Goal: Task Accomplishment & Management: Use online tool/utility

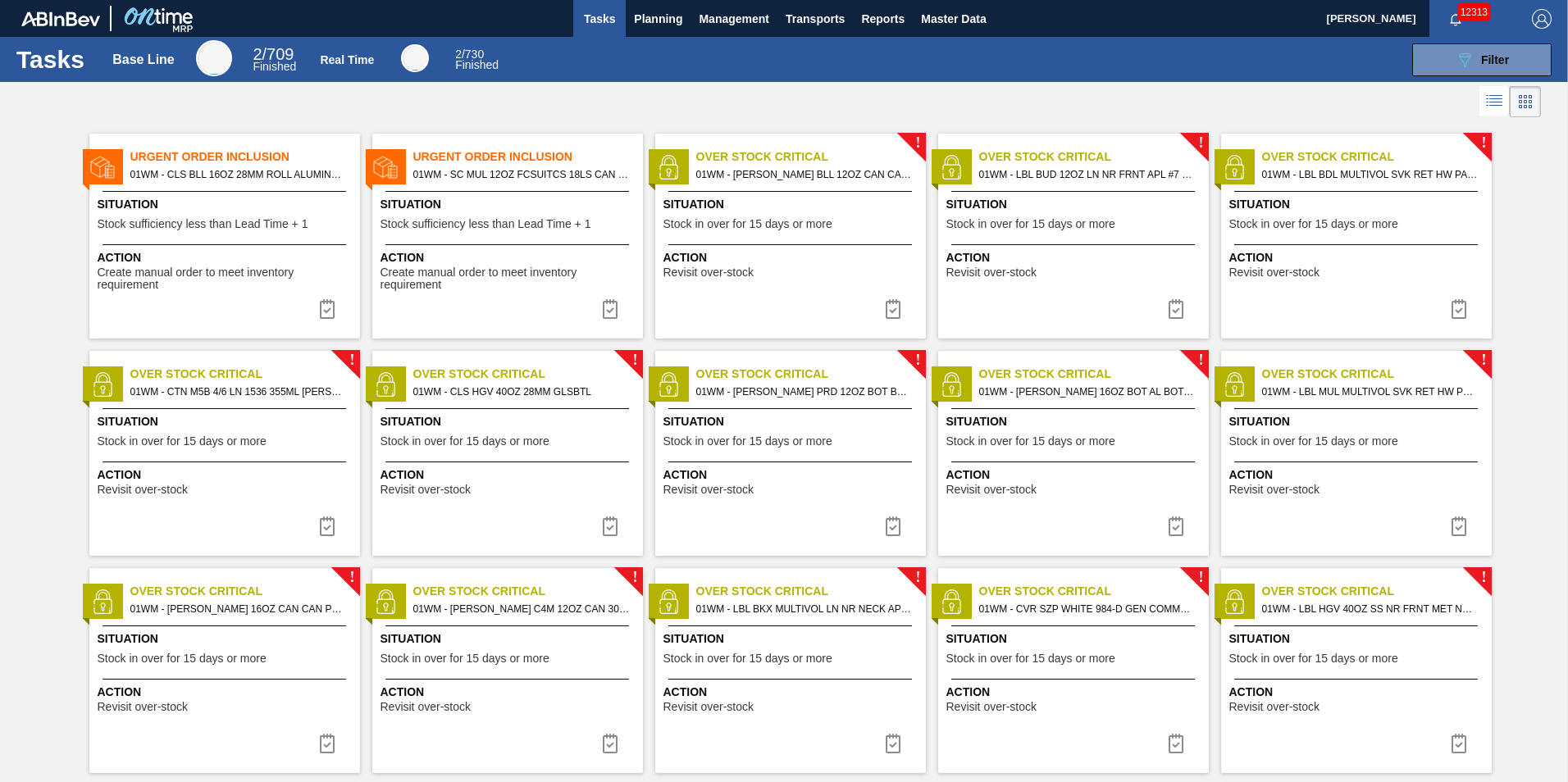
click at [210, 178] on span "01WM - CLS BLL 16OZ 28MM ROLL ALUMINUM BOTTLE,RECLOSEABLE" at bounding box center [238, 174] width 216 height 18
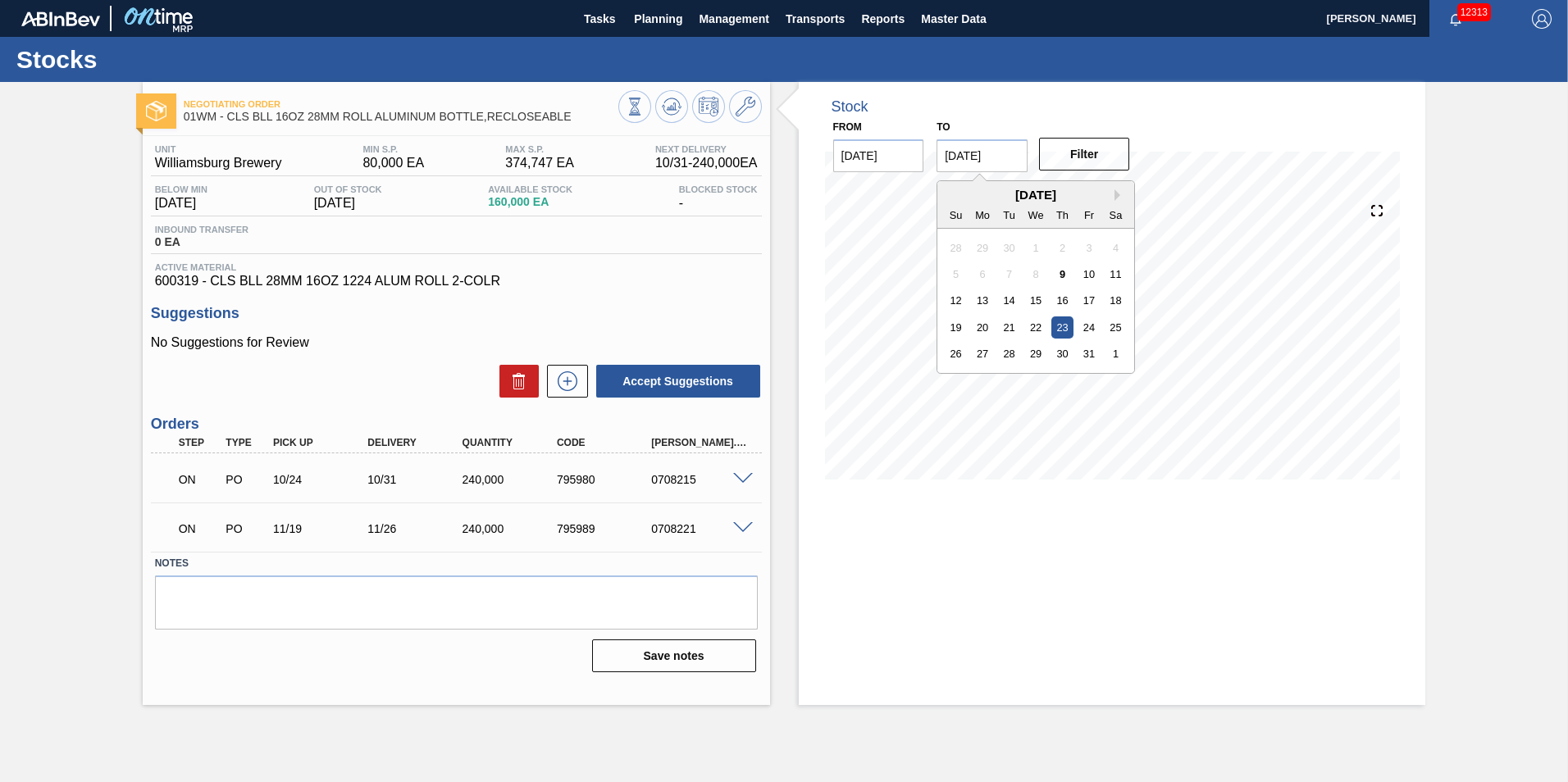
click at [986, 157] on input "[DATE]" at bounding box center [981, 156] width 91 height 33
click at [1092, 353] on div "31" at bounding box center [1089, 353] width 22 height 22
type input "[DATE]"
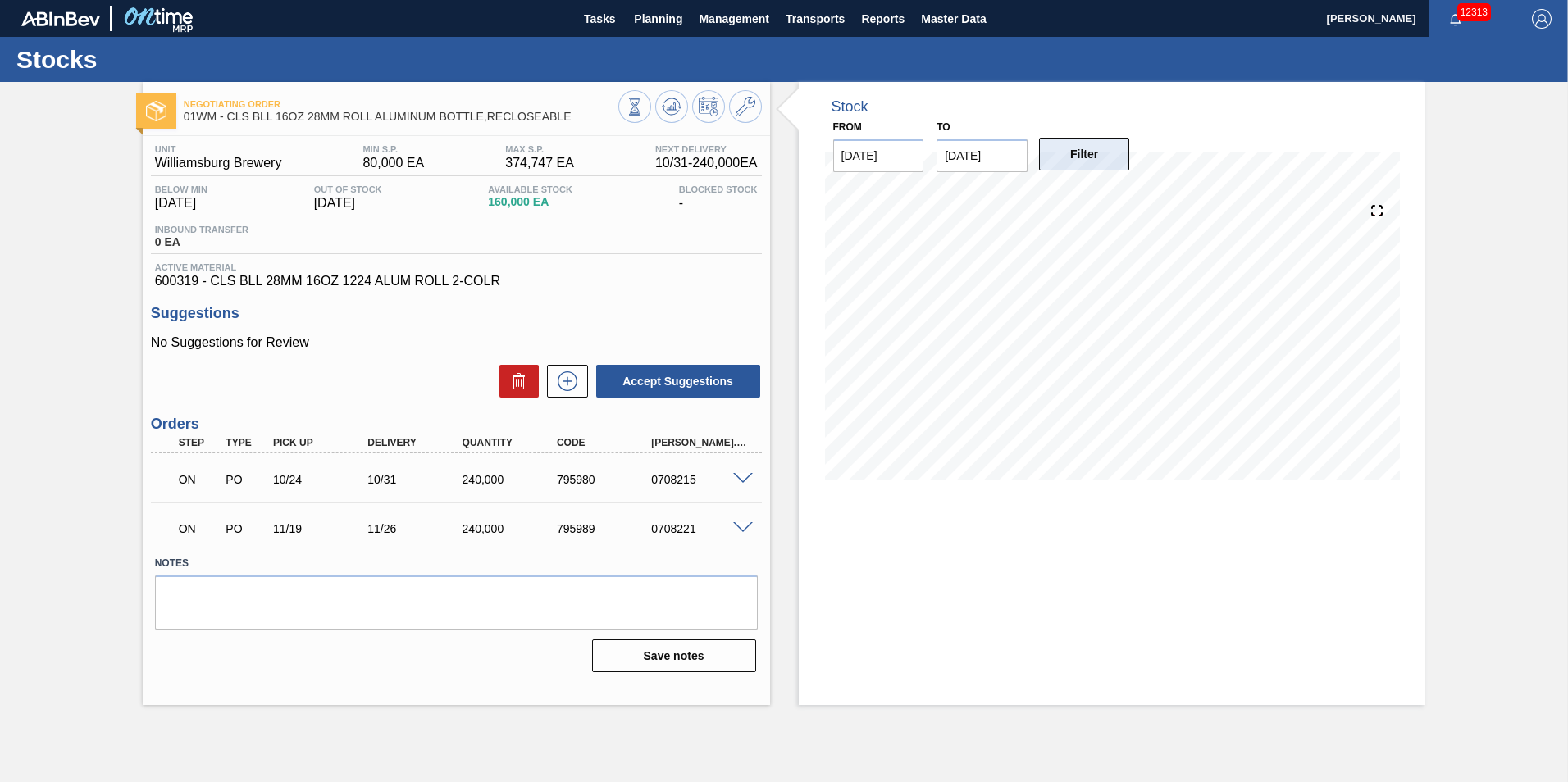
click at [1078, 155] on button "Filter" at bounding box center [1084, 154] width 91 height 33
click at [744, 474] on span at bounding box center [742, 478] width 20 height 12
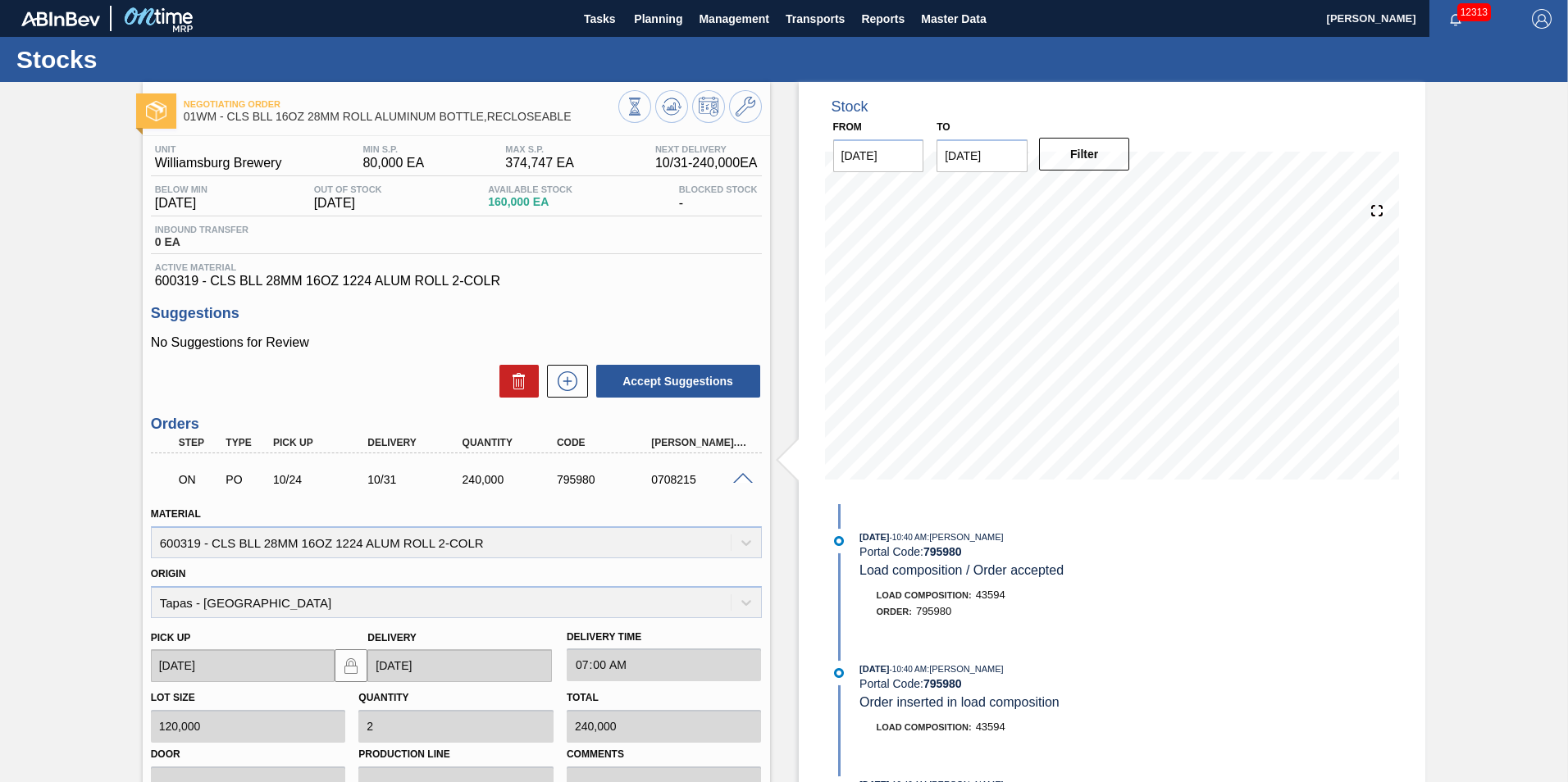
click at [666, 478] on div "0708215" at bounding box center [700, 479] width 105 height 13
drag, startPoint x: 697, startPoint y: 475, endPoint x: 655, endPoint y: 481, distance: 42.4
click at [655, 481] on div "0708215" at bounding box center [700, 479] width 105 height 13
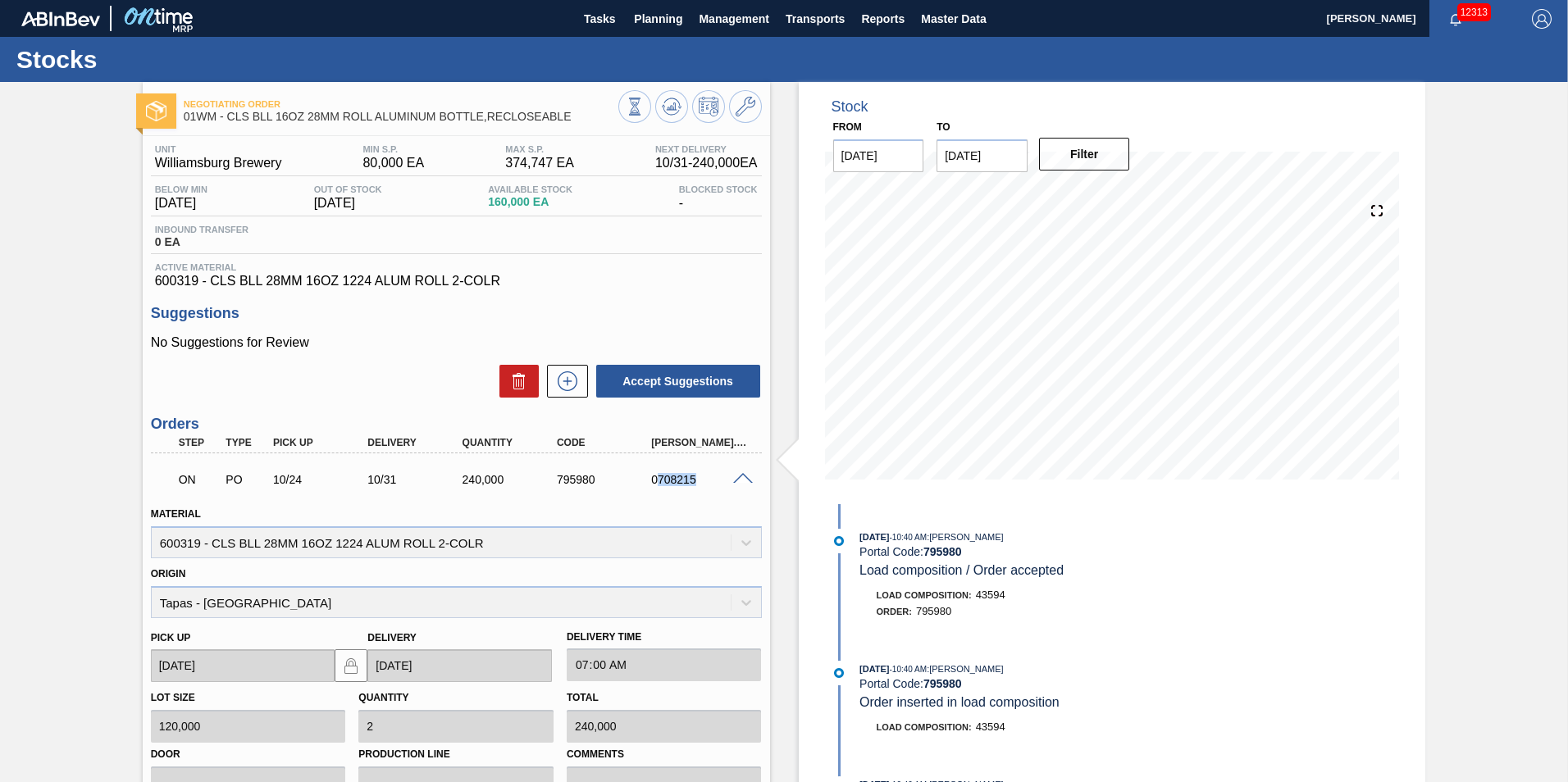
copy div "708215"
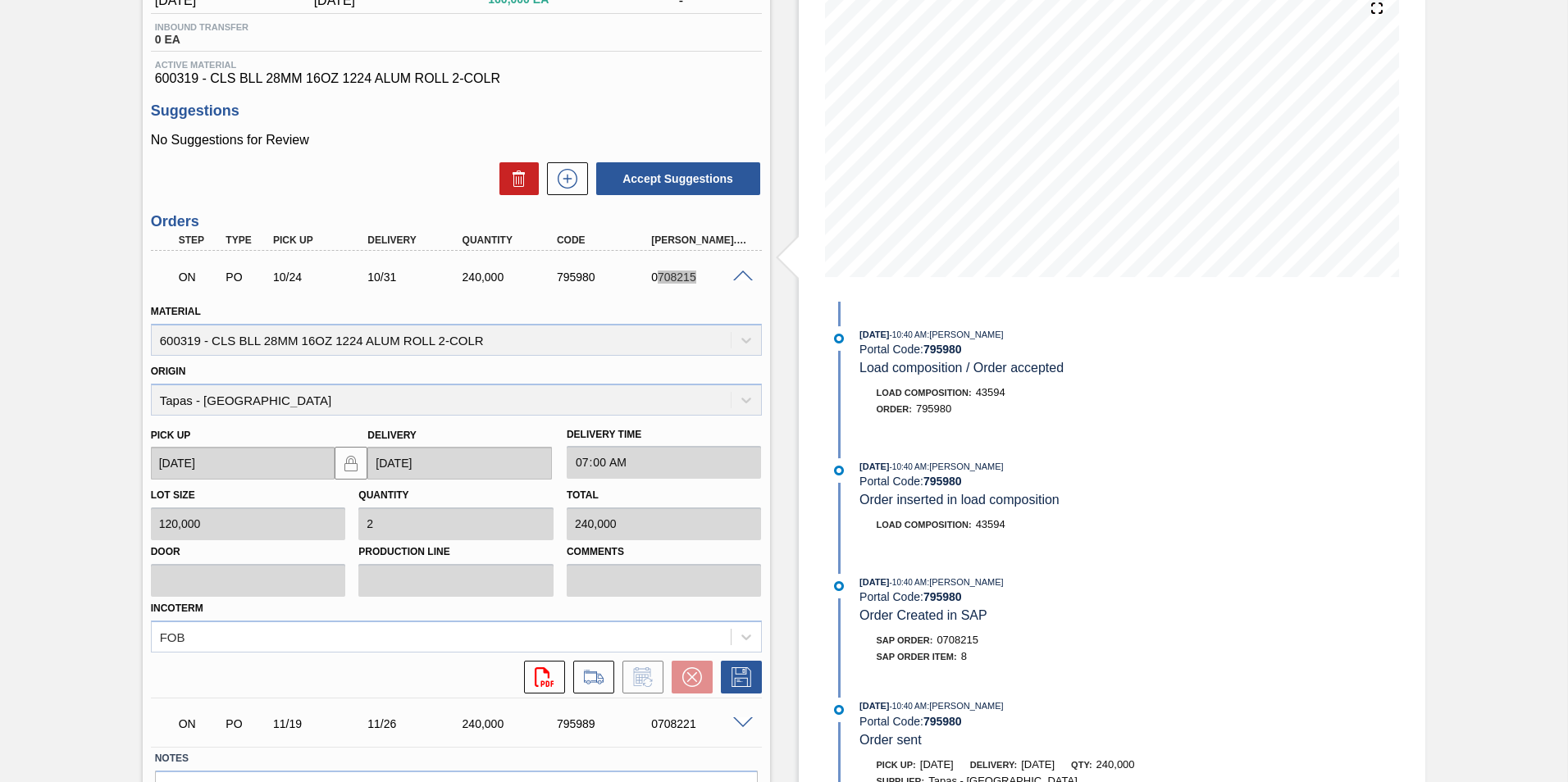
scroll to position [246, 0]
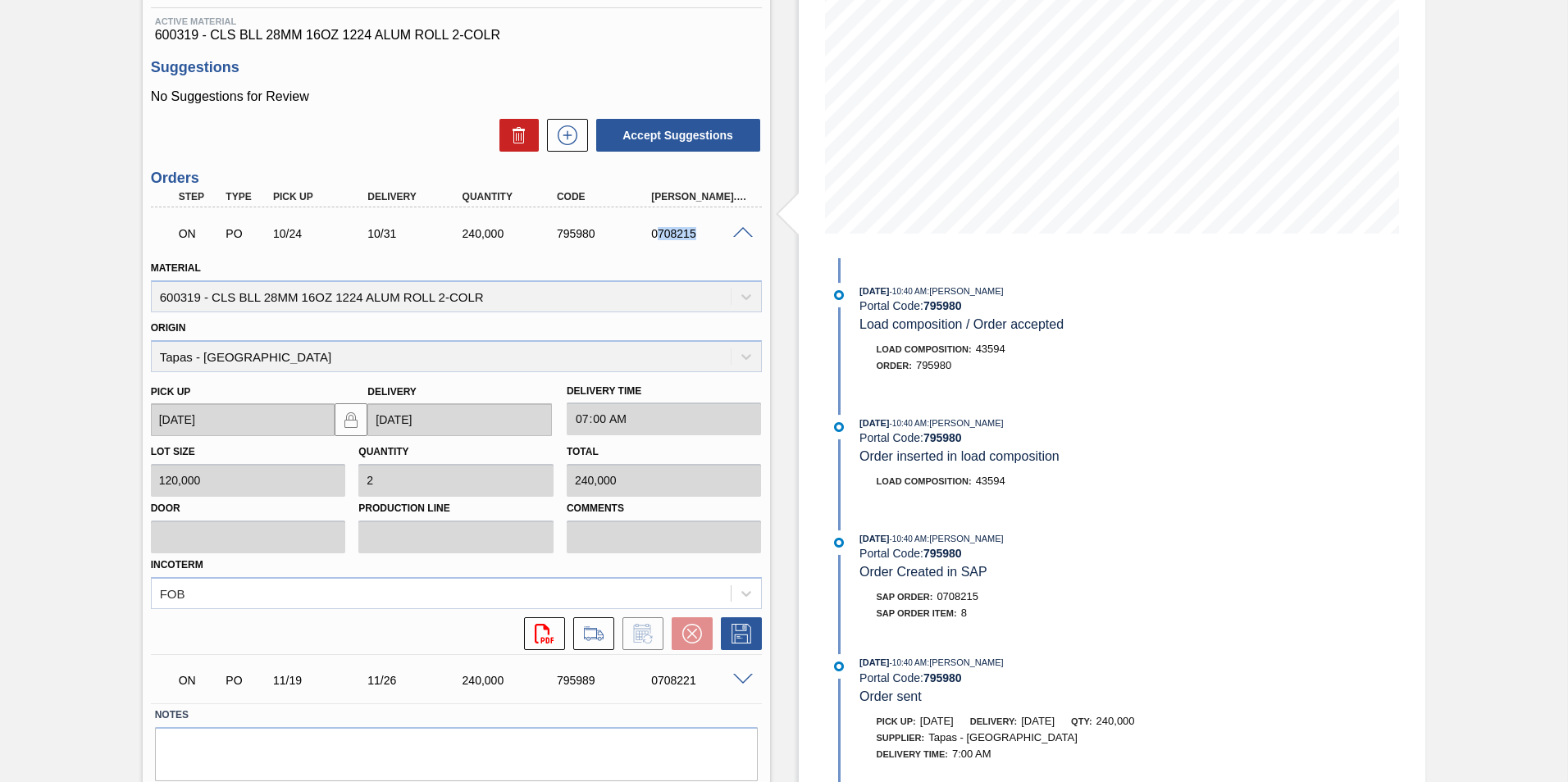
click at [954, 301] on strong "795980" at bounding box center [943, 306] width 39 height 13
drag, startPoint x: 955, startPoint y: 364, endPoint x: 914, endPoint y: 364, distance: 41.0
click at [914, 364] on div "Order : 795980" at bounding box center [1055, 365] width 389 height 16
drag, startPoint x: 700, startPoint y: 233, endPoint x: 656, endPoint y: 235, distance: 44.0
click at [656, 235] on div "0708215" at bounding box center [700, 233] width 105 height 13
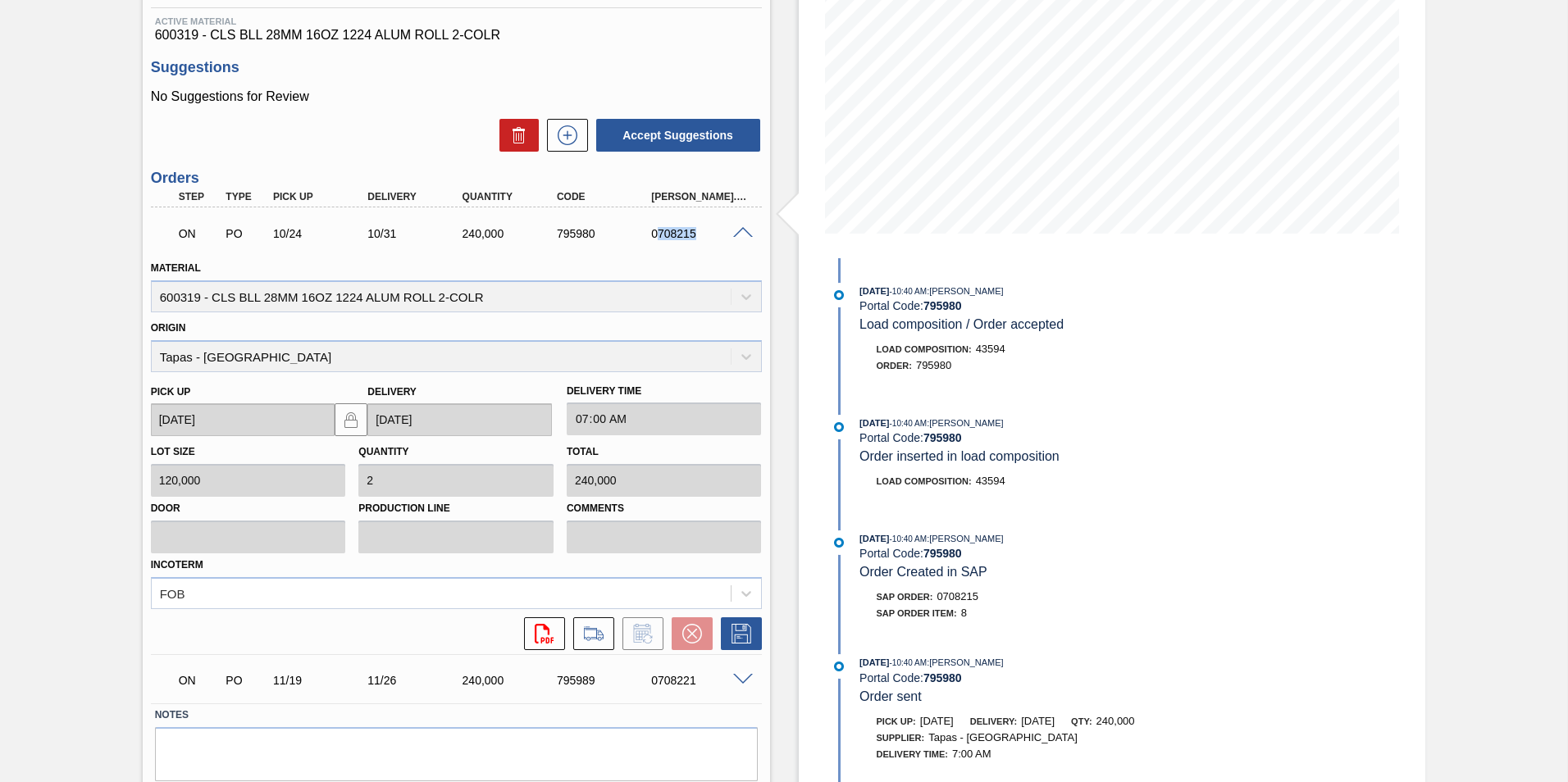
drag, startPoint x: 656, startPoint y: 235, endPoint x: 664, endPoint y: 234, distance: 8.1
copy div "708215"
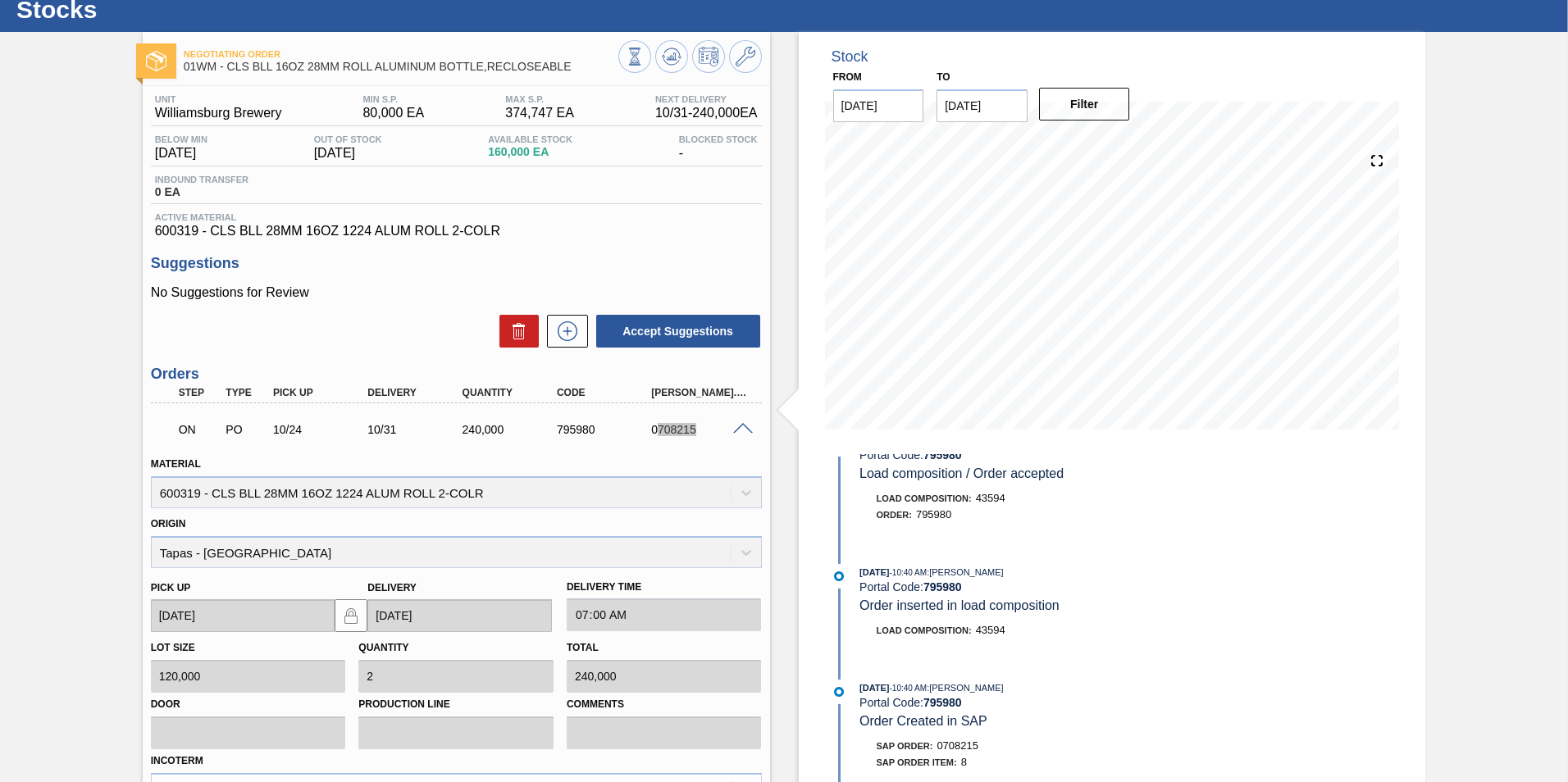
scroll to position [0, 0]
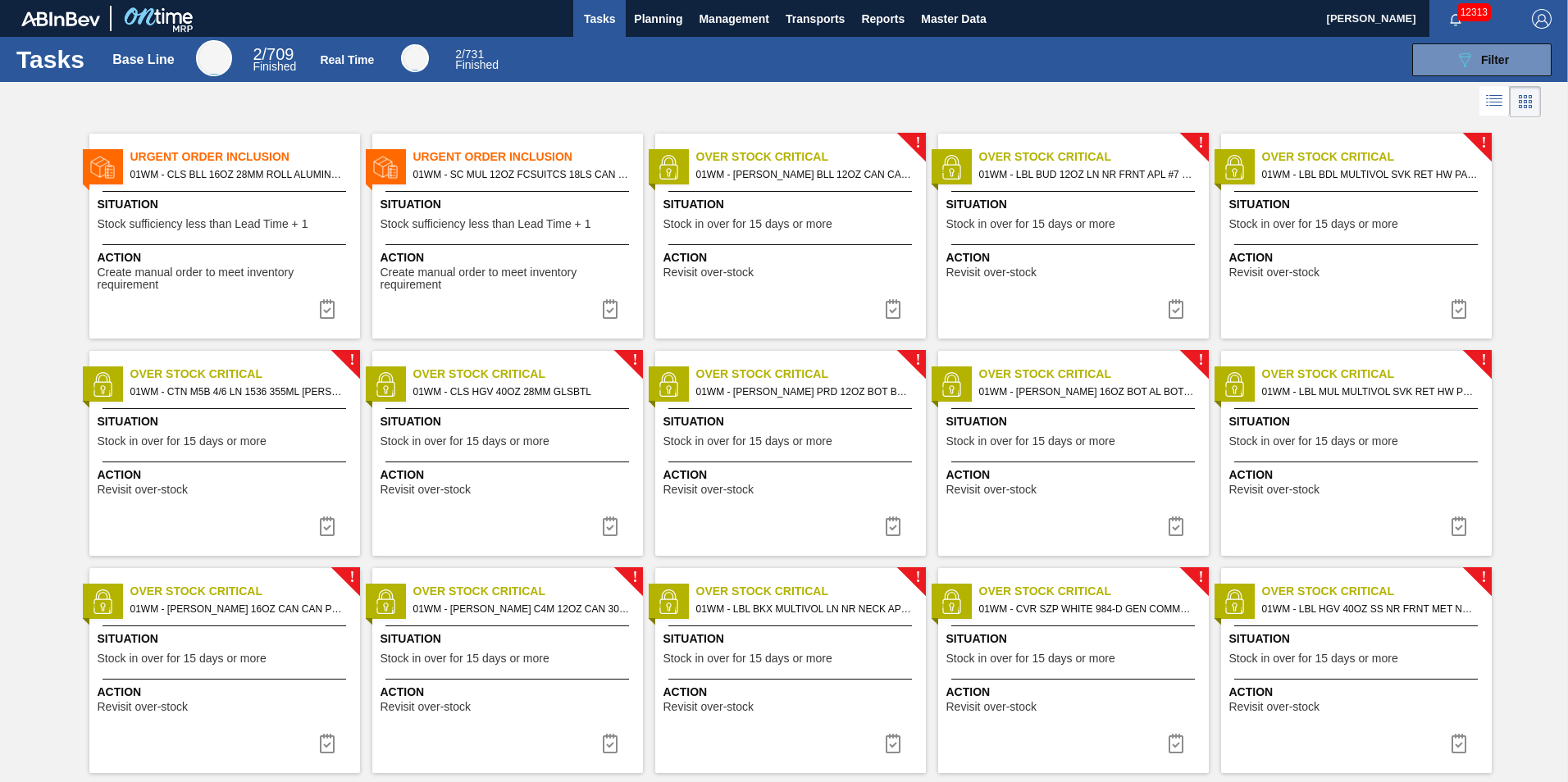
click at [183, 199] on span "Situation" at bounding box center [227, 204] width 258 height 17
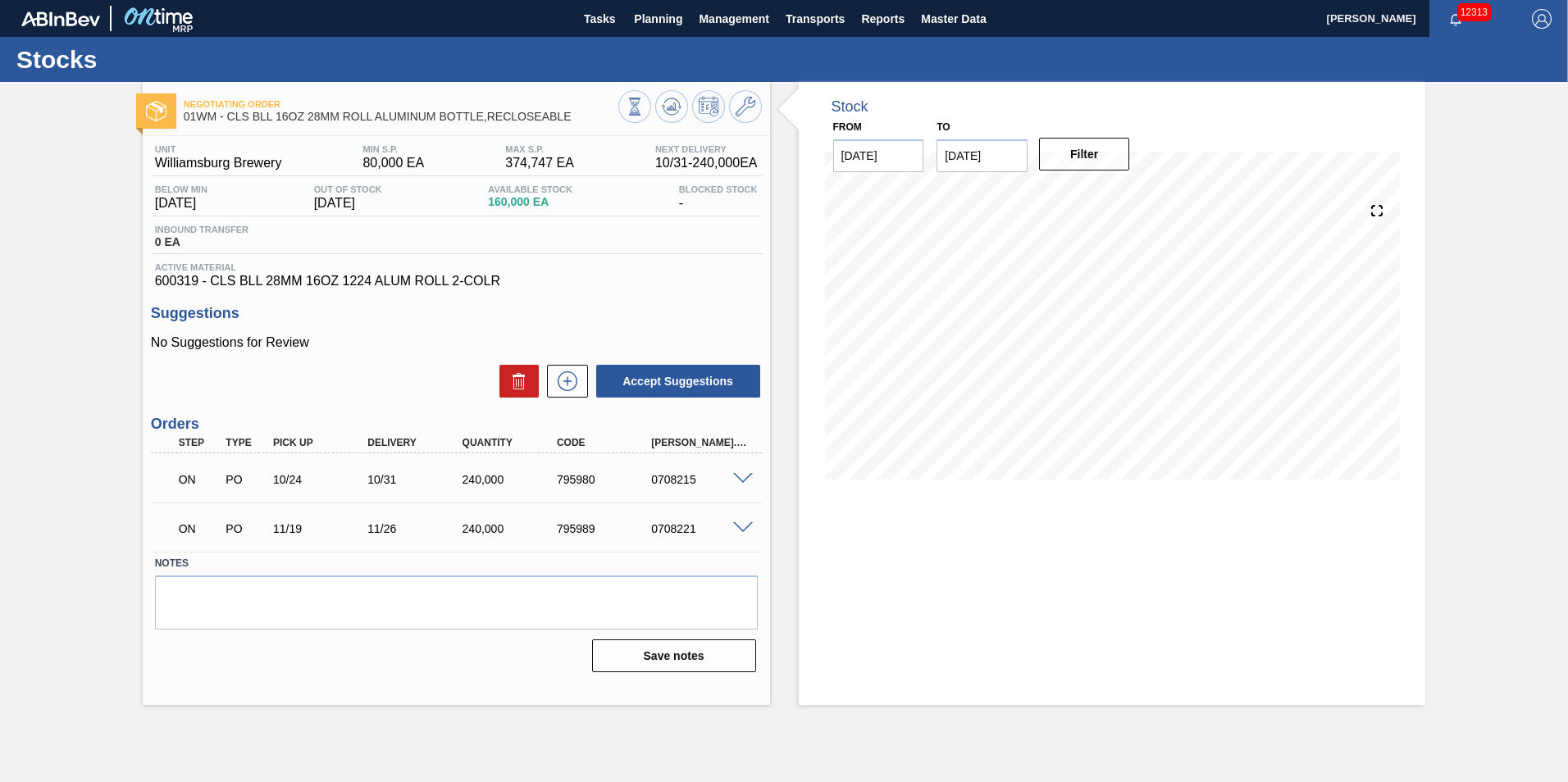
click at [383, 477] on div "10/31" at bounding box center [416, 479] width 105 height 13
click at [740, 473] on span at bounding box center [742, 478] width 20 height 12
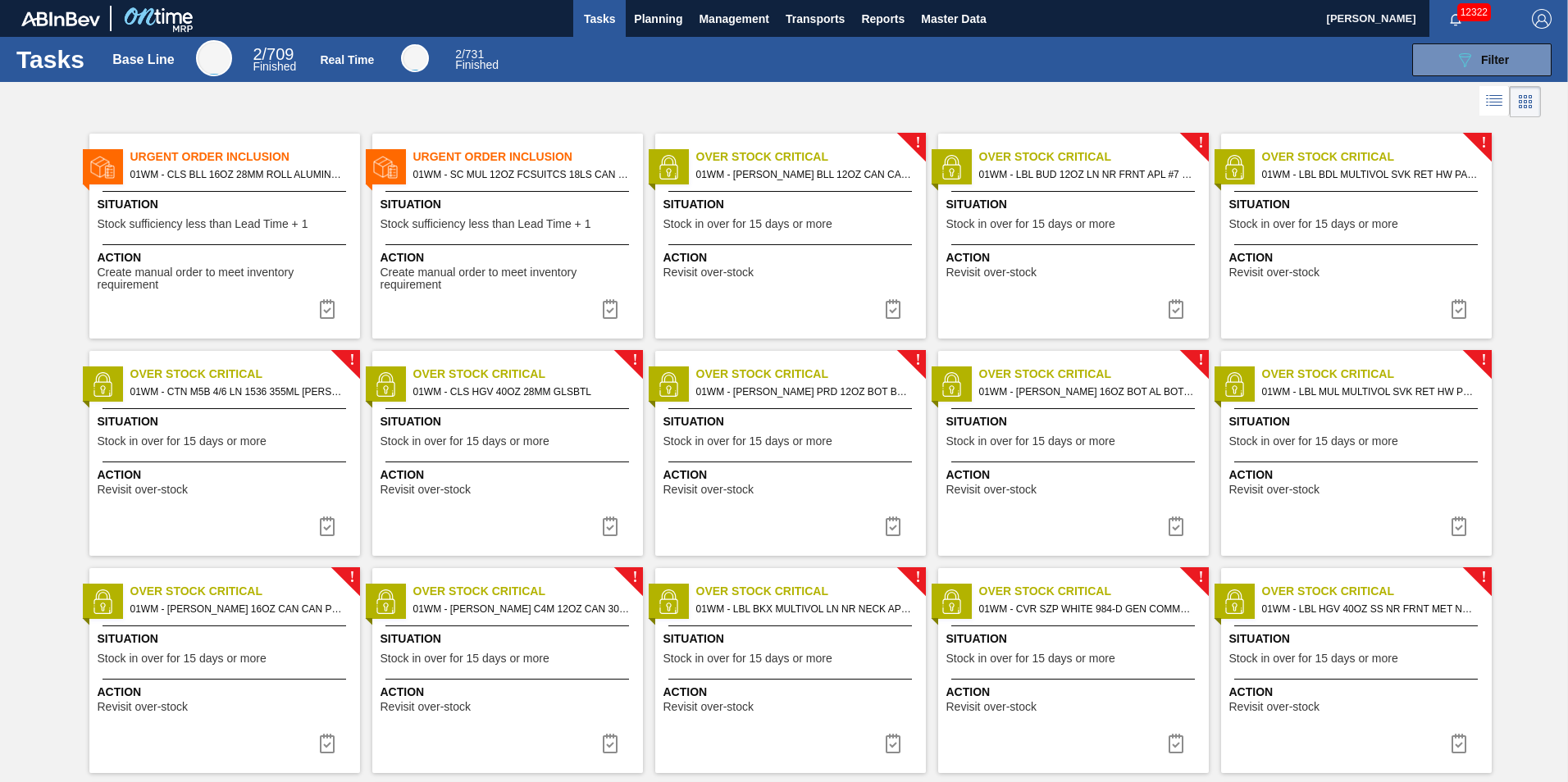
click at [175, 213] on span "Situation" at bounding box center [227, 204] width 258 height 17
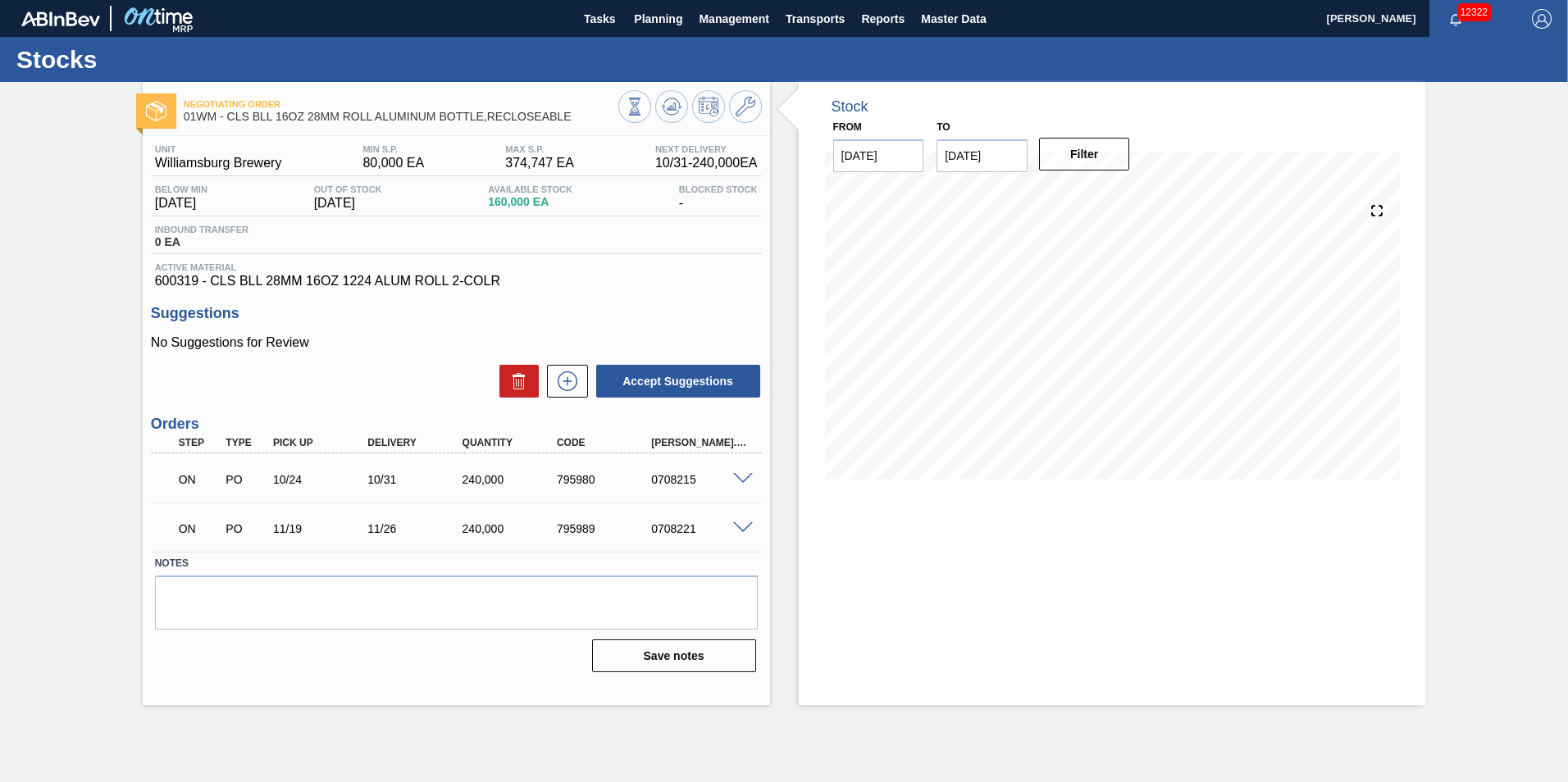
click at [739, 482] on span at bounding box center [742, 478] width 20 height 12
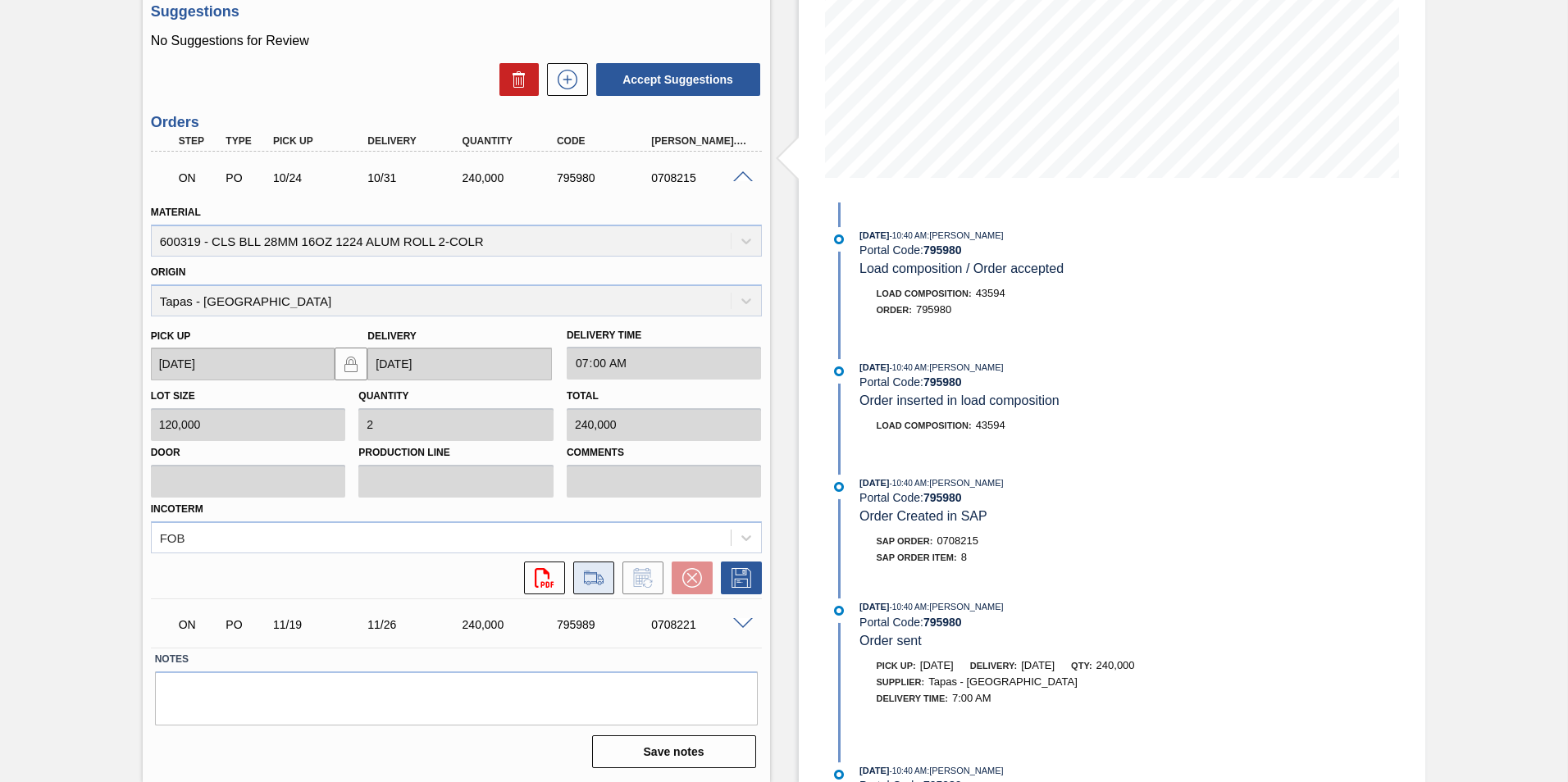
click at [588, 578] on icon at bounding box center [594, 578] width 27 height 20
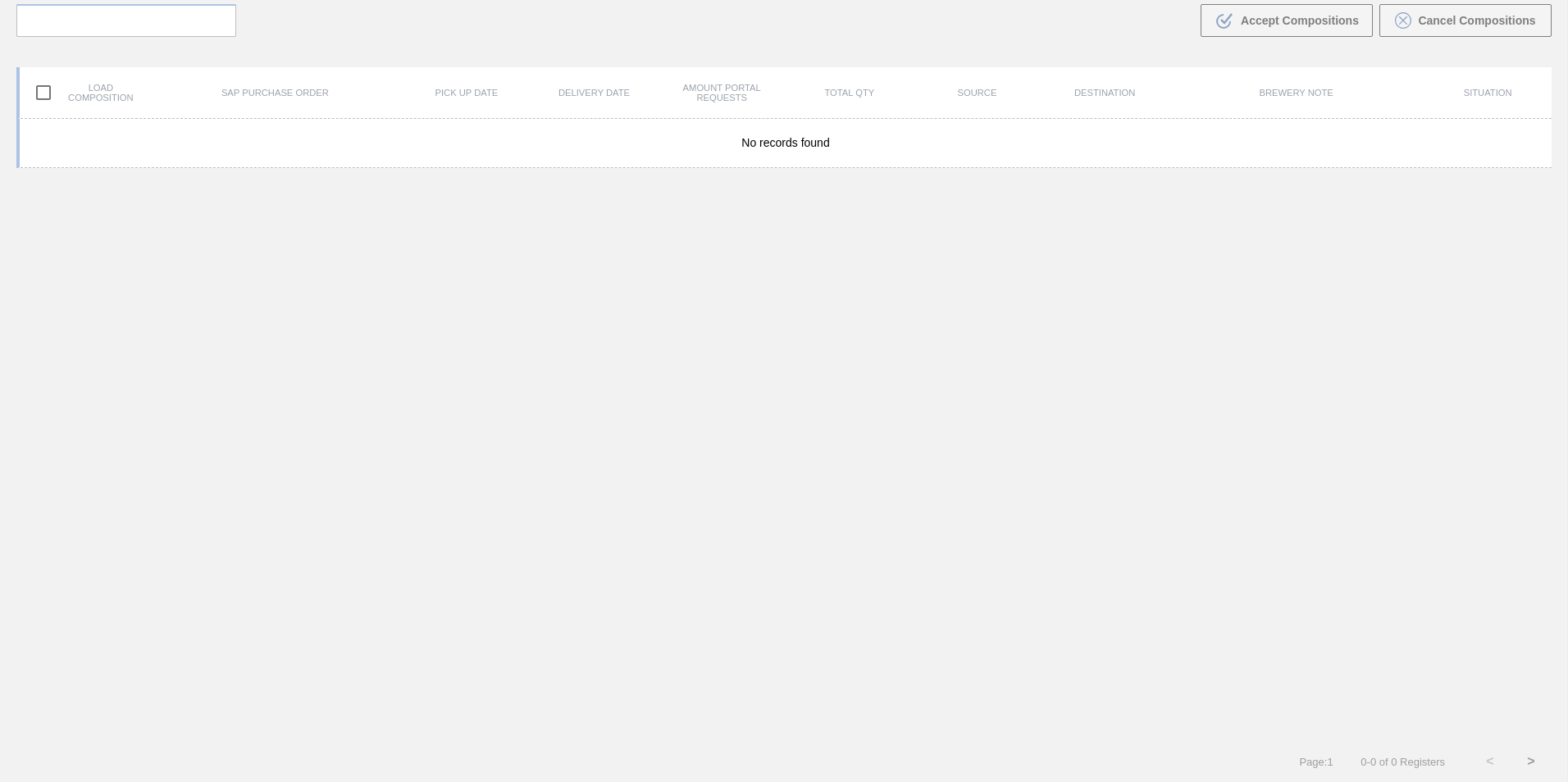
scroll to position [118, 0]
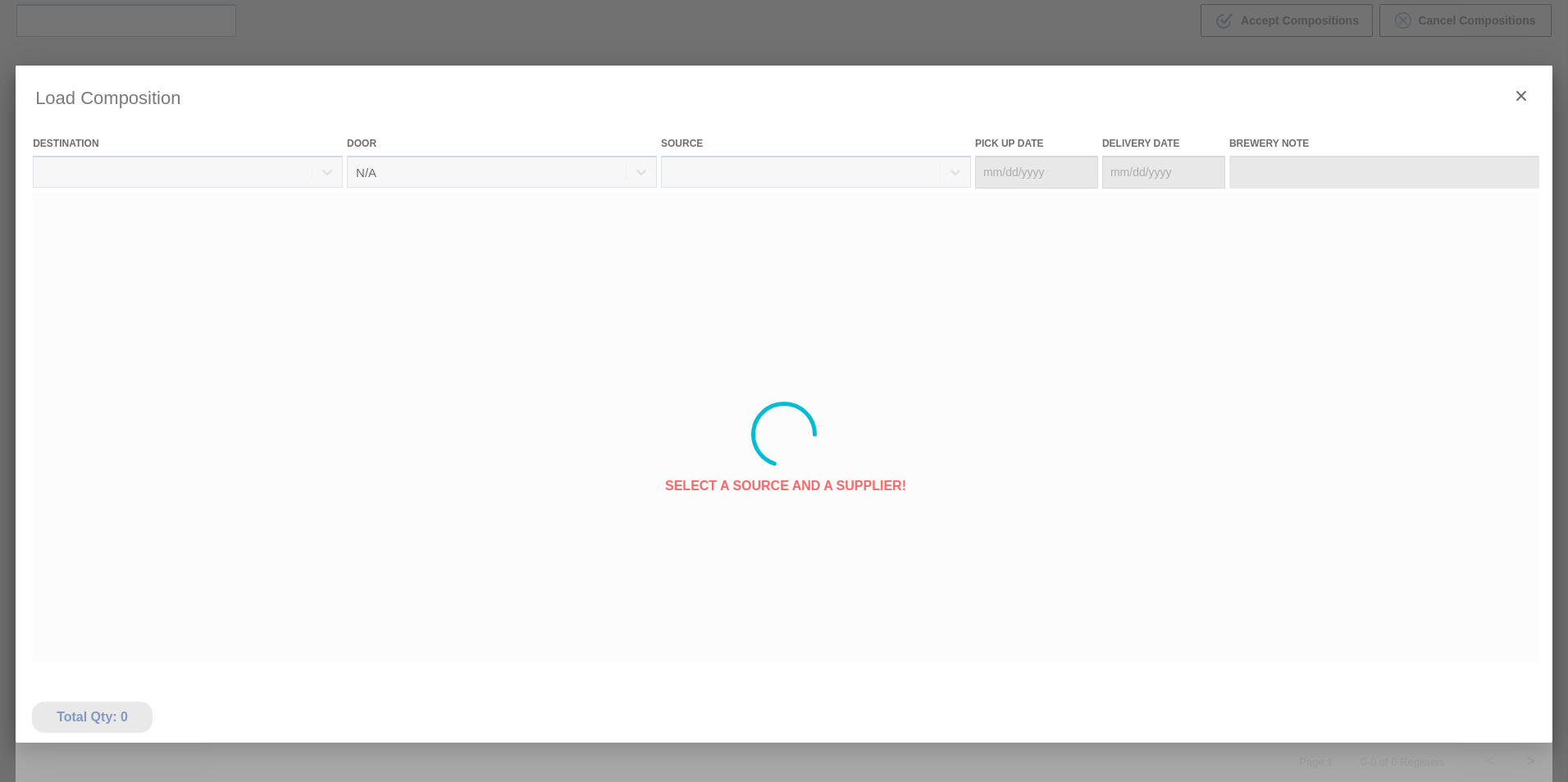
type Date "[DATE]"
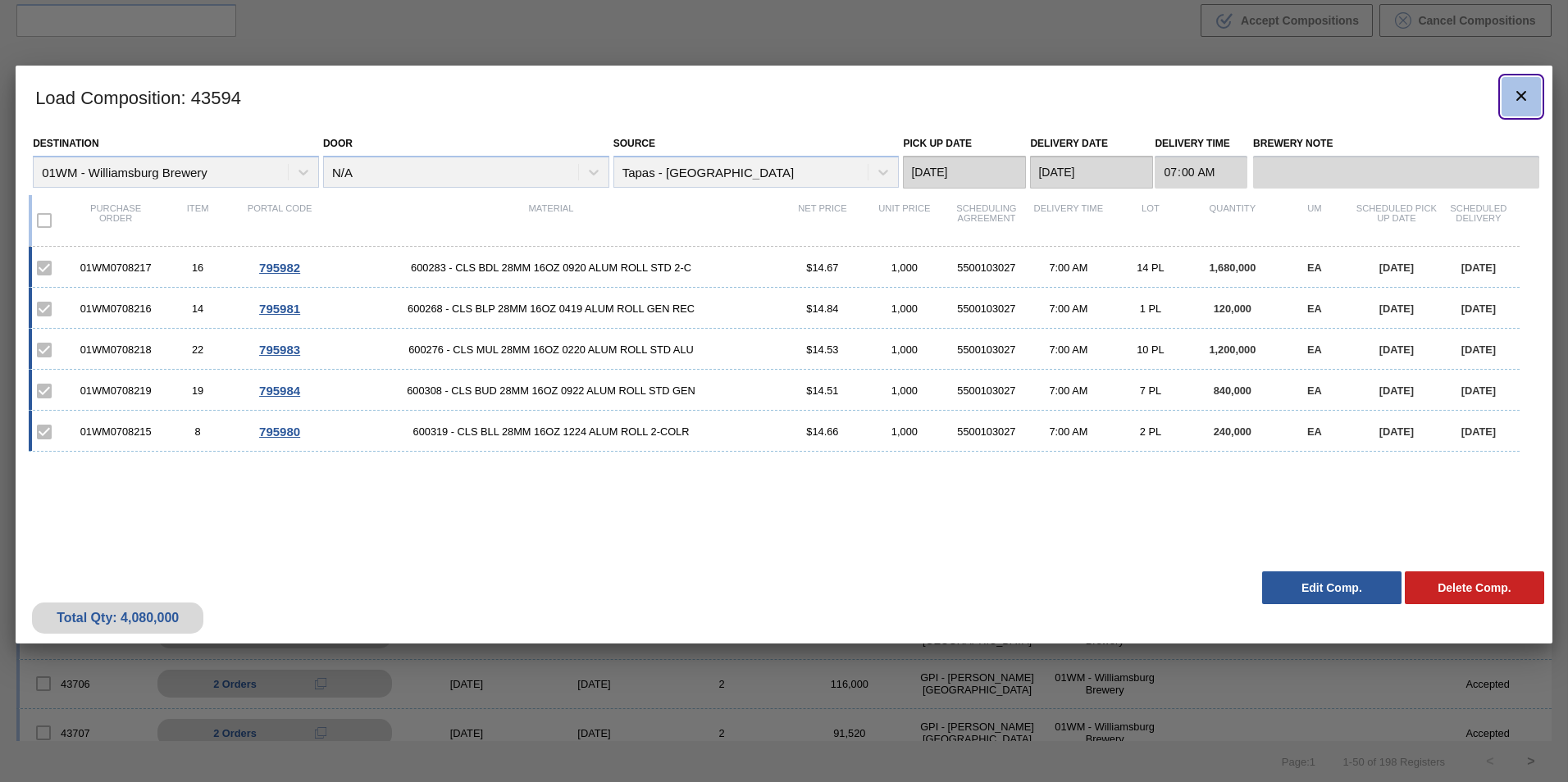
click at [1529, 93] on icon "botão de ícone" at bounding box center [1521, 96] width 20 height 20
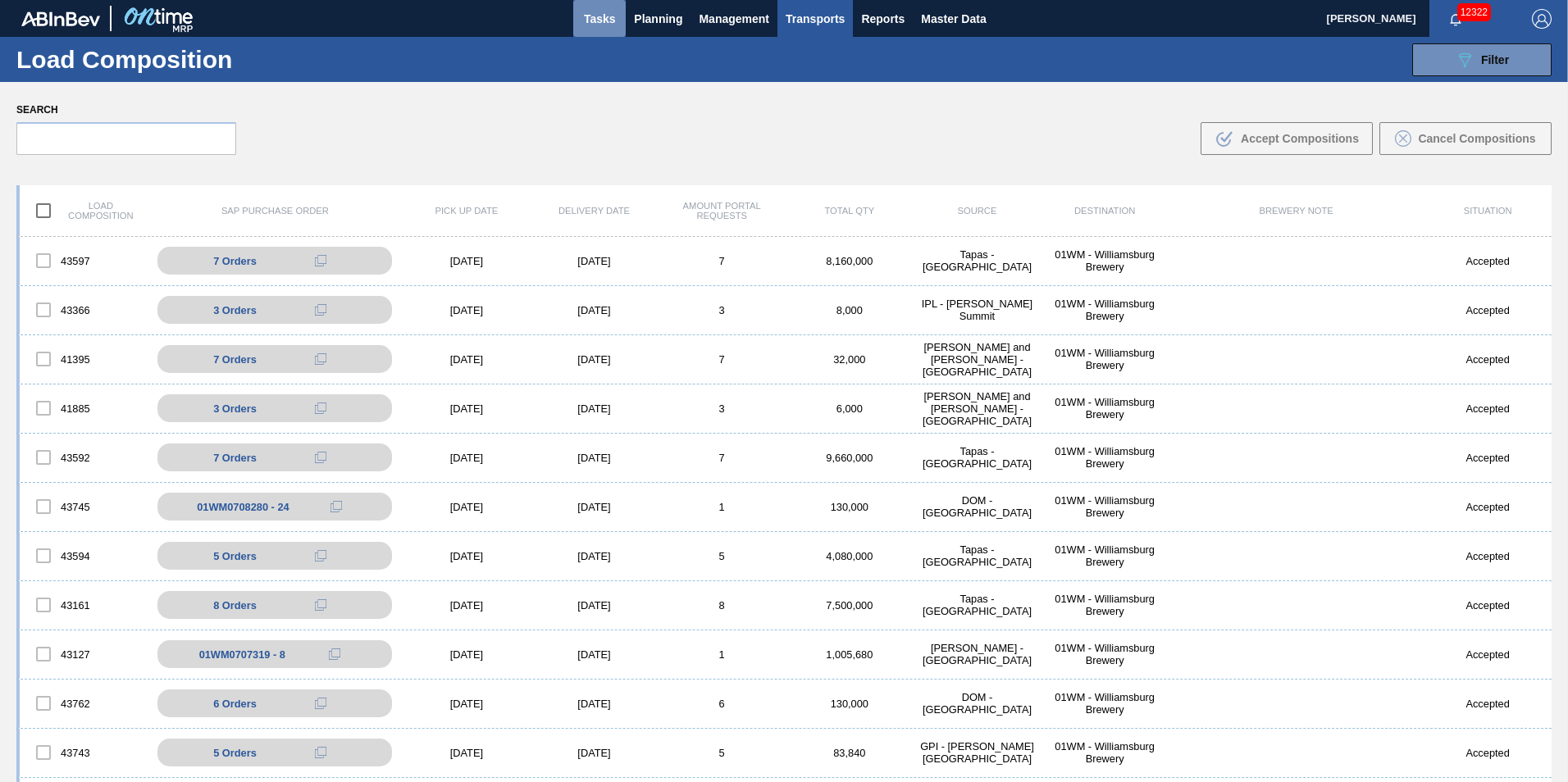
click at [607, 23] on span "Tasks" at bounding box center [599, 19] width 36 height 20
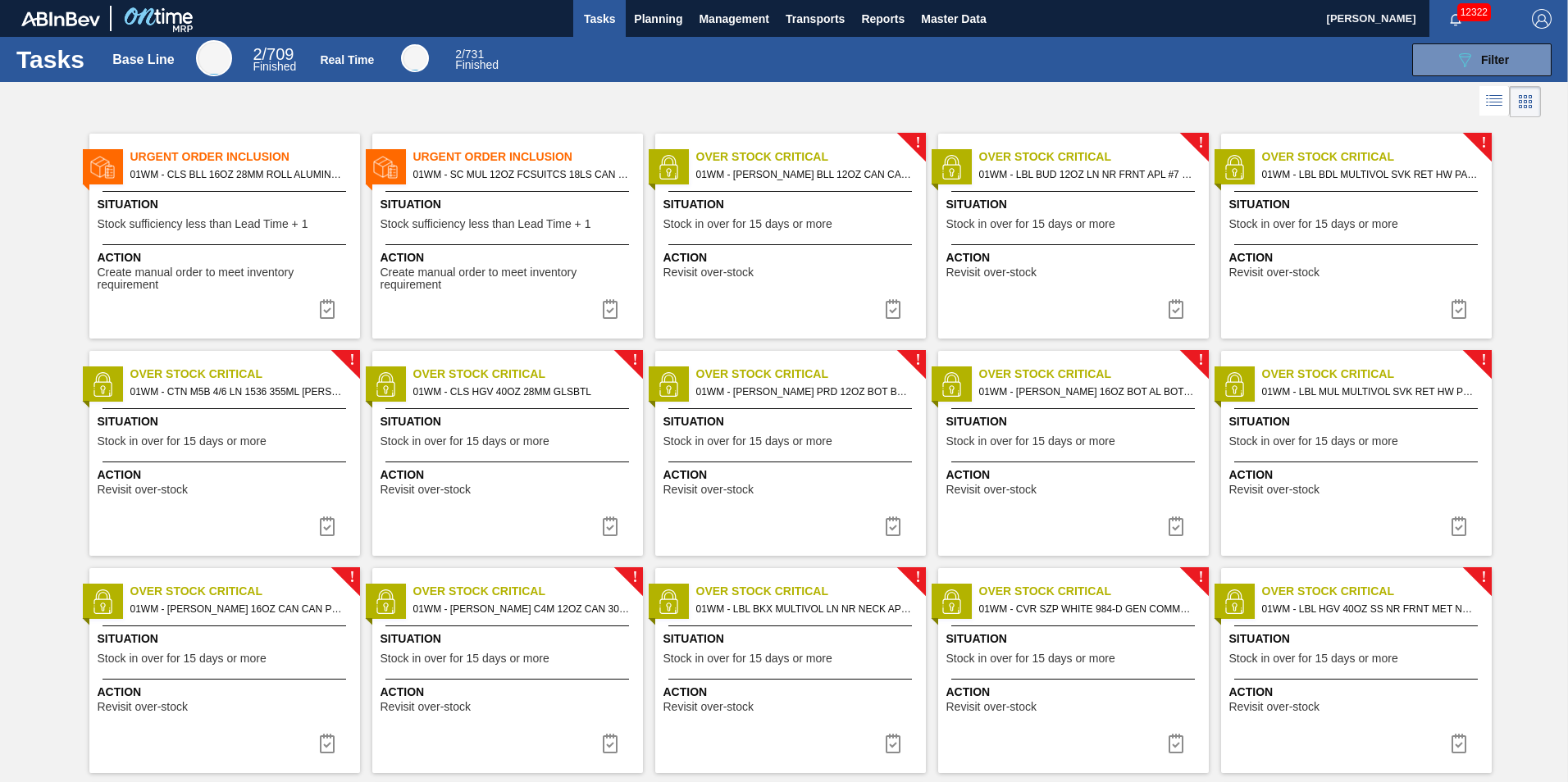
click at [215, 183] on span "01WM - CLS BLL 16OZ 28MM ROLL ALUMINUM BOTTLE,RECLOSEABLE" at bounding box center [238, 174] width 216 height 18
click at [467, 233] on div "Situation Stock sufficiency less than Lead Time + 1" at bounding box center [510, 215] width 258 height 40
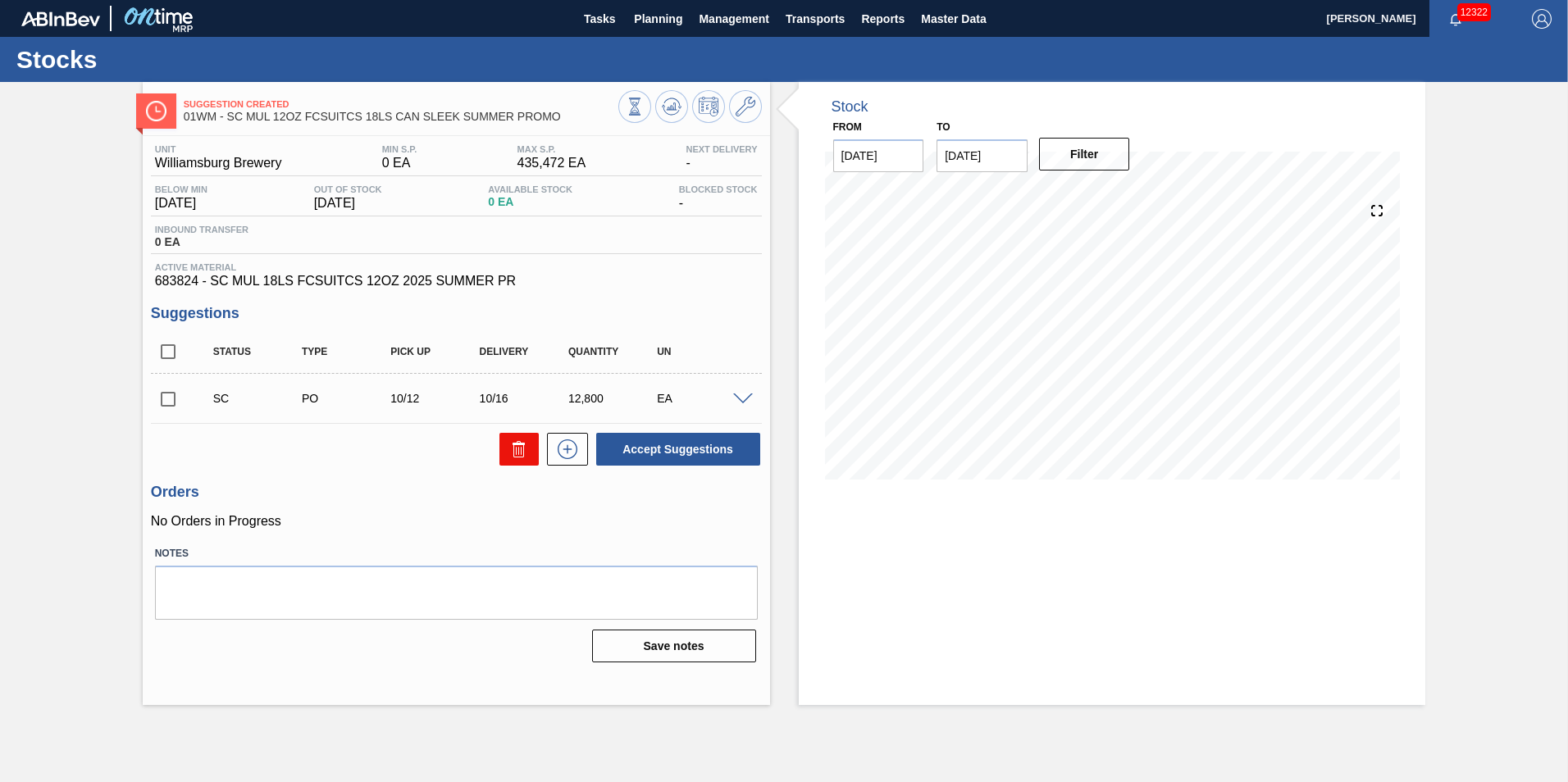
click at [519, 454] on icon at bounding box center [518, 449] width 20 height 20
click at [165, 404] on input "checkbox" at bounding box center [168, 400] width 34 height 34
click at [509, 456] on icon at bounding box center [518, 449] width 20 height 20
checkbox input "false"
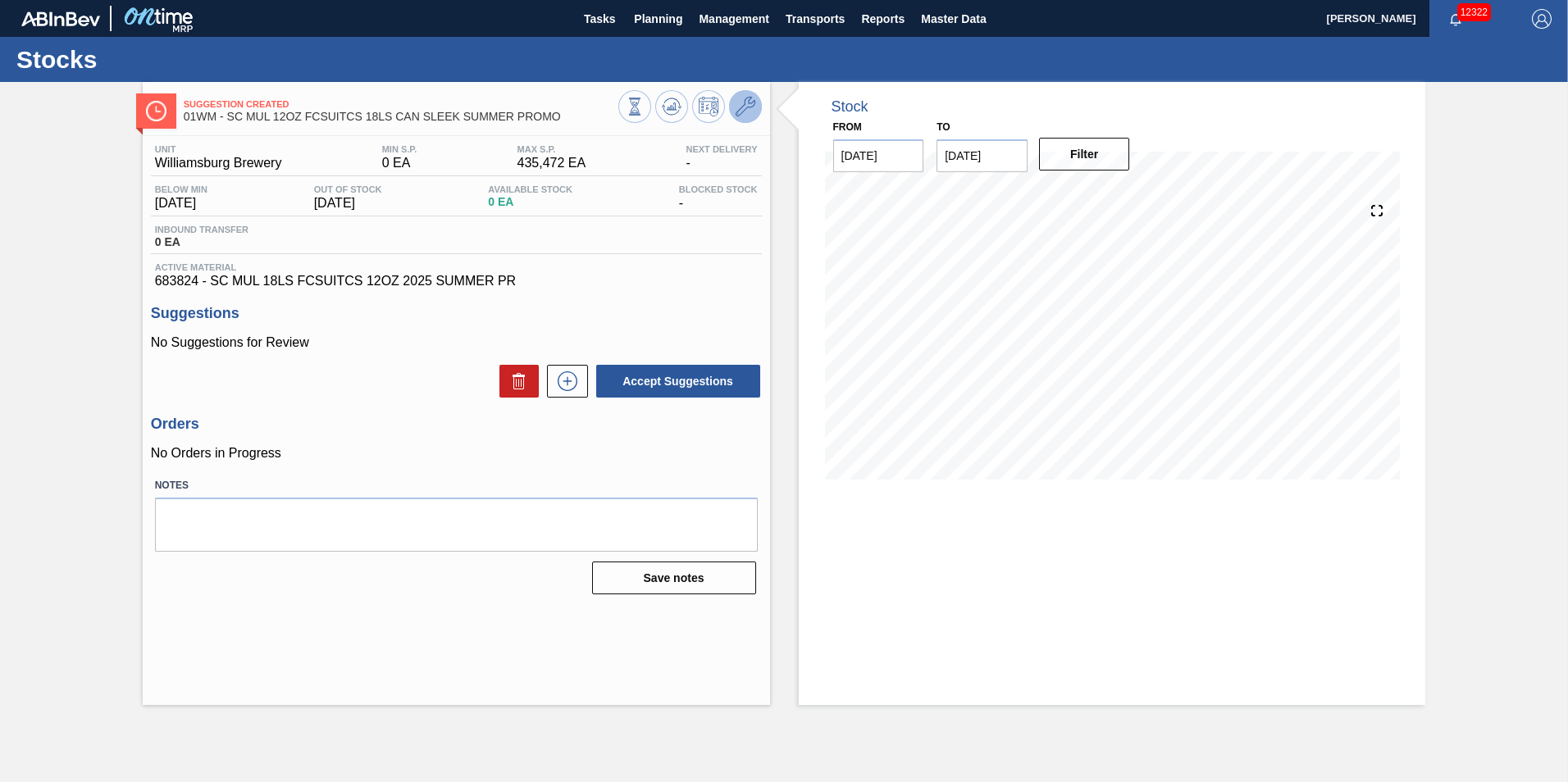
click at [744, 106] on icon at bounding box center [745, 106] width 20 height 20
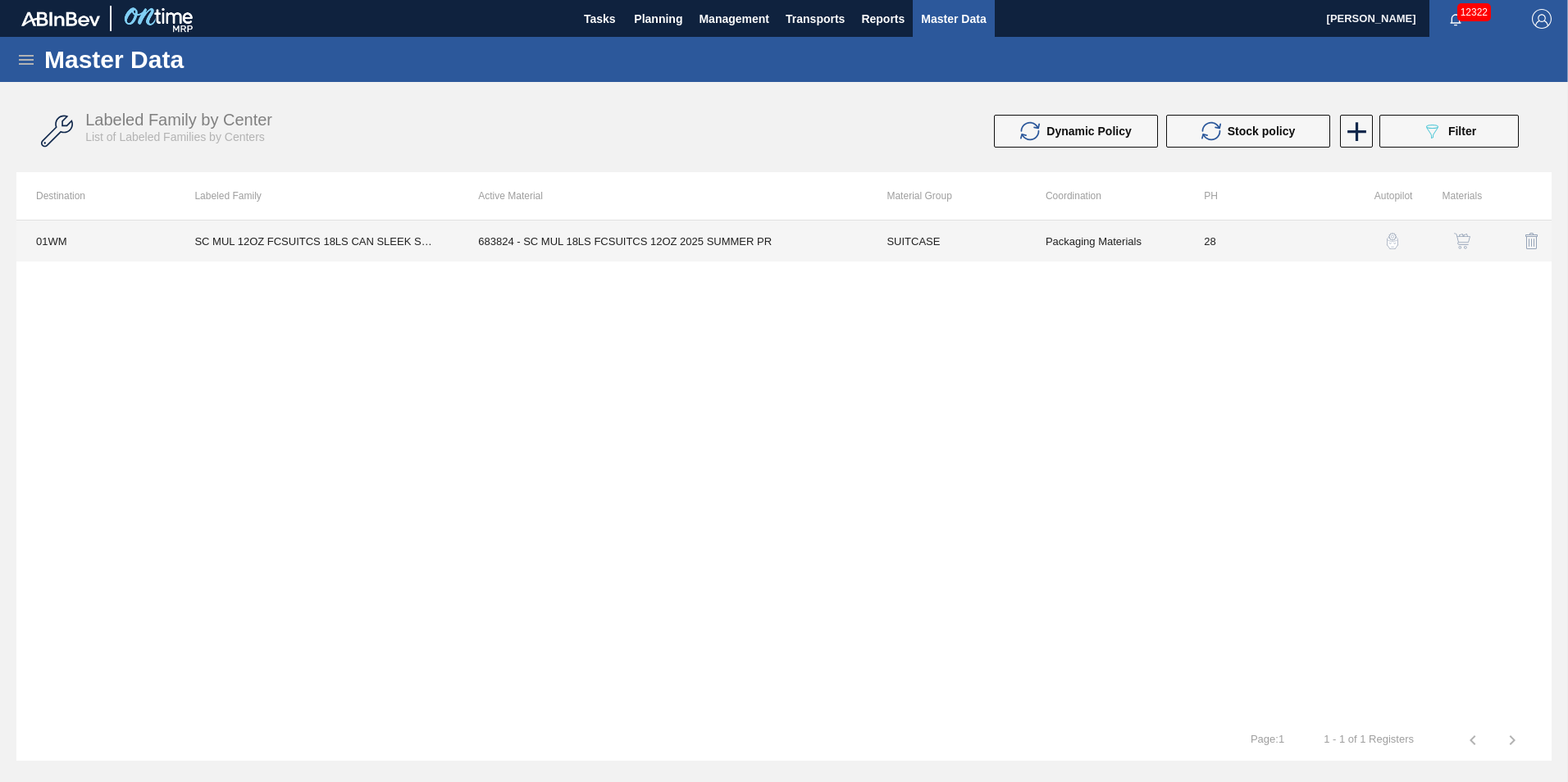
click at [1078, 239] on td "Packaging Materials" at bounding box center [1105, 240] width 159 height 41
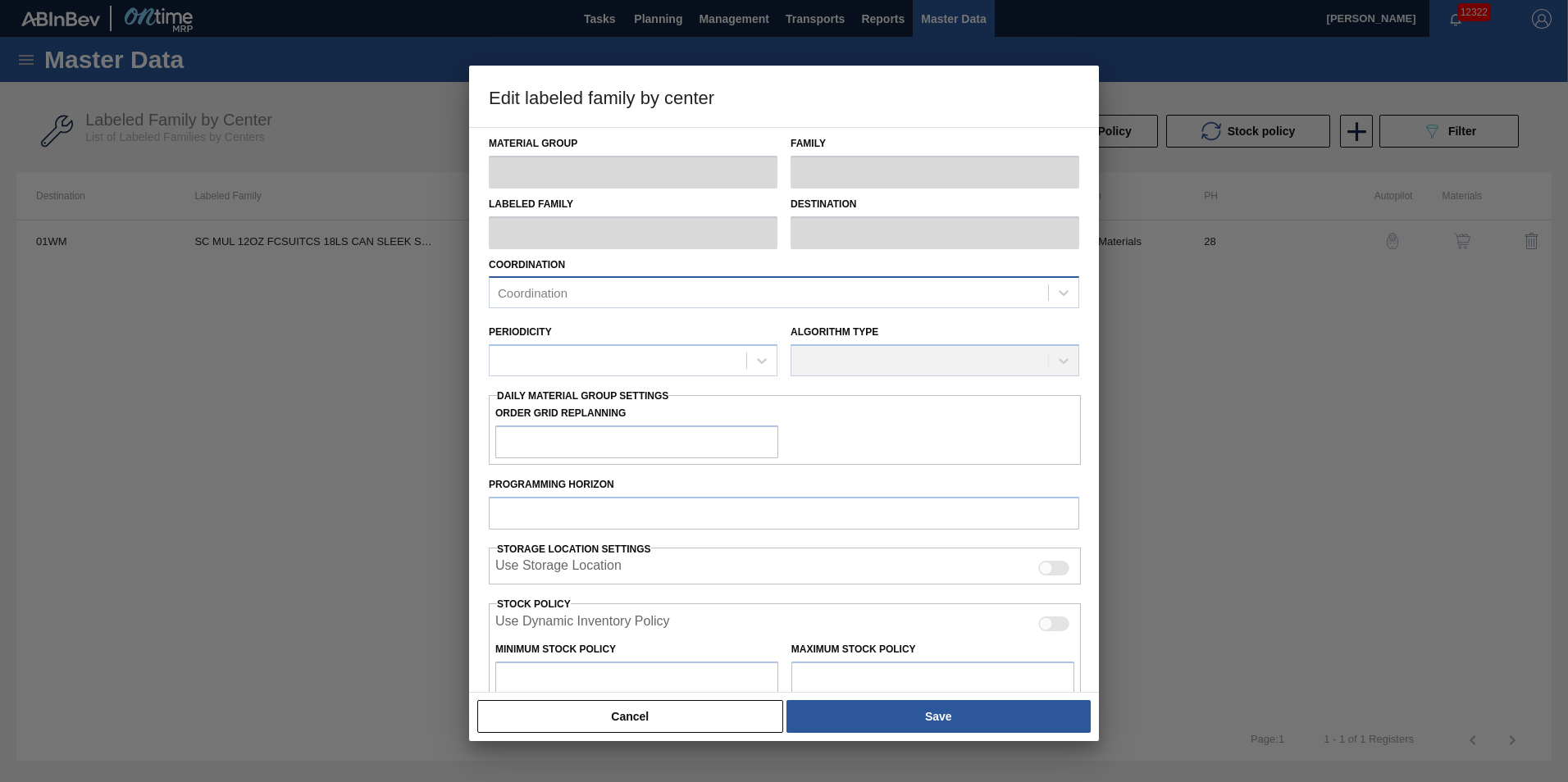
type input "SUITCASE"
type input "Suitcases"
type input "SC MUL 12OZ FCSUITCS 18LS CAN SLEEK SUMMER PROMO"
type input "01WM - Williamsburg Brewery"
type input "28"
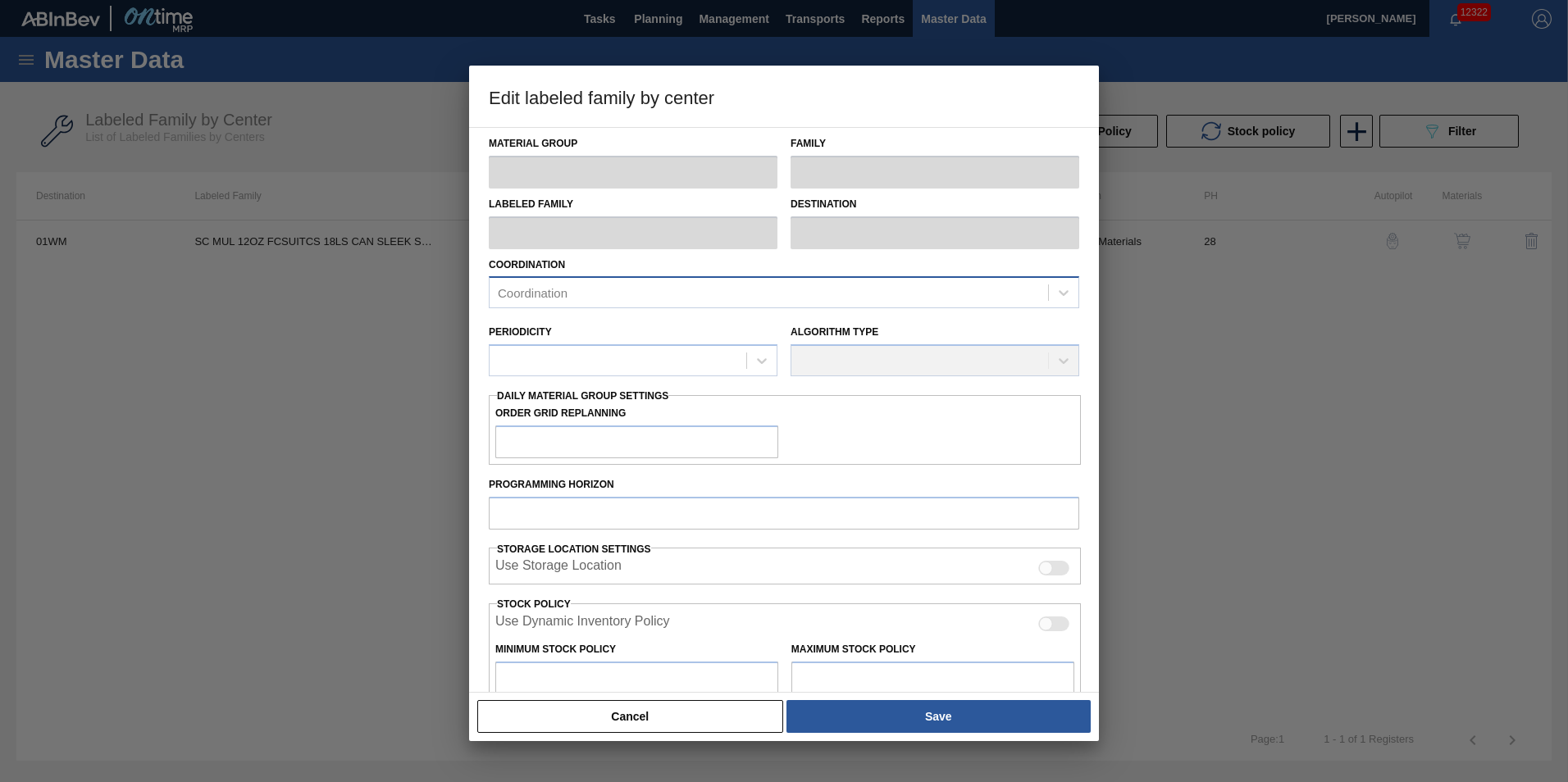
type input "0"
type input "435,472"
type input "3"
type input "13,064"
checkbox input "true"
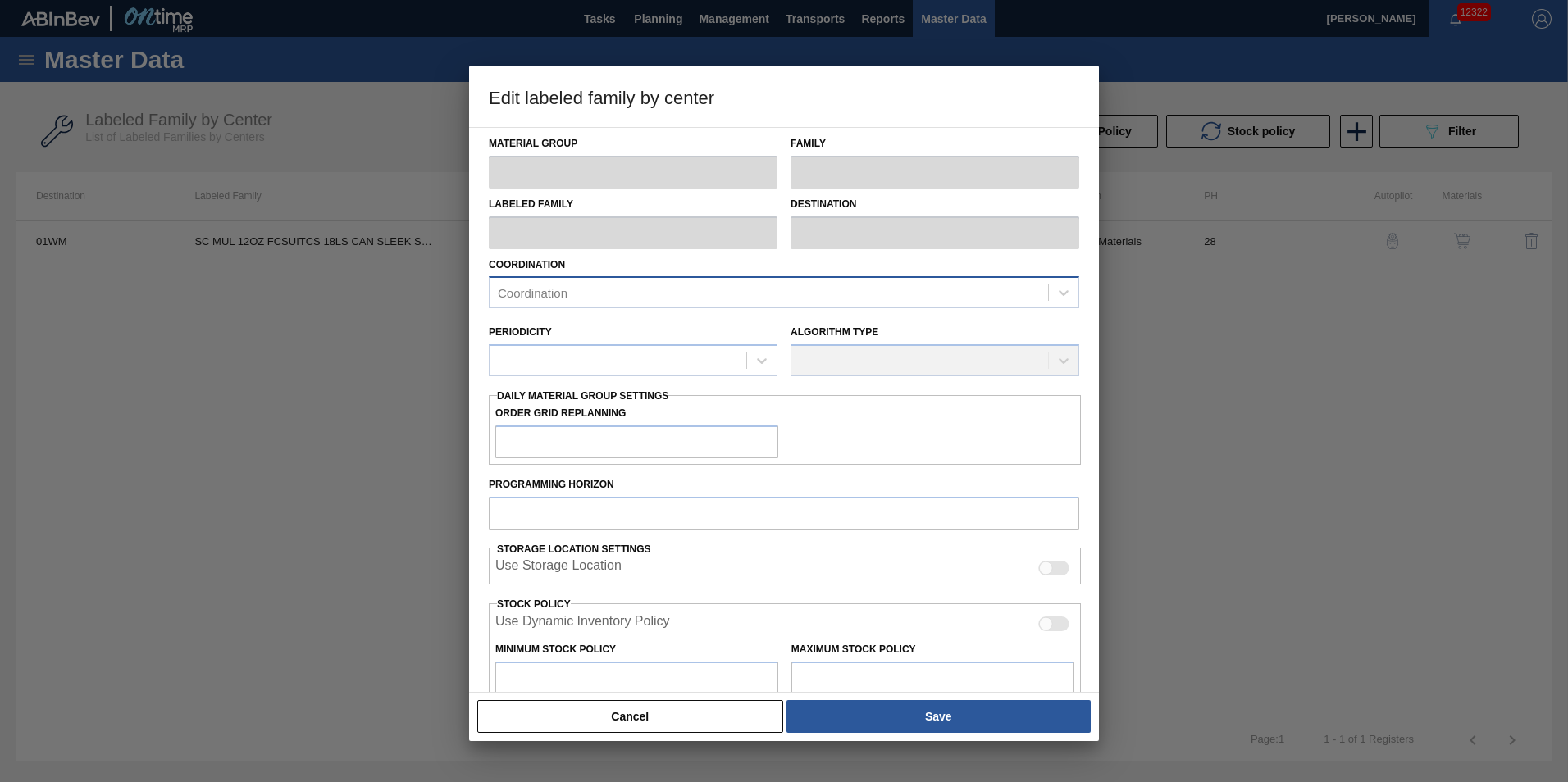
checkbox input "true"
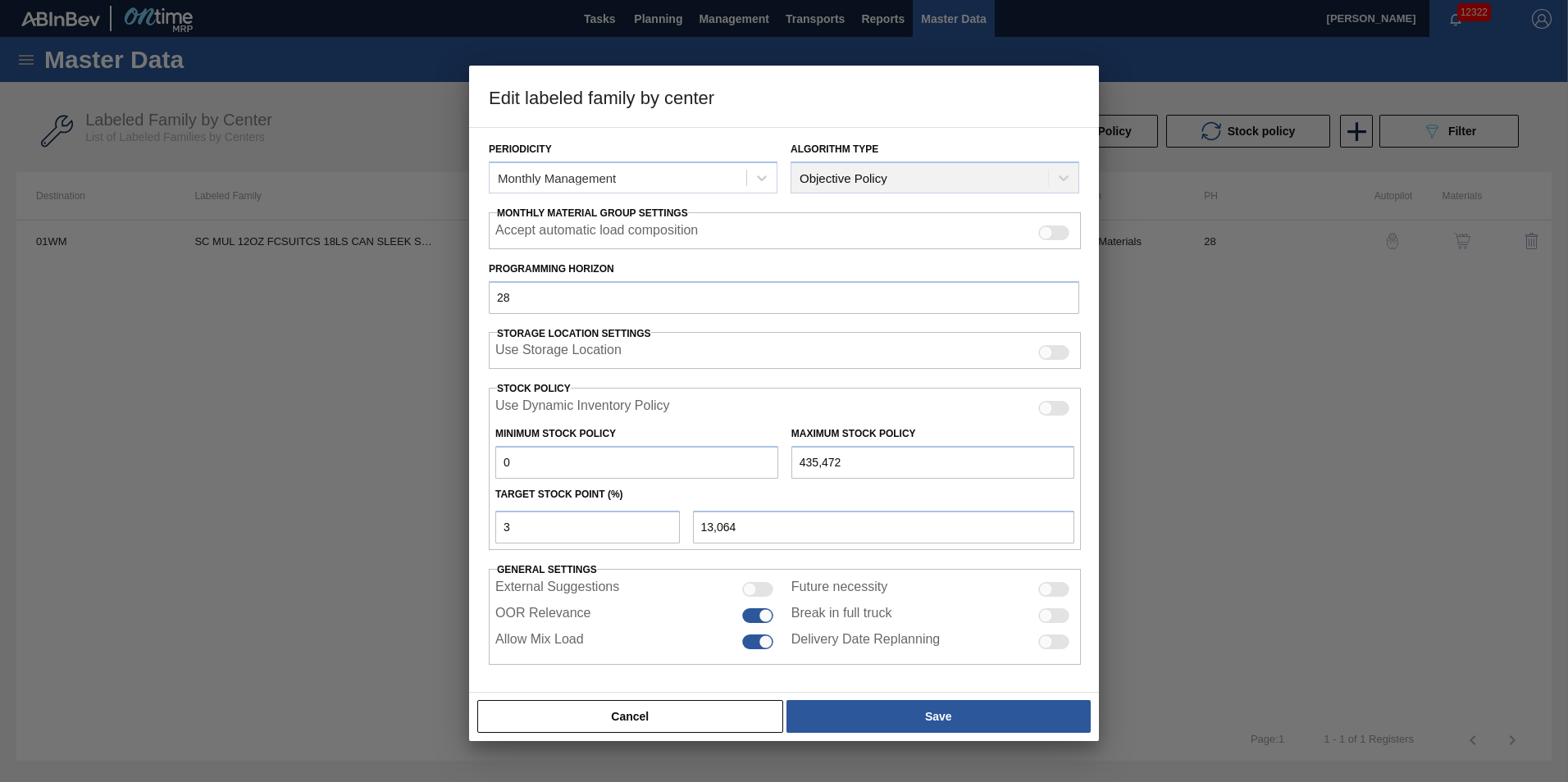
scroll to position [188, 0]
click at [729, 714] on button "Cancel" at bounding box center [630, 717] width 306 height 33
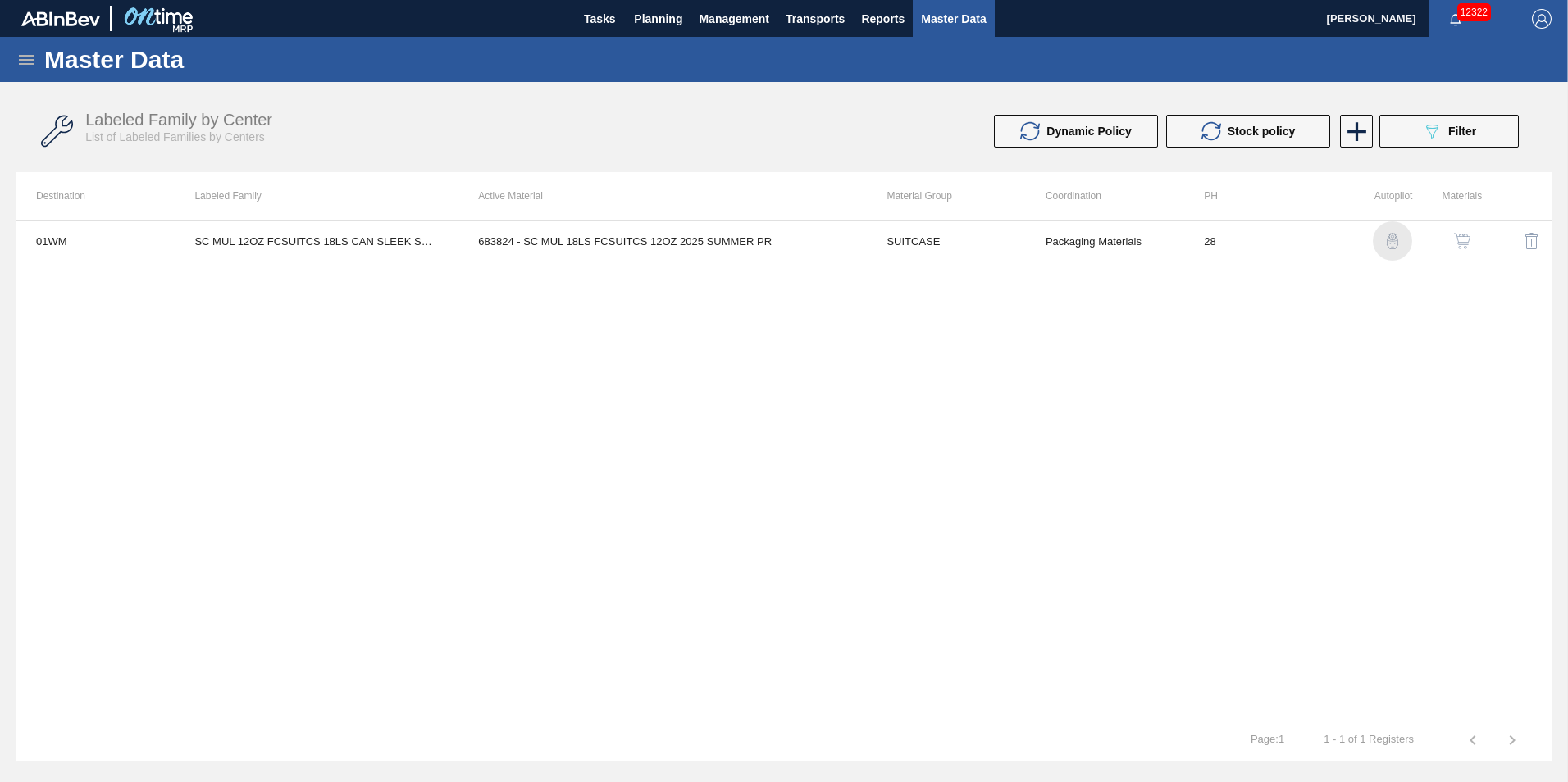
click at [1387, 247] on img "button" at bounding box center [1391, 240] width 16 height 16
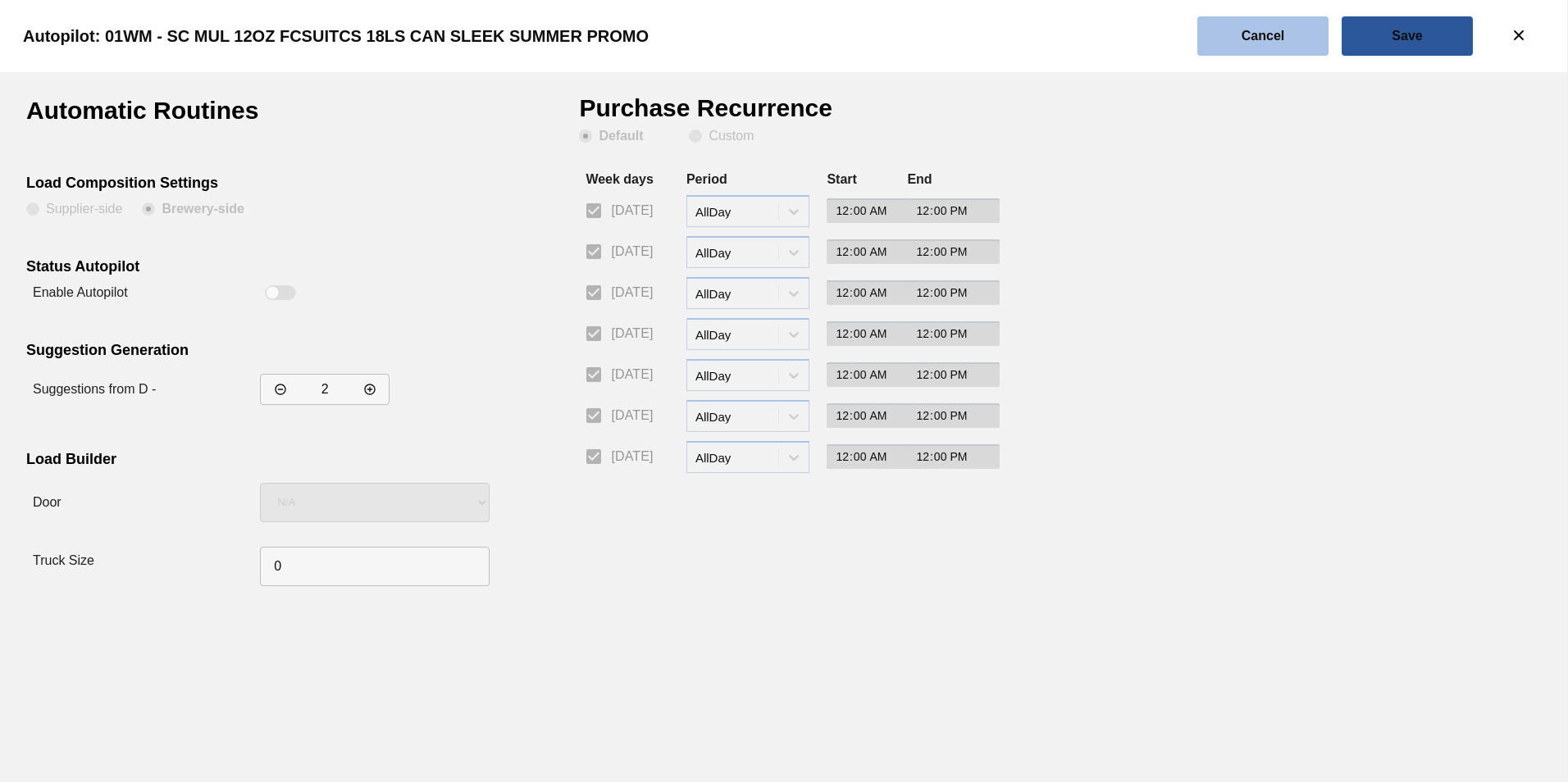
click at [0, 0] on slot "Cancel" at bounding box center [0, 0] width 0 height 0
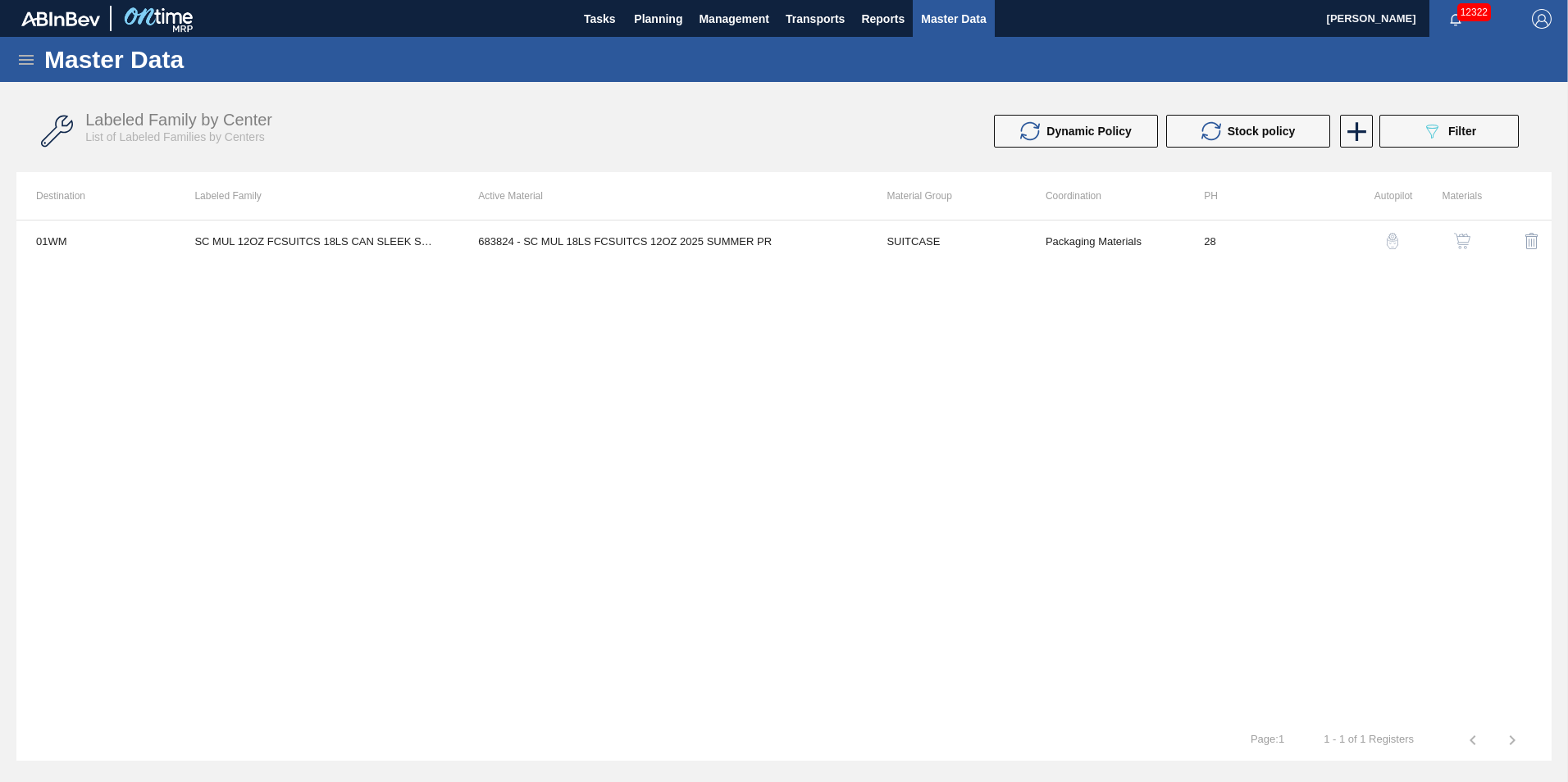
click at [1466, 234] on img "button" at bounding box center [1462, 240] width 16 height 16
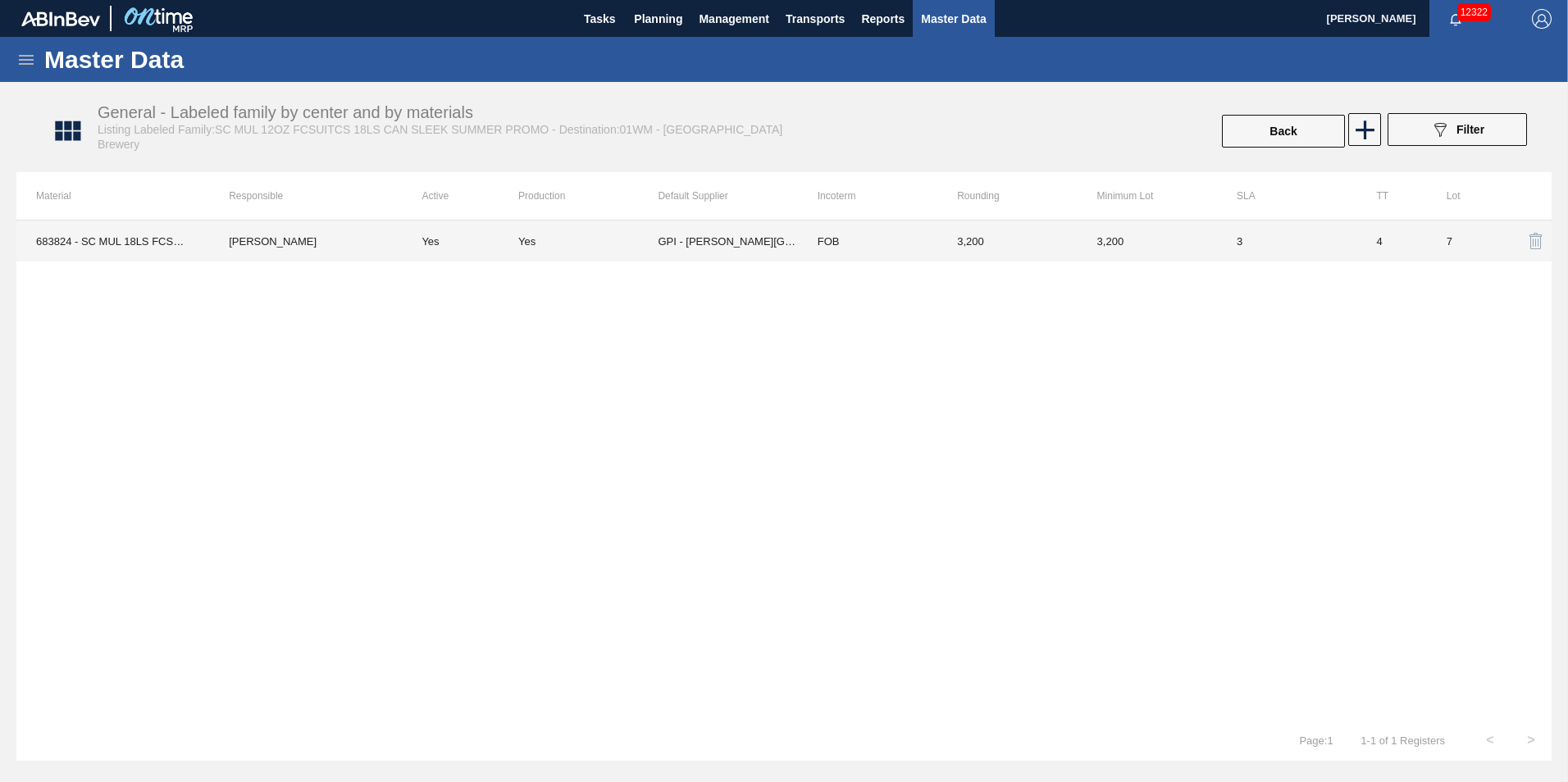
click at [959, 250] on td "3,200" at bounding box center [1006, 240] width 140 height 41
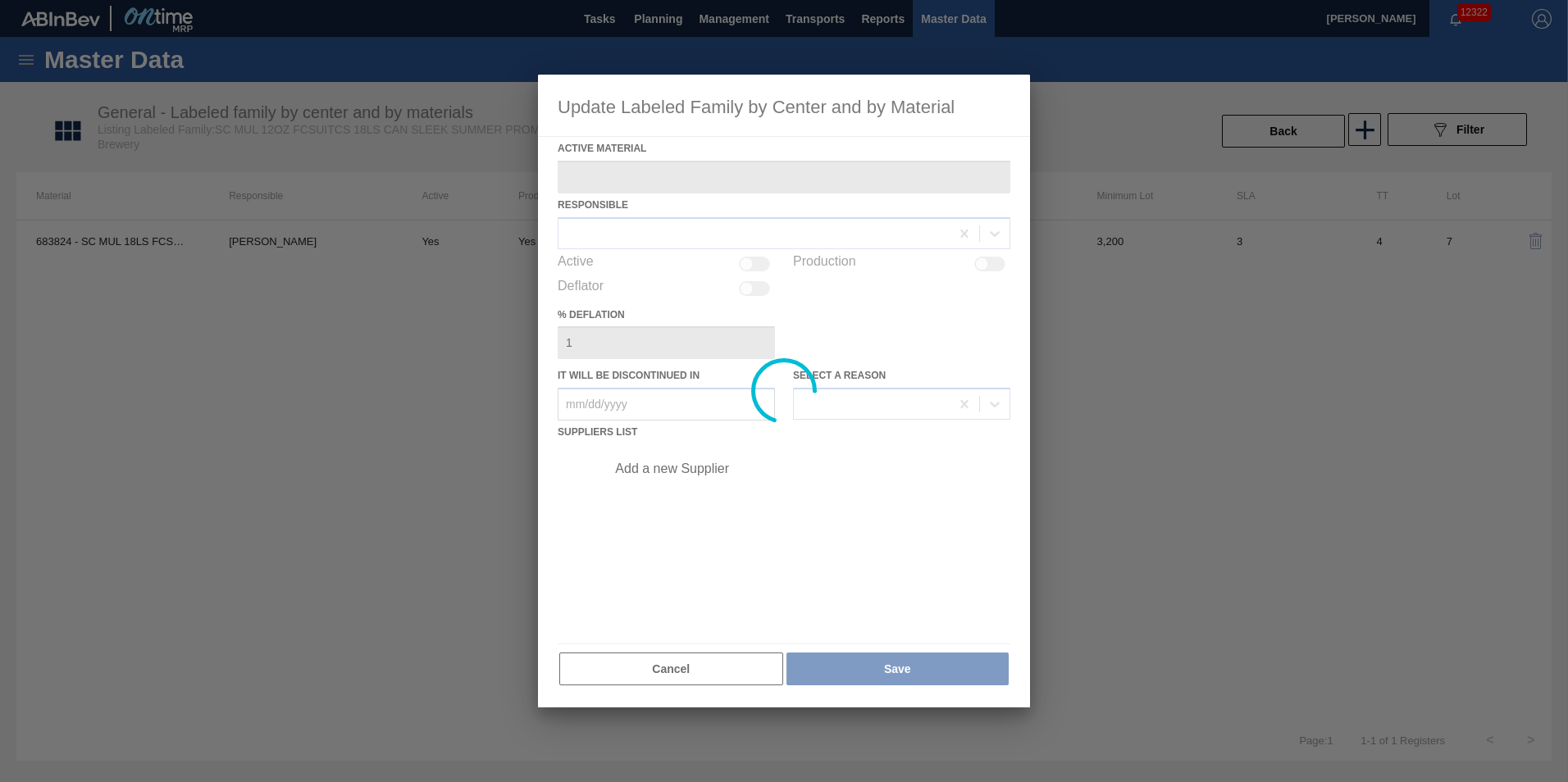
type Material "683824 - SC MUL 18LS FCSUITCS 12OZ 2025 SUMMER PR"
checkbox input "true"
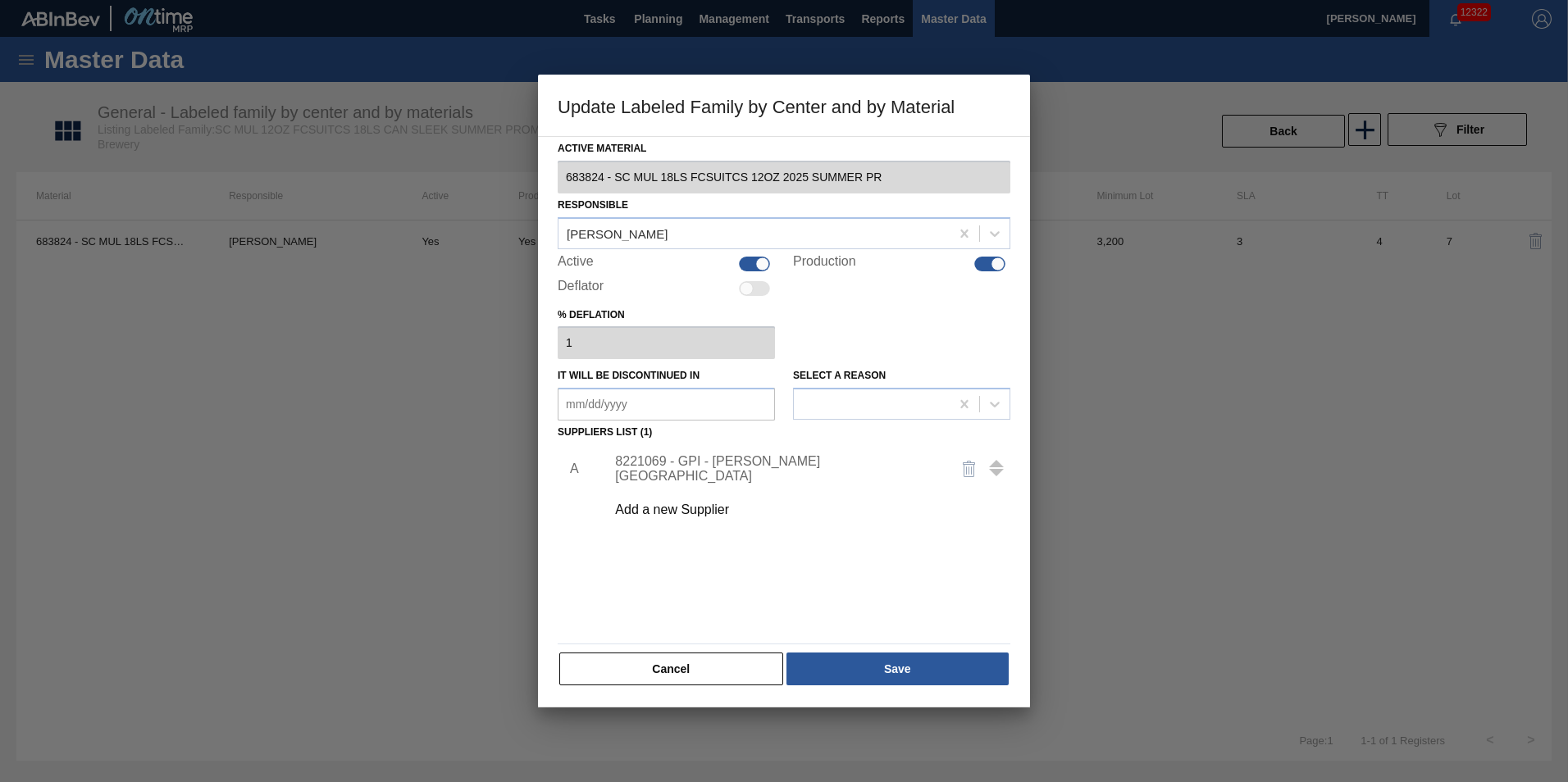
click at [758, 264] on div at bounding box center [762, 263] width 14 height 14
checkbox input "false"
click at [985, 266] on div at bounding box center [989, 264] width 31 height 15
checkbox input "false"
click at [911, 671] on button "Save" at bounding box center [897, 669] width 222 height 33
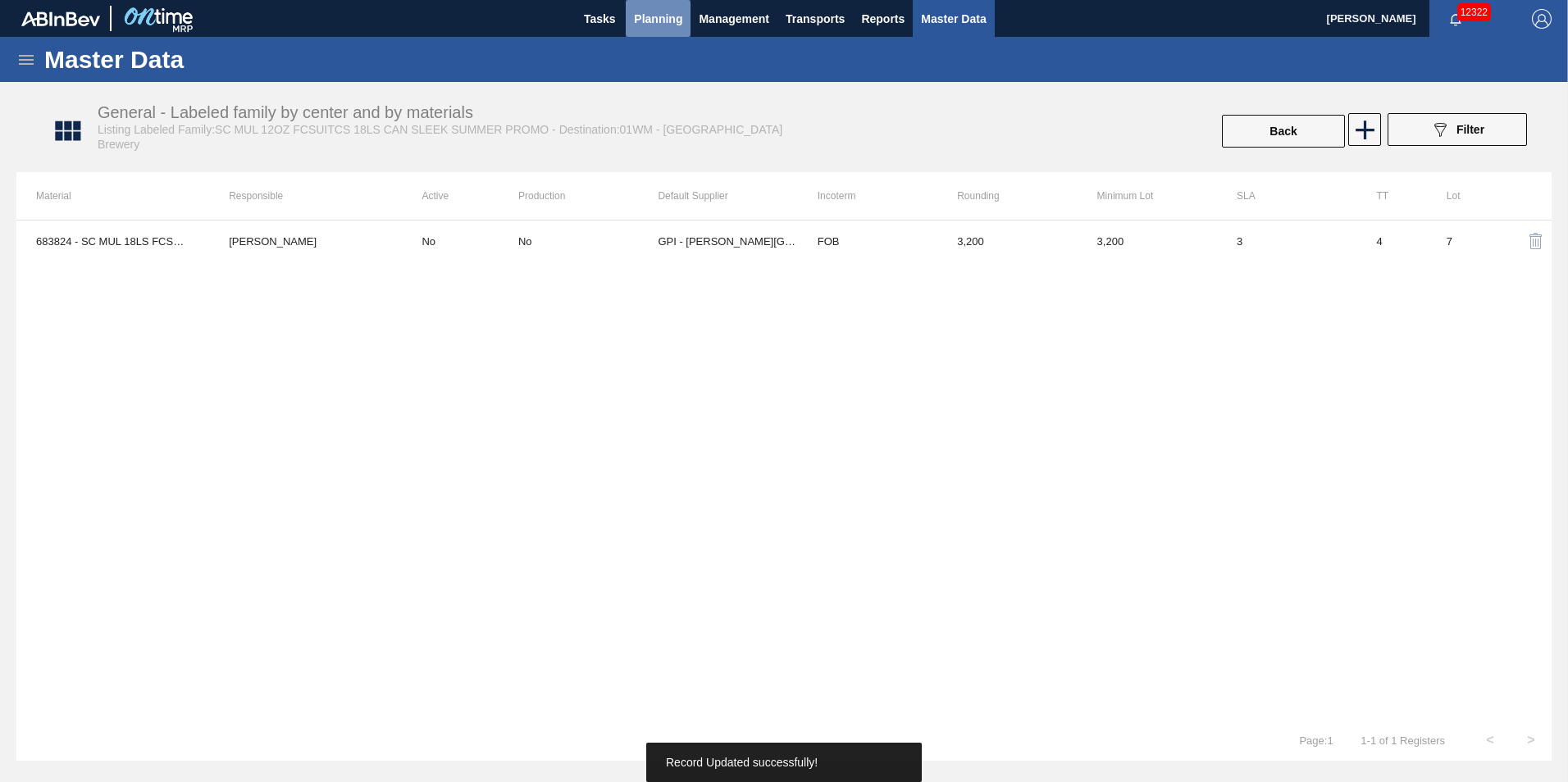
click at [667, 26] on button "Planning" at bounding box center [658, 18] width 65 height 37
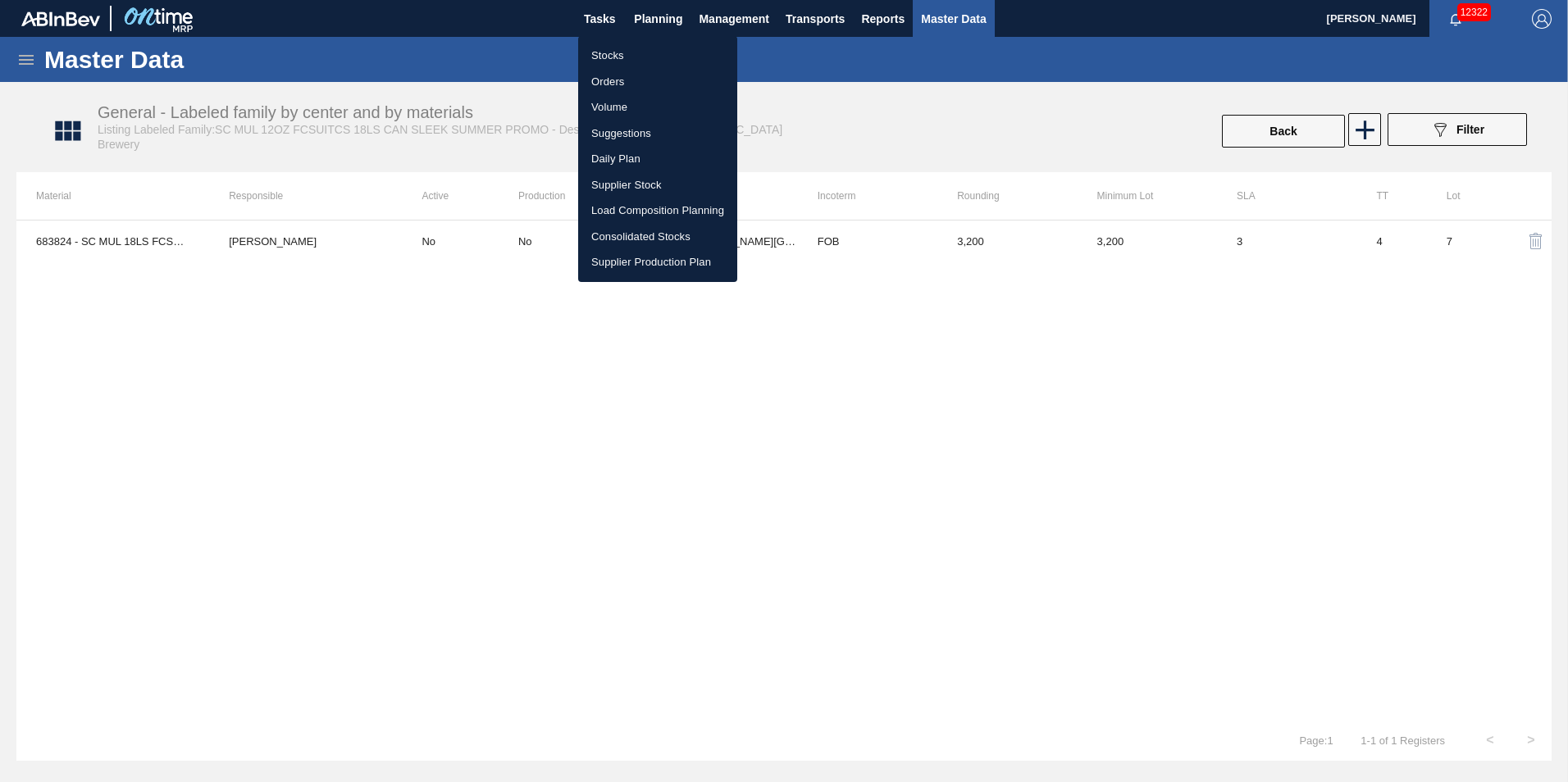
click at [665, 134] on li "Suggestions" at bounding box center [658, 134] width 159 height 27
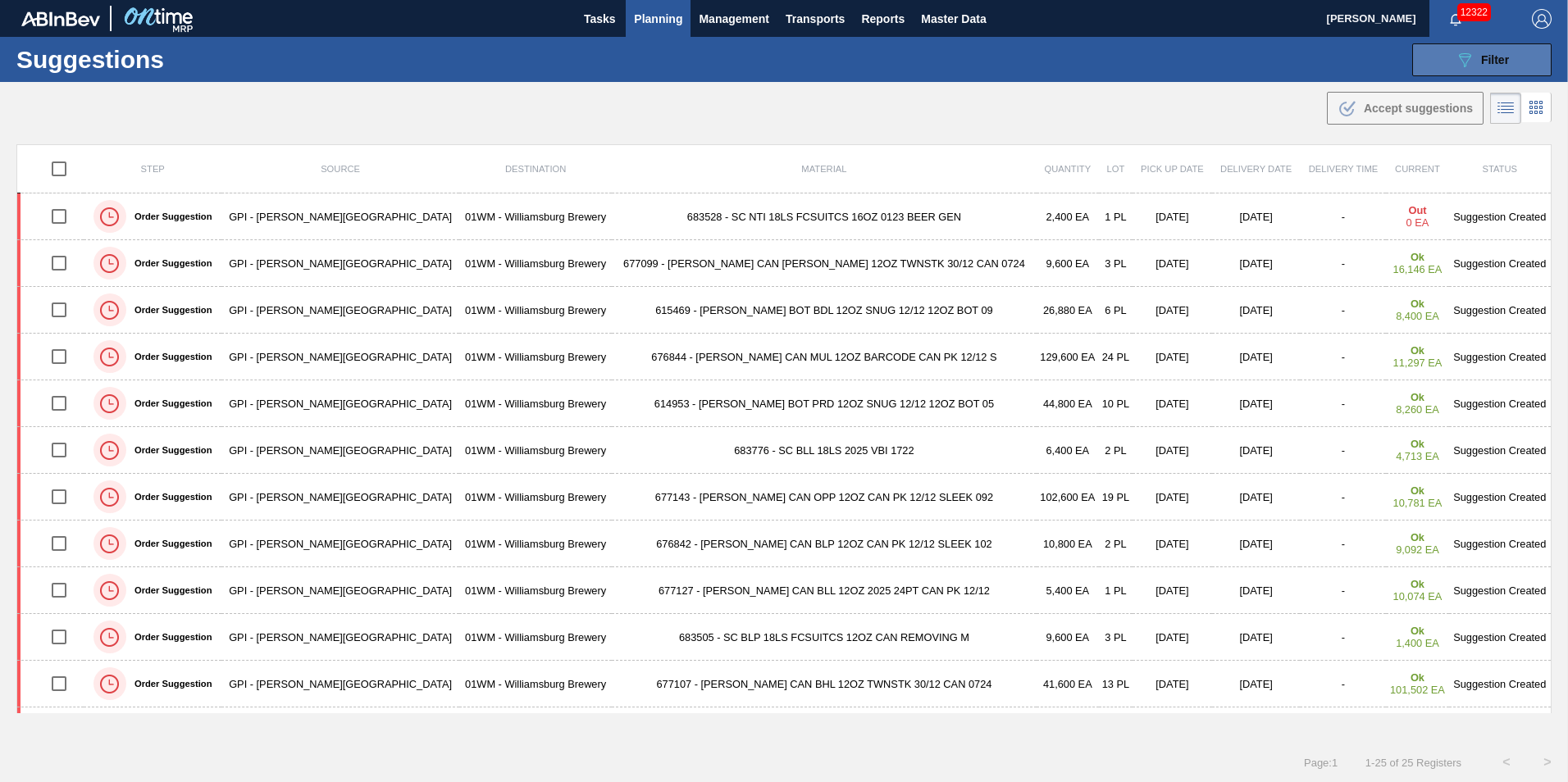
click at [1445, 65] on button "089F7B8B-B2A5-4AFE-B5C0-19BA573D28AC Filter" at bounding box center [1481, 60] width 140 height 33
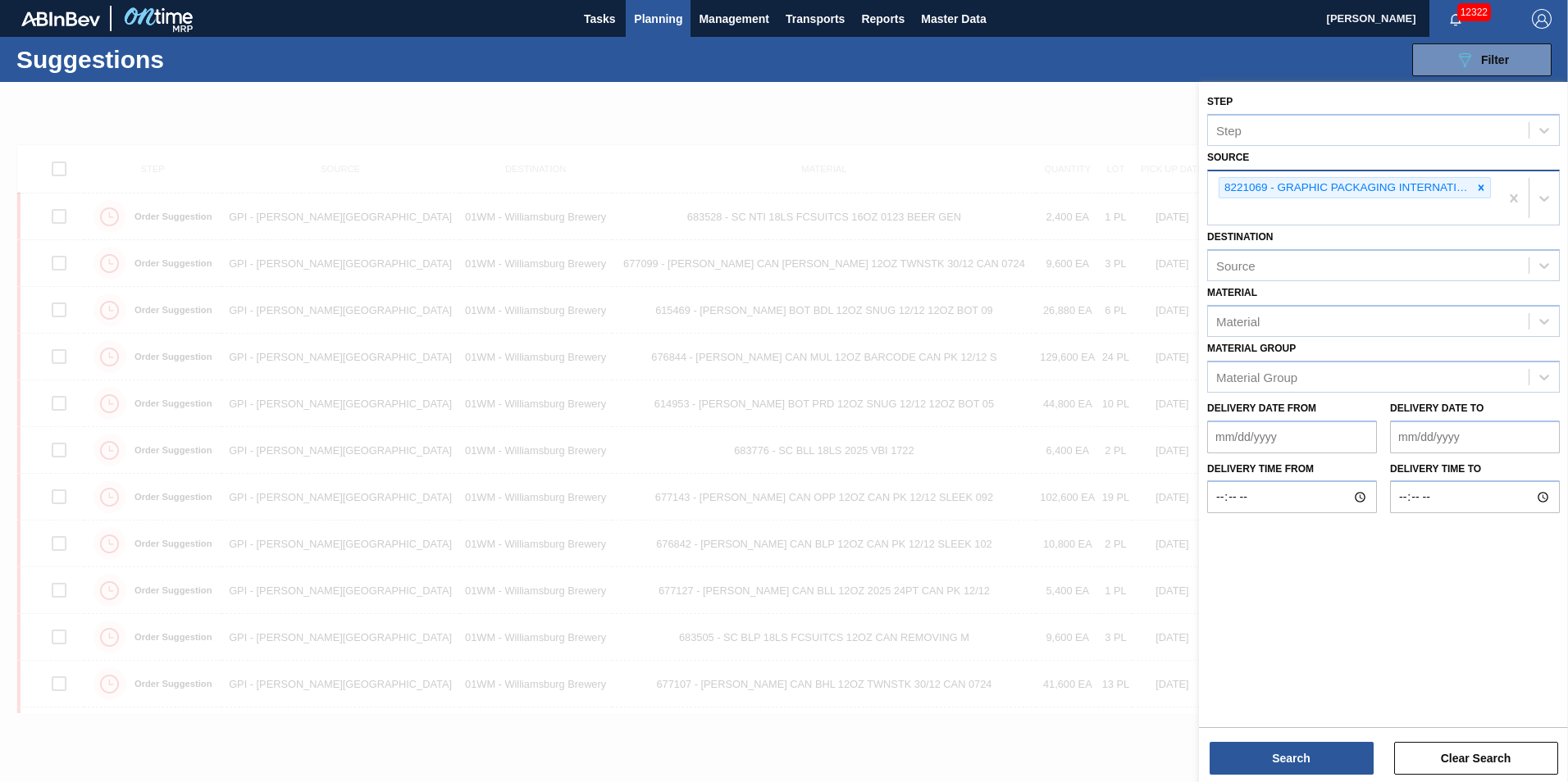
click at [1484, 190] on icon at bounding box center [1481, 188] width 11 height 11
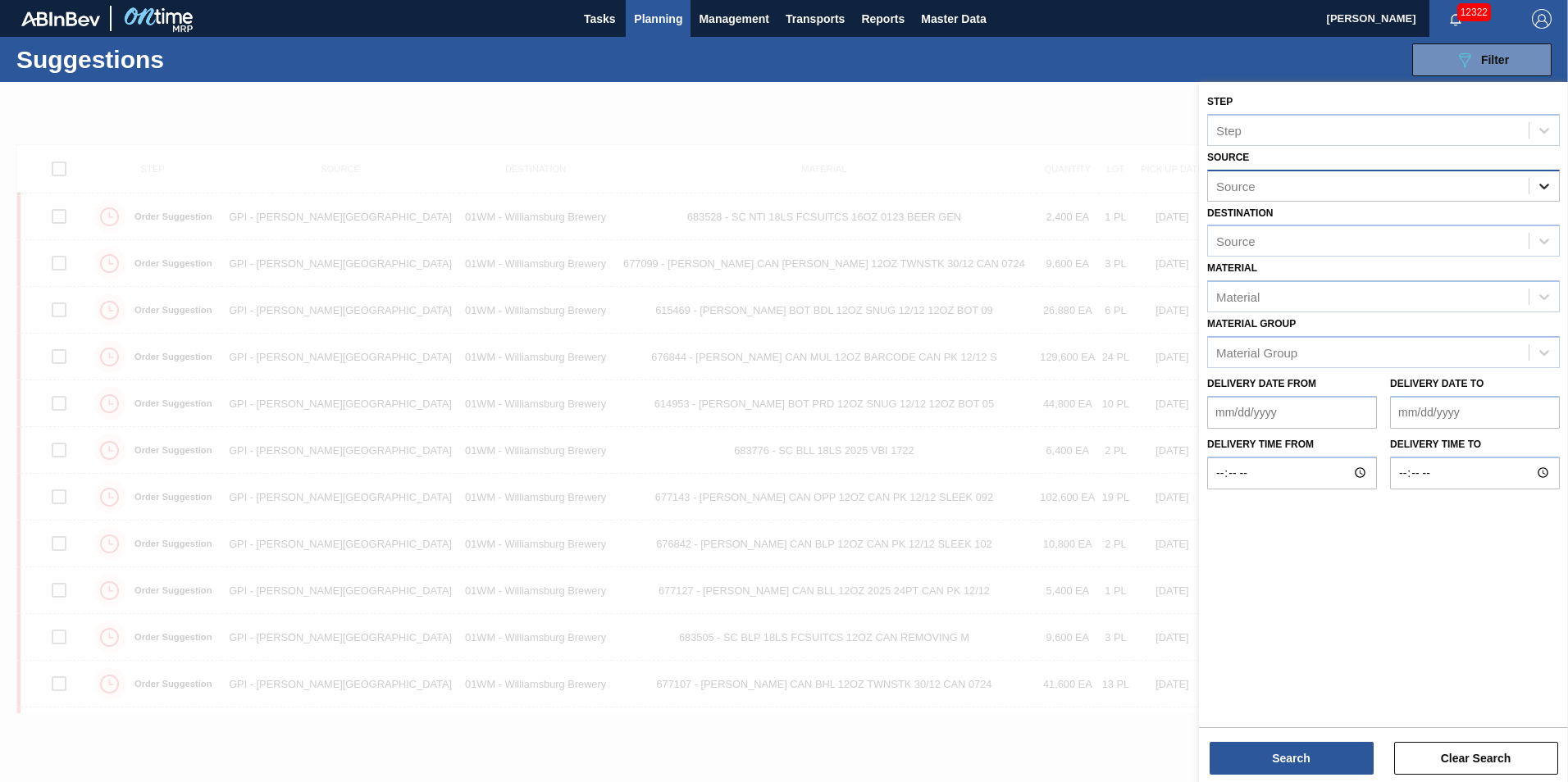
click at [1547, 184] on icon at bounding box center [1543, 186] width 9 height 6
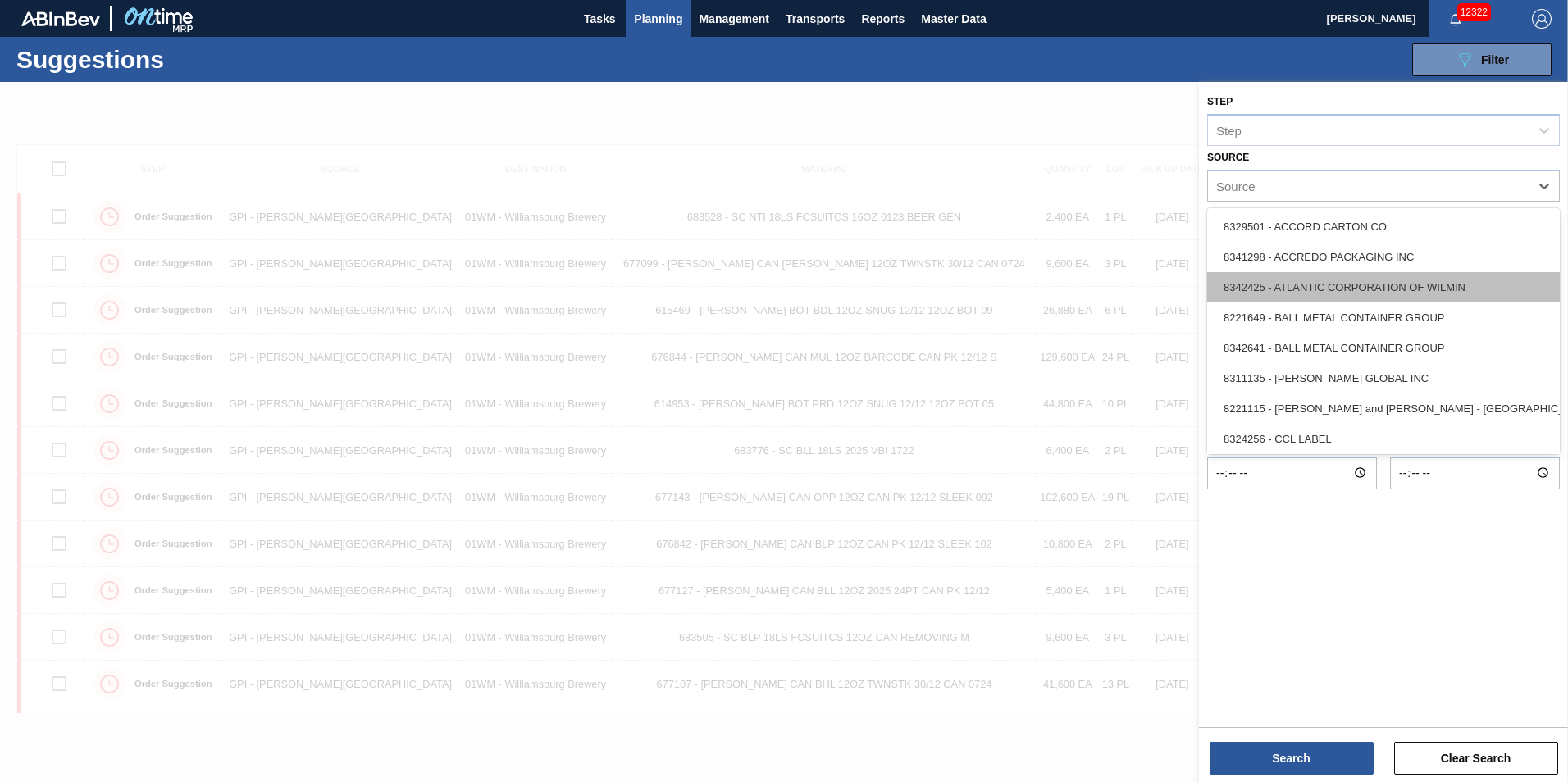
click at [1381, 288] on div "8342425 - ATLANTIC CORPORATION OF WILMIN" at bounding box center [1382, 288] width 352 height 30
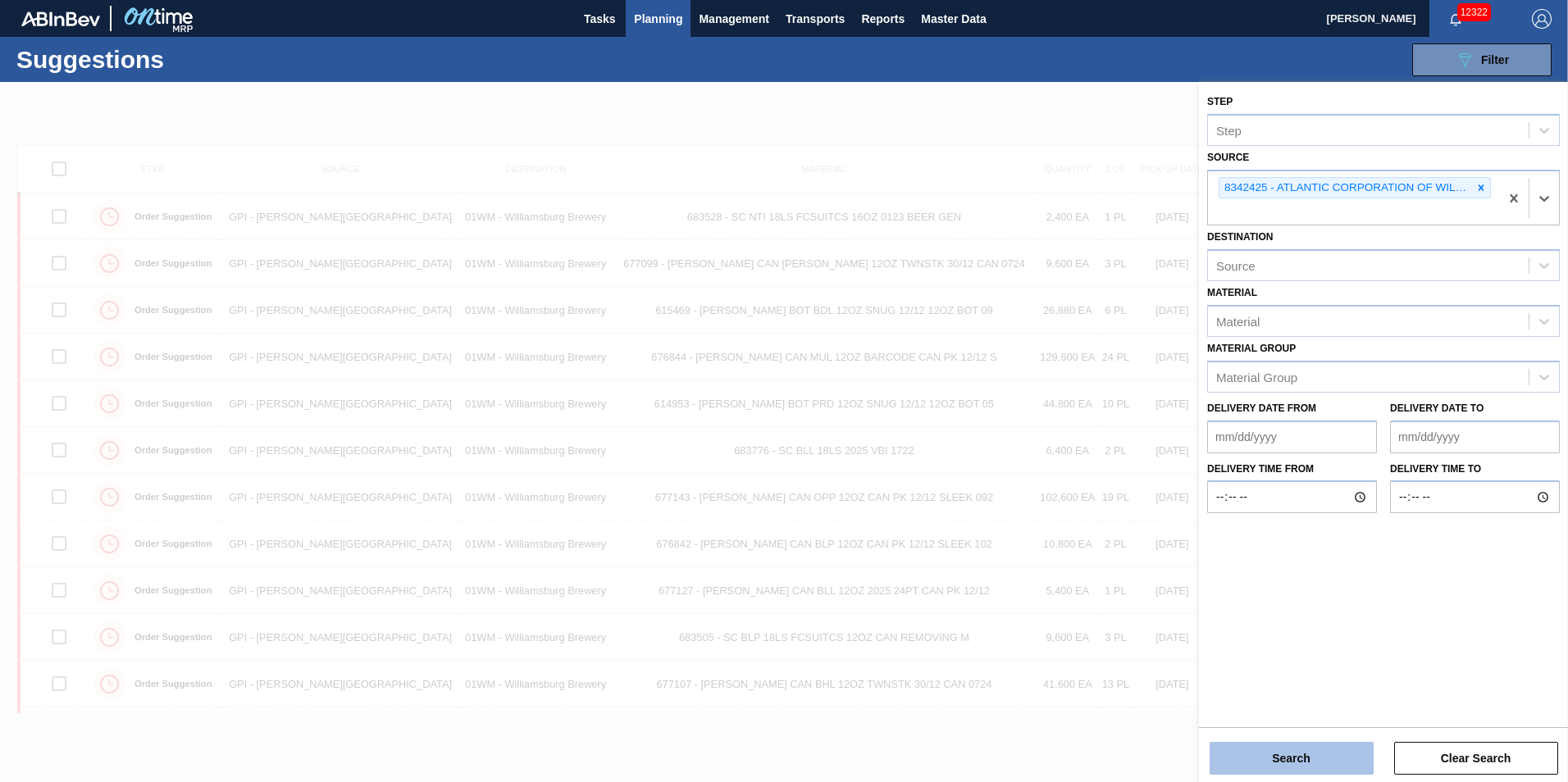
click at [1335, 754] on button "Search" at bounding box center [1291, 758] width 164 height 33
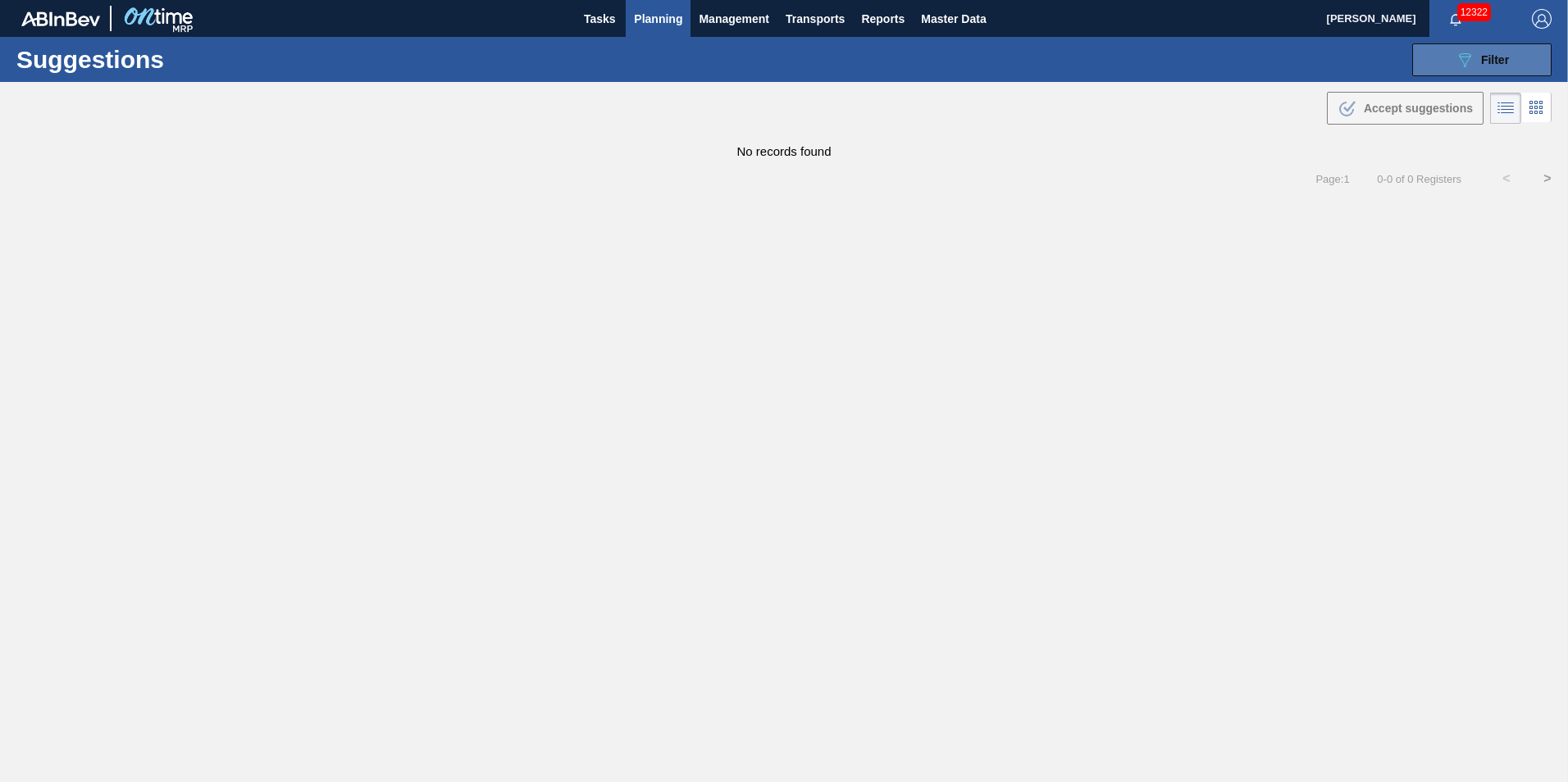
click at [1494, 51] on div "089F7B8B-B2A5-4AFE-B5C0-19BA573D28AC Filter" at bounding box center [1481, 60] width 54 height 20
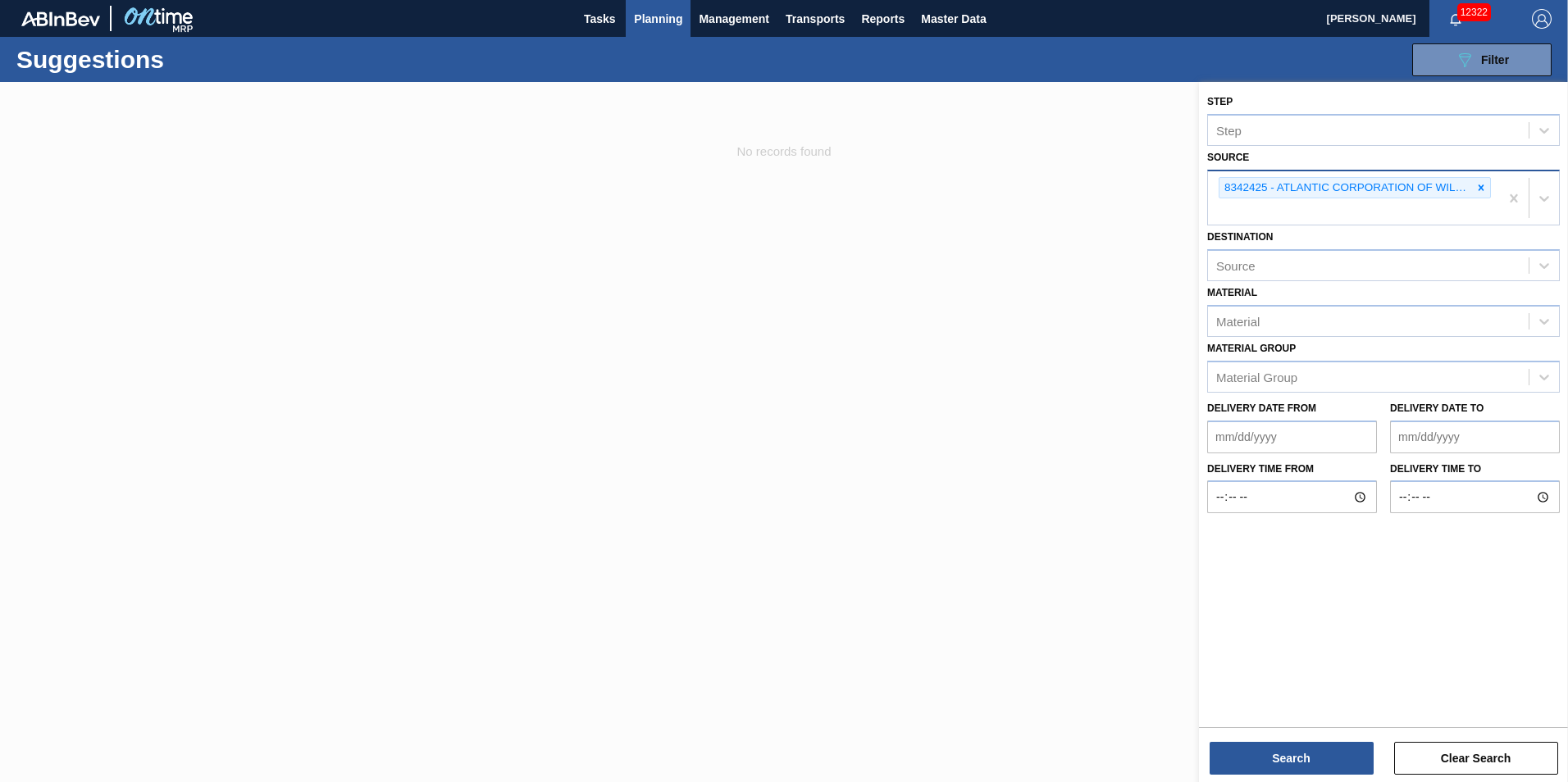
click at [1479, 183] on icon at bounding box center [1481, 188] width 11 height 11
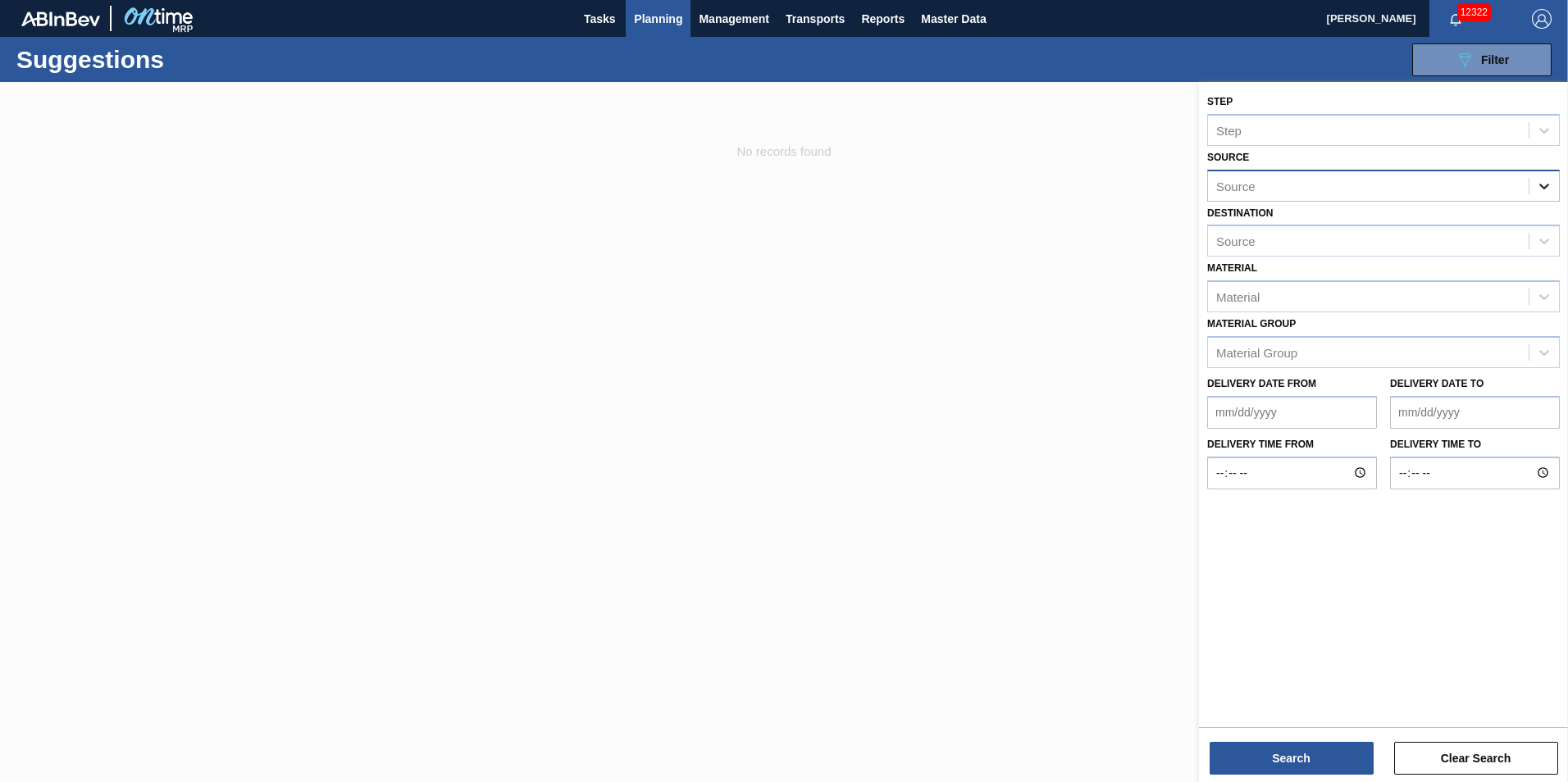
click at [1538, 196] on div at bounding box center [1543, 186] width 29 height 29
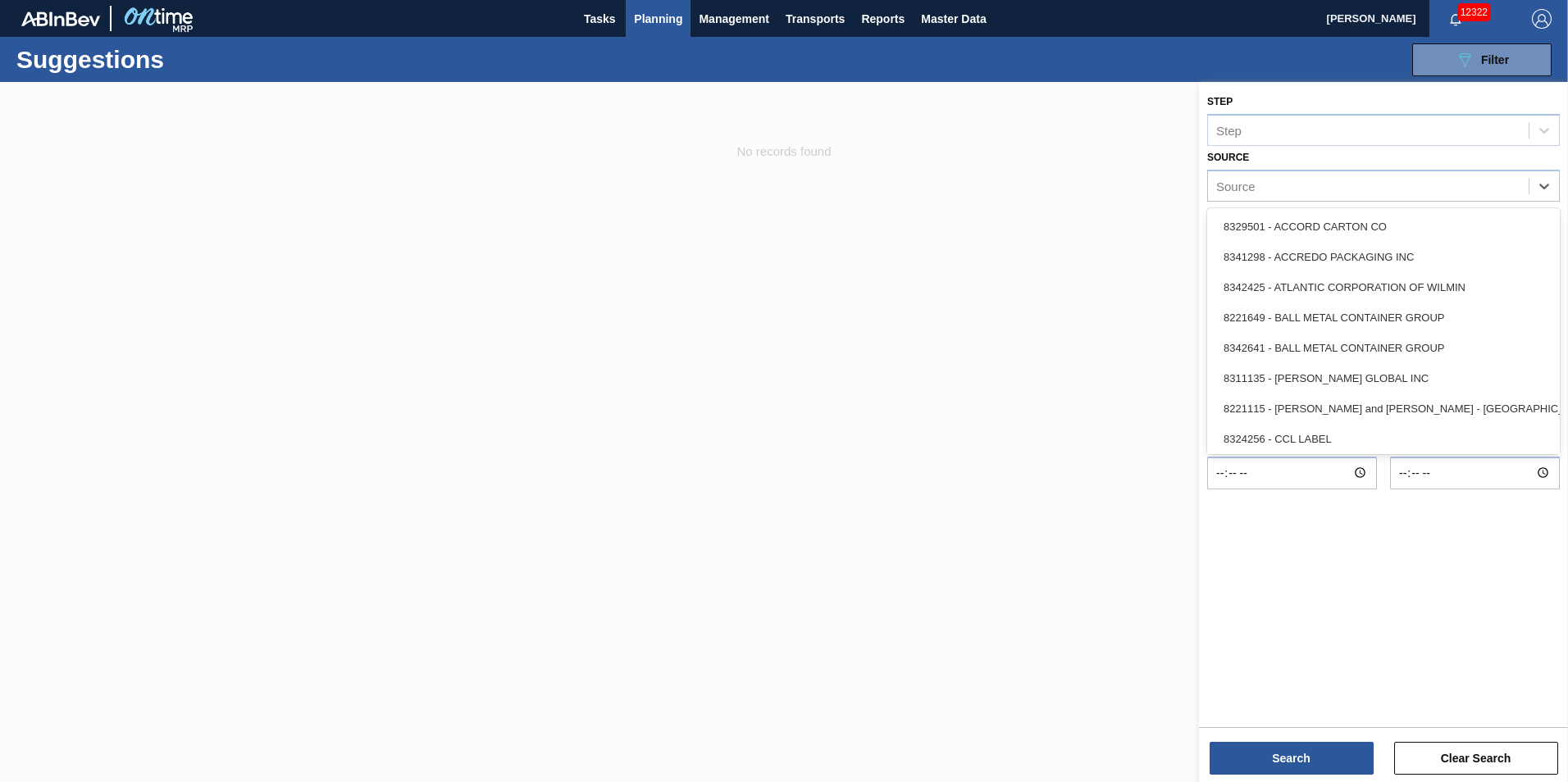
click at [1366, 376] on div "8311135 - [PERSON_NAME] GLOBAL INC" at bounding box center [1382, 379] width 352 height 30
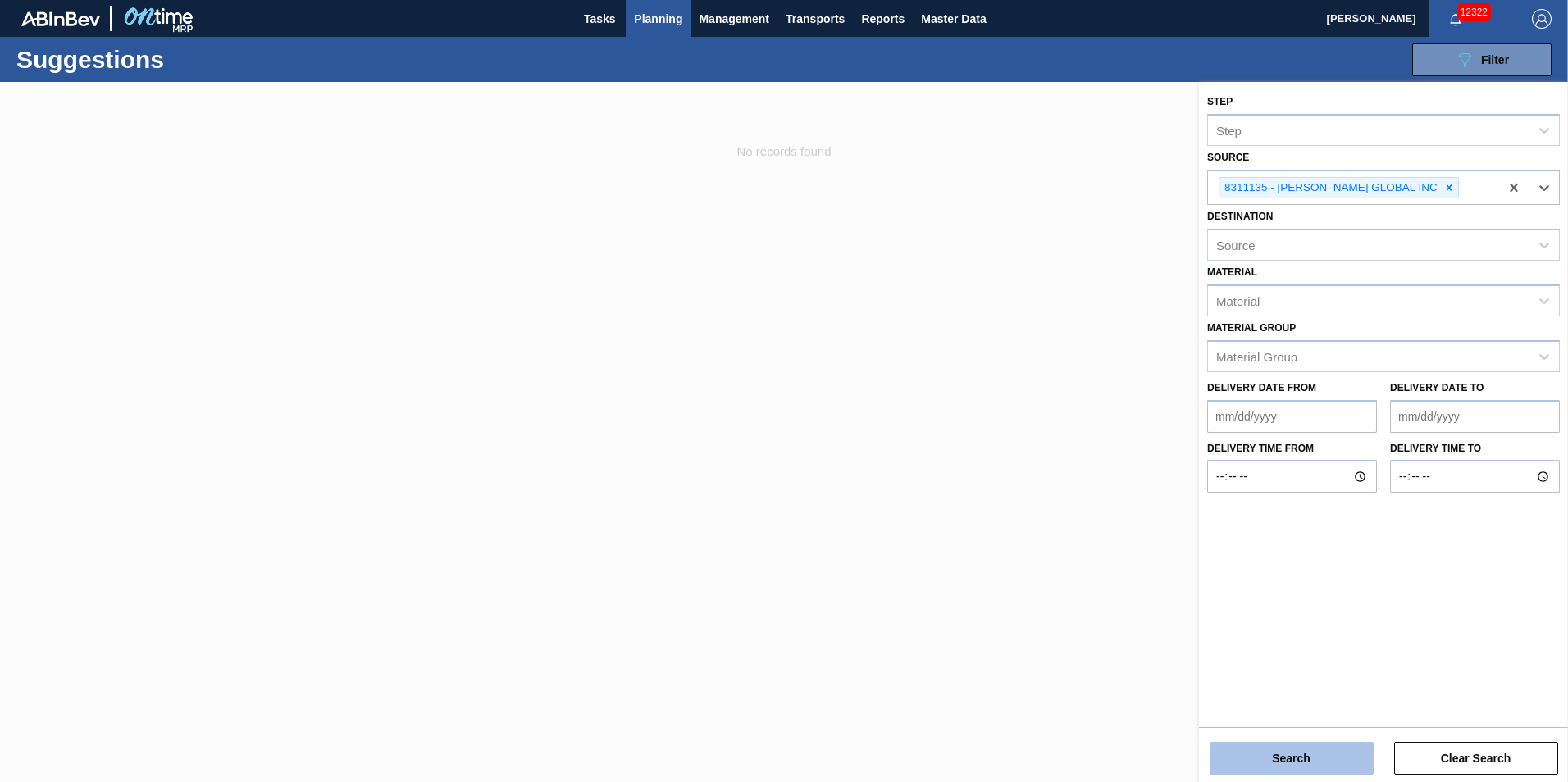
click at [1286, 766] on button "Search" at bounding box center [1291, 758] width 164 height 33
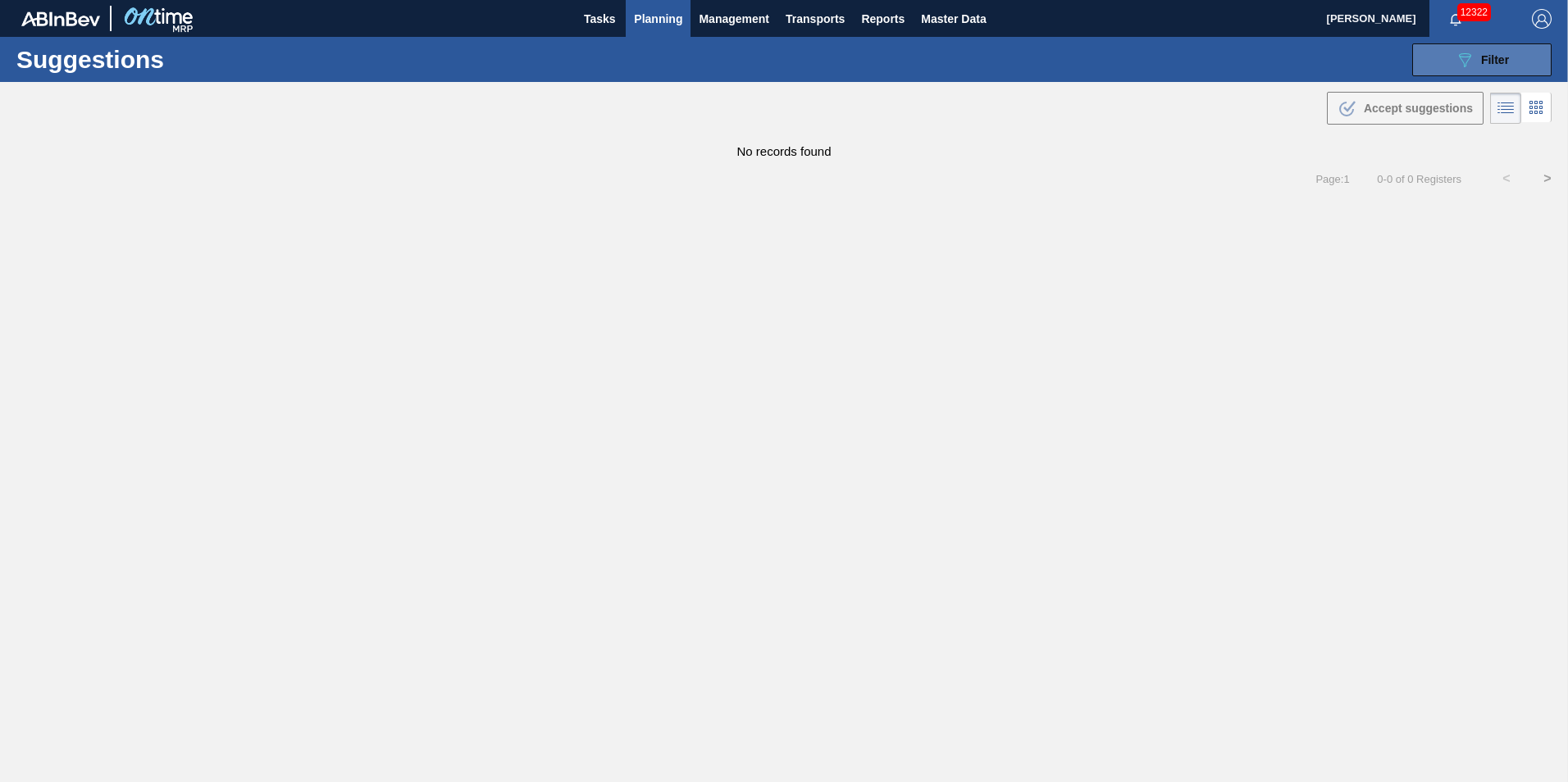
click at [1448, 64] on button "089F7B8B-B2A5-4AFE-B5C0-19BA573D28AC Filter" at bounding box center [1481, 60] width 140 height 33
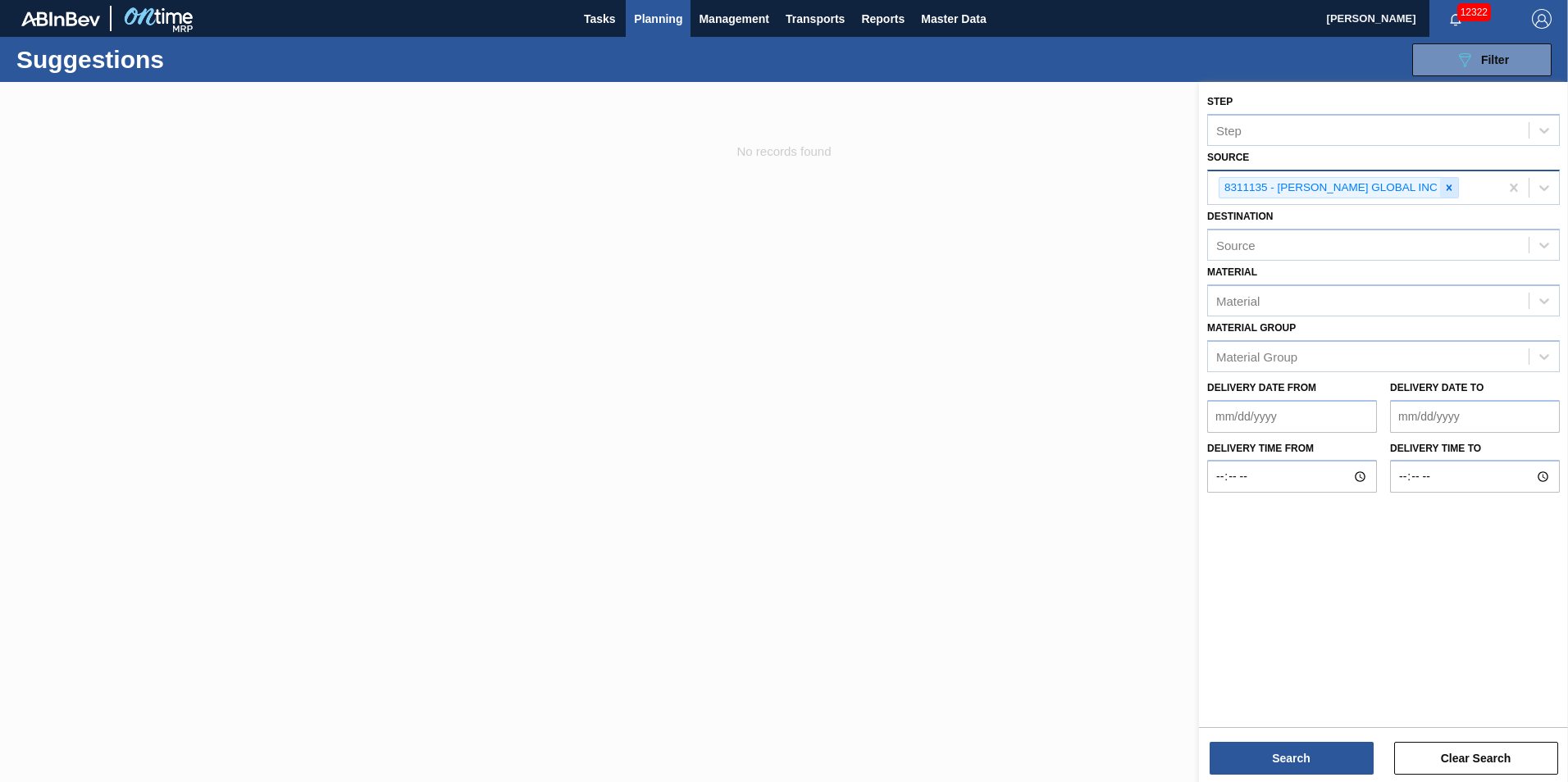
click at [1440, 190] on div at bounding box center [1448, 188] width 18 height 21
click at [1543, 192] on icon at bounding box center [1543, 185] width 16 height 16
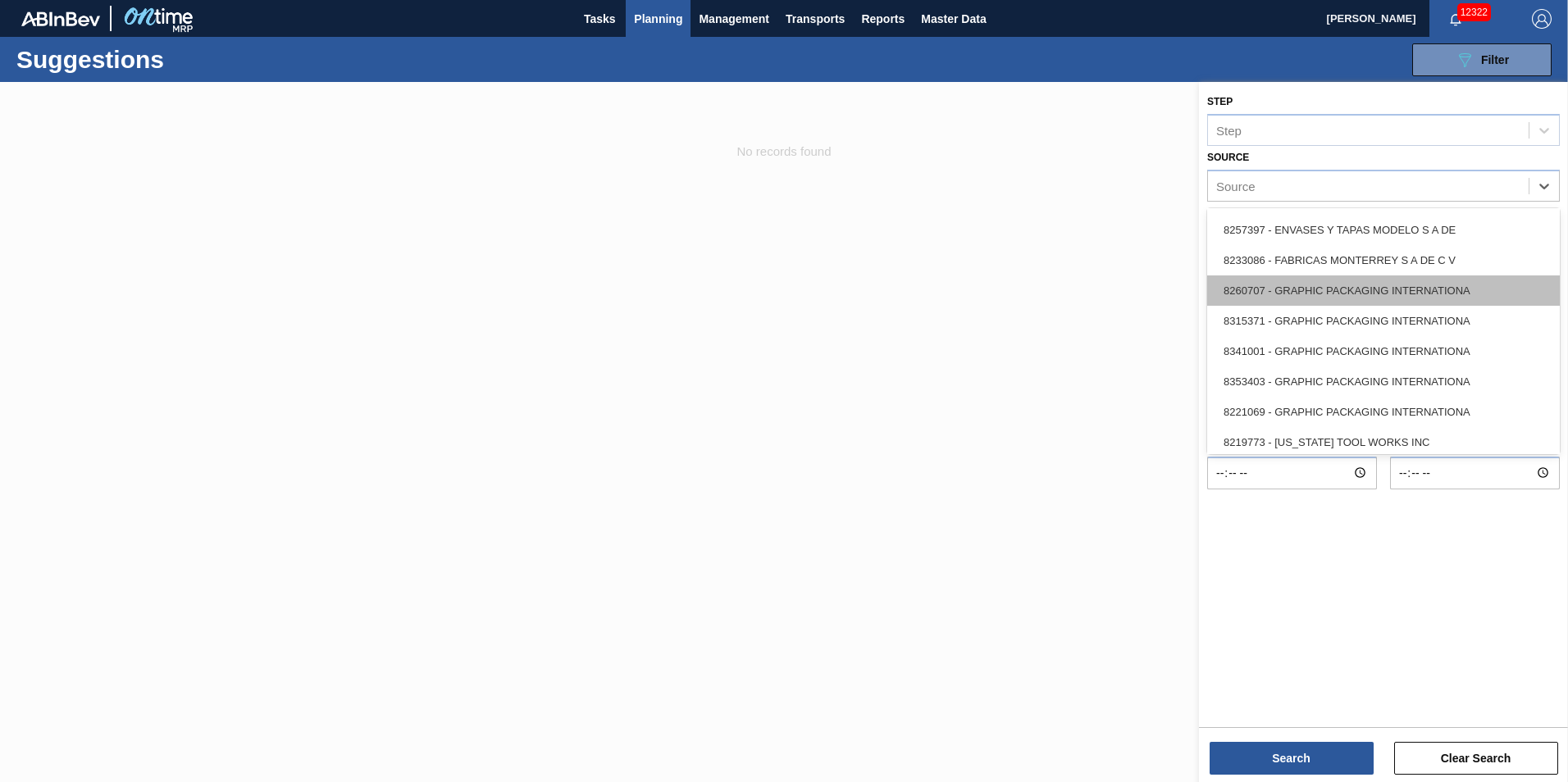
scroll to position [246, 0]
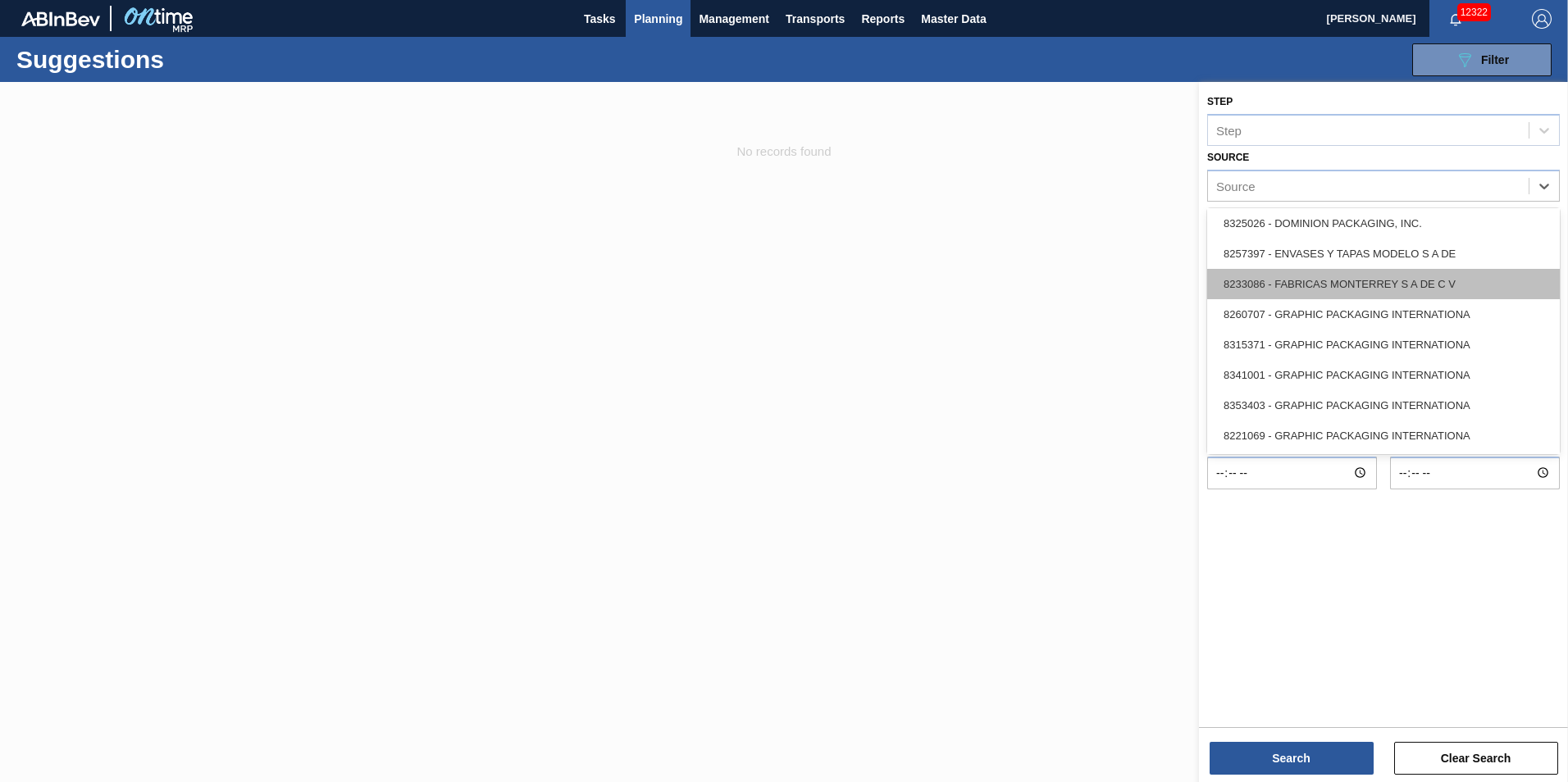
click at [1475, 285] on div "8233086 - FABRICAS MONTERREY S A DE C V" at bounding box center [1382, 284] width 352 height 30
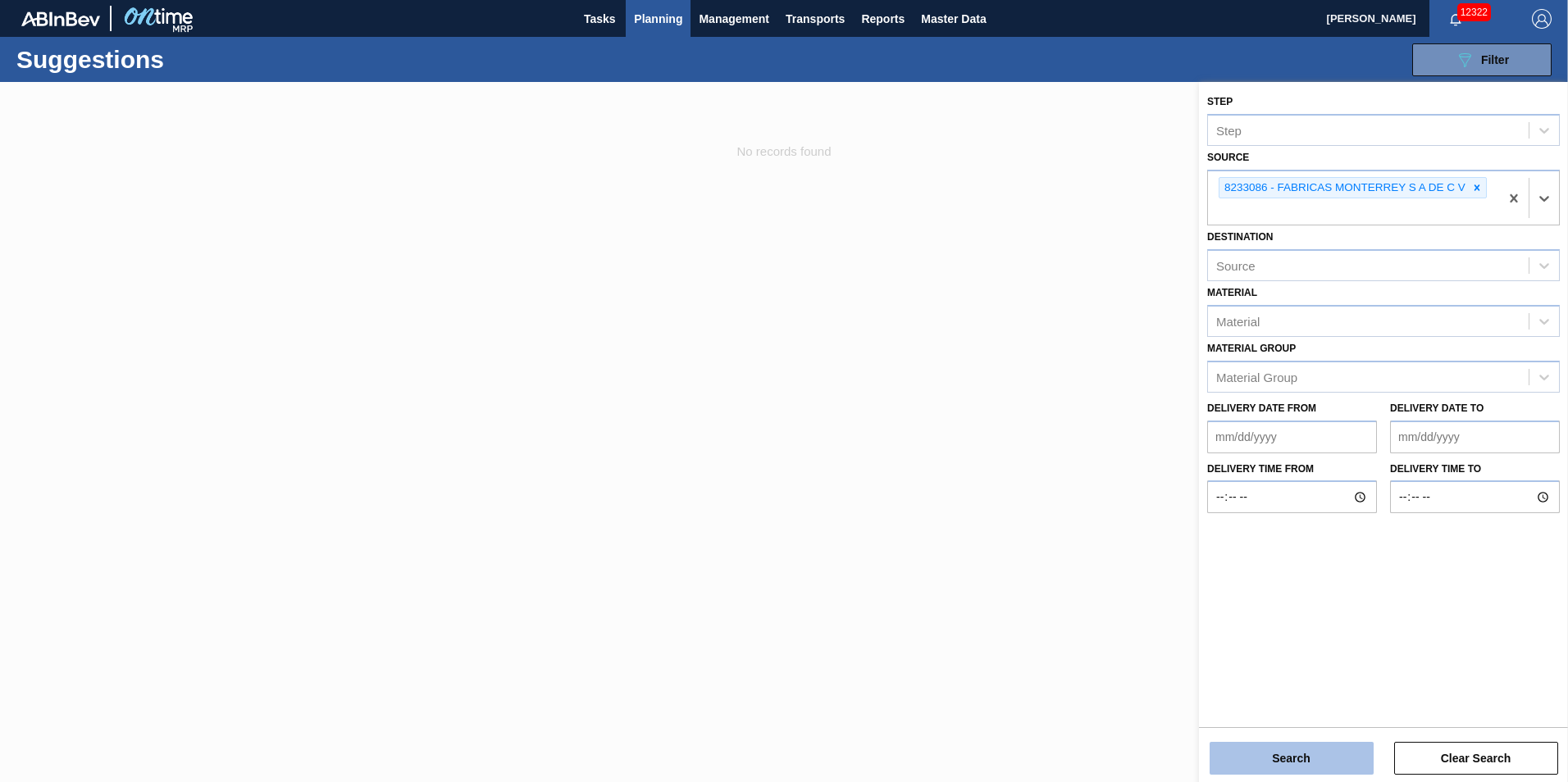
click at [1286, 761] on button "Search" at bounding box center [1291, 758] width 164 height 33
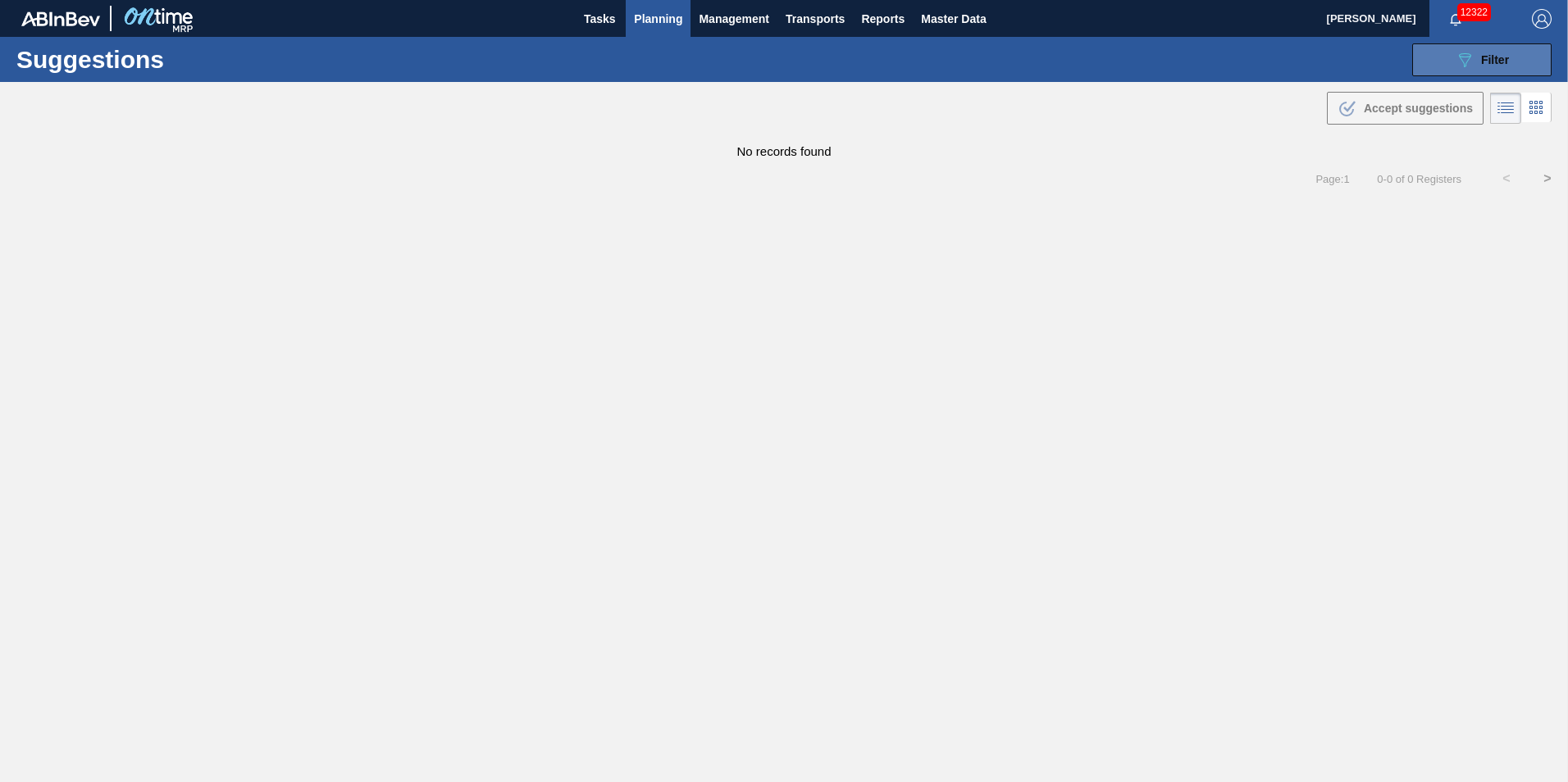
click at [1526, 61] on button "089F7B8B-B2A5-4AFE-B5C0-19BA573D28AC Filter" at bounding box center [1481, 60] width 140 height 33
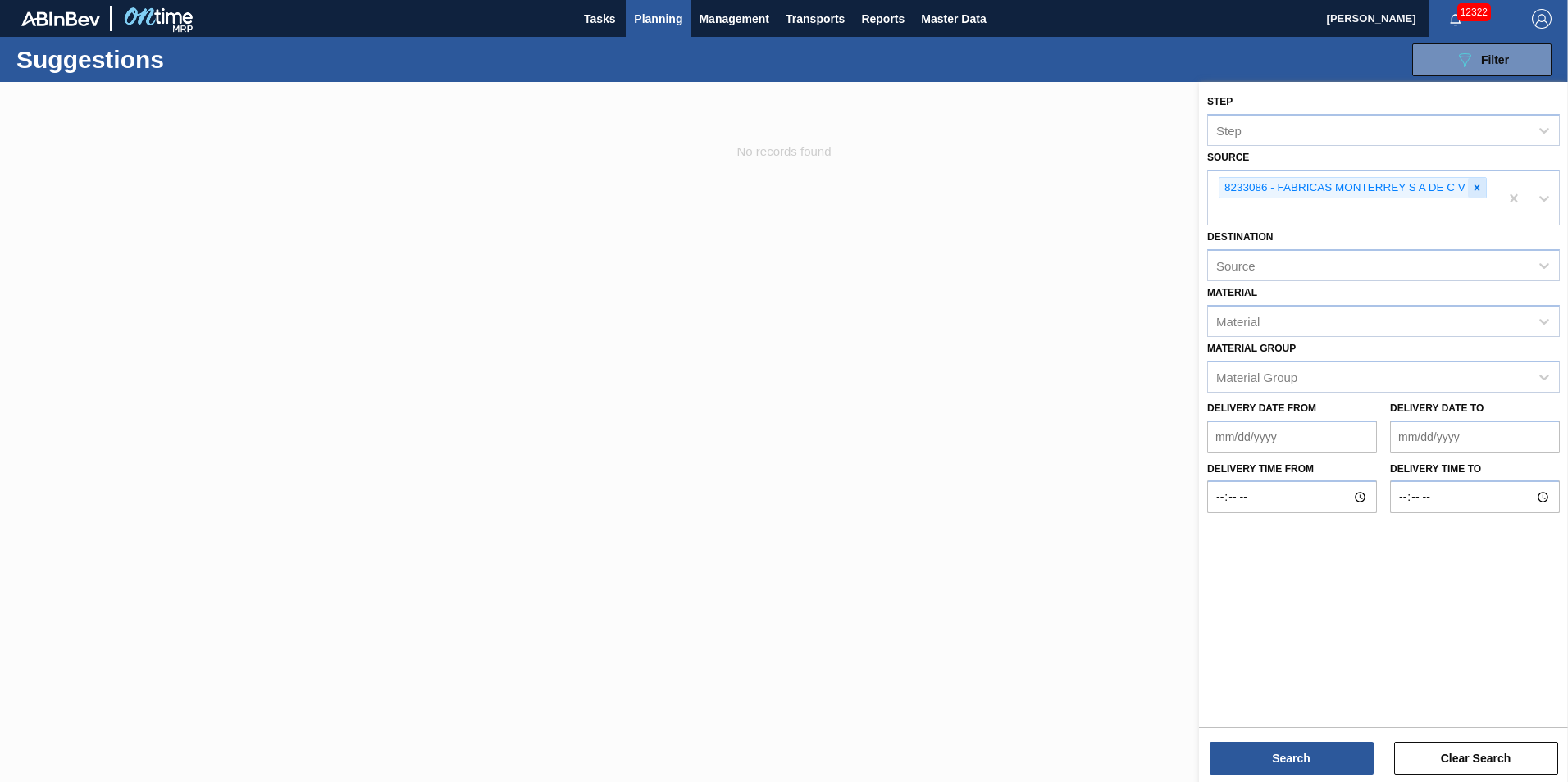
click at [1476, 188] on icon at bounding box center [1477, 187] width 6 height 6
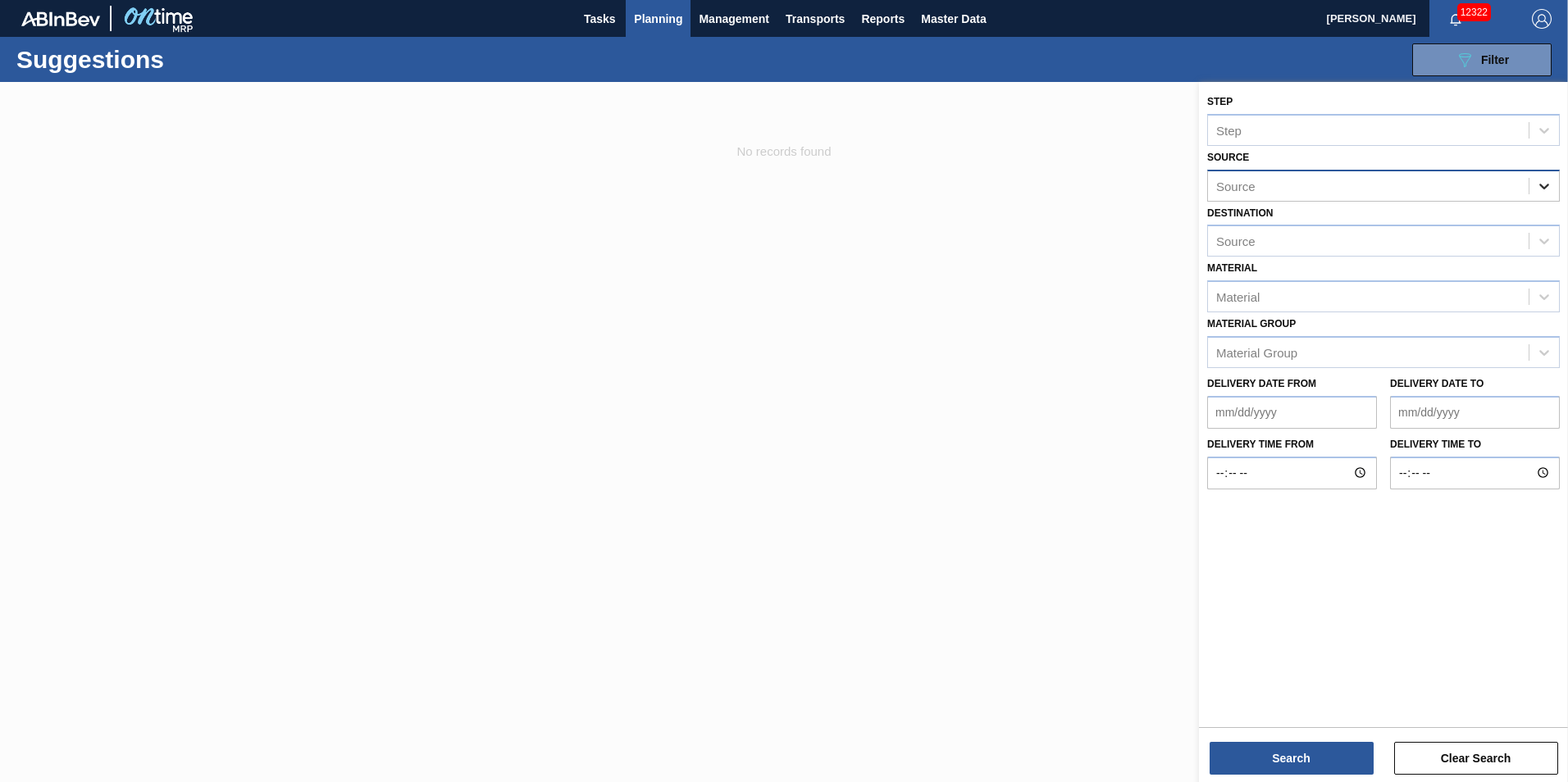
click at [1548, 179] on icon at bounding box center [1543, 185] width 16 height 16
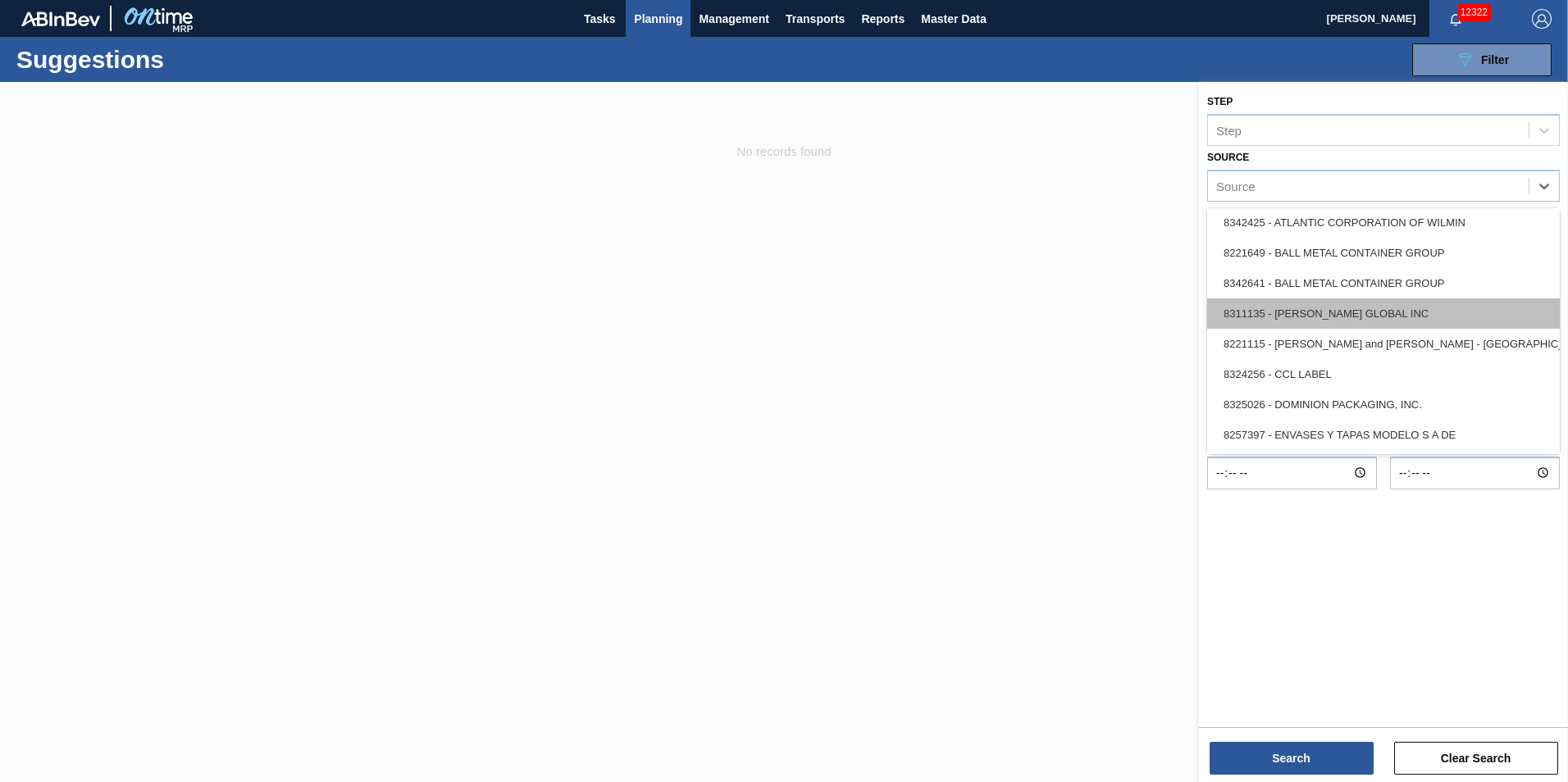
scroll to position [82, 0]
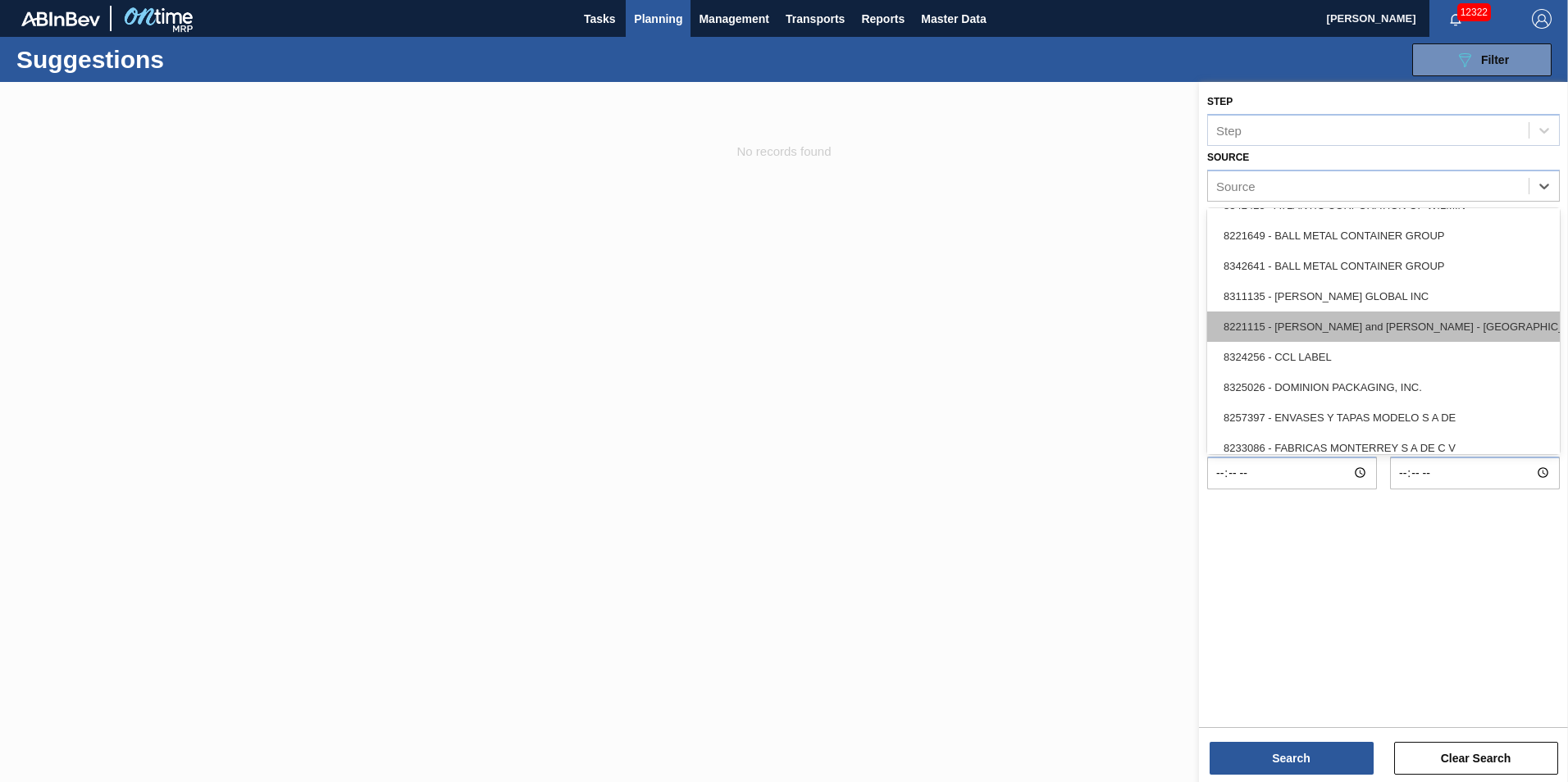
click at [1385, 323] on div "8221115 - [PERSON_NAME] and [PERSON_NAME] - [GEOGRAPHIC_DATA]" at bounding box center [1382, 326] width 352 height 30
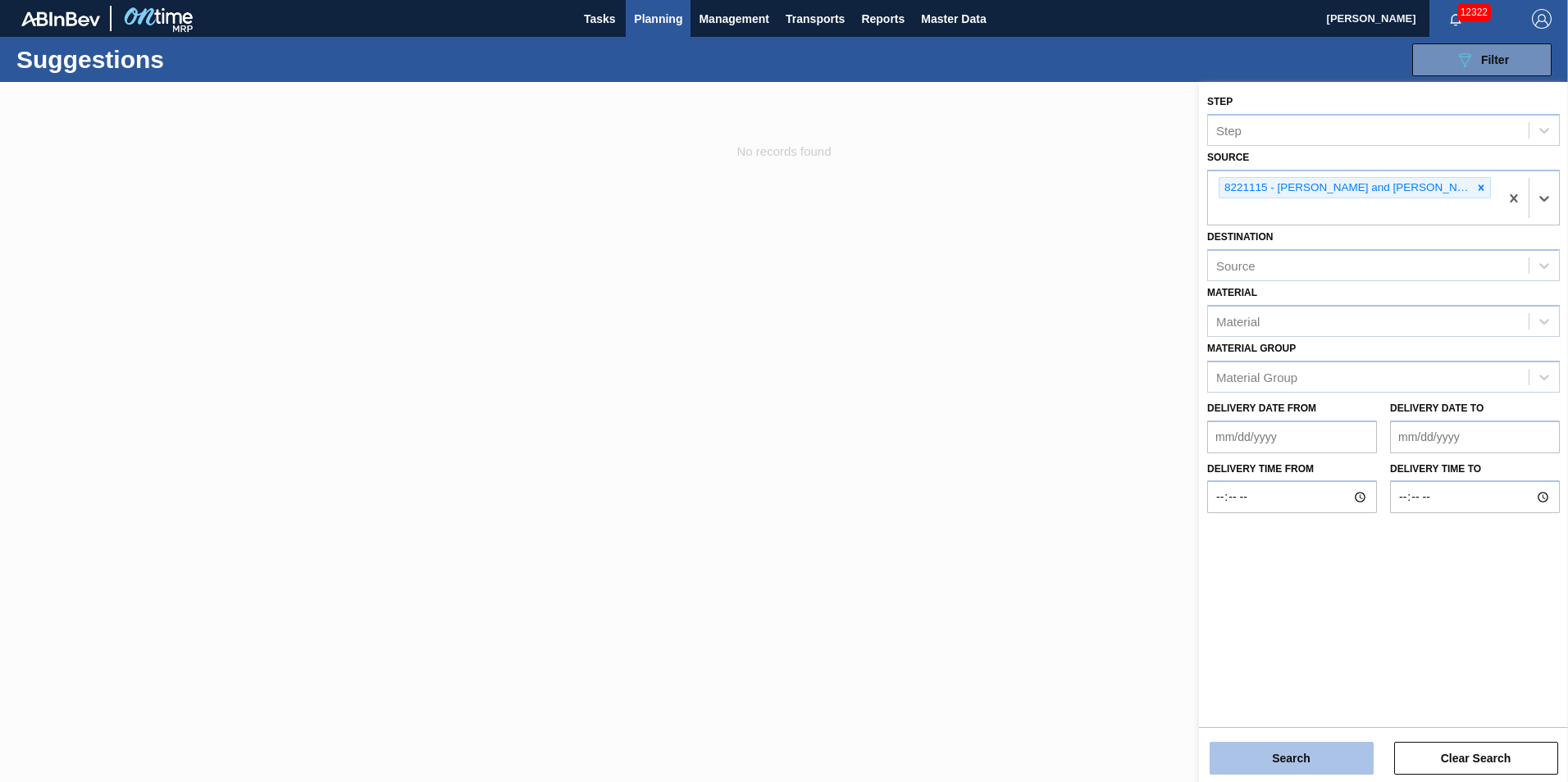
click at [1339, 754] on button "Search" at bounding box center [1291, 758] width 164 height 33
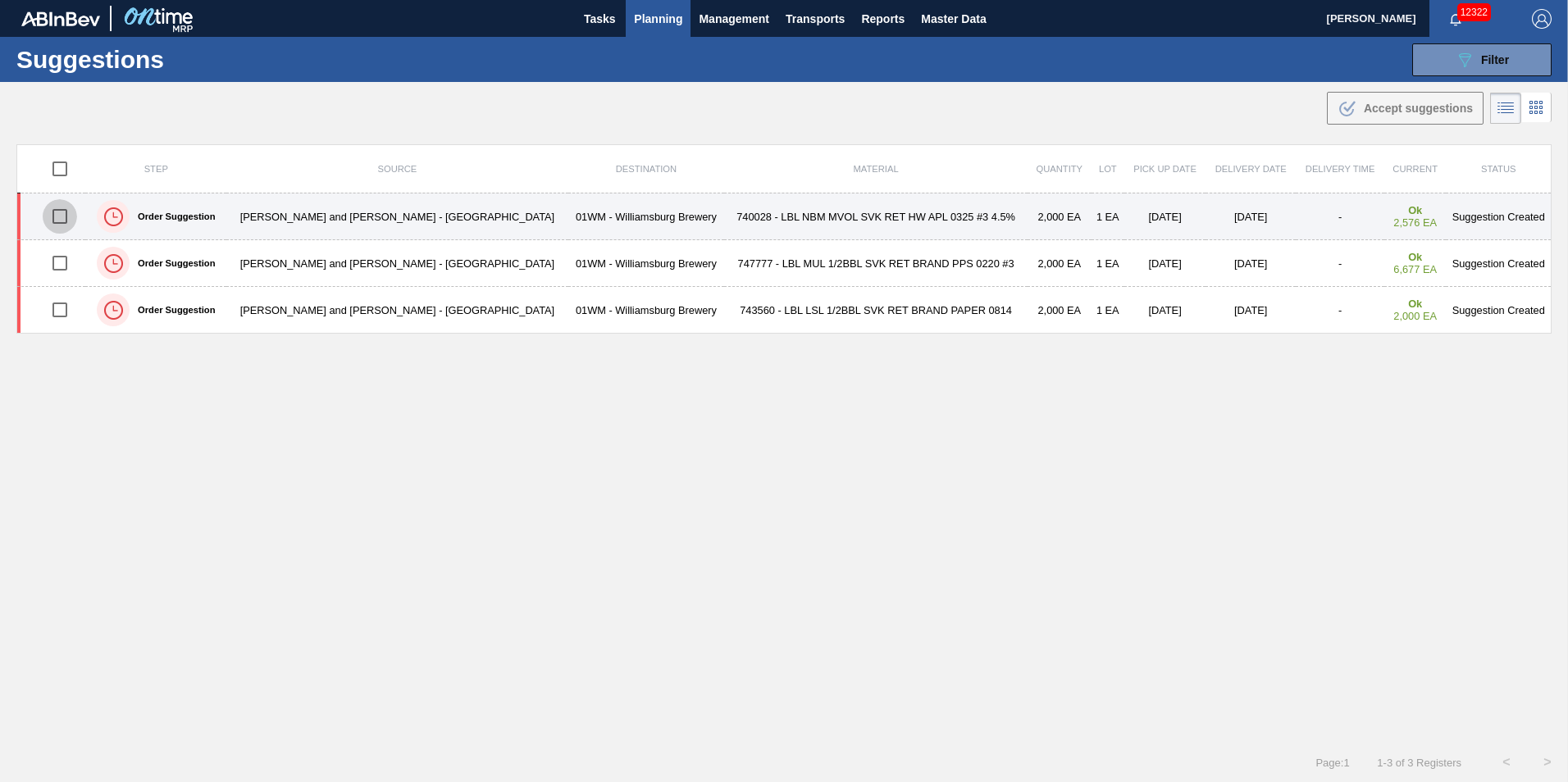
click at [64, 226] on input "checkbox" at bounding box center [60, 216] width 34 height 34
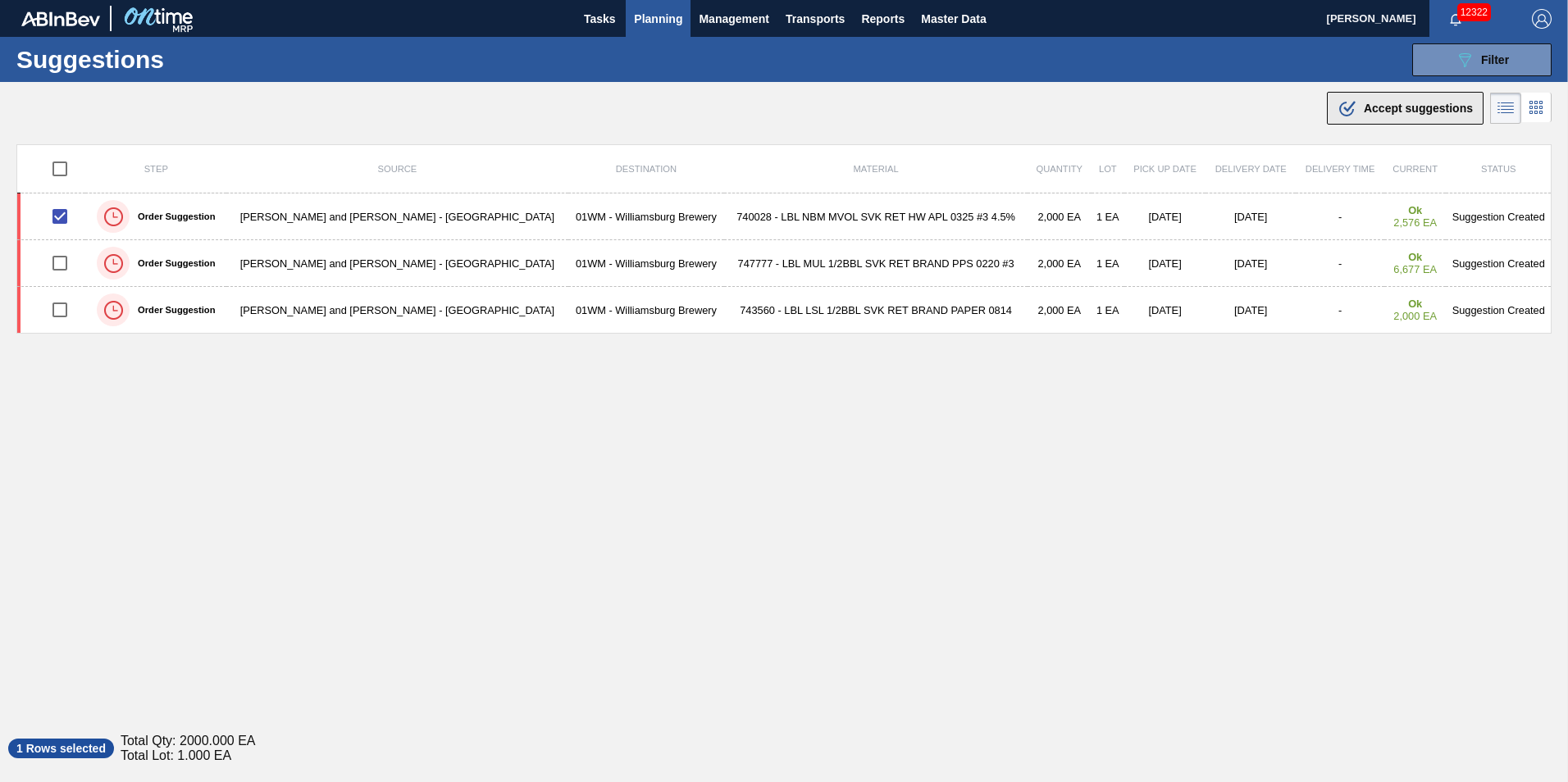
click at [1380, 108] on span "Accept suggestions" at bounding box center [1417, 108] width 109 height 13
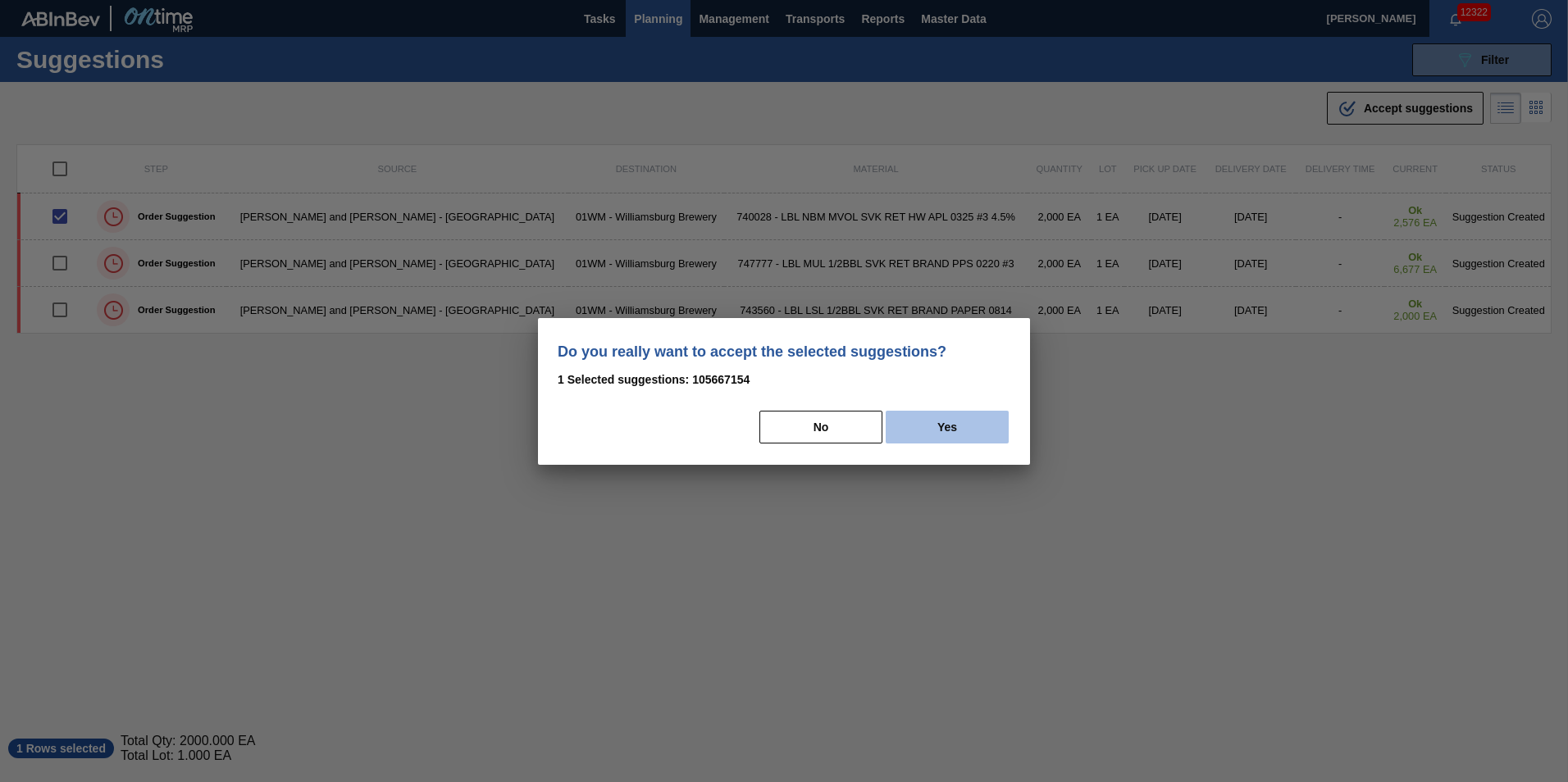
click at [905, 425] on button "Yes" at bounding box center [947, 427] width 123 height 33
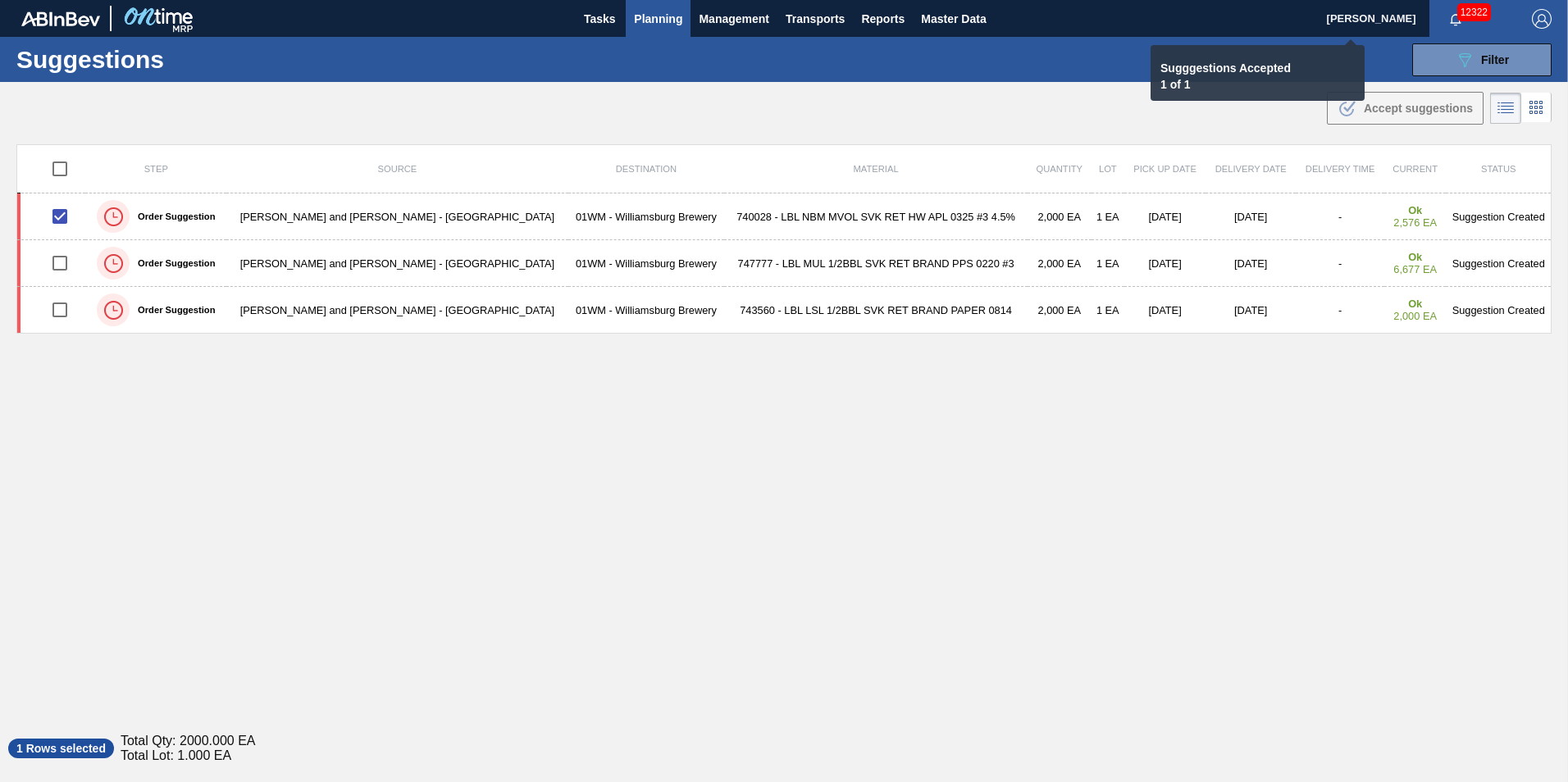
checkbox input "false"
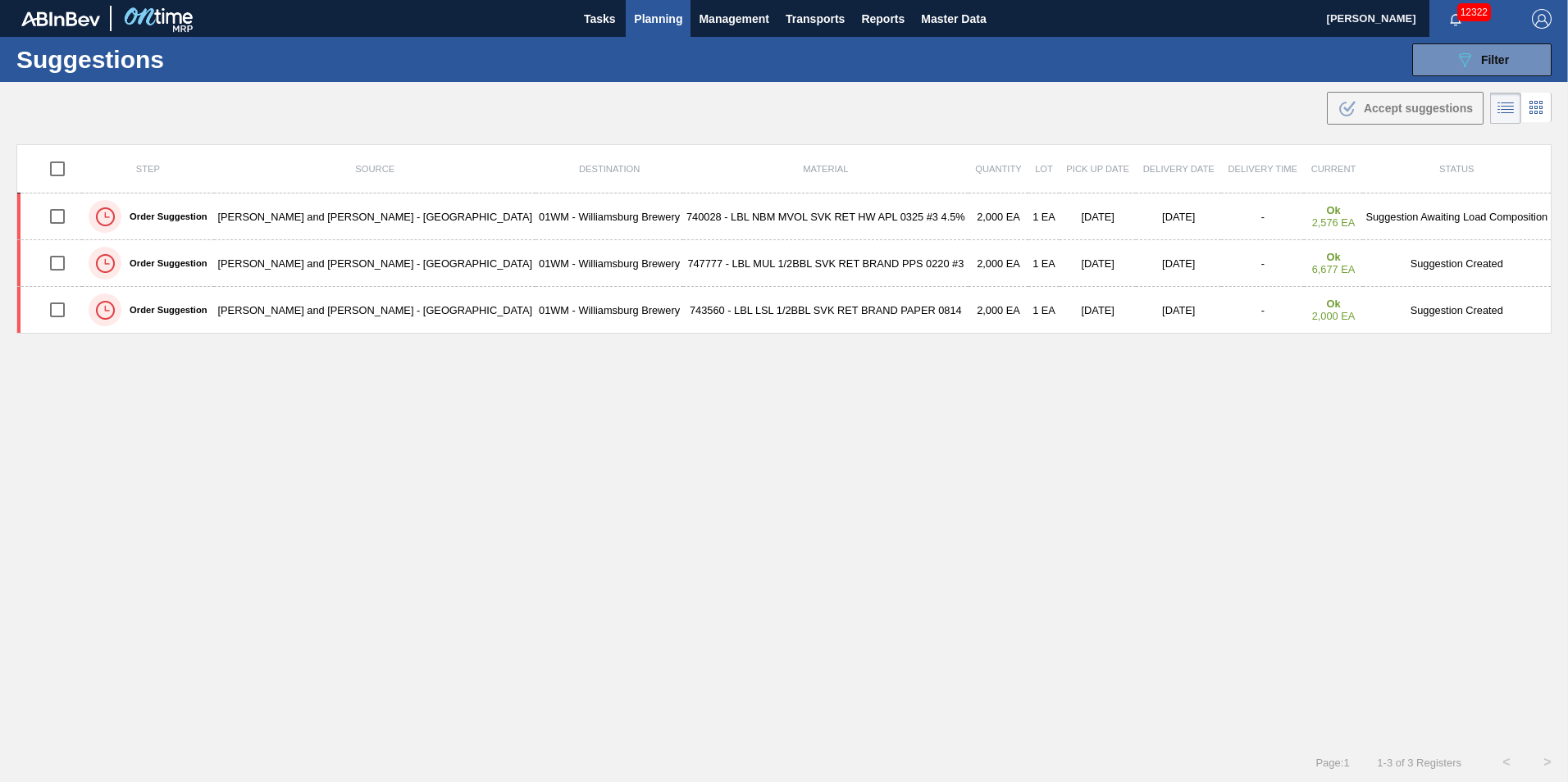
click at [660, 9] on span "Planning" at bounding box center [658, 19] width 48 height 20
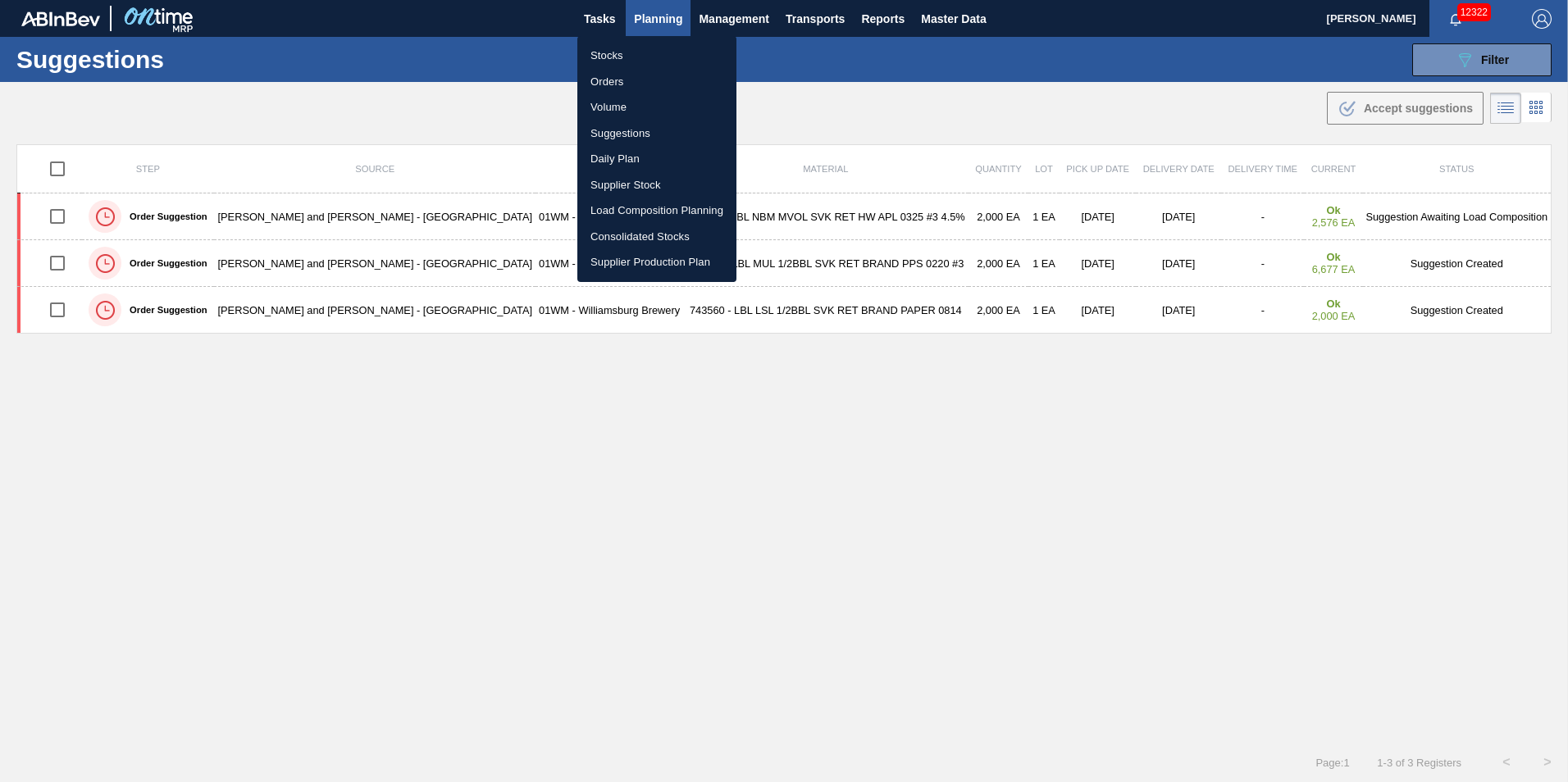
click at [658, 214] on li "Load Composition Planning" at bounding box center [657, 211] width 159 height 27
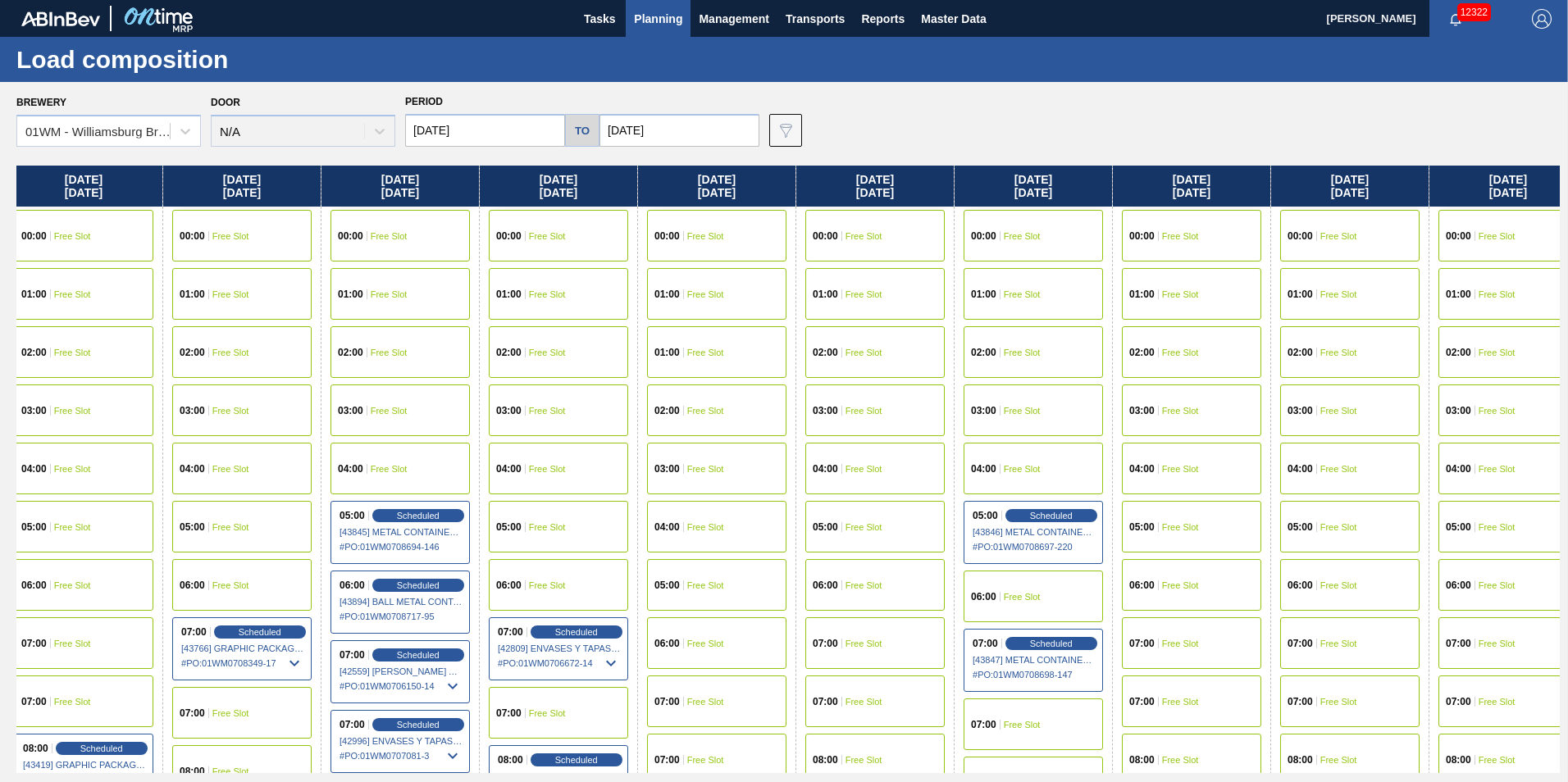
drag, startPoint x: 1373, startPoint y: 192, endPoint x: -547, endPoint y: 291, distance: 1922.6
click at [0, 0] on html "Tasks Planning Management Transports Reports Master Data [PERSON_NAME] 12322 Ma…" at bounding box center [784, 0] width 1568 height 0
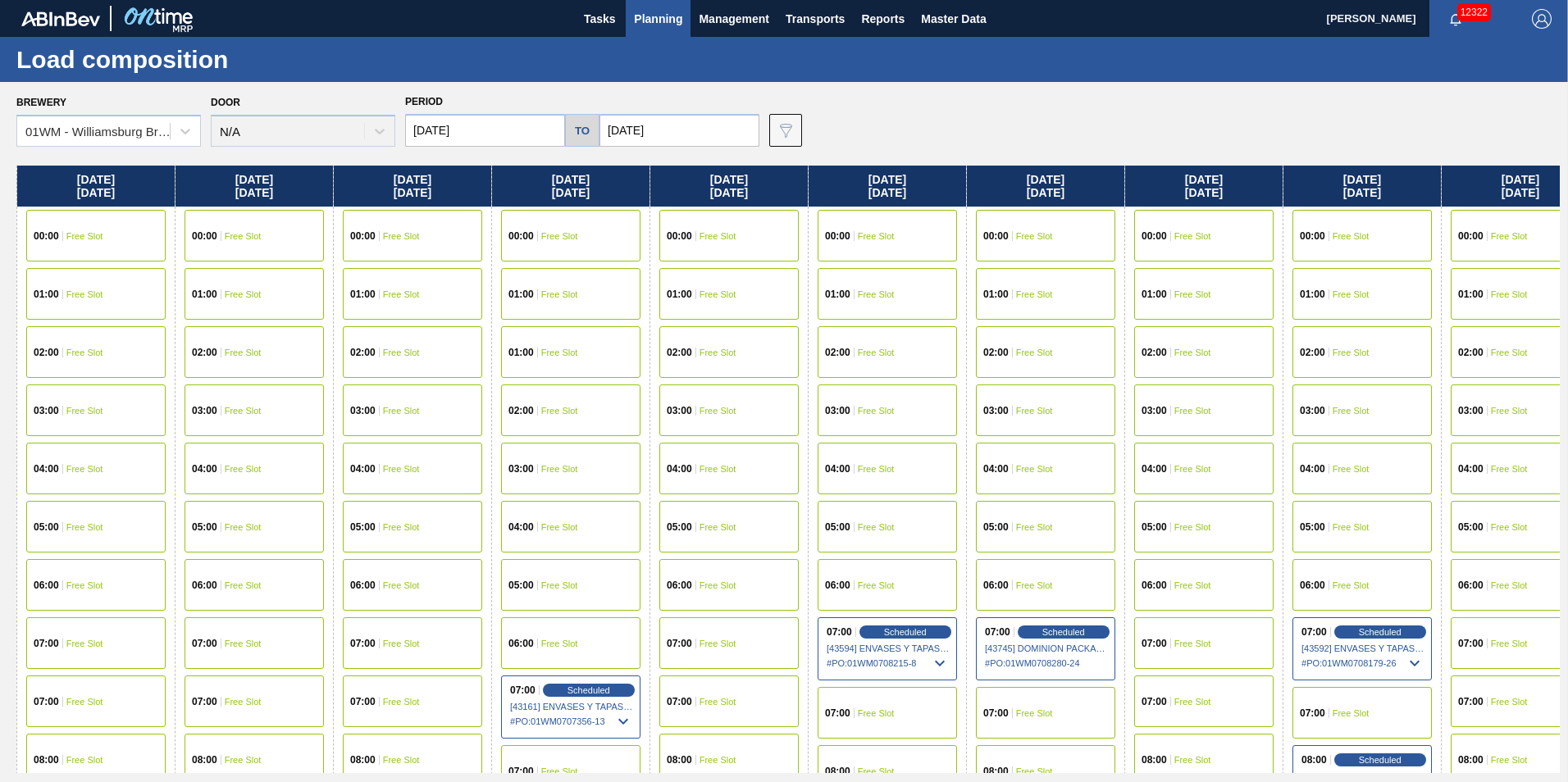
drag, startPoint x: 1403, startPoint y: 190, endPoint x: 67, endPoint y: 214, distance: 1336.2
click at [54, 219] on div "[DATE] 00:00 Free Slot 01:00 Free Slot 02:00 Free Slot 03:00 Free Slot 04:00 Fr…" at bounding box center [788, 469] width 1543 height 607
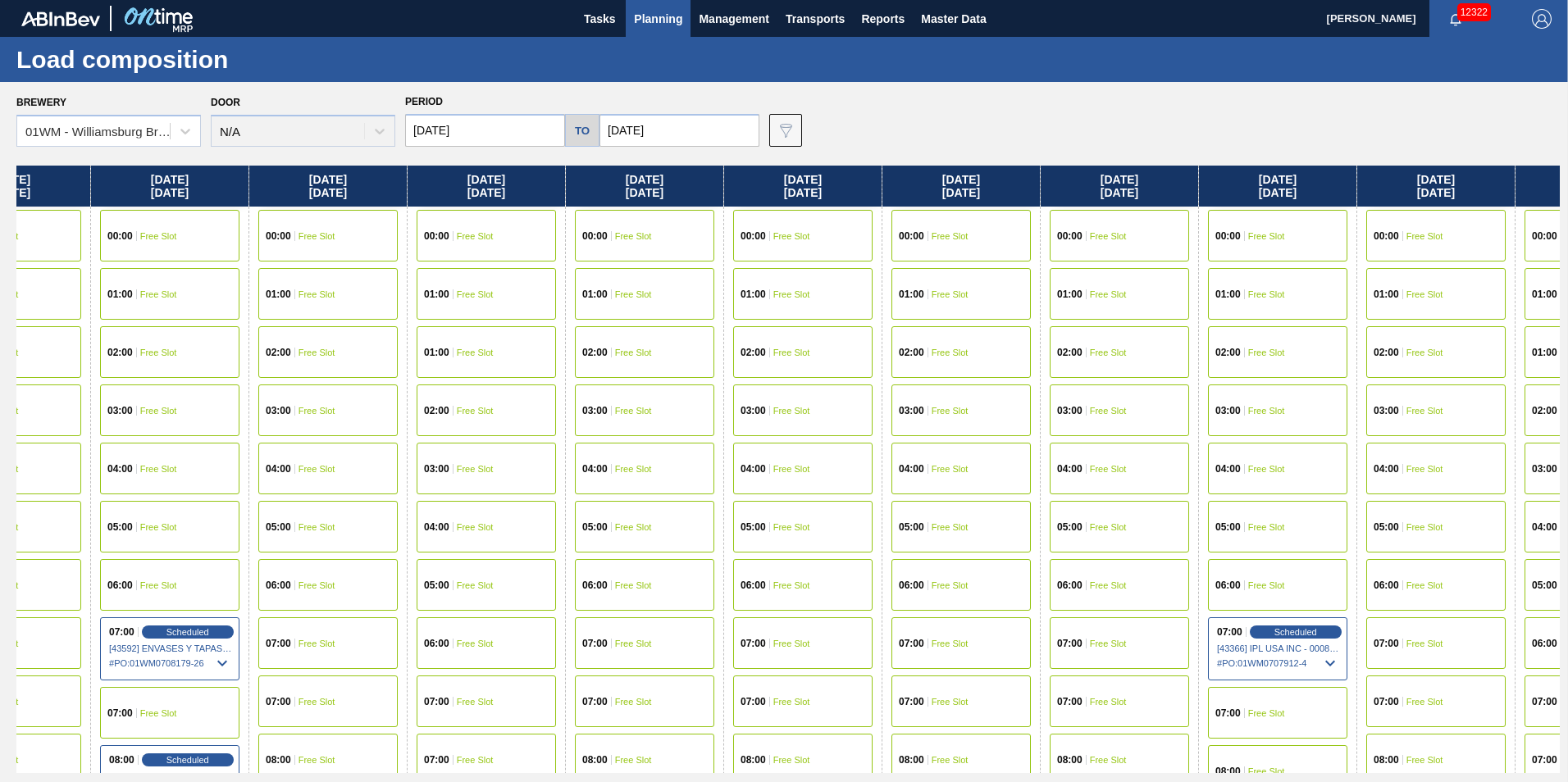
drag, startPoint x: 1487, startPoint y: 177, endPoint x: 383, endPoint y: 205, distance: 1104.4
click at [381, 205] on div "[DATE] 00:00 Free Slot 01:00 Free Slot 02:00 Free Slot 03:00 Free Slot 04:00 Fr…" at bounding box center [788, 469] width 1543 height 607
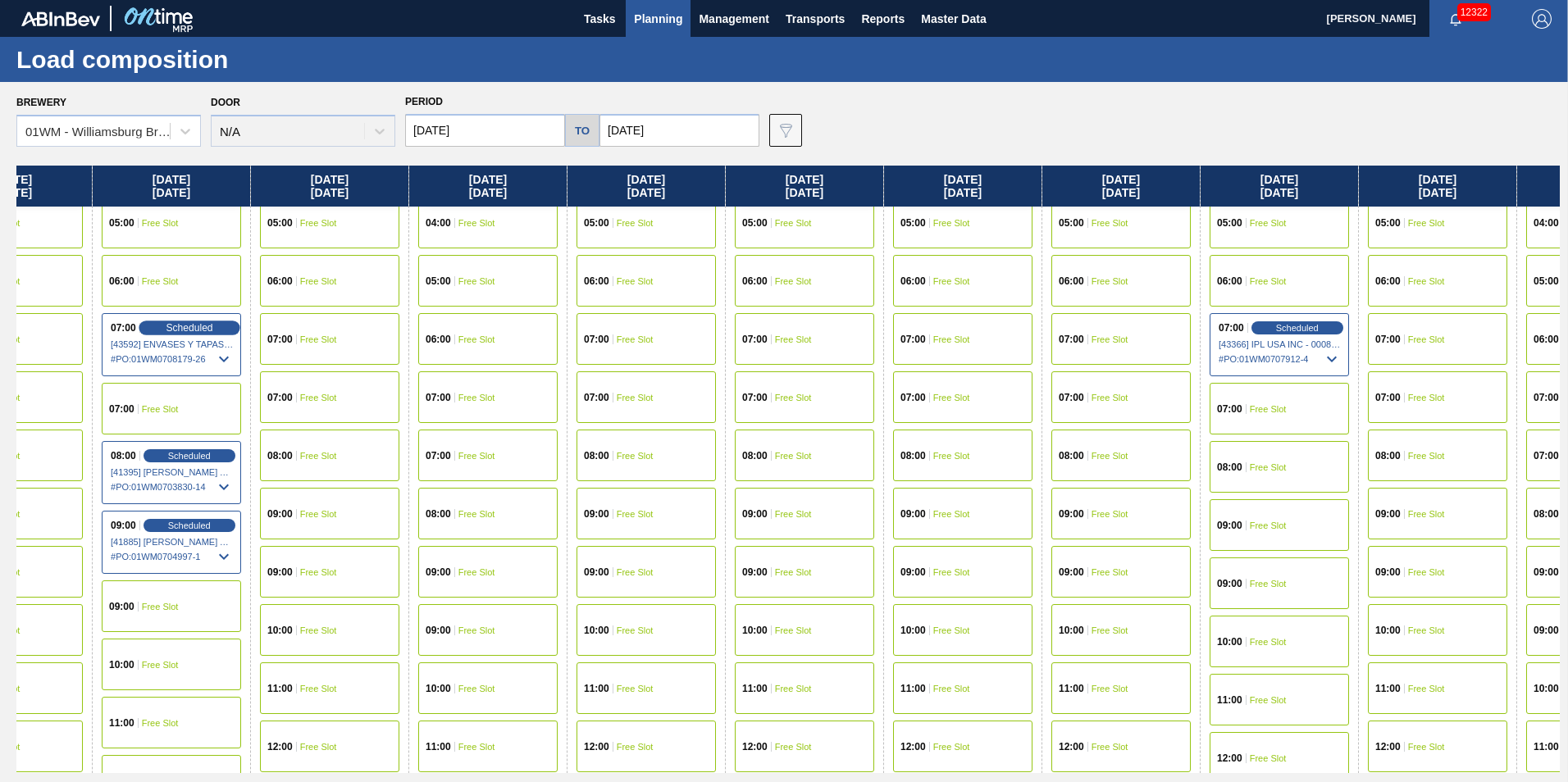
scroll to position [328, 4355]
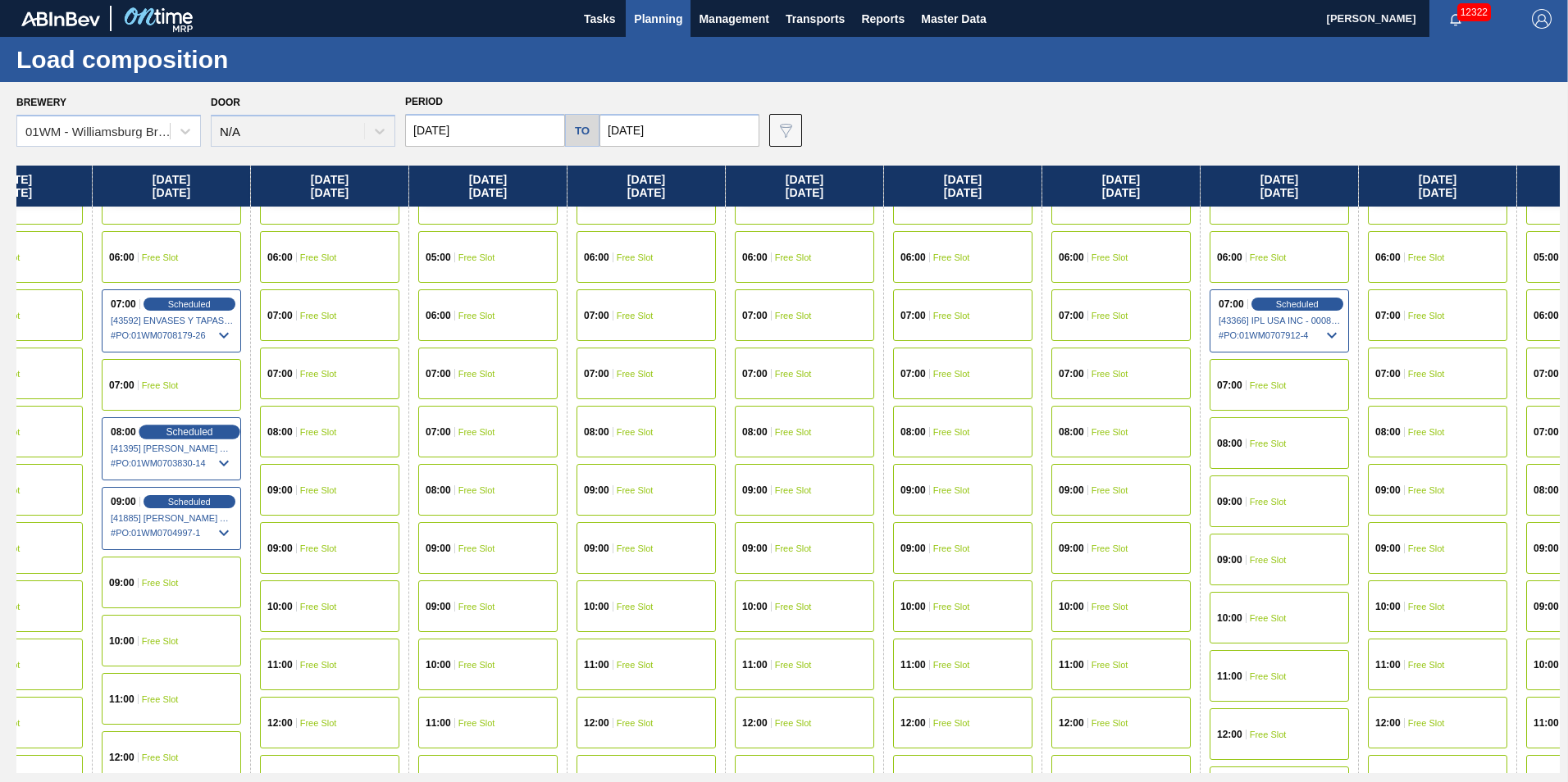
click at [180, 432] on span "Scheduled" at bounding box center [188, 431] width 47 height 10
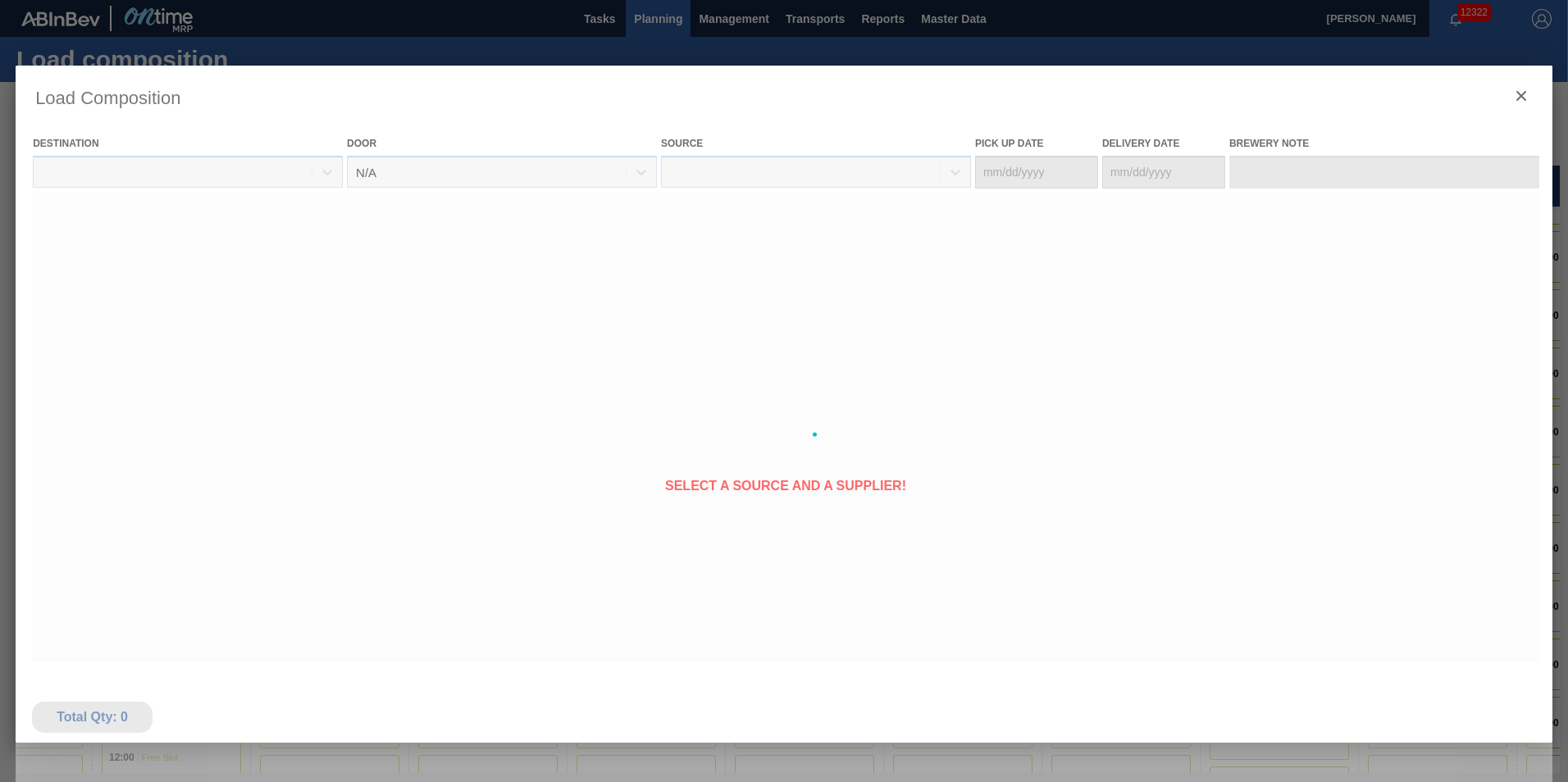
type Date "[DATE]"
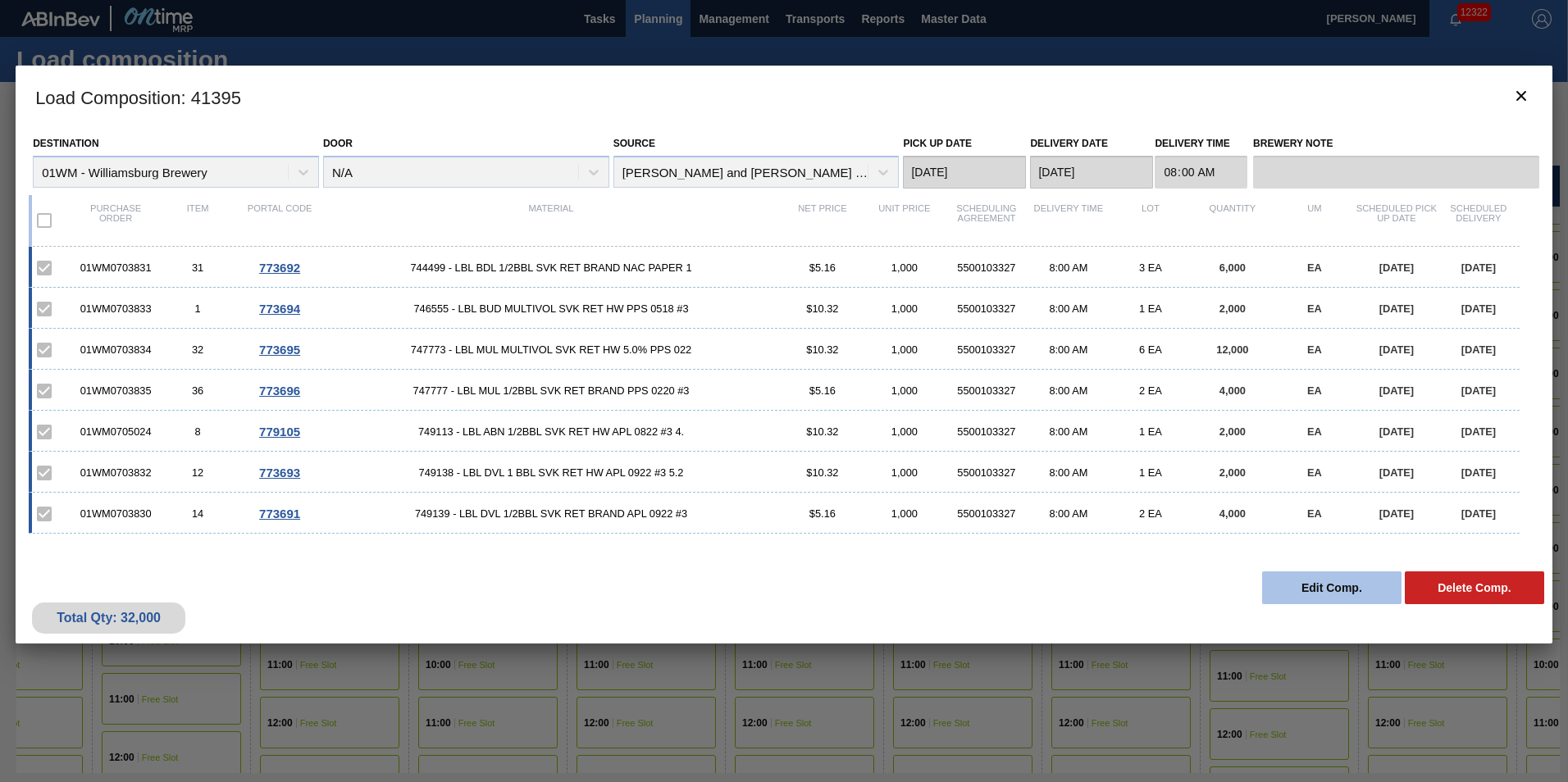
click at [1310, 586] on button "Edit Comp." at bounding box center [1331, 587] width 140 height 33
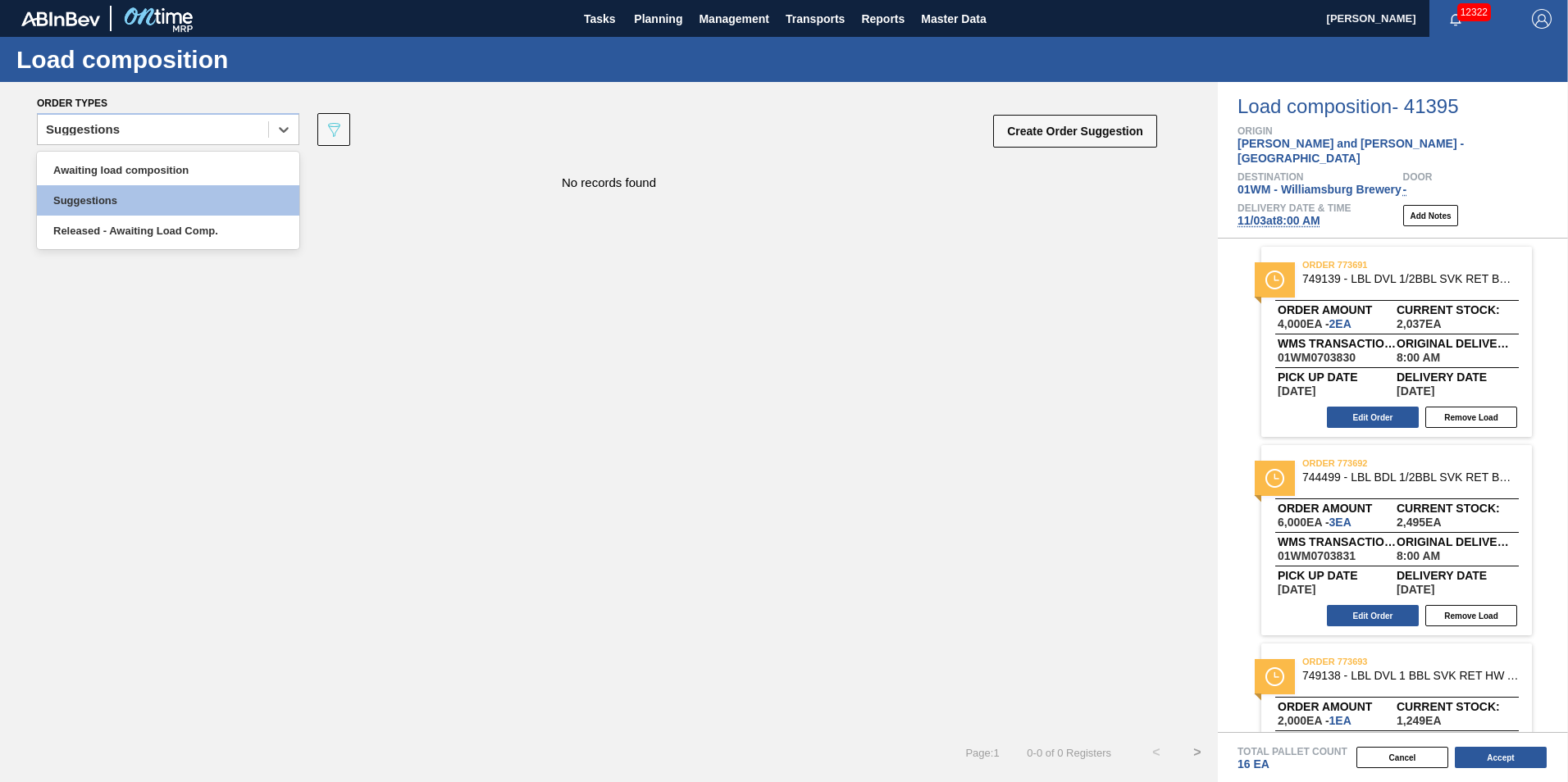
drag, startPoint x: 240, startPoint y: 123, endPoint x: 235, endPoint y: 145, distance: 22.6
click at [238, 122] on div "Suggestions" at bounding box center [153, 129] width 231 height 24
click at [217, 169] on div "Awaiting load composition" at bounding box center [168, 170] width 262 height 30
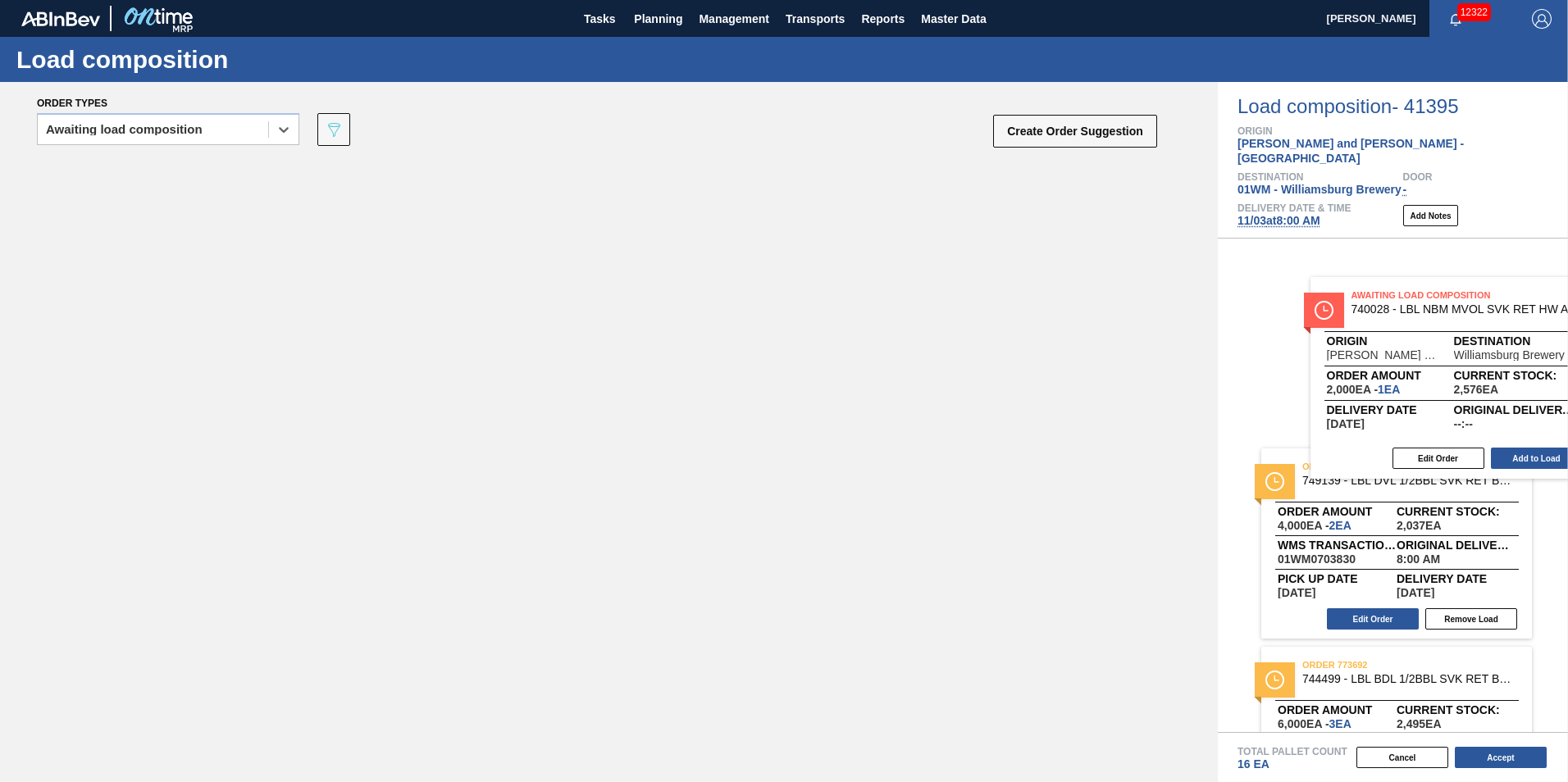
drag, startPoint x: 333, startPoint y: 263, endPoint x: 1520, endPoint y: 369, distance: 1191.7
click at [1520, 369] on div "Order types option Awaiting load composition, selected. Select is focused ,type…" at bounding box center [784, 432] width 1568 height 700
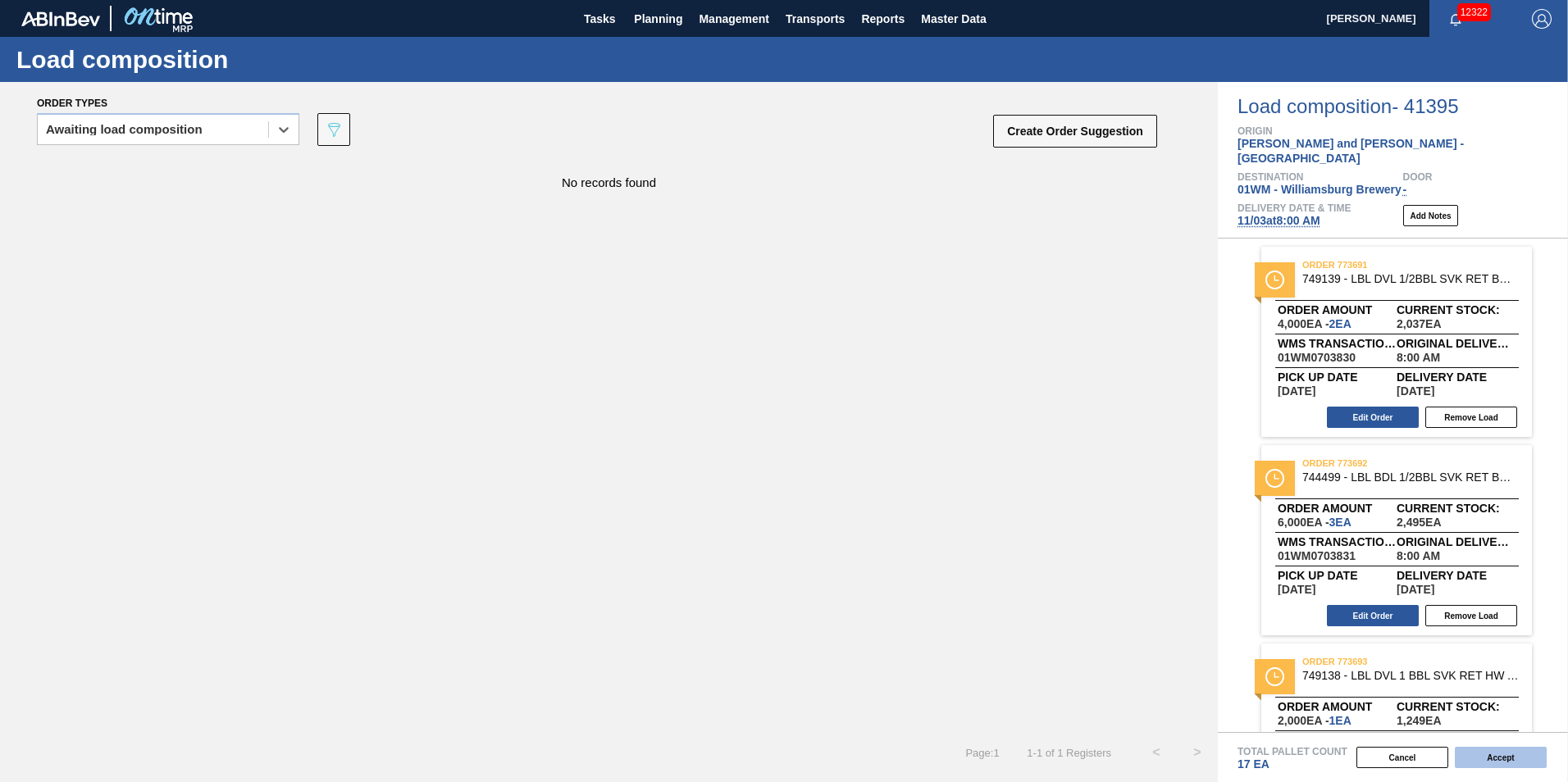
click at [1498, 754] on button "Accept" at bounding box center [1500, 757] width 92 height 21
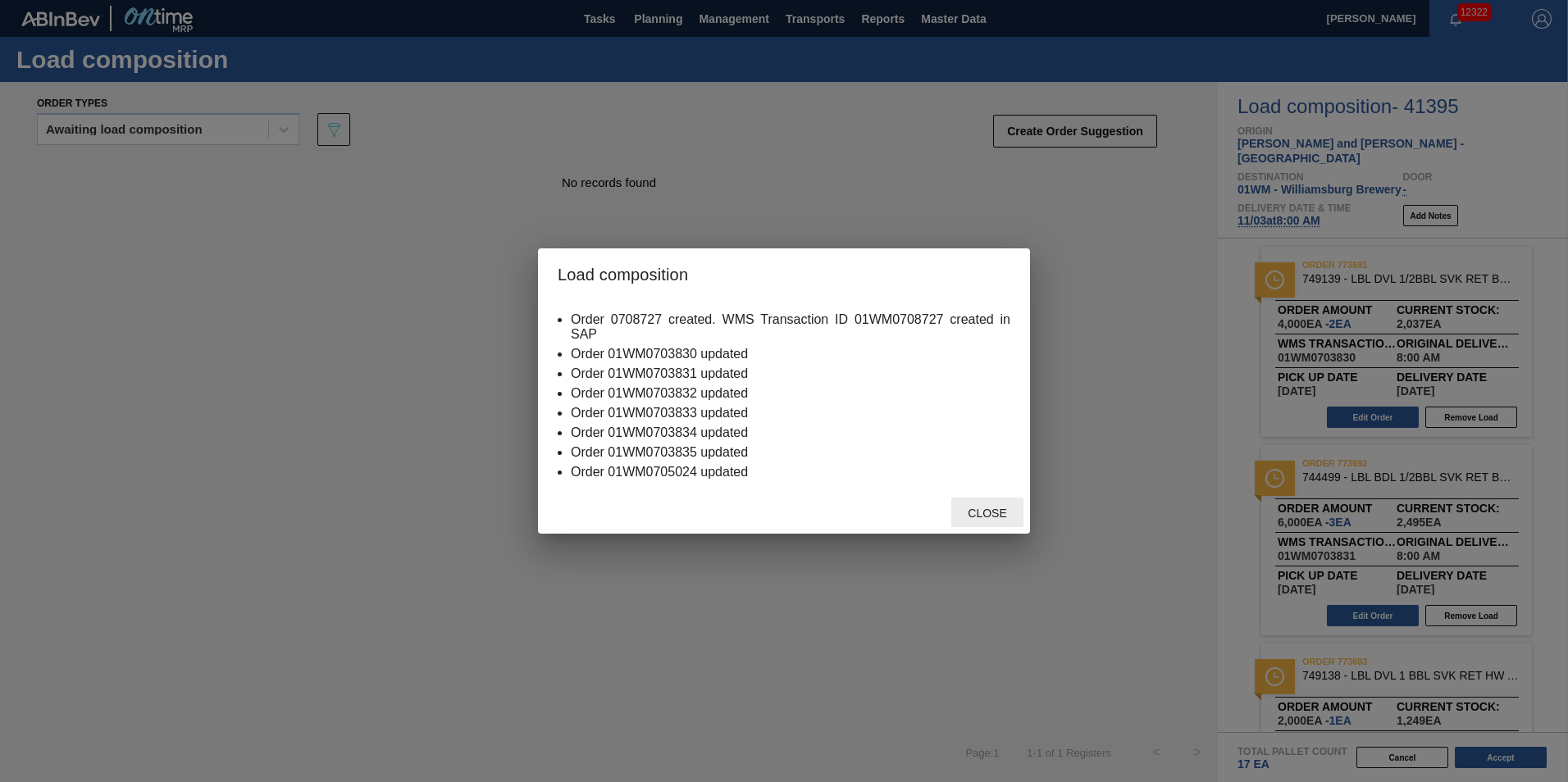
click at [998, 517] on span "Close" at bounding box center [986, 513] width 65 height 13
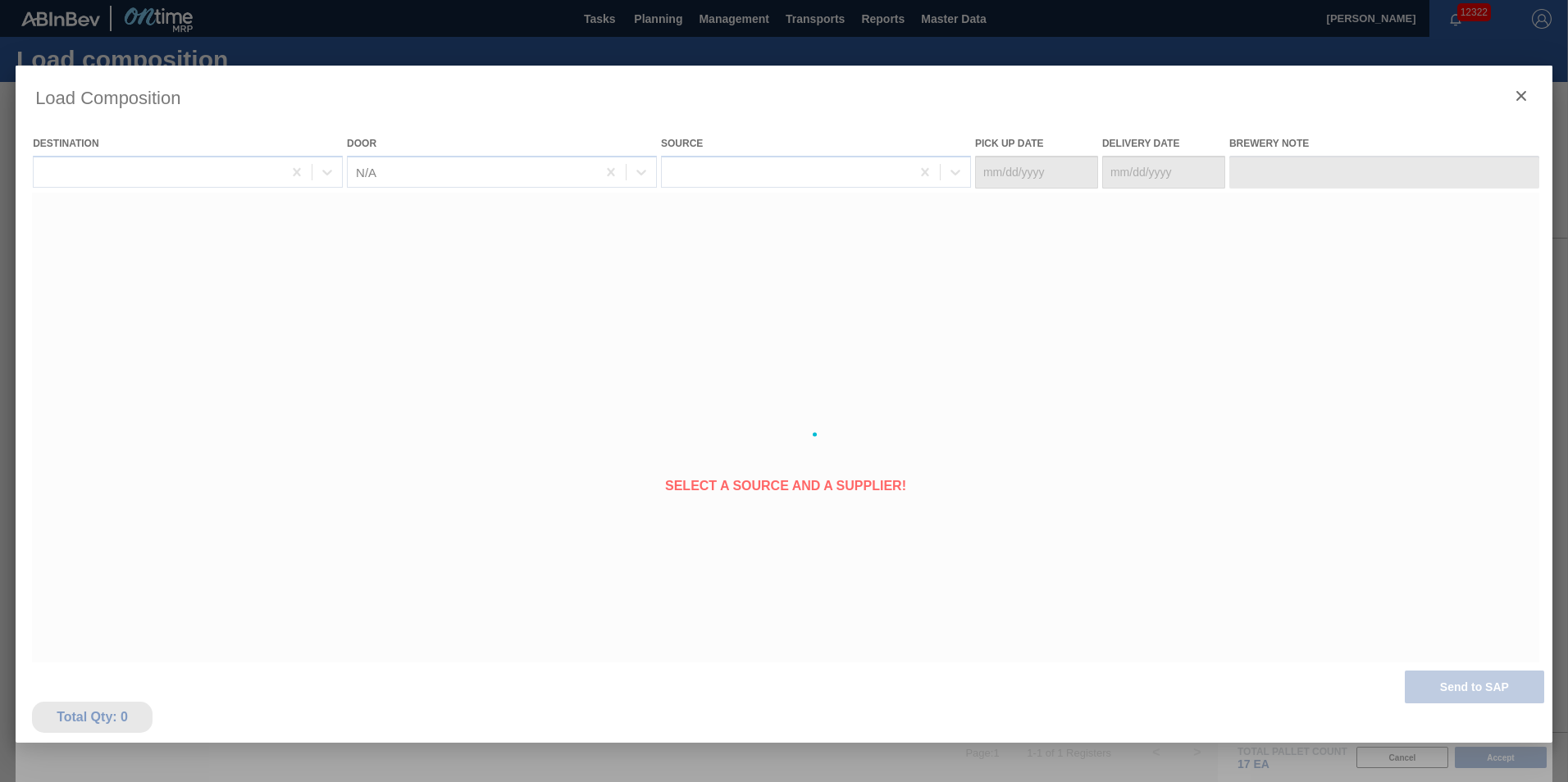
type Date "[DATE]"
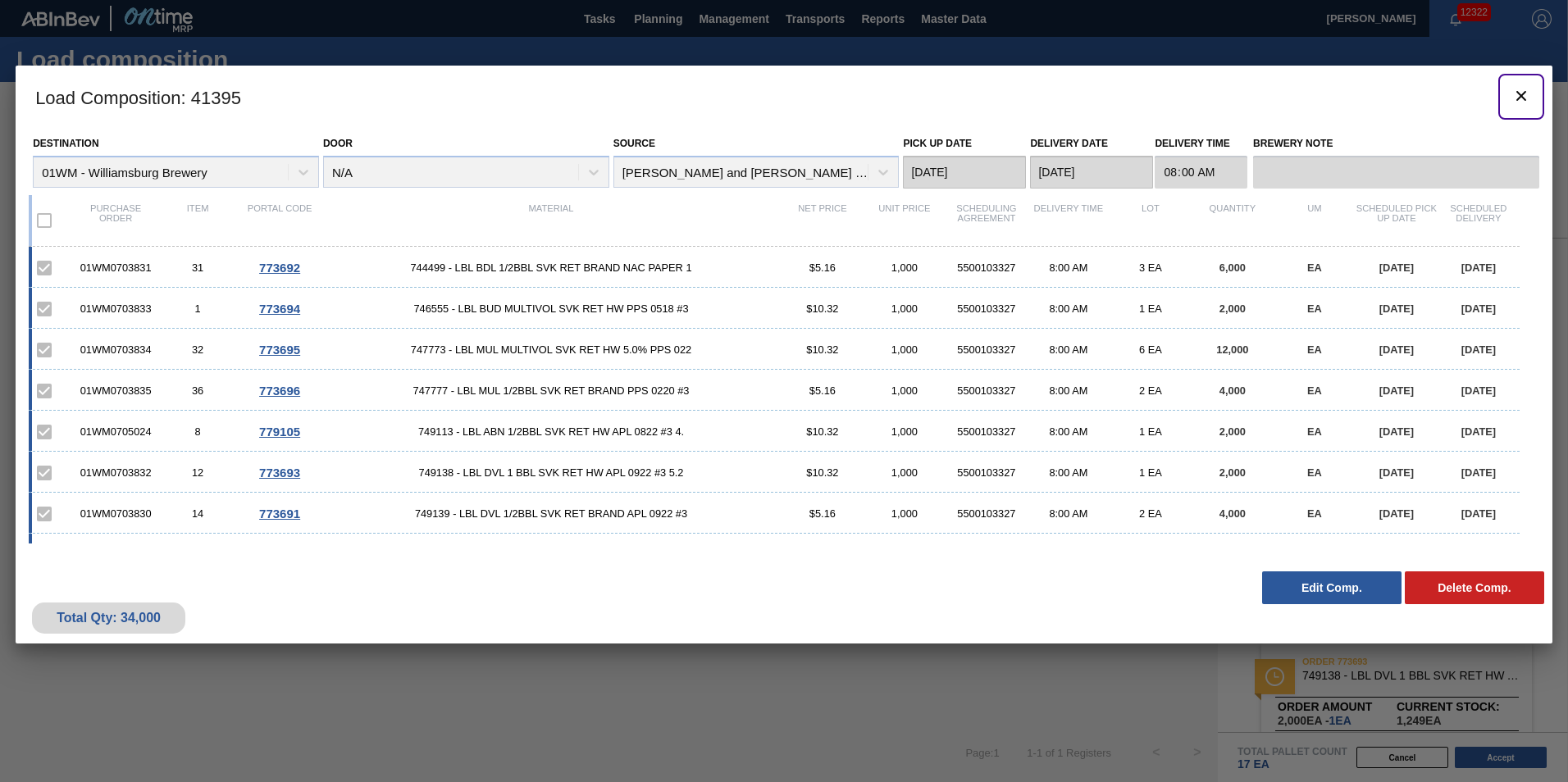
click at [1521, 89] on icon "botão de ícone" at bounding box center [1521, 96] width 20 height 20
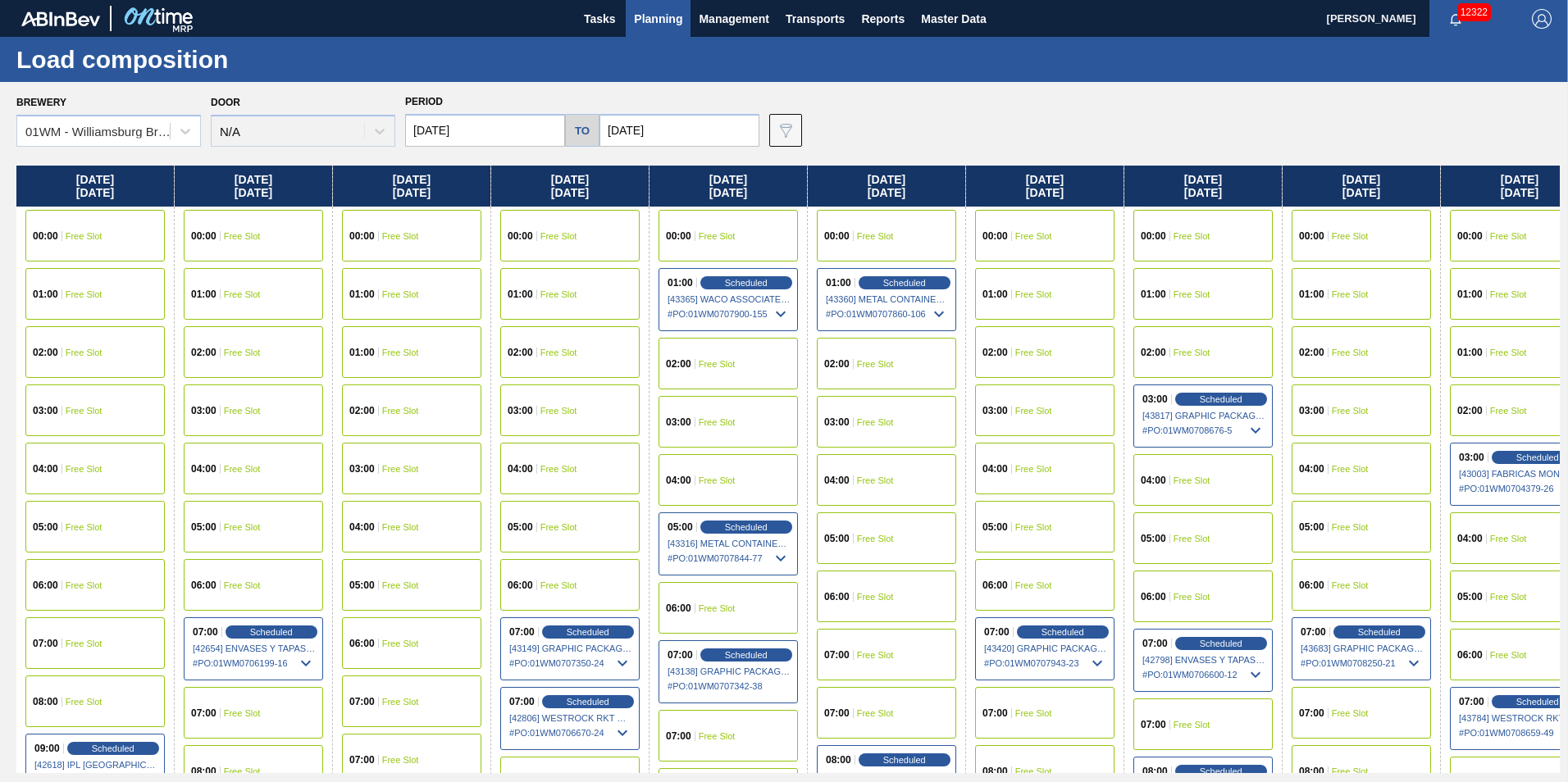
click at [666, 20] on span "Planning" at bounding box center [658, 19] width 48 height 20
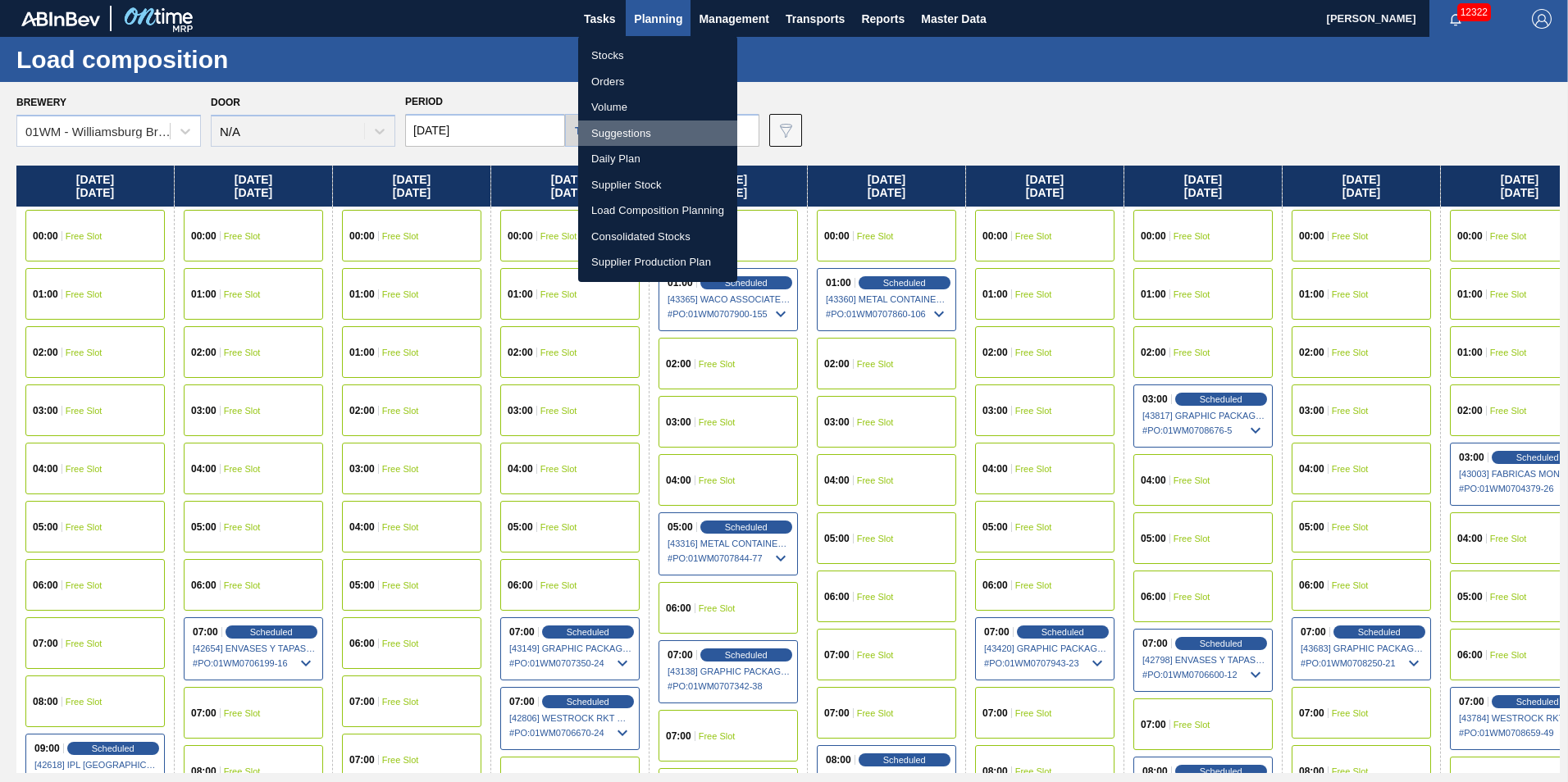
click at [662, 129] on li "Suggestions" at bounding box center [658, 134] width 159 height 27
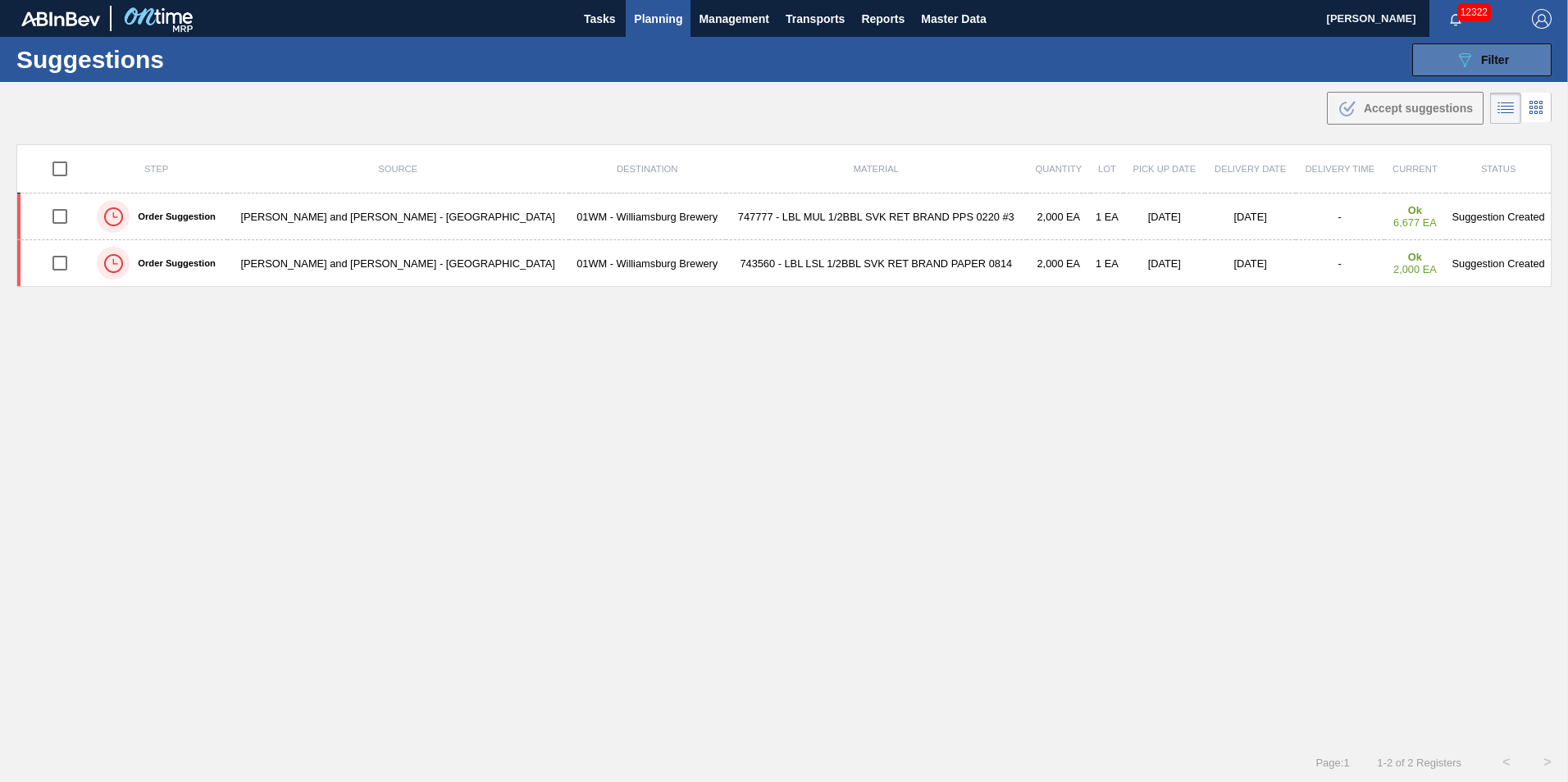
click at [1472, 67] on div "089F7B8B-B2A5-4AFE-B5C0-19BA573D28AC Filter" at bounding box center [1481, 60] width 54 height 20
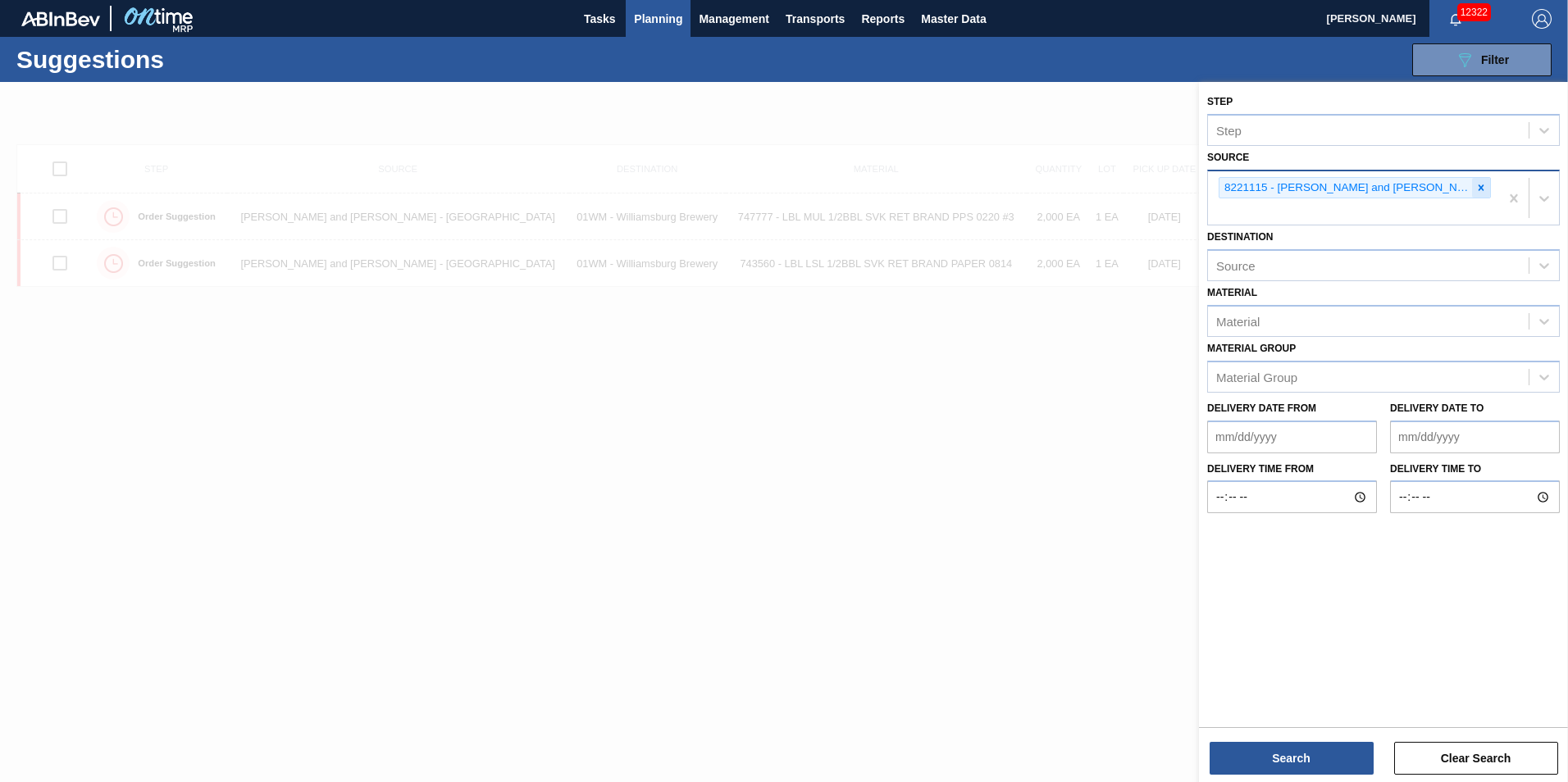
click at [1475, 187] on icon at bounding box center [1481, 188] width 11 height 11
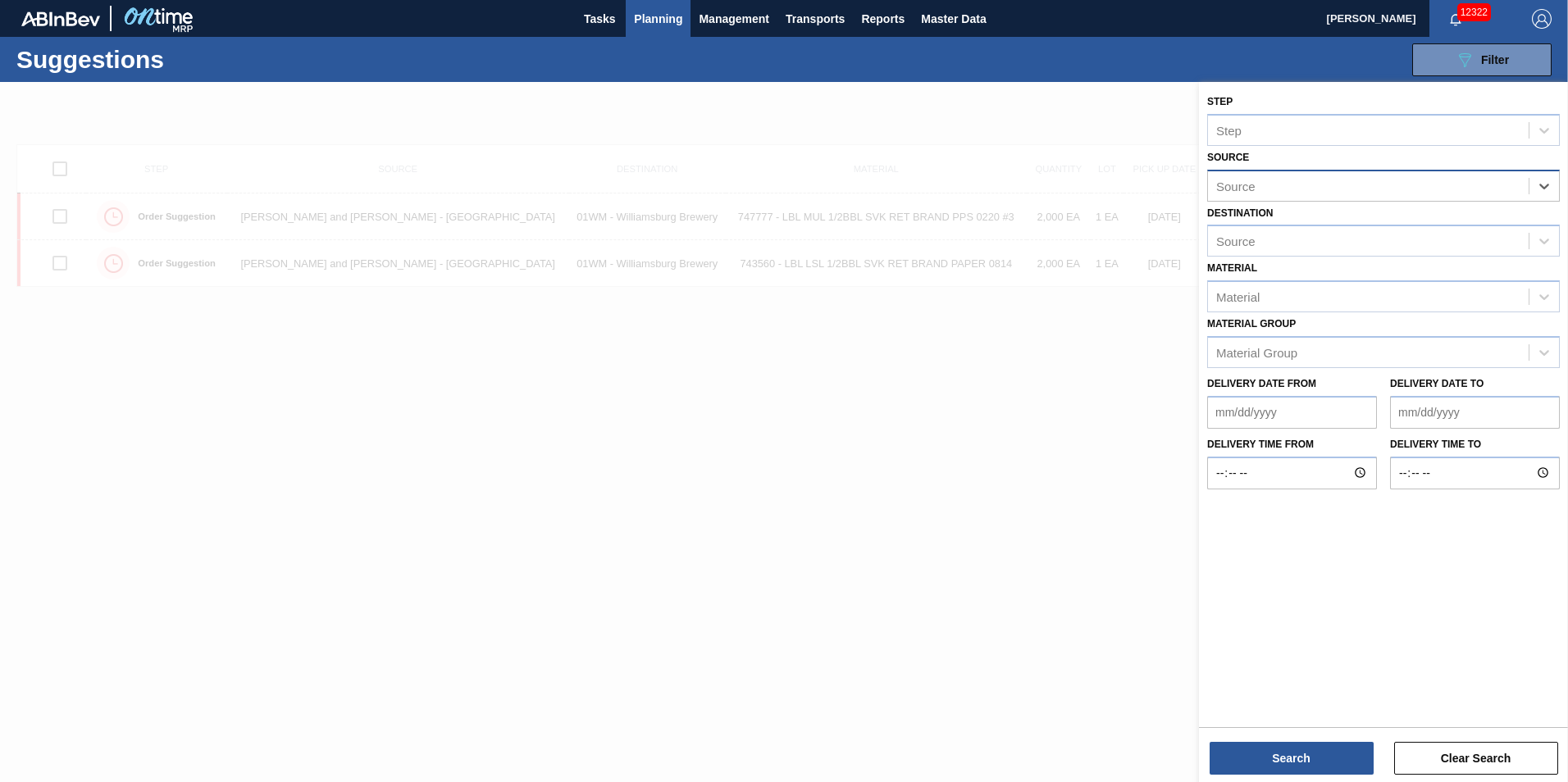
click at [1561, 185] on div "Step Step Source option 8221115 - [PERSON_NAME] and [PERSON_NAME] - [GEOGRAPHIC…" at bounding box center [1383, 289] width 369 height 416
click at [1540, 177] on div at bounding box center [1543, 186] width 29 height 29
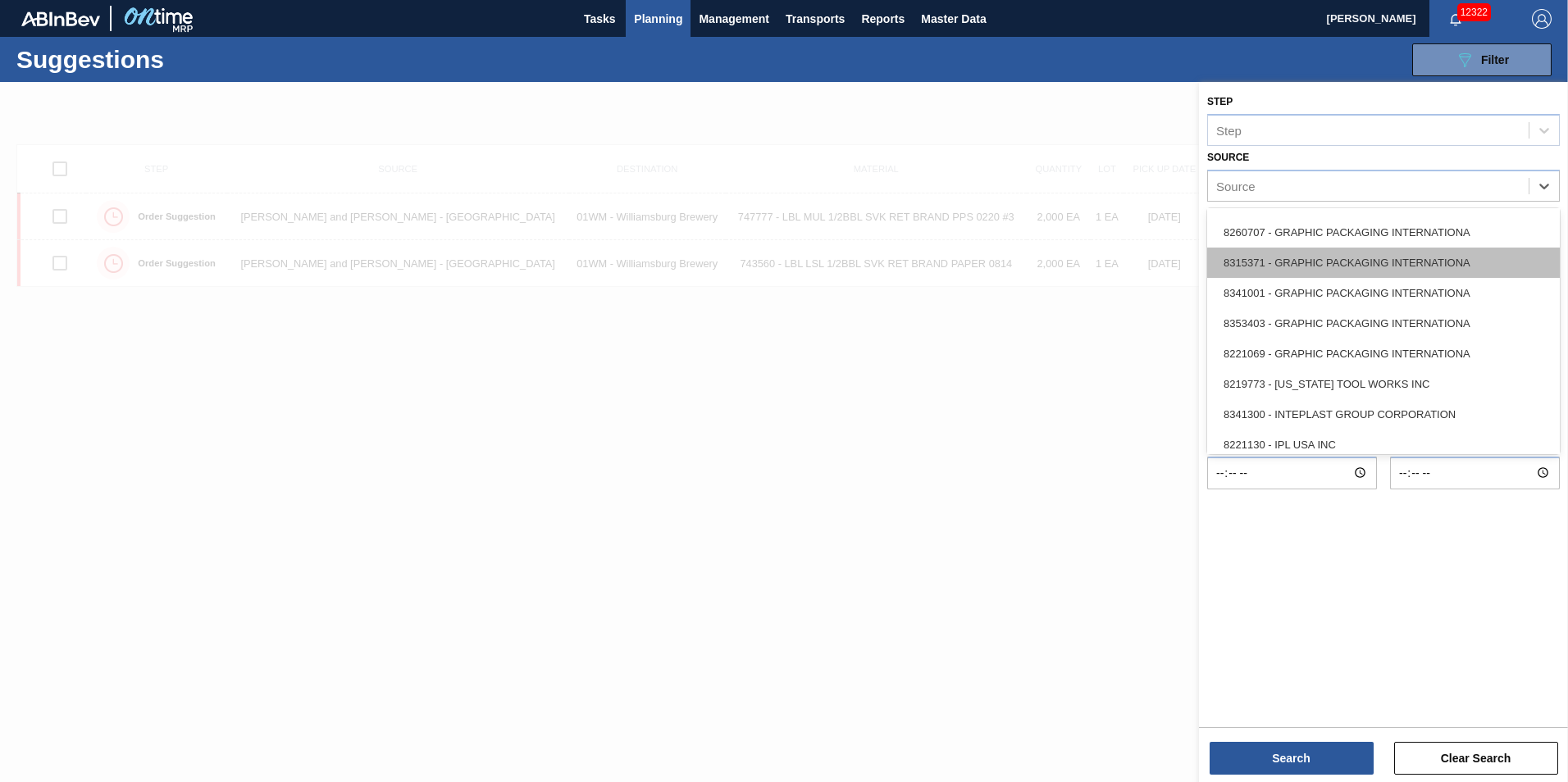
scroll to position [246, 0]
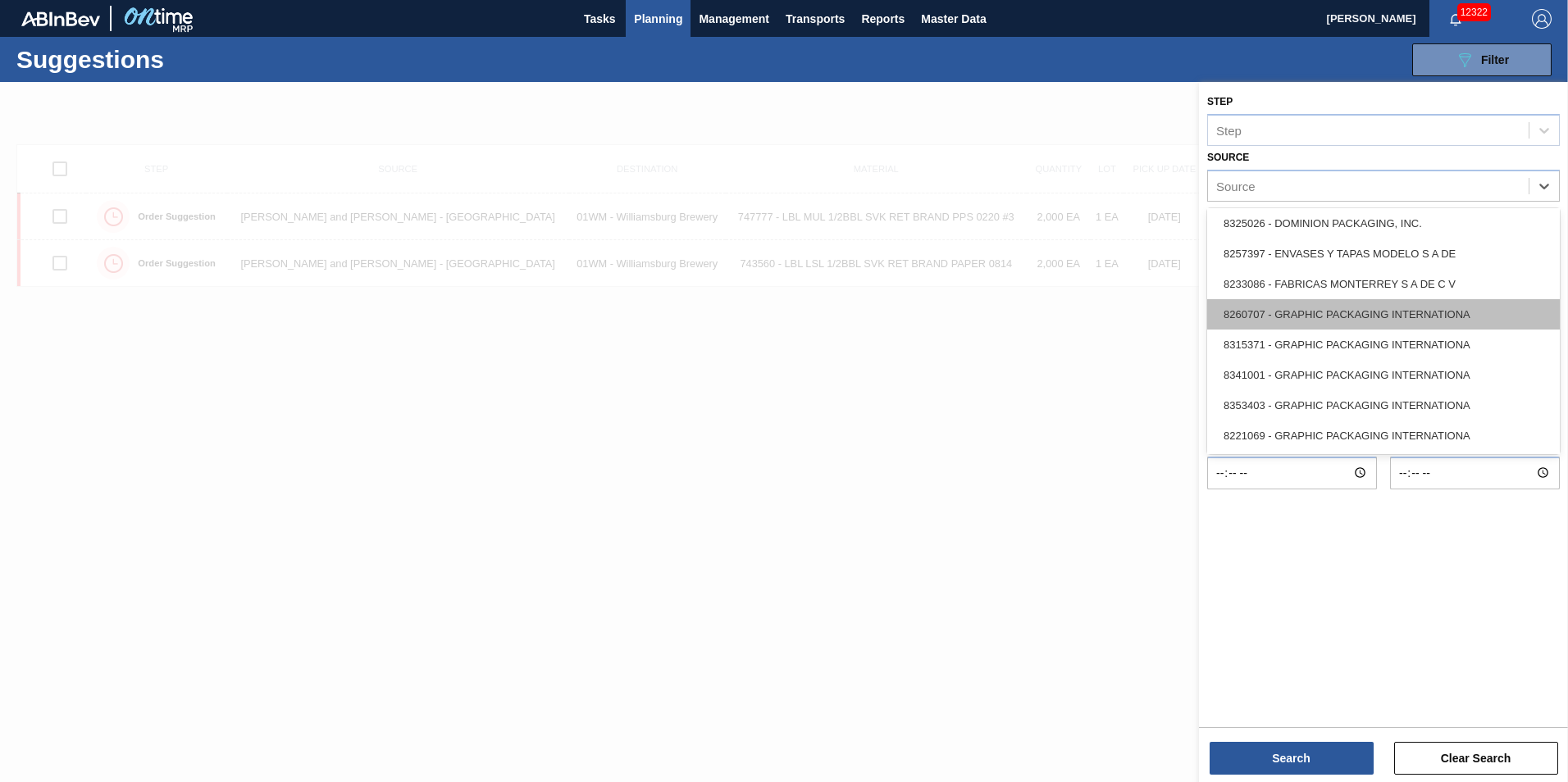
drag, startPoint x: 1476, startPoint y: 244, endPoint x: 1484, endPoint y: 323, distance: 79.4
click at [1484, 323] on div "8329501 - ACCORD CARTON CO 8341298 - ACCREDO PACKAGING INC 8342425 - ATLANTIC C…" at bounding box center [1382, 330] width 352 height 246
click at [1483, 322] on div "8260707 - GRAPHIC PACKAGING INTERNATIONA" at bounding box center [1382, 314] width 352 height 30
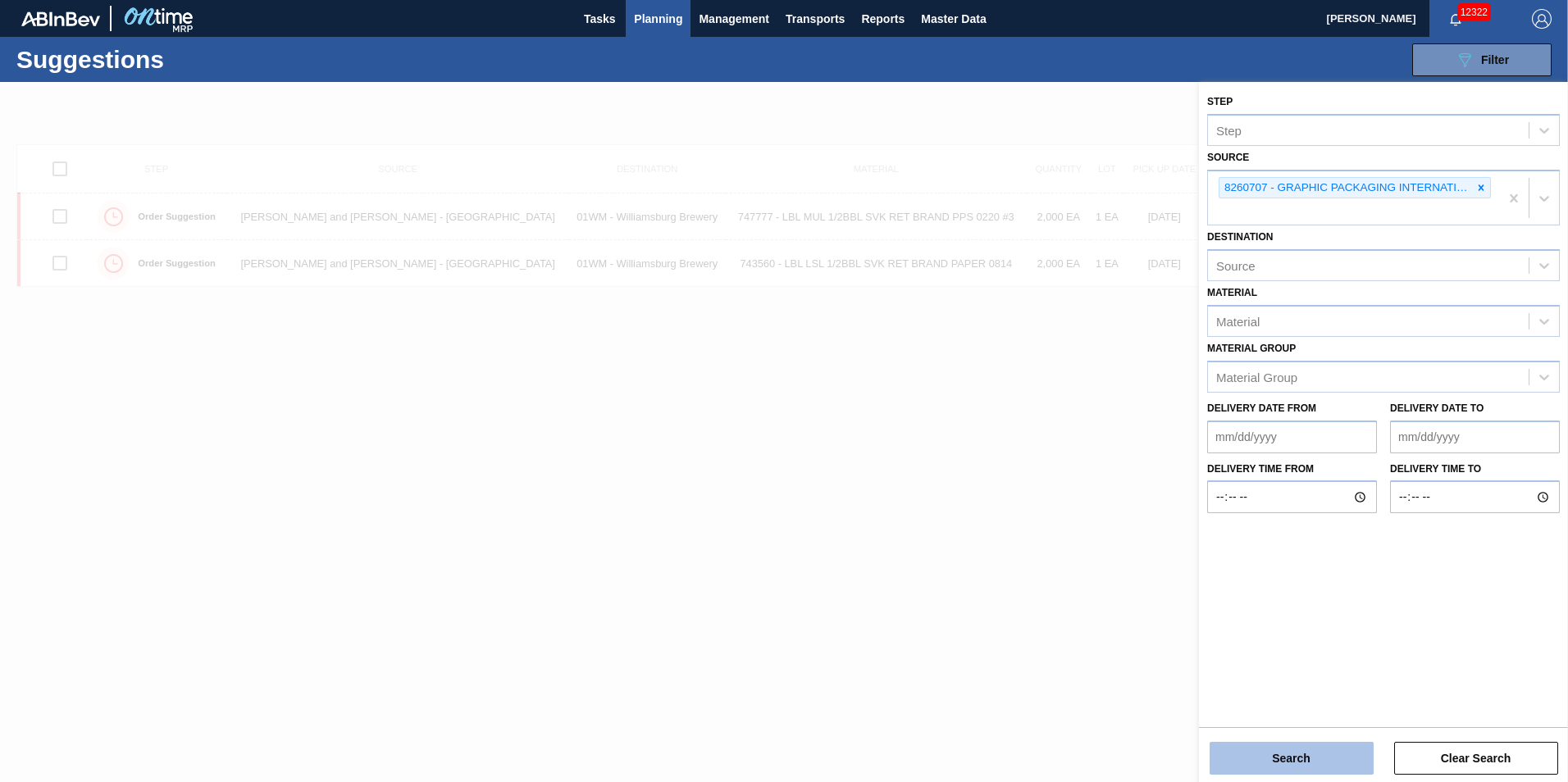
click at [1293, 764] on button "Search" at bounding box center [1291, 758] width 164 height 33
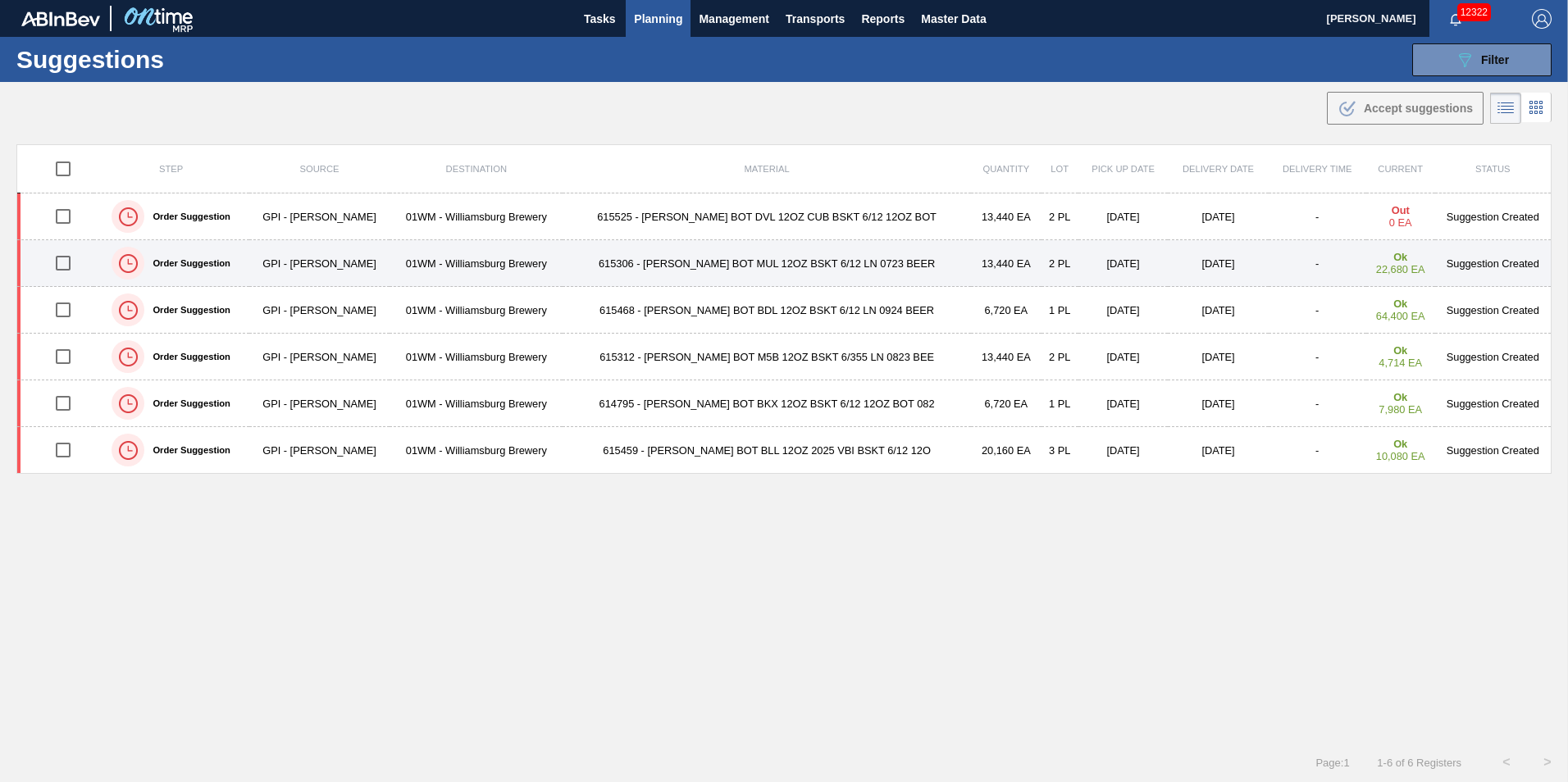
click at [66, 262] on input "checkbox" at bounding box center [63, 263] width 34 height 34
checkbox input "true"
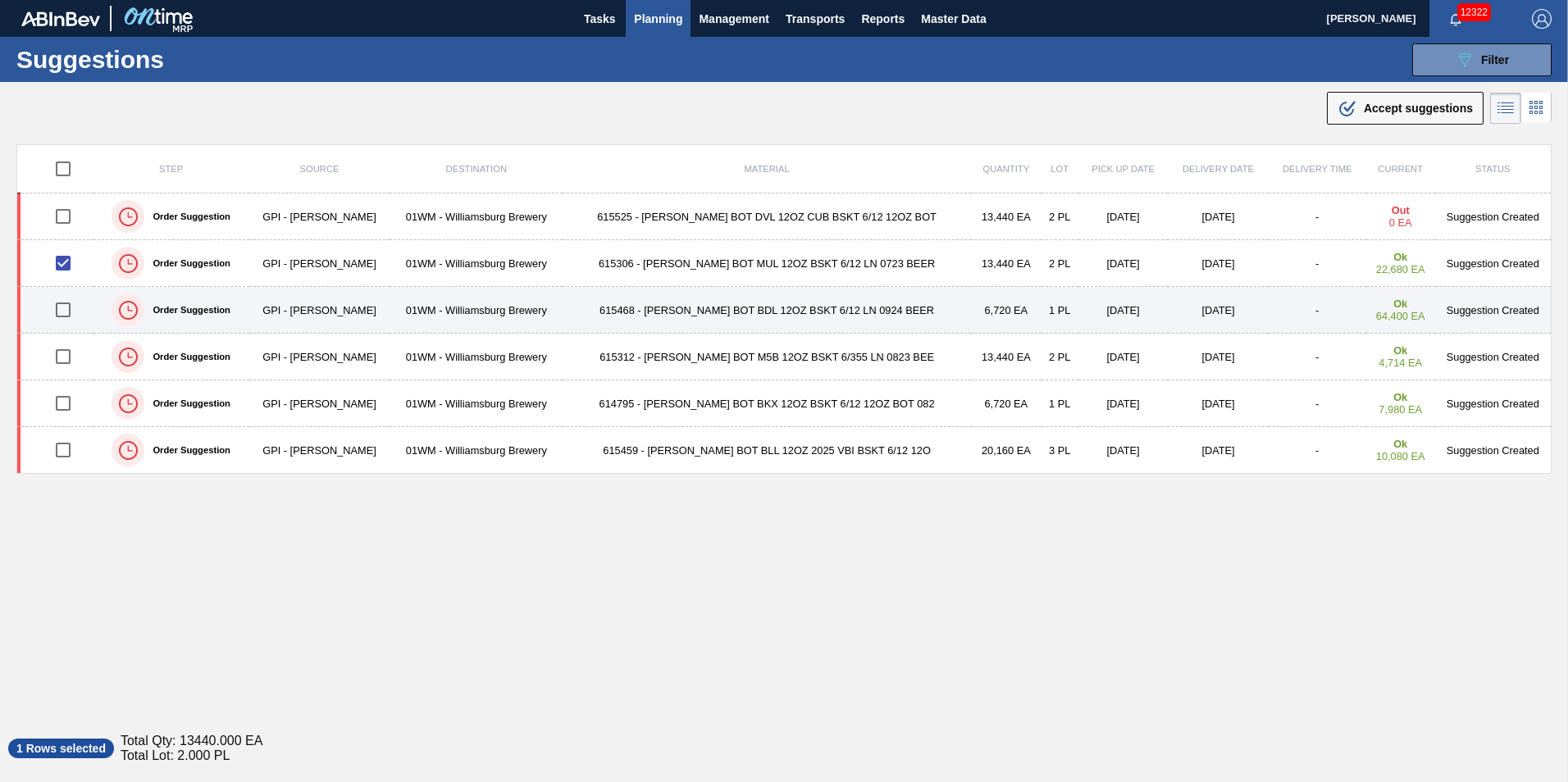
click at [74, 312] on input "checkbox" at bounding box center [63, 309] width 34 height 34
checkbox input "true"
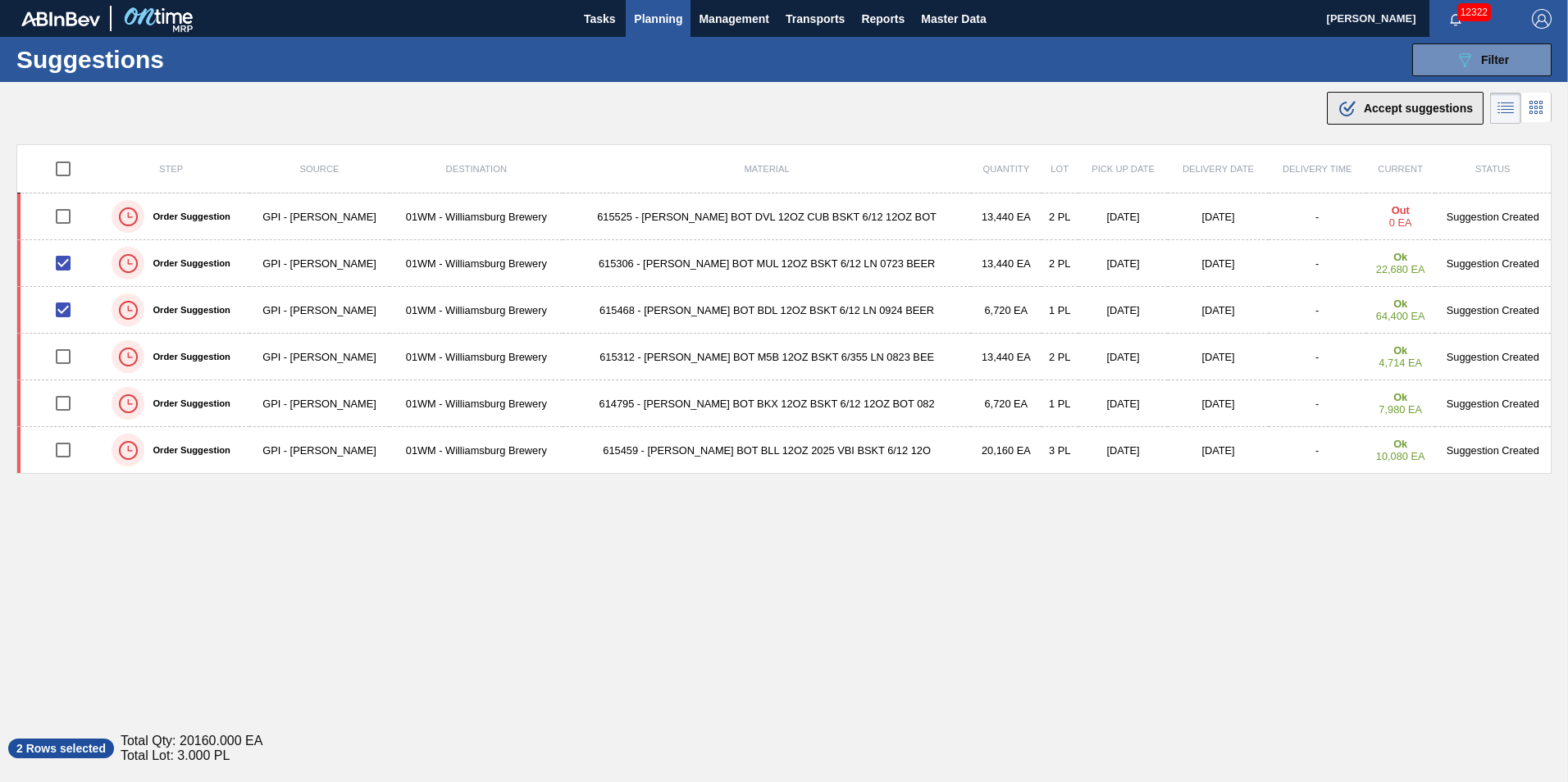
click at [1422, 97] on button ".b{fill:var(--color-action-default)} Accept suggestions" at bounding box center [1405, 108] width 157 height 33
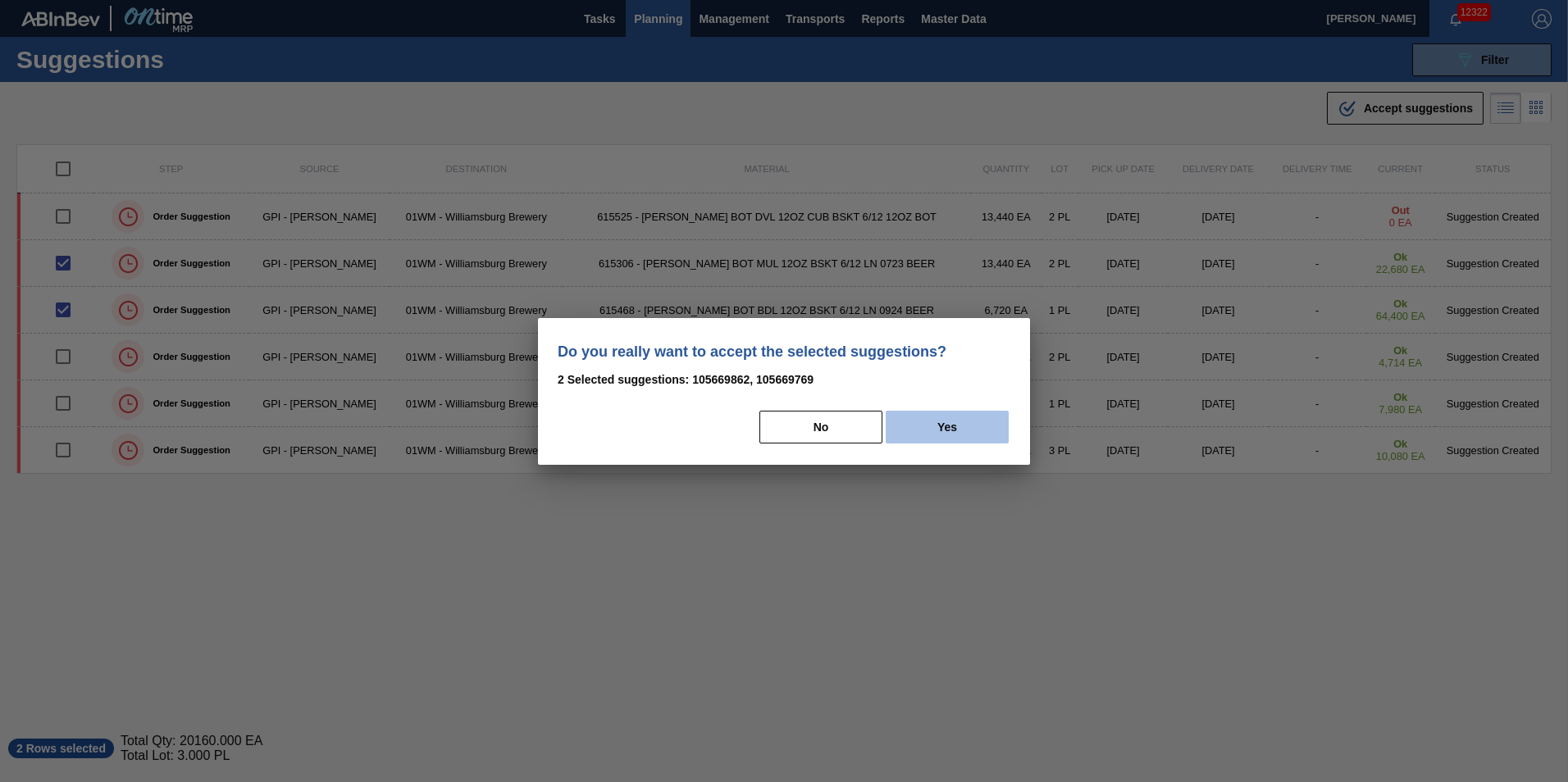
click at [966, 436] on button "Yes" at bounding box center [947, 427] width 123 height 33
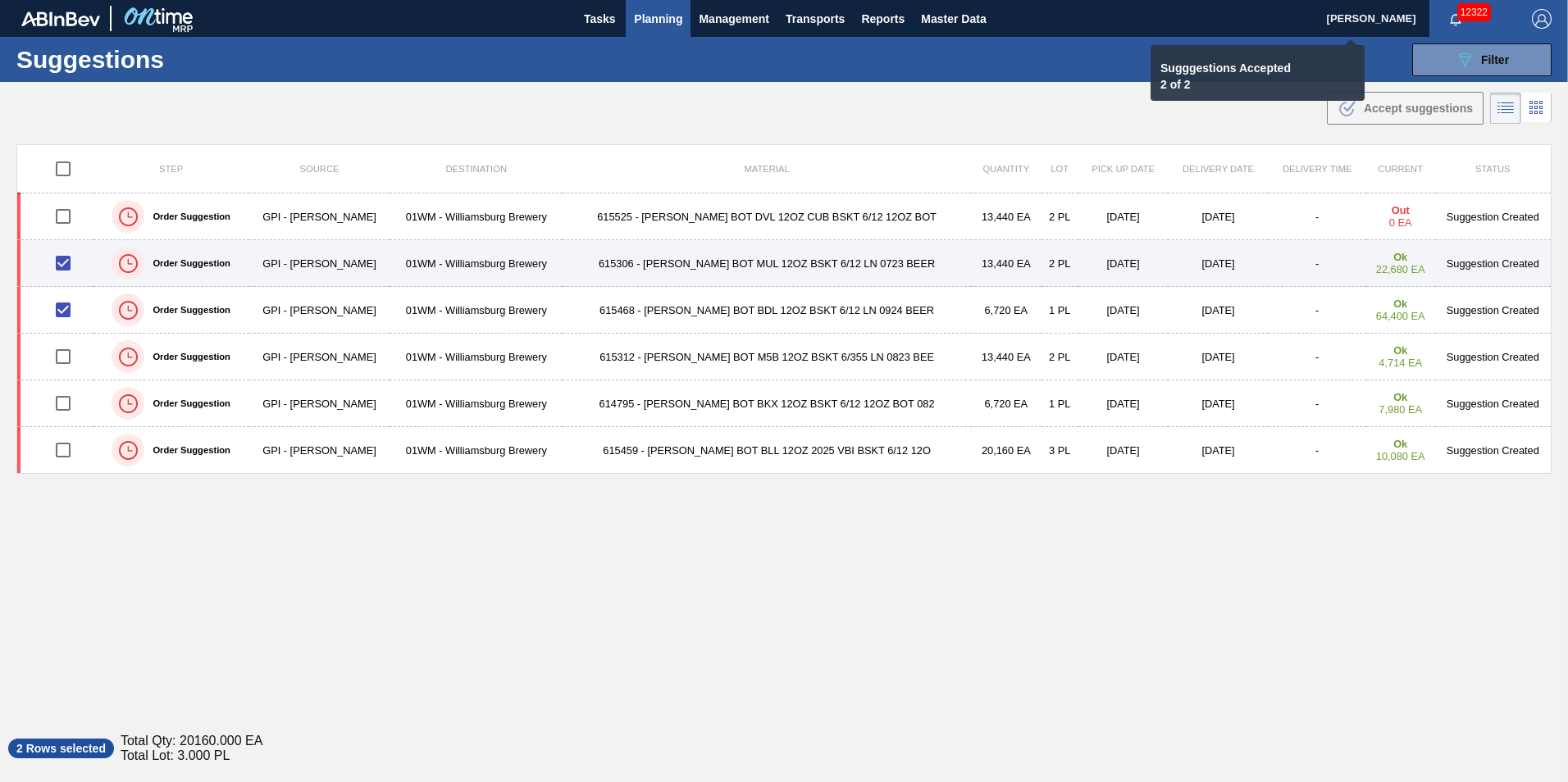
checkbox input "false"
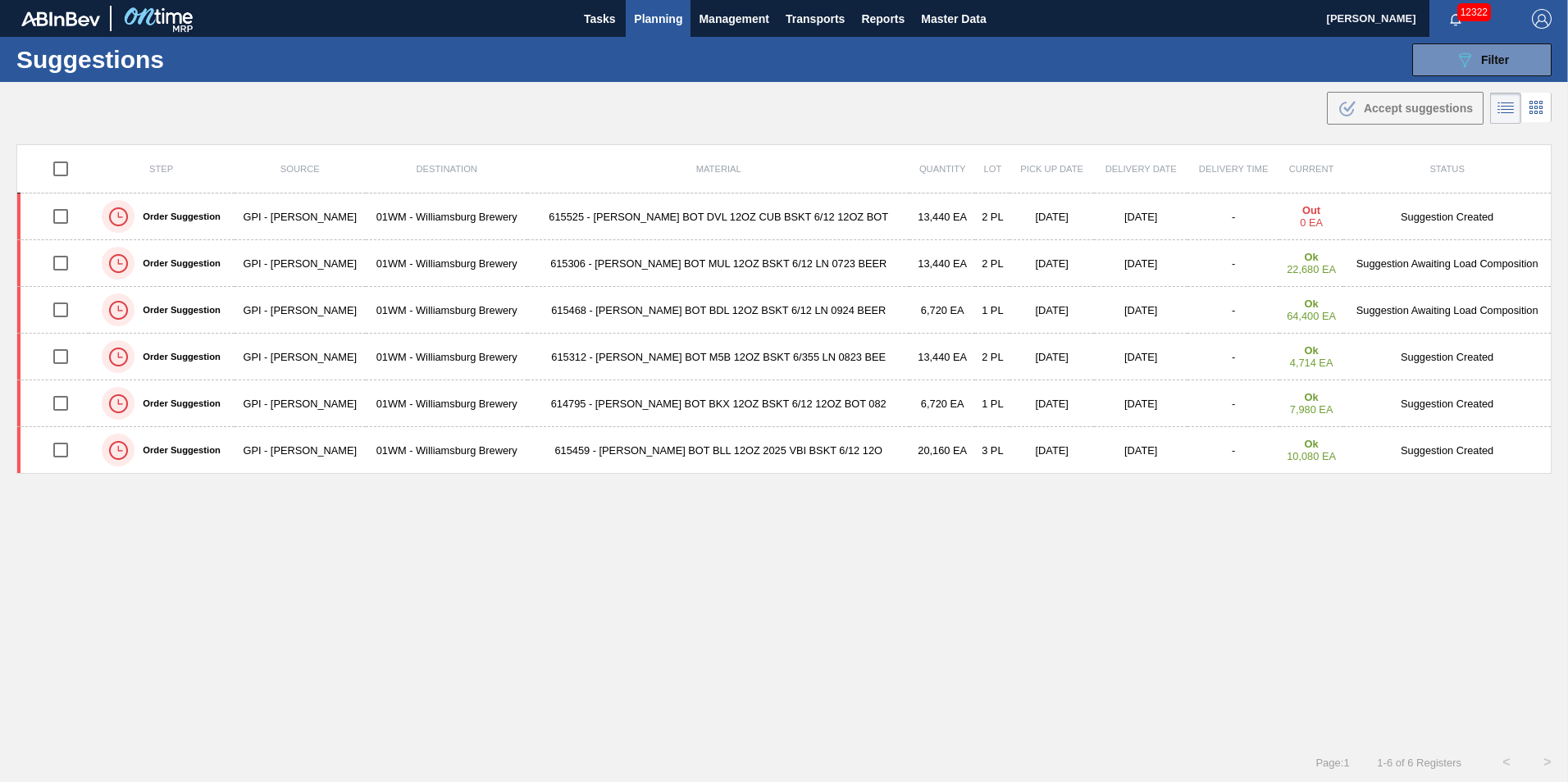
click at [663, 28] on span "Planning" at bounding box center [658, 19] width 48 height 20
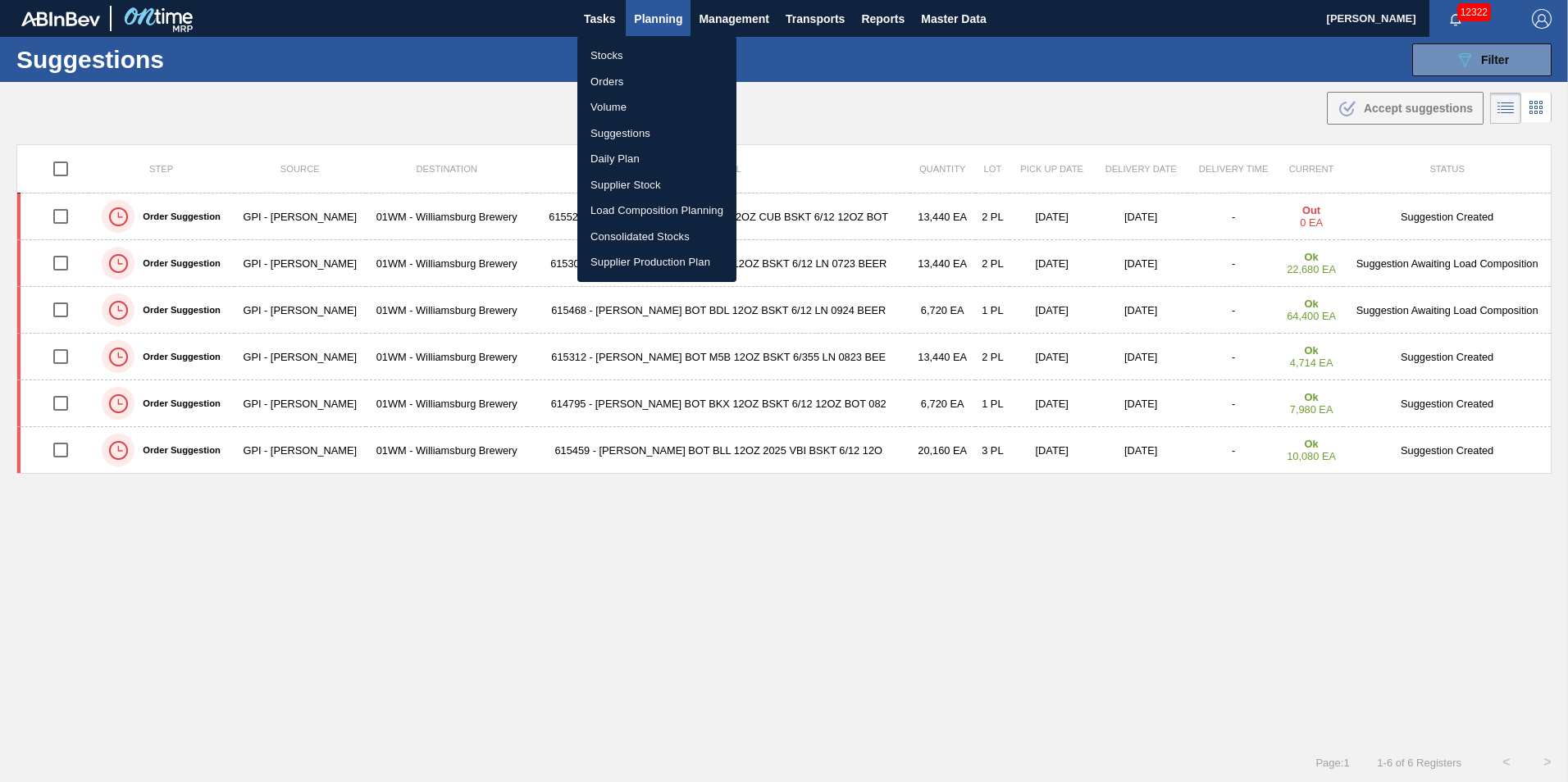
click at [638, 214] on li "Load Composition Planning" at bounding box center [657, 211] width 159 height 27
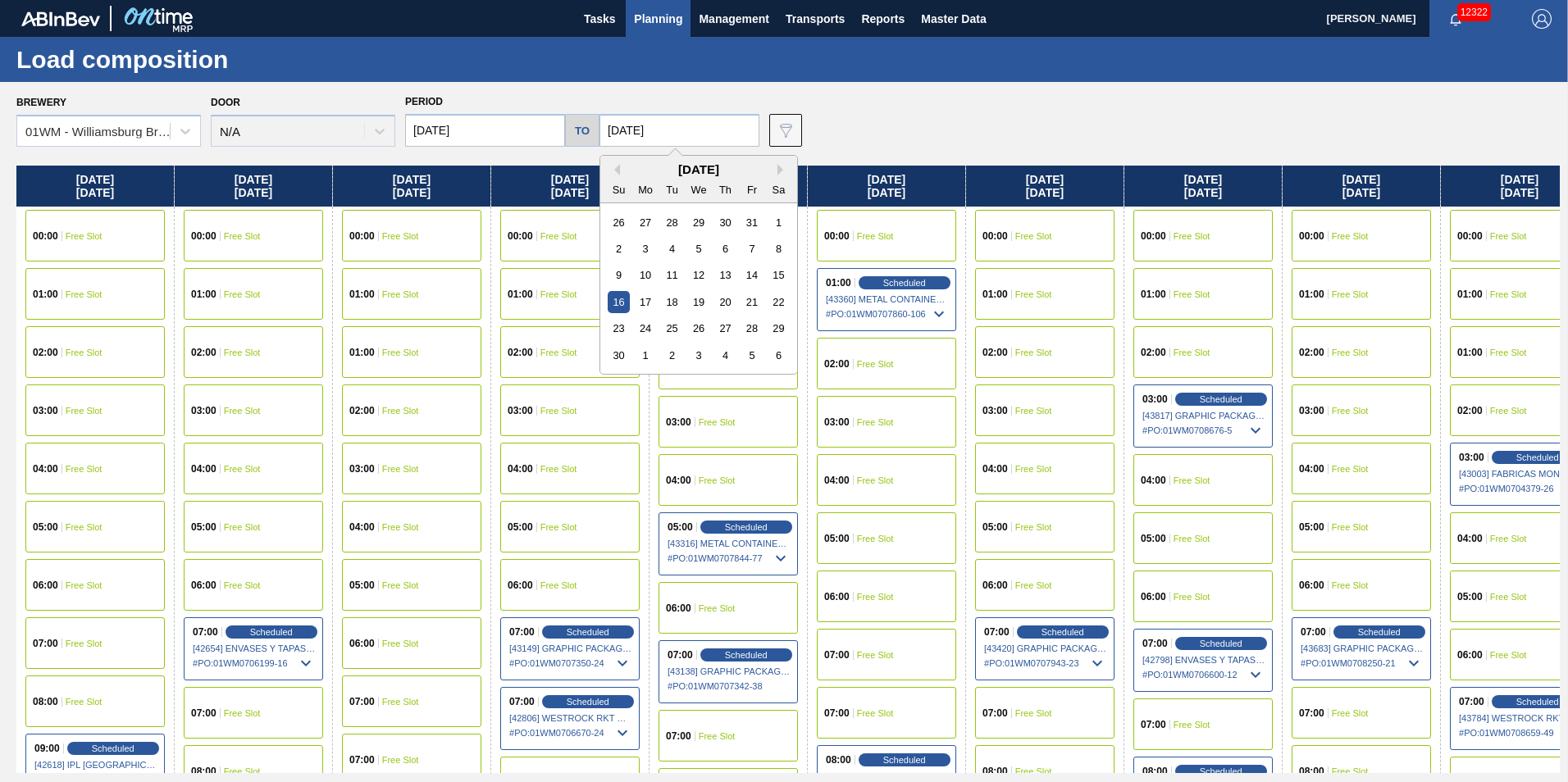
click at [645, 130] on input "[DATE]" at bounding box center [679, 130] width 159 height 33
click at [620, 174] on div "[DATE]" at bounding box center [698, 169] width 196 height 14
click at [610, 169] on button "Previous Month" at bounding box center [614, 170] width 11 height 11
click at [752, 329] on div "31" at bounding box center [751, 327] width 22 height 22
type input "[DATE]"
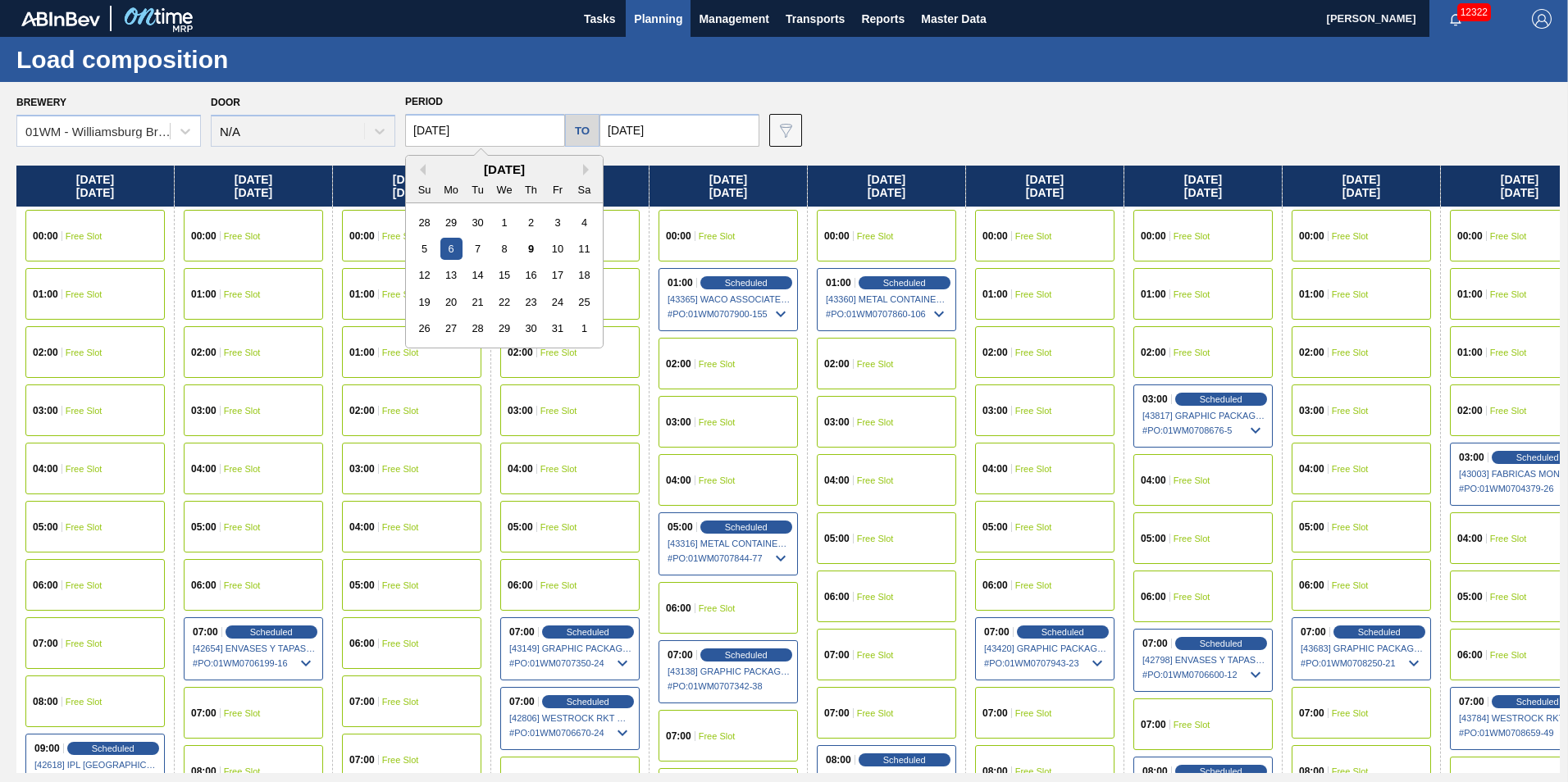
click at [517, 123] on input "[DATE]" at bounding box center [485, 130] width 159 height 33
click at [533, 246] on div "9" at bounding box center [531, 248] width 22 height 22
type input "[DATE]"
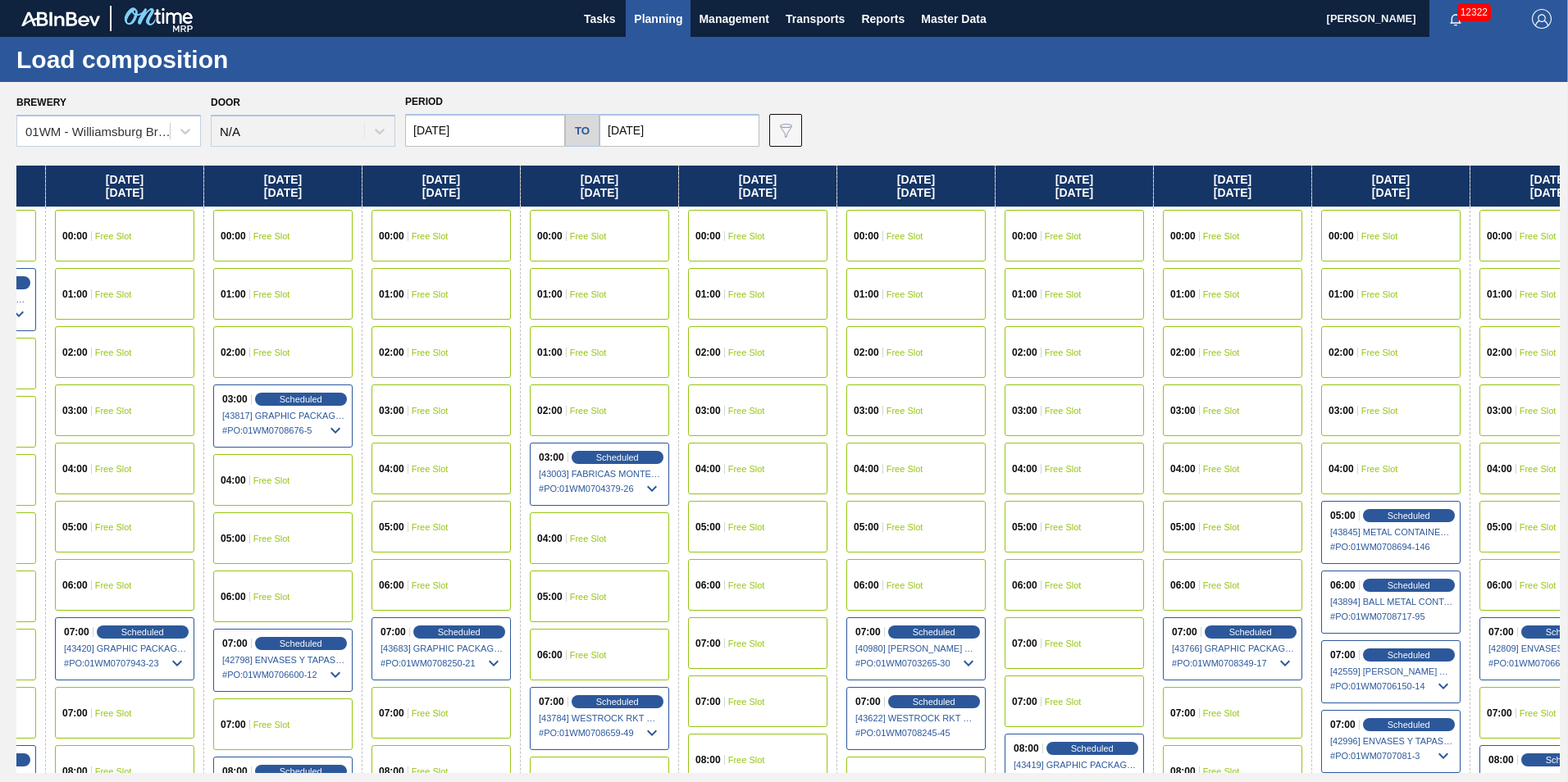
drag, startPoint x: 1134, startPoint y: 192, endPoint x: 654, endPoint y: 168, distance: 480.6
click at [657, 168] on div "[DATE] 00:00 Free Slot 01:00 Free Slot 02:00 Free Slot 03:00 Free Slot 04:00 Fr…" at bounding box center [788, 469] width 1543 height 607
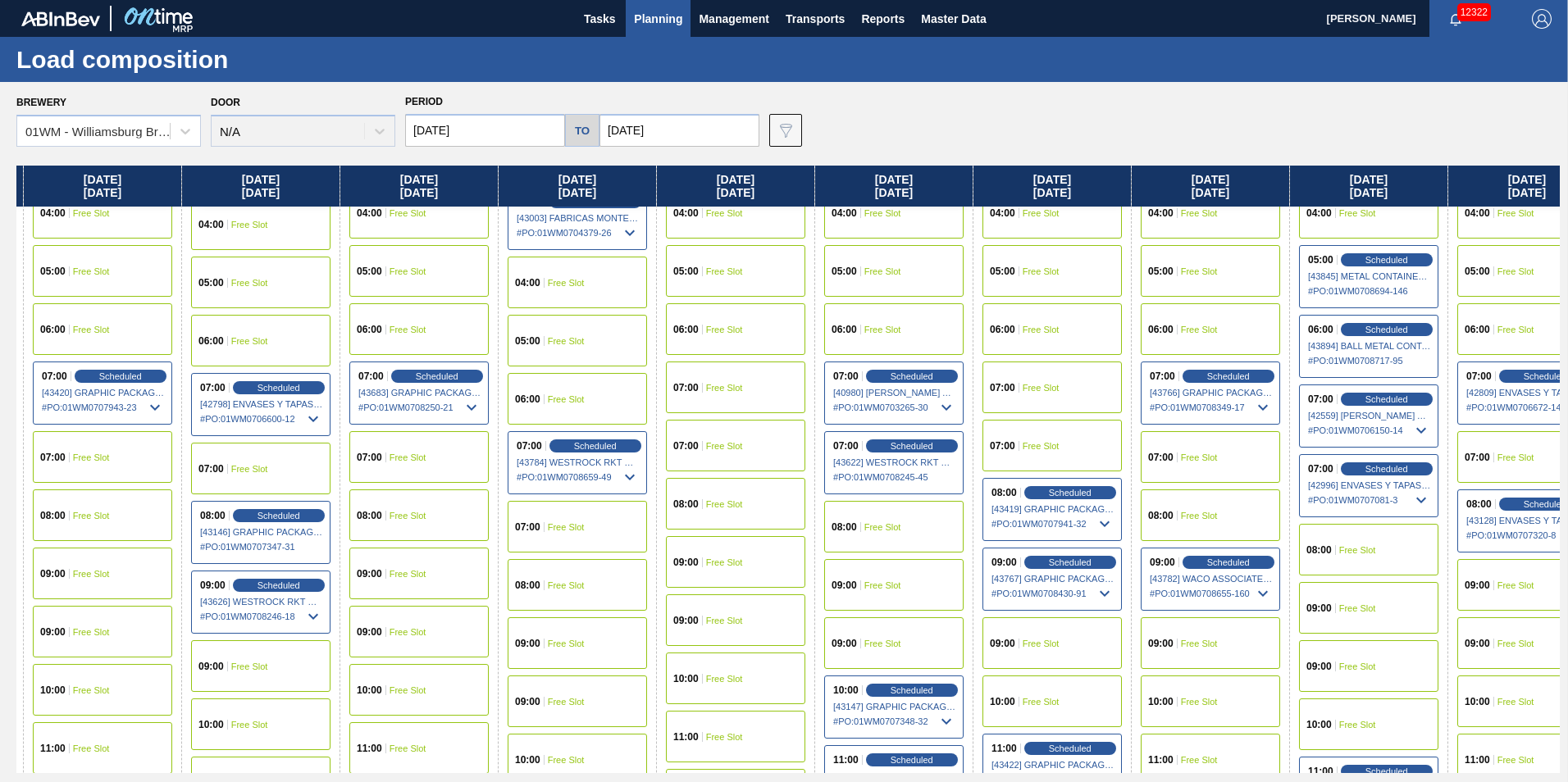
scroll to position [328, 467]
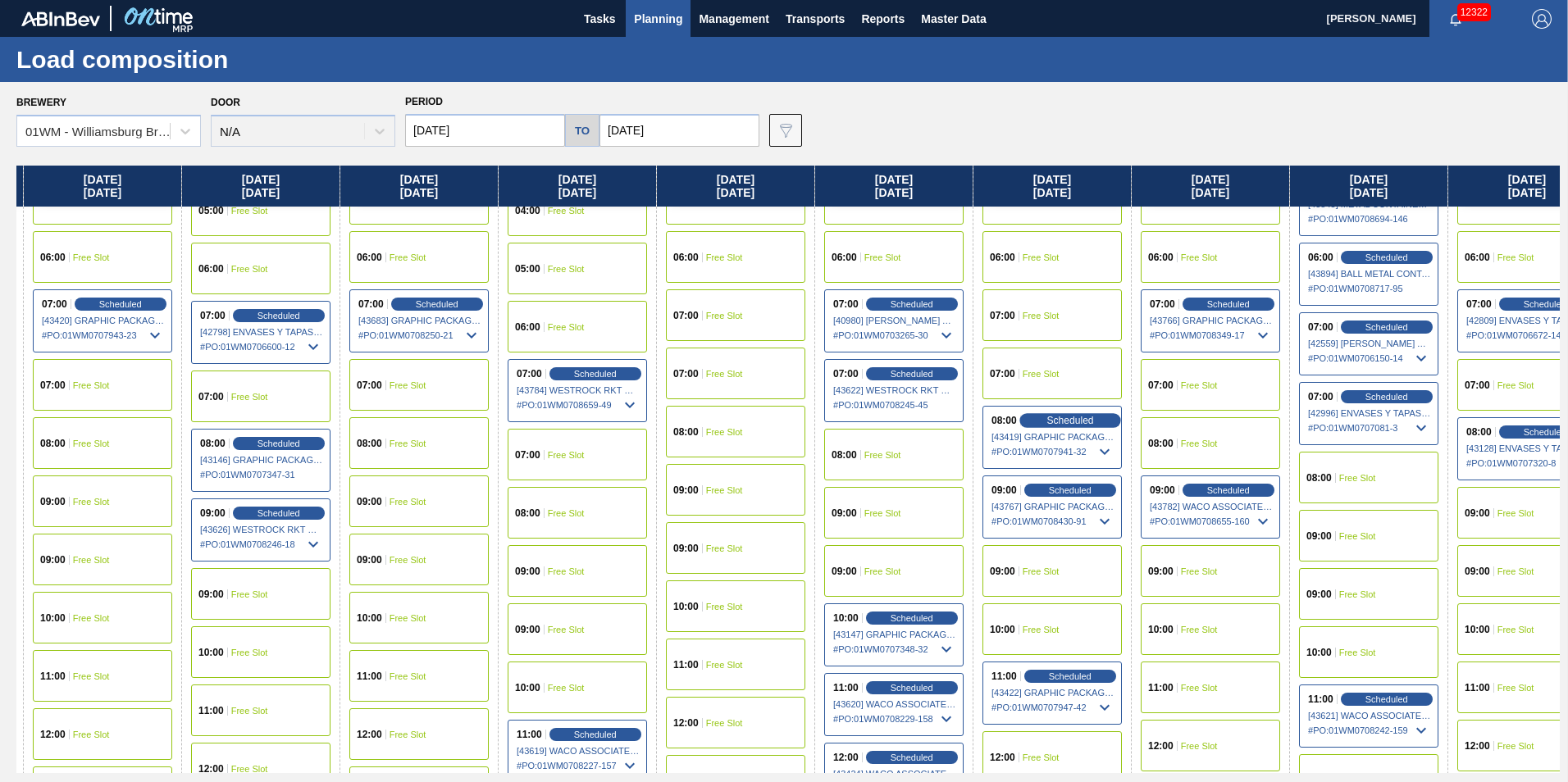
click at [1069, 423] on span "Scheduled" at bounding box center [1069, 419] width 47 height 10
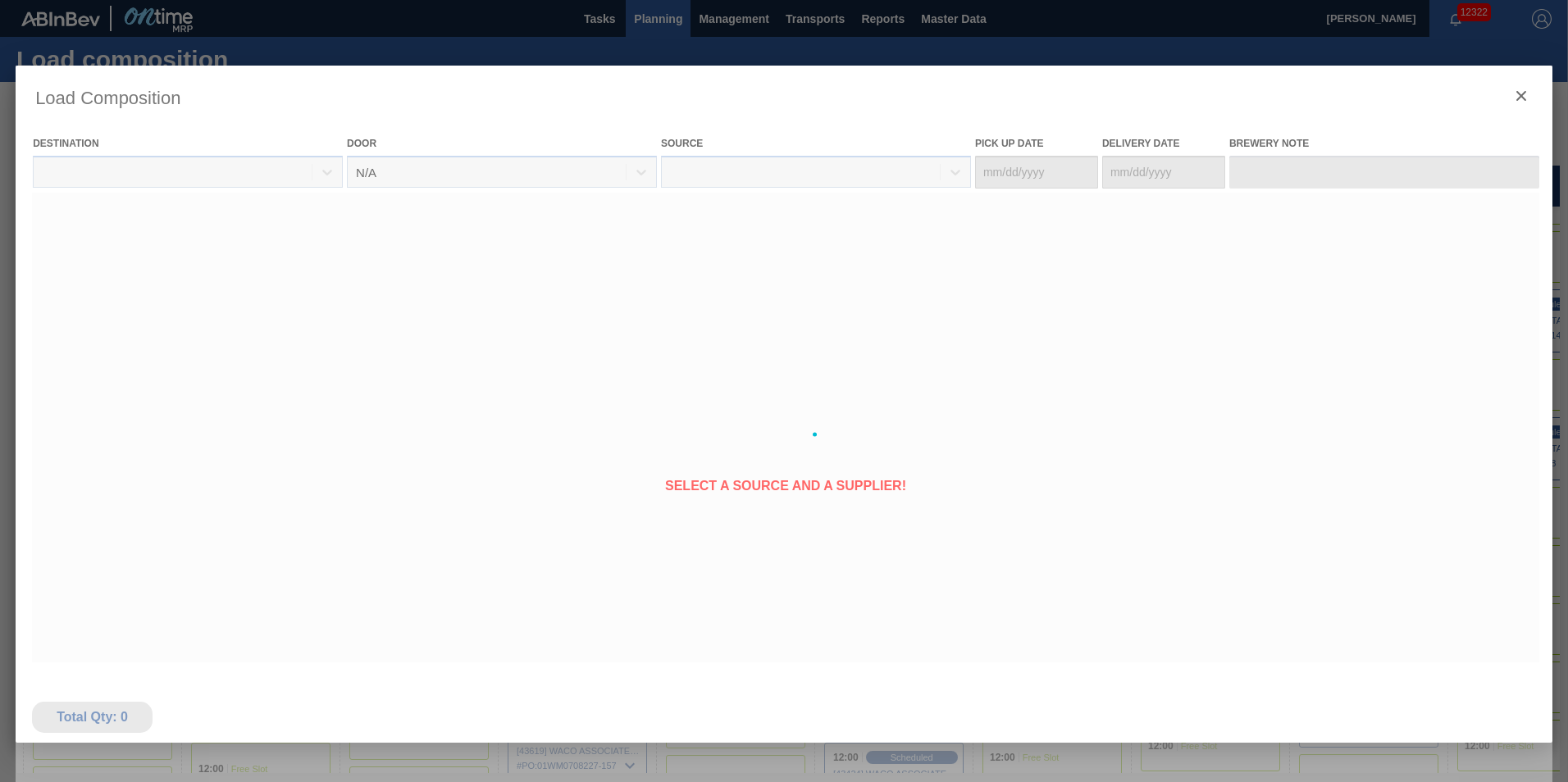
click at [1070, 417] on div at bounding box center [783, 434] width 1537 height 737
type Date "[DATE]"
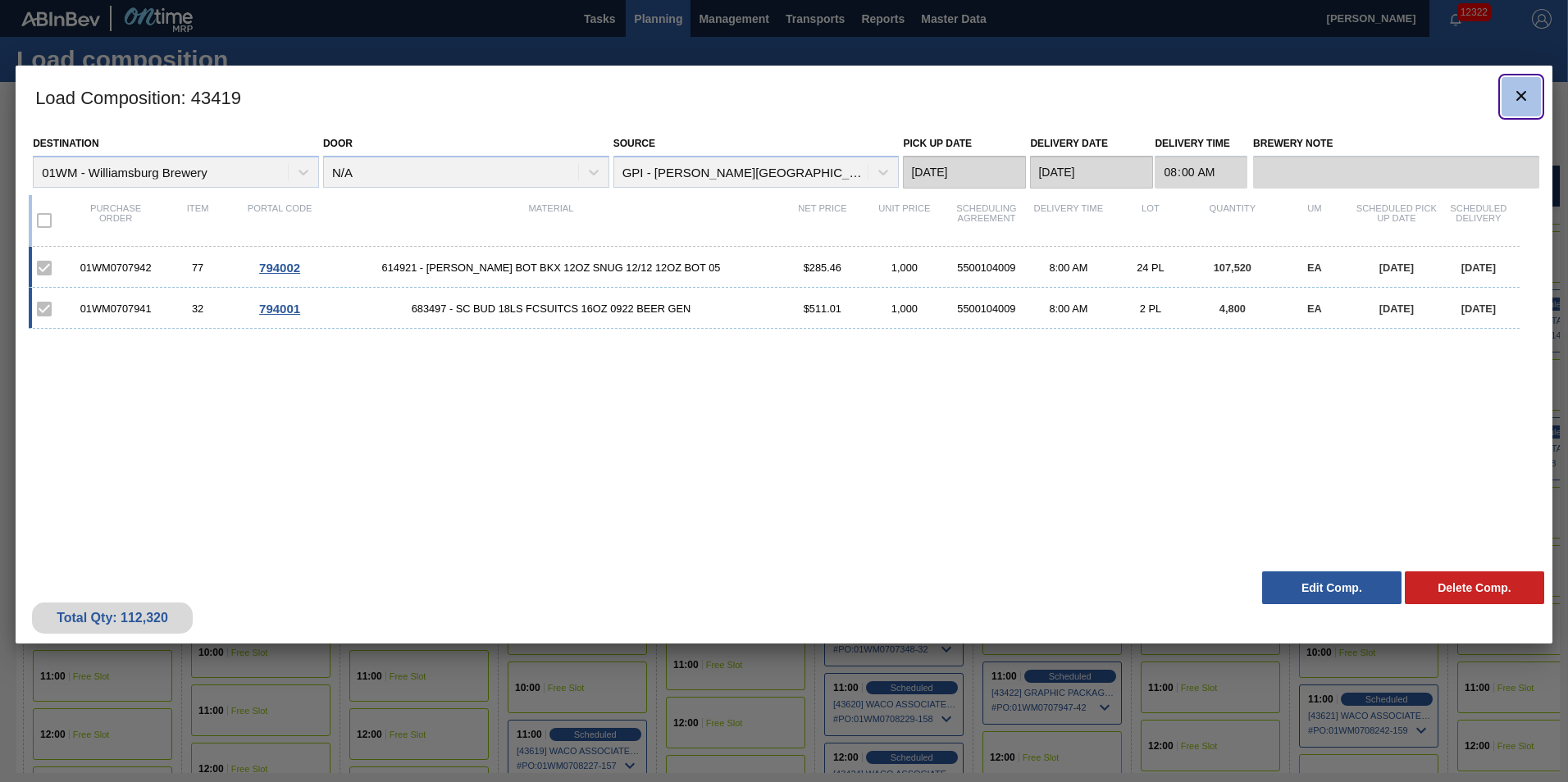
click at [1528, 98] on icon "botão de ícone" at bounding box center [1521, 96] width 20 height 20
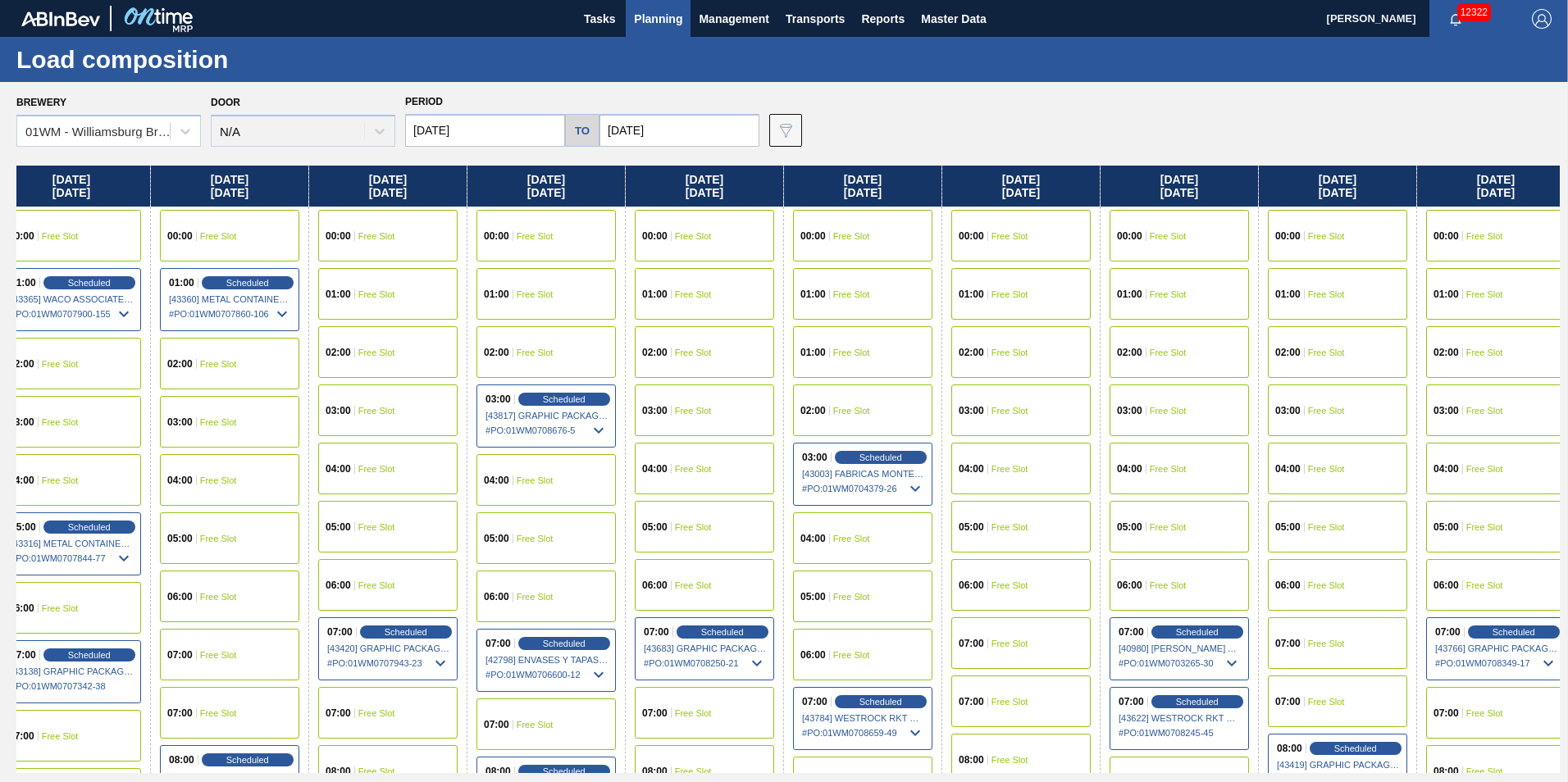
drag, startPoint x: 1258, startPoint y: 188, endPoint x: 949, endPoint y: 201, distance: 309.3
click at [1056, 196] on div "[DATE] 00:00 Free Slot 01:00 Free Slot 02:00 Free Slot 03:00 Free Slot 04:00 Fr…" at bounding box center [788, 469] width 1543 height 607
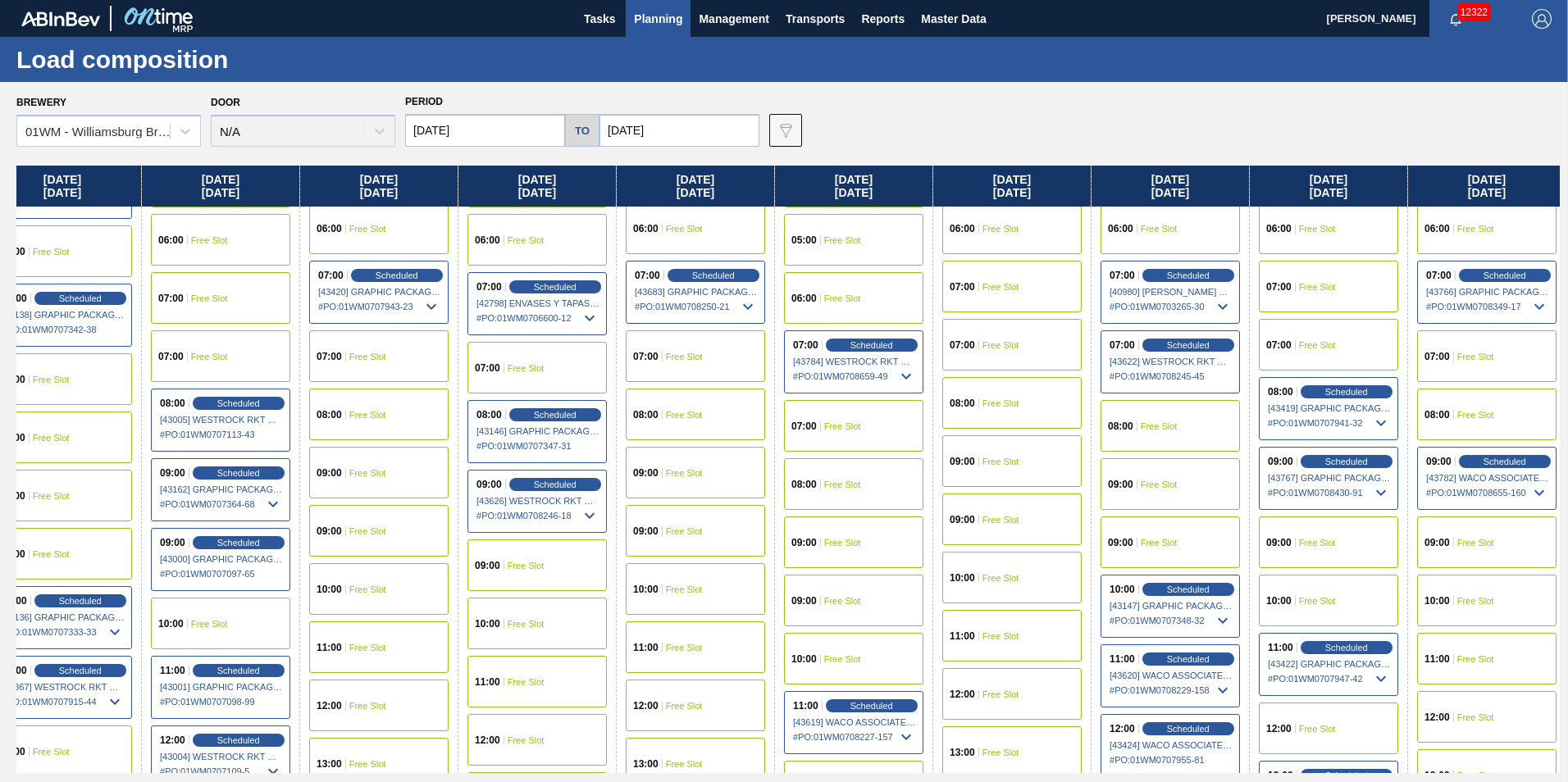
scroll to position [328, 191]
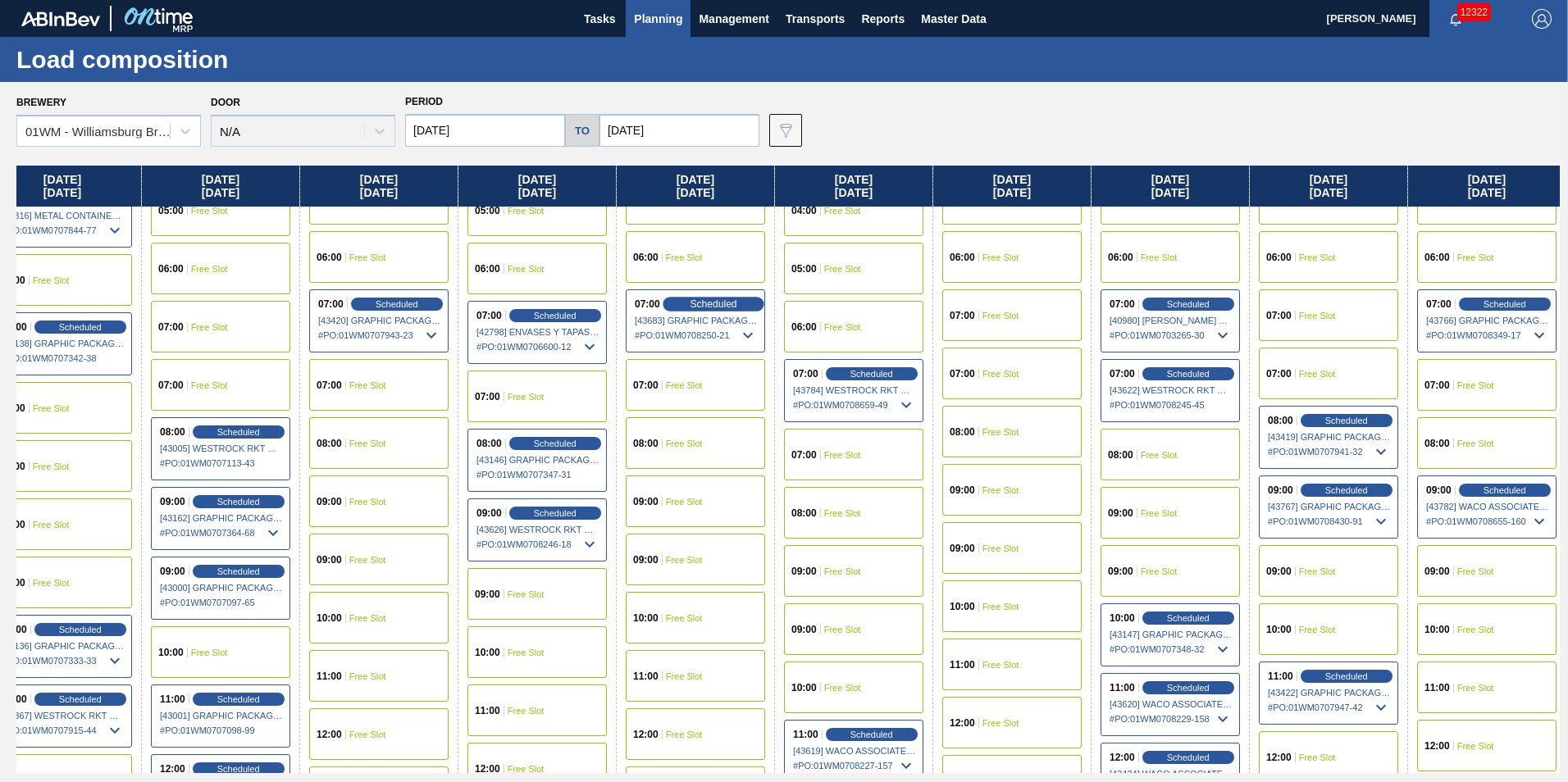
click at [737, 298] on div "Scheduled" at bounding box center [713, 305] width 101 height 15
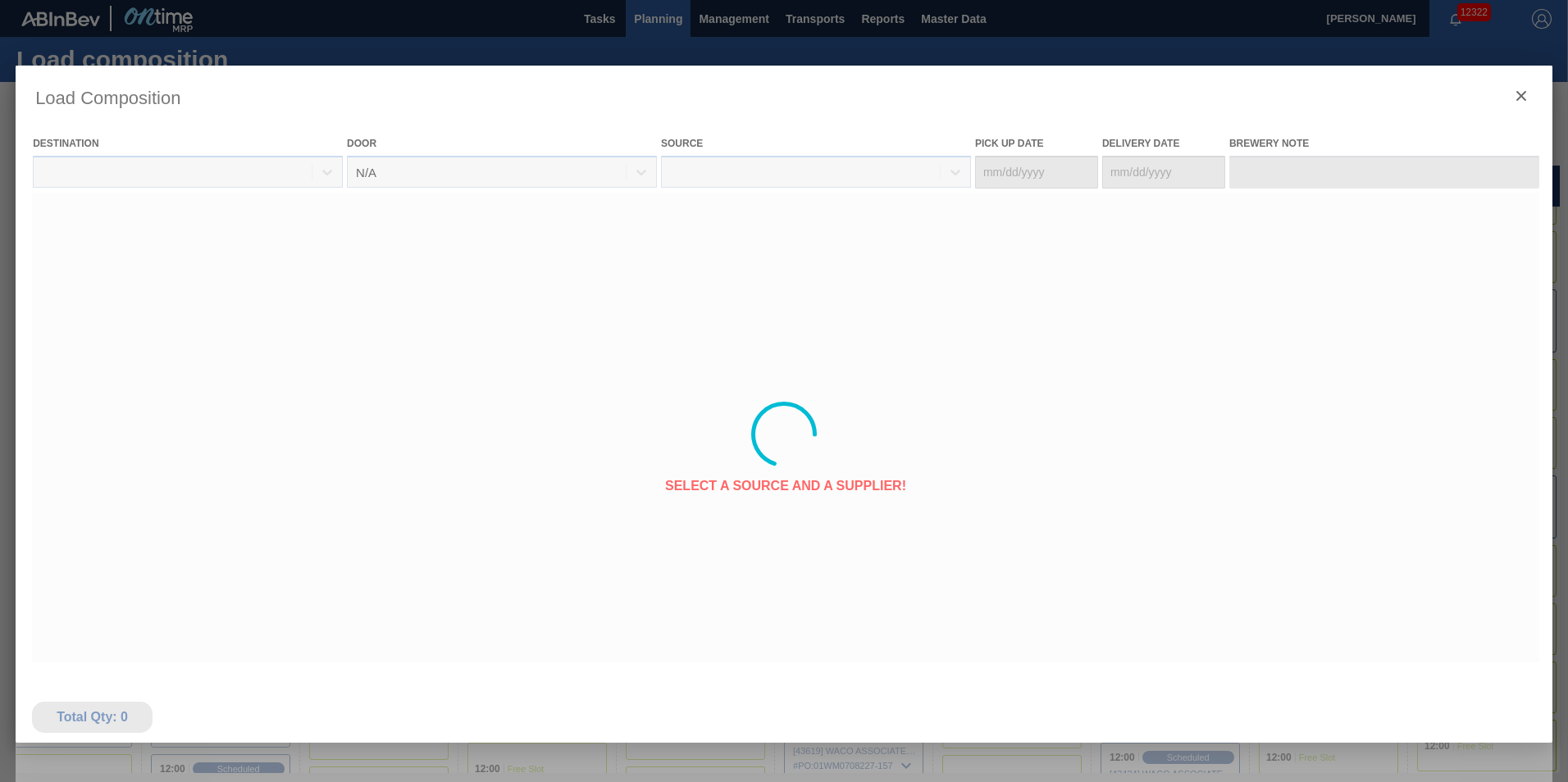
type Date "[DATE]"
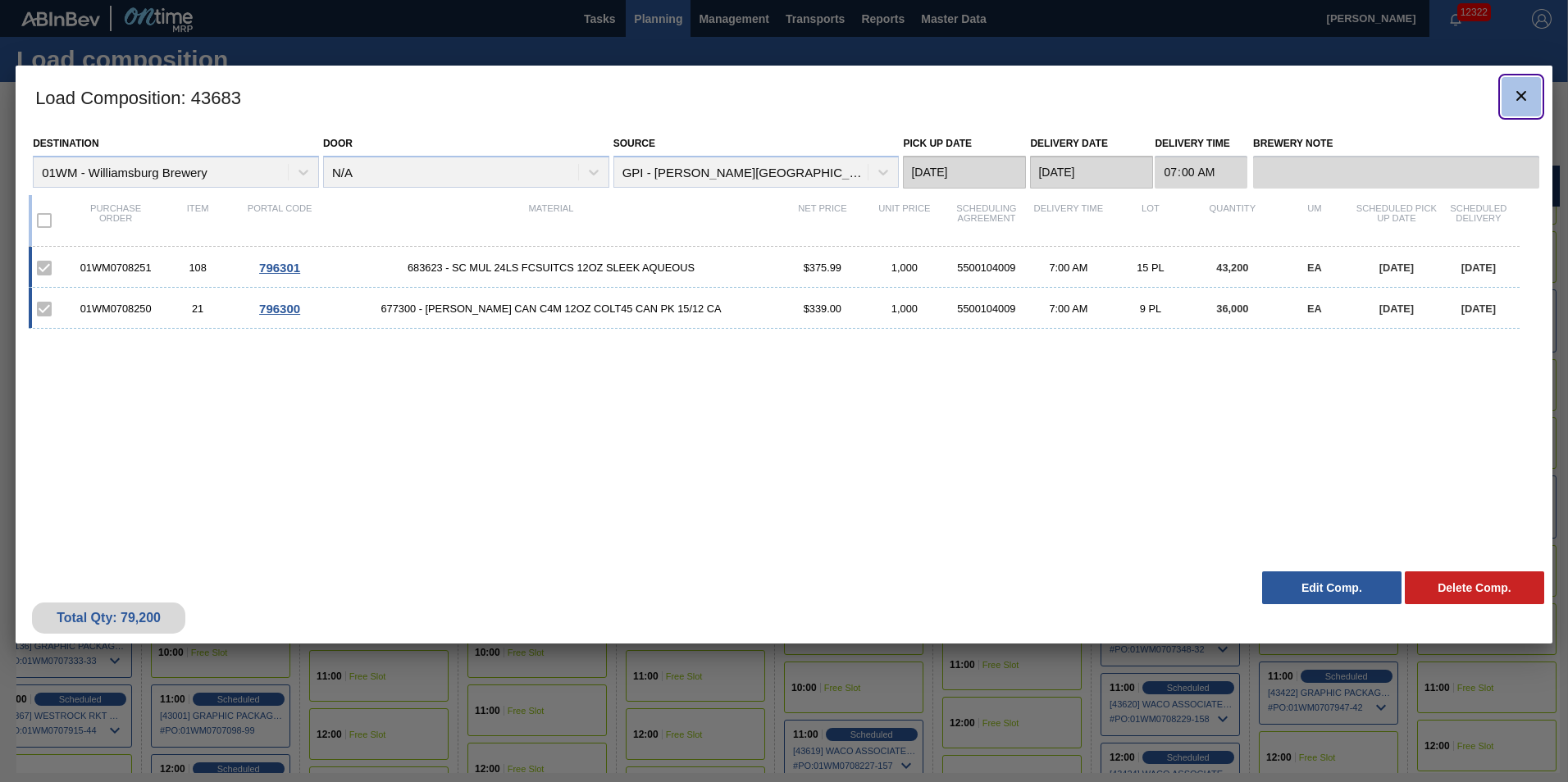
click at [1521, 99] on icon "botão de ícone" at bounding box center [1521, 96] width 20 height 20
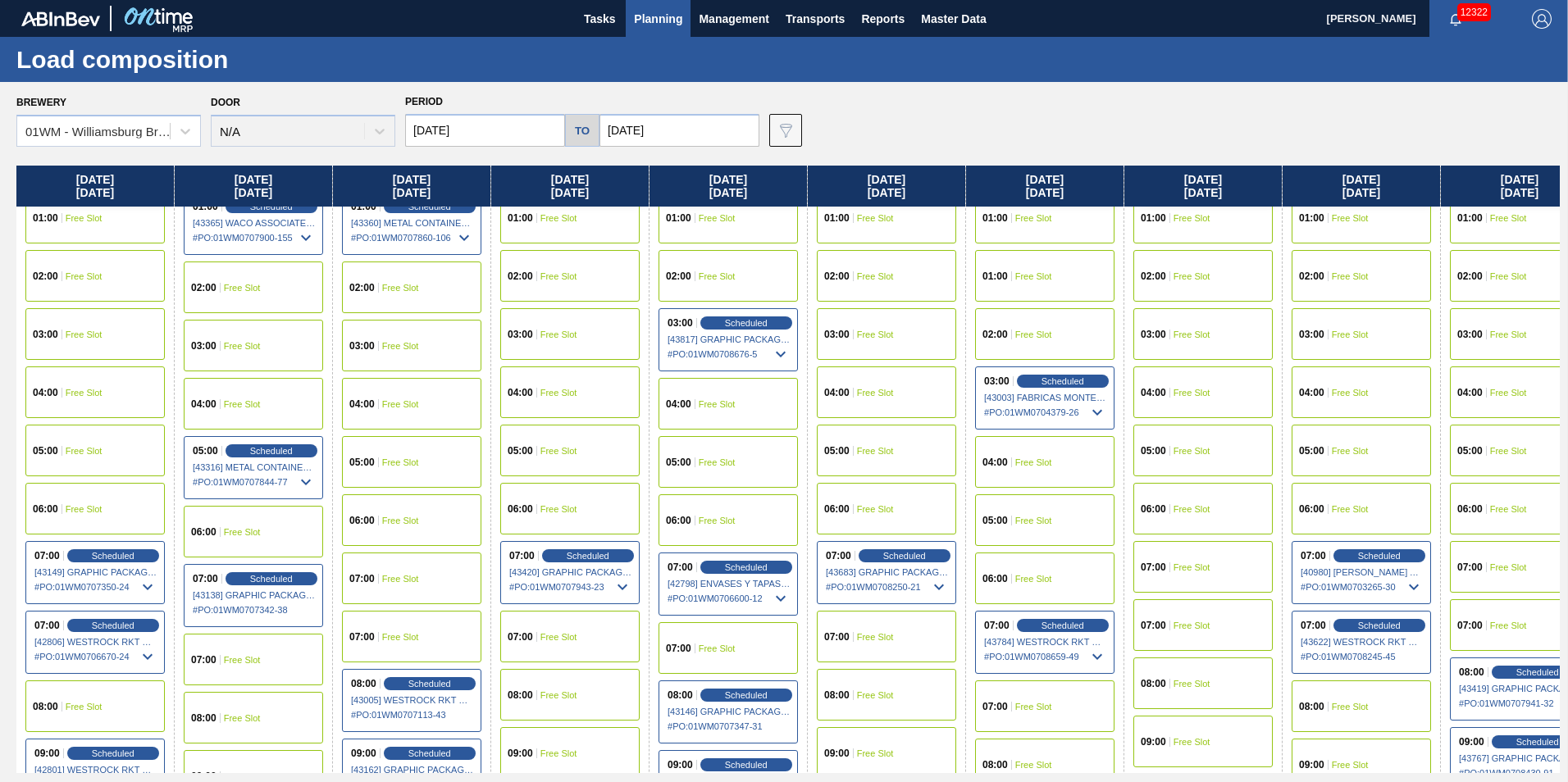
scroll to position [164, 0]
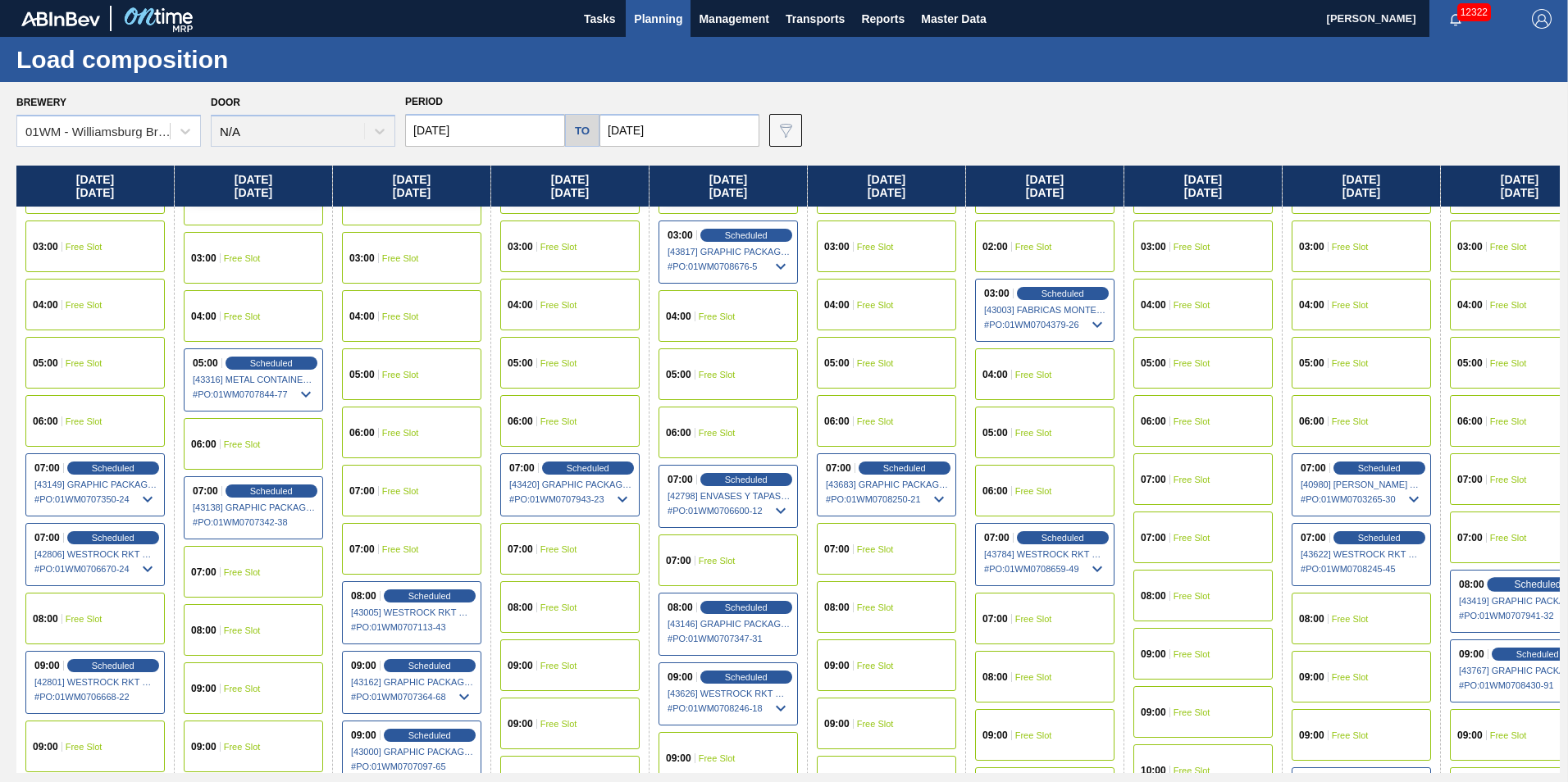
click at [1510, 590] on div "Scheduled" at bounding box center [1537, 585] width 101 height 15
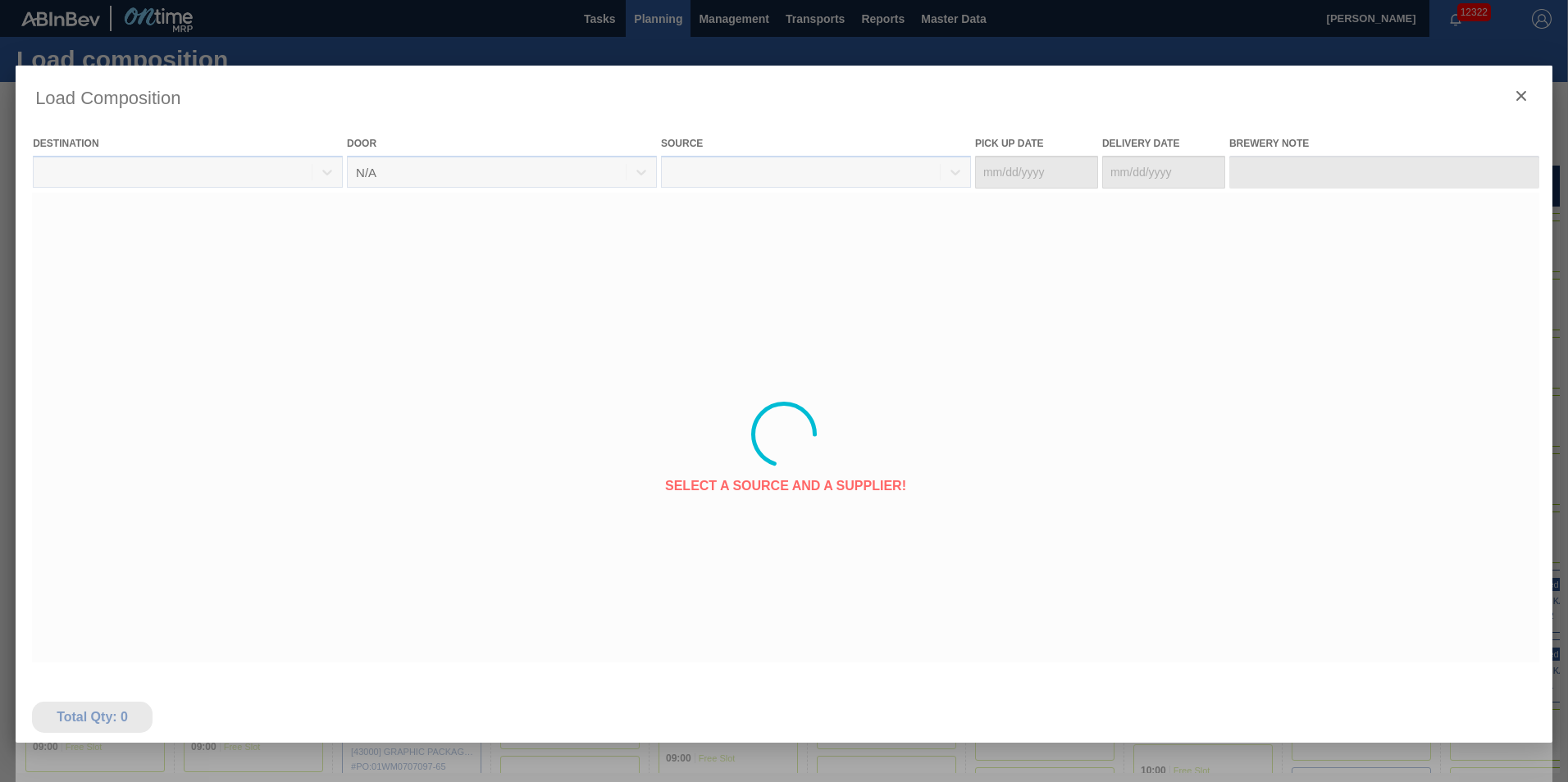
type Date "[DATE]"
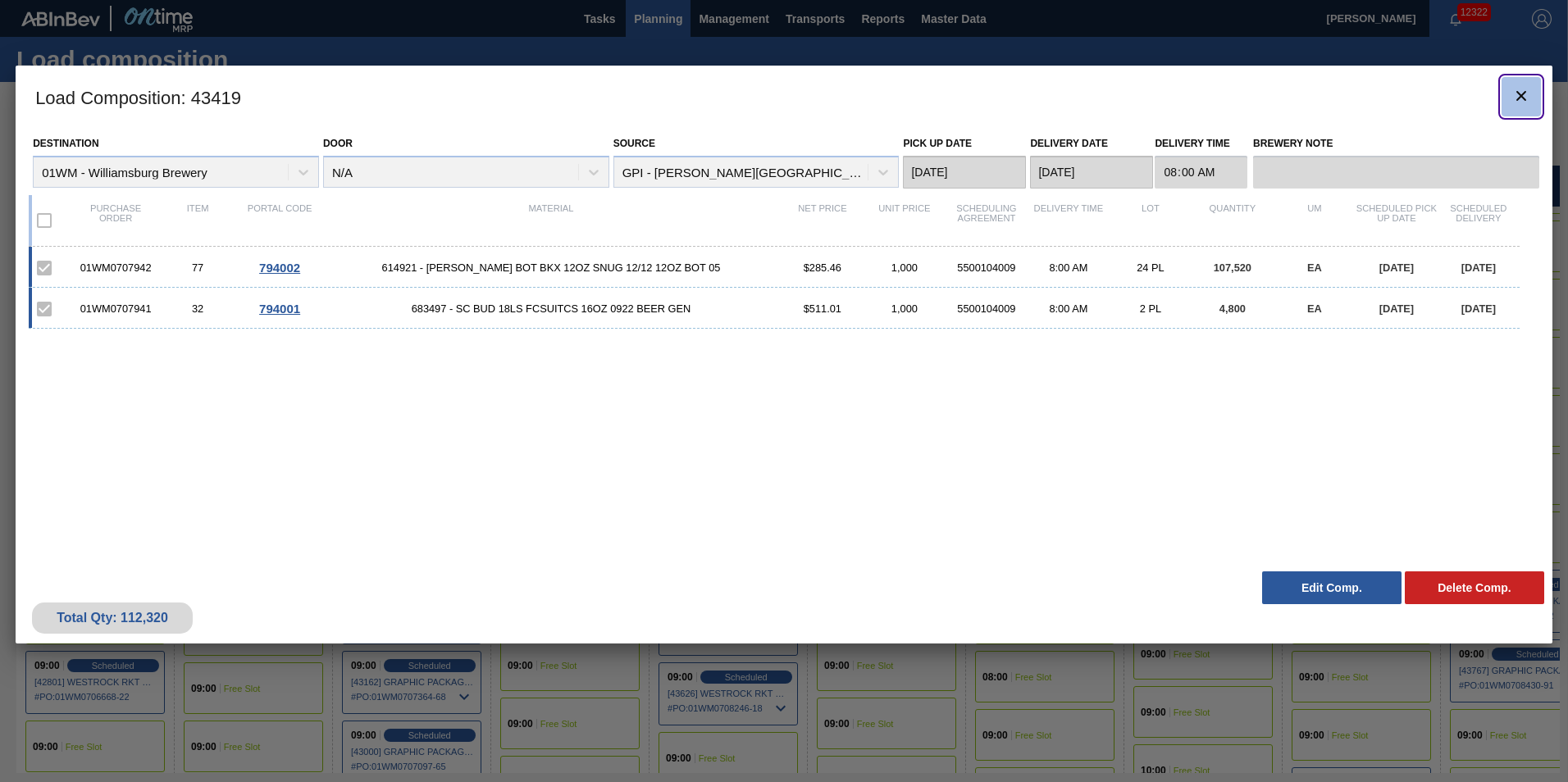
click at [1526, 109] on button "botão de ícone" at bounding box center [1521, 96] width 39 height 39
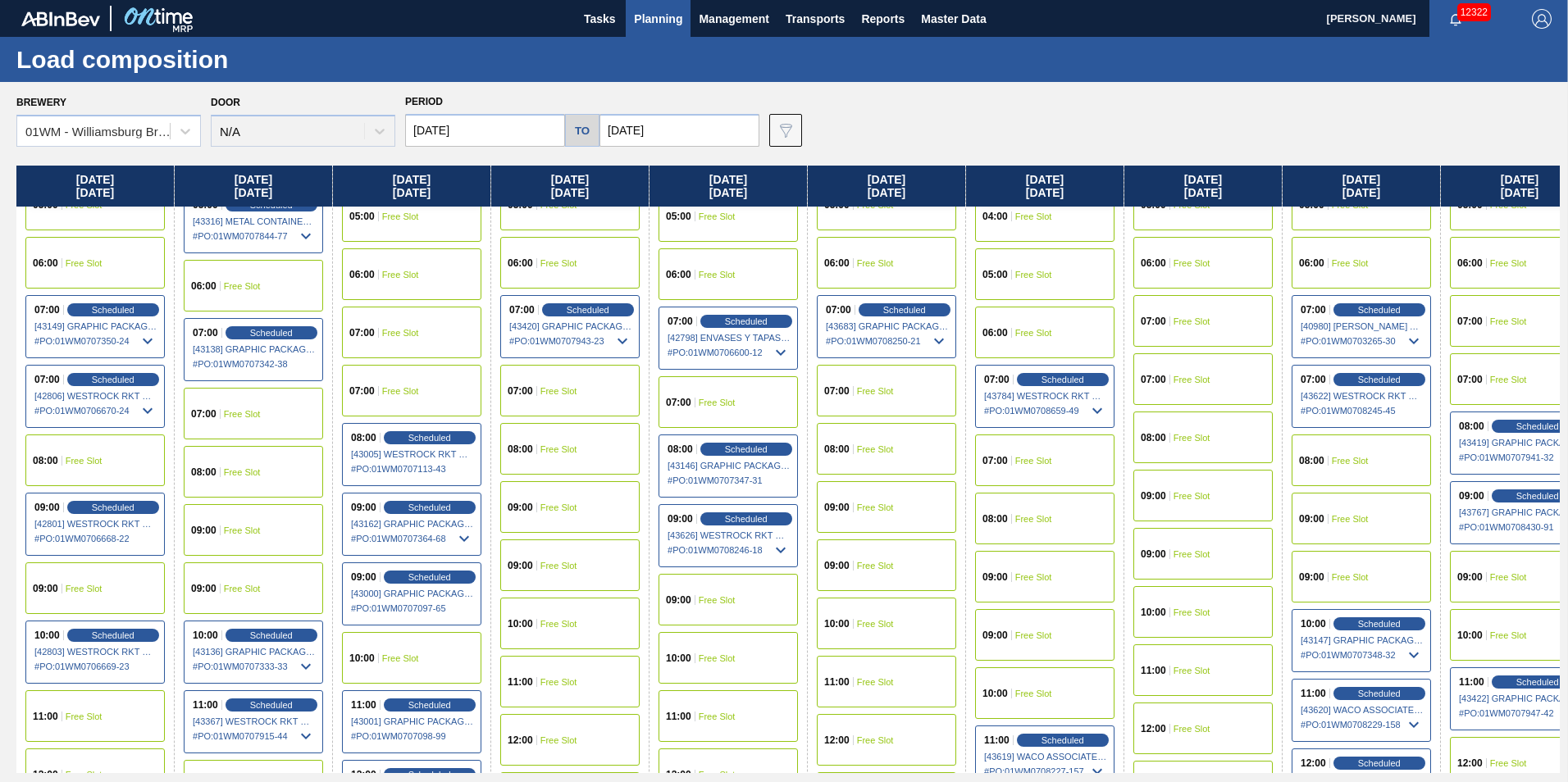
scroll to position [328, 0]
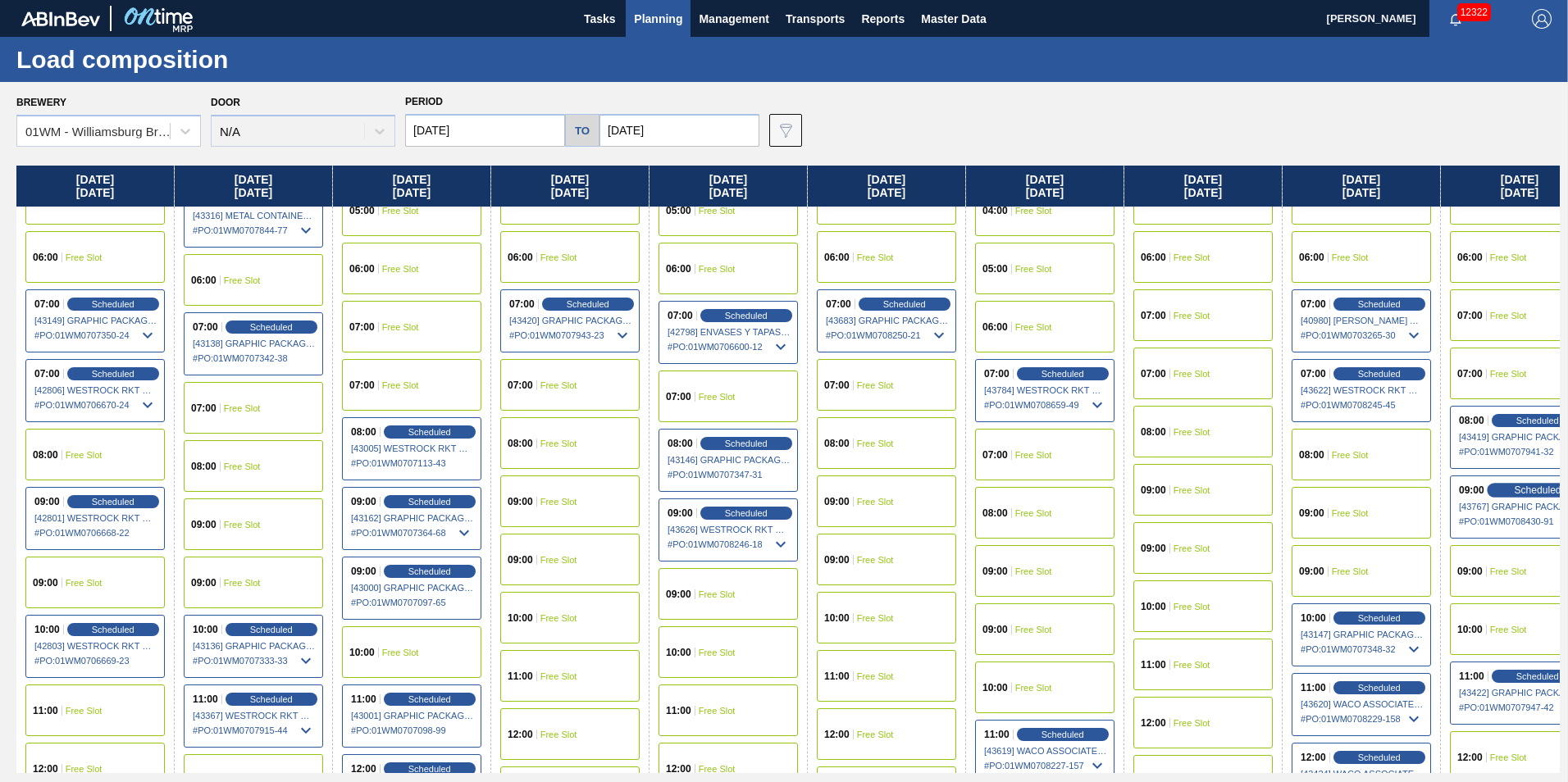
click at [1534, 492] on span "Scheduled" at bounding box center [1537, 490] width 47 height 10
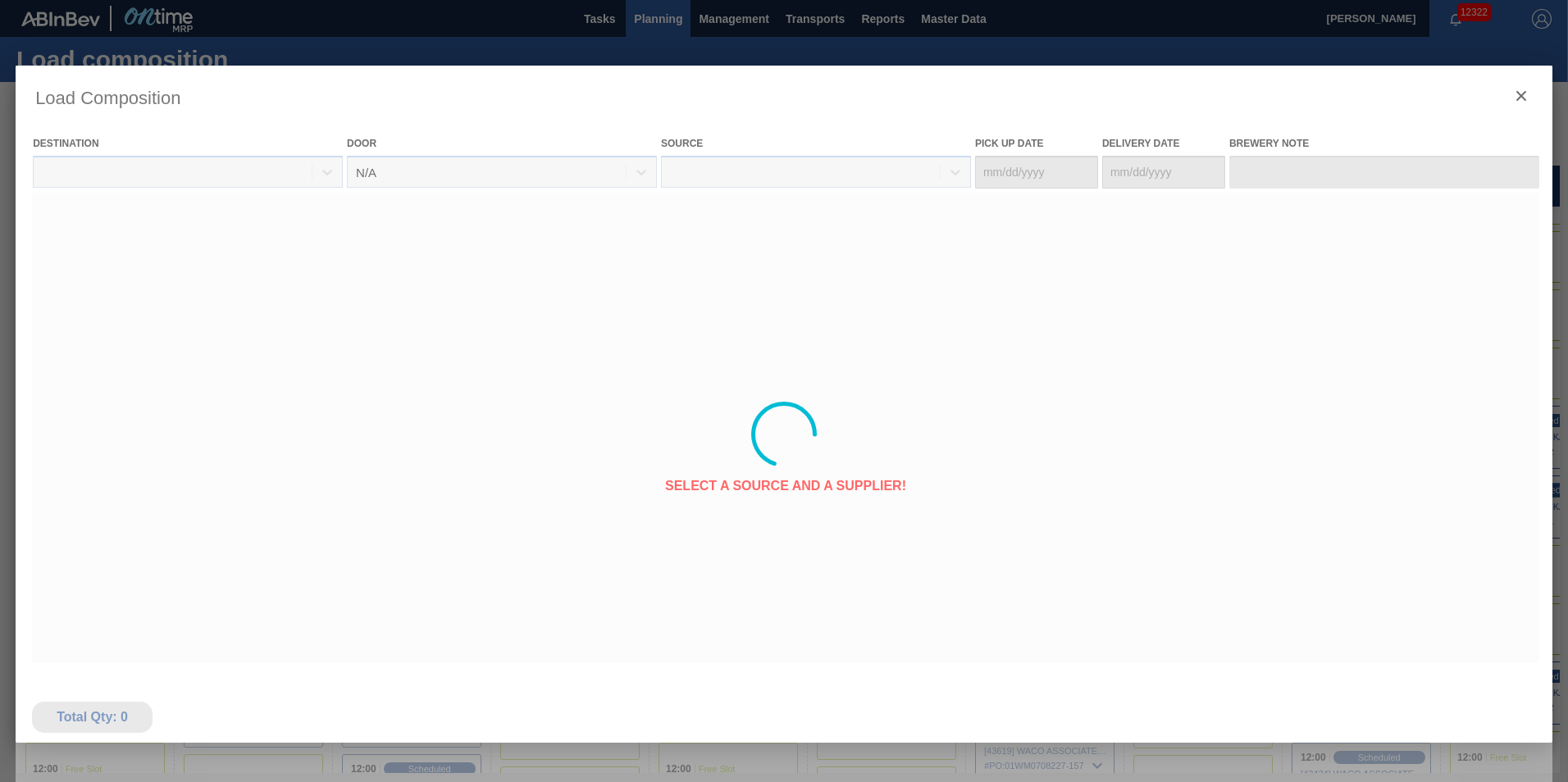
type Date "[DATE]"
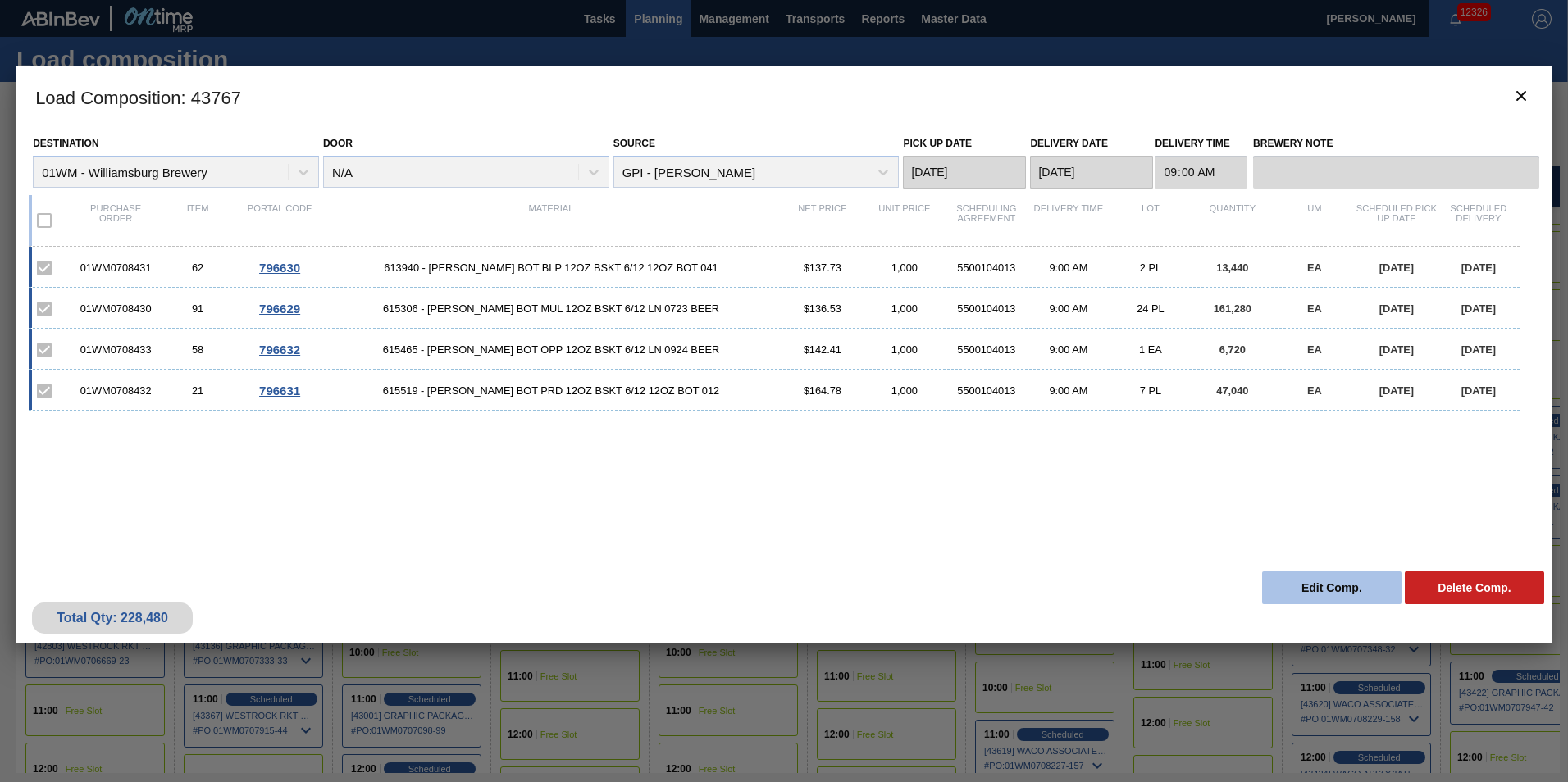
click at [1297, 588] on button "Edit Comp." at bounding box center [1331, 587] width 140 height 33
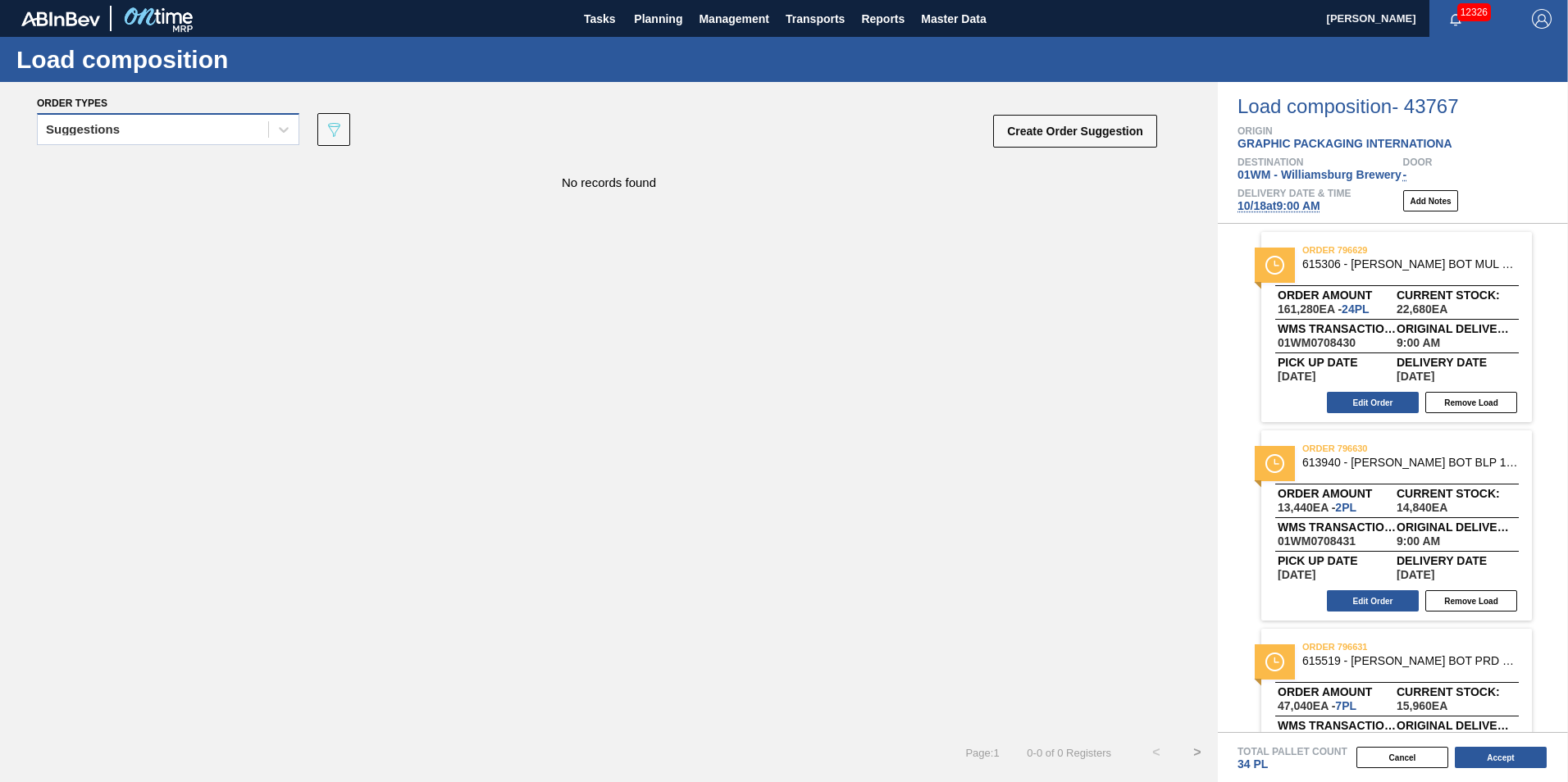
click at [118, 119] on div "Suggestions" at bounding box center [153, 129] width 231 height 24
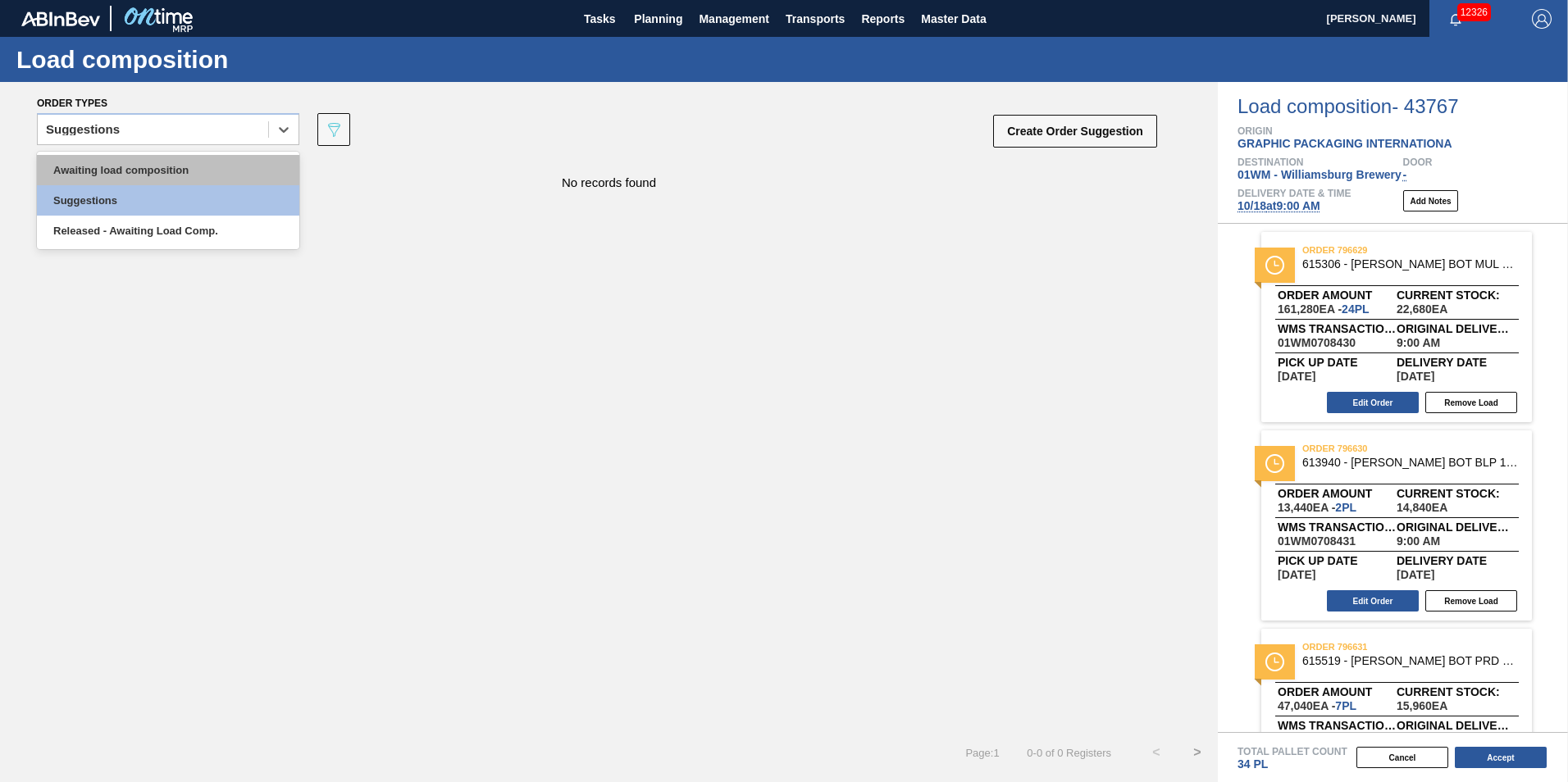
click at [110, 170] on div "Awaiting load composition" at bounding box center [168, 170] width 262 height 30
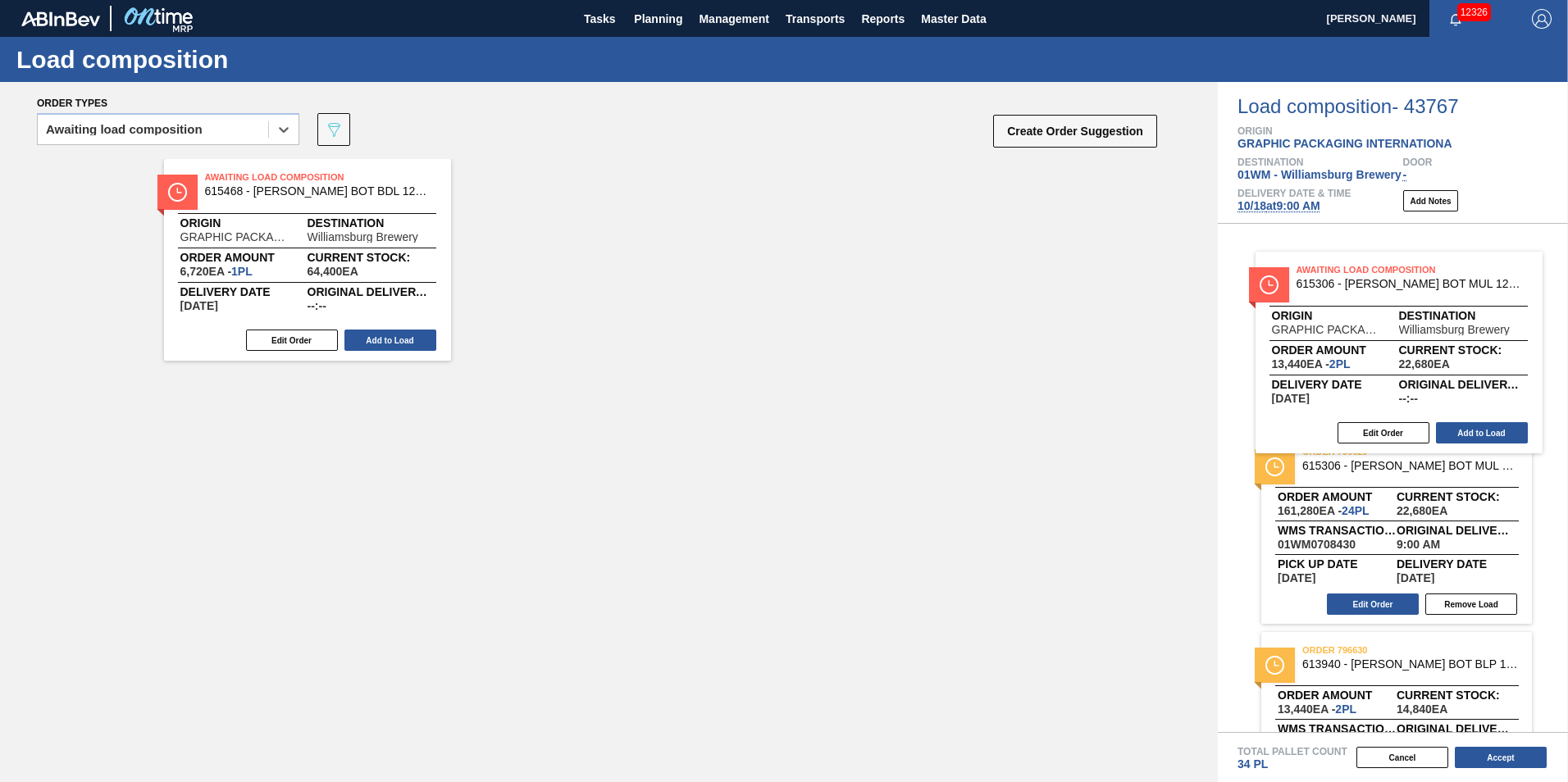
drag, startPoint x: 625, startPoint y: 252, endPoint x: 1420, endPoint y: 346, distance: 800.5
click at [1420, 346] on div "Order types option Awaiting load composition, selected. Select is focused ,type…" at bounding box center [784, 432] width 1568 height 700
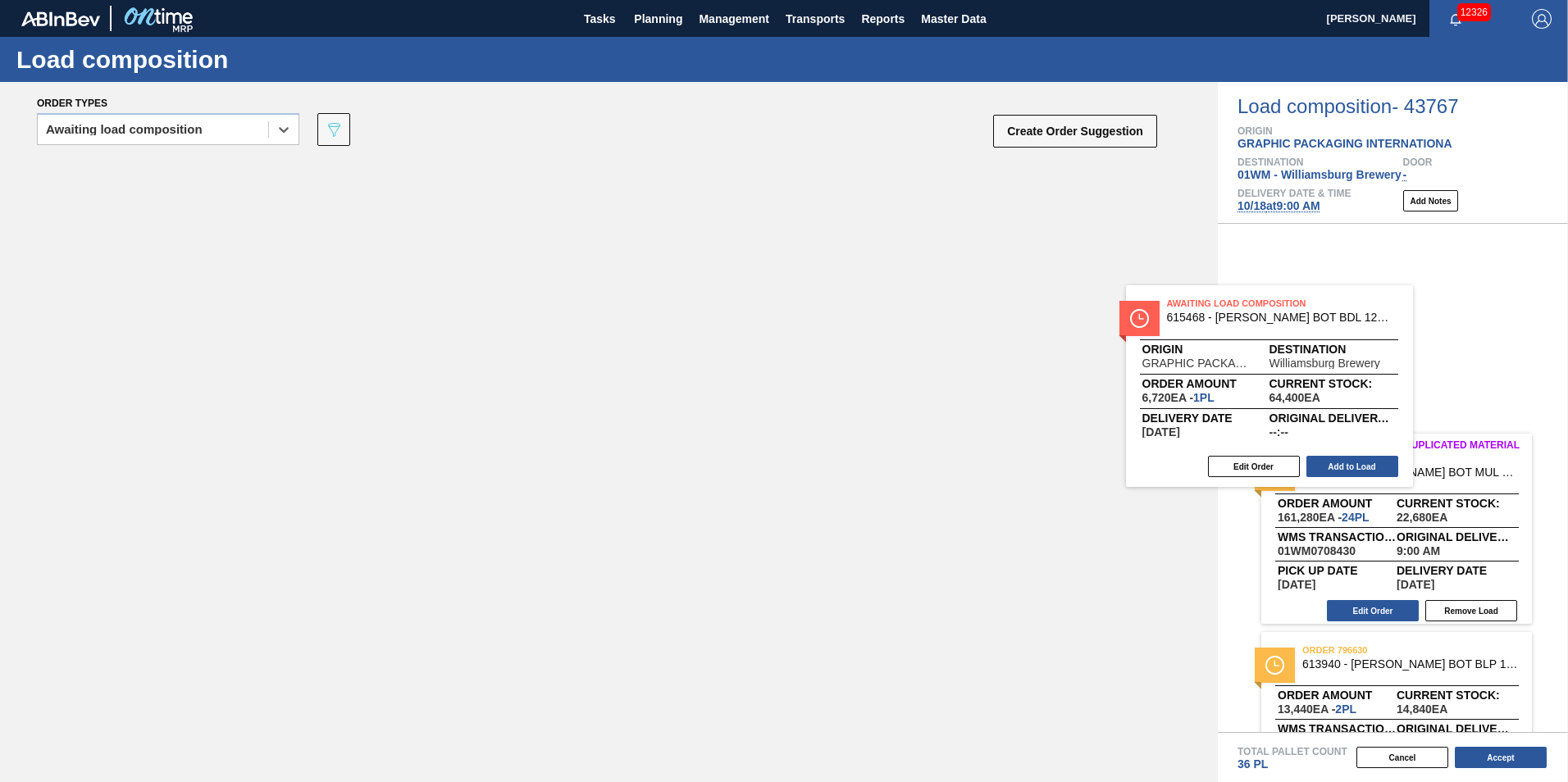
drag, startPoint x: 306, startPoint y: 247, endPoint x: 1341, endPoint y: 376, distance: 1043.0
click at [1341, 376] on div "Order types option Awaiting load composition, selected. Select is focused ,type…" at bounding box center [784, 432] width 1568 height 700
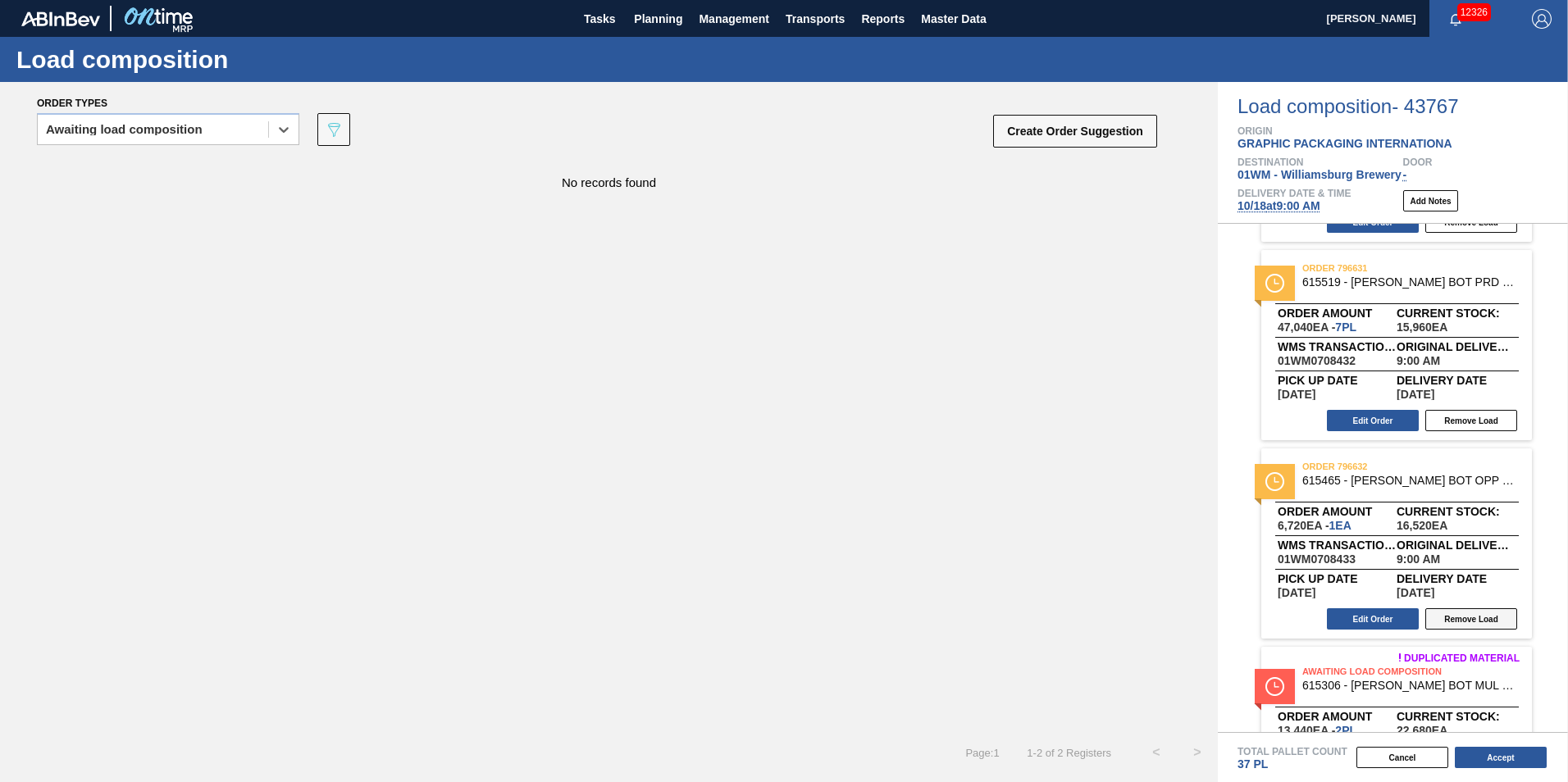
scroll to position [363, 0]
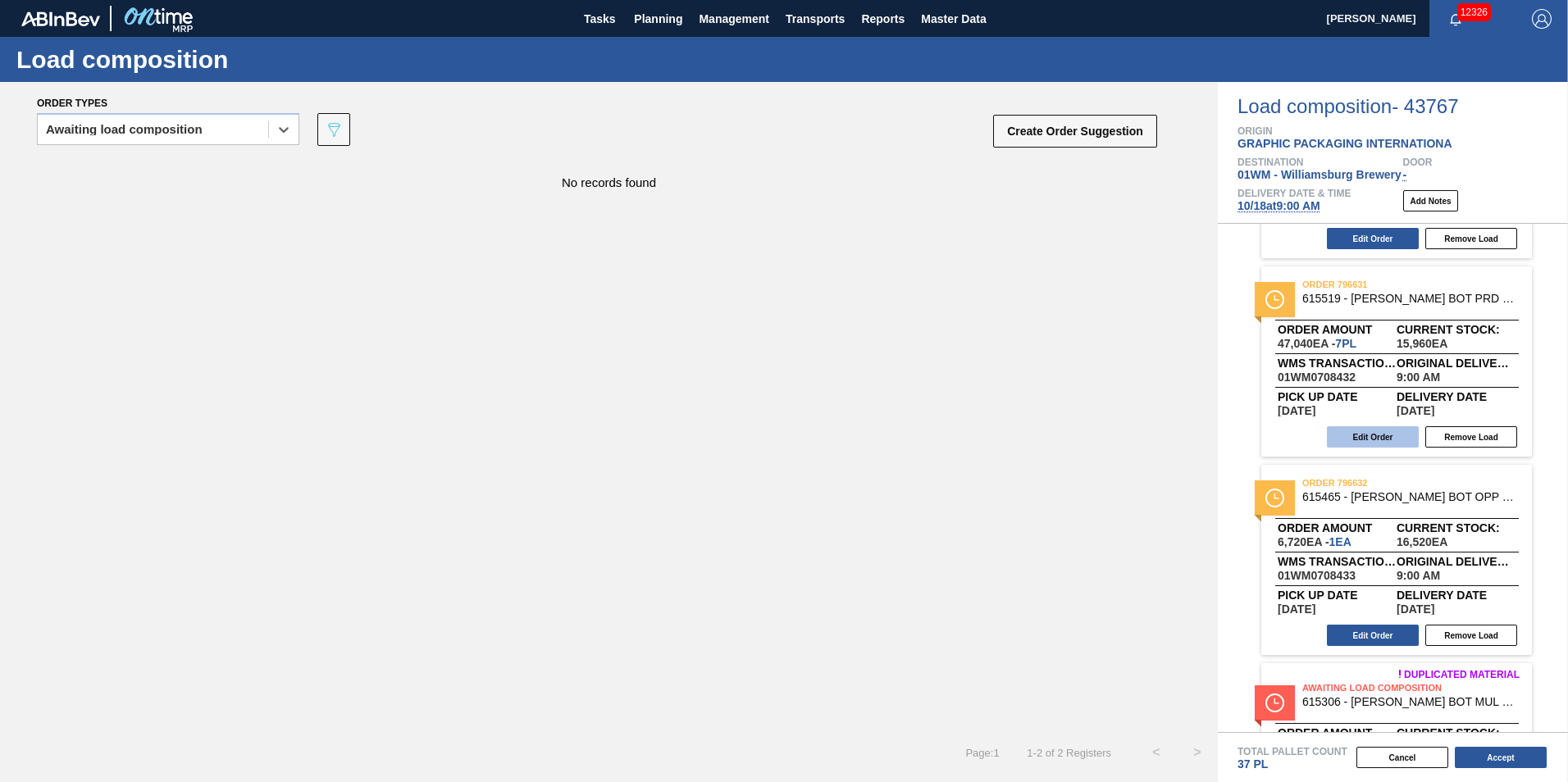
click at [1383, 438] on button "Edit Order" at bounding box center [1372, 437] width 92 height 21
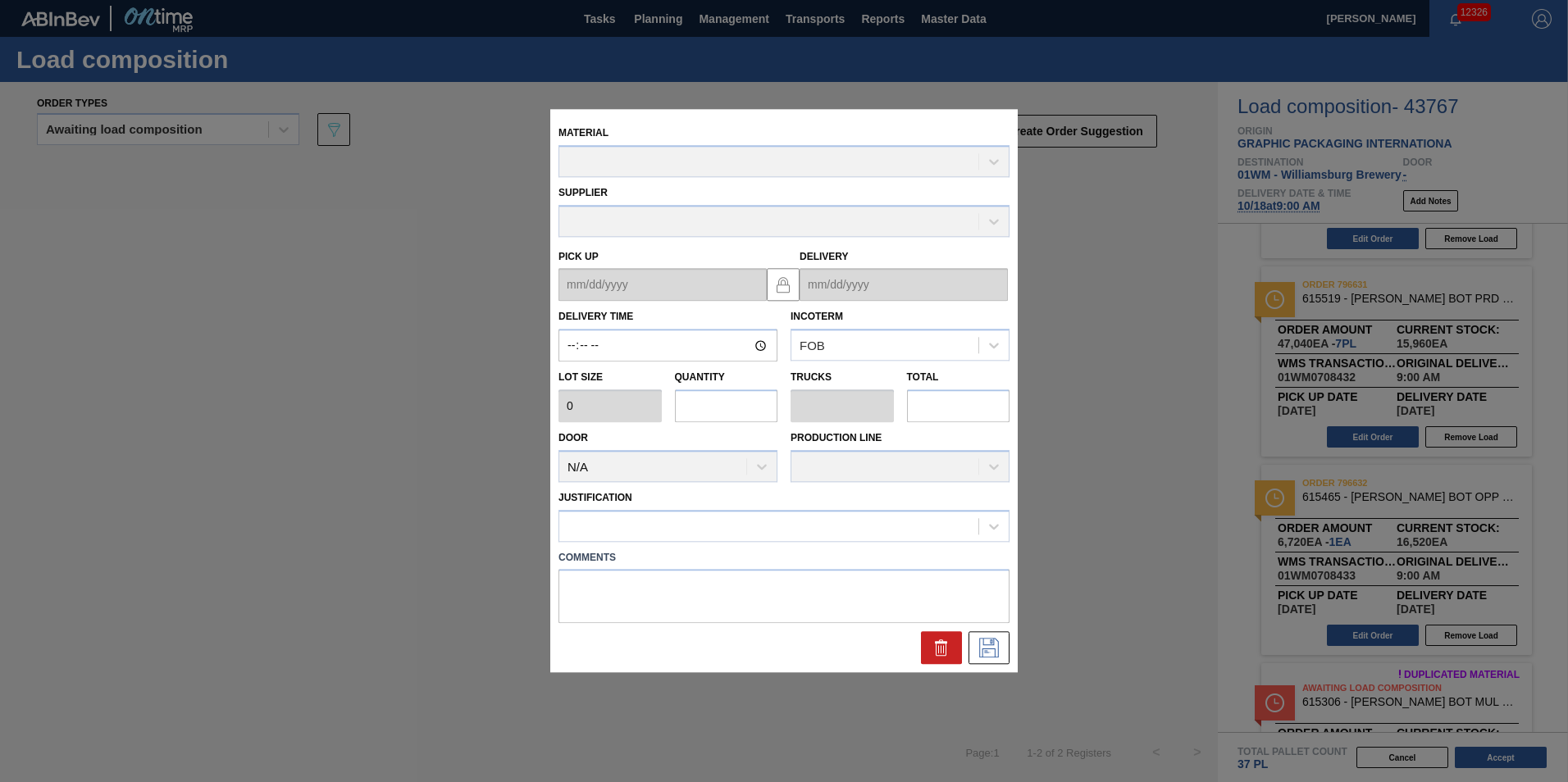
type input "09:00:00"
type input "6,720"
type input "7"
type input "0.269"
type input "47,040"
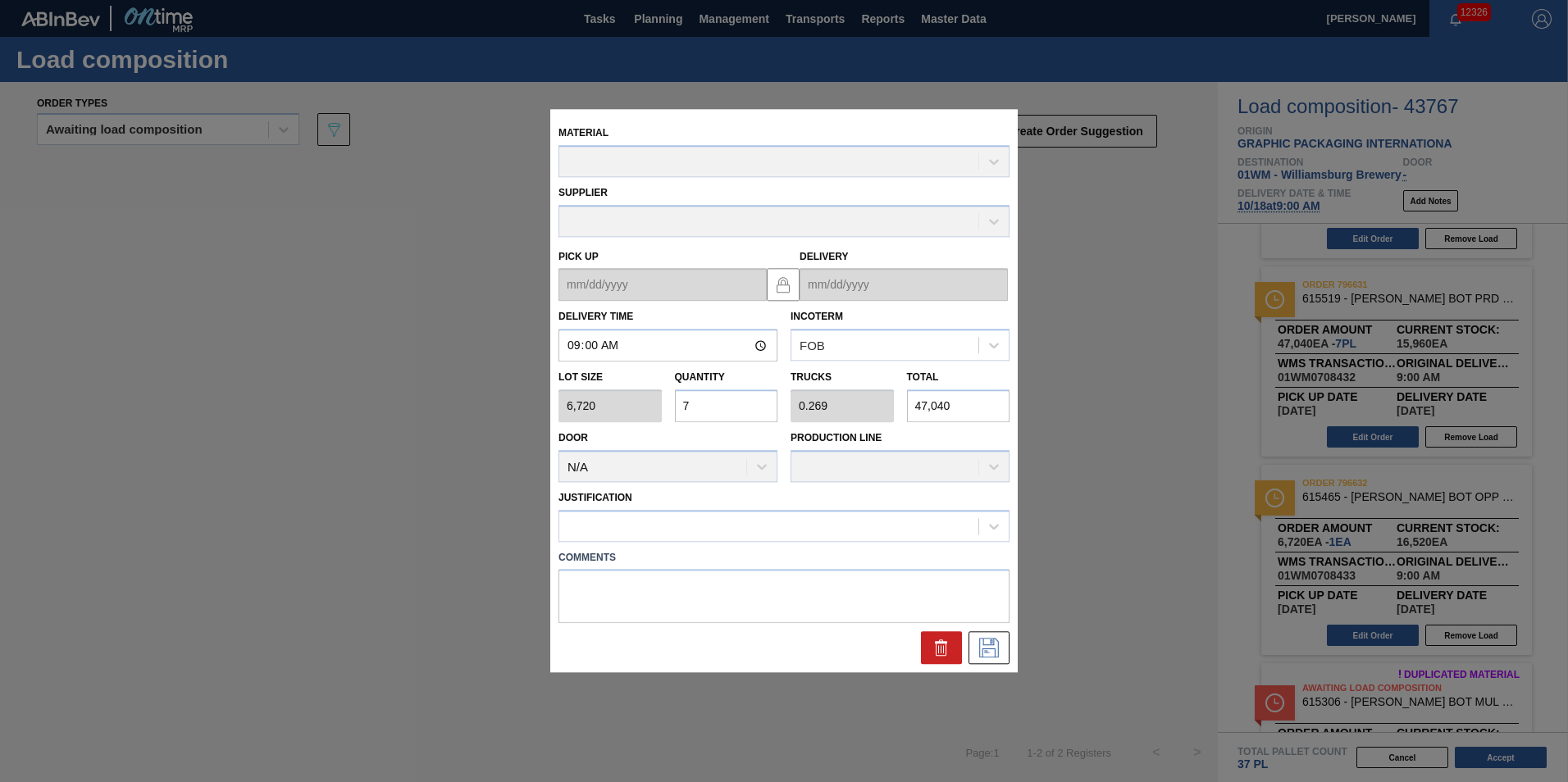
type up "[DATE]"
type input "[DATE]"
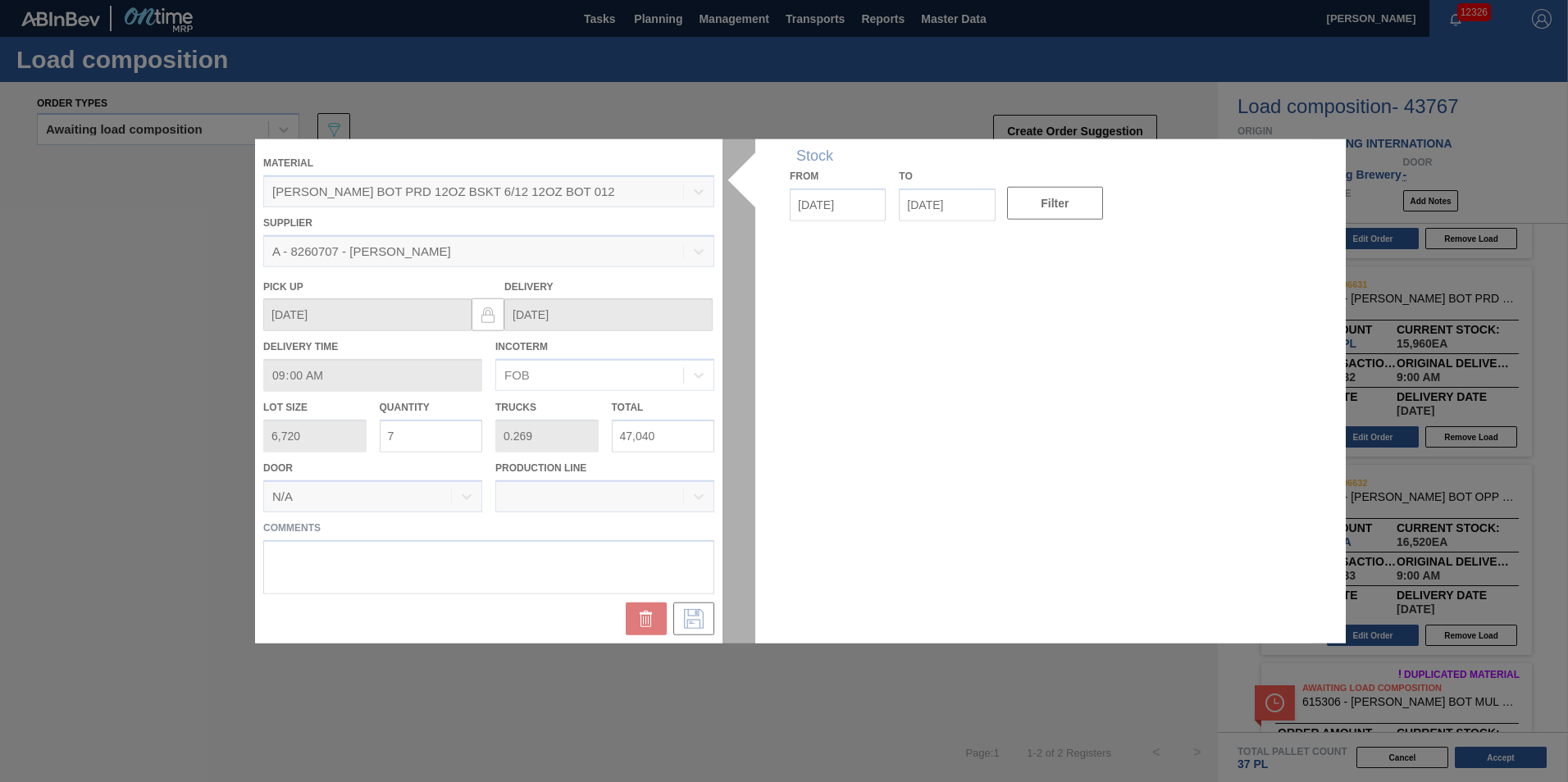
click at [454, 431] on div at bounding box center [784, 391] width 1057 height 504
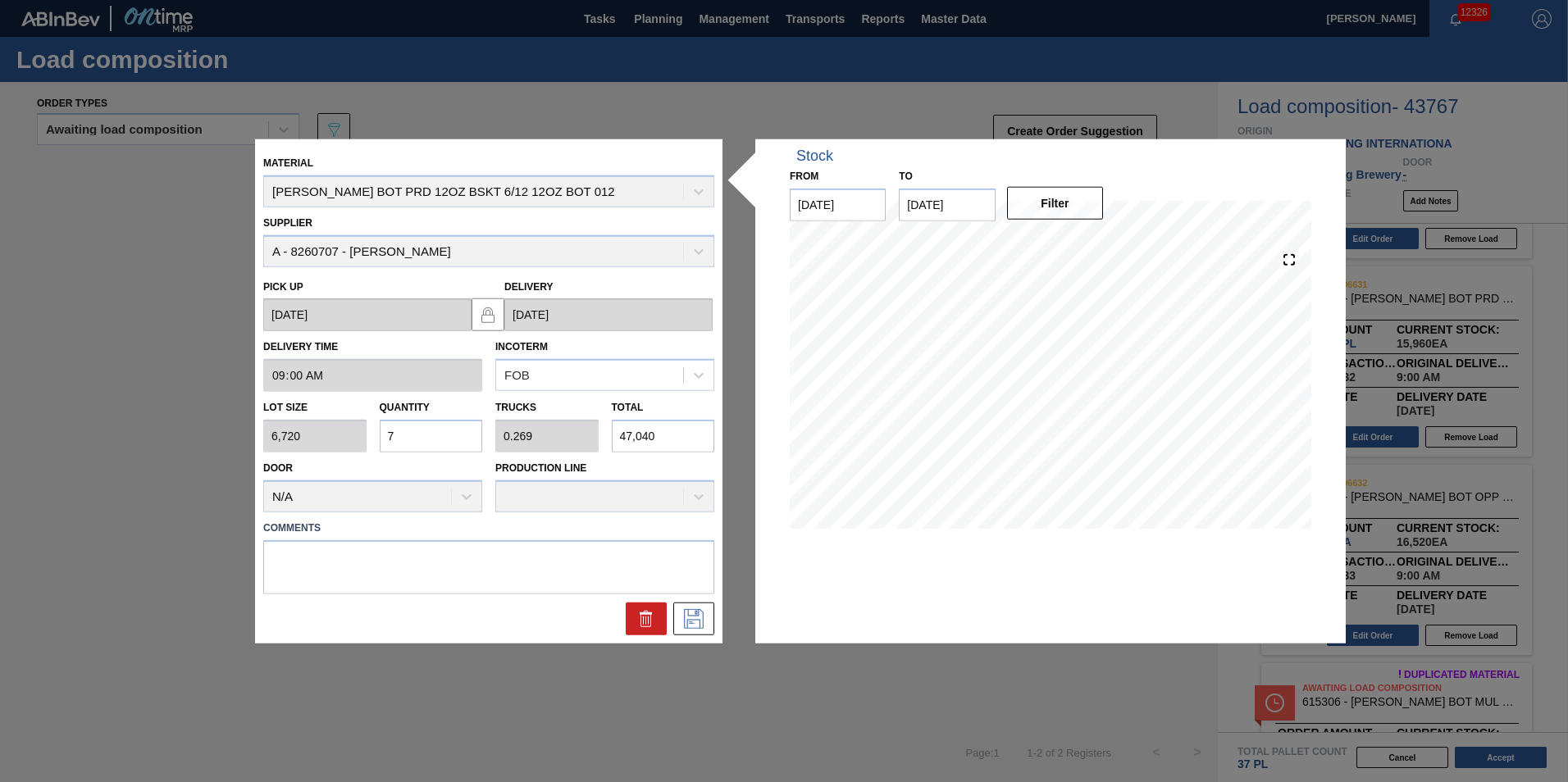
click at [427, 437] on input "7" at bounding box center [431, 436] width 103 height 33
type input "0"
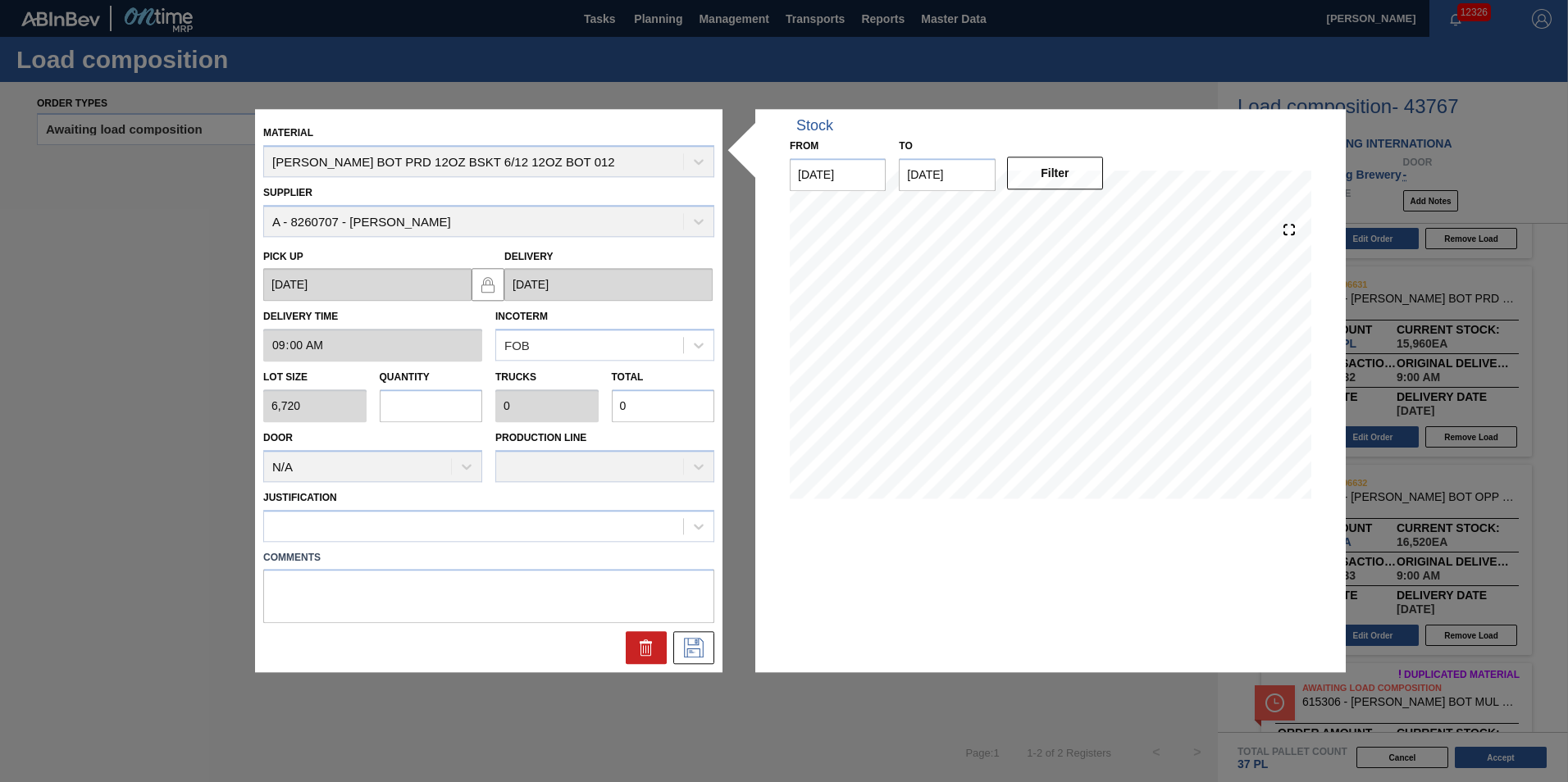
type input "4"
type input "0.154"
type input "26,880"
type input "4"
click at [390, 526] on div at bounding box center [473, 526] width 419 height 24
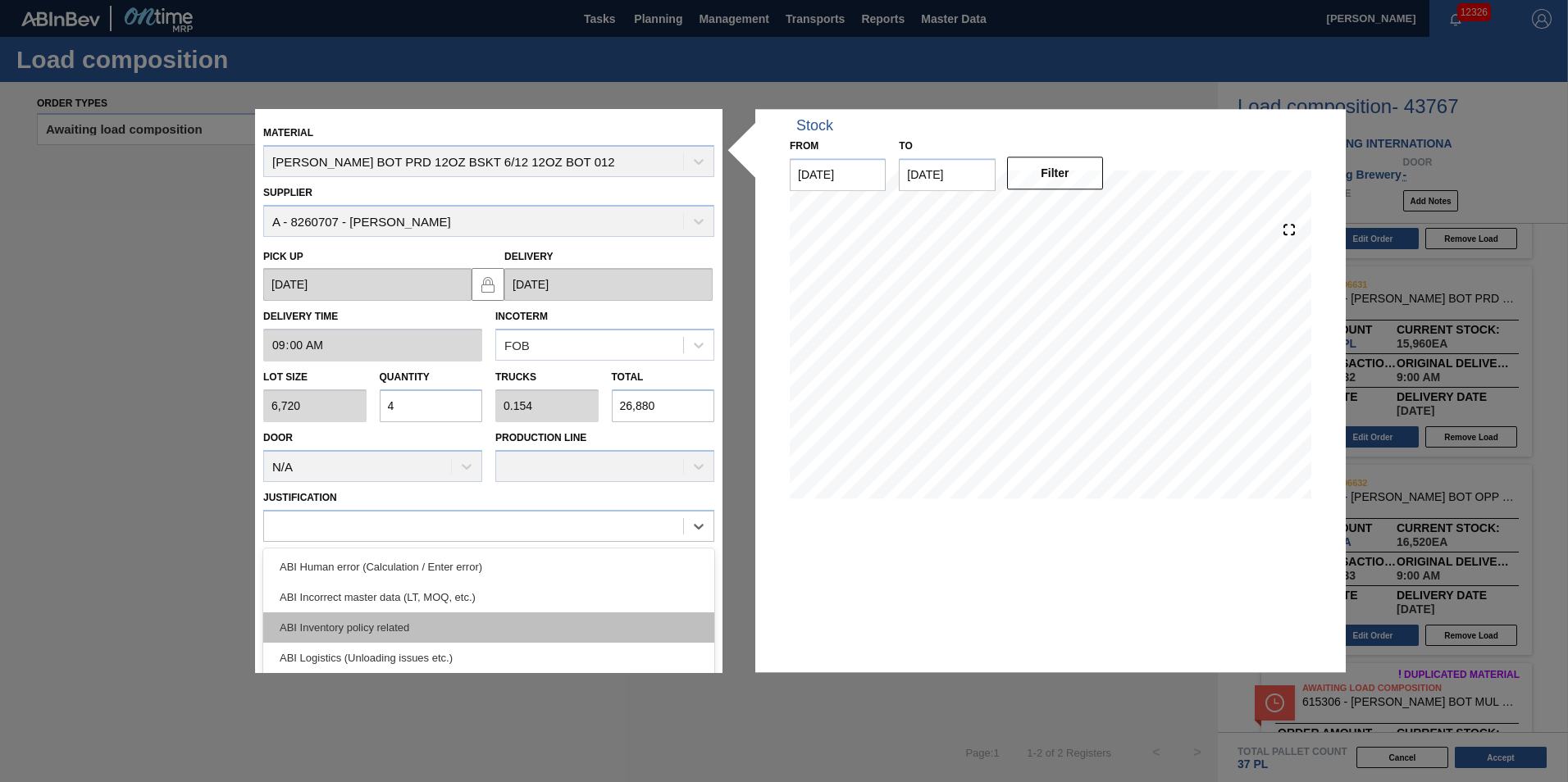
scroll to position [82, 0]
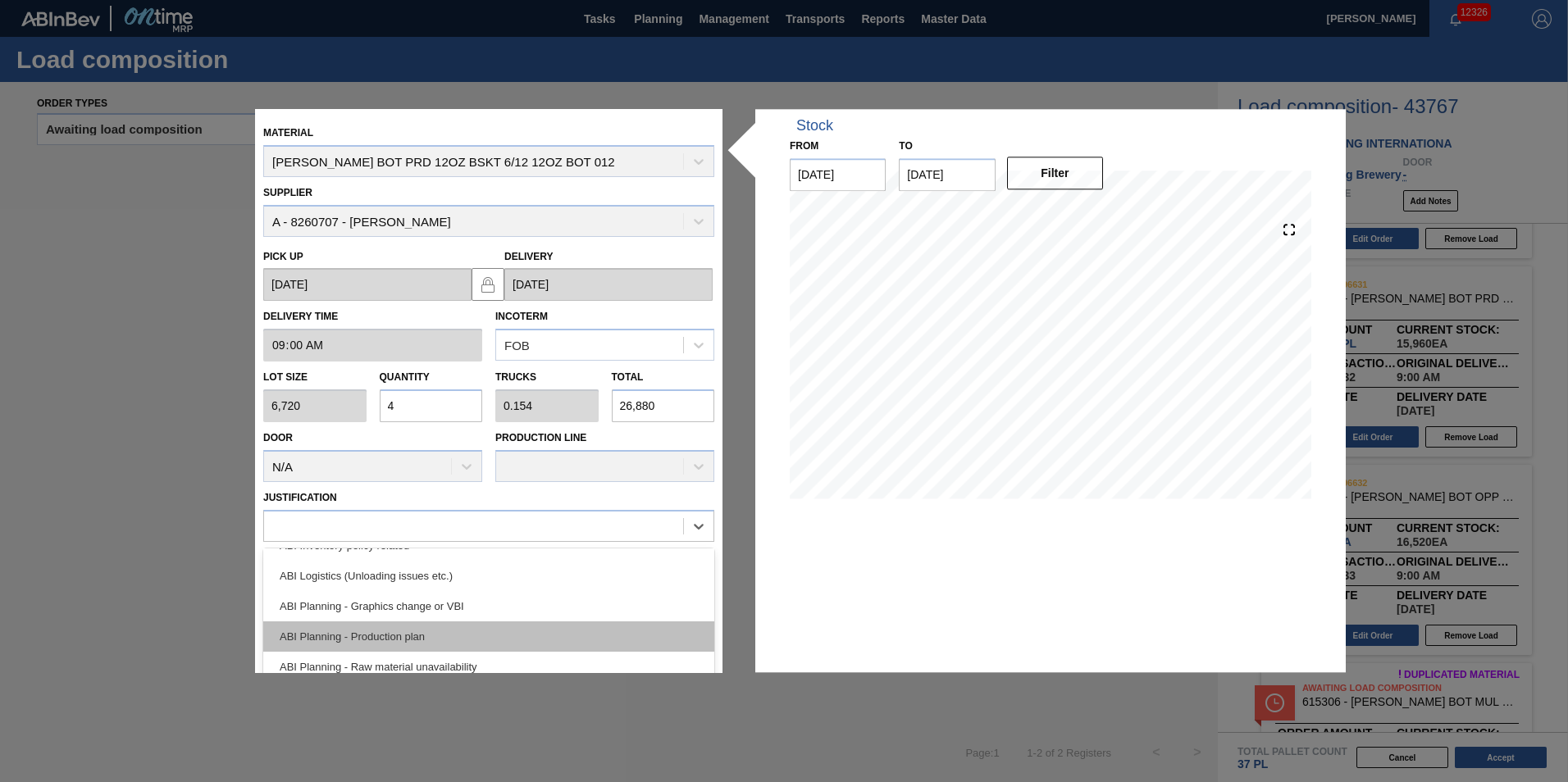
click at [497, 636] on div "ABI Planning - Production plan" at bounding box center [488, 637] width 451 height 30
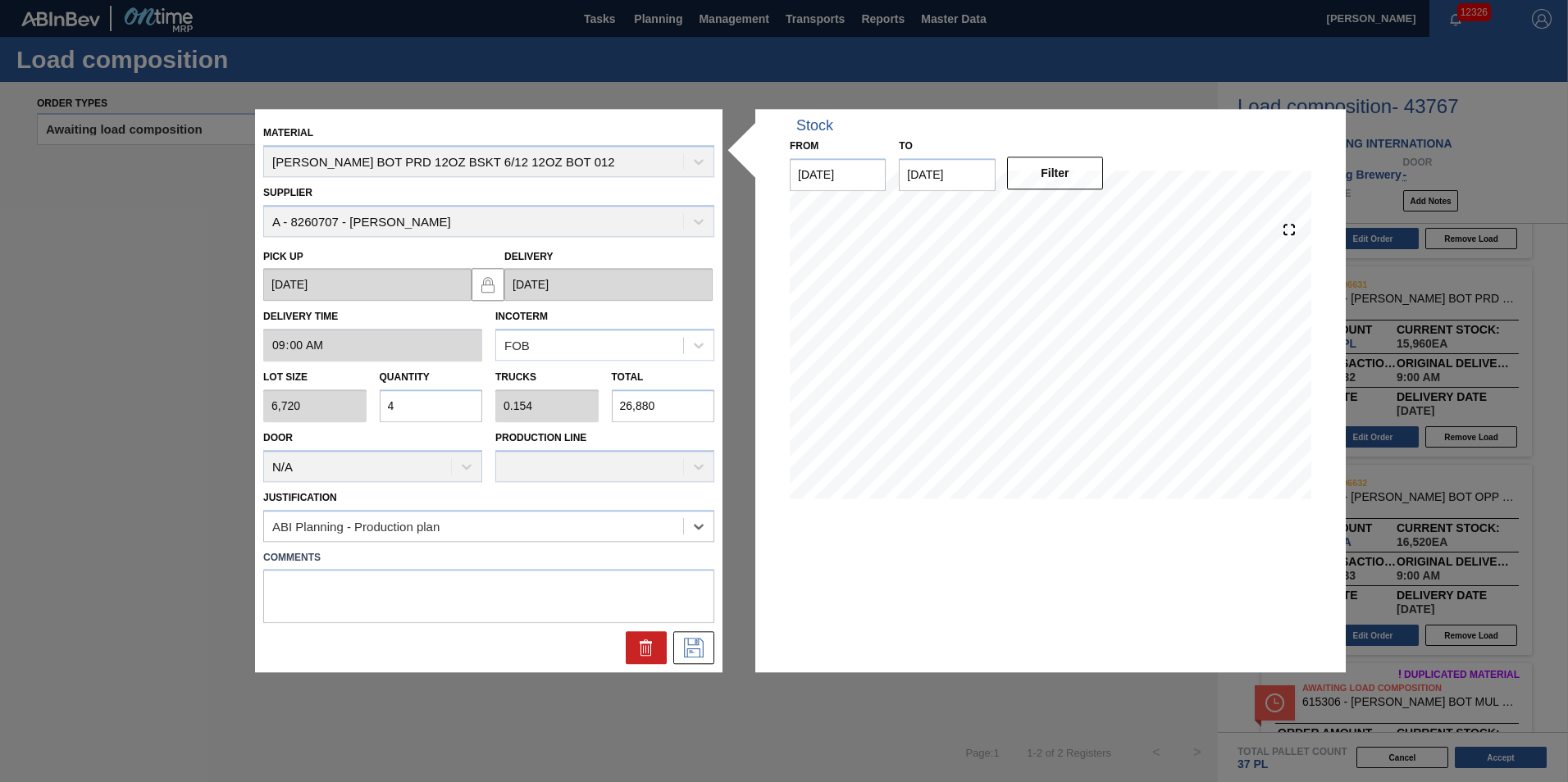
click at [702, 665] on div "Material [PERSON_NAME] BOT PRD 12OZ BSKT 6/12 12OZ BOT 012 Supplier A - 8260707…" at bounding box center [489, 390] width 467 height 563
click at [698, 647] on icon at bounding box center [694, 648] width 27 height 20
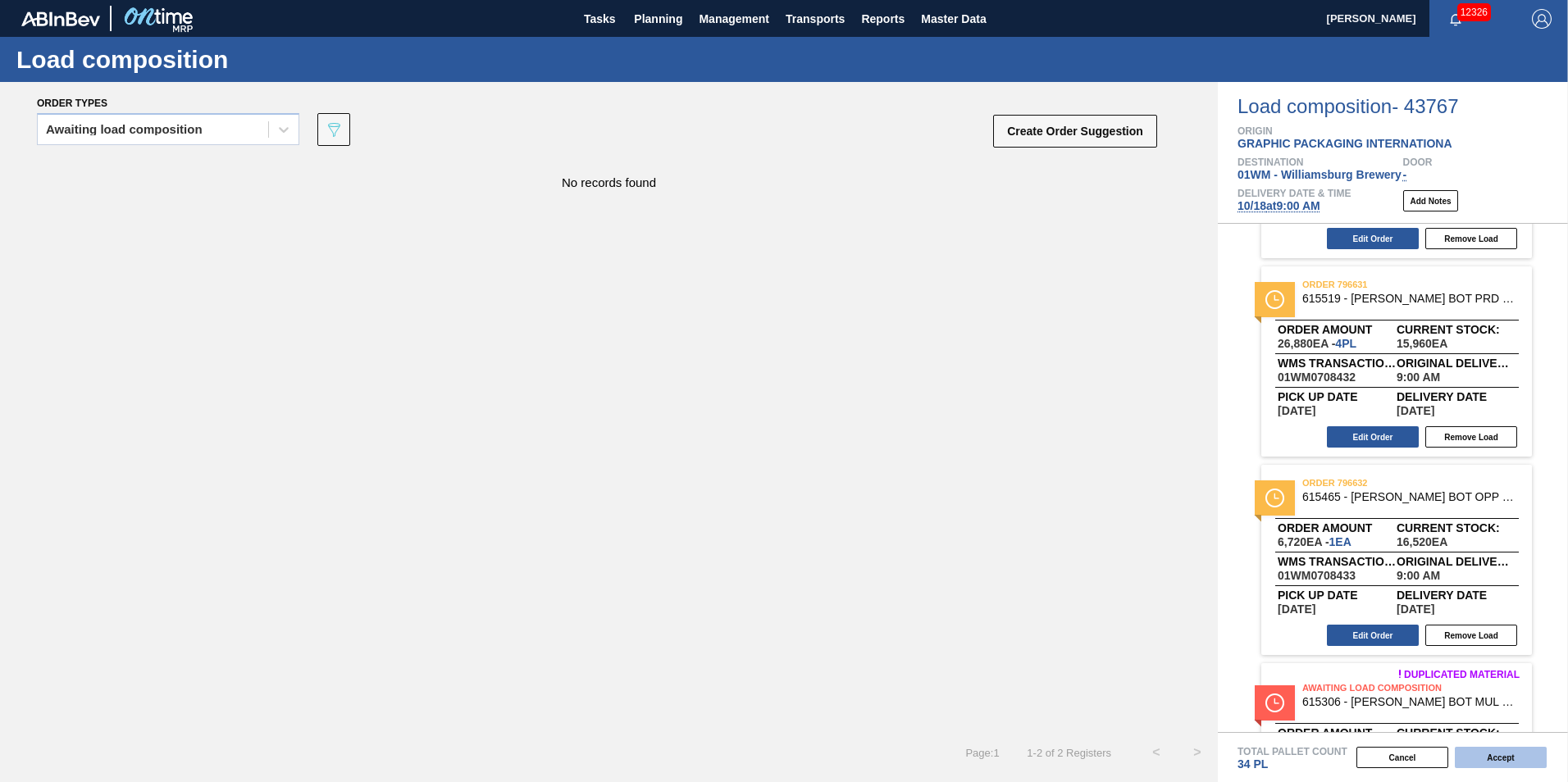
click at [1515, 764] on button "Accept" at bounding box center [1500, 757] width 92 height 21
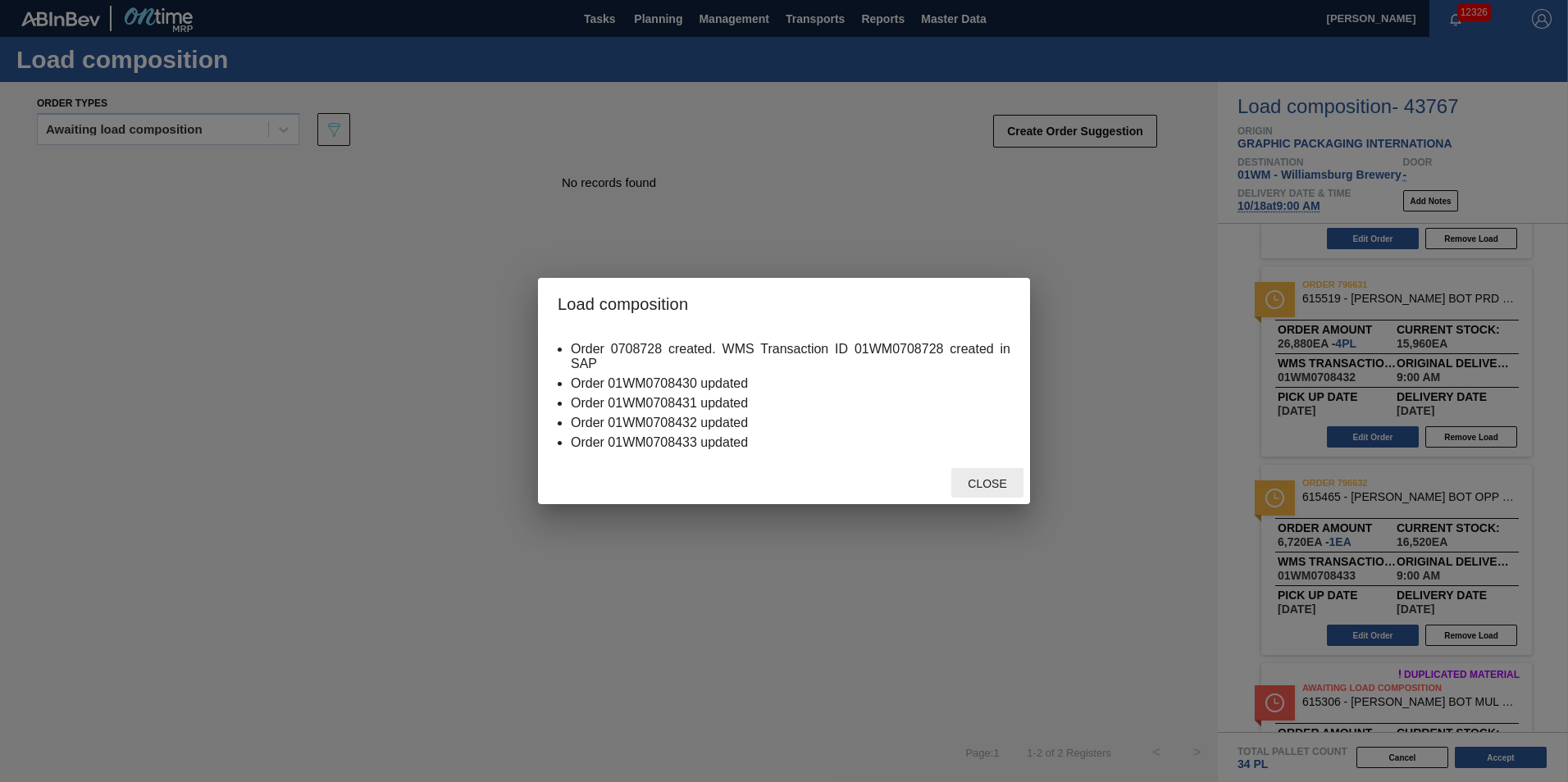
click at [986, 480] on span "Close" at bounding box center [986, 484] width 65 height 13
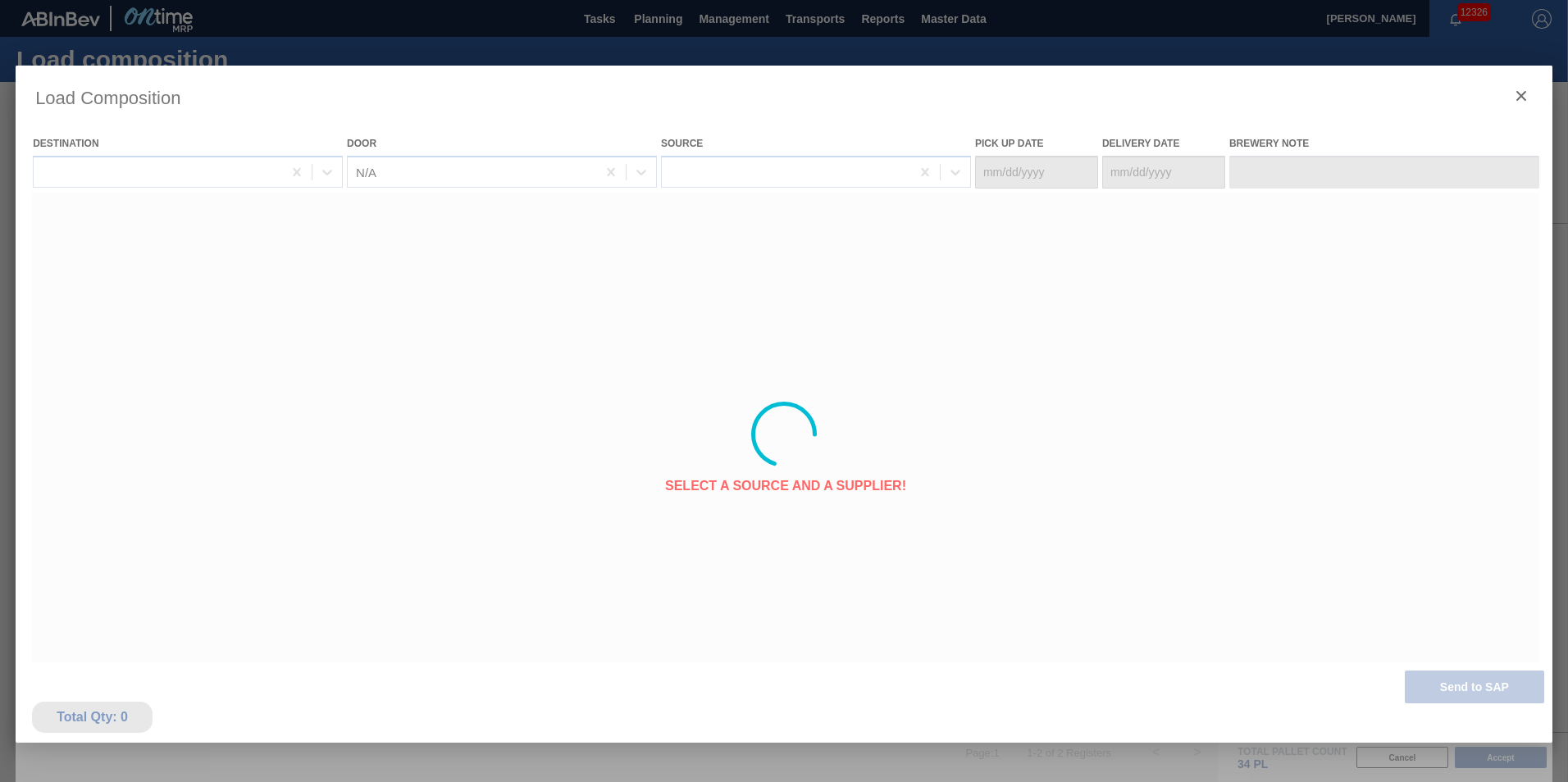
type Date "[DATE]"
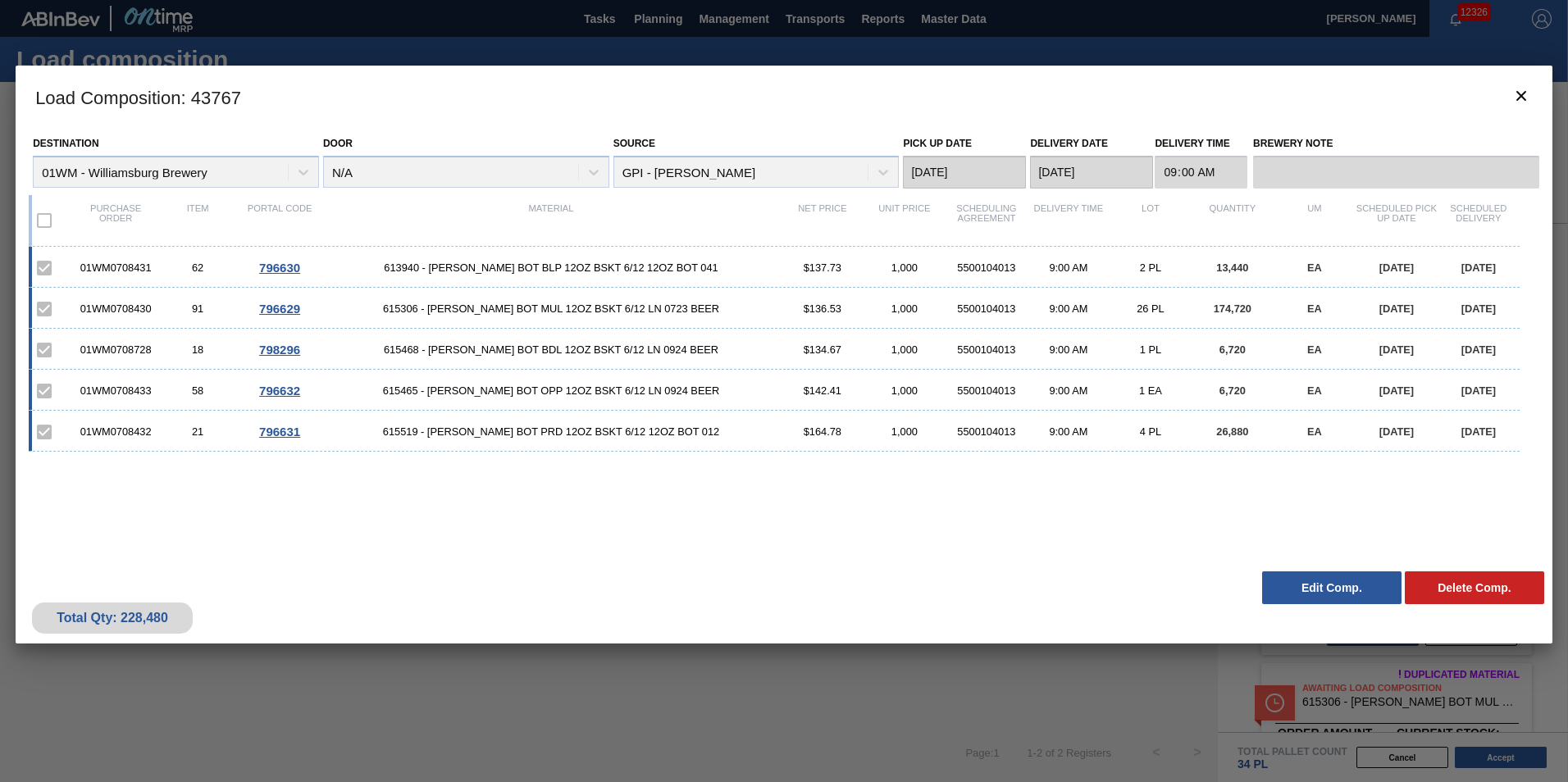
click at [448, 438] on div "01WM0708432 21 796631 615519 - [PERSON_NAME] BOT PRD 12OZ BSKT 6/12 12OZ BOT 01…" at bounding box center [774, 431] width 1490 height 41
click at [1526, 102] on icon "botão de ícone" at bounding box center [1521, 96] width 20 height 20
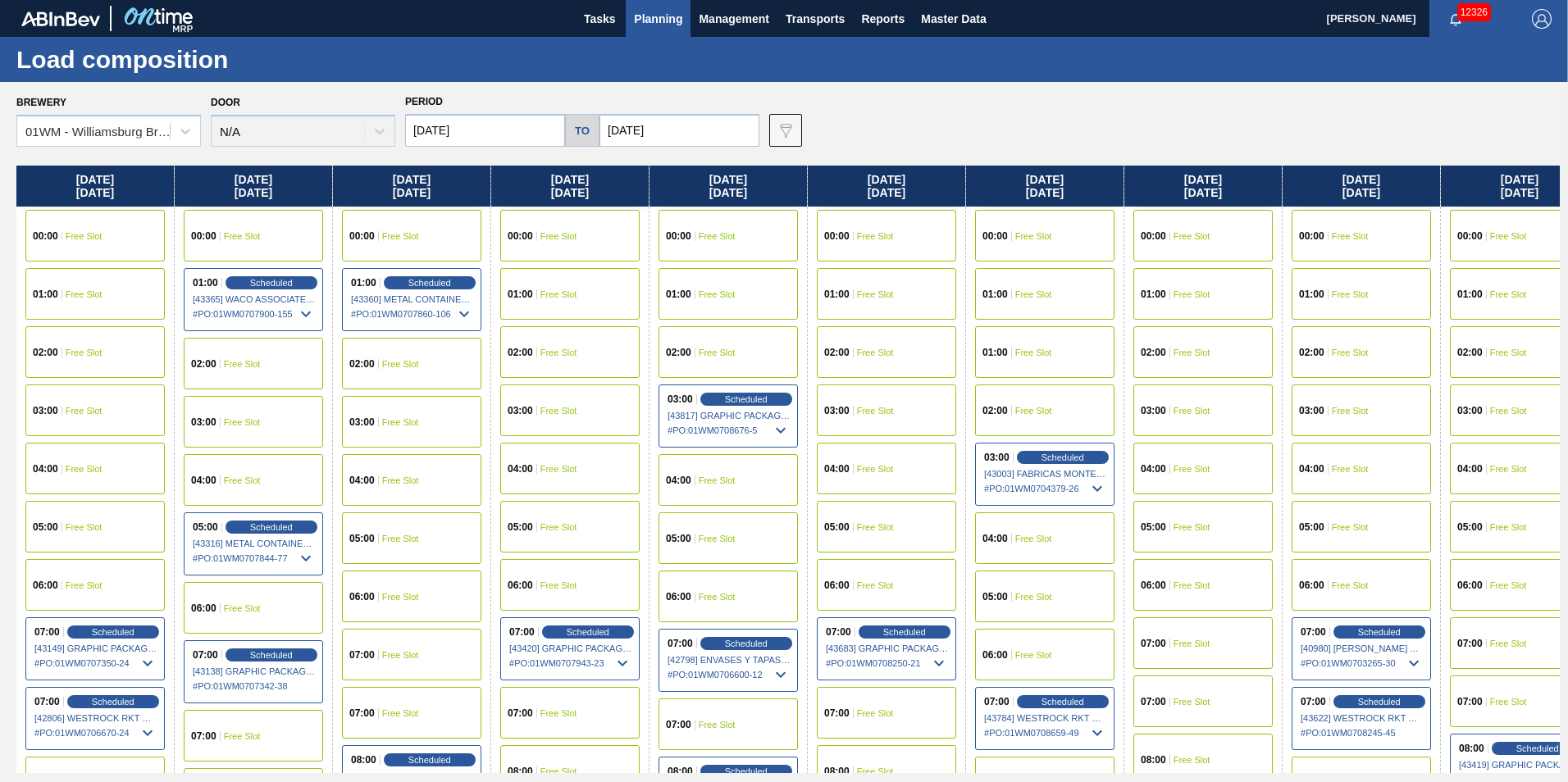
click at [663, 23] on span "Planning" at bounding box center [658, 19] width 48 height 20
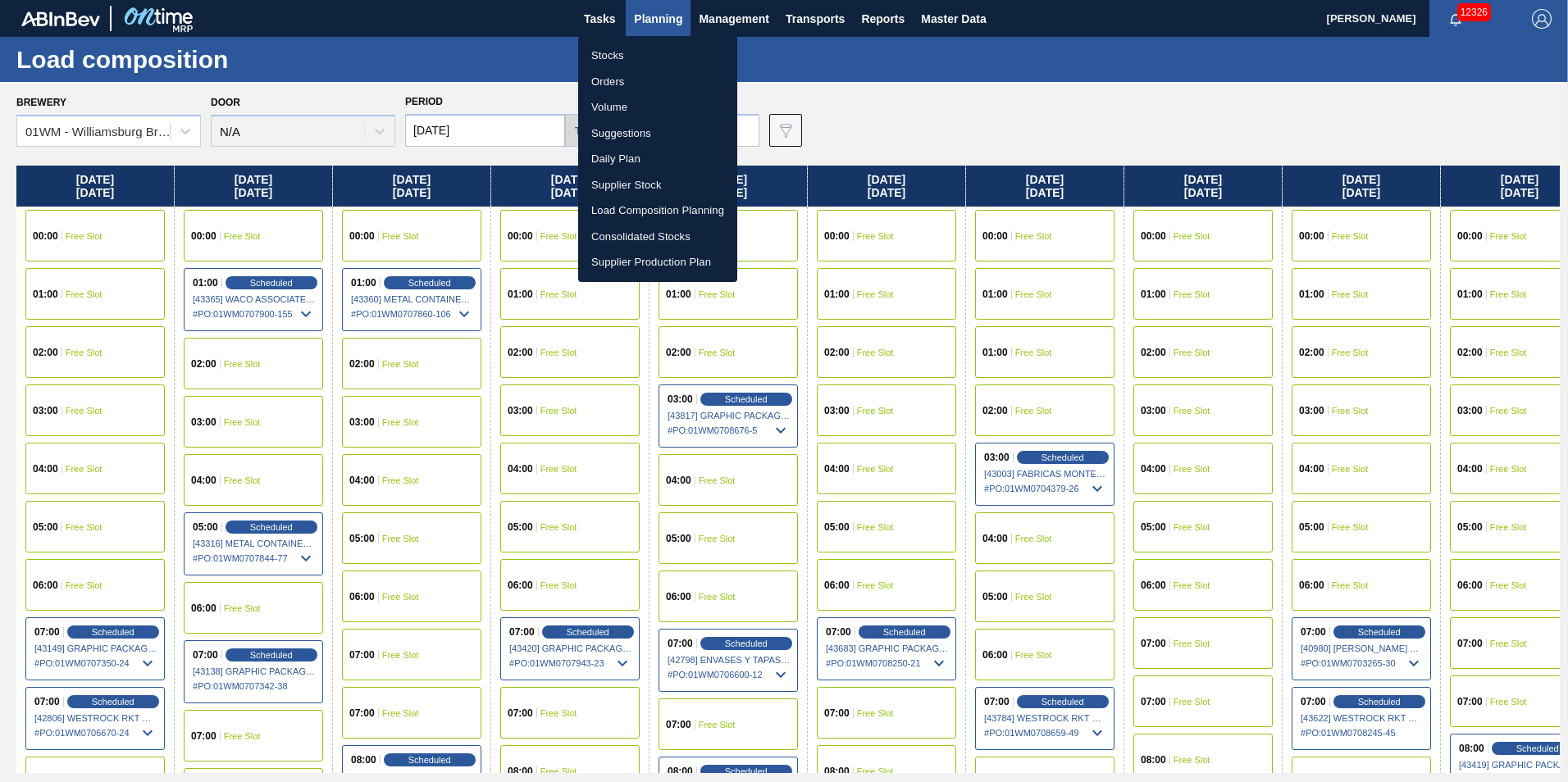
click at [637, 55] on li "Stocks" at bounding box center [658, 56] width 159 height 27
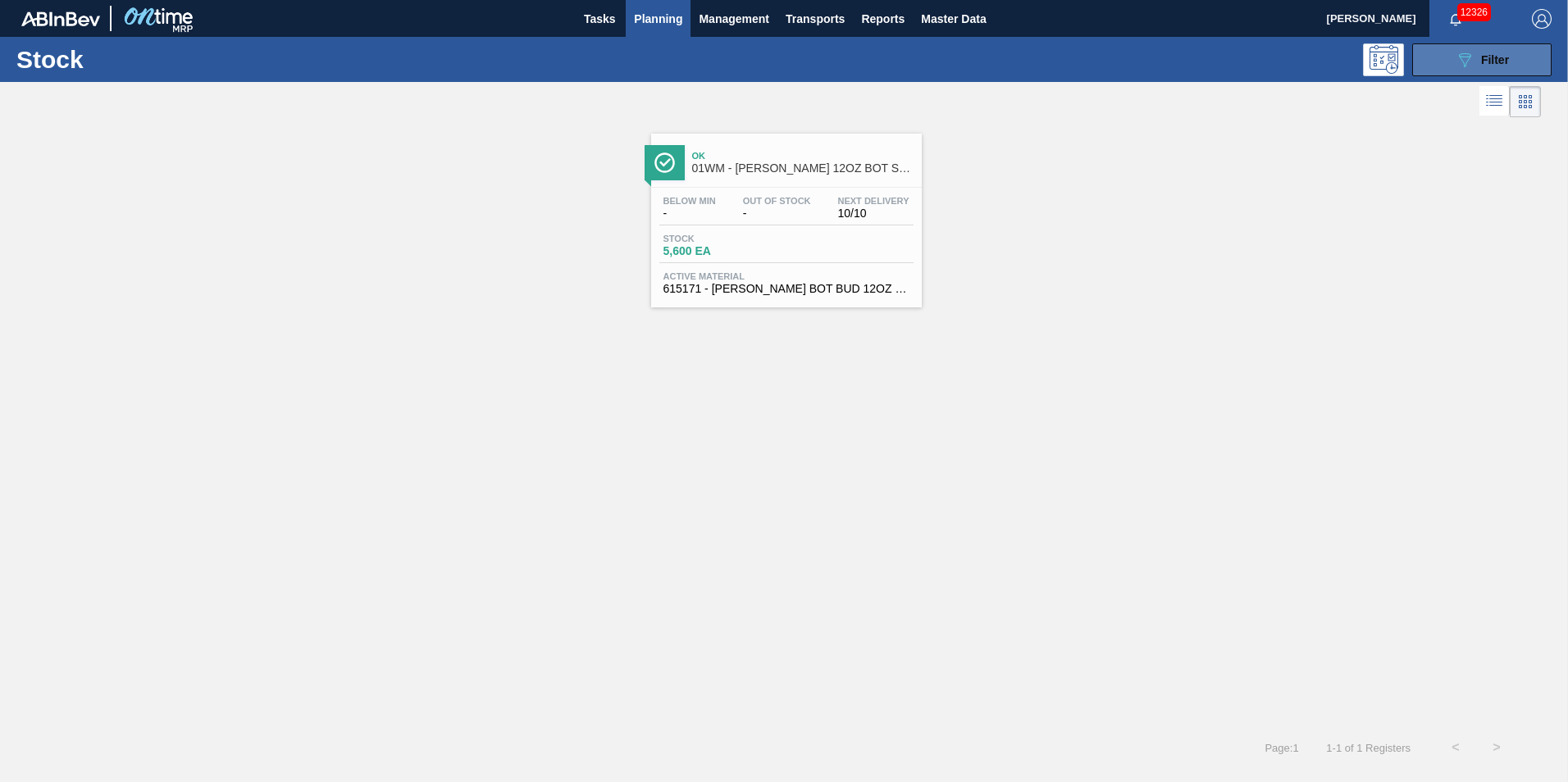
click at [1478, 64] on div "089F7B8B-B2A5-4AFE-B5C0-19BA573D28AC Filter" at bounding box center [1481, 60] width 54 height 20
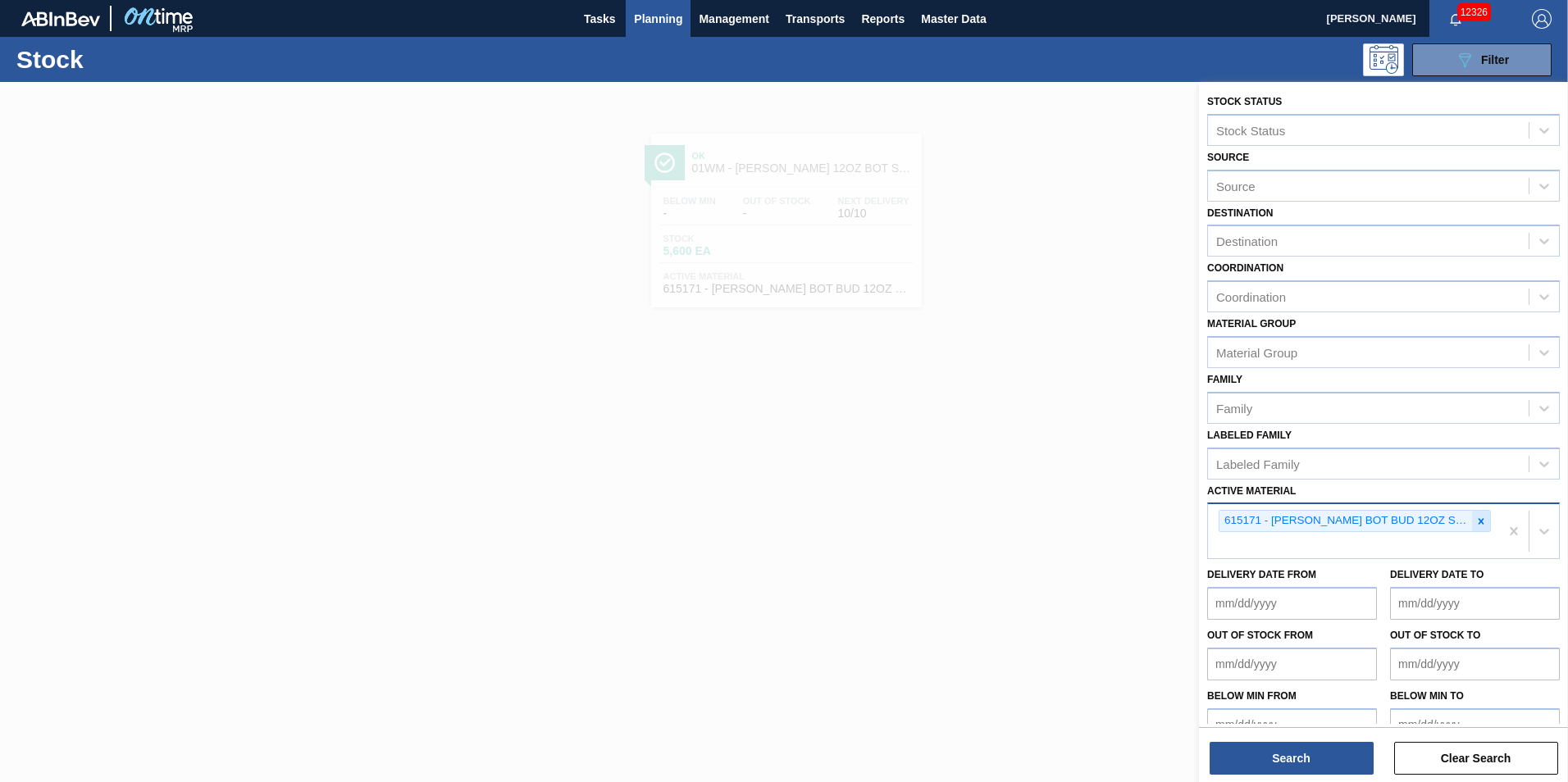
click at [1481, 522] on icon at bounding box center [1481, 521] width 11 height 11
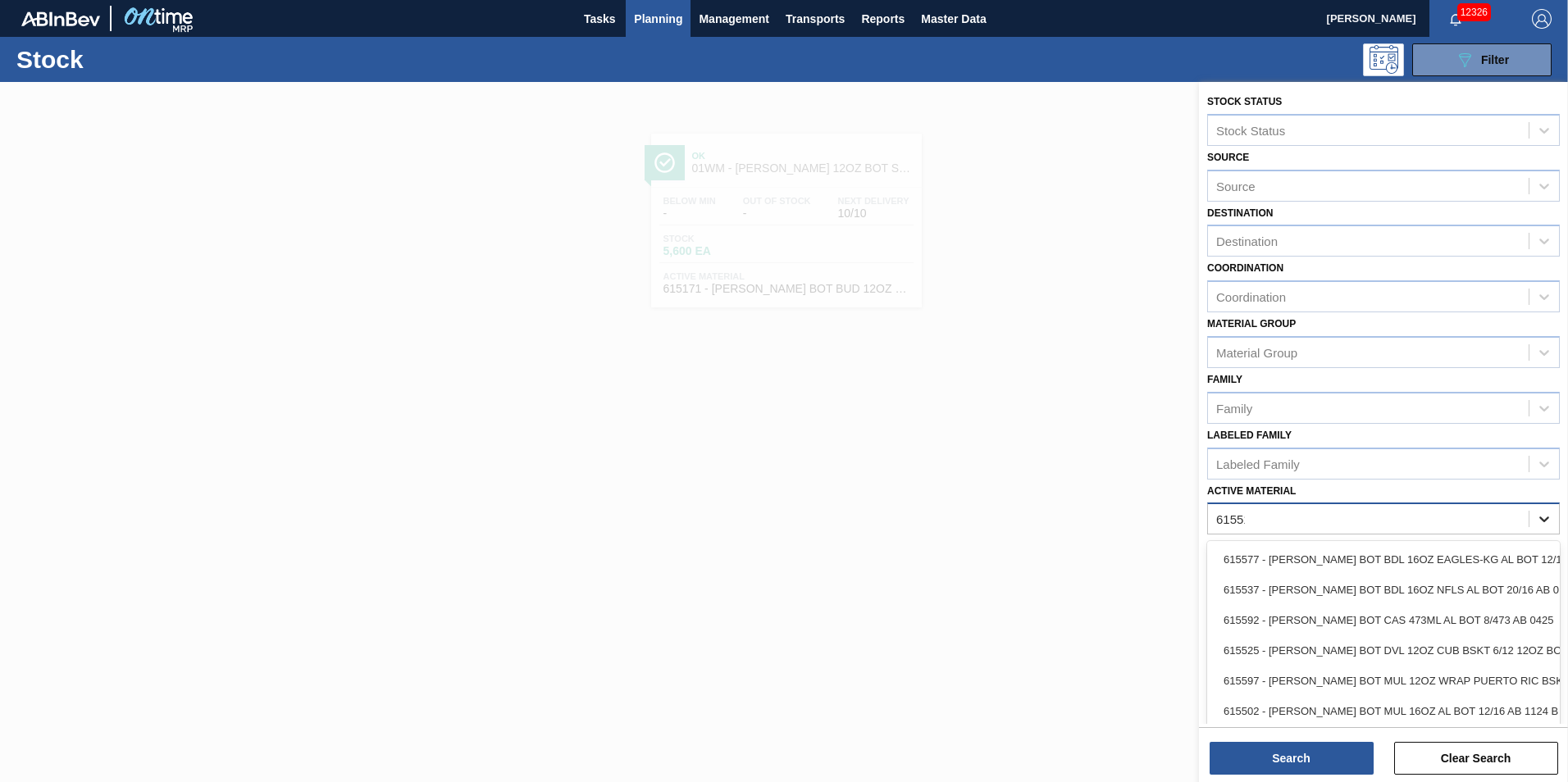
type Material "615519"
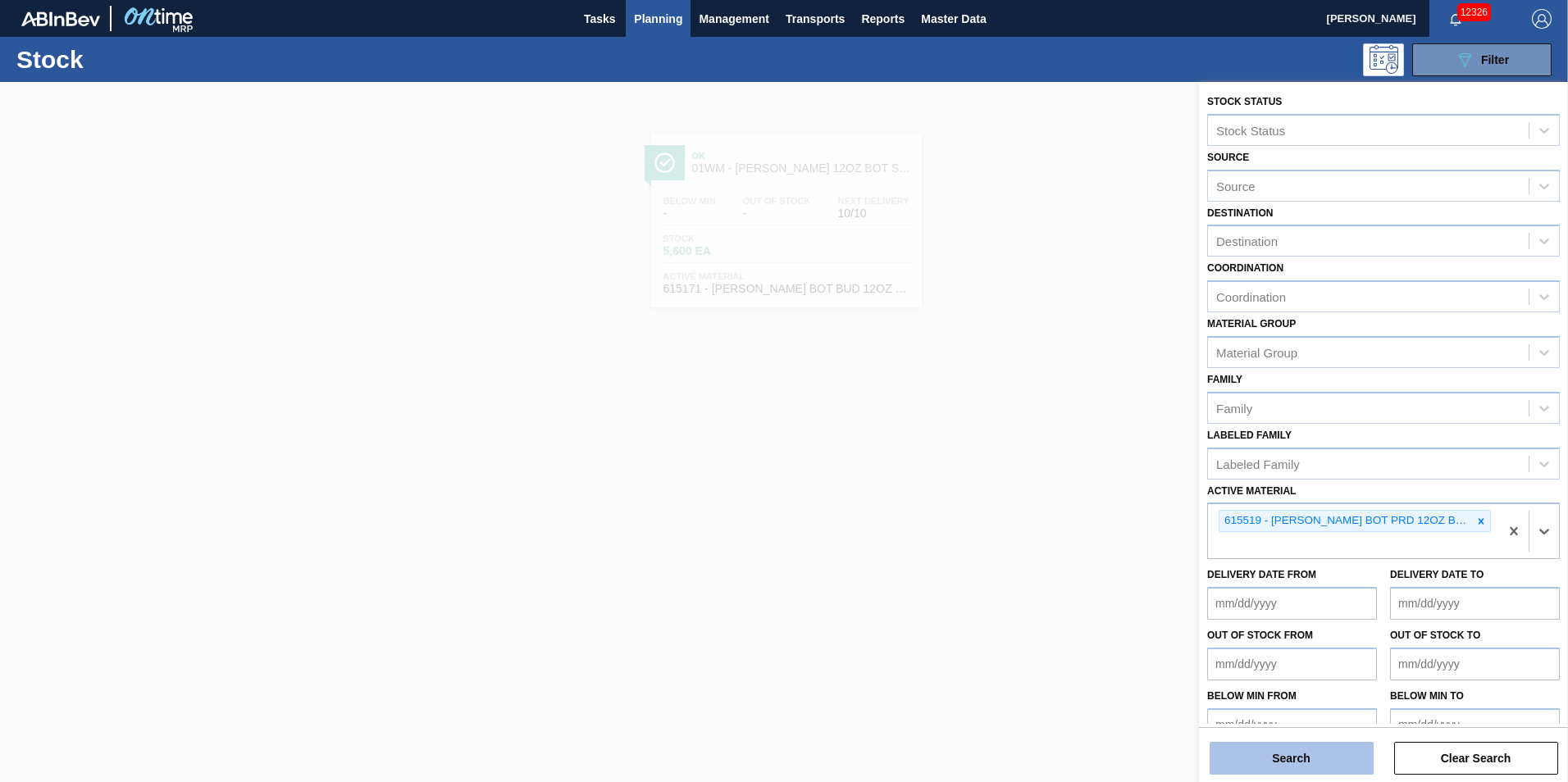
click at [1301, 763] on button "Search" at bounding box center [1291, 758] width 164 height 33
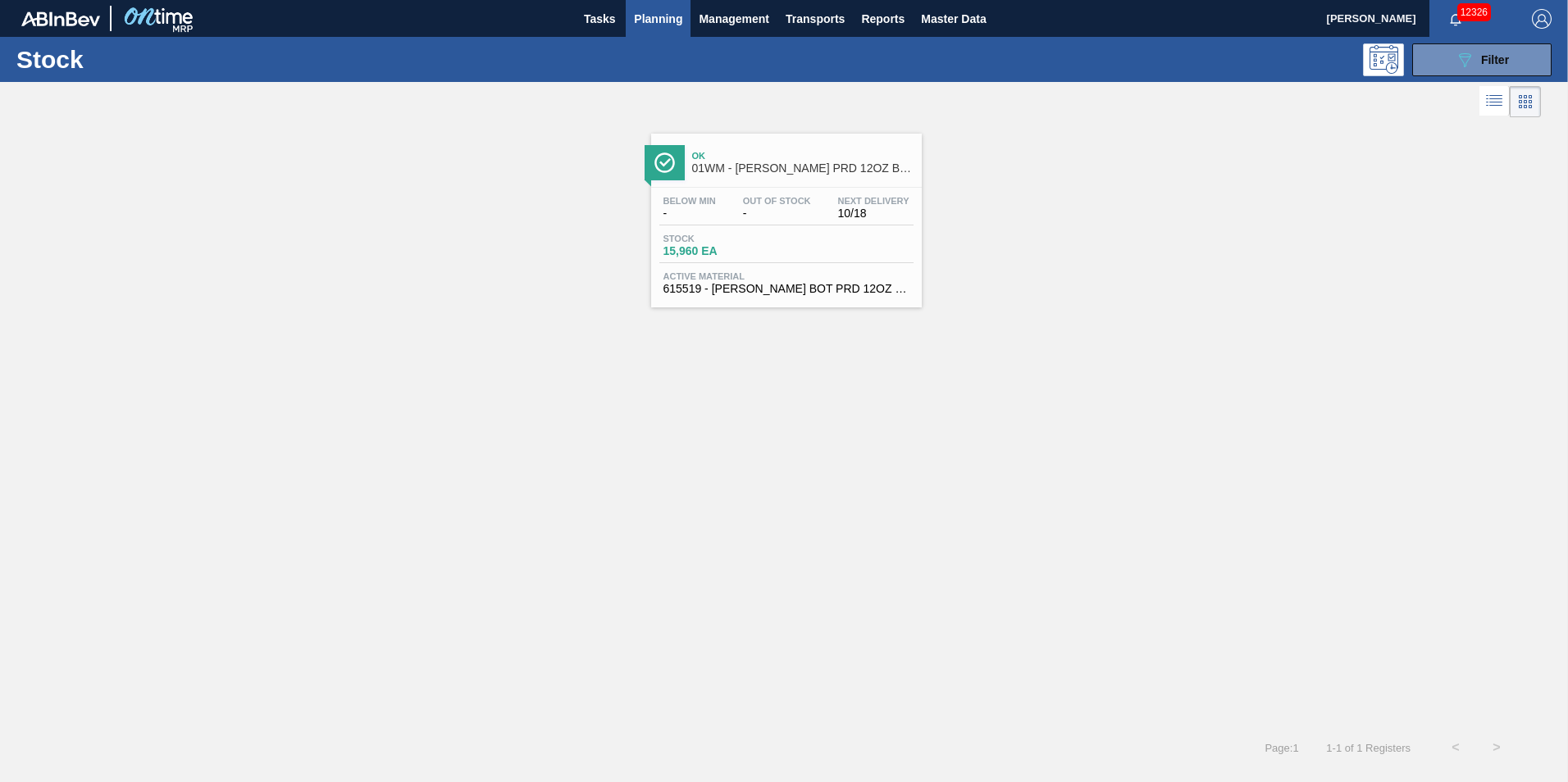
click at [830, 194] on div "Below Min - Out Of Stock - Next Delivery 10/18 Stock 15,960 EA Active Material …" at bounding box center [786, 243] width 271 height 111
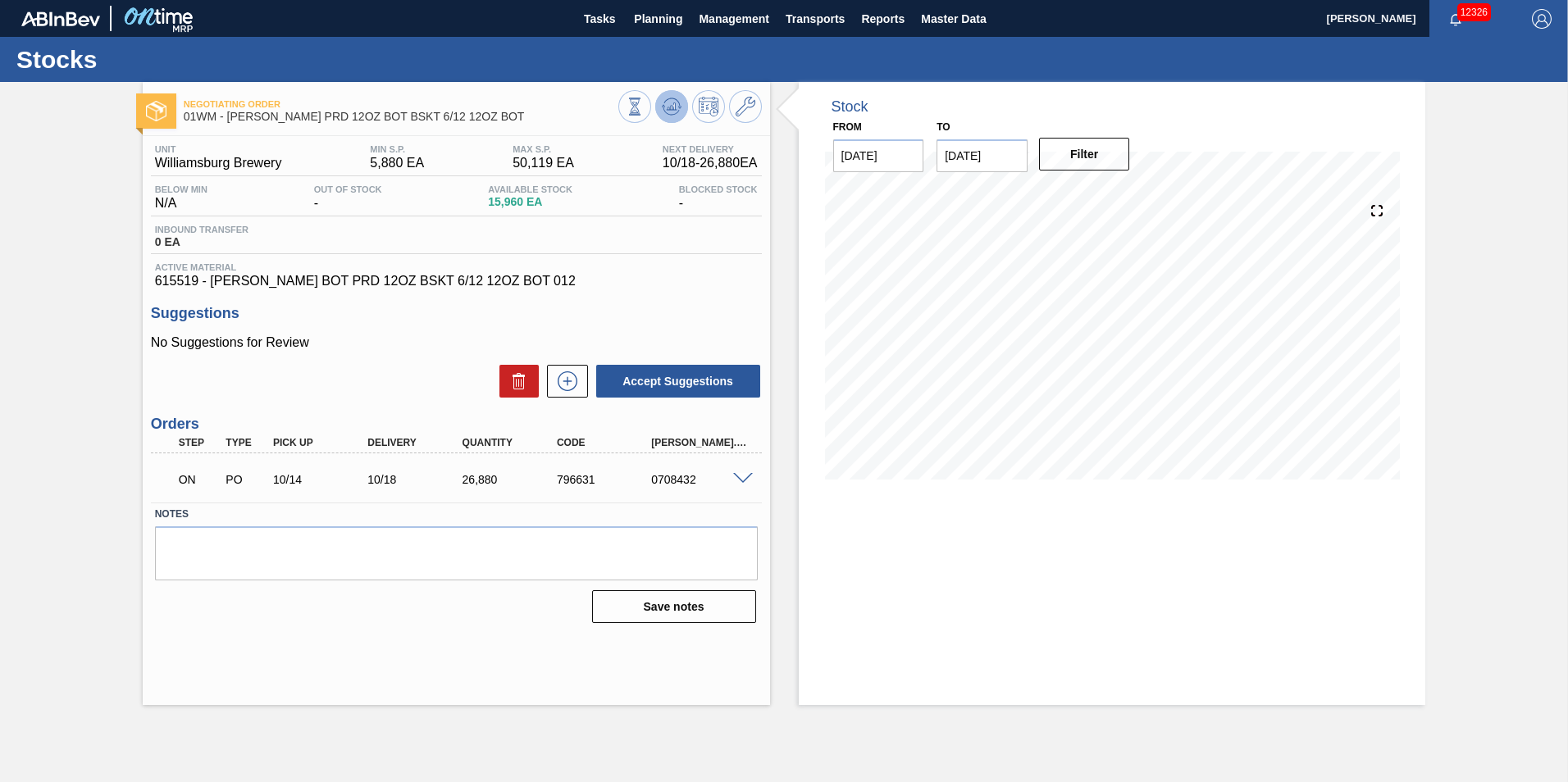
click at [671, 105] on icon at bounding box center [671, 106] width 20 height 20
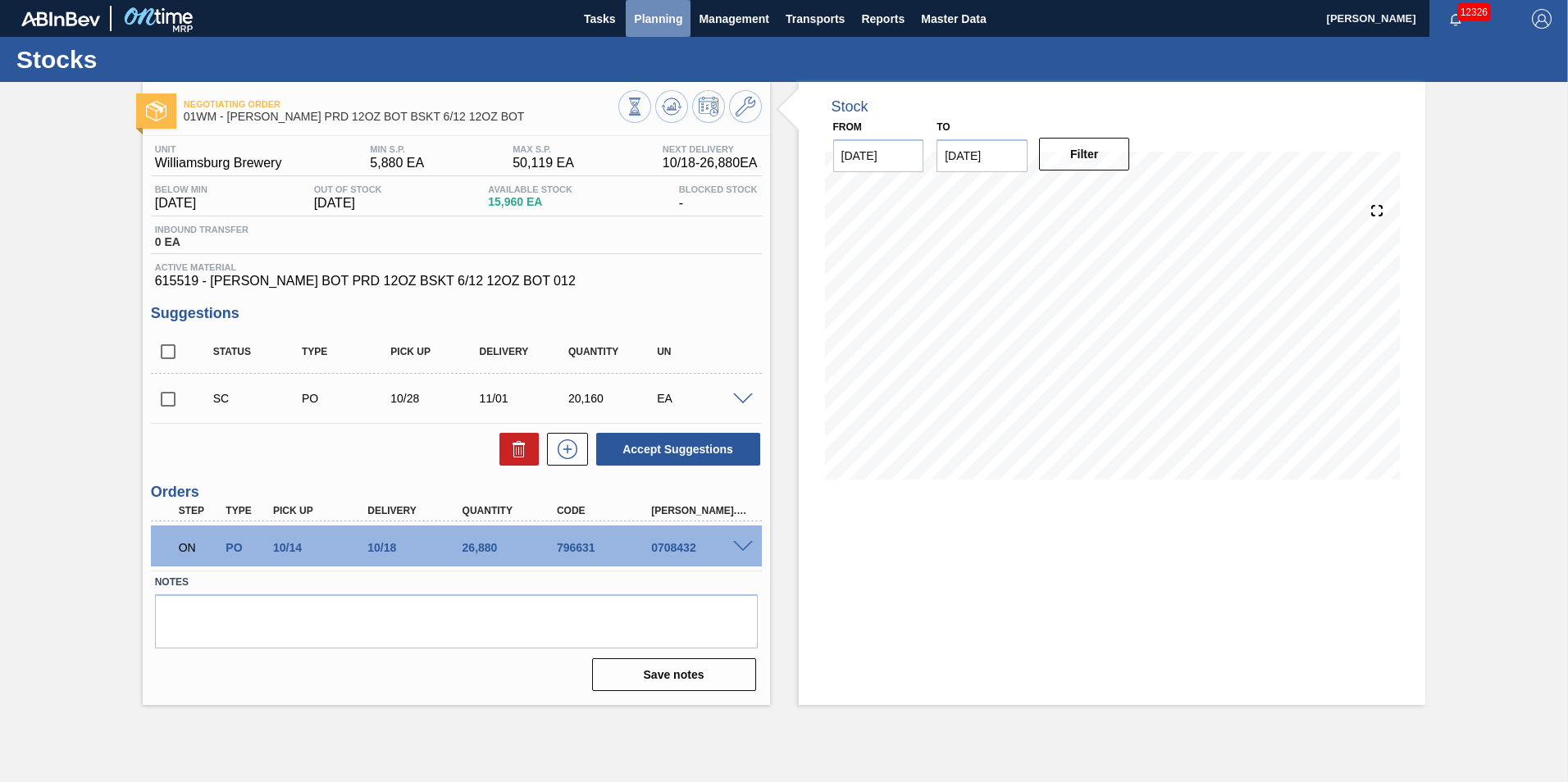
click at [675, 25] on span "Planning" at bounding box center [658, 19] width 48 height 20
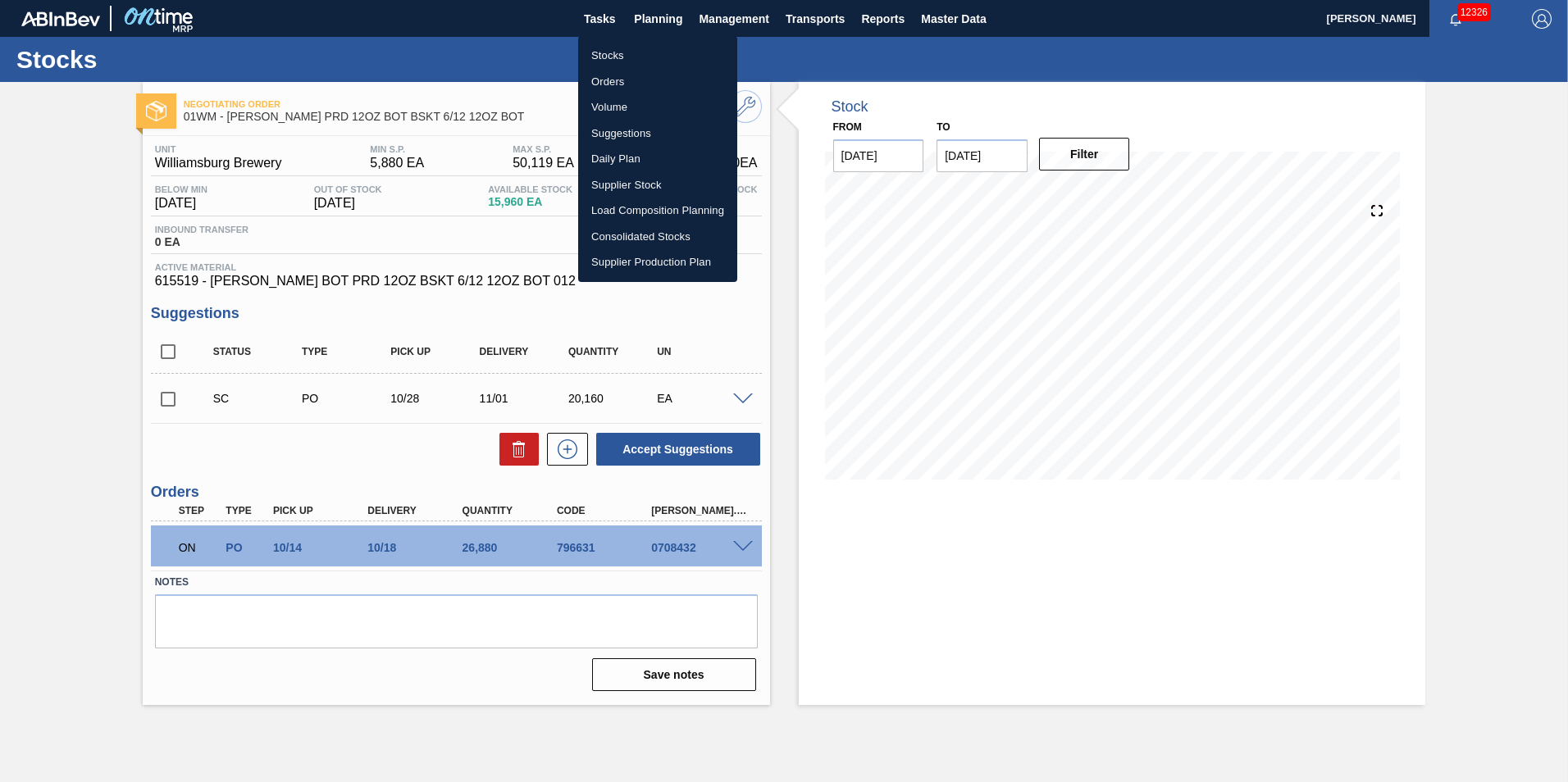
click at [651, 123] on li "Suggestions" at bounding box center [658, 134] width 159 height 27
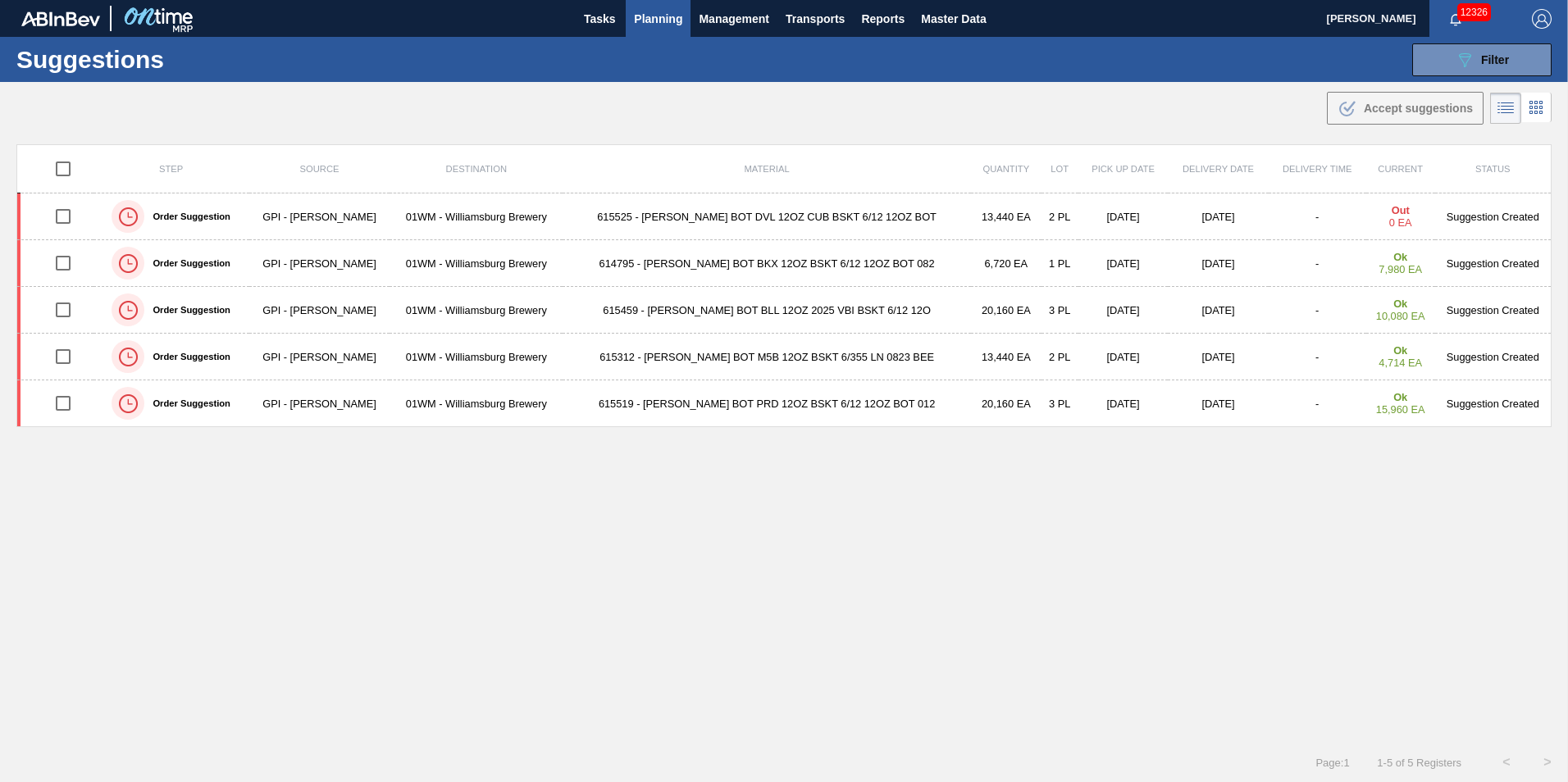
click at [674, 19] on span "Planning" at bounding box center [658, 19] width 48 height 20
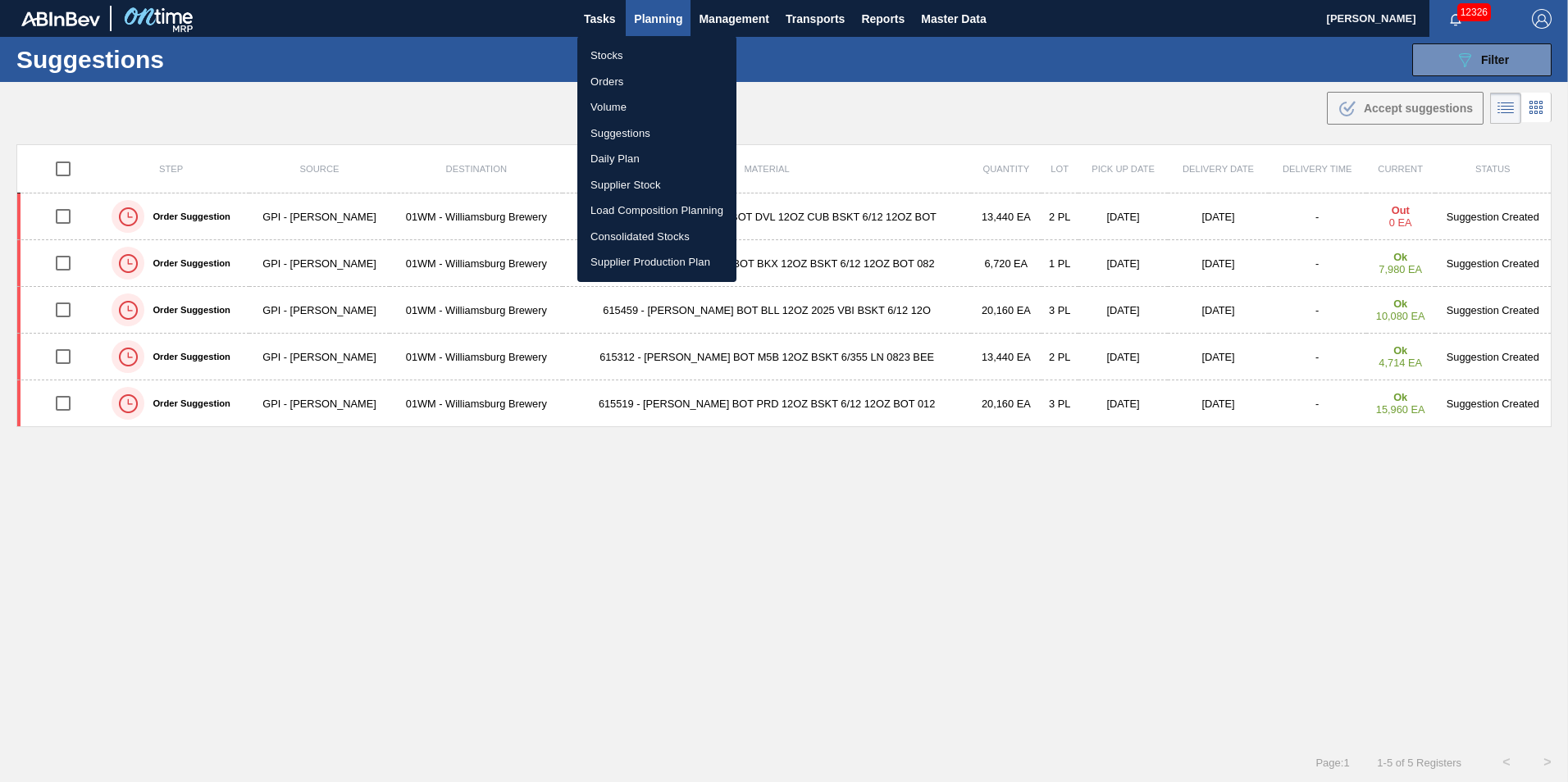
click at [676, 131] on li "Suggestions" at bounding box center [657, 134] width 159 height 27
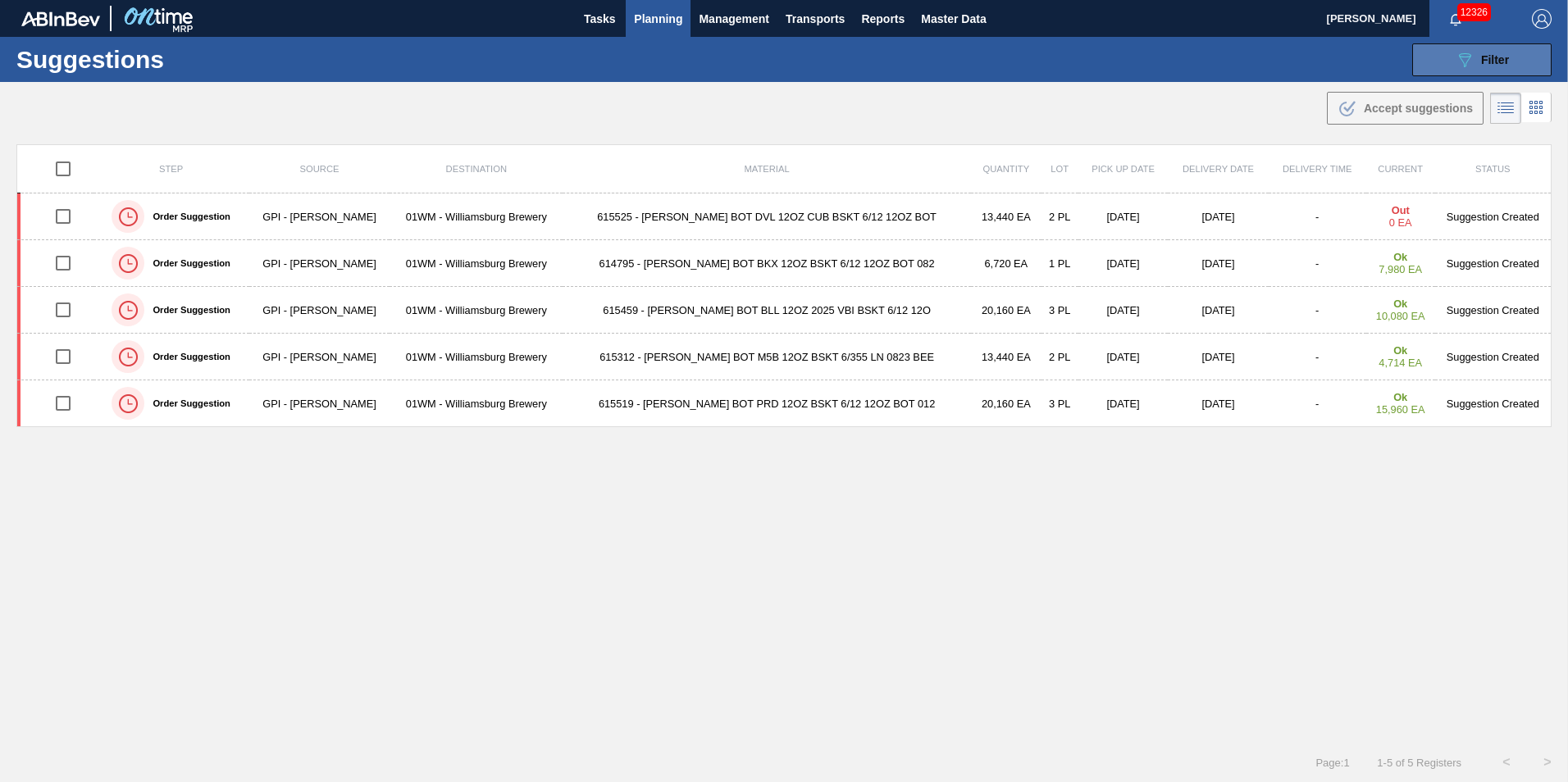
click at [1477, 57] on div "089F7B8B-B2A5-4AFE-B5C0-19BA573D28AC Filter" at bounding box center [1481, 60] width 54 height 20
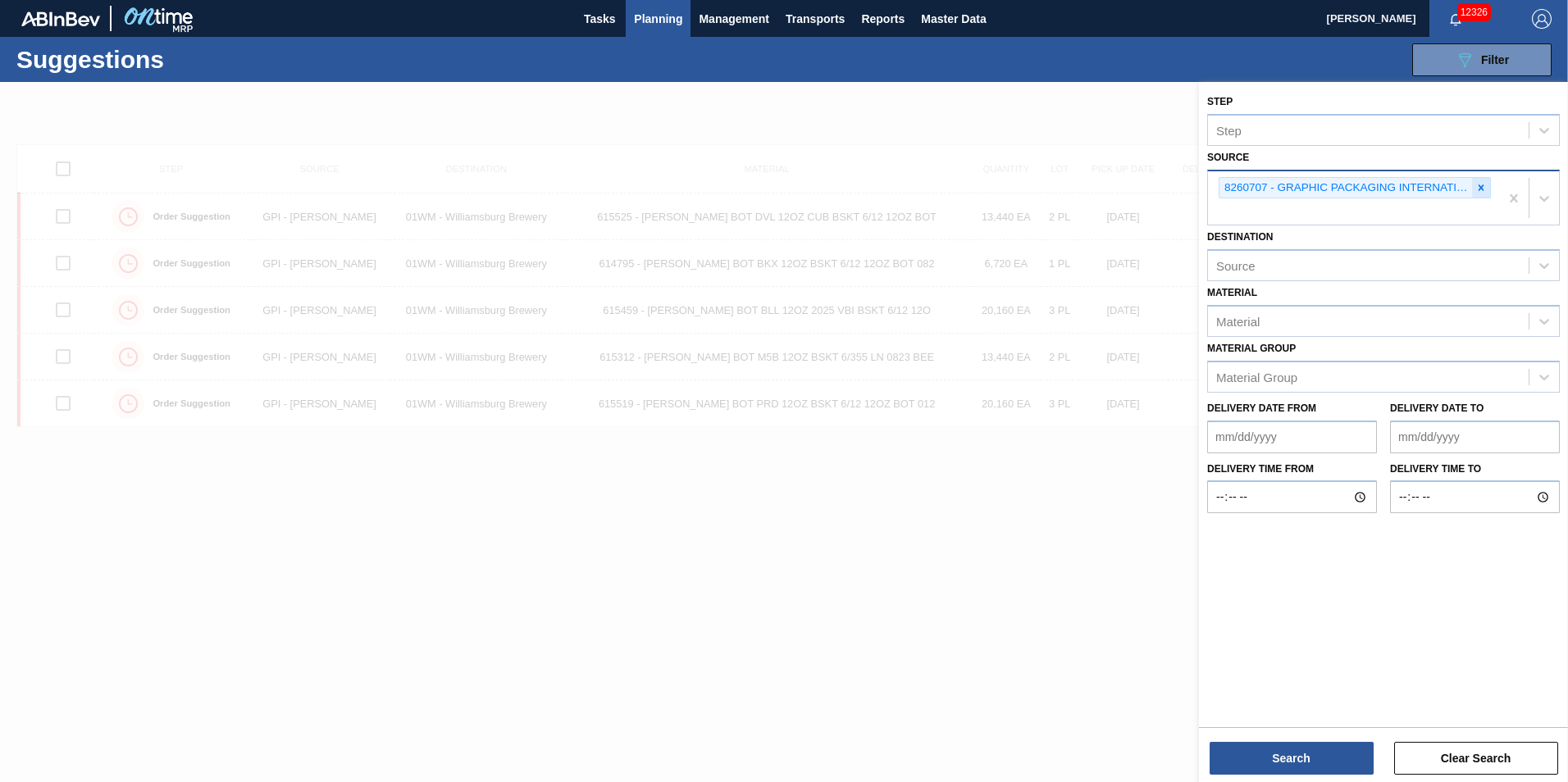
click at [1486, 187] on div at bounding box center [1481, 188] width 18 height 21
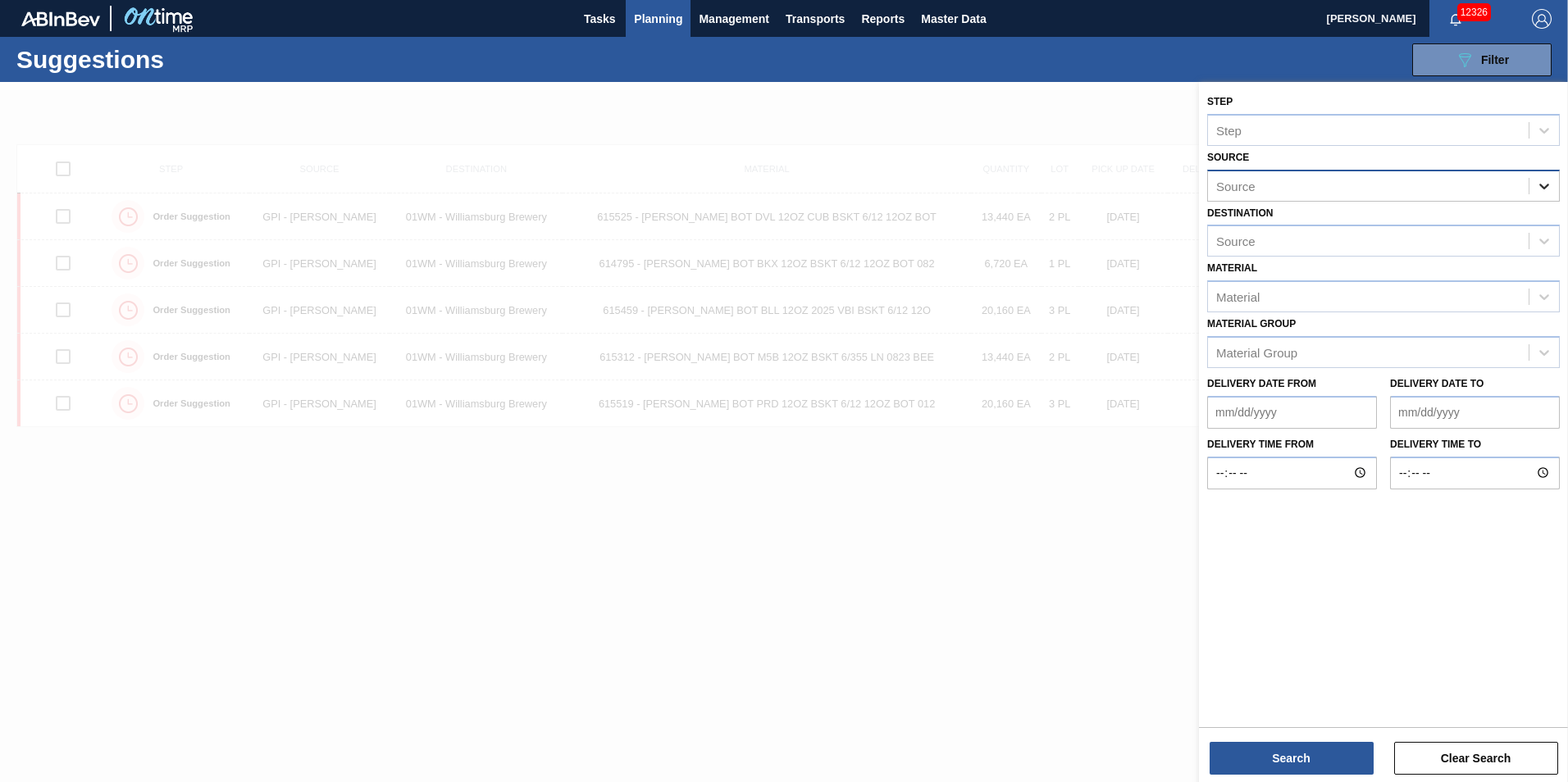
click at [1543, 184] on icon at bounding box center [1543, 185] width 16 height 16
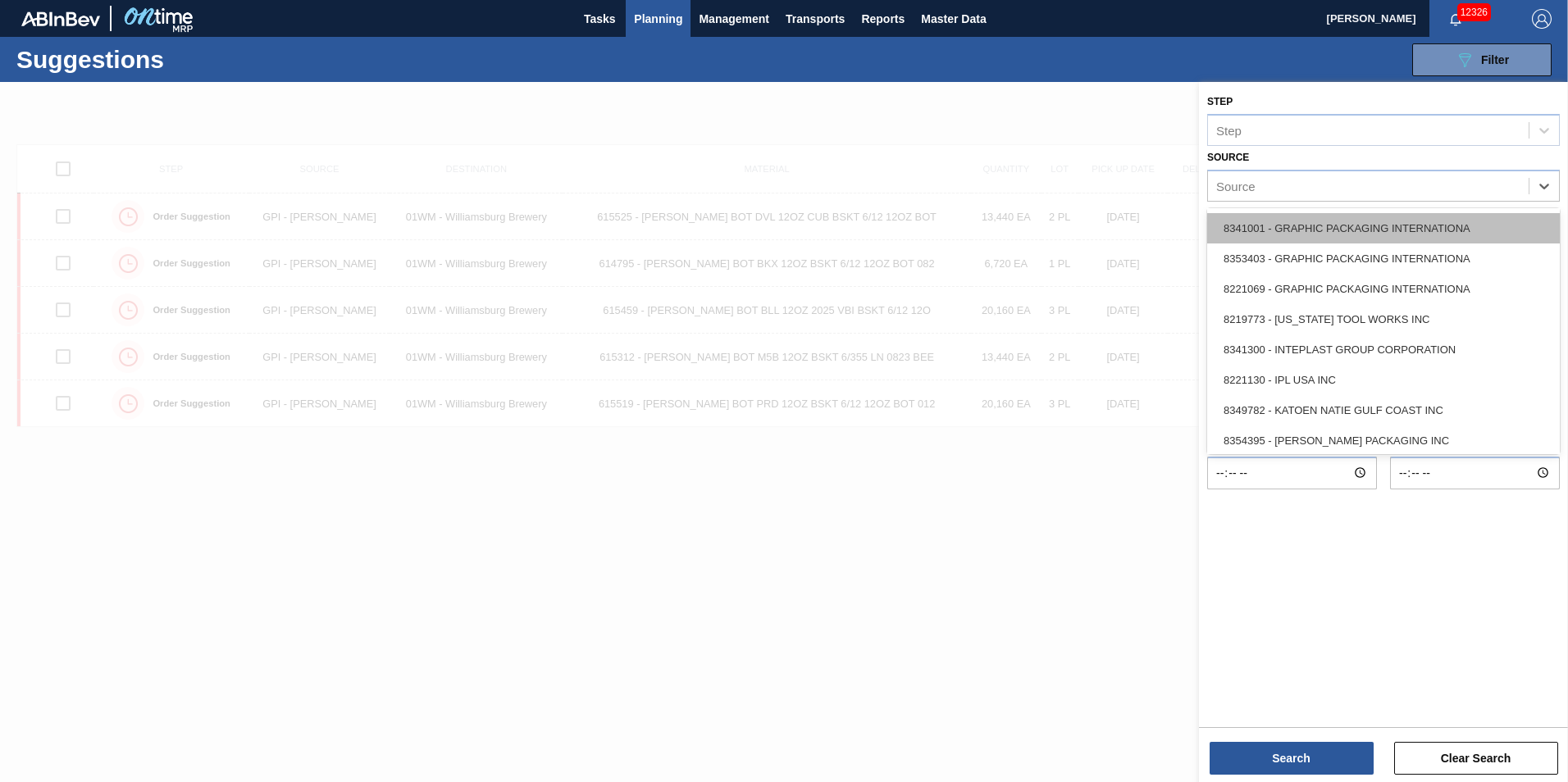
scroll to position [403, 0]
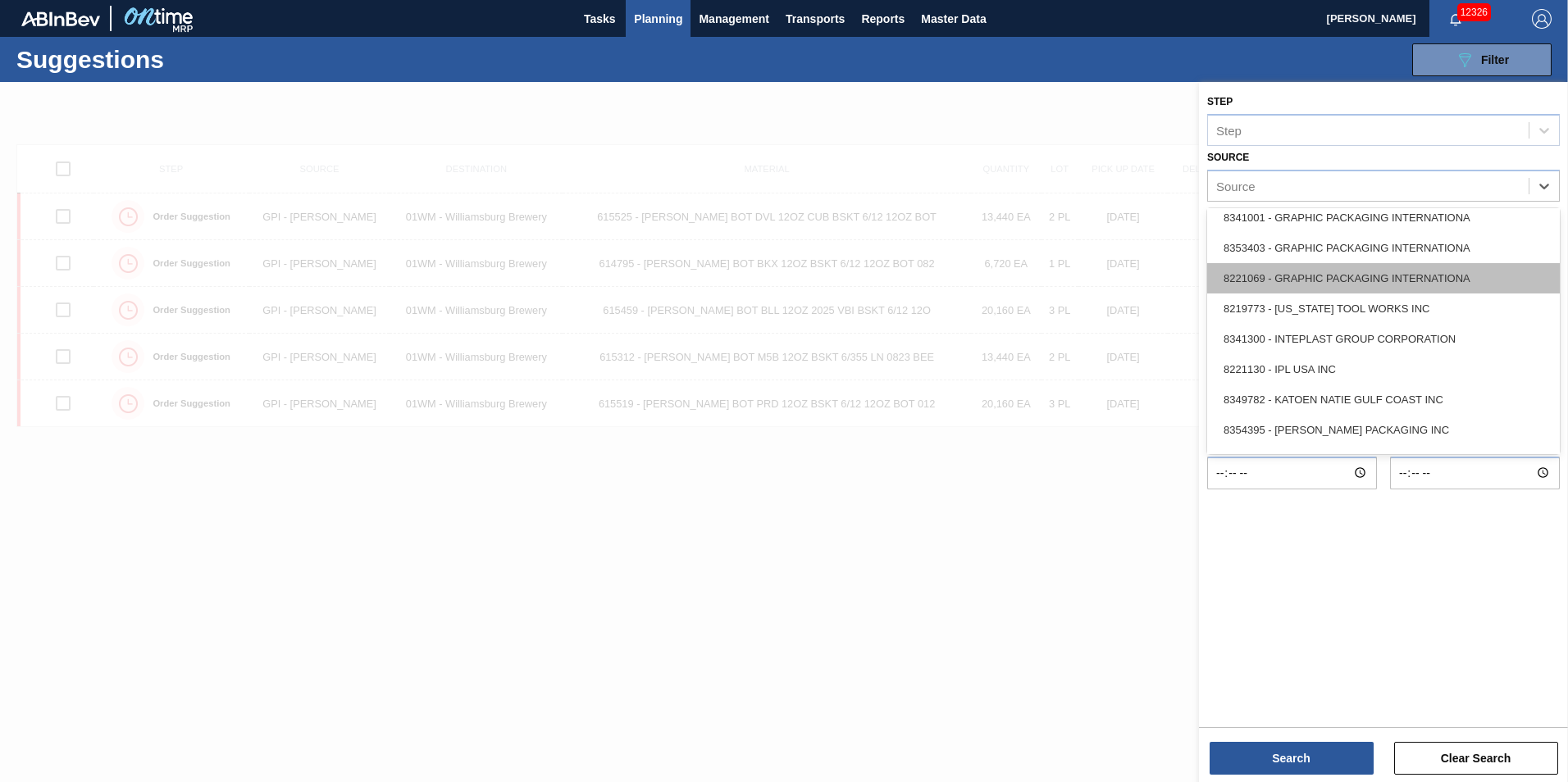
click at [1382, 283] on div "8221069 - GRAPHIC PACKAGING INTERNATIONA" at bounding box center [1382, 278] width 352 height 30
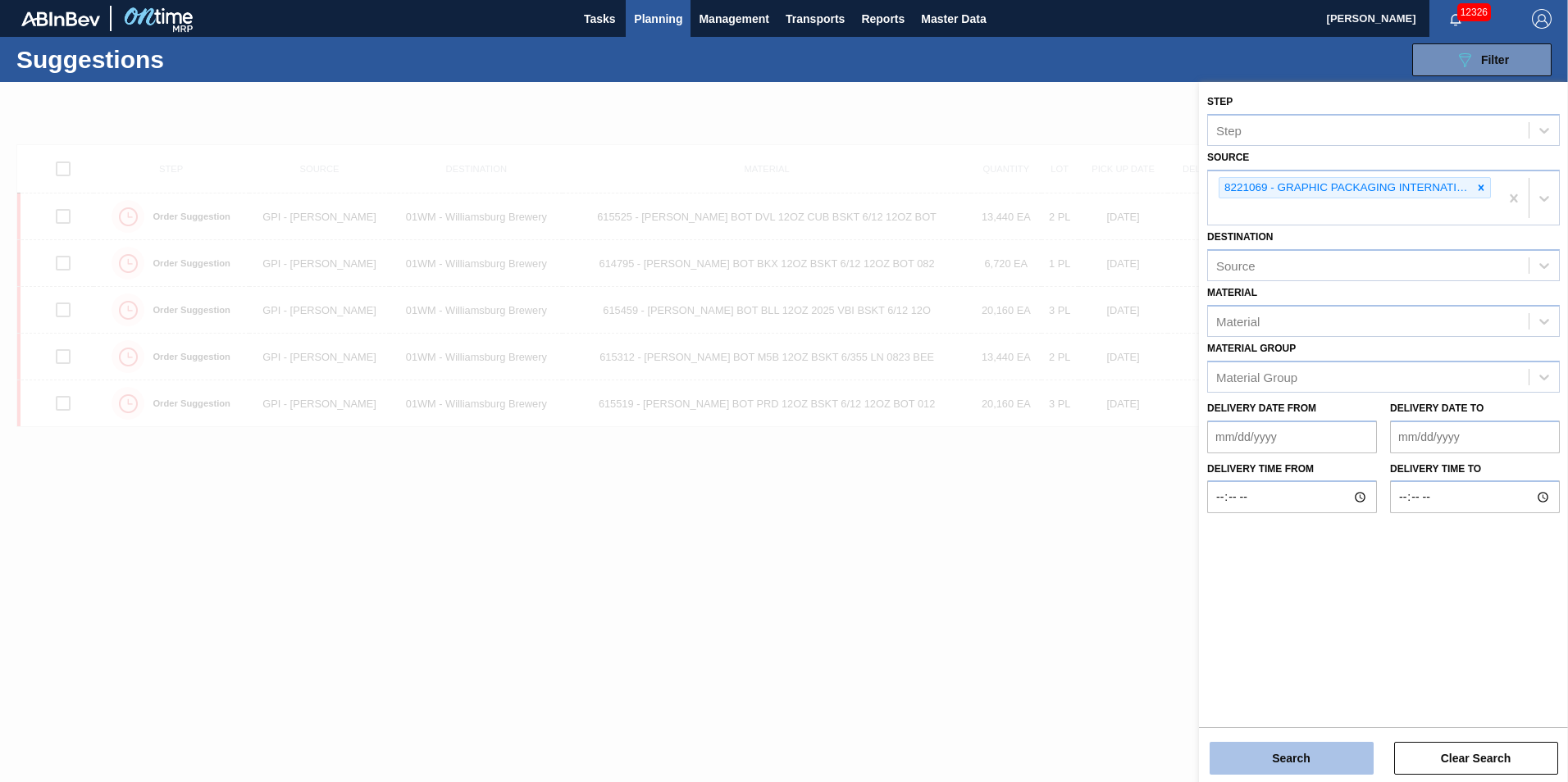
click at [1308, 773] on div "Step Step Source 8221069 - GRAPHIC PACKAGING INTERNATIONA Destination Source Ma…" at bounding box center [1383, 433] width 369 height 703
drag, startPoint x: 1308, startPoint y: 773, endPoint x: 1304, endPoint y: 759, distance: 14.6
click at [1304, 759] on button "Search" at bounding box center [1291, 758] width 164 height 33
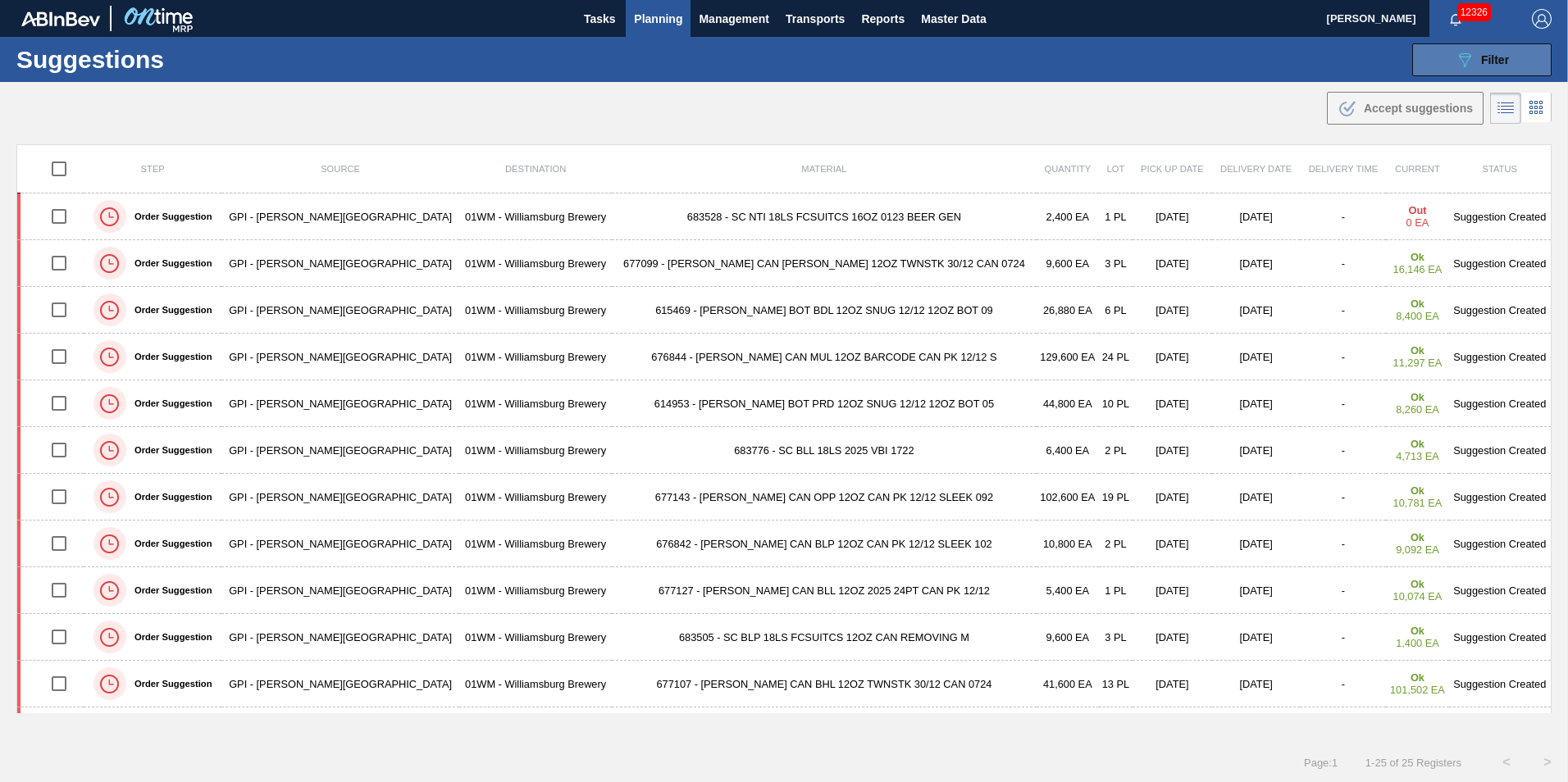
click at [1454, 74] on button "089F7B8B-B2A5-4AFE-B5C0-19BA573D28AC Filter" at bounding box center [1481, 60] width 140 height 33
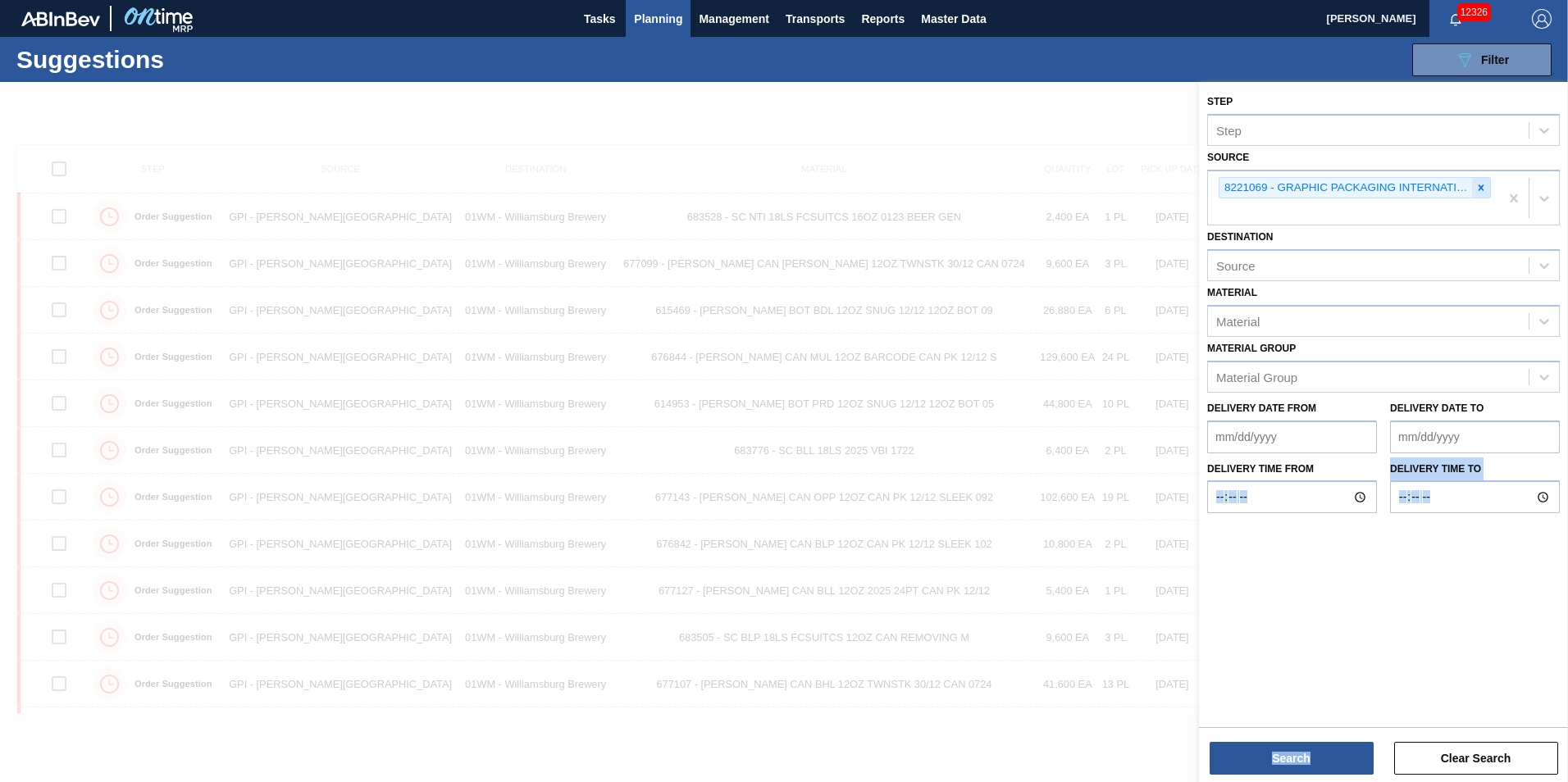
click at [1483, 181] on div at bounding box center [1481, 188] width 18 height 21
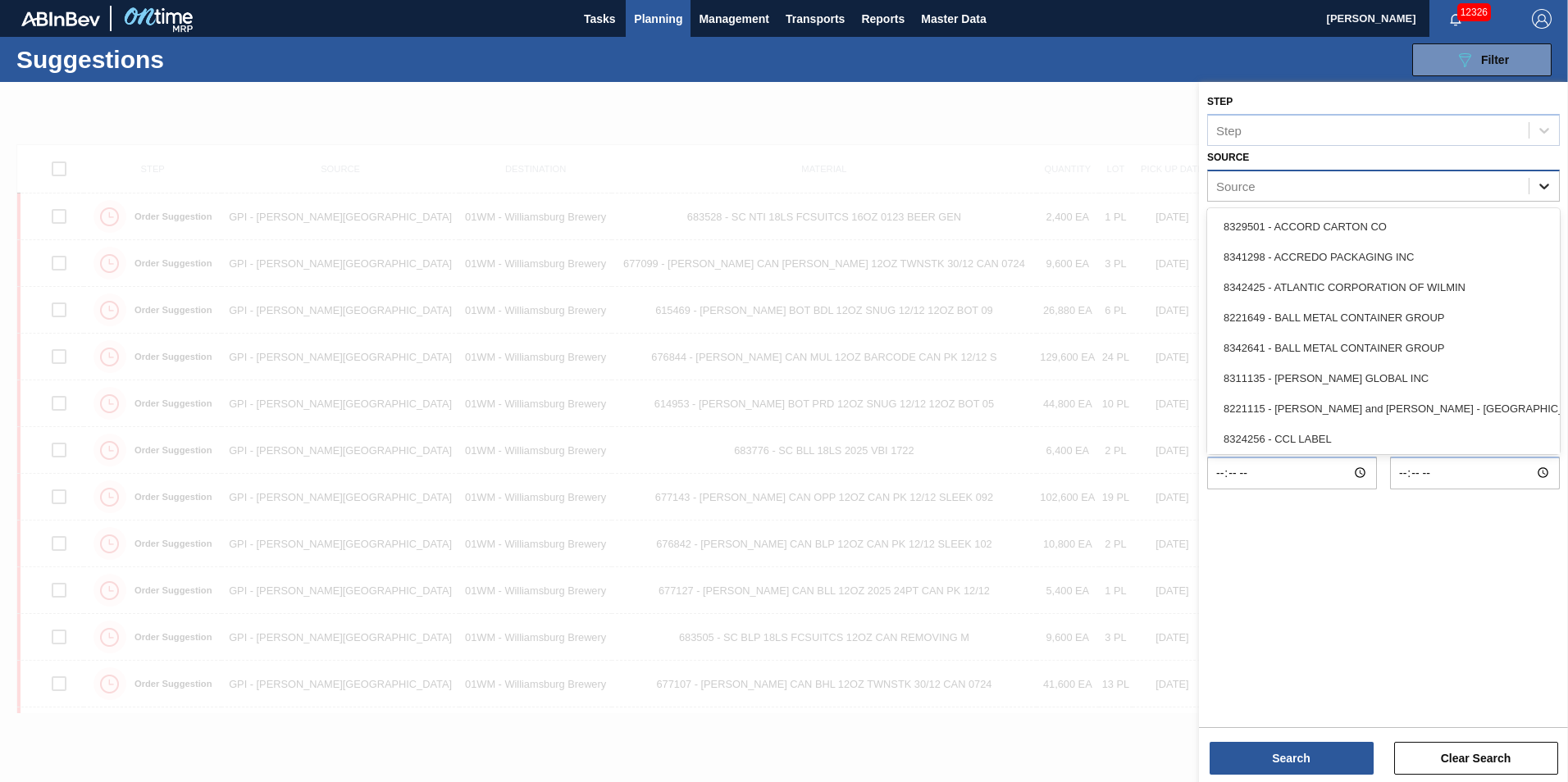
click at [1549, 190] on icon at bounding box center [1543, 185] width 16 height 16
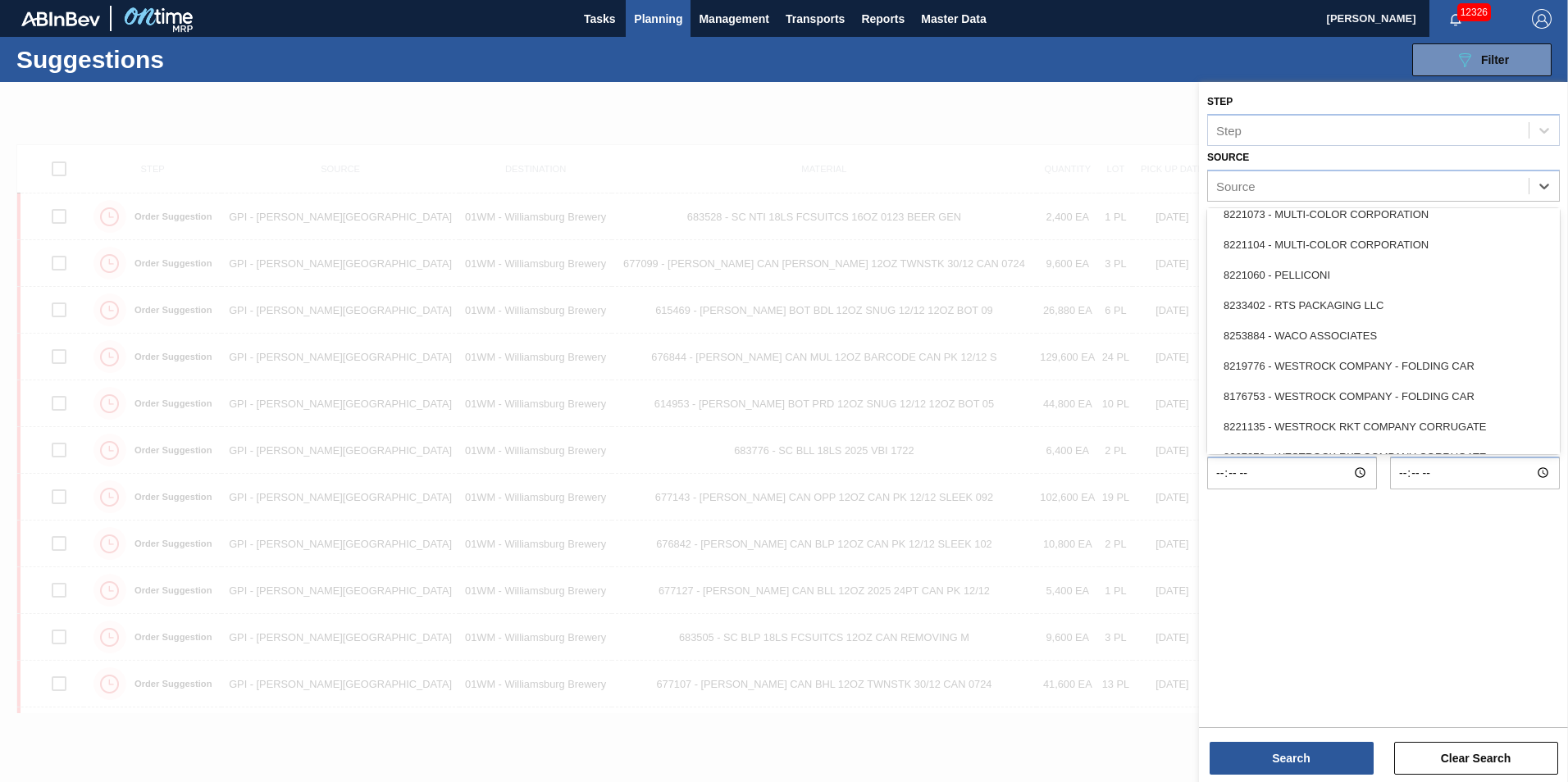
scroll to position [732, 0]
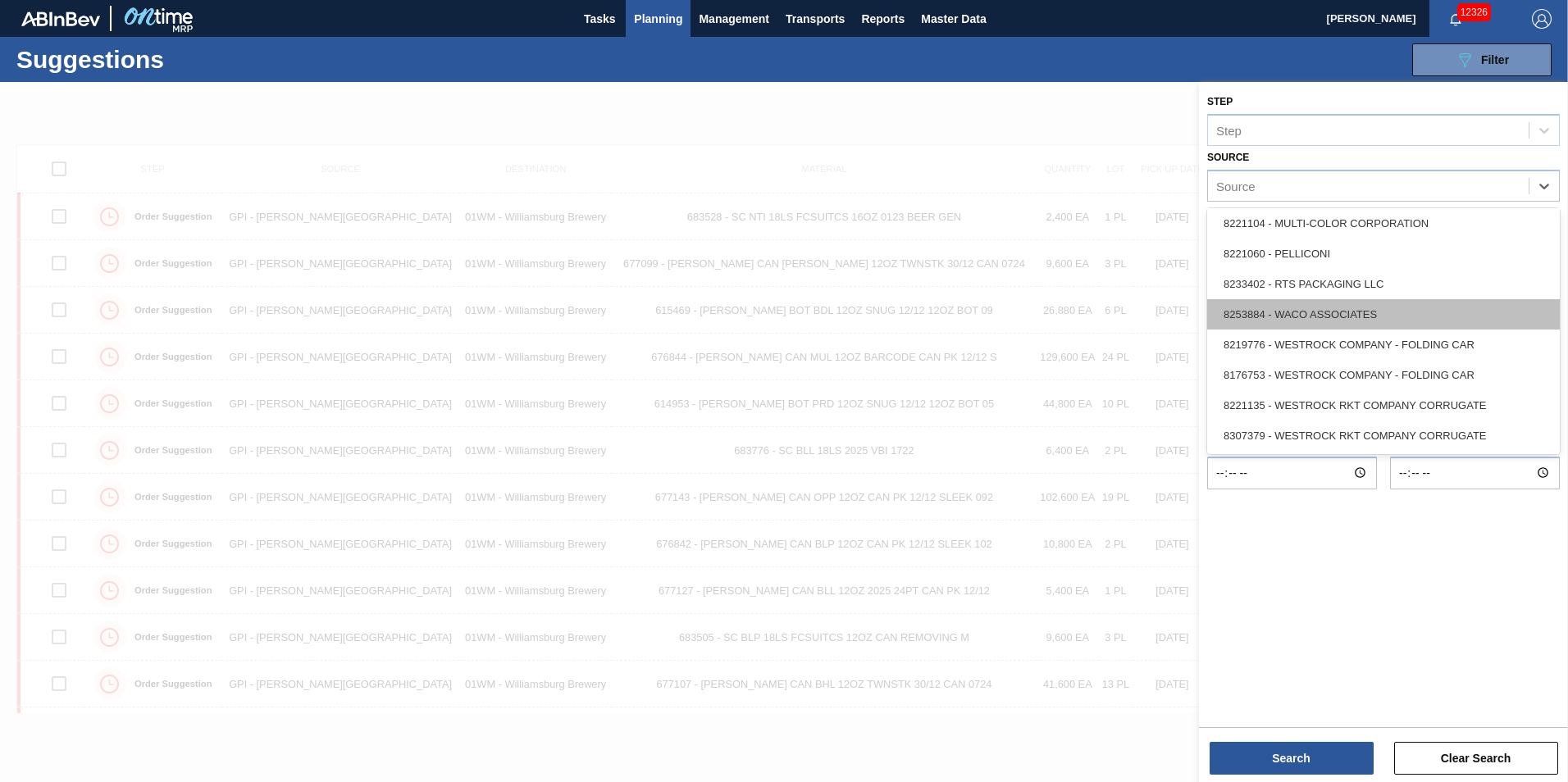
click at [1369, 308] on div "8253884 - WACO ASSOCIATES" at bounding box center [1382, 314] width 352 height 30
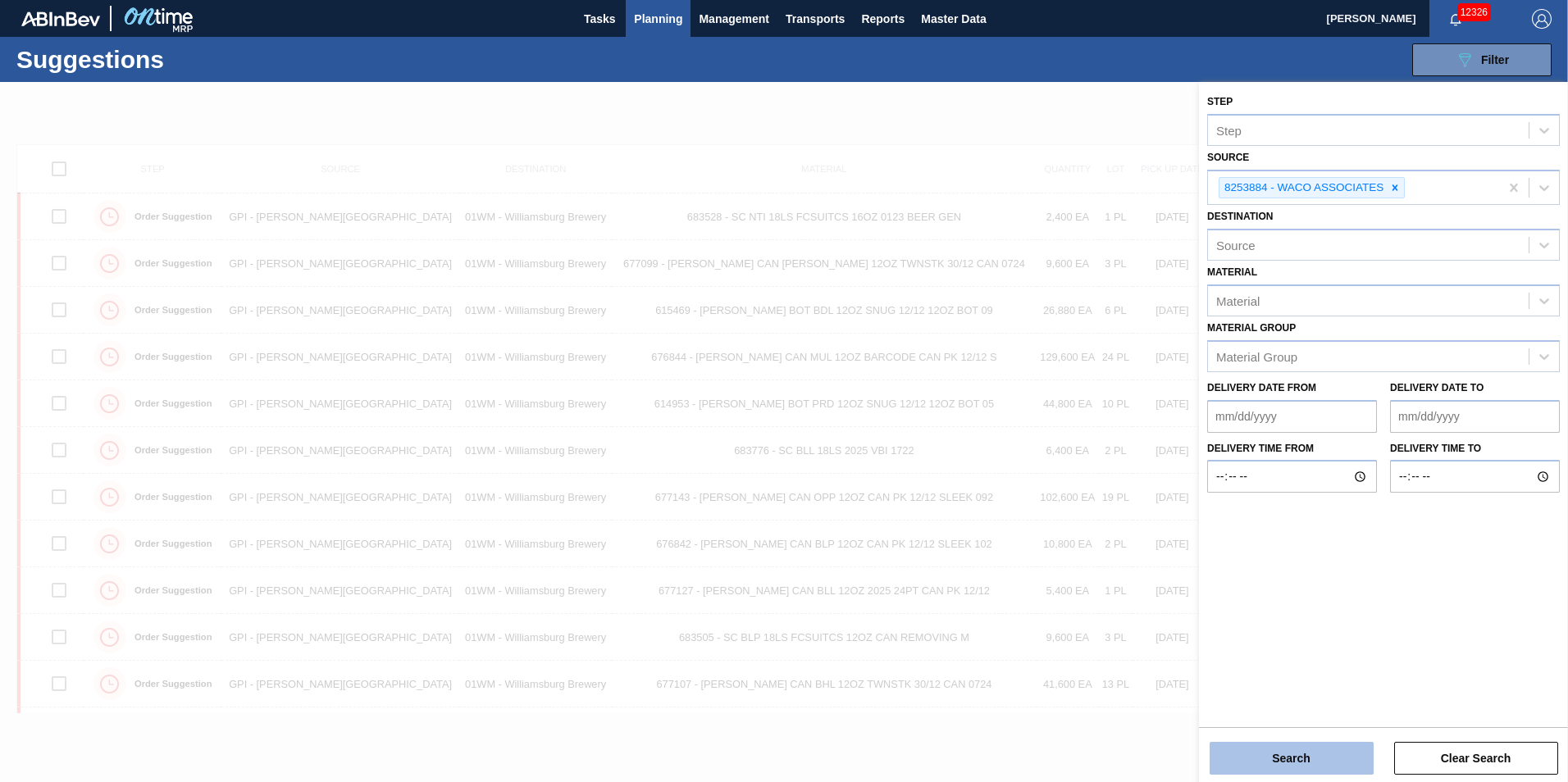
click at [1288, 763] on button "Search" at bounding box center [1291, 758] width 164 height 33
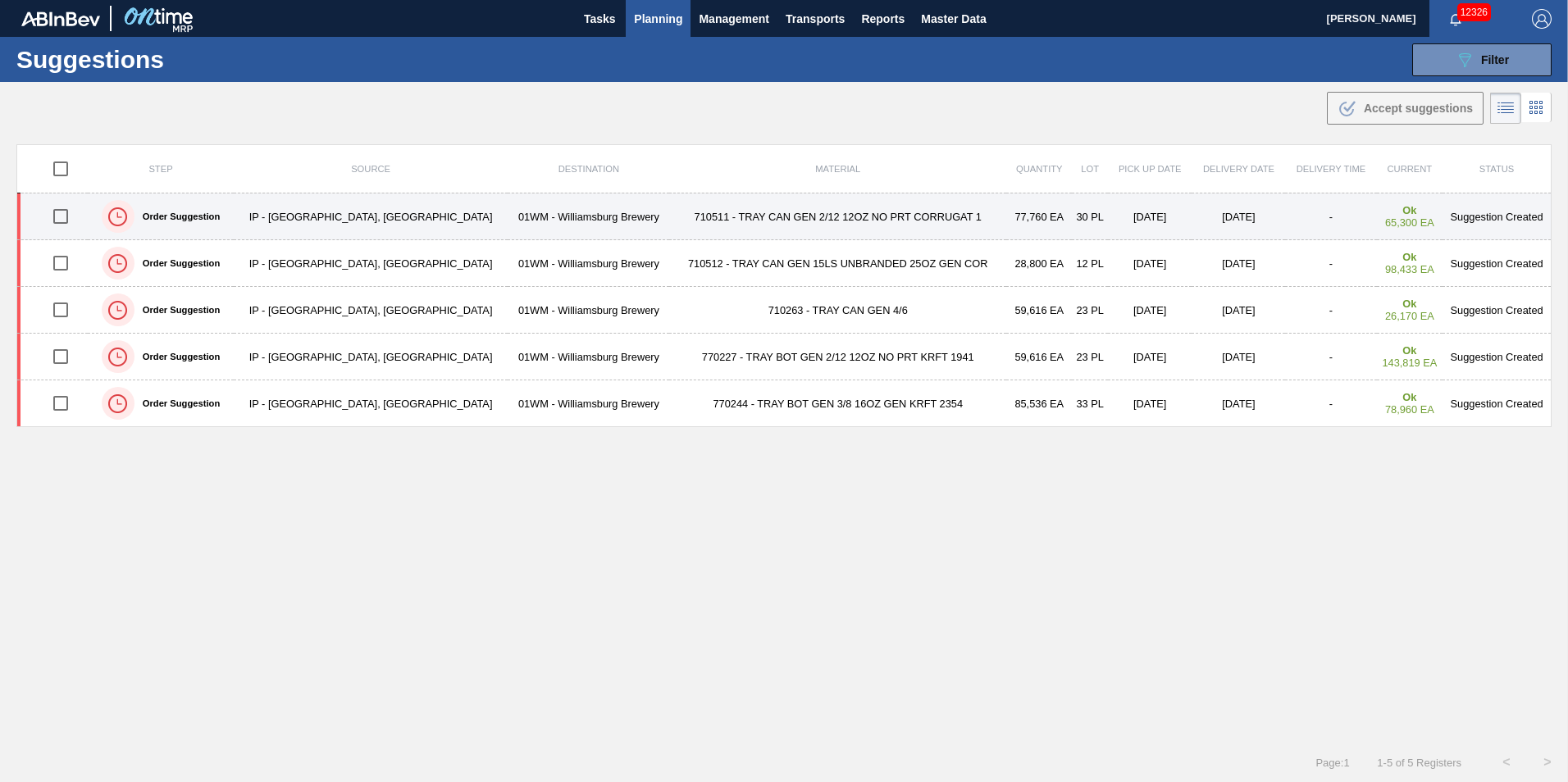
click at [65, 211] on input "checkbox" at bounding box center [61, 216] width 34 height 34
checkbox input "true"
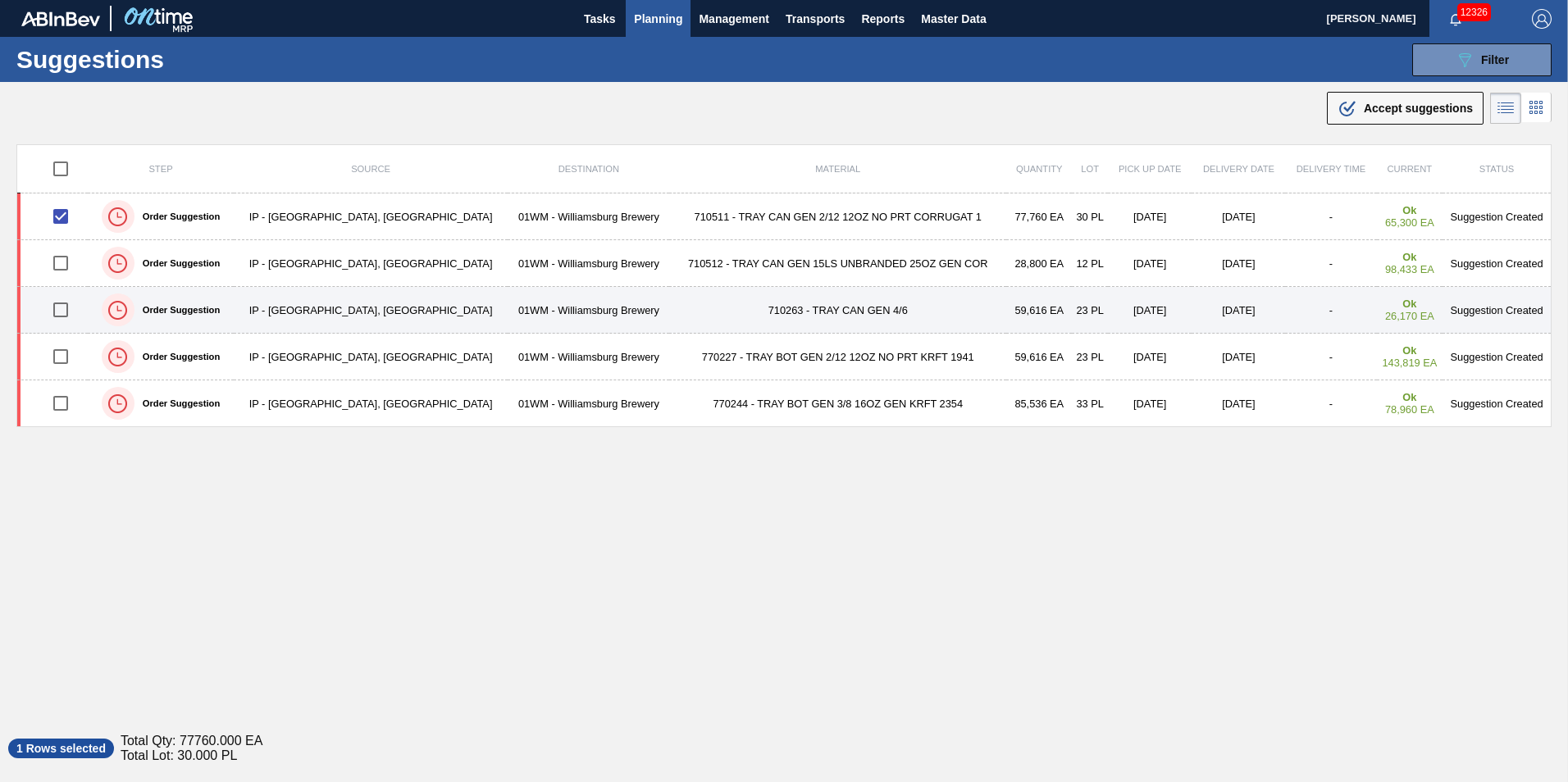
click at [60, 307] on input "checkbox" at bounding box center [61, 309] width 34 height 34
checkbox input "true"
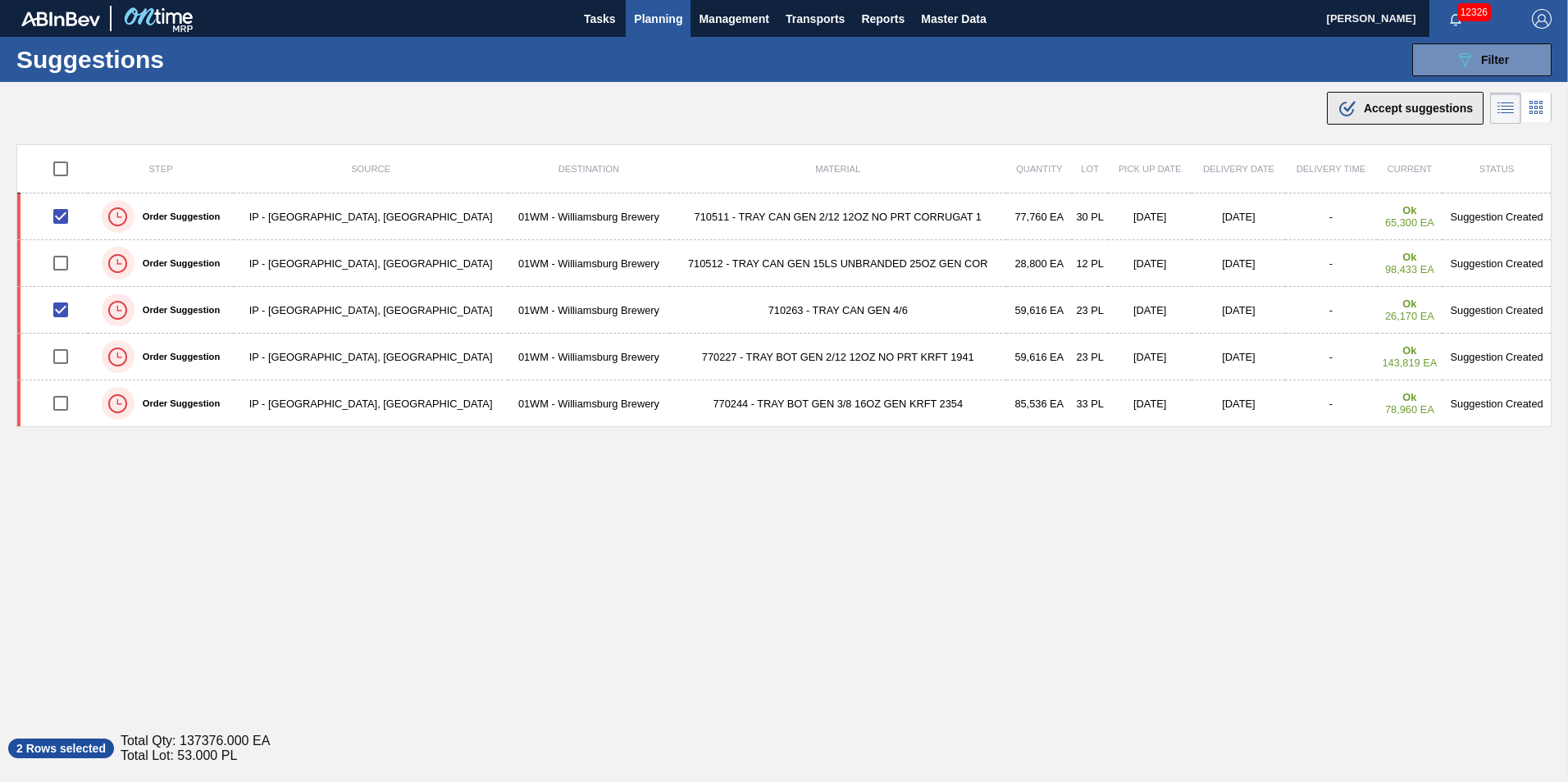
click at [1365, 104] on span "Accept suggestions" at bounding box center [1417, 108] width 109 height 13
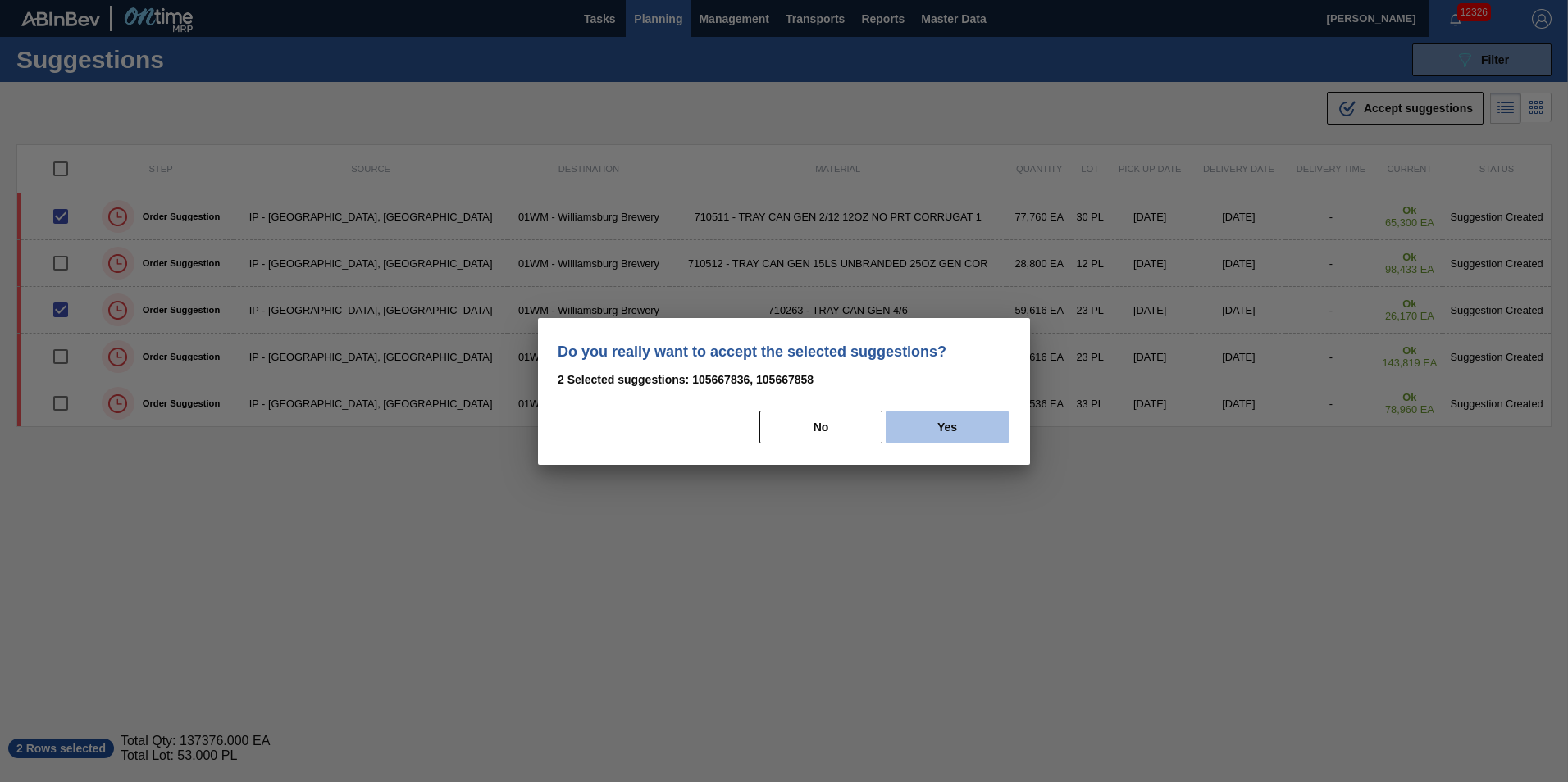
click at [945, 429] on button "Yes" at bounding box center [947, 427] width 123 height 33
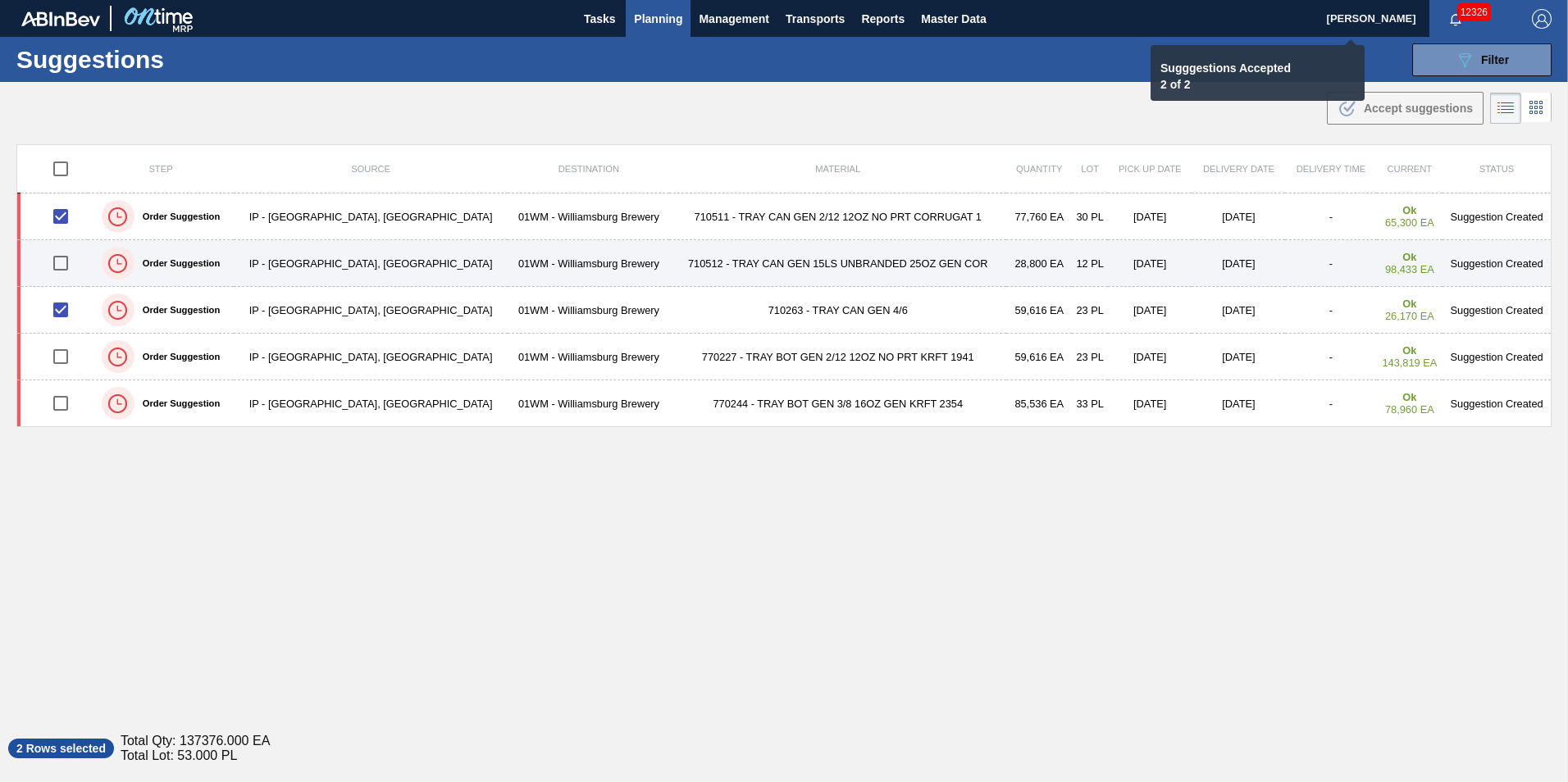
checkbox input "false"
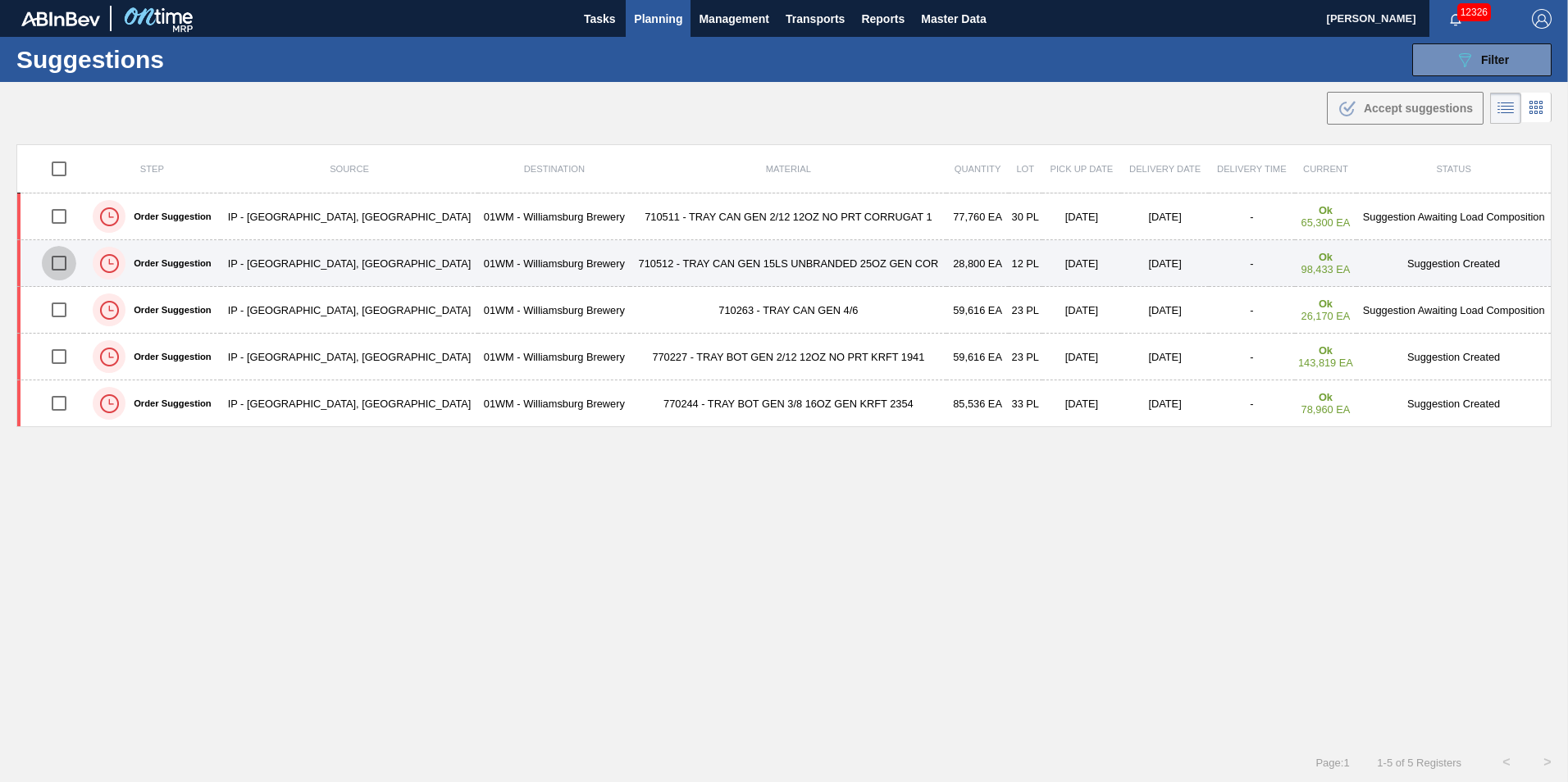
click at [61, 262] on input "checkbox" at bounding box center [59, 263] width 34 height 34
checkbox input "true"
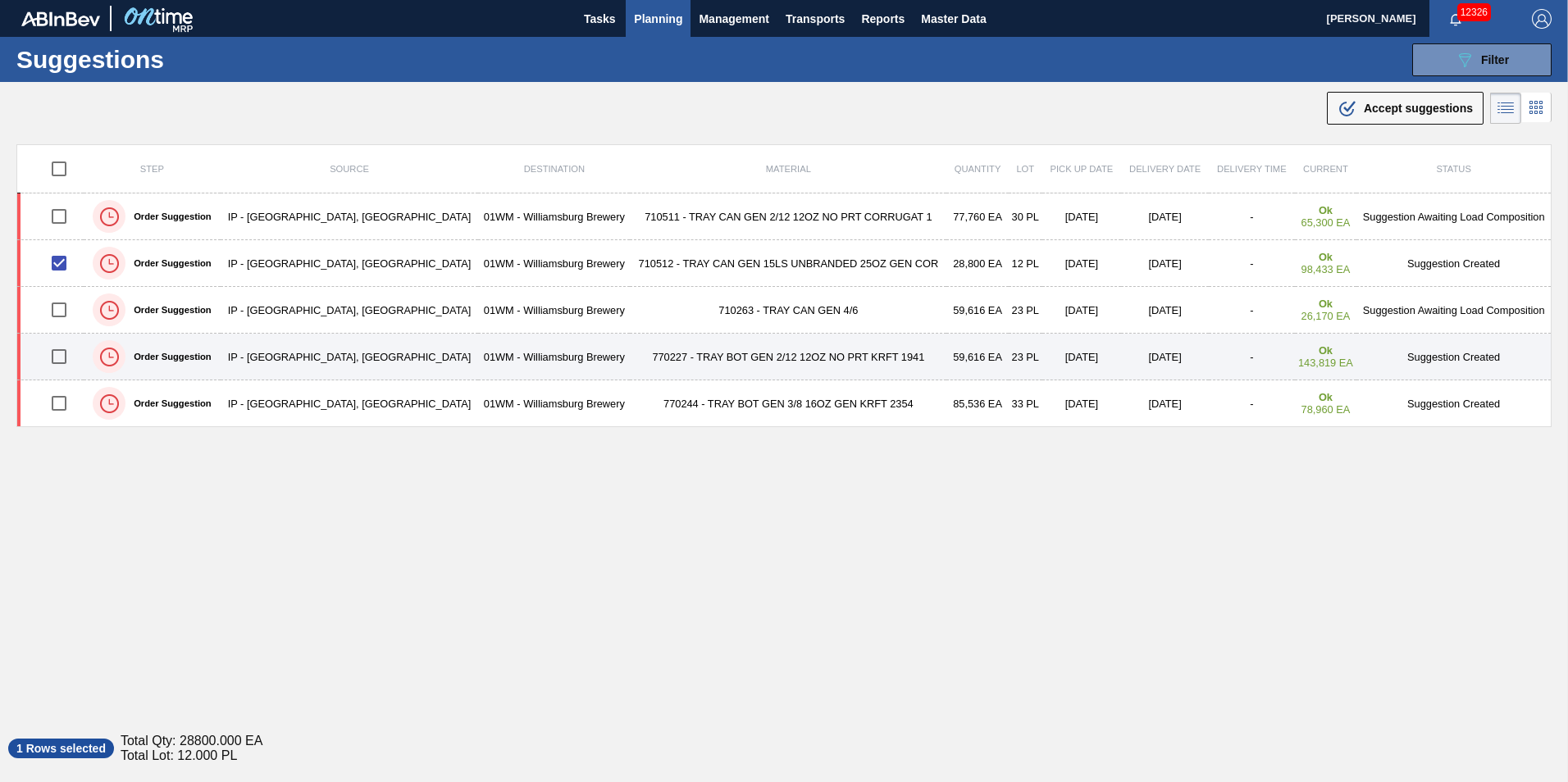
click at [61, 363] on input "checkbox" at bounding box center [59, 357] width 34 height 34
checkbox input "true"
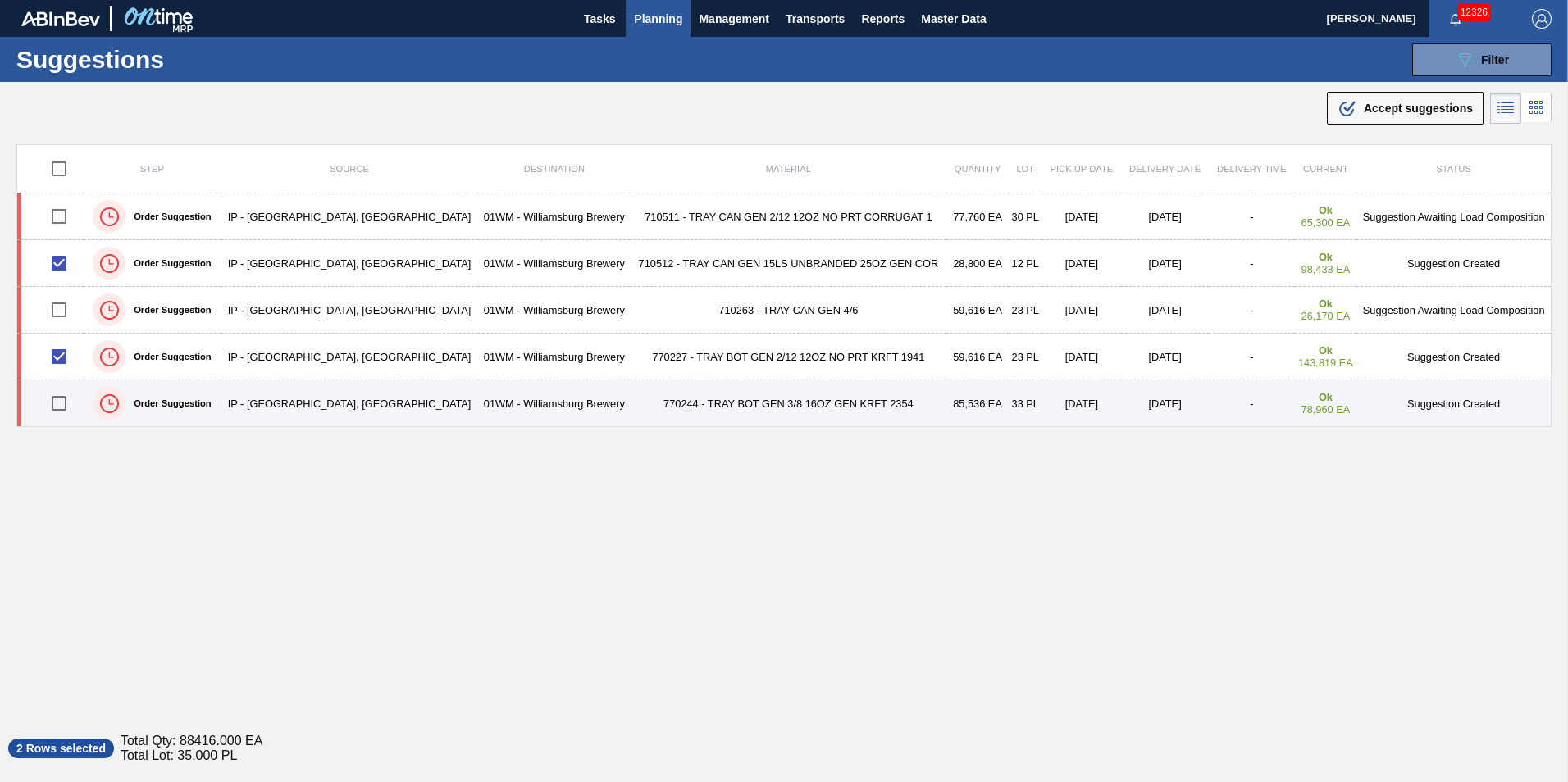
click at [56, 409] on input "checkbox" at bounding box center [59, 403] width 34 height 34
checkbox input "true"
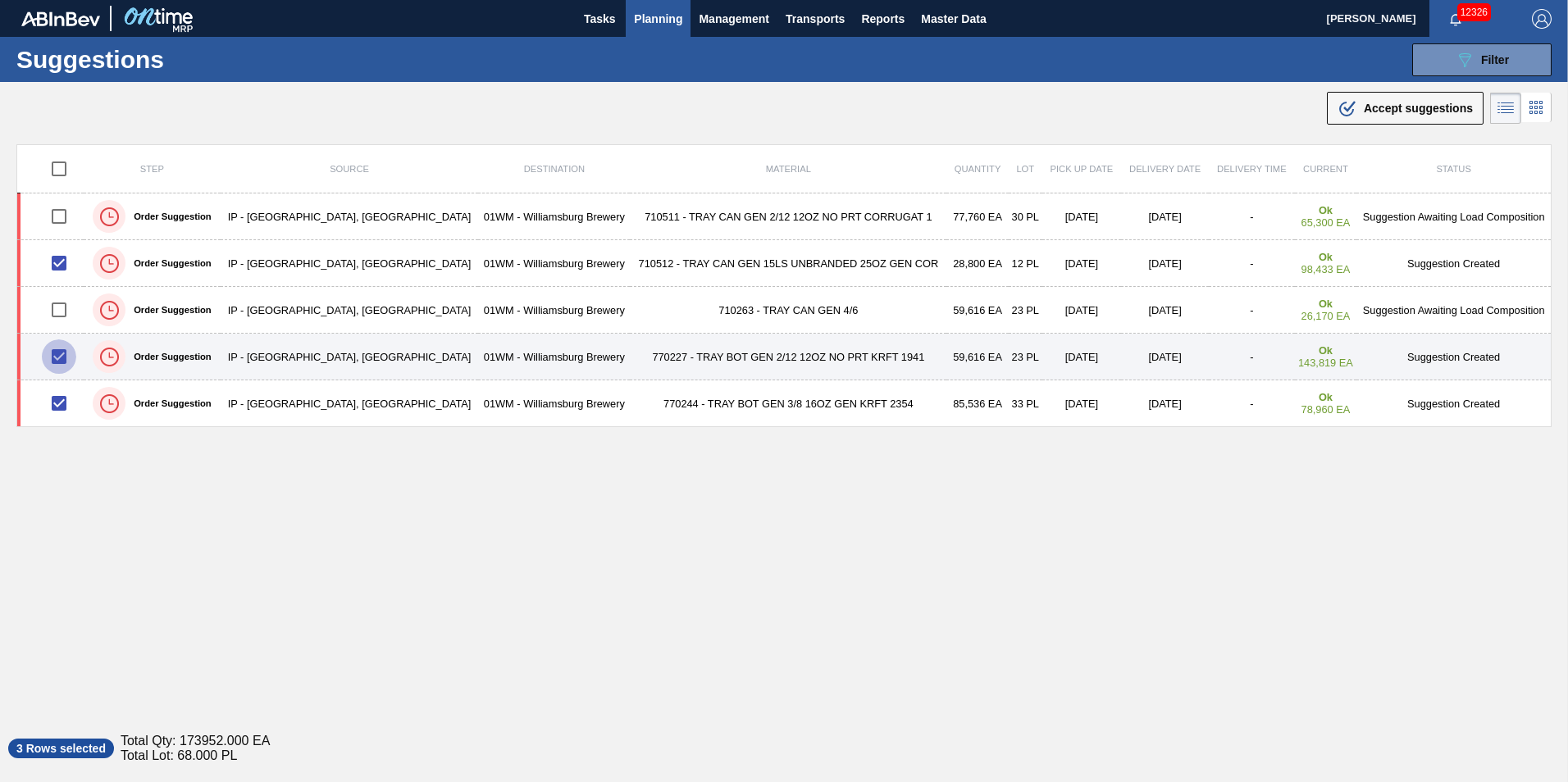
click at [49, 364] on input "checkbox" at bounding box center [59, 357] width 34 height 34
checkbox input "false"
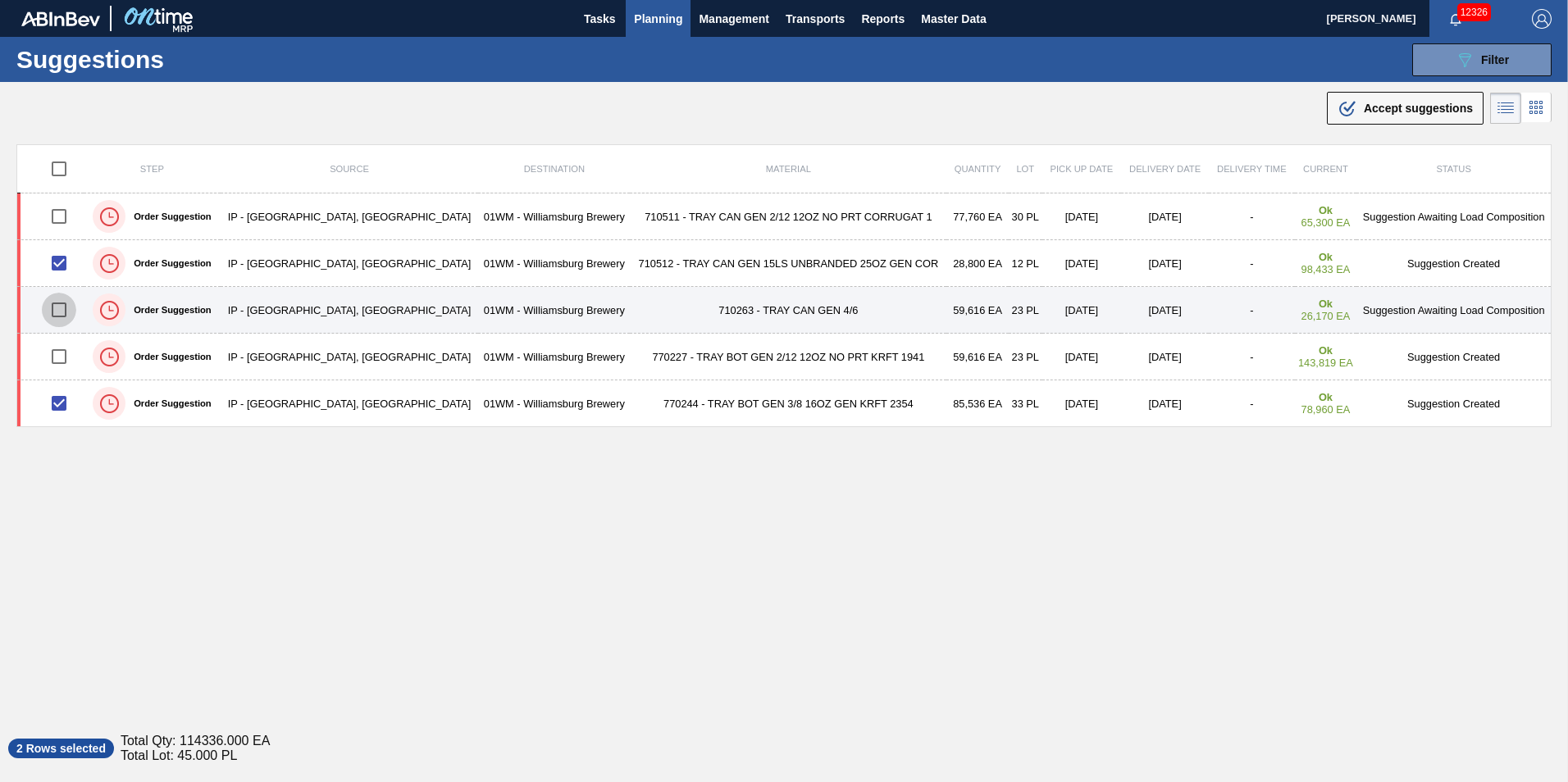
click at [57, 311] on input "checkbox" at bounding box center [59, 309] width 34 height 34
click at [56, 315] on input "checkbox" at bounding box center [59, 309] width 34 height 34
checkbox input "false"
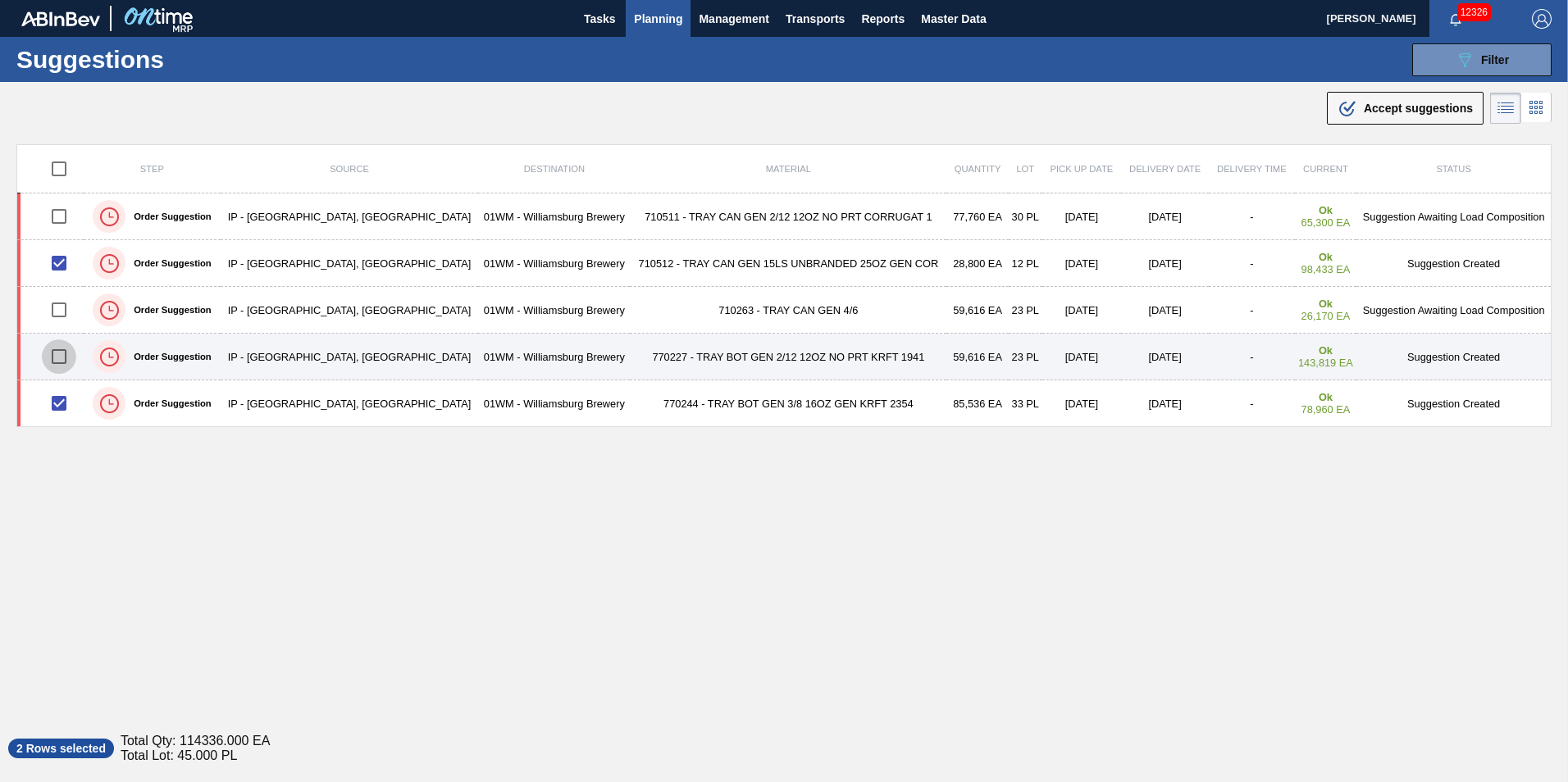
click at [59, 352] on input "checkbox" at bounding box center [59, 357] width 34 height 34
click at [60, 367] on input "checkbox" at bounding box center [59, 357] width 34 height 34
checkbox input "false"
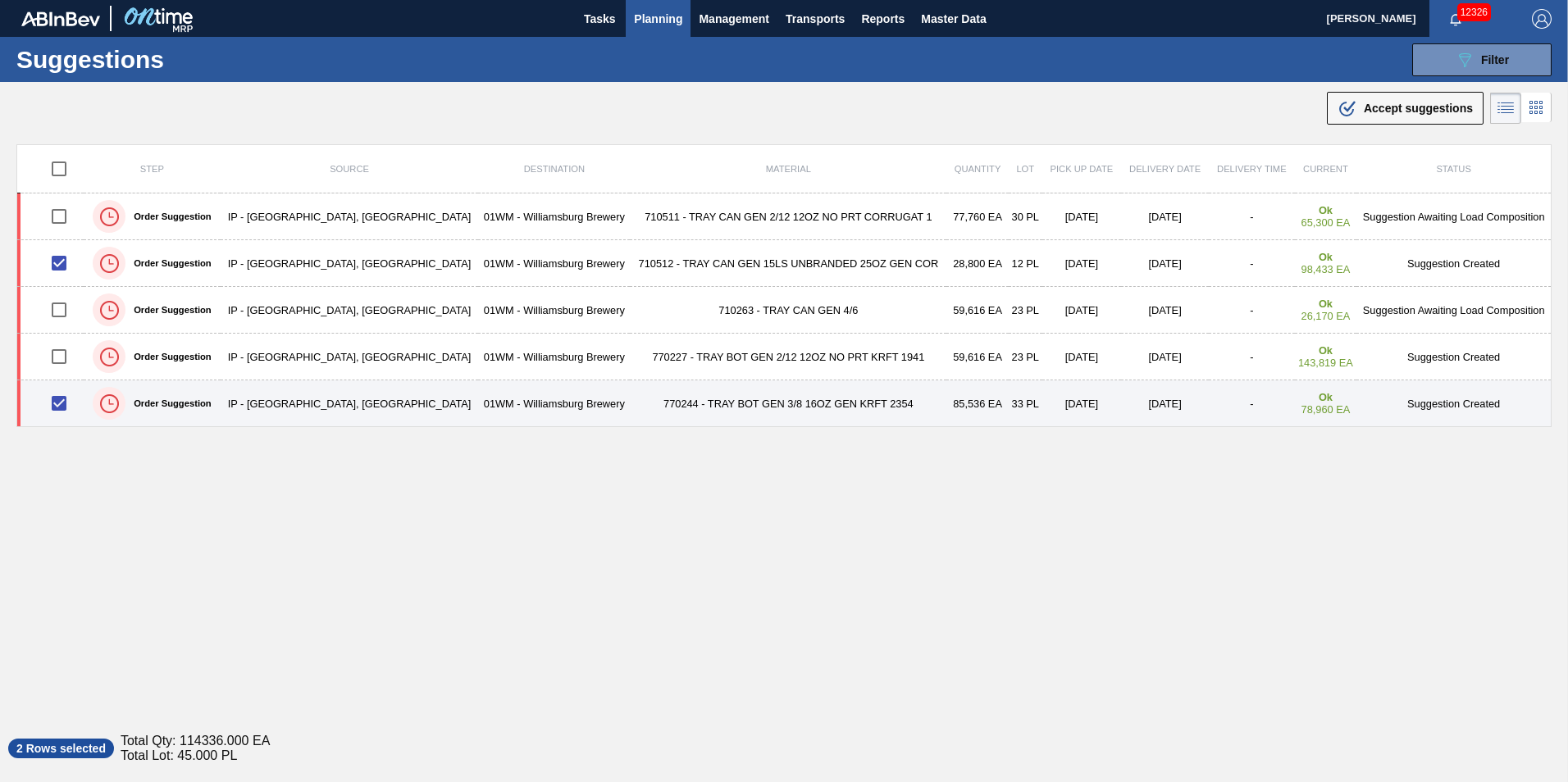
click at [58, 397] on input "checkbox" at bounding box center [59, 403] width 34 height 34
checkbox input "false"
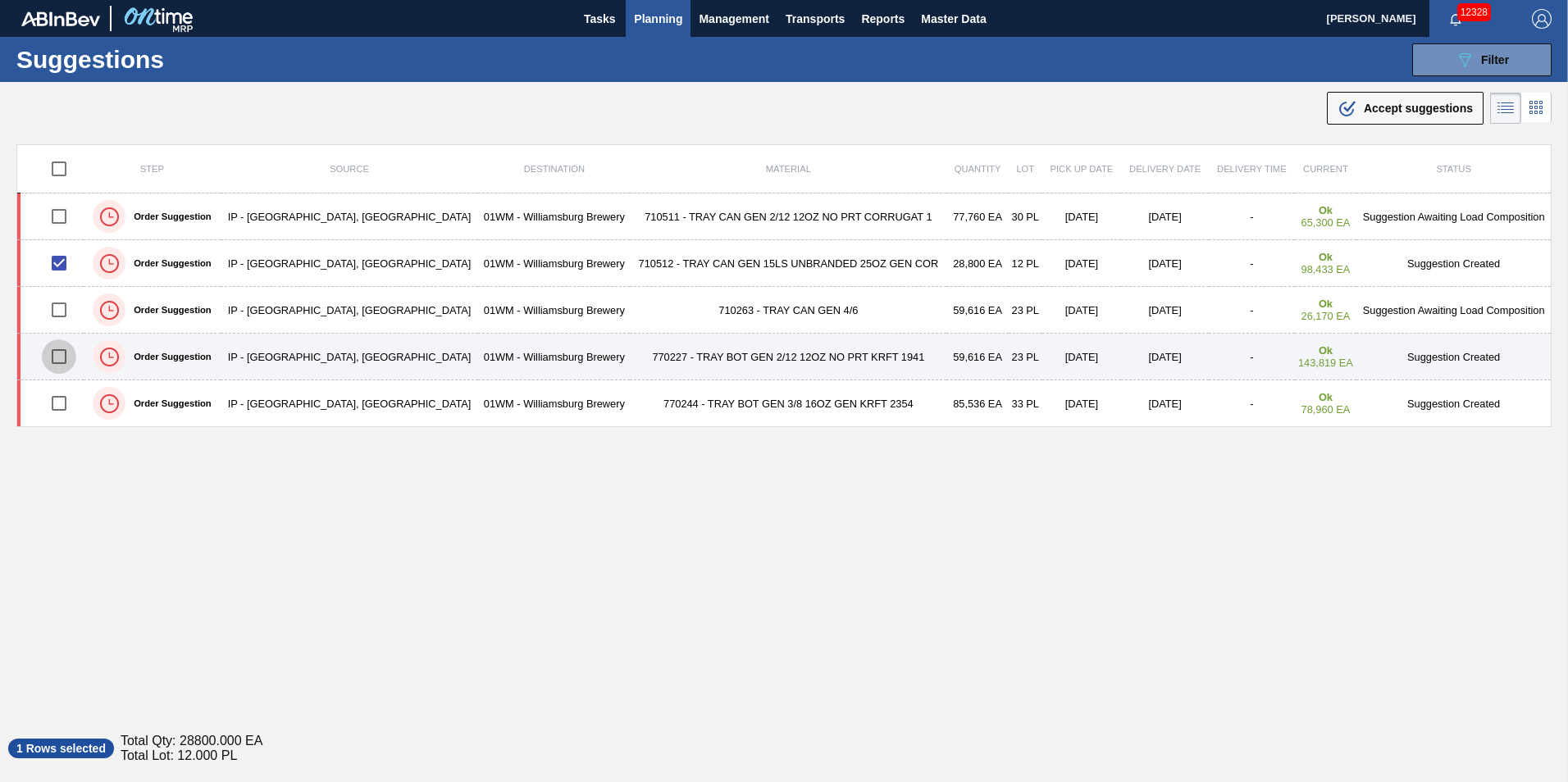
click at [58, 361] on input "checkbox" at bounding box center [59, 357] width 34 height 34
click at [63, 361] on input "checkbox" at bounding box center [59, 357] width 34 height 34
checkbox input "false"
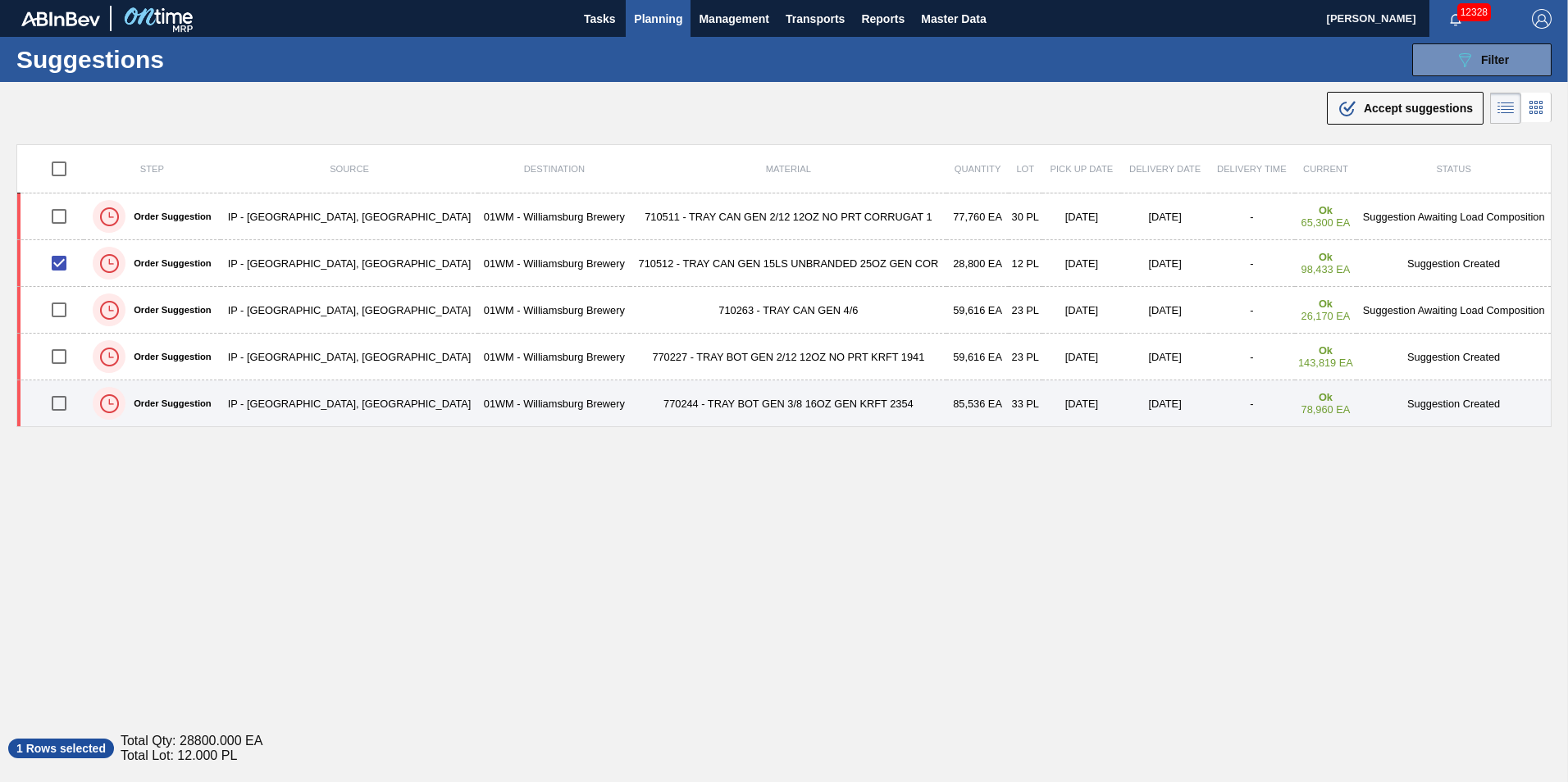
click at [59, 407] on input "checkbox" at bounding box center [59, 403] width 34 height 34
checkbox input "true"
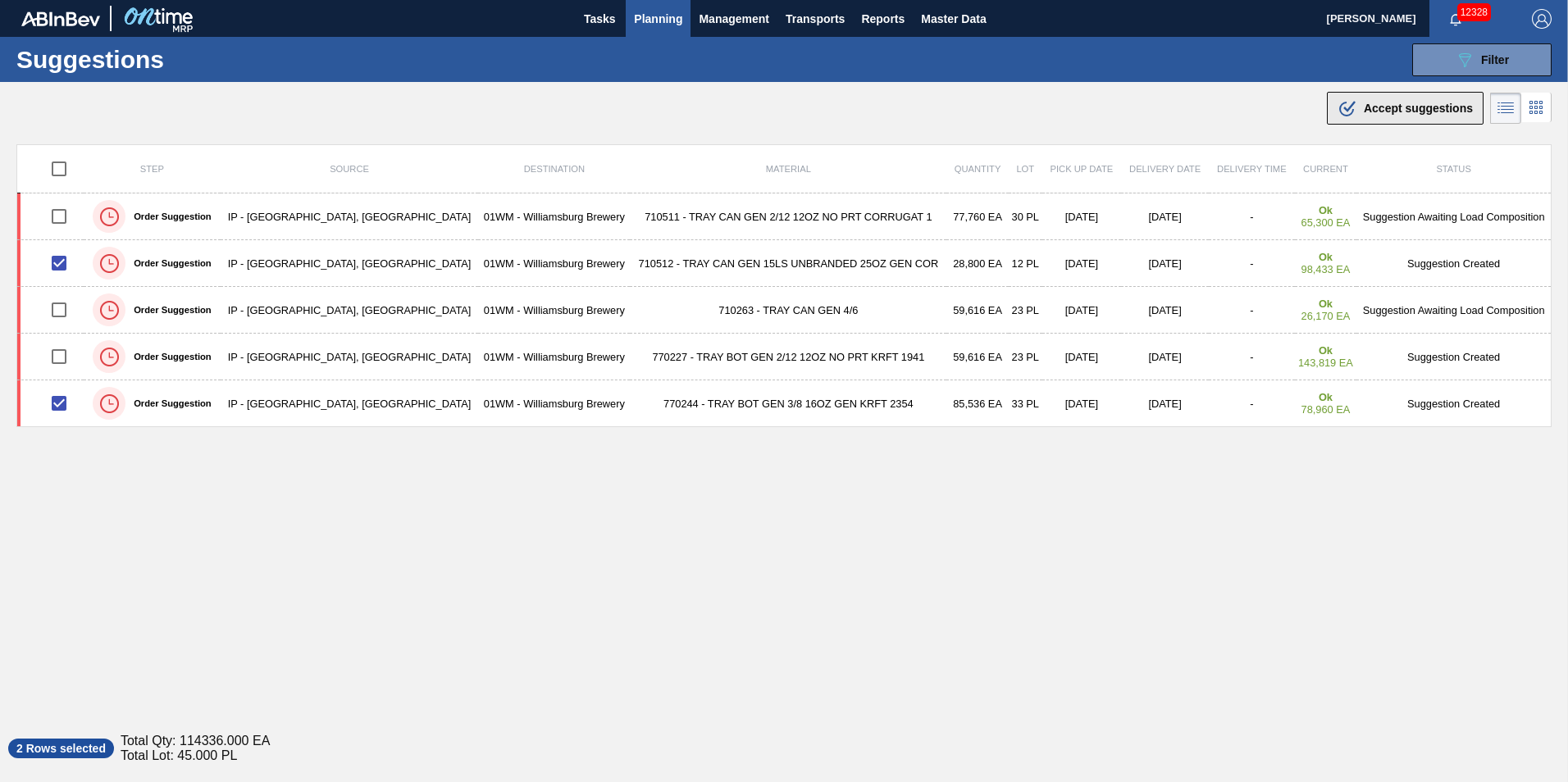
click at [1363, 114] on span "Accept suggestions" at bounding box center [1417, 108] width 109 height 13
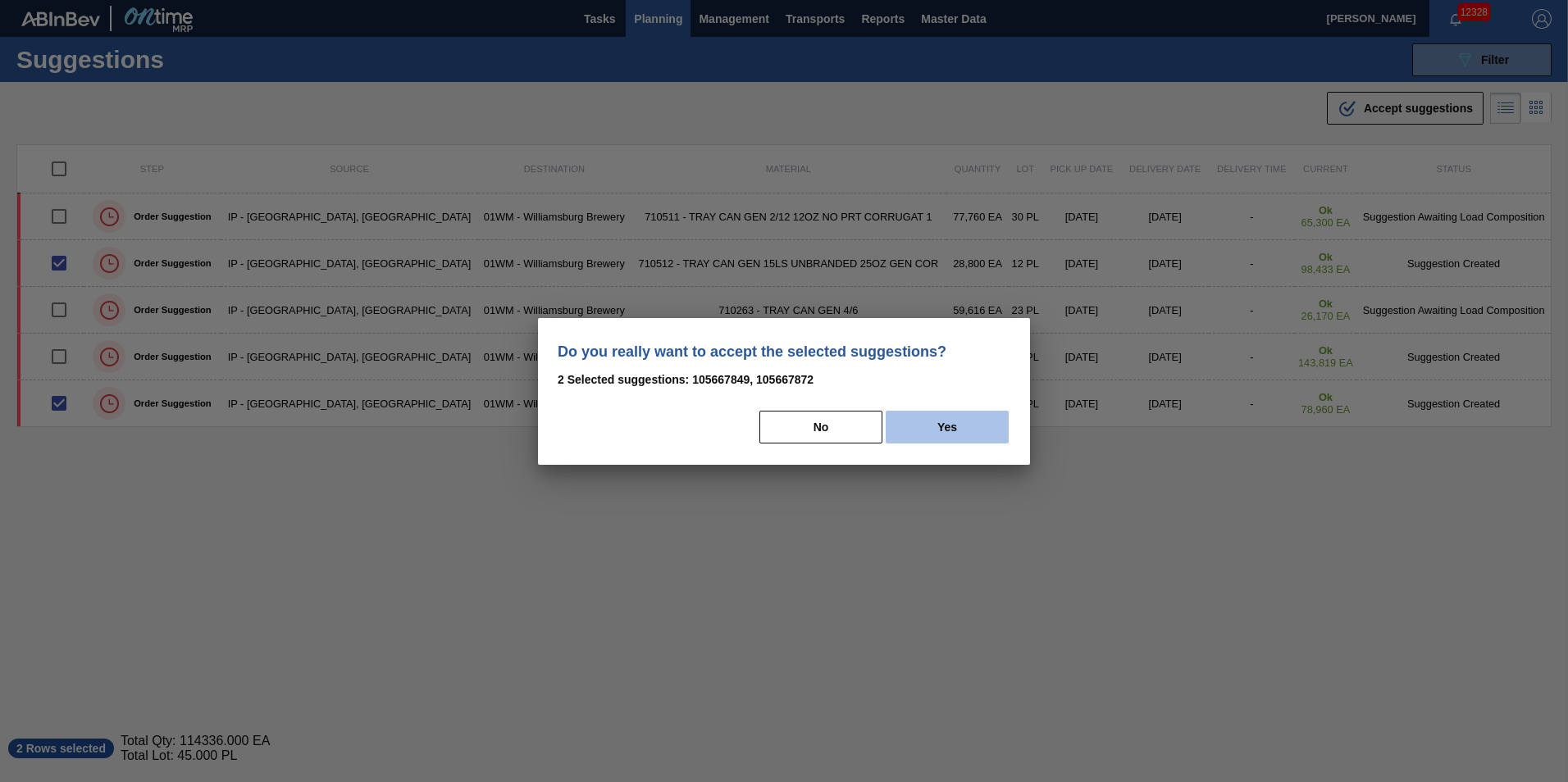
click at [928, 424] on button "Yes" at bounding box center [947, 427] width 123 height 33
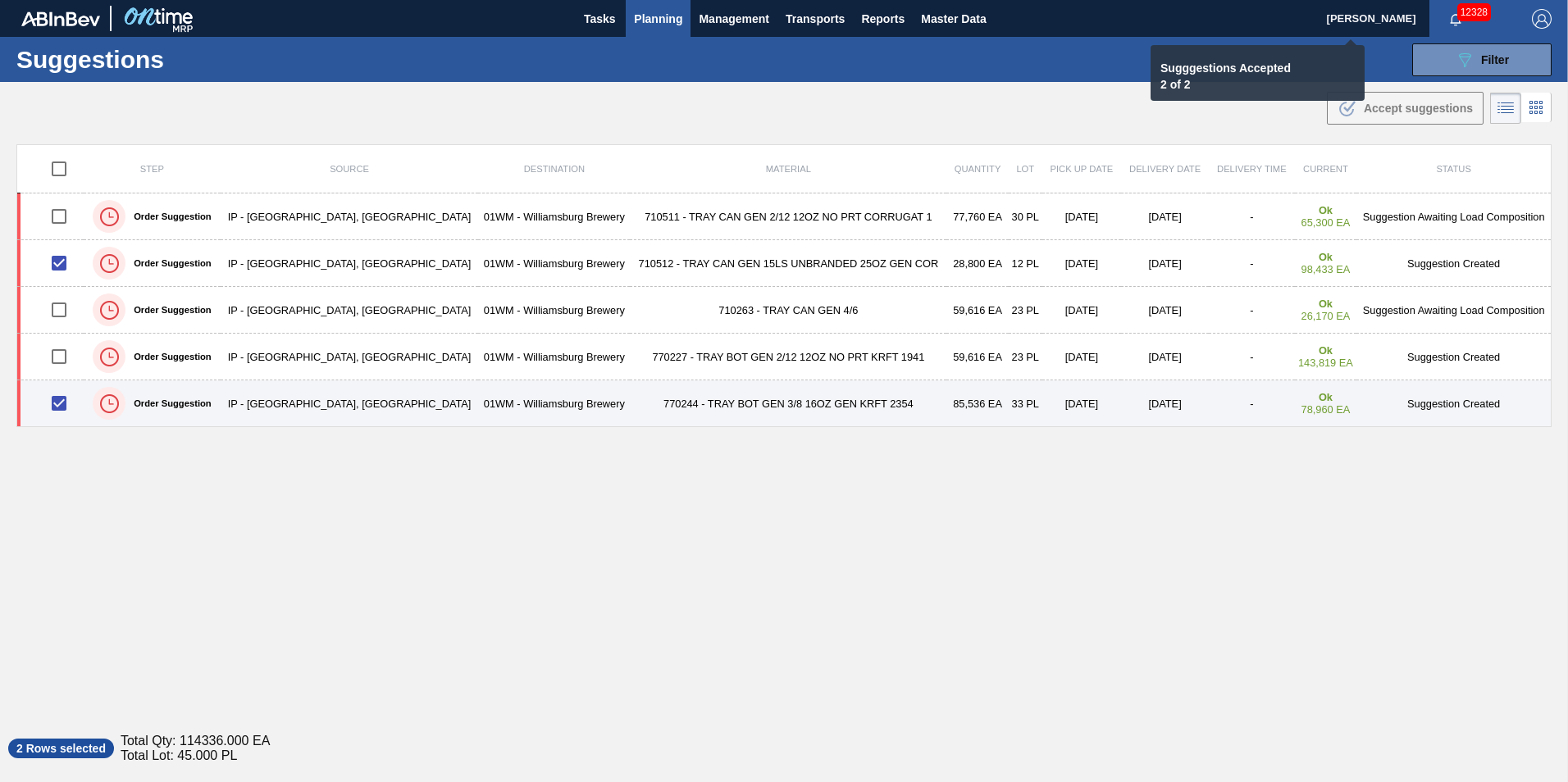
checkbox input "false"
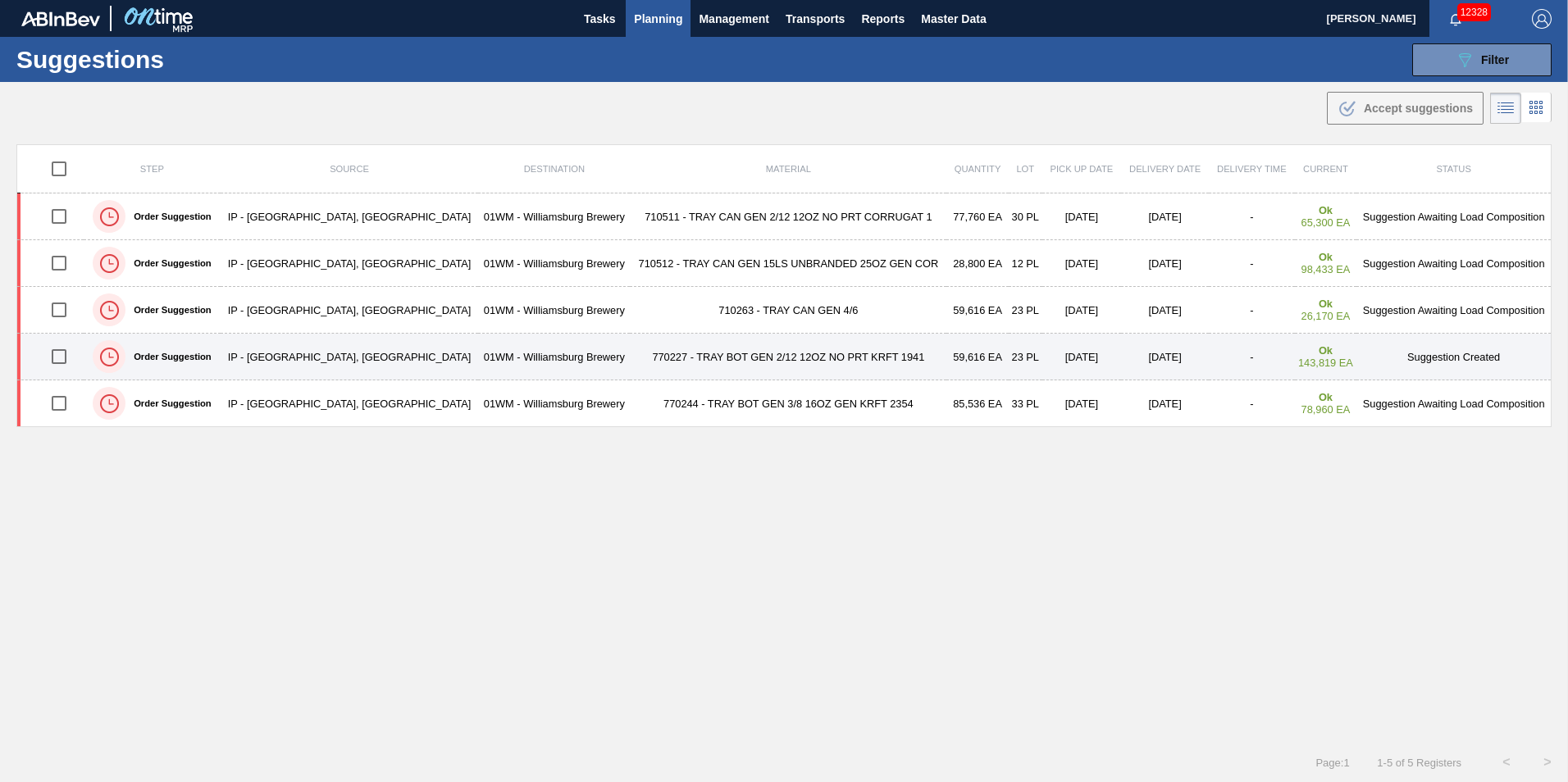
click at [196, 370] on div "Order Suggestion" at bounding box center [152, 356] width 132 height 41
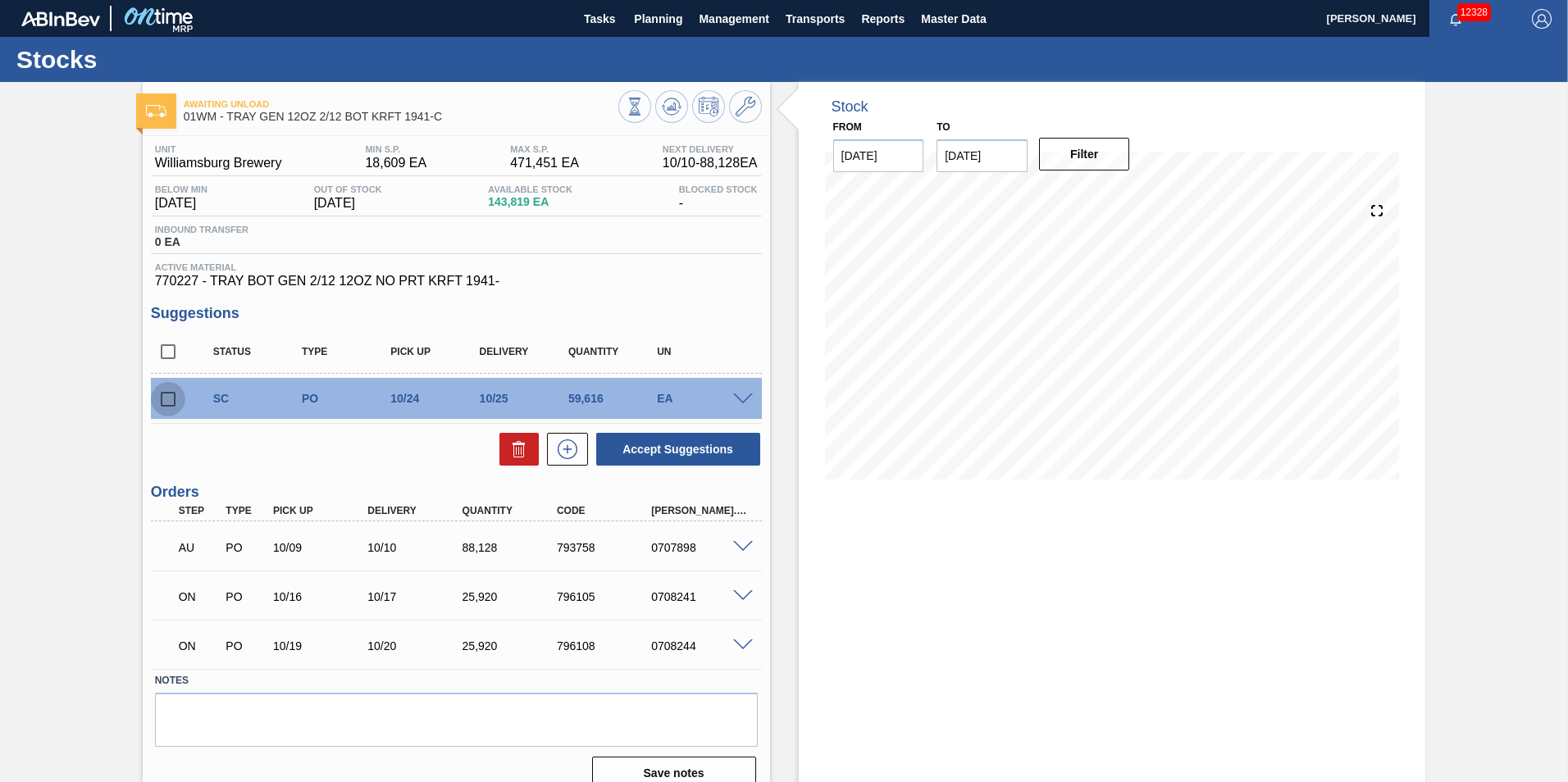
click at [165, 394] on input "checkbox" at bounding box center [168, 400] width 34 height 34
click at [514, 446] on icon at bounding box center [518, 449] width 20 height 20
checkbox input "false"
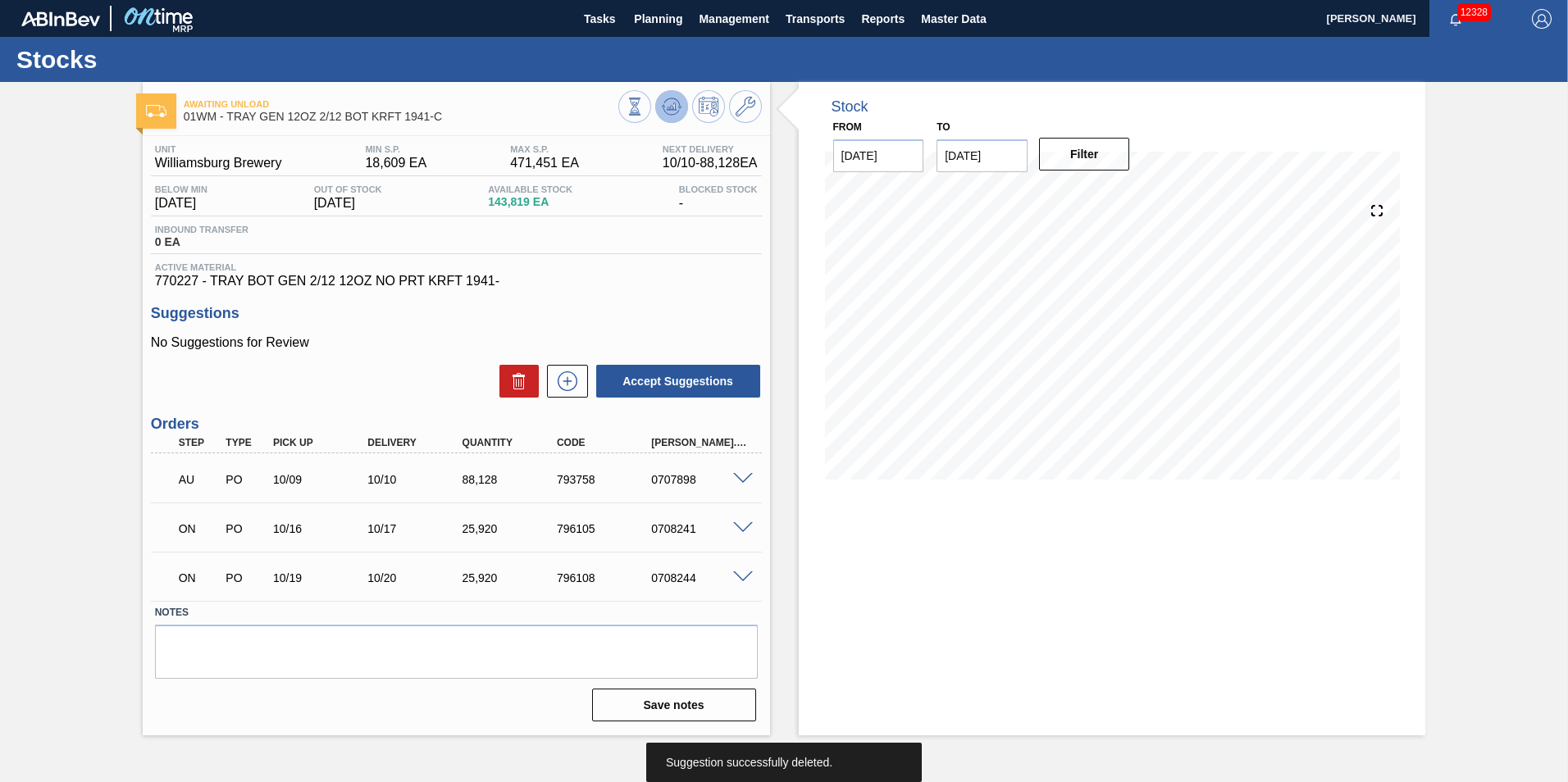
click at [676, 107] on icon at bounding box center [671, 106] width 20 height 20
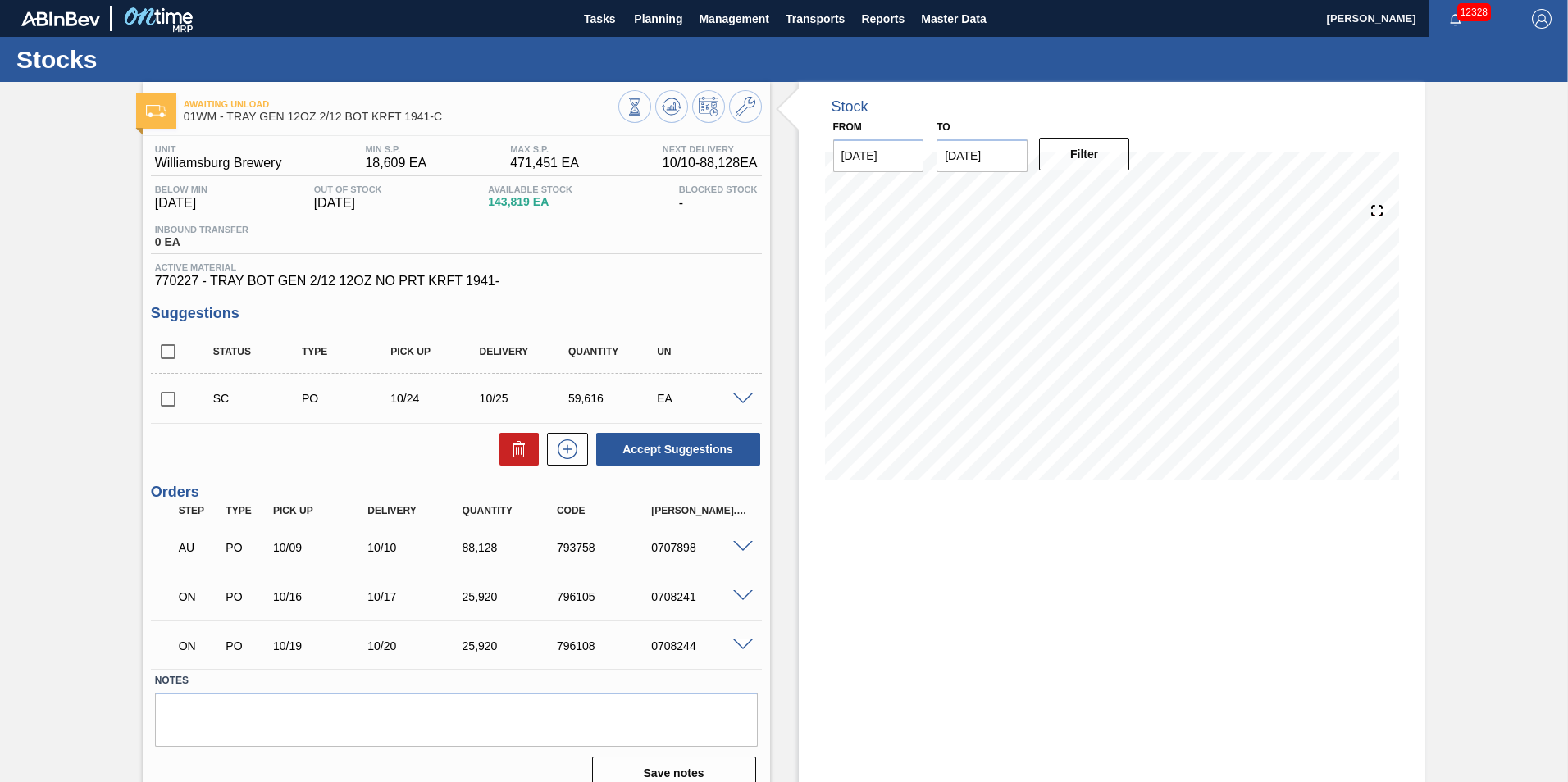
click at [733, 397] on span at bounding box center [742, 400] width 20 height 12
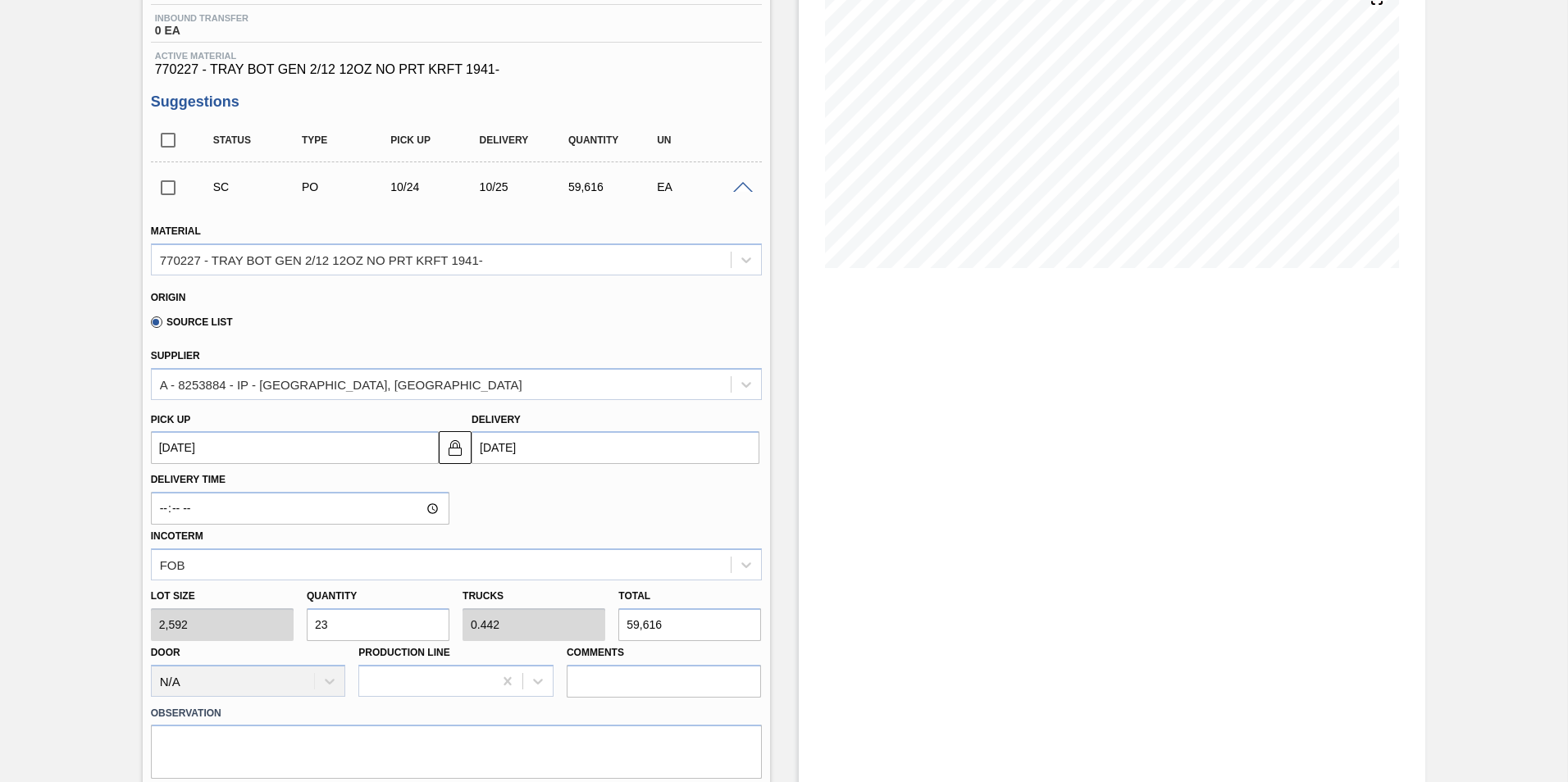
scroll to position [246, 0]
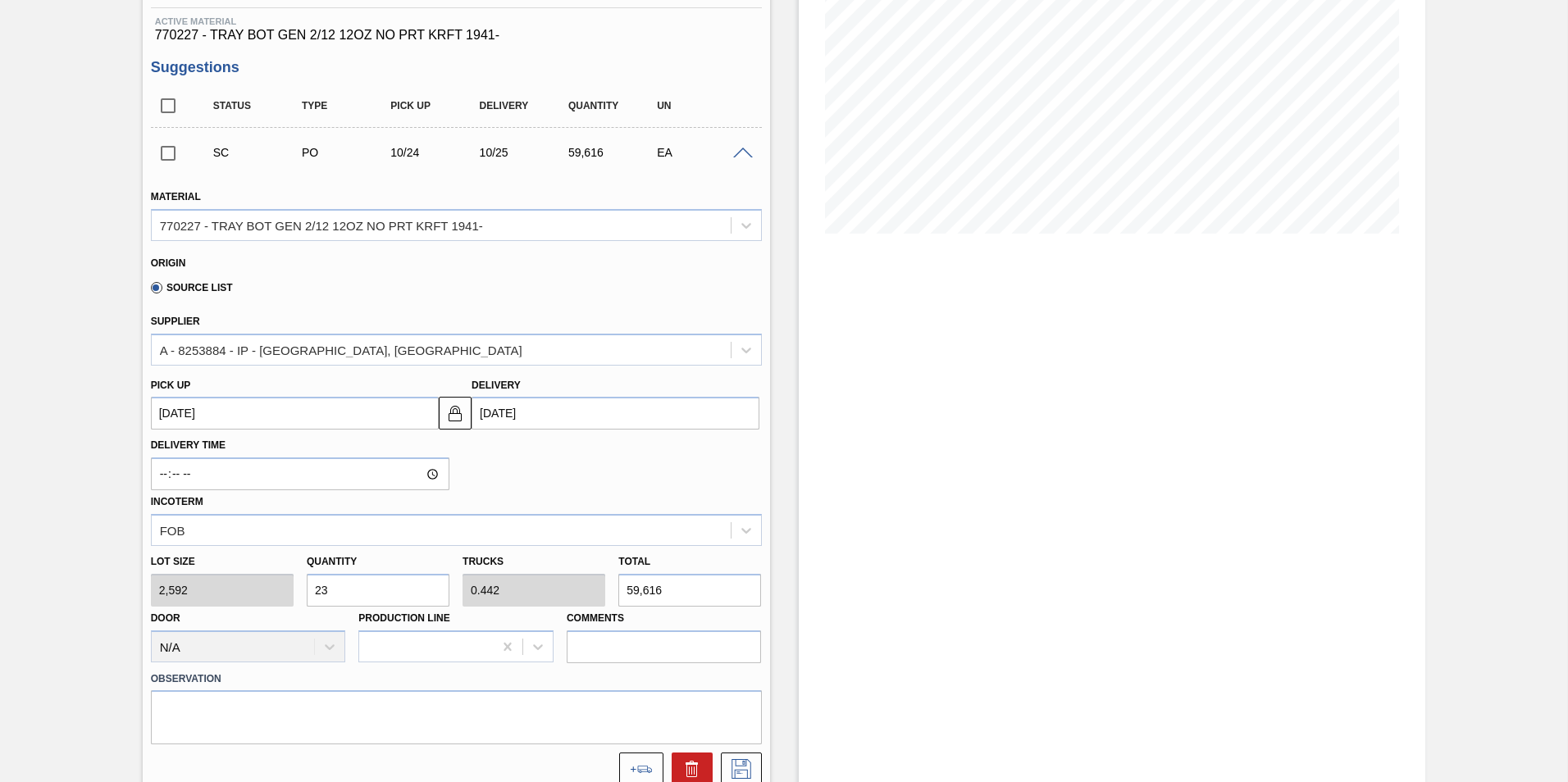
click at [180, 589] on div "Lot size 2,592 Quantity 23 Trucks 0.442 Total 59,616 Door N/A Production Line C…" at bounding box center [456, 605] width 624 height 118
click at [322, 293] on div "Source List" at bounding box center [449, 285] width 597 height 32
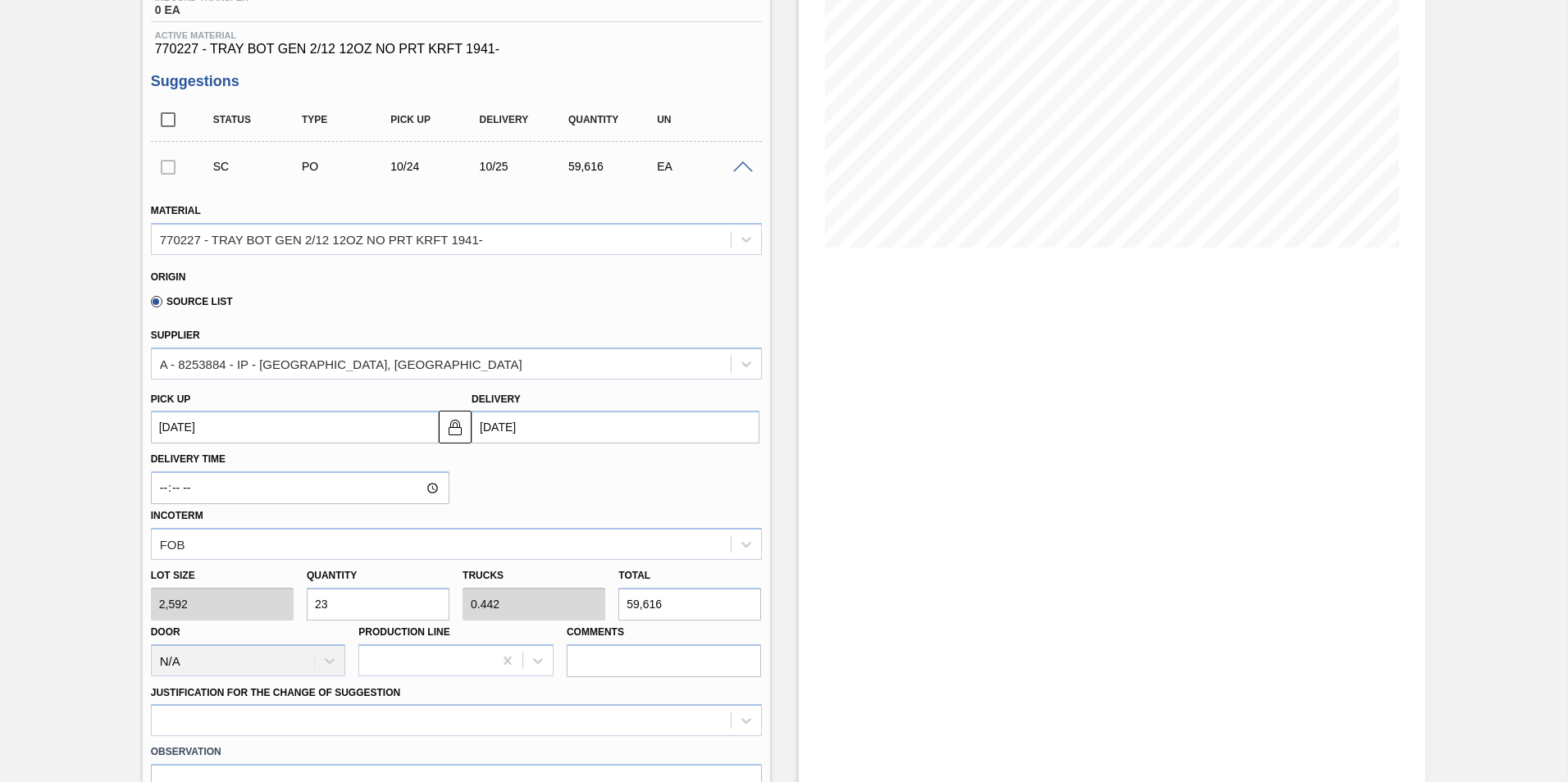
scroll to position [82, 0]
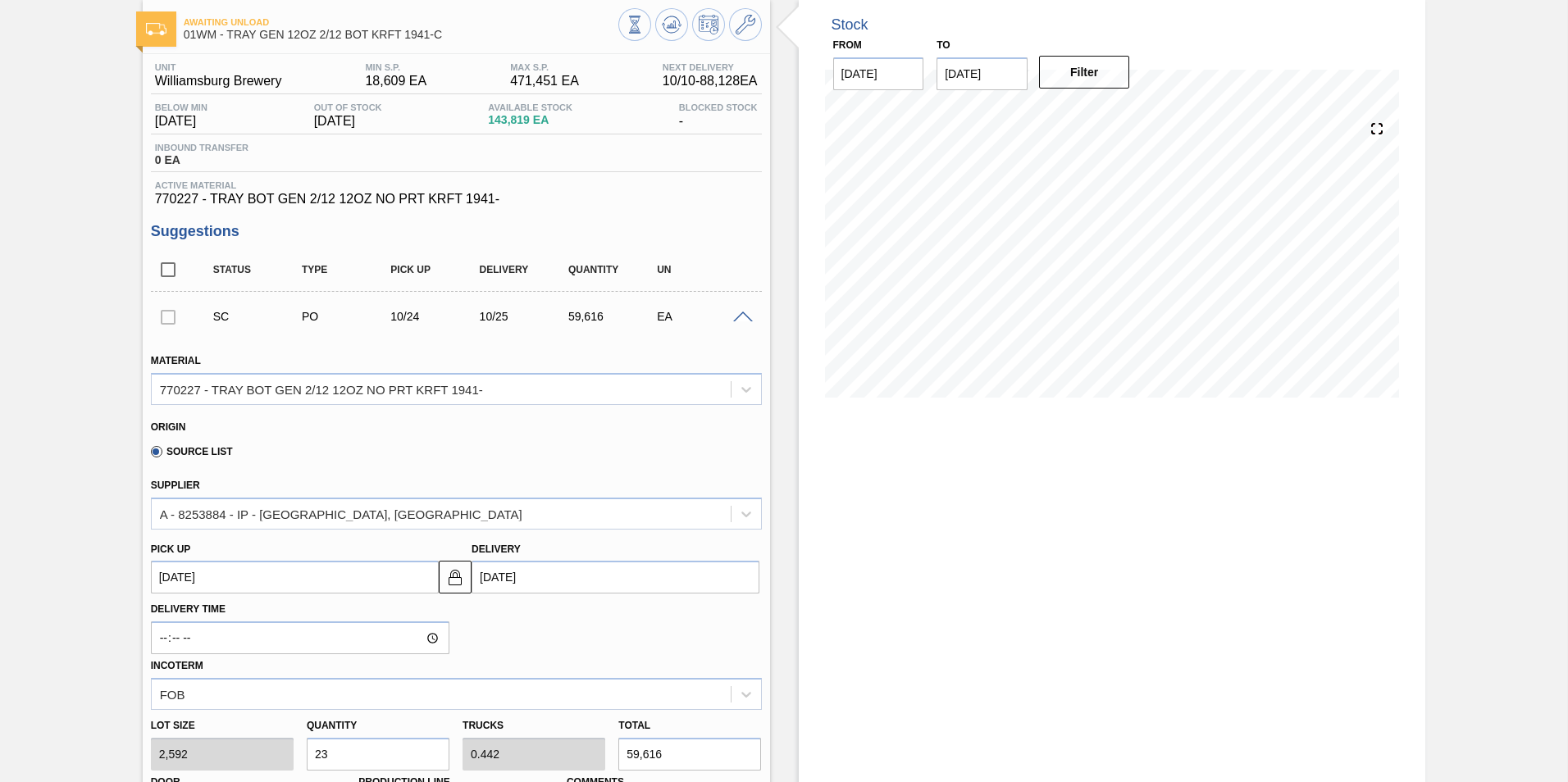
click at [165, 324] on div at bounding box center [168, 316] width 34 height 33
click at [160, 310] on div at bounding box center [168, 316] width 34 height 33
drag, startPoint x: 165, startPoint y: 310, endPoint x: 172, endPoint y: 316, distance: 9.2
click at [165, 310] on div at bounding box center [168, 316] width 34 height 33
click at [174, 316] on div at bounding box center [168, 316] width 34 height 33
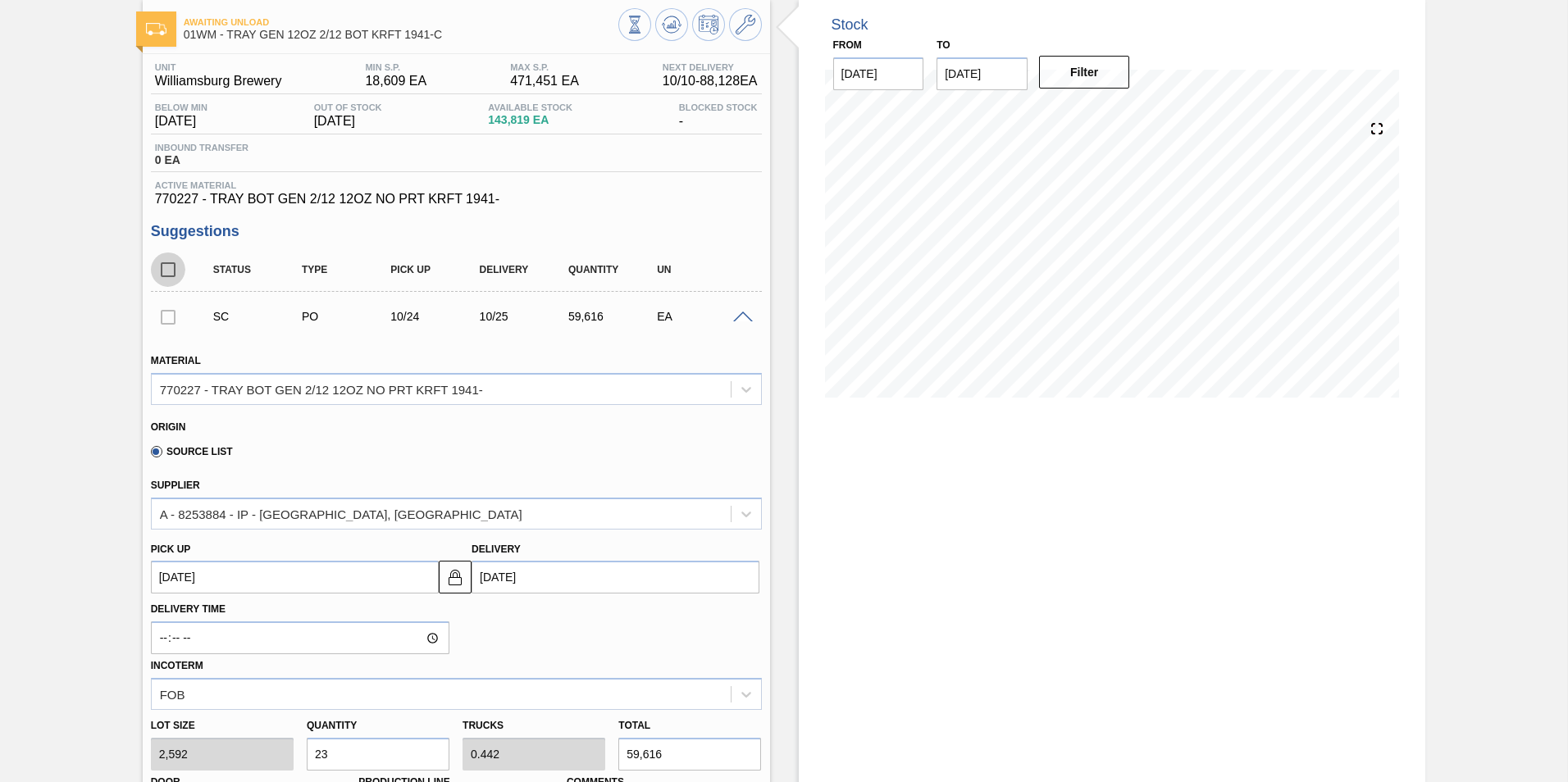
click at [173, 271] on input "checkbox" at bounding box center [168, 270] width 34 height 34
checkbox input "true"
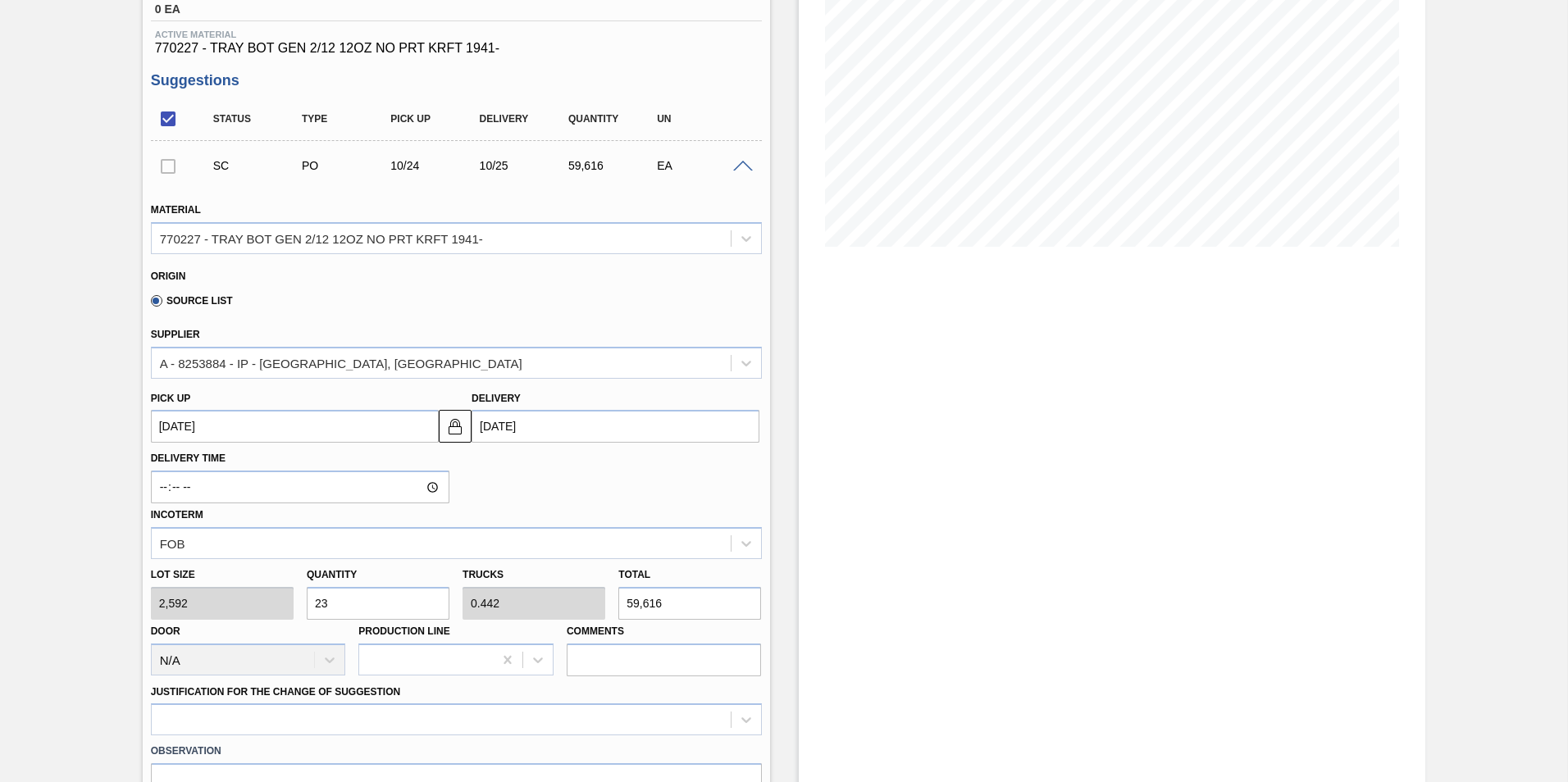
scroll to position [410, 0]
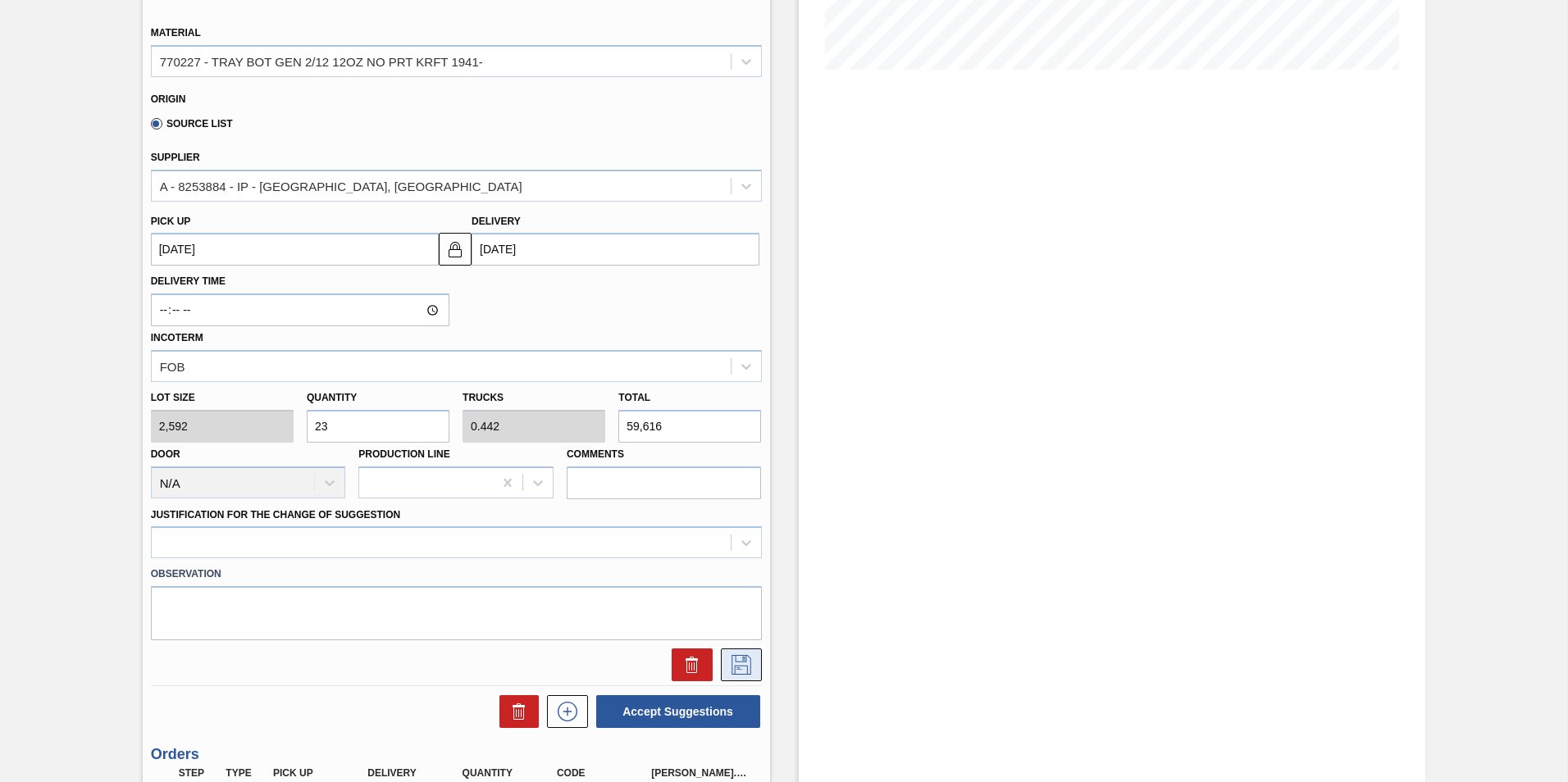
click at [732, 657] on icon at bounding box center [741, 664] width 27 height 20
click at [391, 686] on div "Status Type Pick up Delivery Quantity UN SC PO 10/24 10/25 59,616 EA Material 7…" at bounding box center [457, 325] width 611 height 810
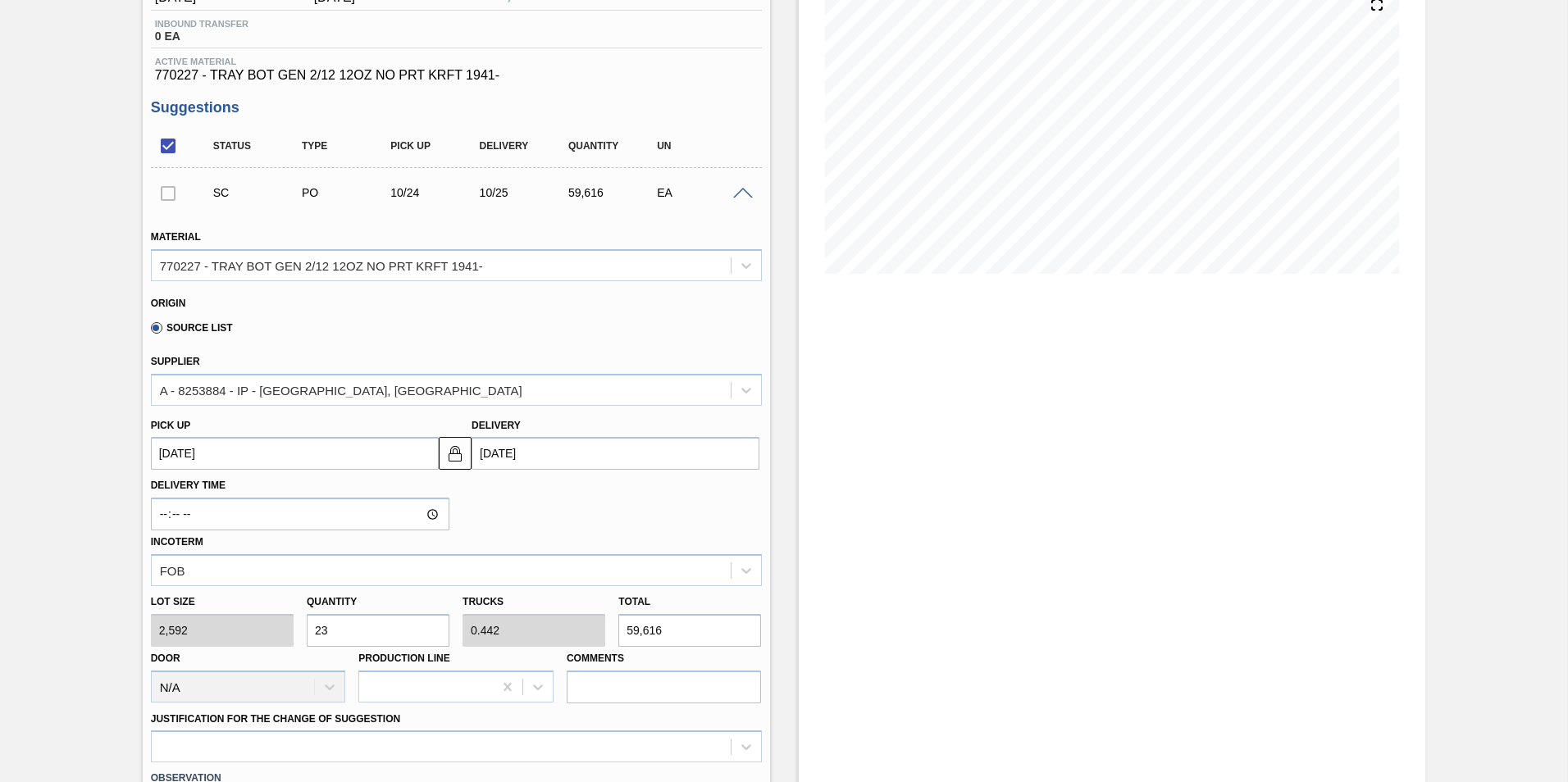
scroll to position [0, 0]
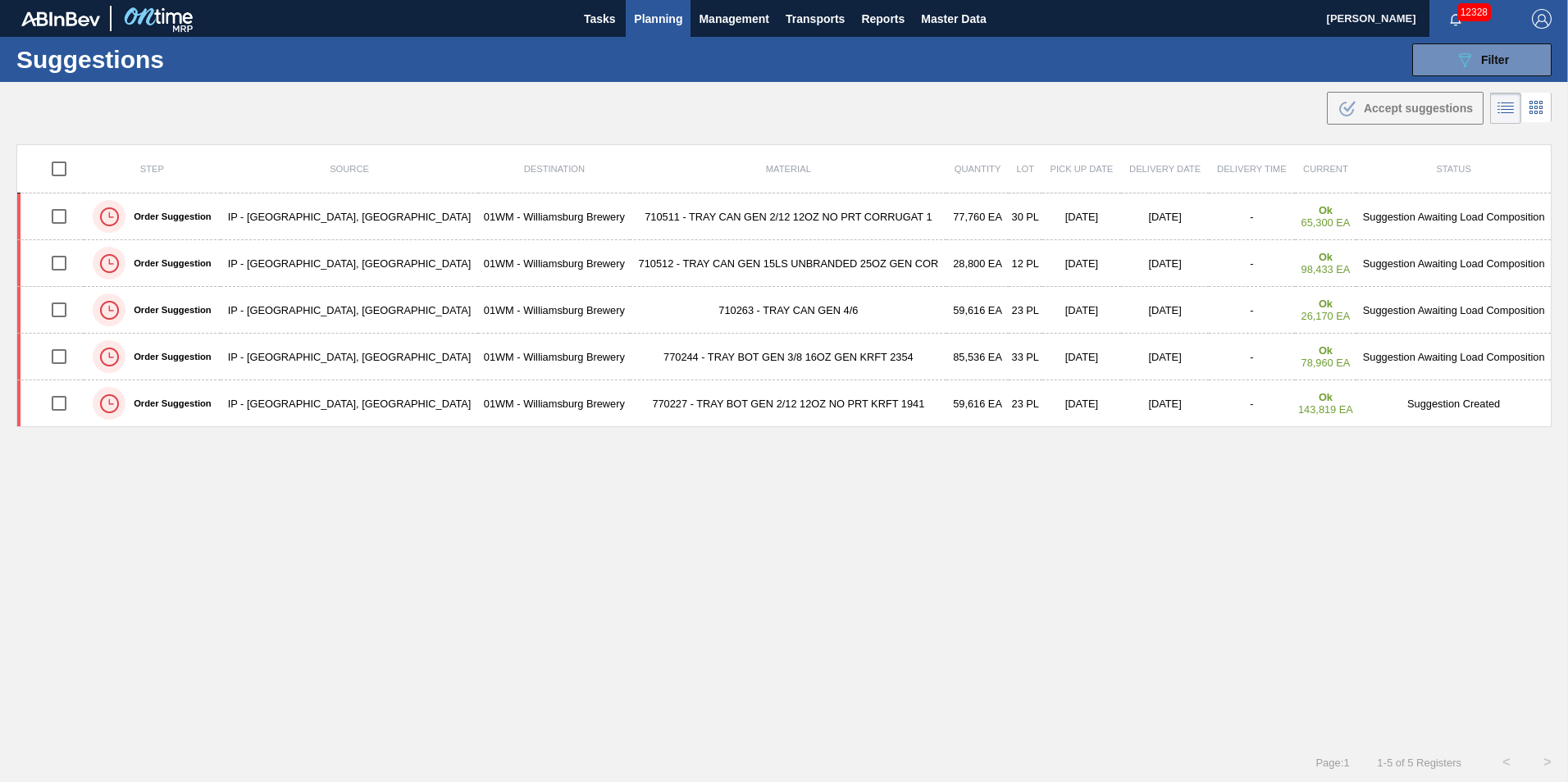
click at [662, 12] on span "Planning" at bounding box center [658, 19] width 48 height 20
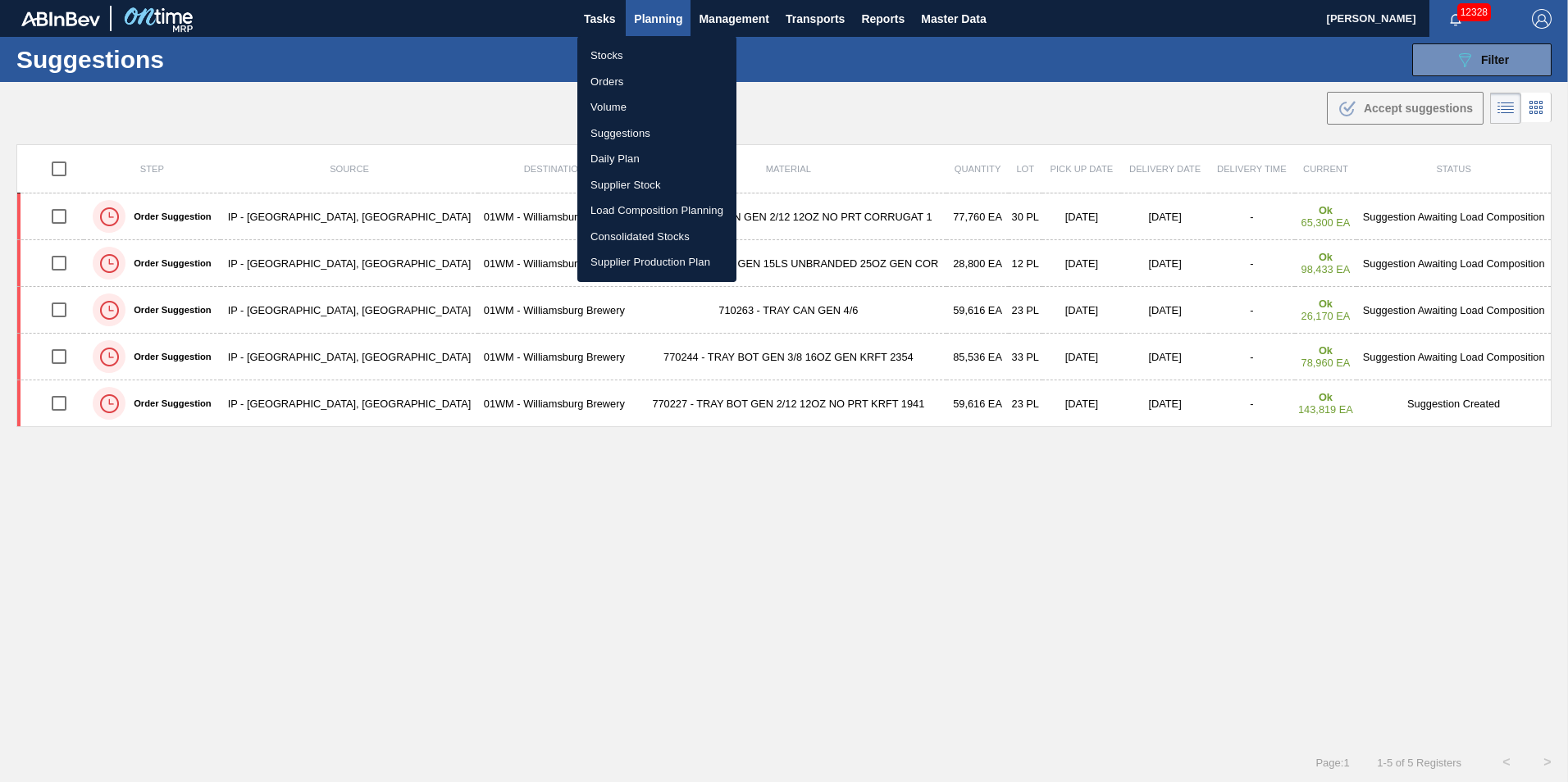
click at [654, 133] on li "Suggestions" at bounding box center [657, 134] width 159 height 27
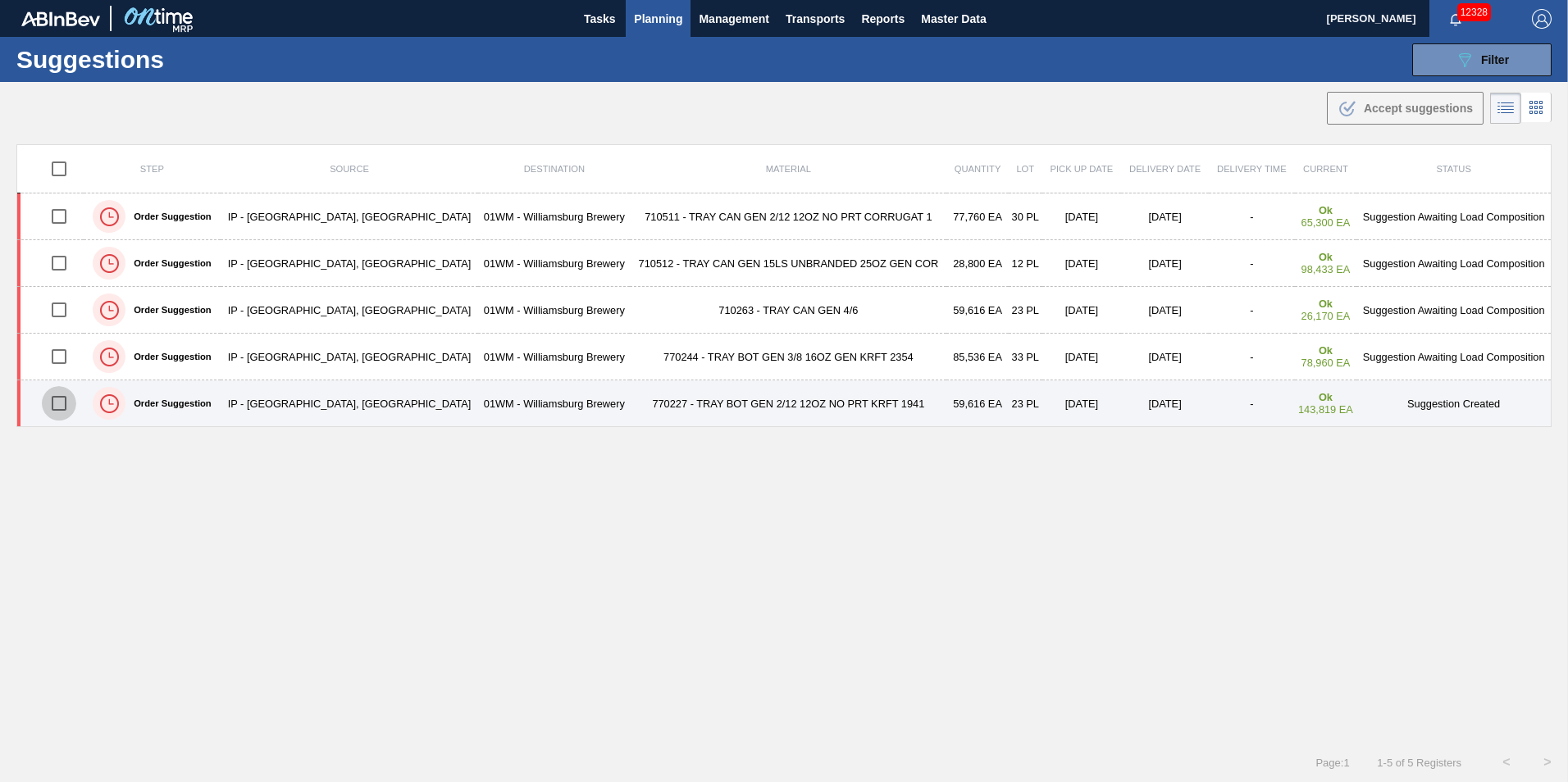
click at [64, 404] on input "checkbox" at bounding box center [59, 403] width 34 height 34
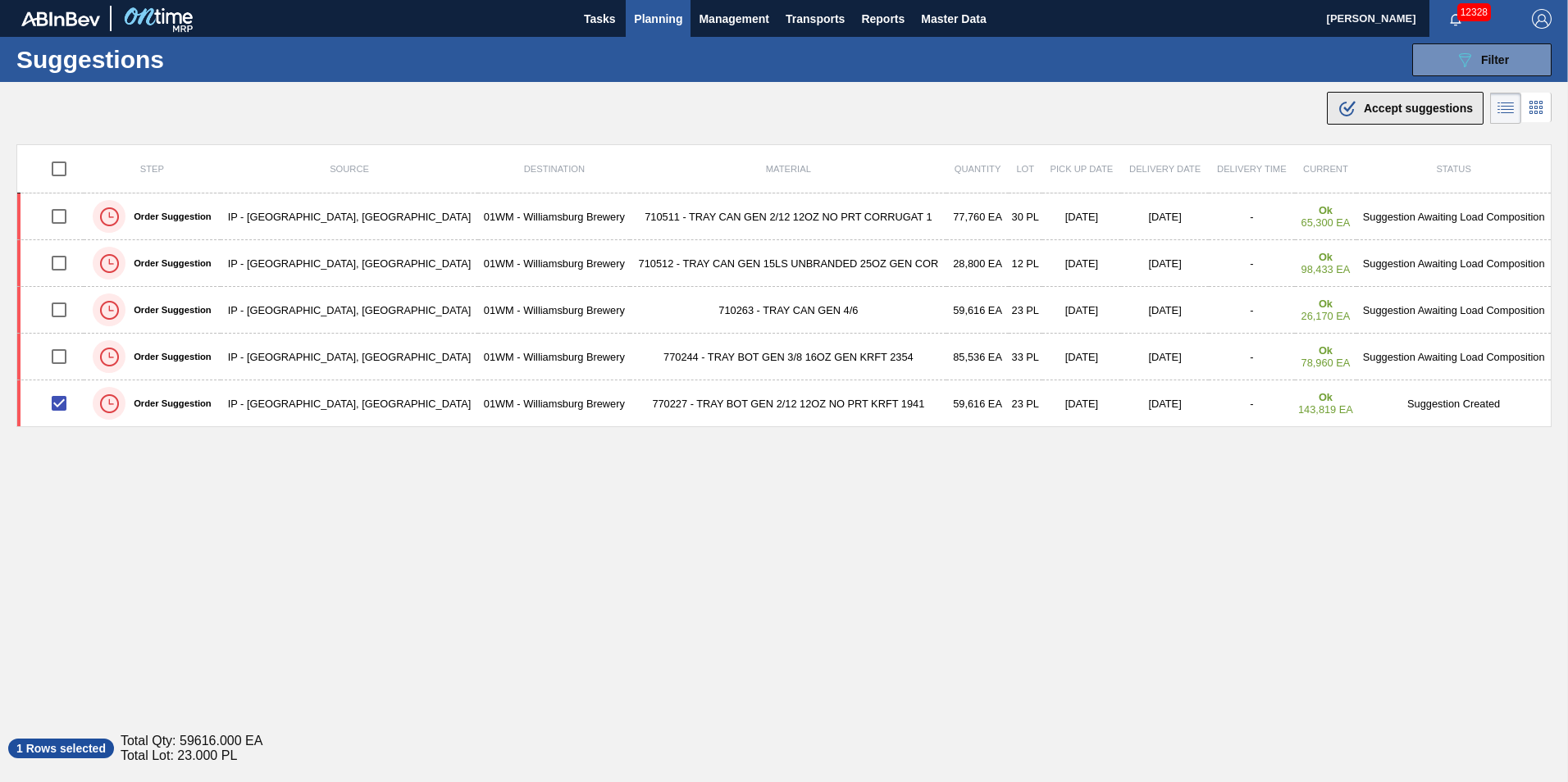
click at [1393, 106] on span "Accept suggestions" at bounding box center [1417, 108] width 109 height 13
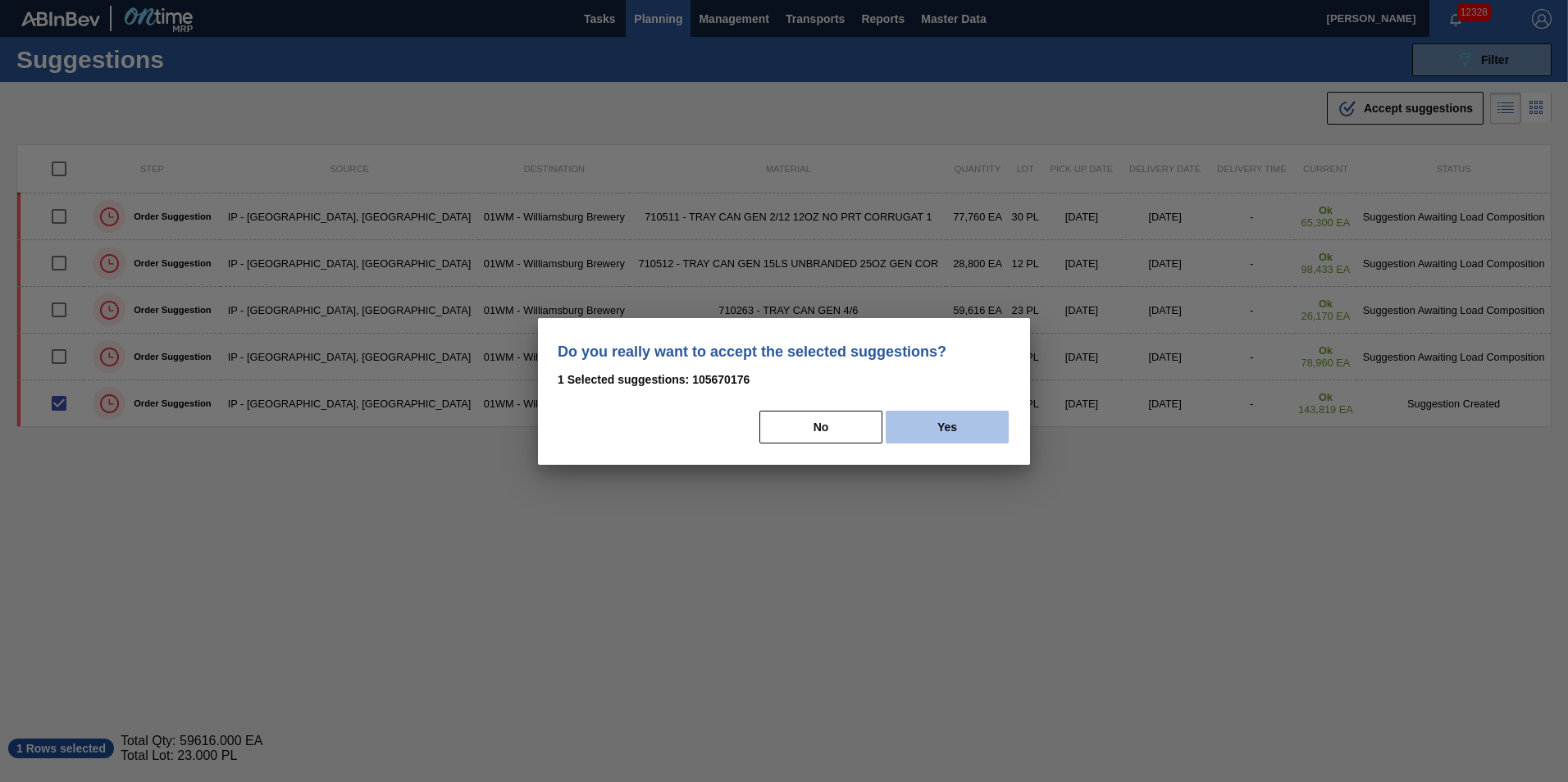
click at [971, 416] on button "Yes" at bounding box center [947, 427] width 123 height 33
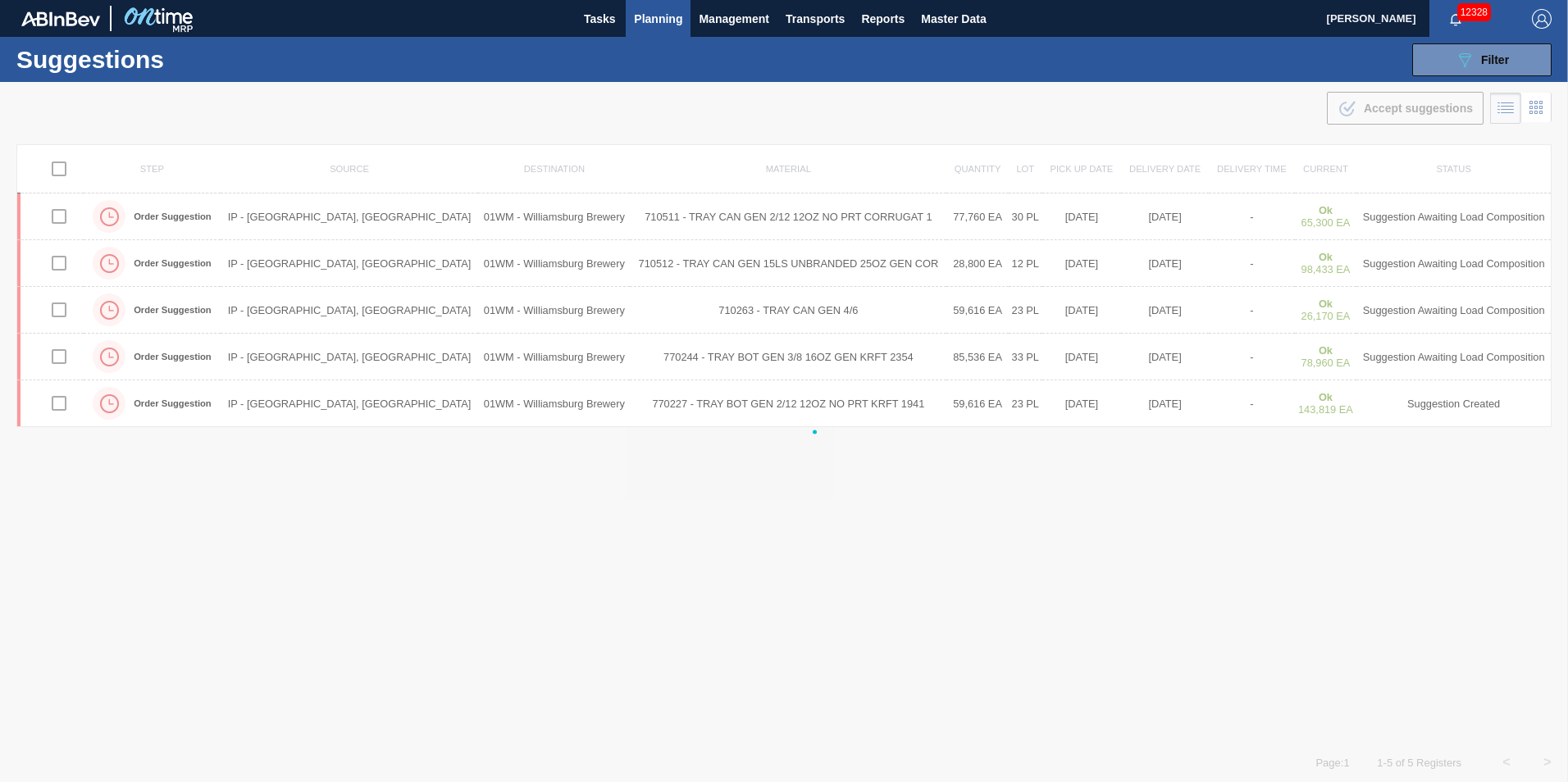
checkbox input "false"
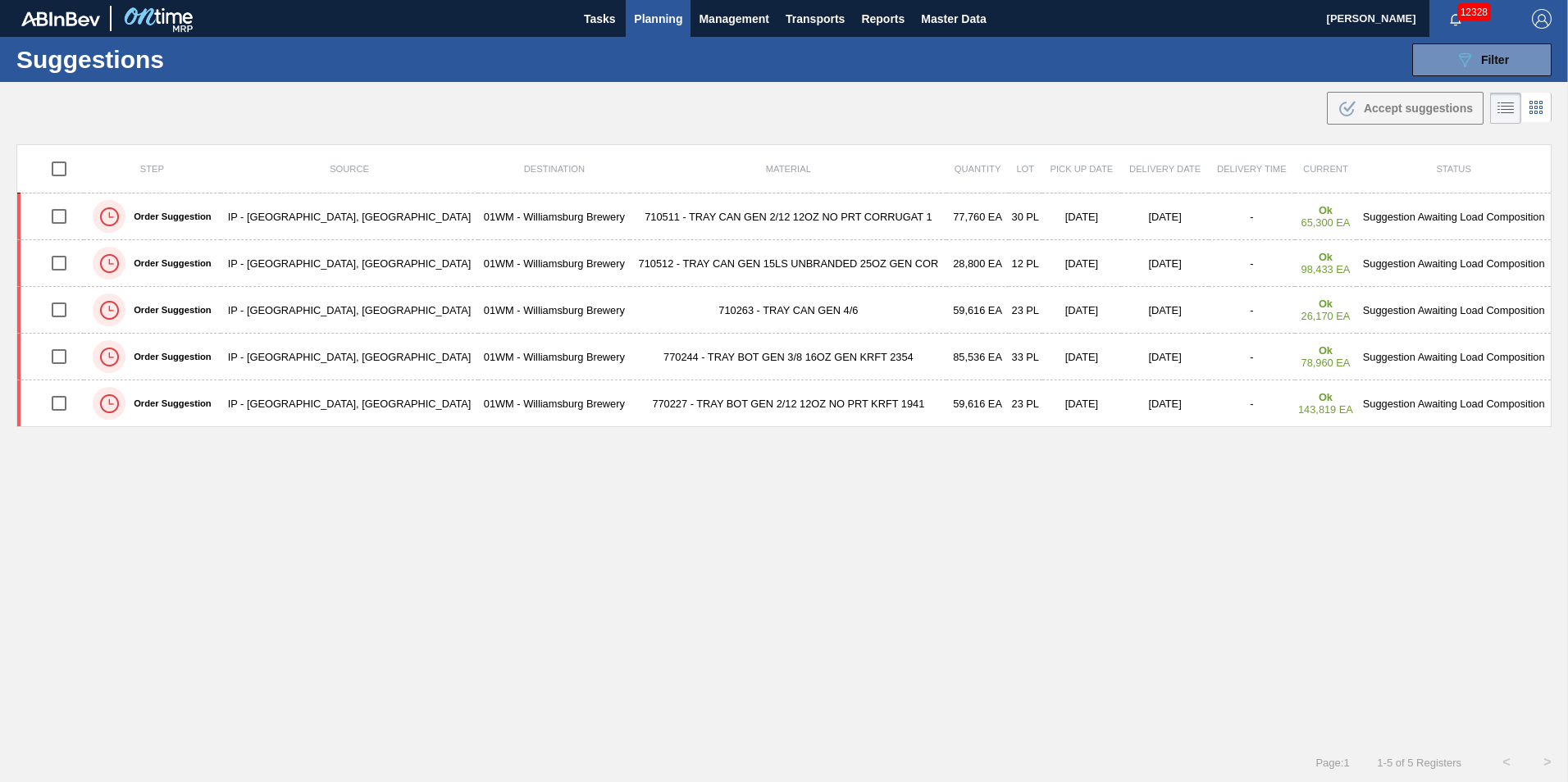
click at [648, 16] on span "Planning" at bounding box center [658, 19] width 48 height 20
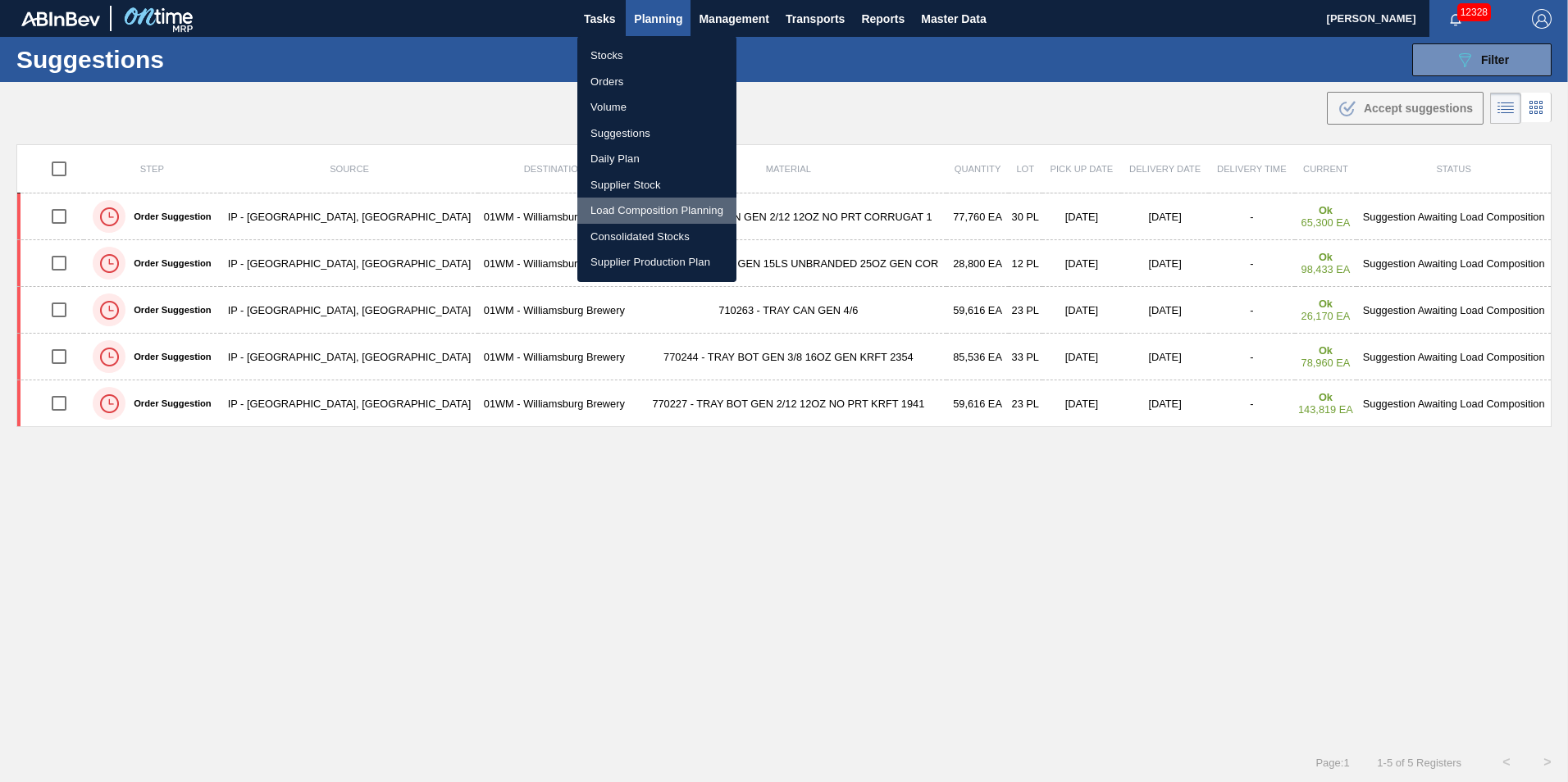
click at [631, 211] on li "Load Composition Planning" at bounding box center [657, 211] width 159 height 27
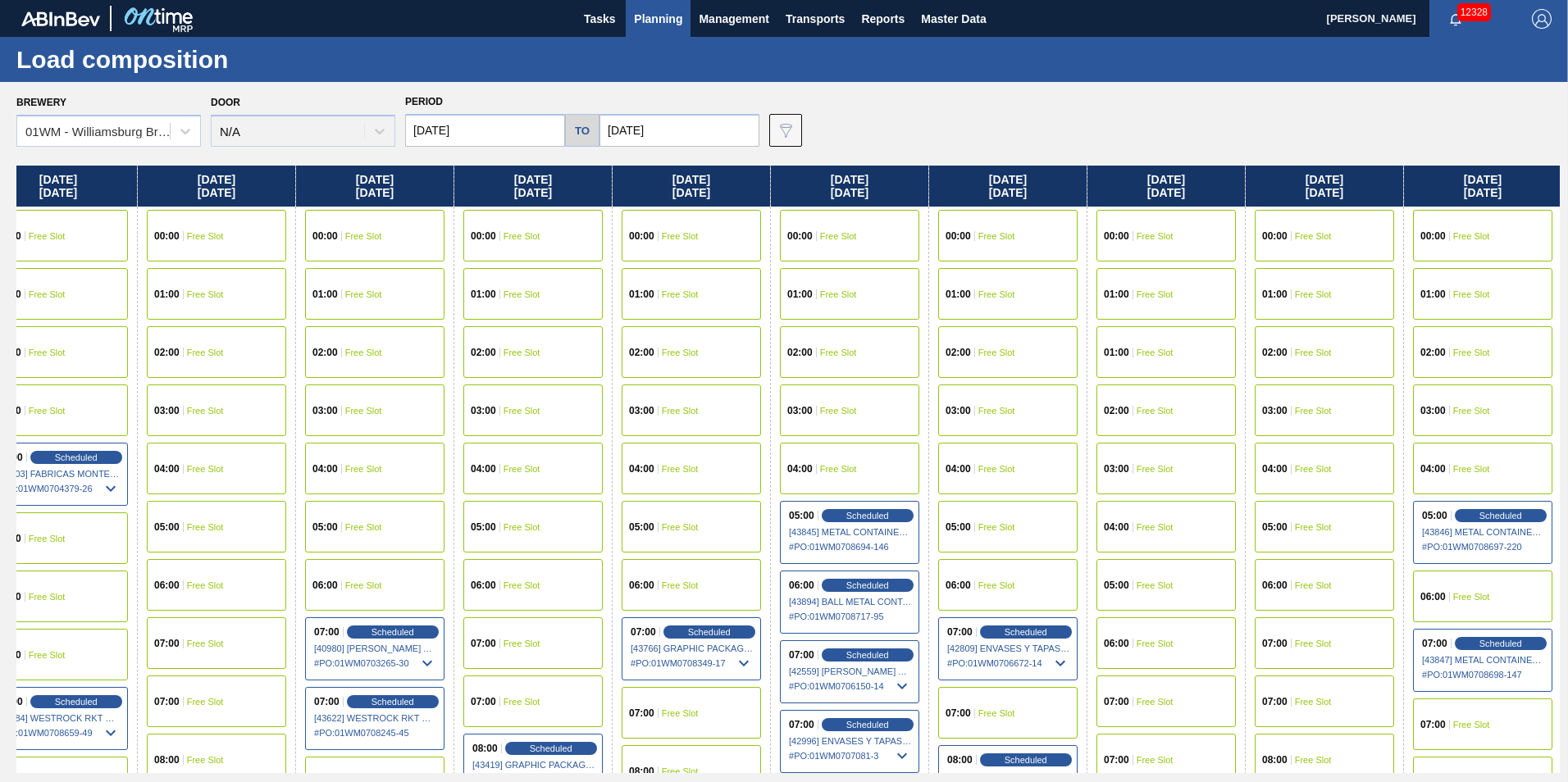
scroll to position [0, 999]
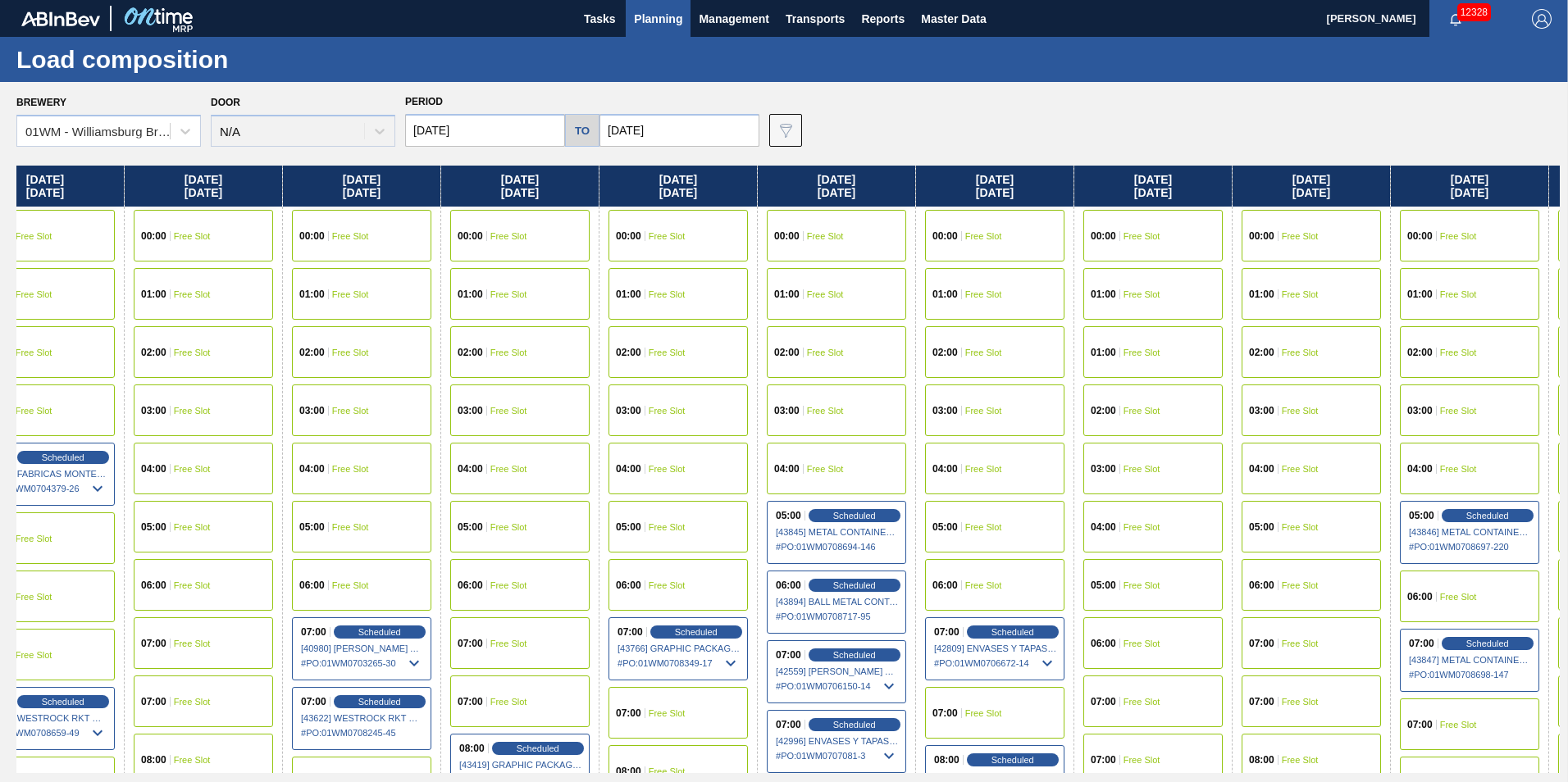
drag, startPoint x: 1332, startPoint y: 190, endPoint x: 321, endPoint y: 205, distance: 1011.1
click at [321, 205] on div "[DATE] 00:00 Free Slot 01:00 Free Slot 02:00 Free Slot 03:00 Free Slot 04:00 Fr…" at bounding box center [788, 469] width 1543 height 607
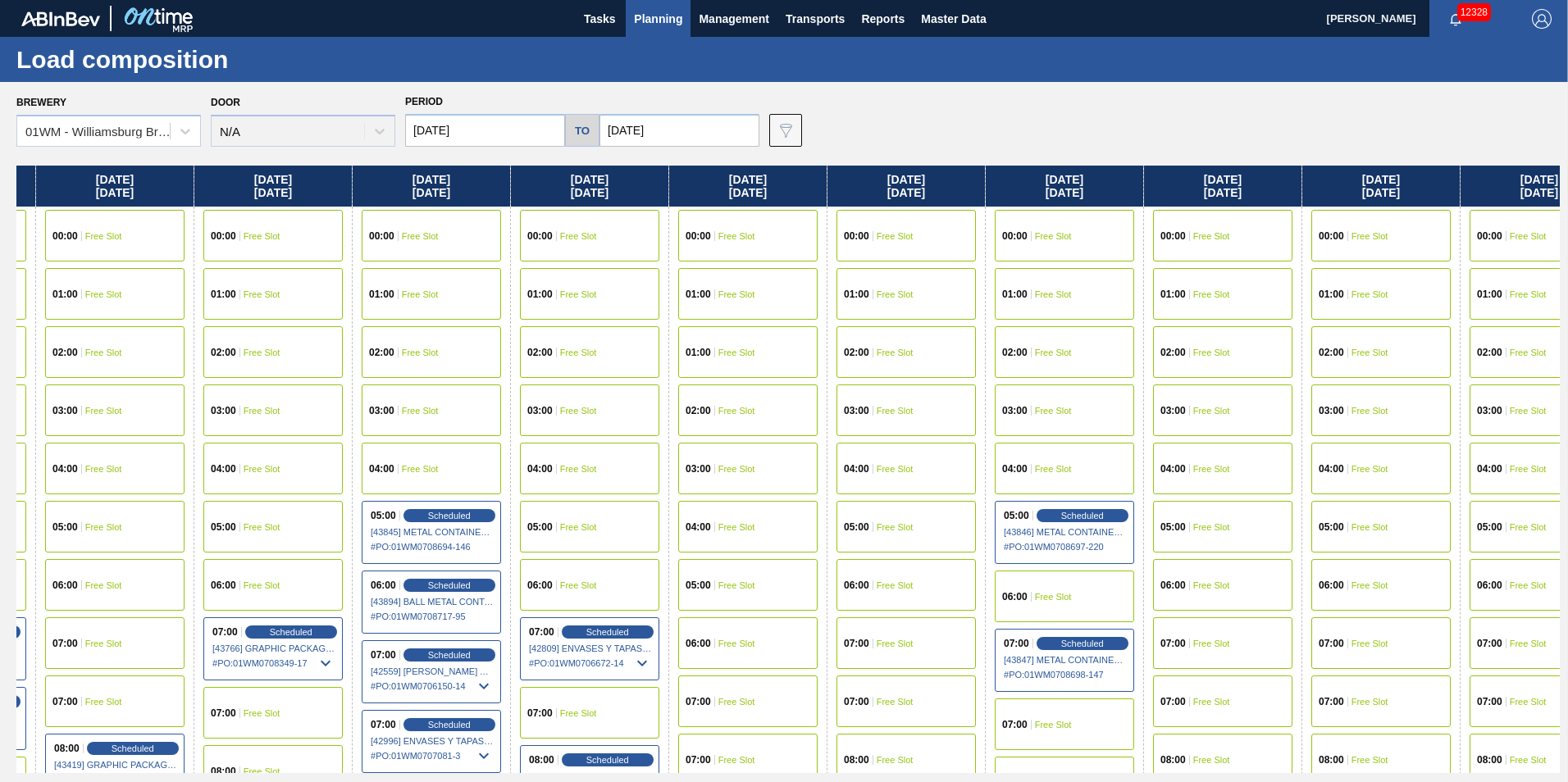
drag, startPoint x: 1336, startPoint y: 184, endPoint x: 921, endPoint y: 203, distance: 415.4
click at [921, 203] on div "[DATE] 00:00 Free Slot 01:00 Free Slot 02:00 Free Slot 03:00 Free Slot 04:00 Fr…" at bounding box center [788, 469] width 1543 height 607
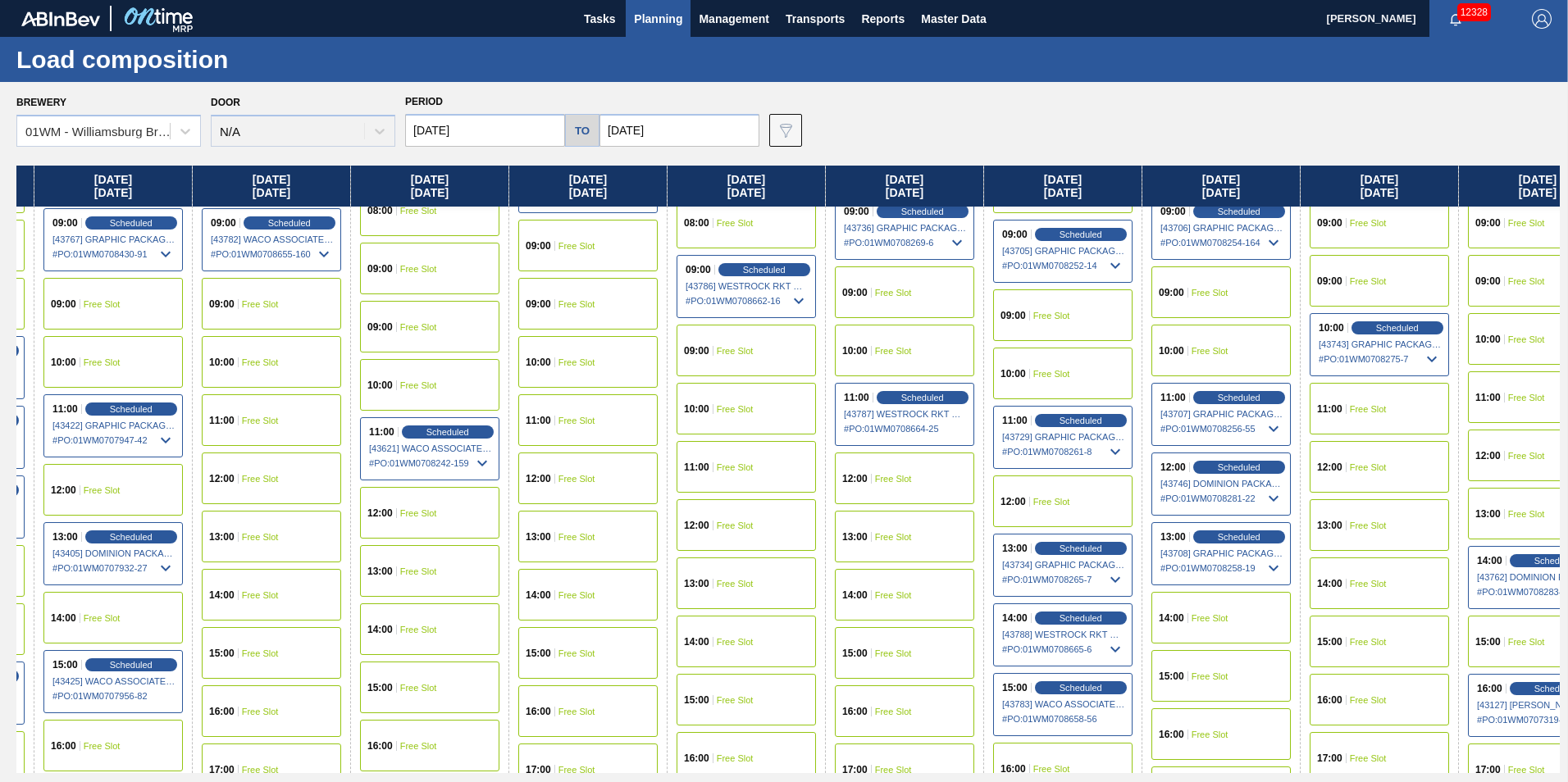
scroll to position [737, 1406]
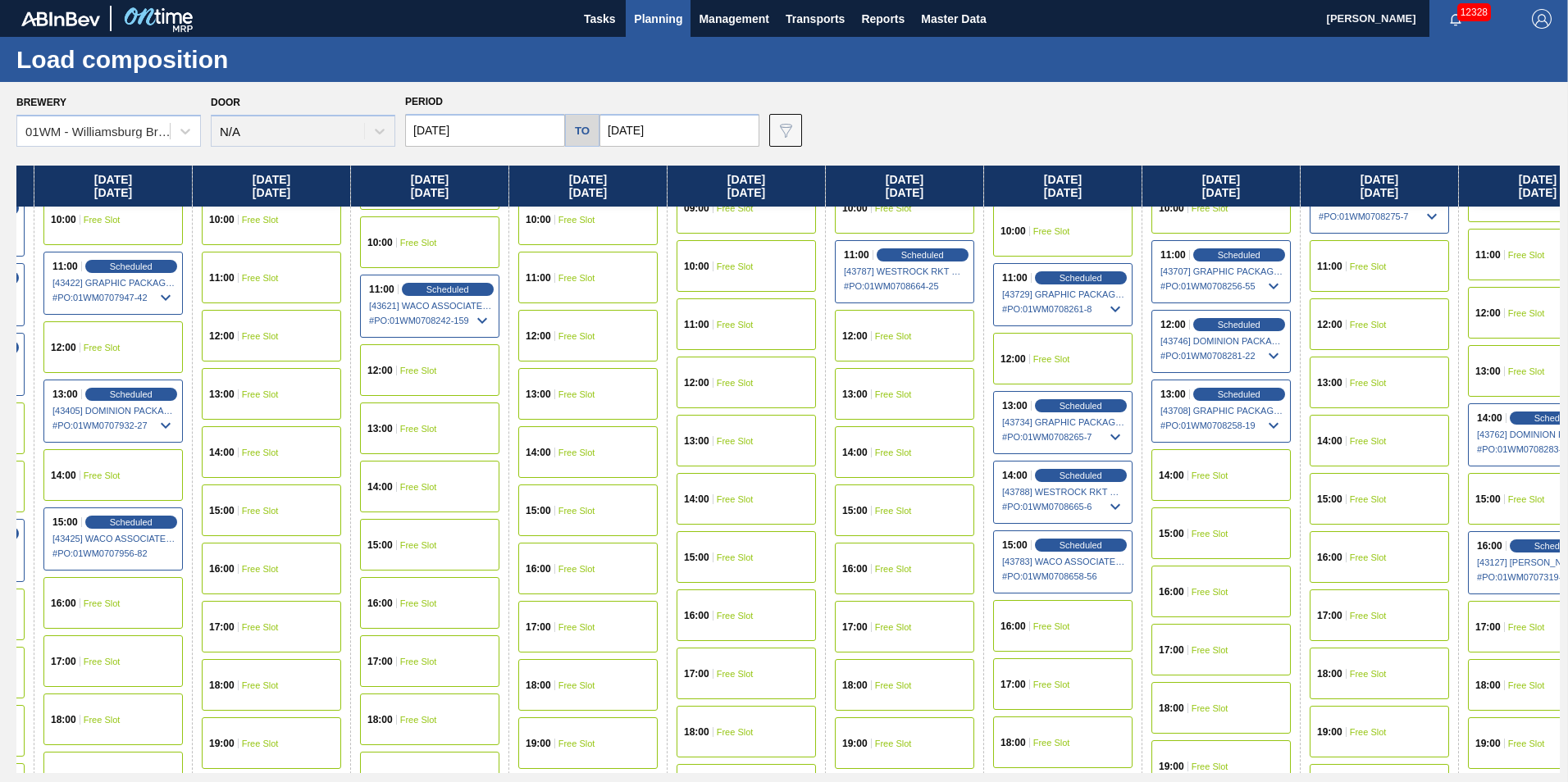
click at [1207, 544] on div "15:00 Free Slot" at bounding box center [1221, 533] width 140 height 51
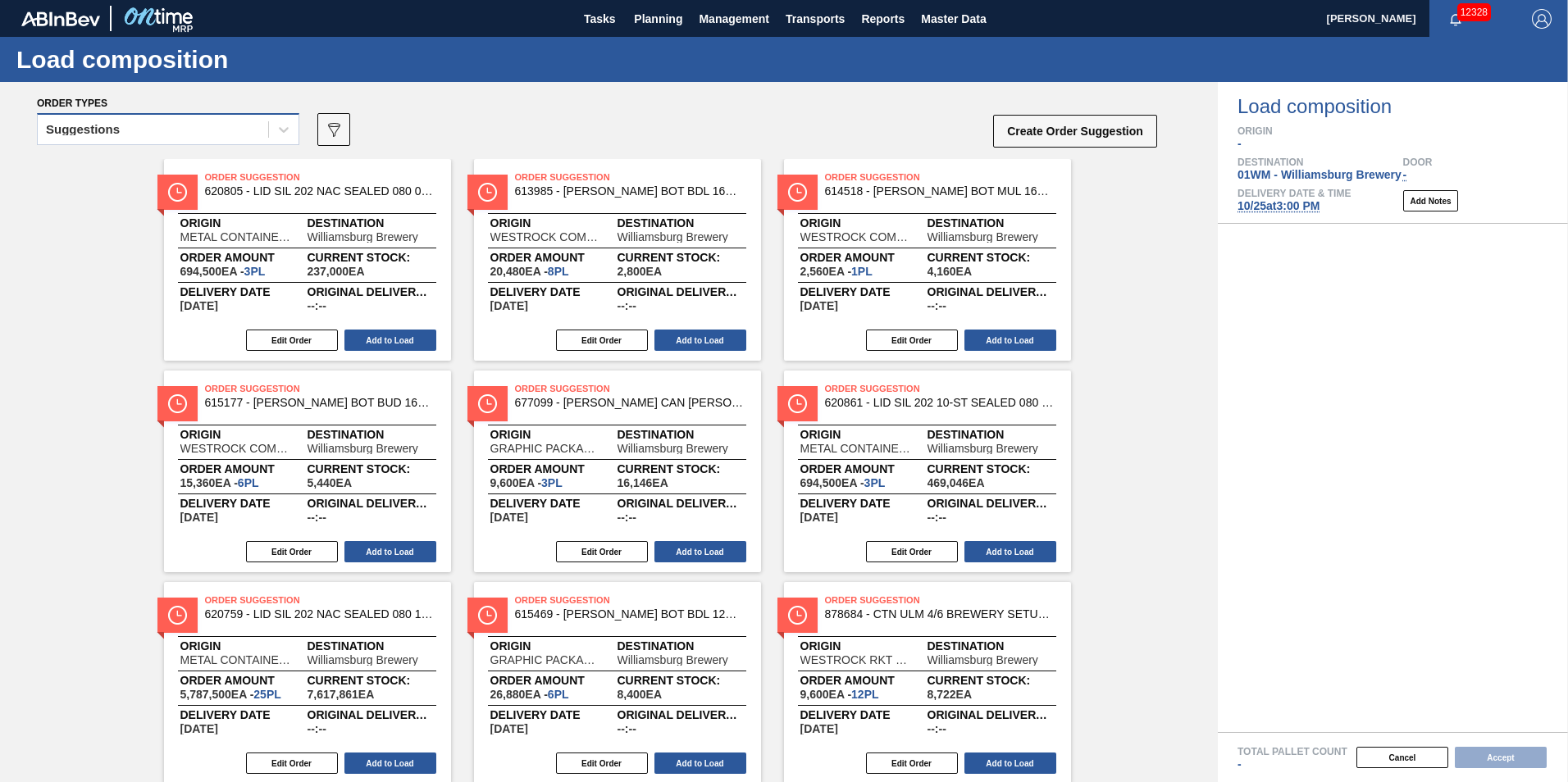
drag, startPoint x: 229, startPoint y: 128, endPoint x: 208, endPoint y: 146, distance: 27.7
click at [228, 128] on div "Suggestions" at bounding box center [153, 129] width 231 height 24
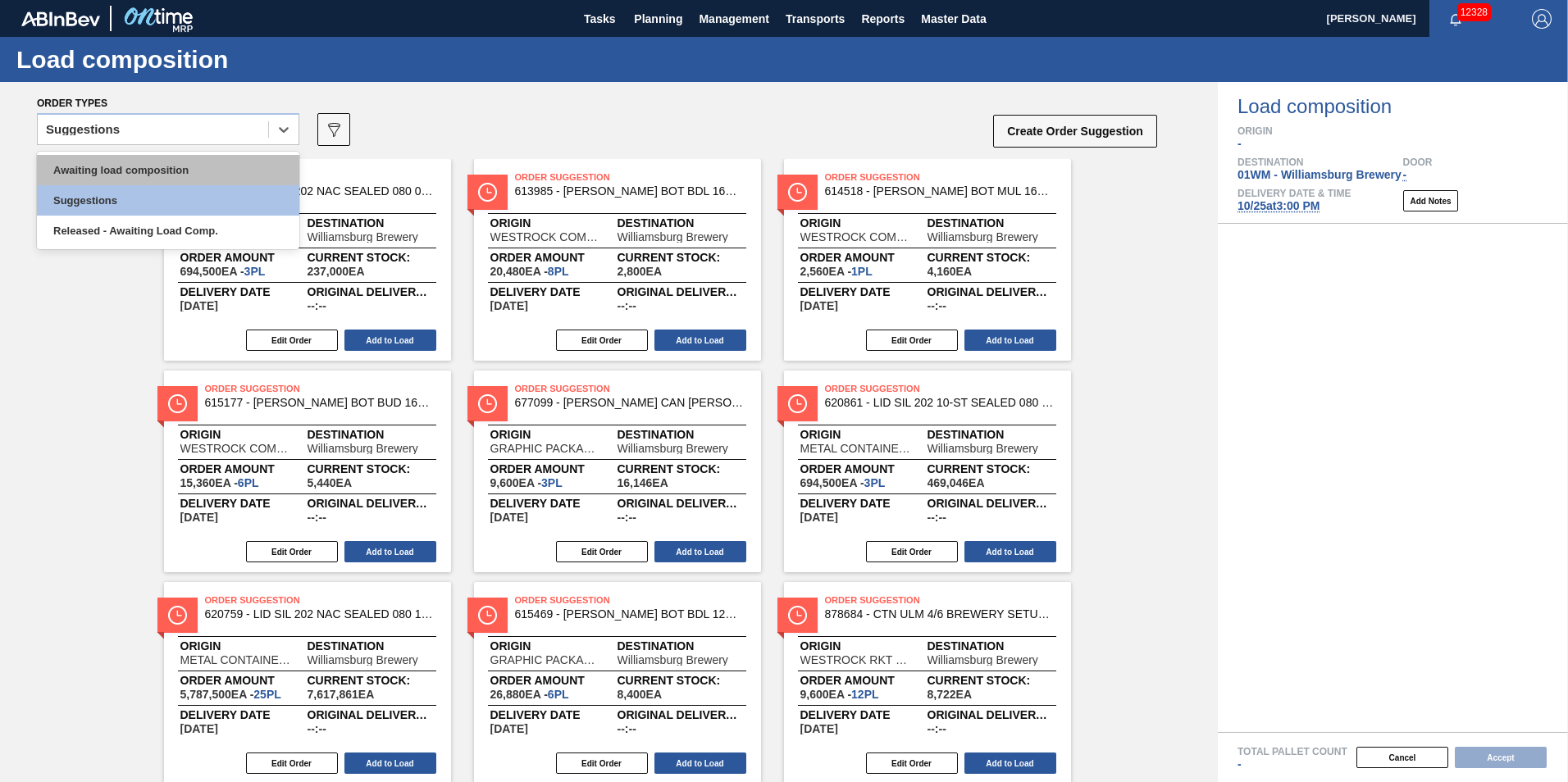
click at [180, 177] on div "Awaiting load composition" at bounding box center [168, 170] width 262 height 30
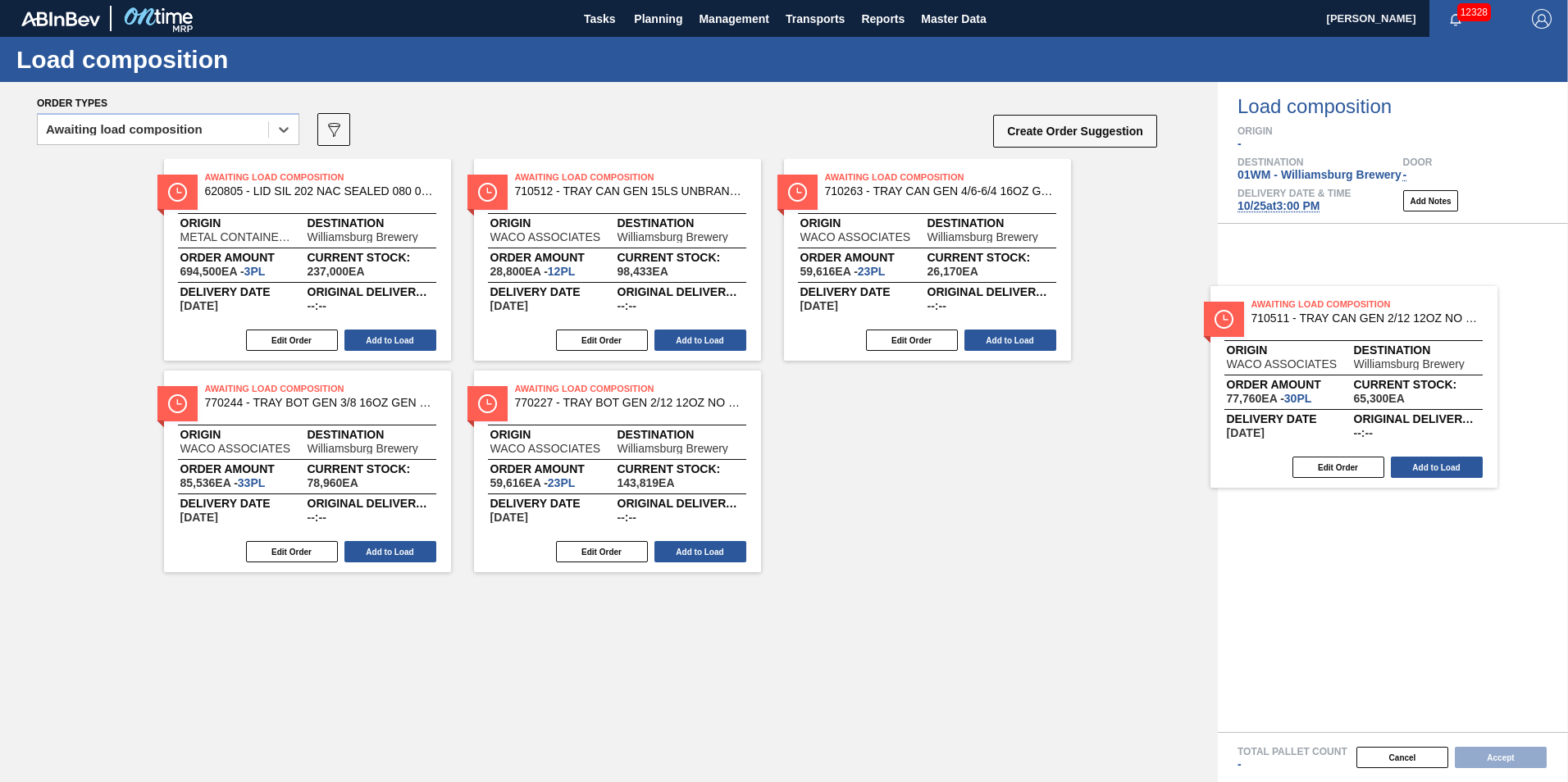
drag, startPoint x: 663, startPoint y: 238, endPoint x: 1406, endPoint y: 353, distance: 751.8
click at [1413, 361] on div "Order types option Awaiting load composition, selected. Select is focused ,type…" at bounding box center [784, 432] width 1568 height 700
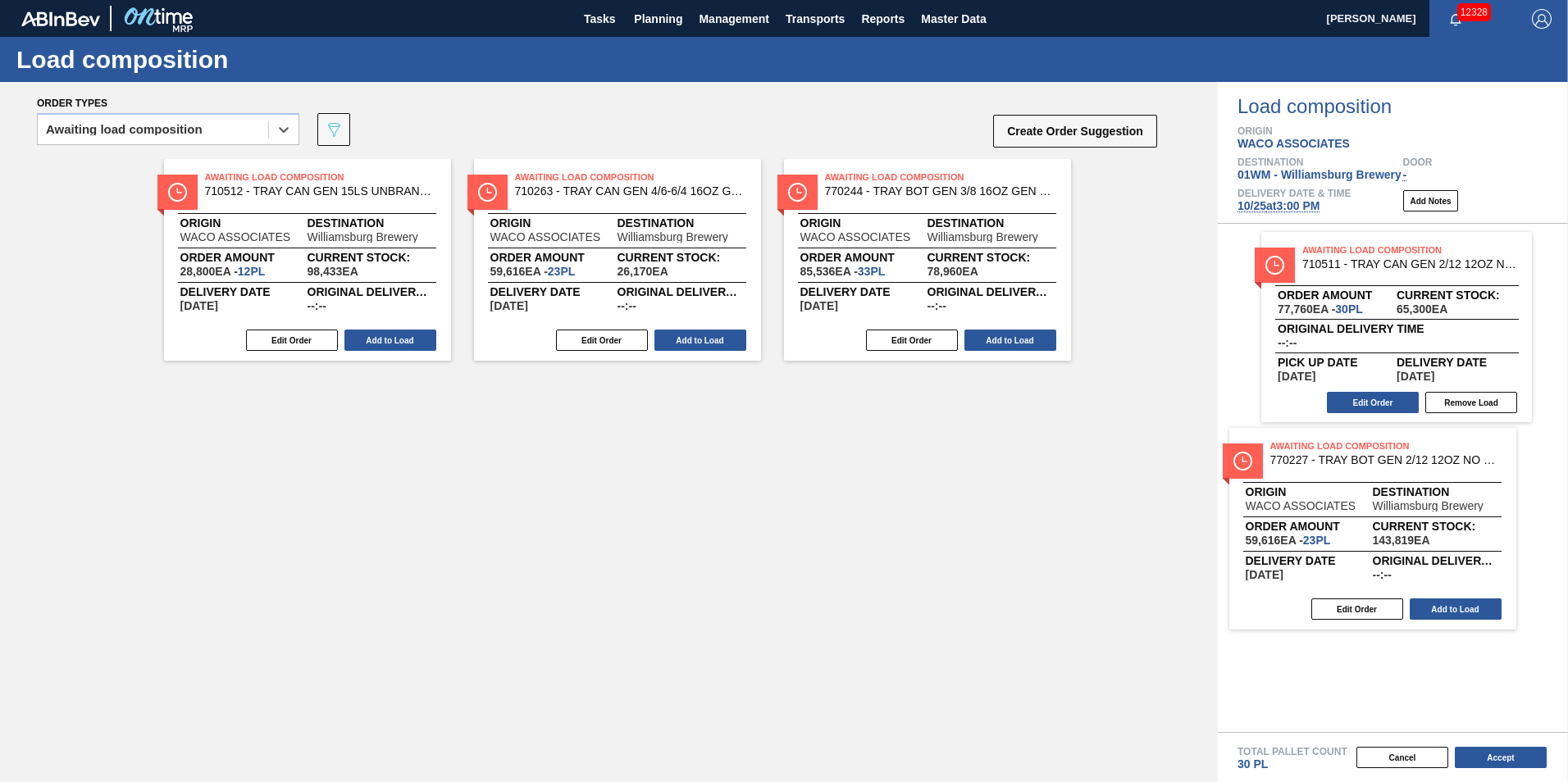
drag, startPoint x: 303, startPoint y: 434, endPoint x: 1401, endPoint y: 496, distance: 1099.7
click at [1399, 498] on div "Order types option Awaiting load composition, selected. Select is focused ,type…" at bounding box center [784, 432] width 1568 height 700
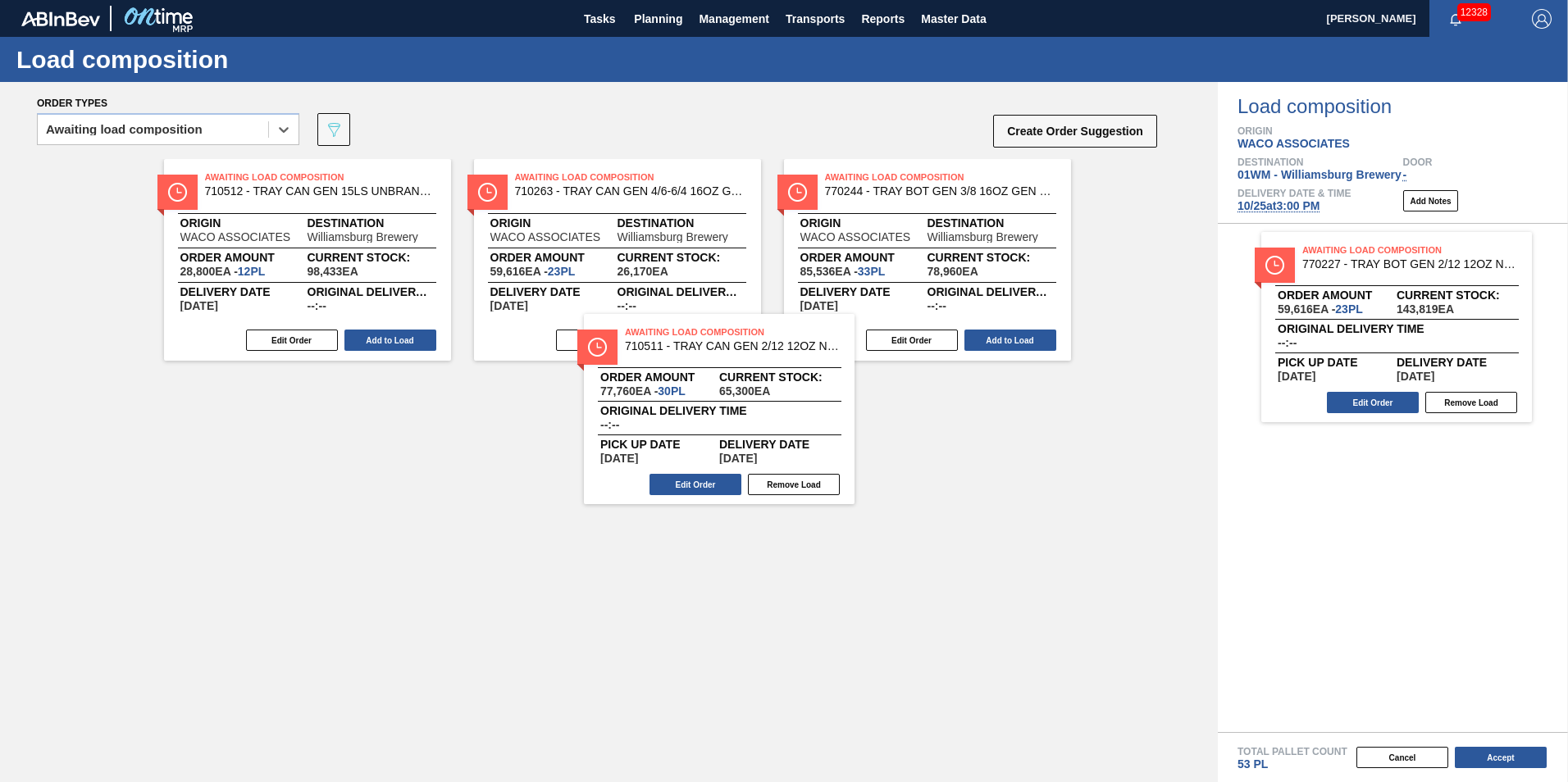
drag, startPoint x: 1310, startPoint y: 324, endPoint x: 560, endPoint y: 419, distance: 756.0
click at [561, 419] on div "Order types option Awaiting load composition, selected. Select is focused ,type…" at bounding box center [784, 432] width 1568 height 700
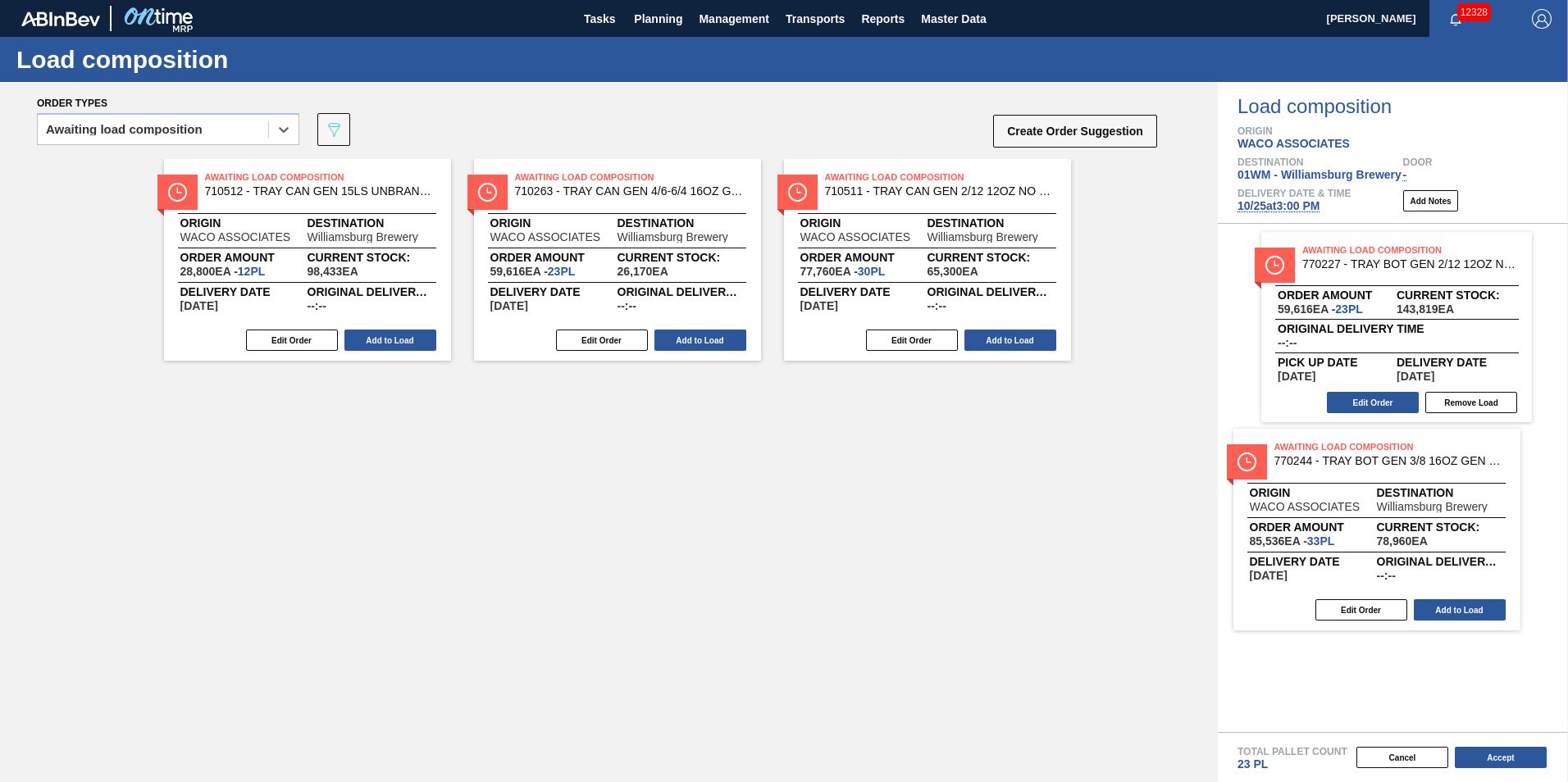
drag, startPoint x: 906, startPoint y: 242, endPoint x: 1381, endPoint y: 512, distance: 546.4
click at [1372, 520] on div "Order types option Awaiting load composition, selected. Select is focused ,type…" at bounding box center [784, 432] width 1568 height 700
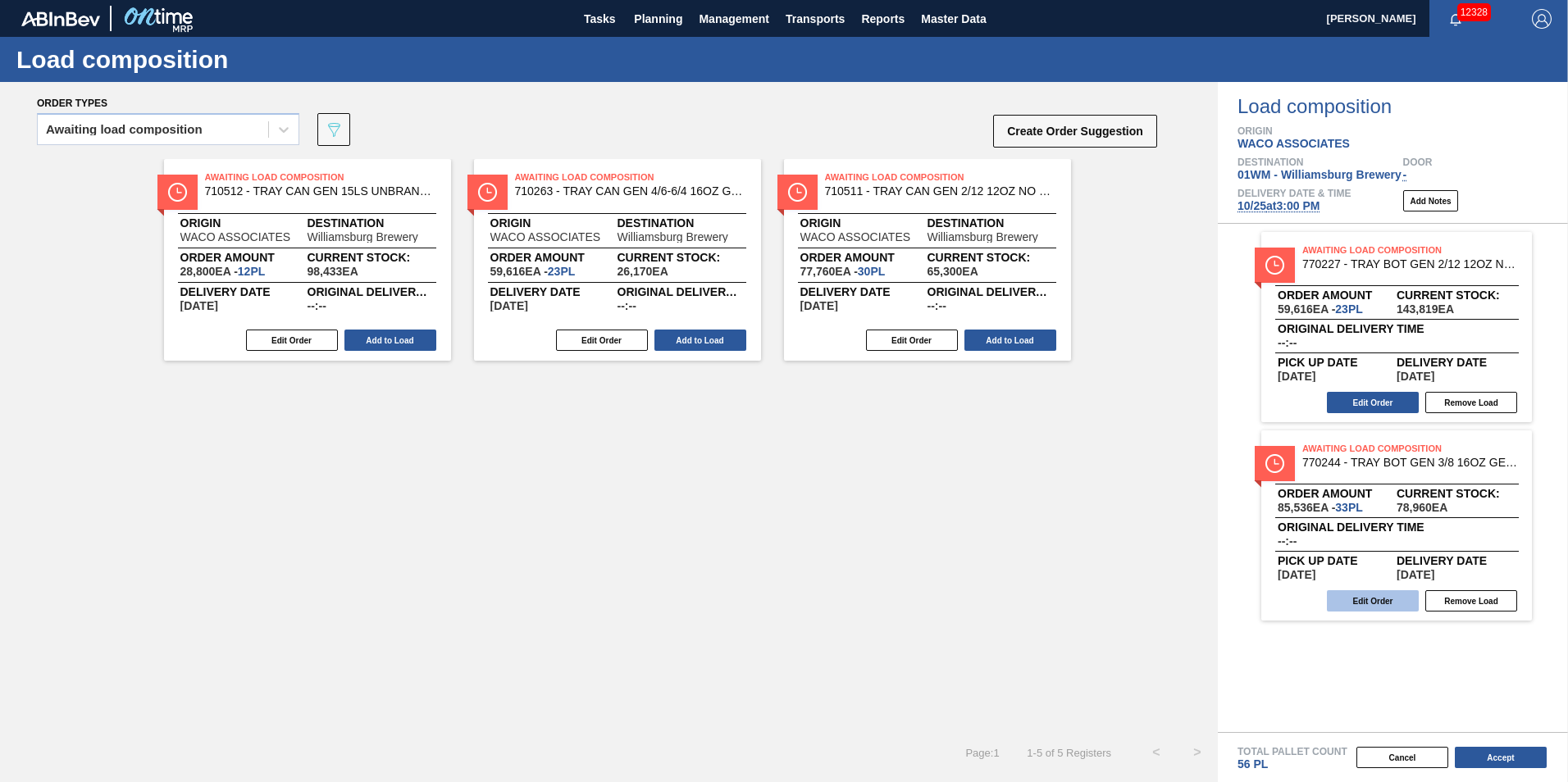
click at [1381, 603] on button "Edit Order" at bounding box center [1372, 601] width 92 height 21
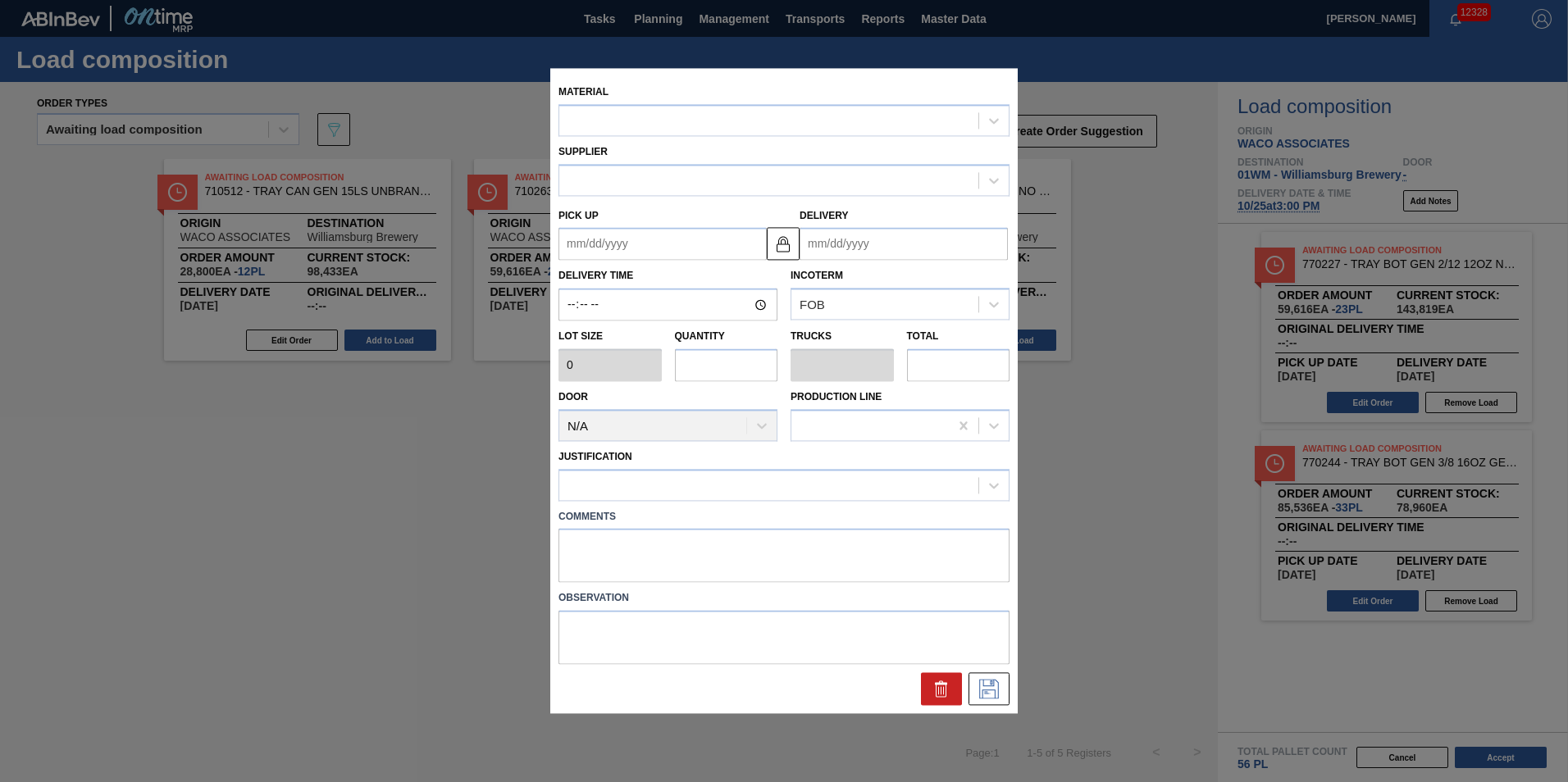
type input "2,592"
type input "33"
type input "0.635"
type input "85,536"
type up "[DATE]"
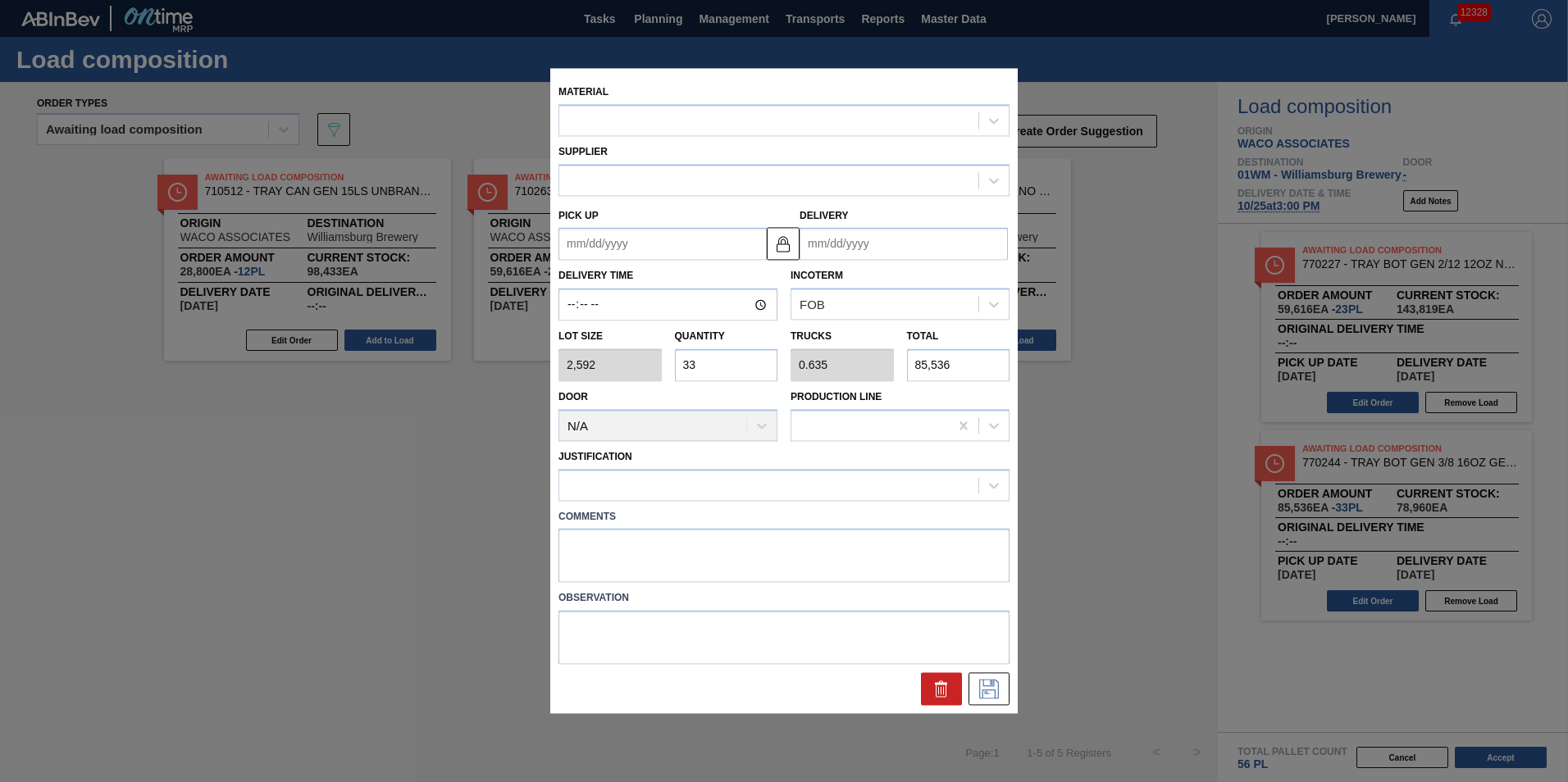
type input "[DATE]"
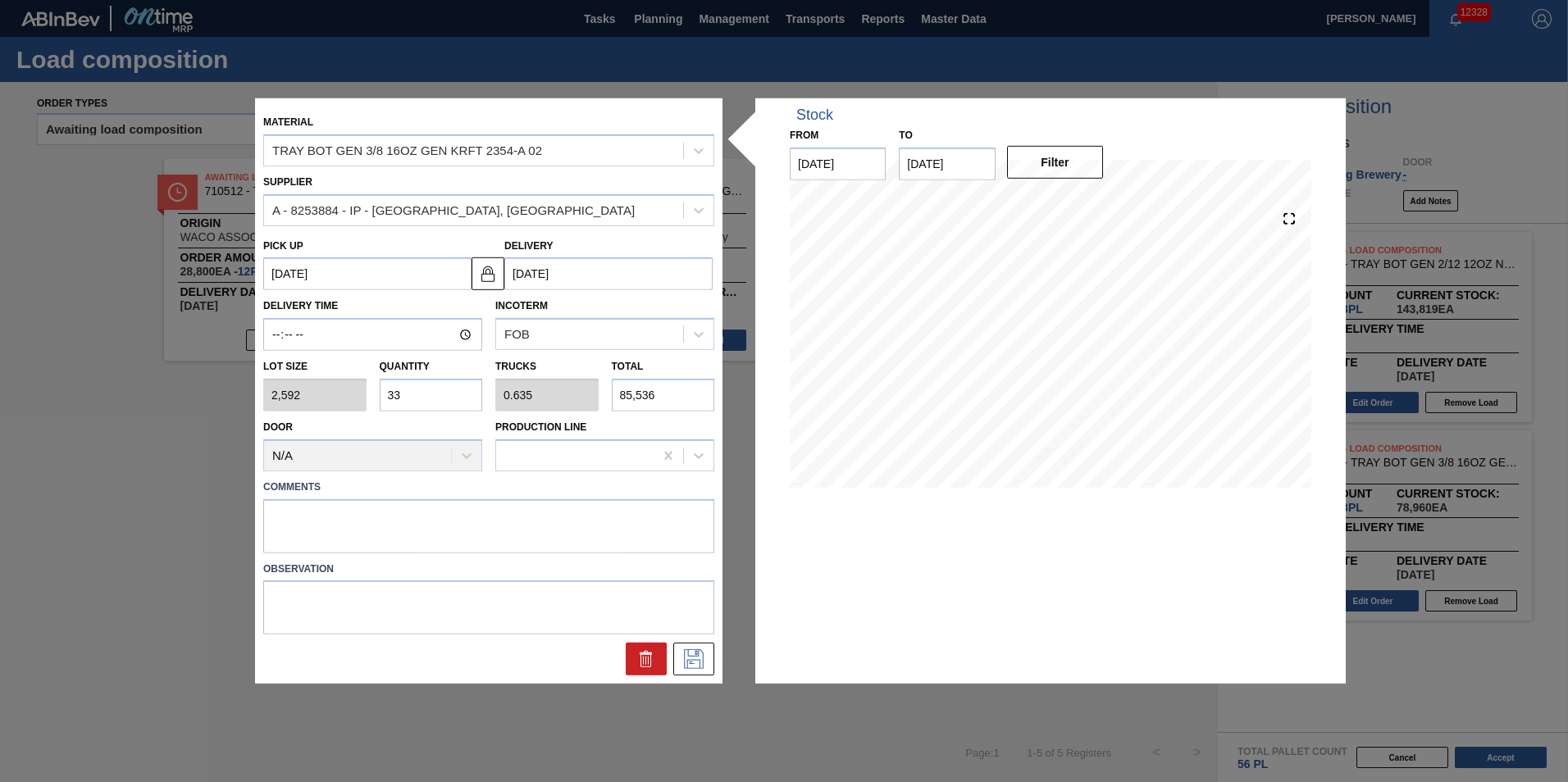
click at [442, 395] on input "33" at bounding box center [431, 395] width 103 height 33
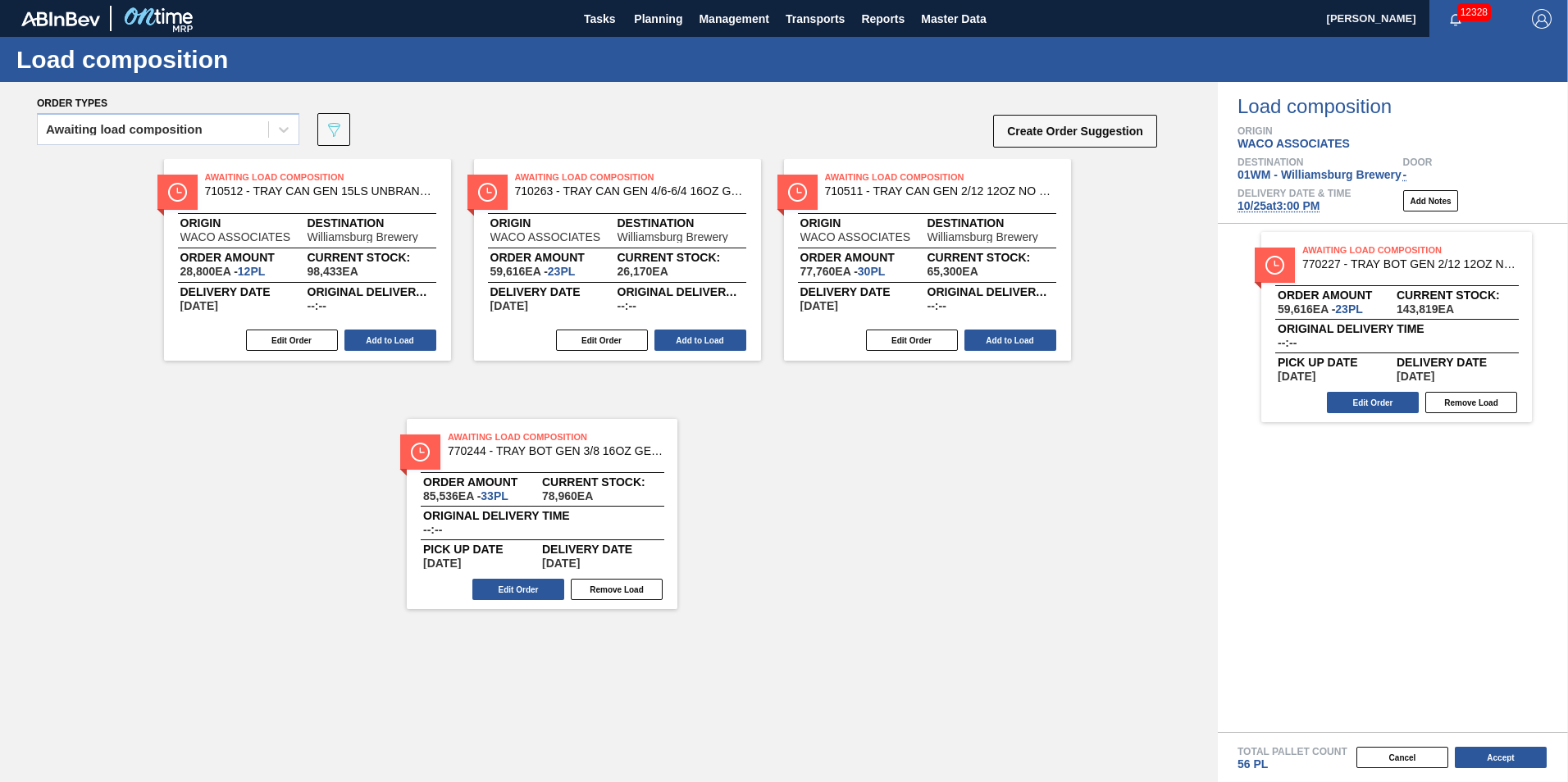
drag, startPoint x: 1372, startPoint y: 517, endPoint x: 513, endPoint y: 509, distance: 859.0
click at [513, 509] on div "Order types Awaiting load composition 089F7B8B-B2A5-4AFE-B5C0-19BA573D28AC Crea…" at bounding box center [784, 432] width 1568 height 700
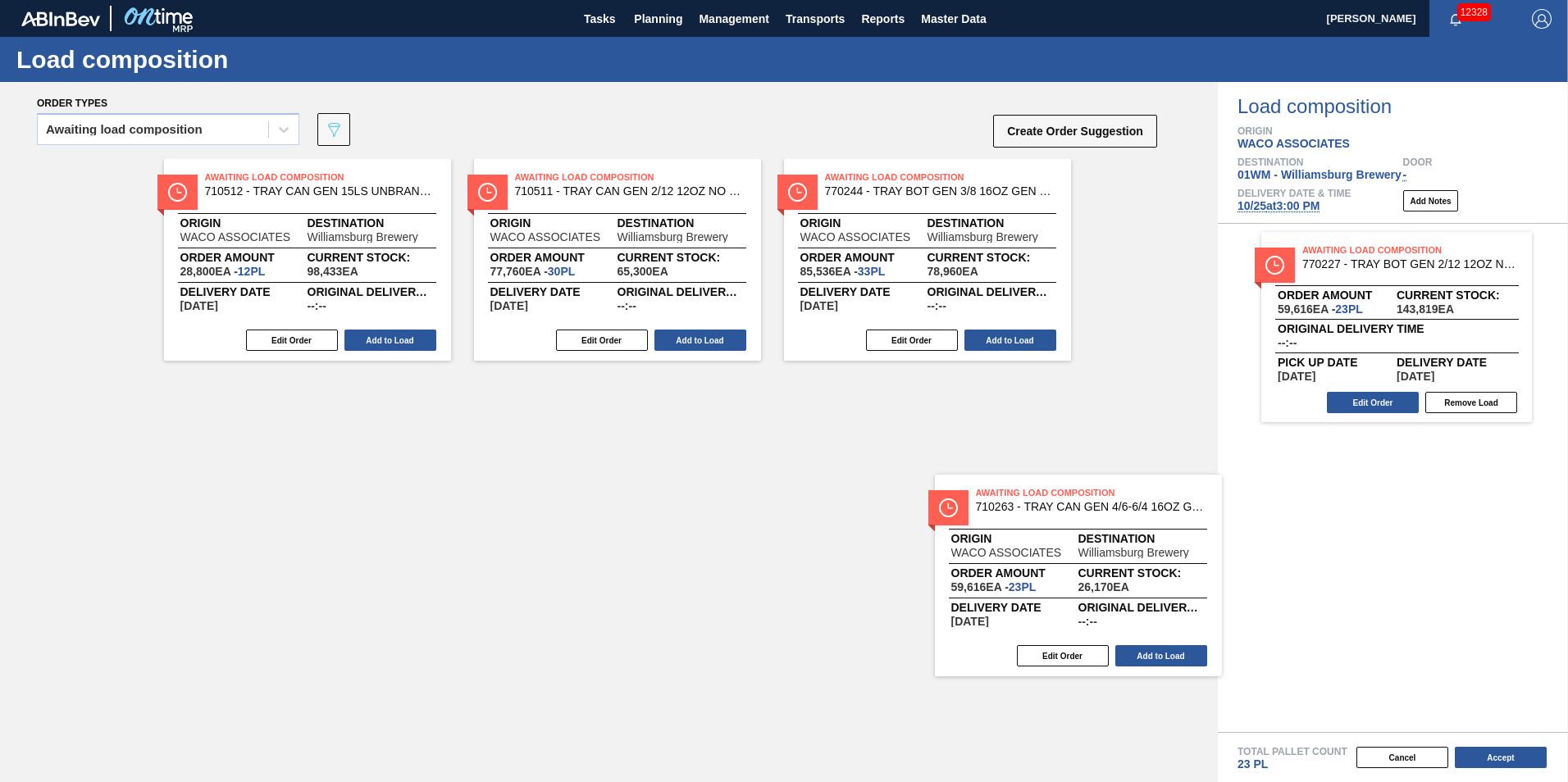
drag, startPoint x: 828, startPoint y: 356, endPoint x: 1421, endPoint y: 593, distance: 638.6
click at [1421, 594] on div "Order types Awaiting load composition 089F7B8B-B2A5-4AFE-B5C0-19BA573D28AC Crea…" at bounding box center [784, 432] width 1568 height 700
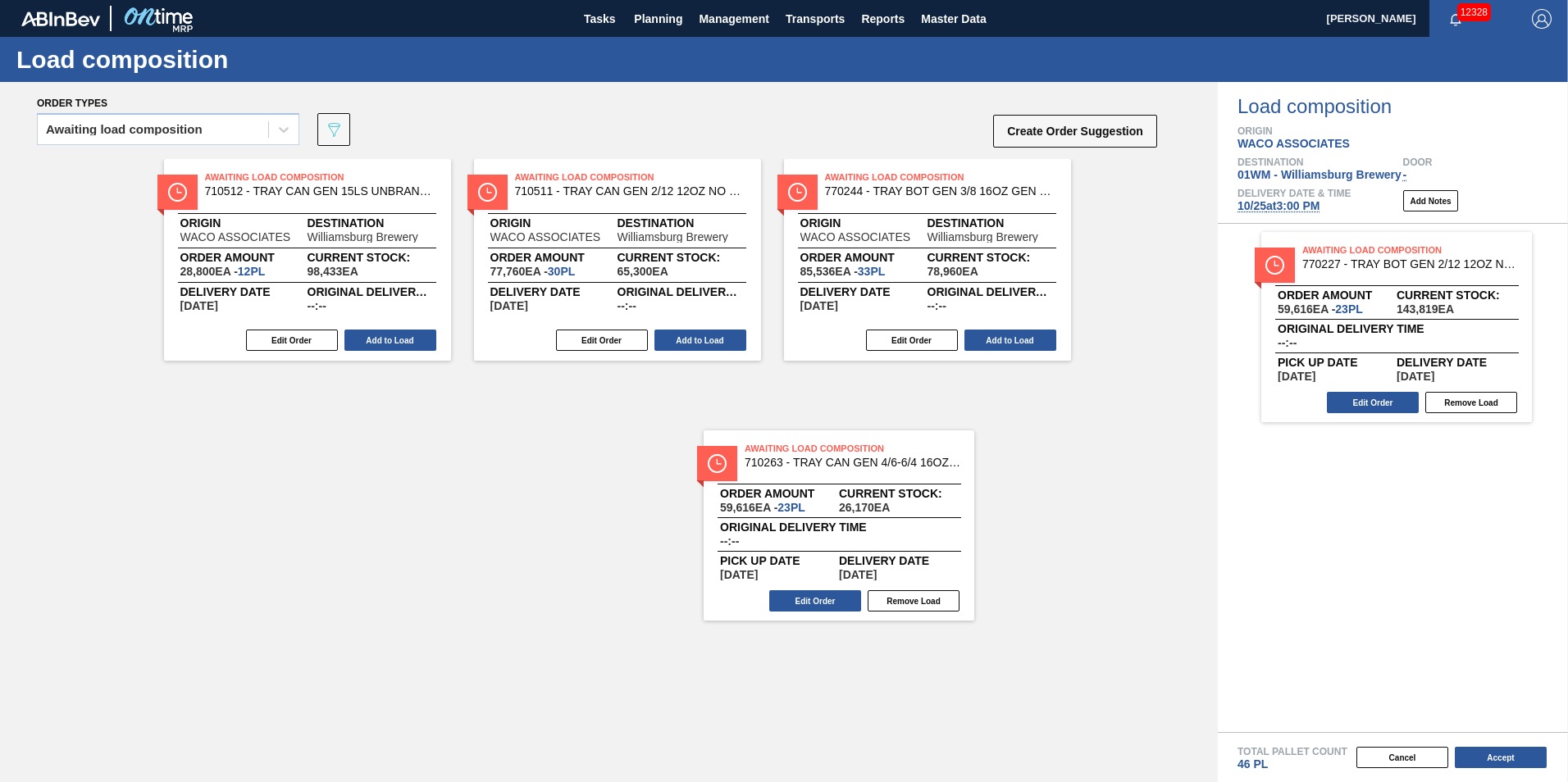
drag, startPoint x: 1176, startPoint y: 538, endPoint x: 711, endPoint y: 533, distance: 465.0
click at [716, 538] on div "Order types Awaiting load composition 089F7B8B-B2A5-4AFE-B5C0-19BA573D28AC Crea…" at bounding box center [784, 432] width 1568 height 700
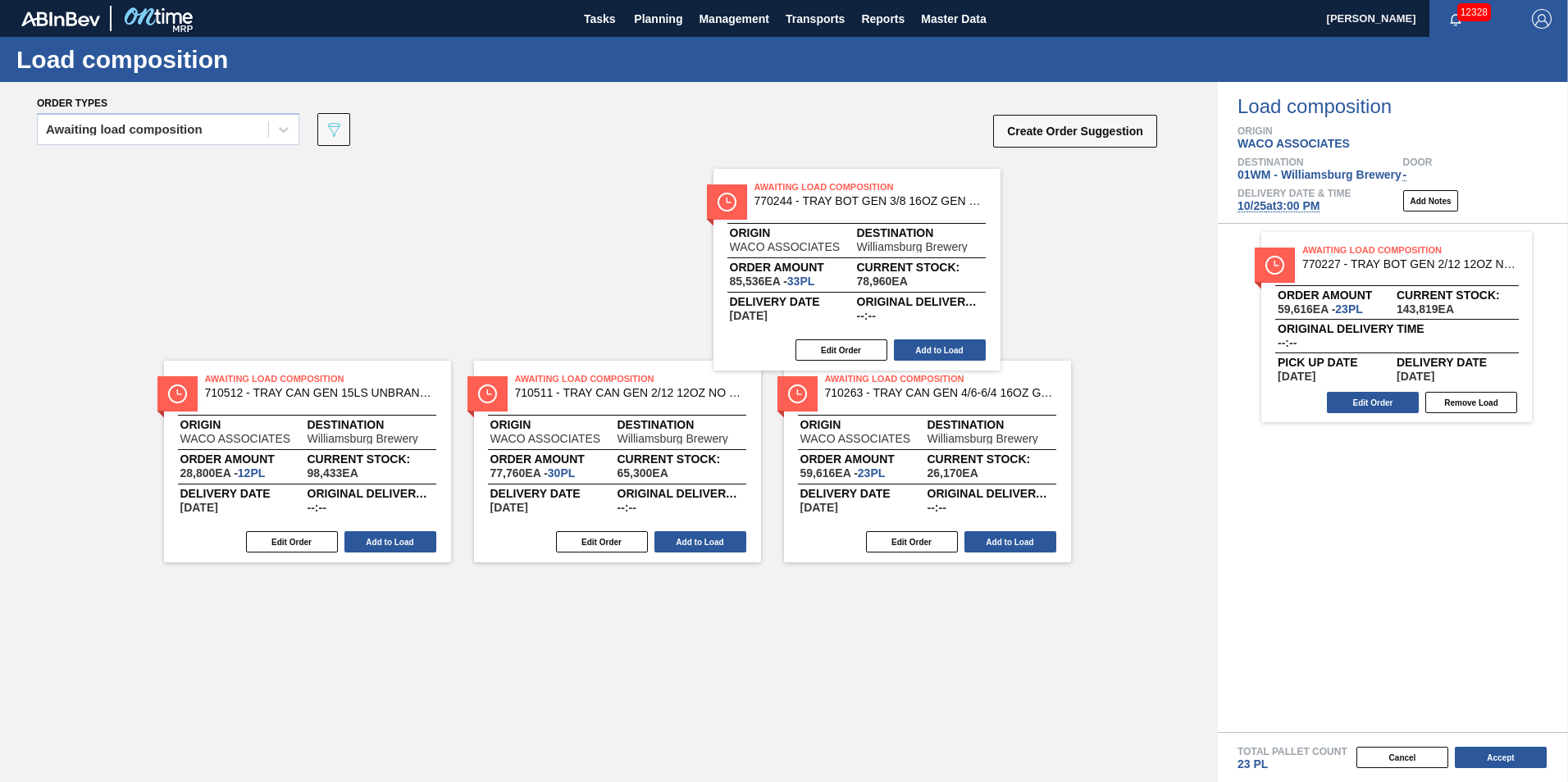
drag, startPoint x: 1092, startPoint y: 349, endPoint x: 751, endPoint y: 286, distance: 346.8
click at [752, 286] on div "Awaiting Load Composition 710512 - TRAY CAN GEN 15LS UNBRANDED 25OZ GEN COR Ori…" at bounding box center [608, 260] width 1218 height 201
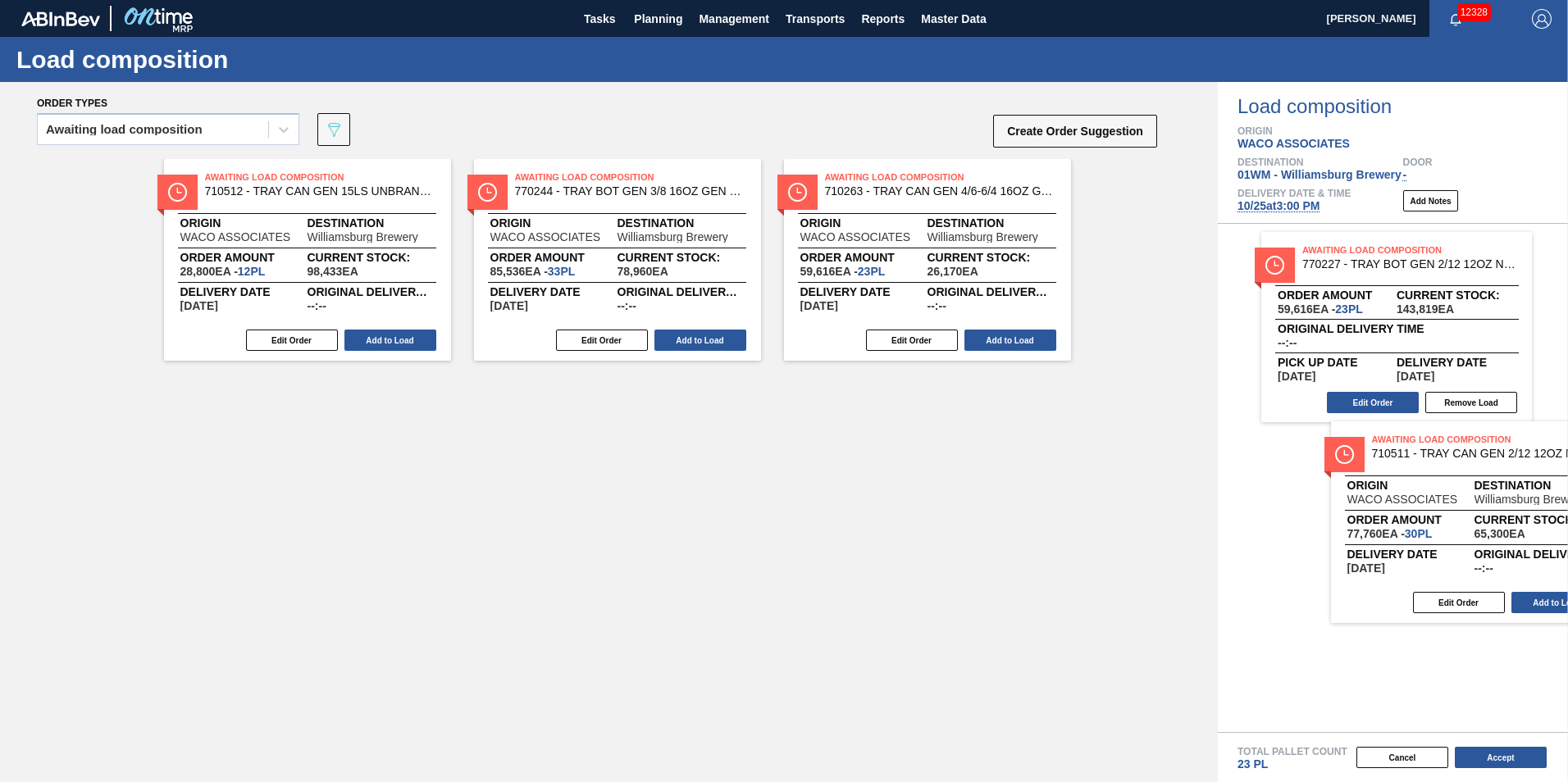
drag, startPoint x: 623, startPoint y: 280, endPoint x: 1390, endPoint y: 520, distance: 803.7
click at [1390, 520] on div "Order types Awaiting load composition 089F7B8B-B2A5-4AFE-B5C0-19BA573D28AC Crea…" at bounding box center [784, 432] width 1568 height 700
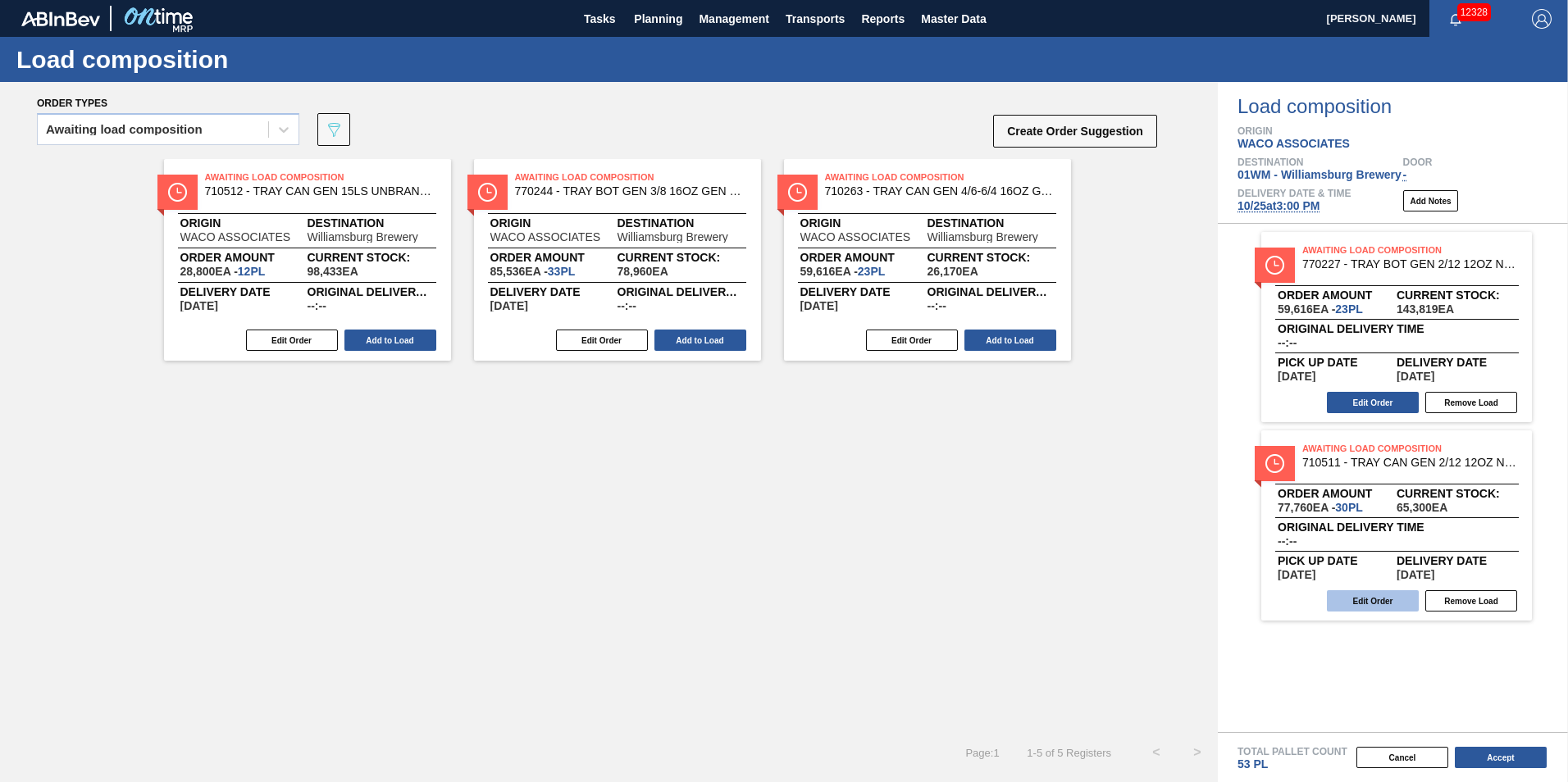
click at [1372, 595] on button "Edit Order" at bounding box center [1372, 601] width 92 height 21
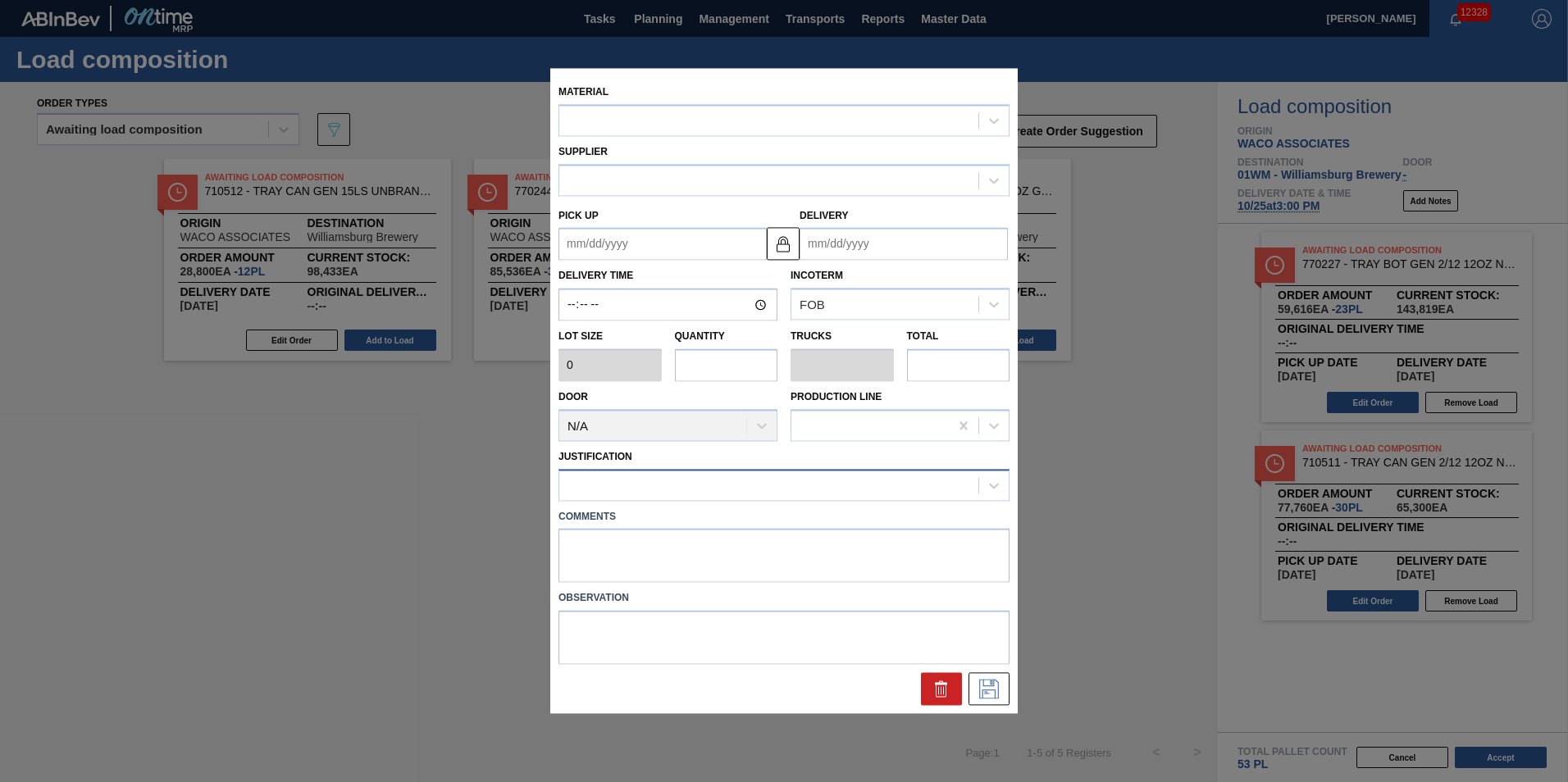
click at [641, 485] on div at bounding box center [768, 484] width 419 height 24
type input "2,592"
type input "30"
type input "0.577"
type input "77,760"
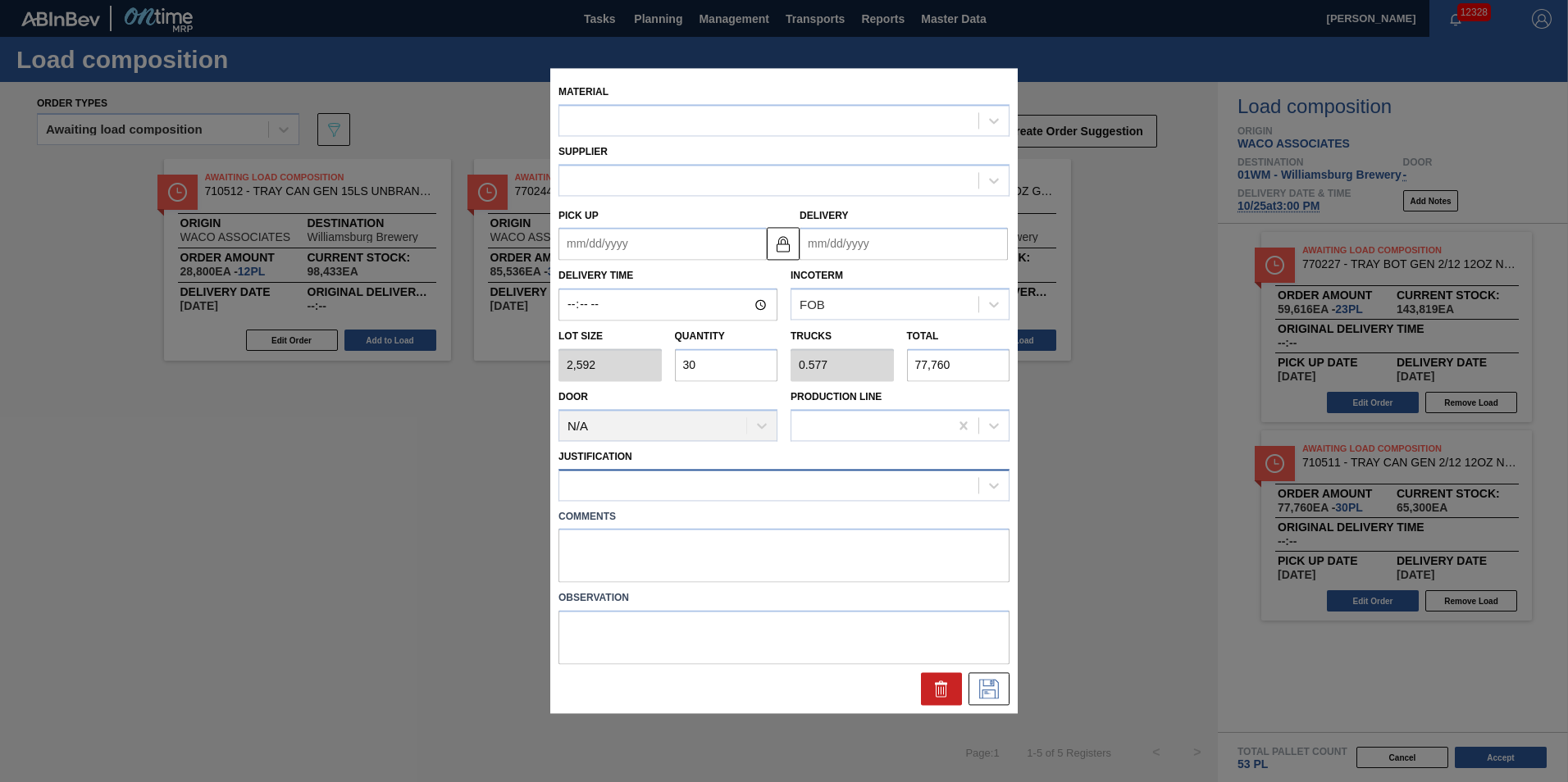
type up "[DATE]"
type input "[DATE]"
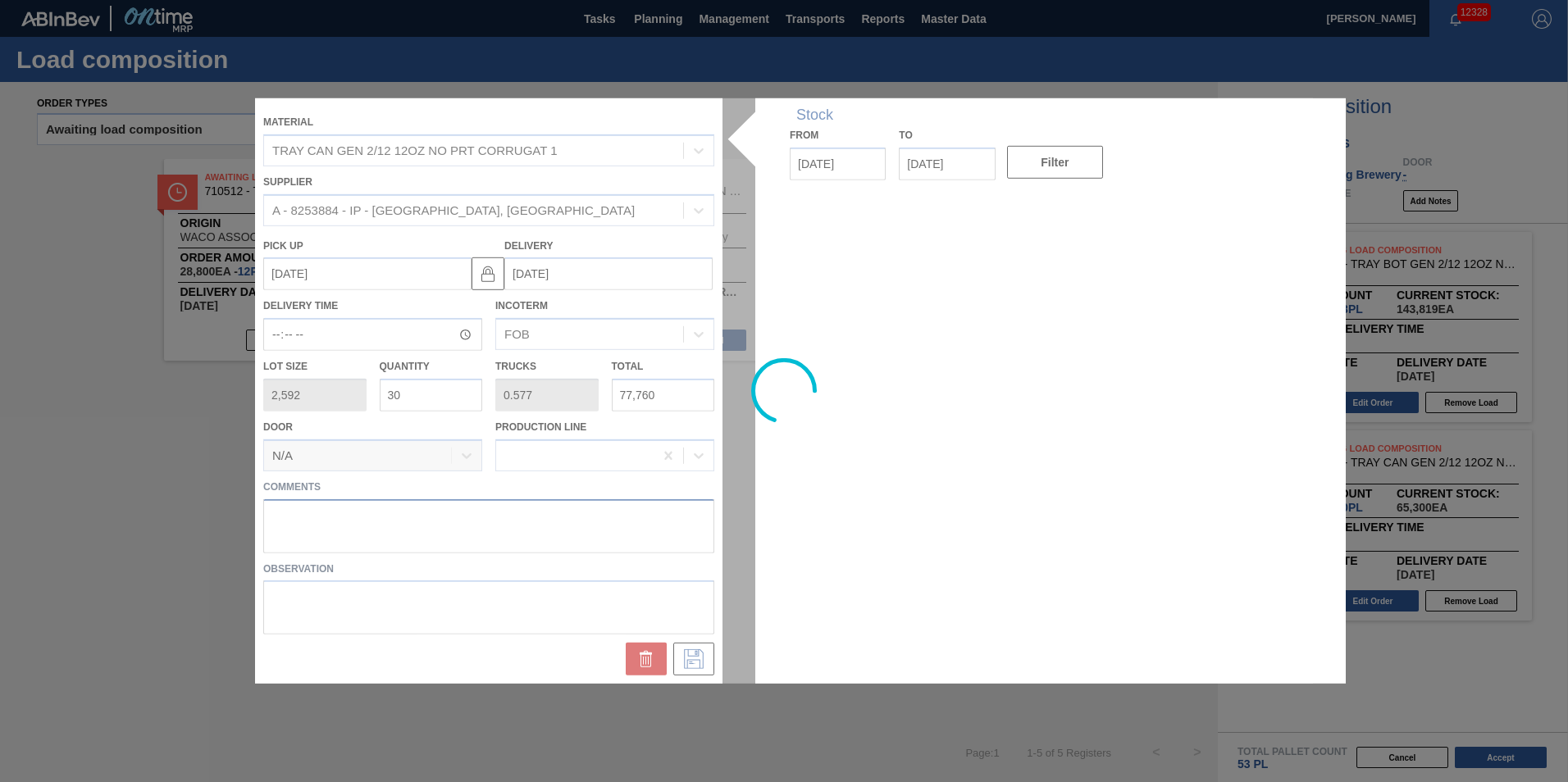
click at [644, 518] on textarea at bounding box center [488, 525] width 451 height 54
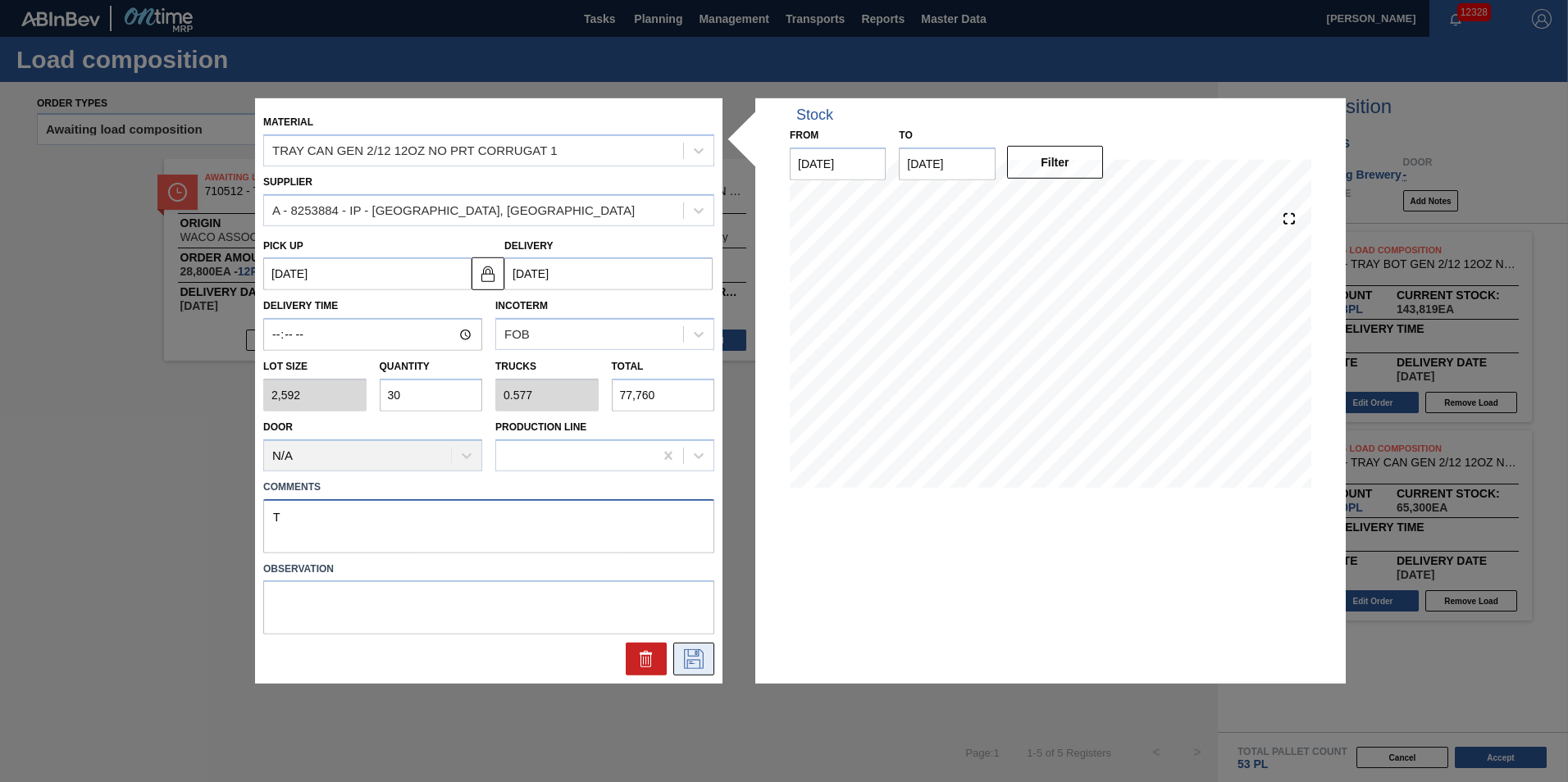
type textarea "T"
click at [700, 647] on button at bounding box center [693, 659] width 41 height 33
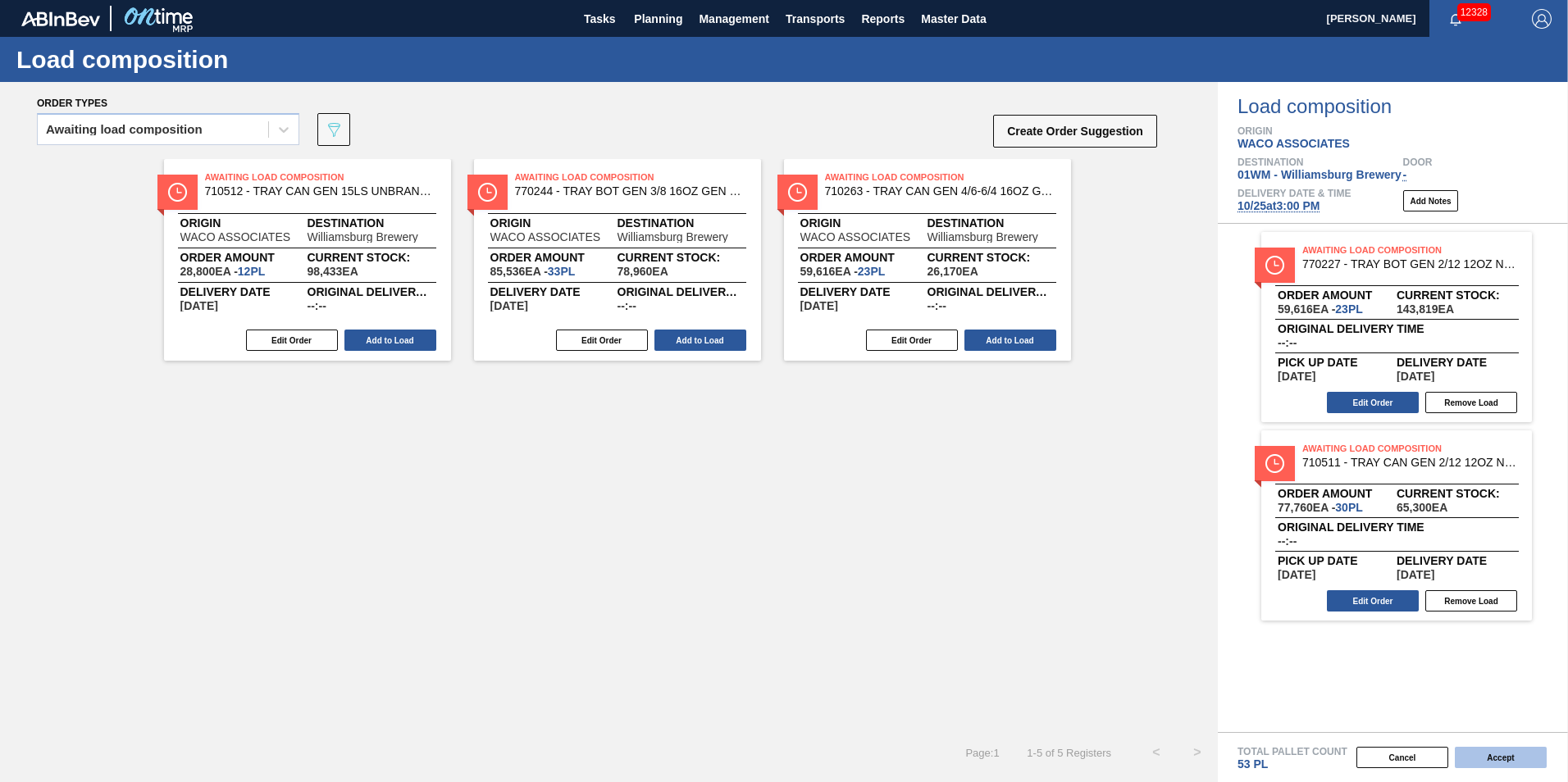
click at [1475, 754] on button "Accept" at bounding box center [1500, 757] width 92 height 21
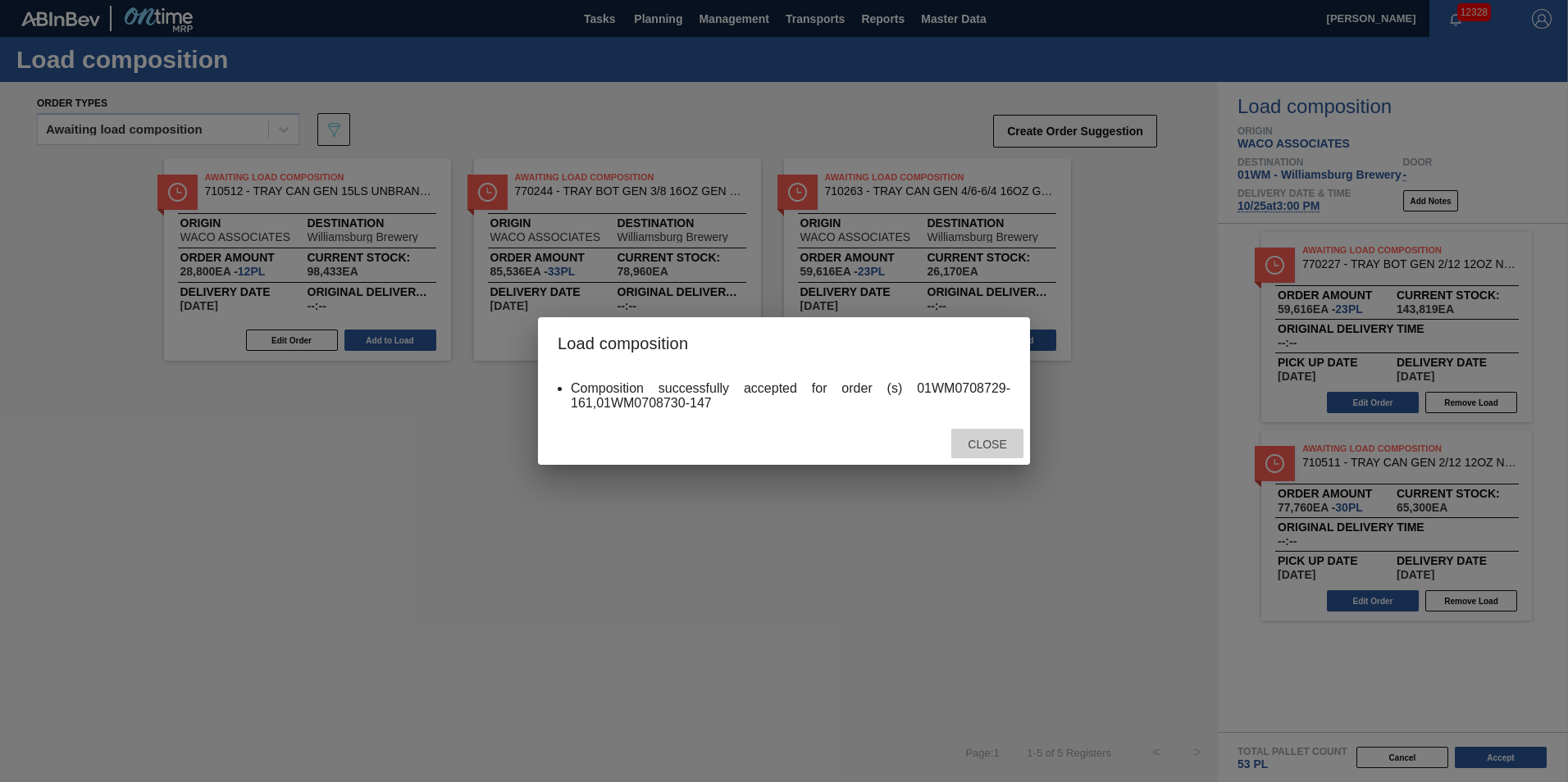
click at [972, 443] on span "Close" at bounding box center [986, 444] width 65 height 13
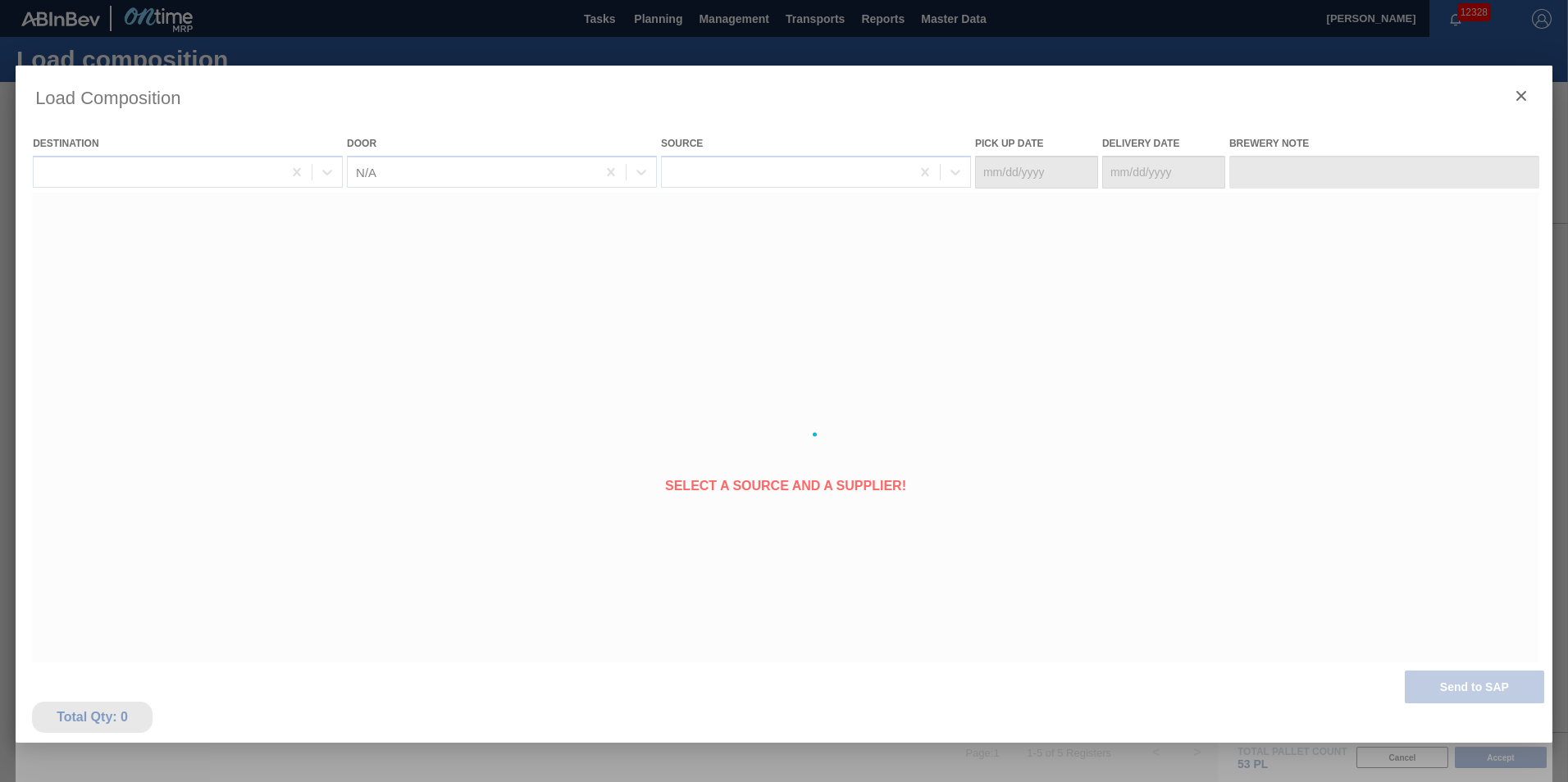
type Date "[DATE]"
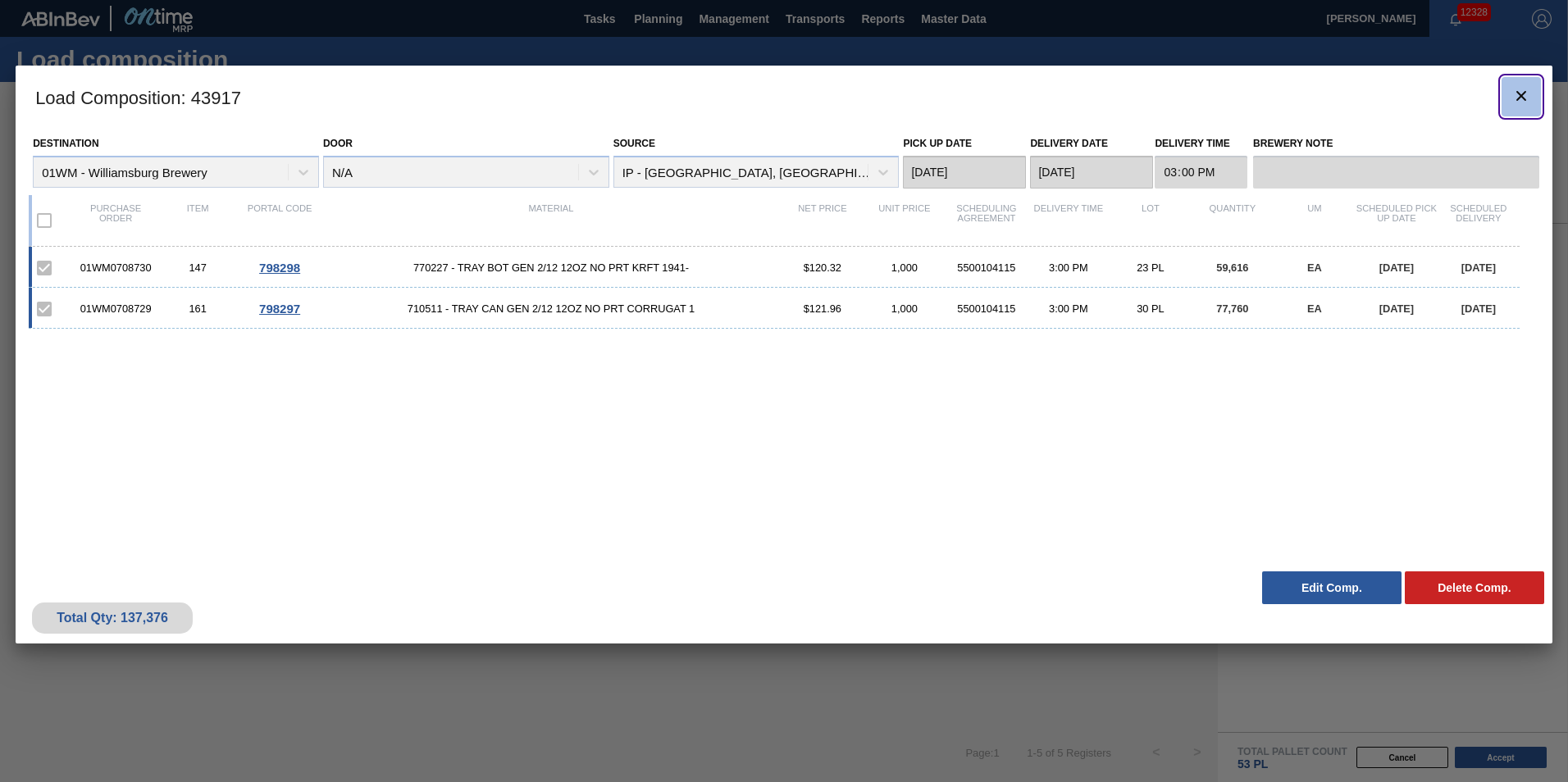
click at [1525, 90] on icon "botão de ícone" at bounding box center [1521, 96] width 20 height 20
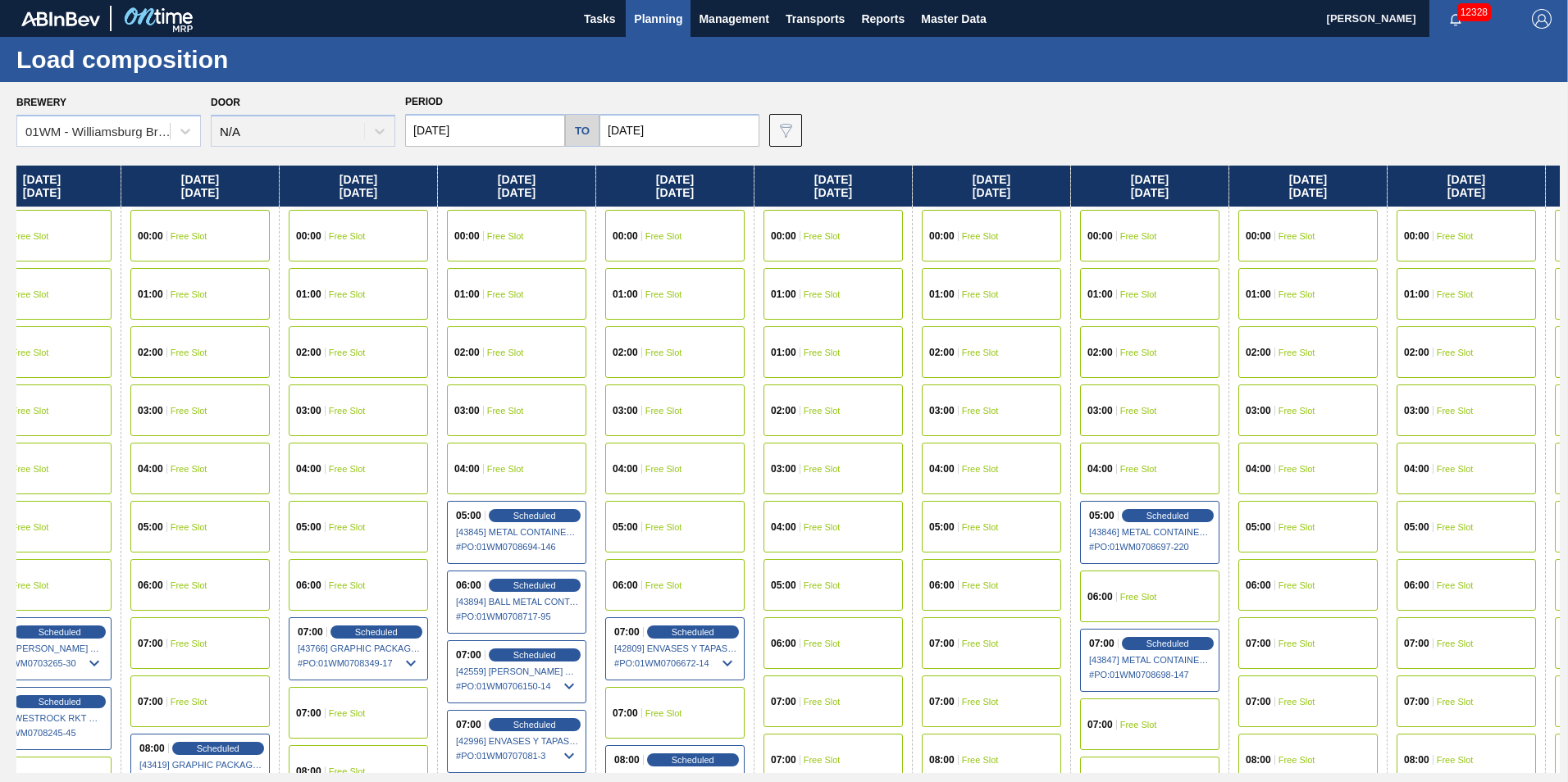
drag, startPoint x: 1424, startPoint y: 198, endPoint x: 114, endPoint y: 228, distance: 1310.3
click at [80, 228] on div "[DATE] 00:00 Free Slot 01:00 Free Slot 02:00 Free Slot 03:00 Free Slot 04:00 Fr…" at bounding box center [788, 469] width 1543 height 607
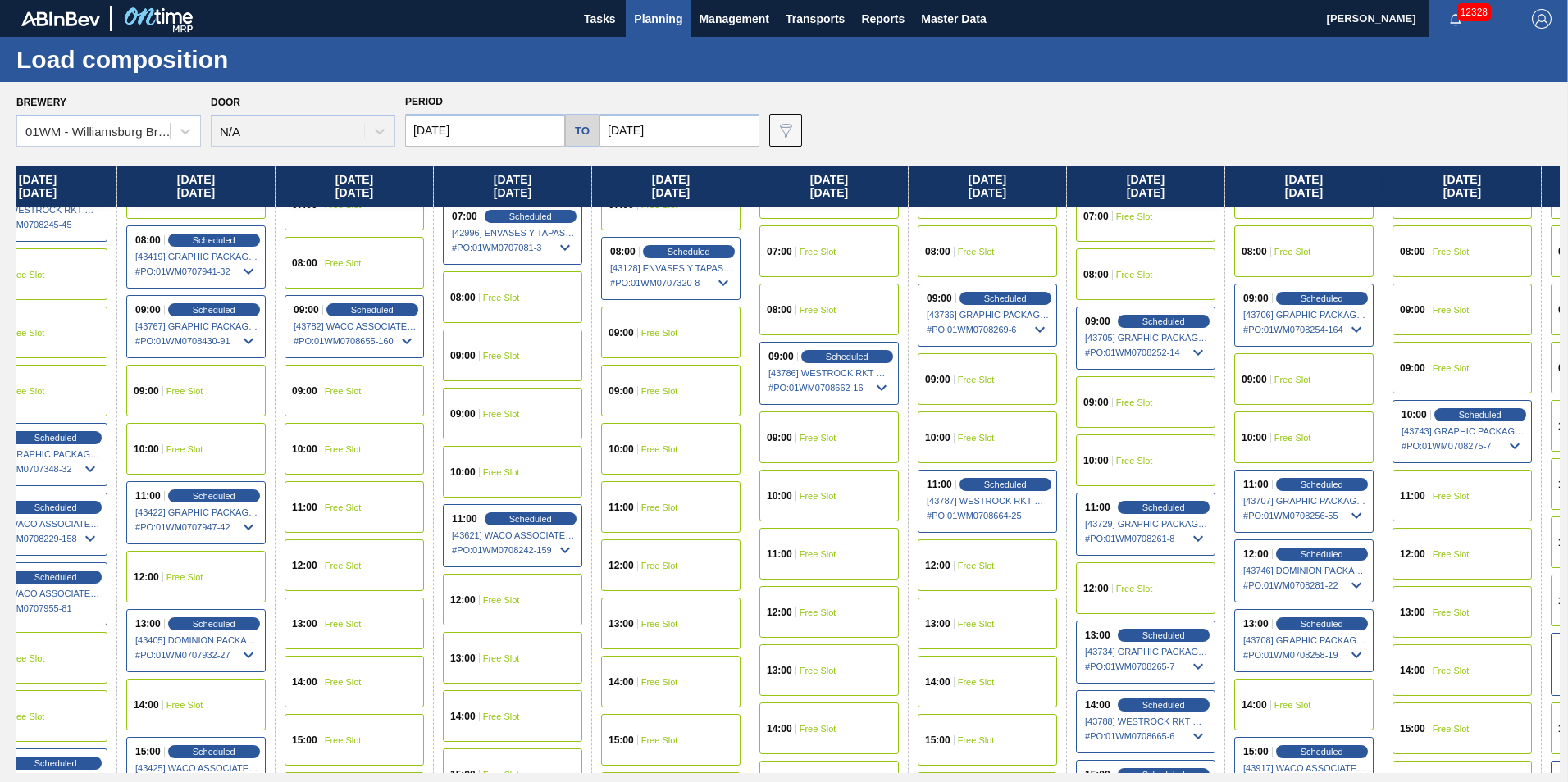
scroll to position [574, 1323]
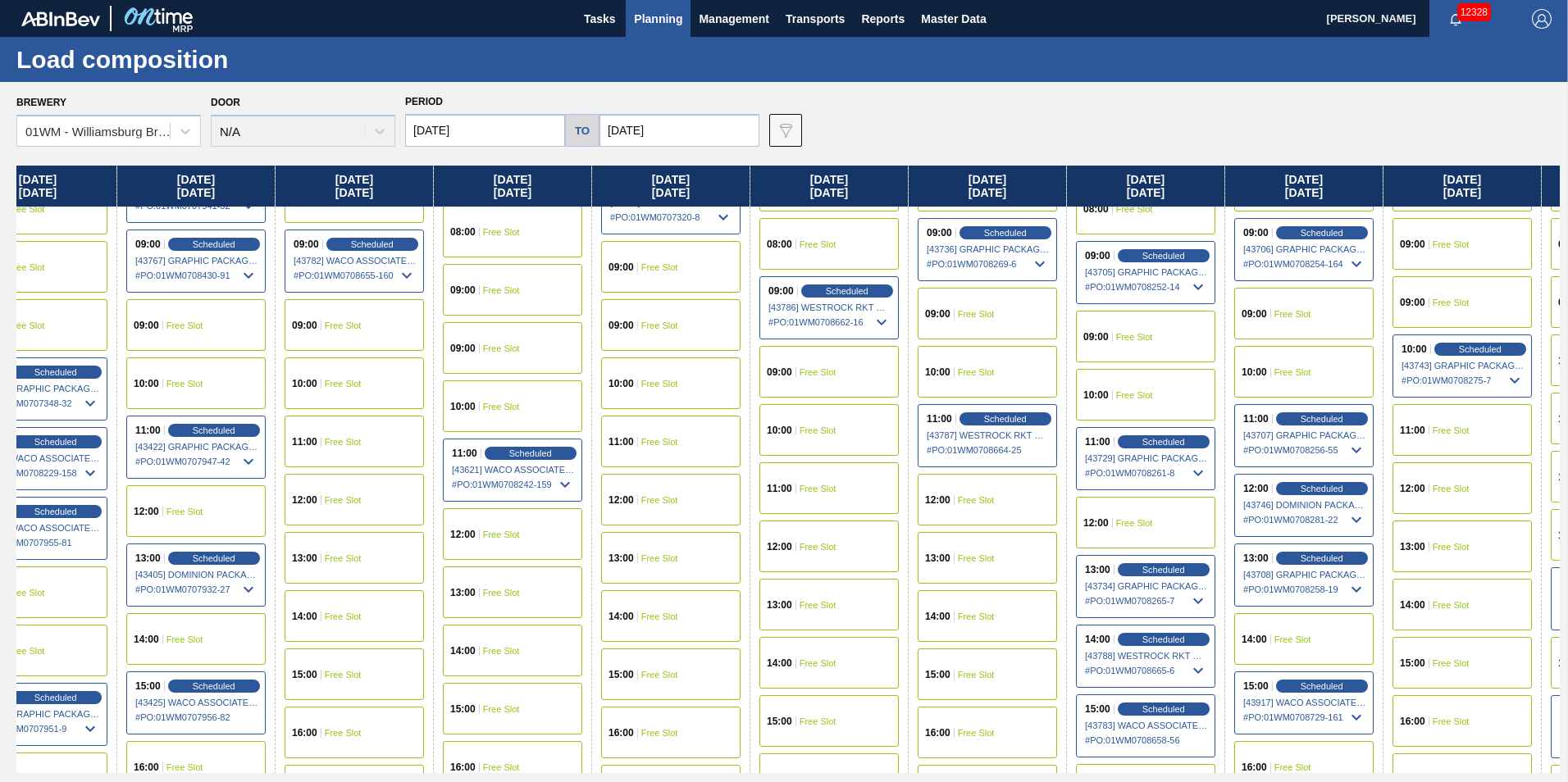
click at [998, 497] on div "12:00 Free Slot" at bounding box center [987, 499] width 140 height 51
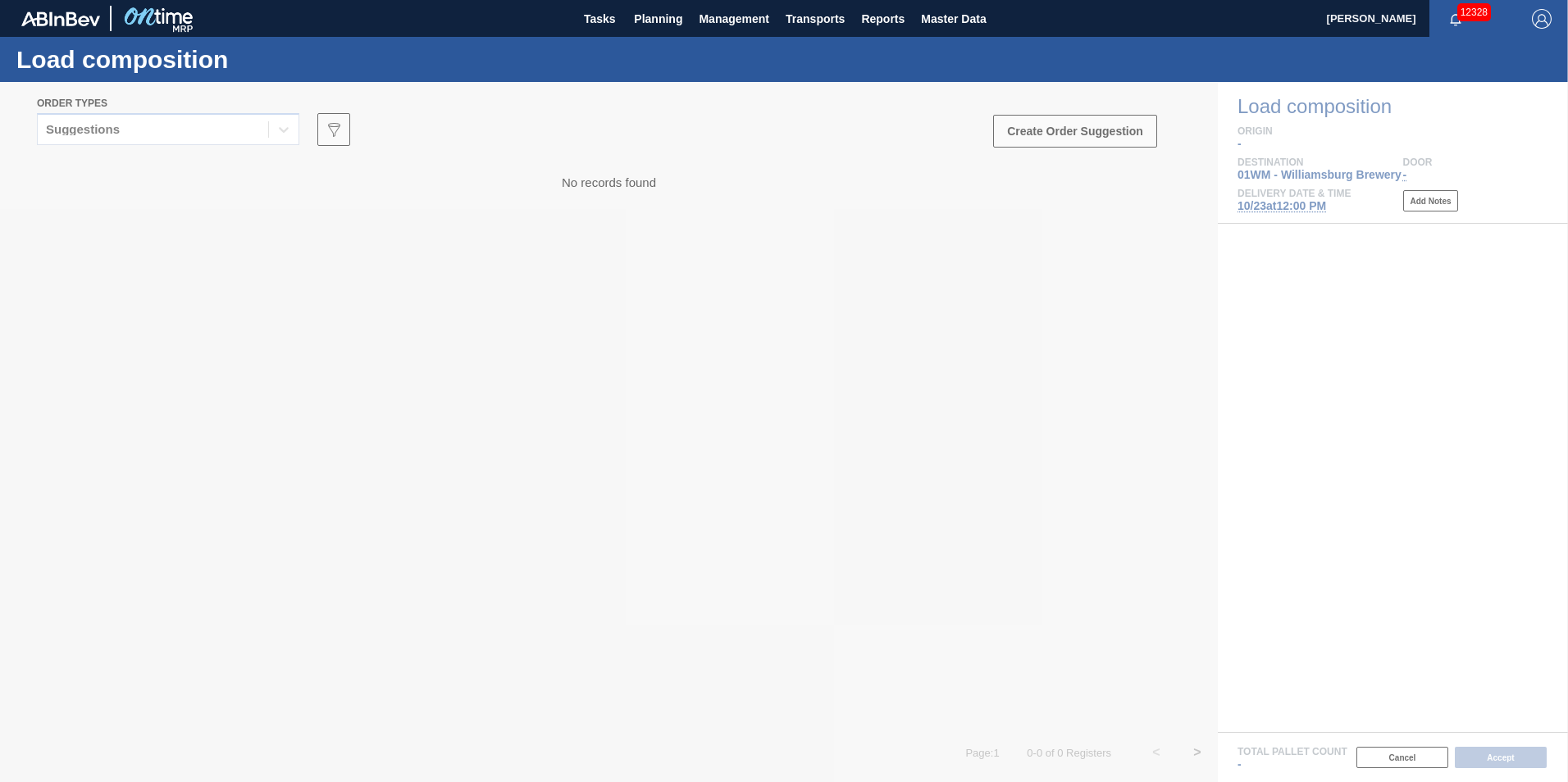
click at [90, 140] on div at bounding box center [784, 432] width 1568 height 700
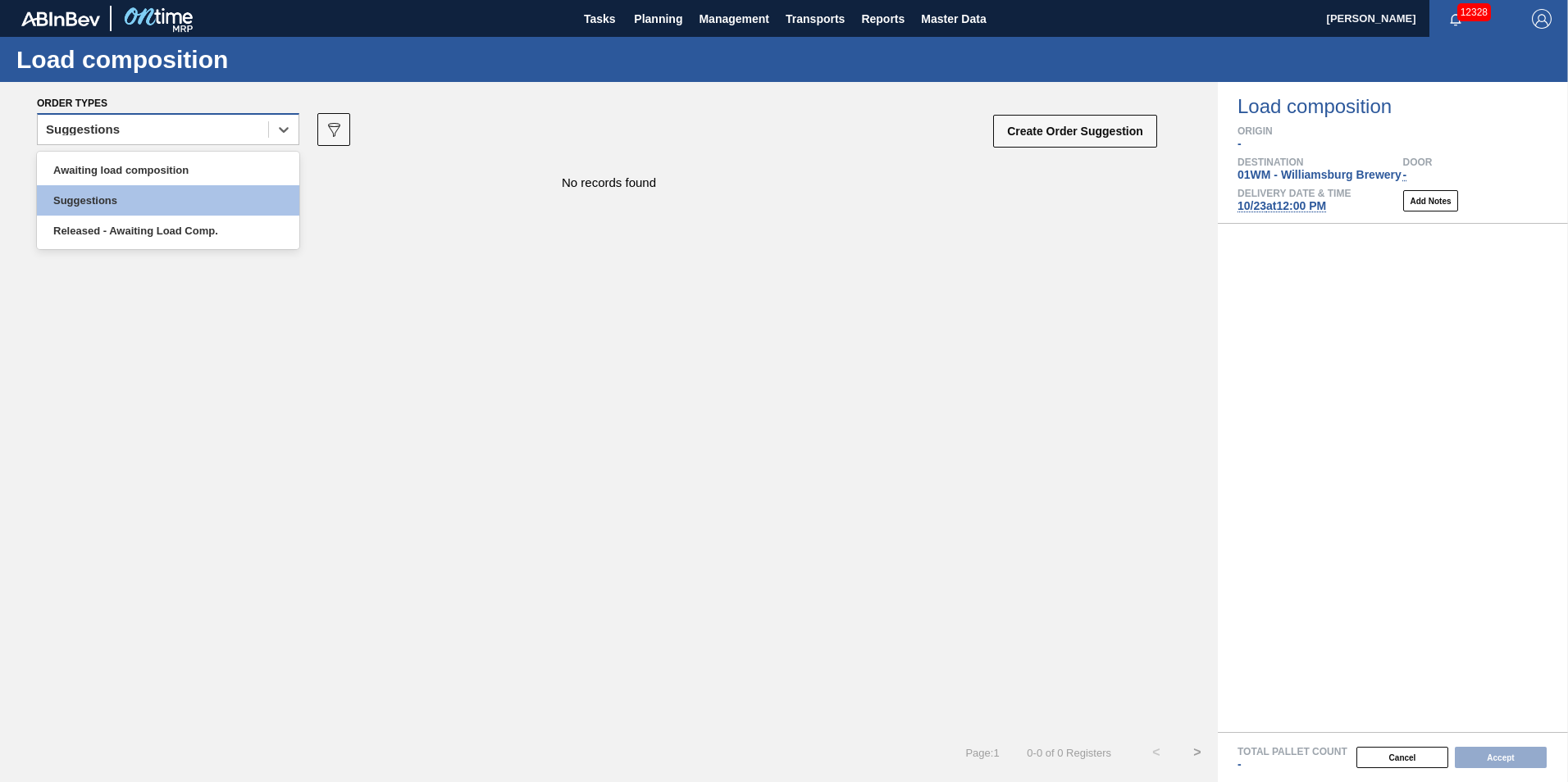
click at [100, 135] on div "Suggestions" at bounding box center [83, 129] width 74 height 11
click at [109, 172] on div "Awaiting load composition" at bounding box center [168, 170] width 262 height 30
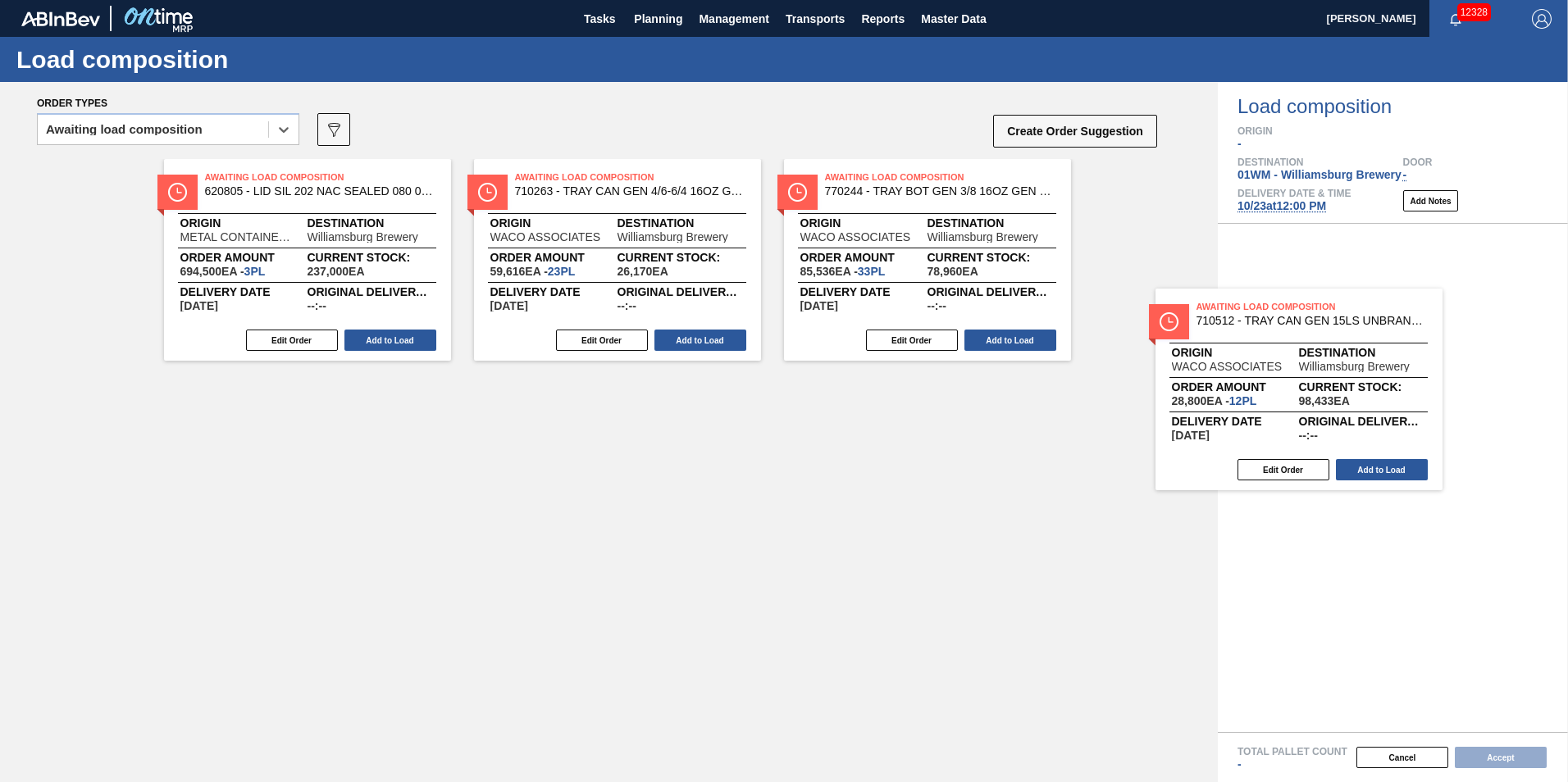
drag, startPoint x: 659, startPoint y: 278, endPoint x: 1369, endPoint y: 412, distance: 722.5
click at [1369, 412] on div "Order types option Awaiting load composition, selected. Select is focused ,type…" at bounding box center [784, 432] width 1568 height 700
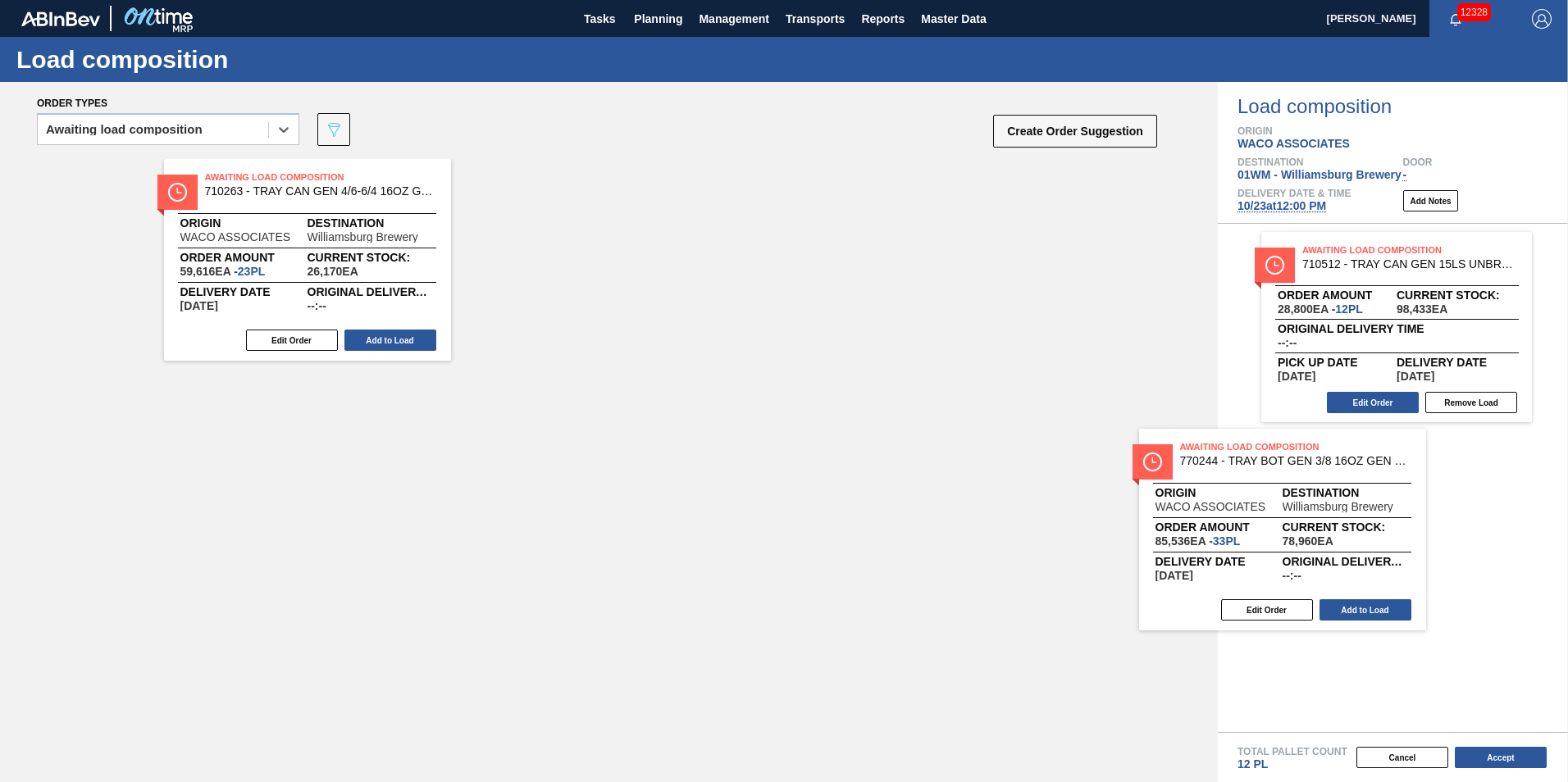
drag, startPoint x: 794, startPoint y: 318, endPoint x: 1437, endPoint y: 531, distance: 677.4
click at [1441, 545] on div "Order types option Awaiting load composition, selected. Select is focused ,type…" at bounding box center [784, 432] width 1568 height 700
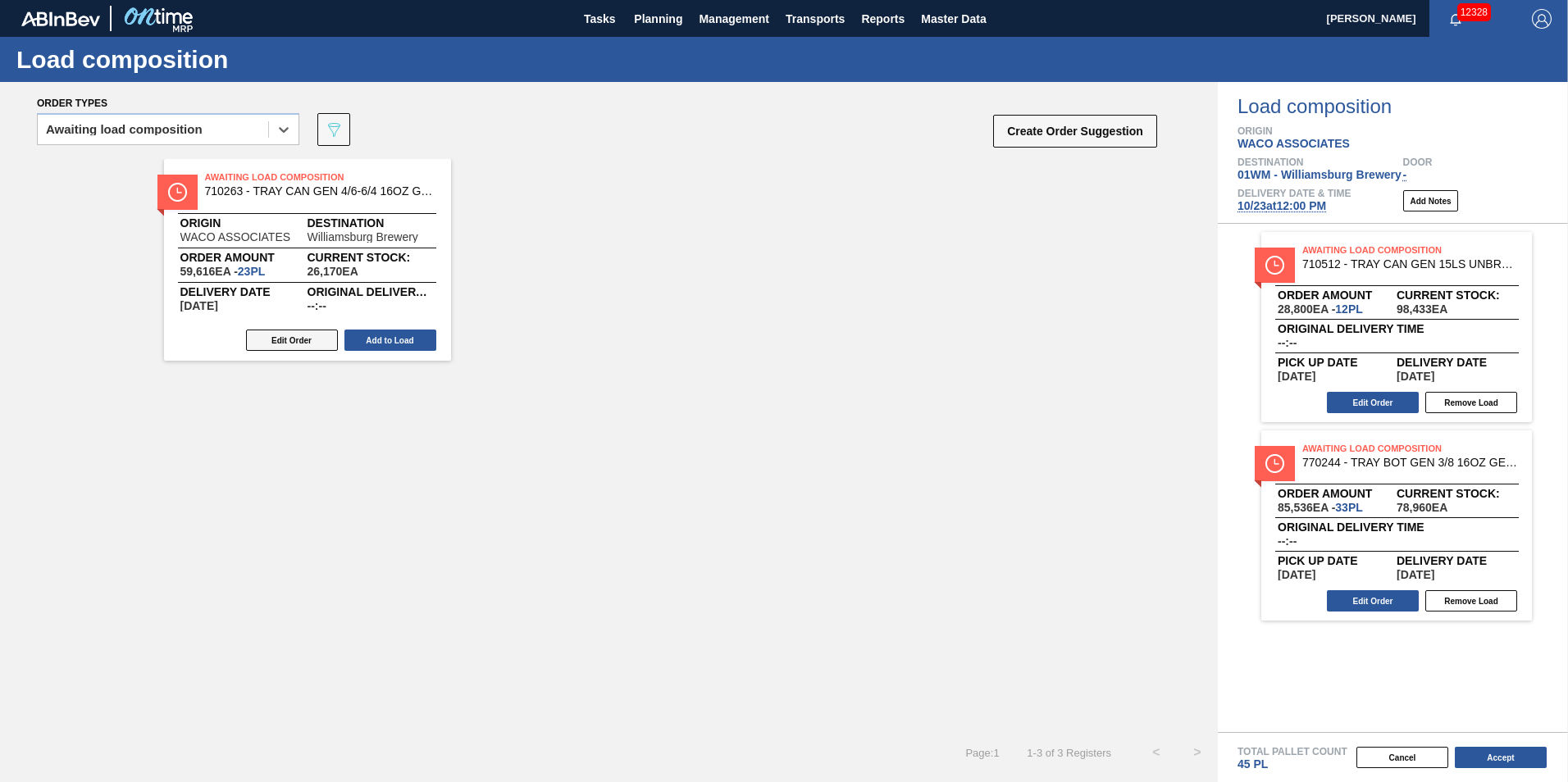
click at [314, 344] on button "Edit Order" at bounding box center [291, 340] width 92 height 21
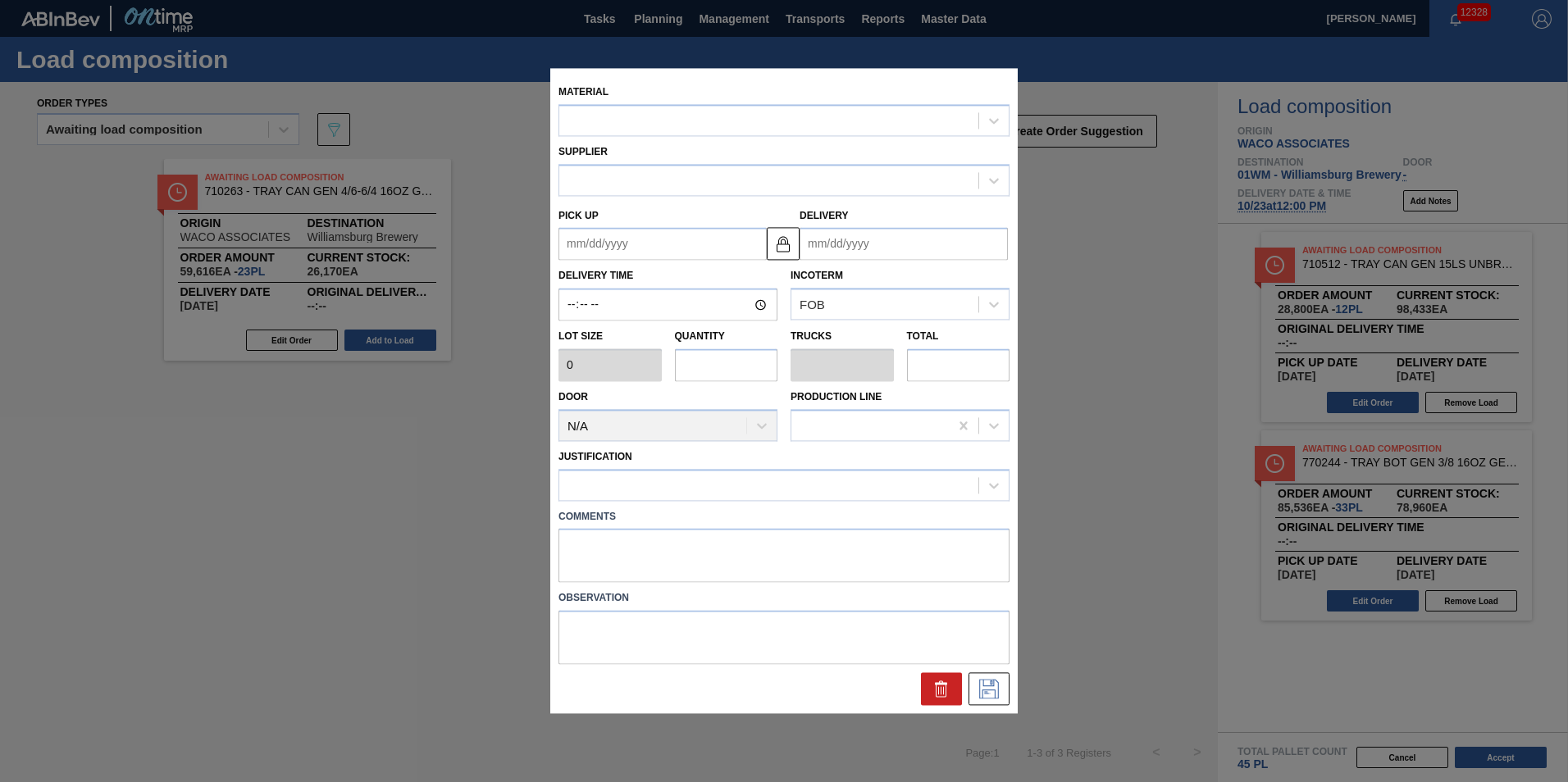
type input "2,592"
type input "23"
type input "0.523"
type input "59,616"
type up "[DATE]"
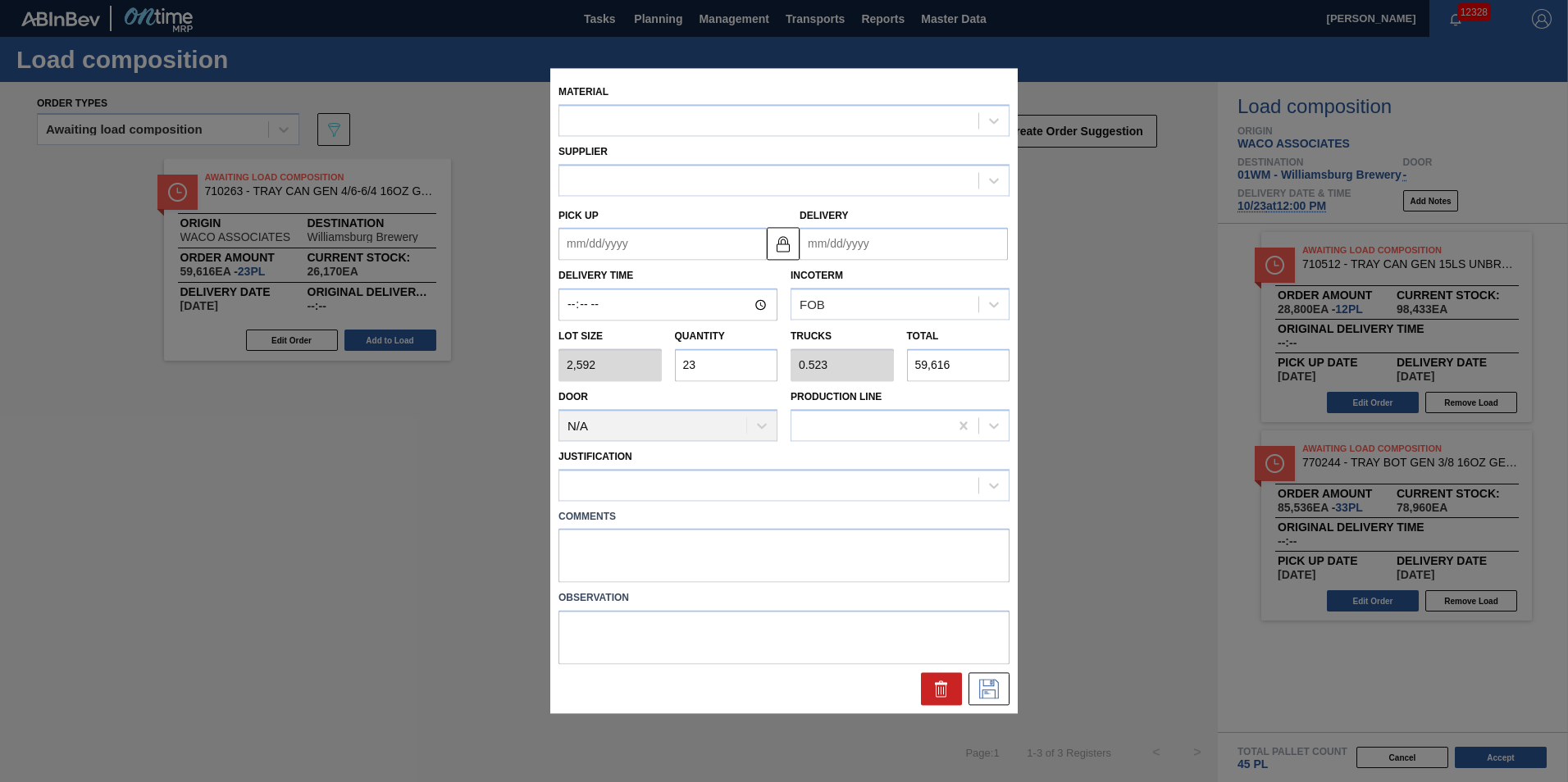
type input "[DATE]"
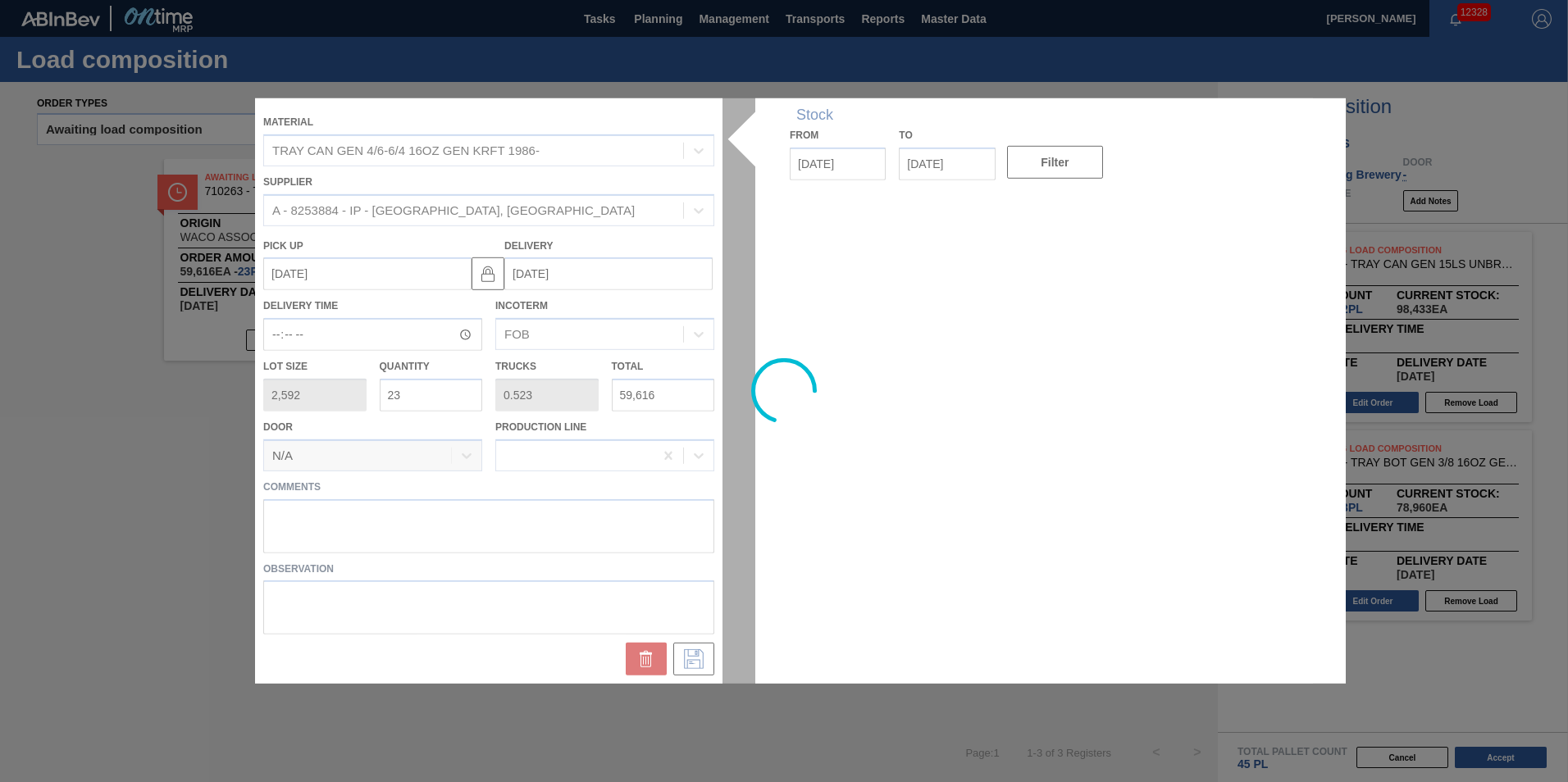
click at [428, 400] on input "23" at bounding box center [431, 395] width 103 height 33
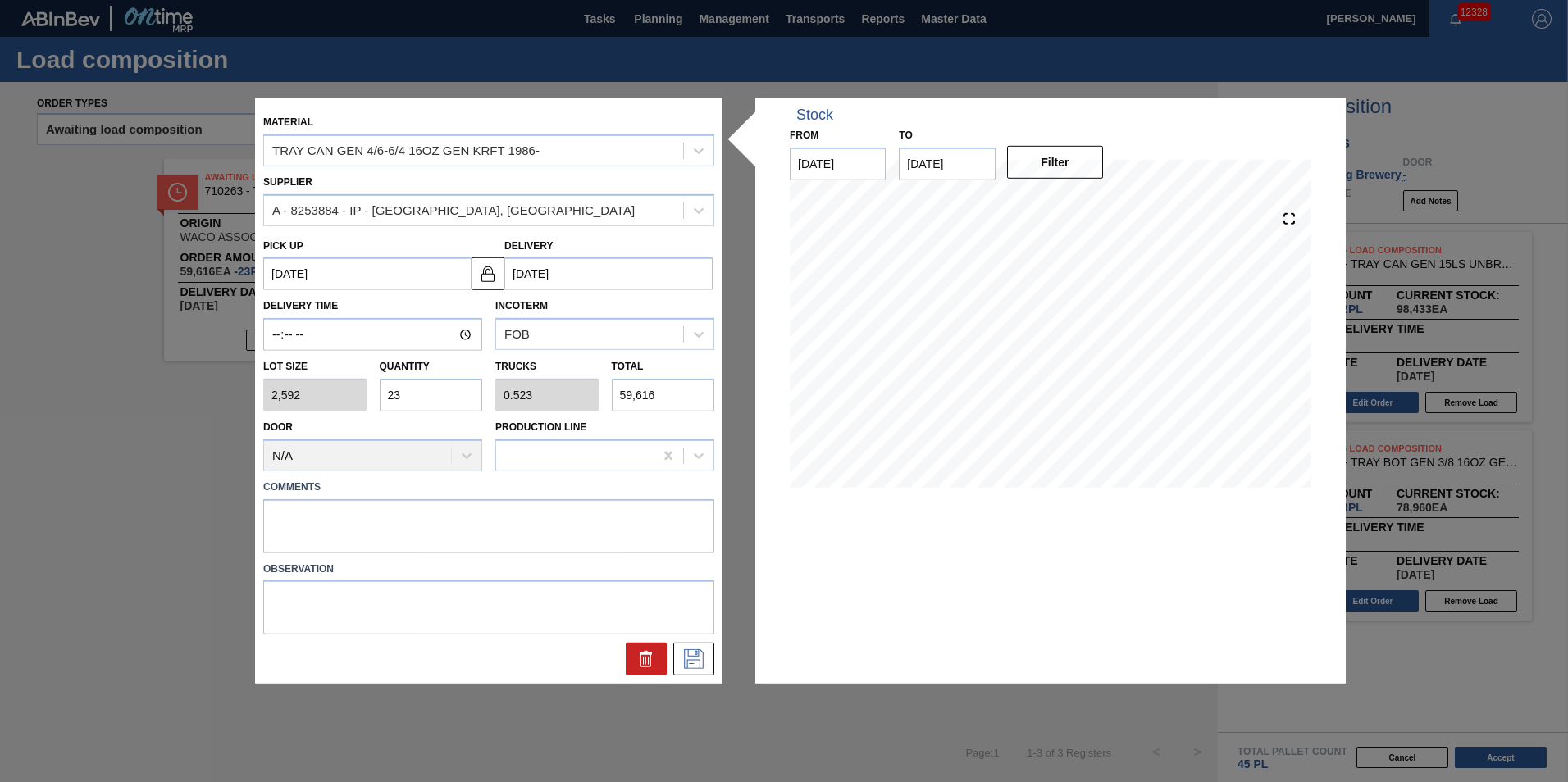
drag, startPoint x: 401, startPoint y: 394, endPoint x: 206, endPoint y: 393, distance: 195.0
click at [208, 394] on div "Material TRAY CAN GEN 4/6-6/4 16OZ GEN KRFT 1986- Supplier A - 8253884 - IP - […" at bounding box center [784, 391] width 1568 height 782
type input "1"
type input "0.023"
type input "2,592"
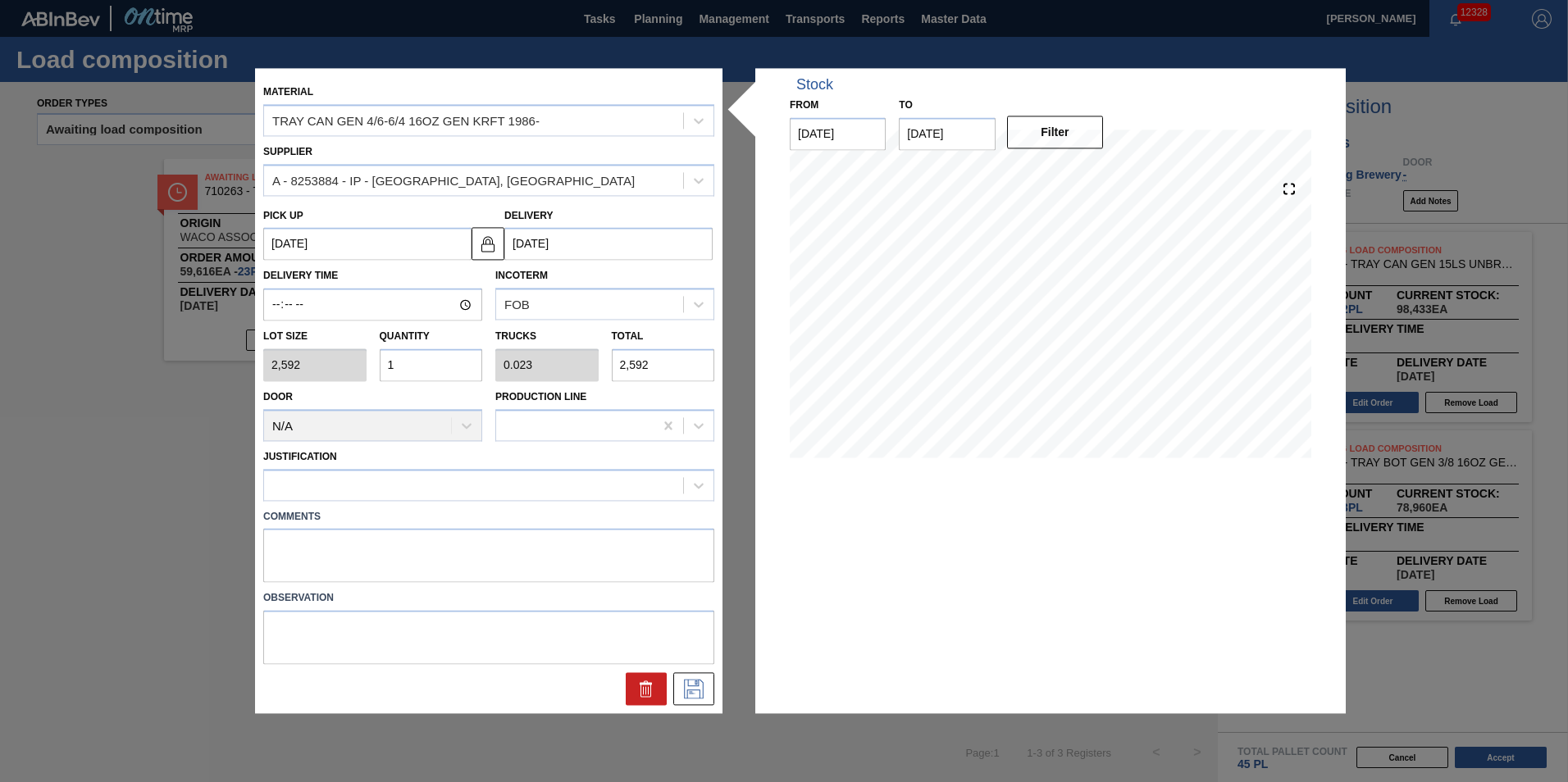
type input "10"
type input "0.227"
type input "25,920"
type input "10"
click at [565, 498] on div at bounding box center [488, 485] width 451 height 32
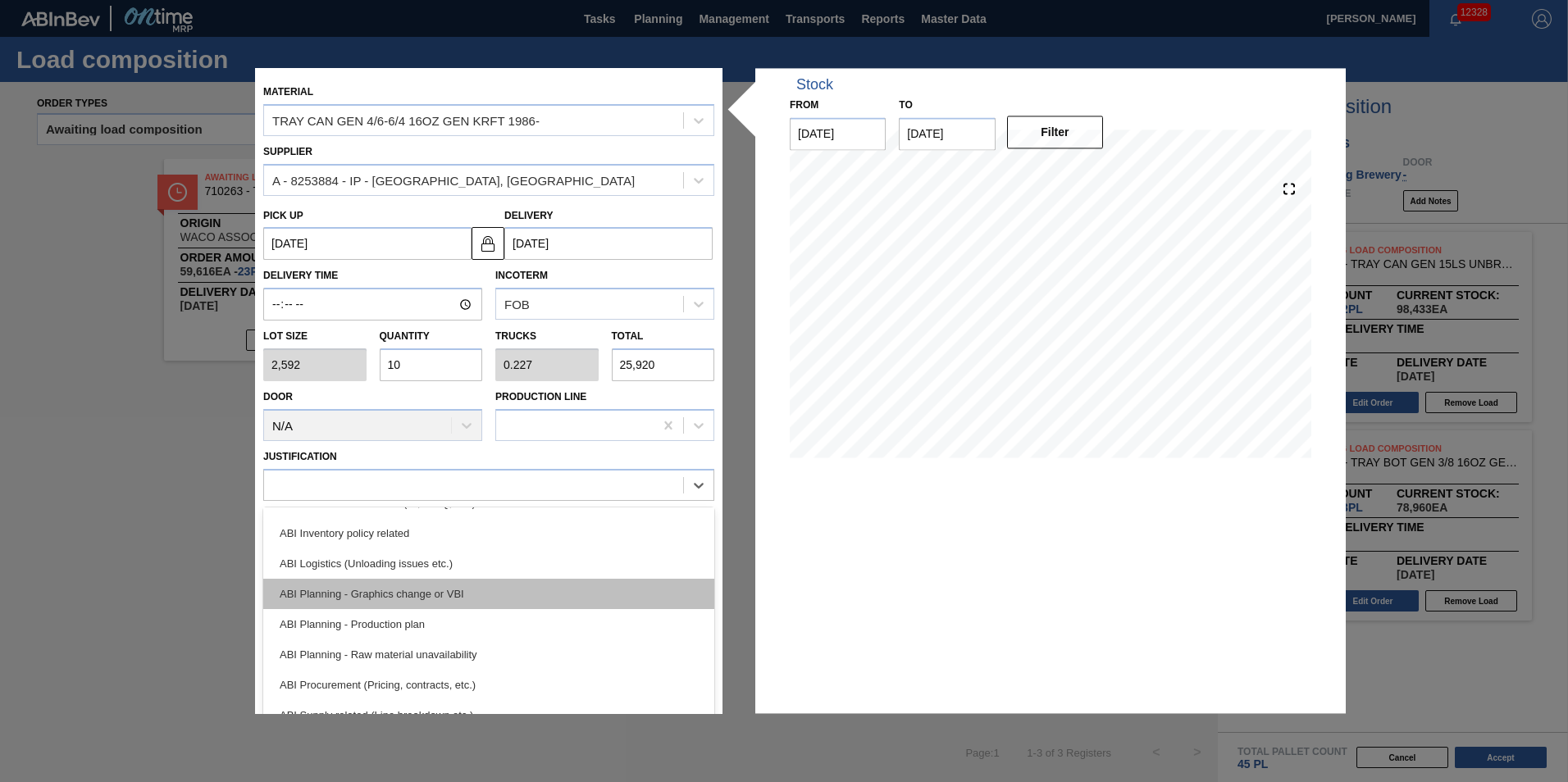
scroll to position [164, 0]
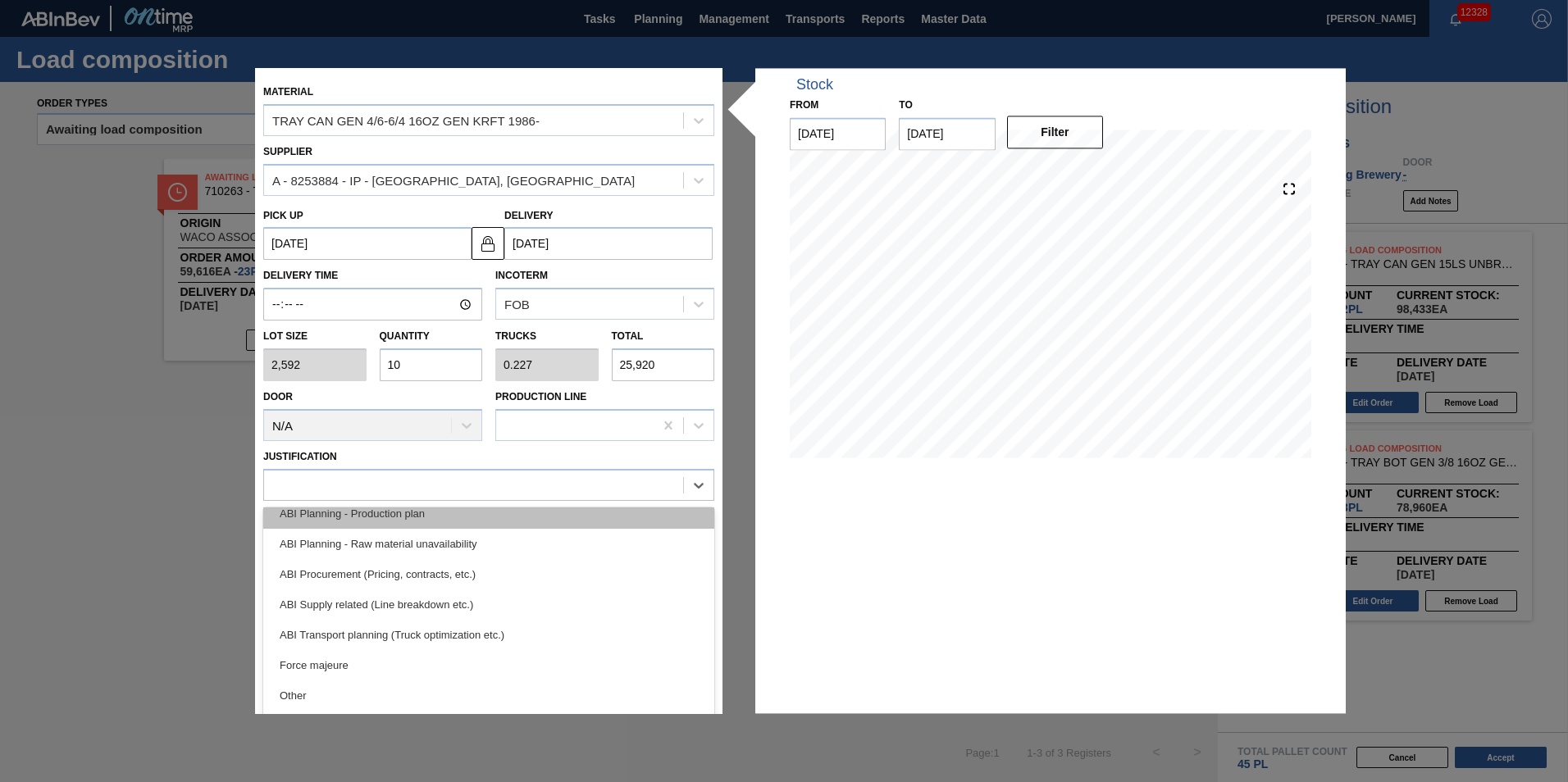
click at [485, 522] on div "ABI Planning - Production plan" at bounding box center [488, 513] width 451 height 30
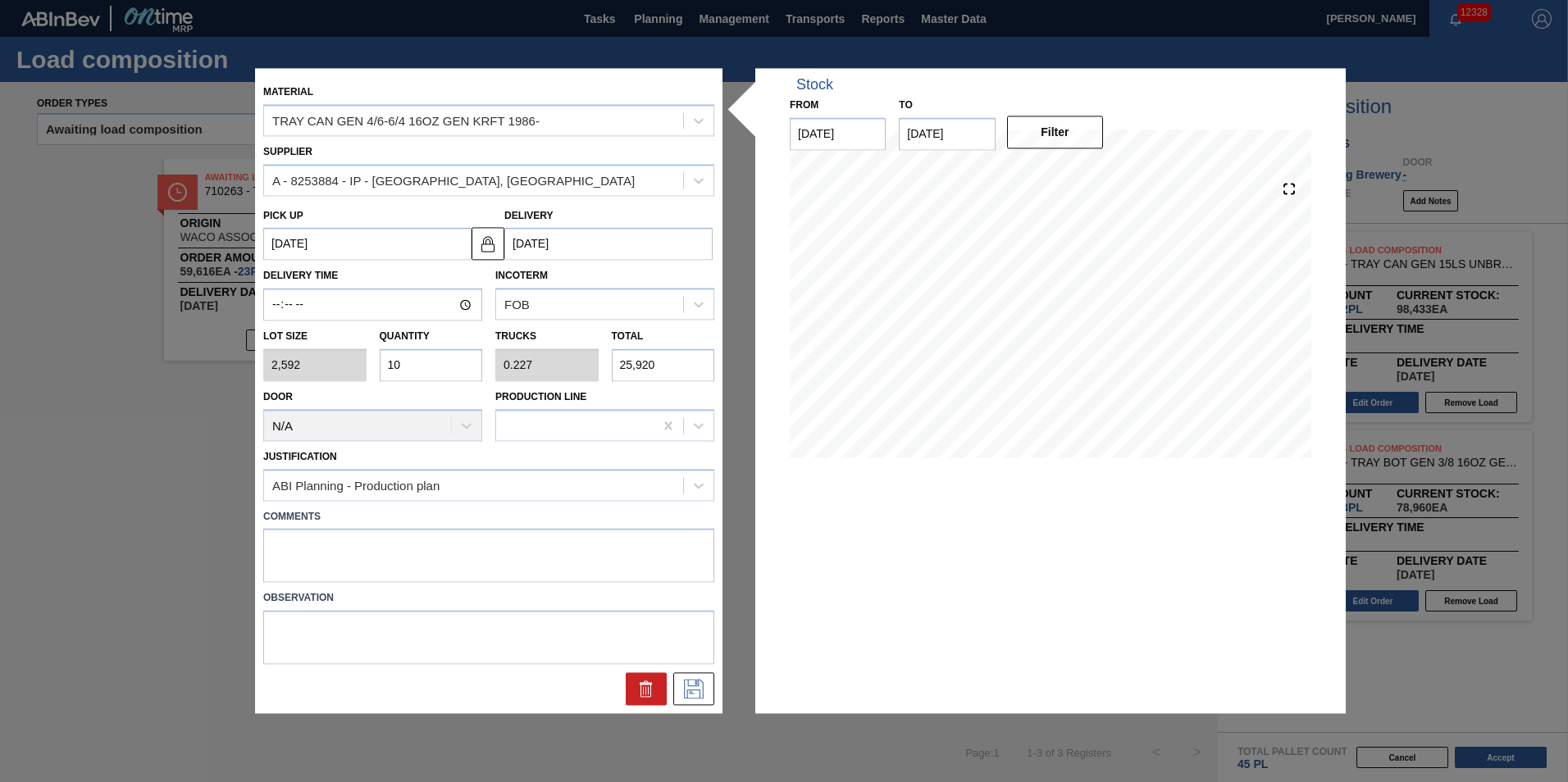
click at [714, 699] on div at bounding box center [488, 689] width 464 height 33
click at [702, 691] on icon at bounding box center [693, 689] width 20 height 20
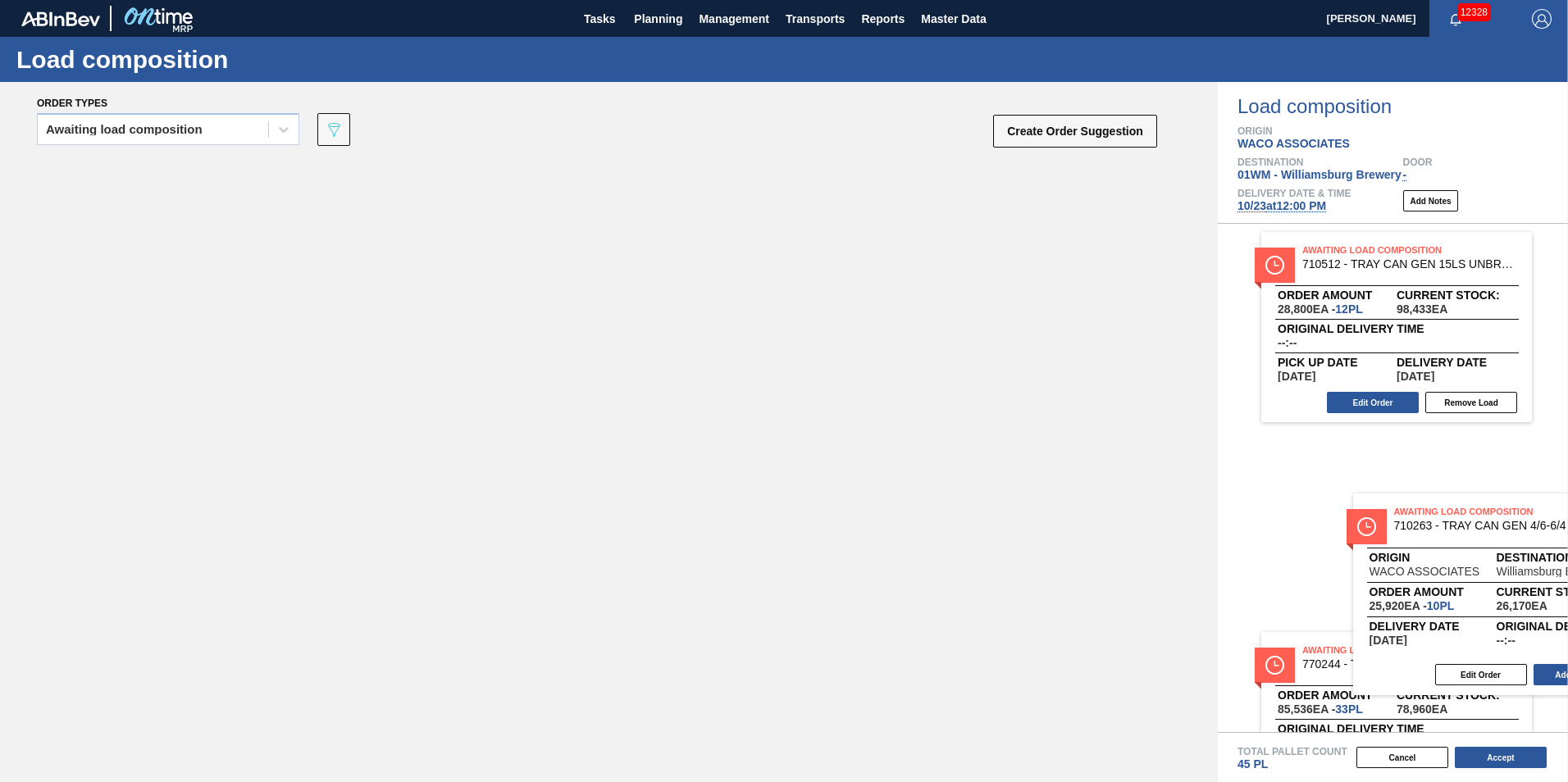
drag, startPoint x: 478, startPoint y: 350, endPoint x: 1447, endPoint y: 545, distance: 988.4
click at [1453, 552] on div "Order types Awaiting load composition 089F7B8B-B2A5-4AFE-B5C0-19BA573D28AC Crea…" at bounding box center [784, 432] width 1568 height 700
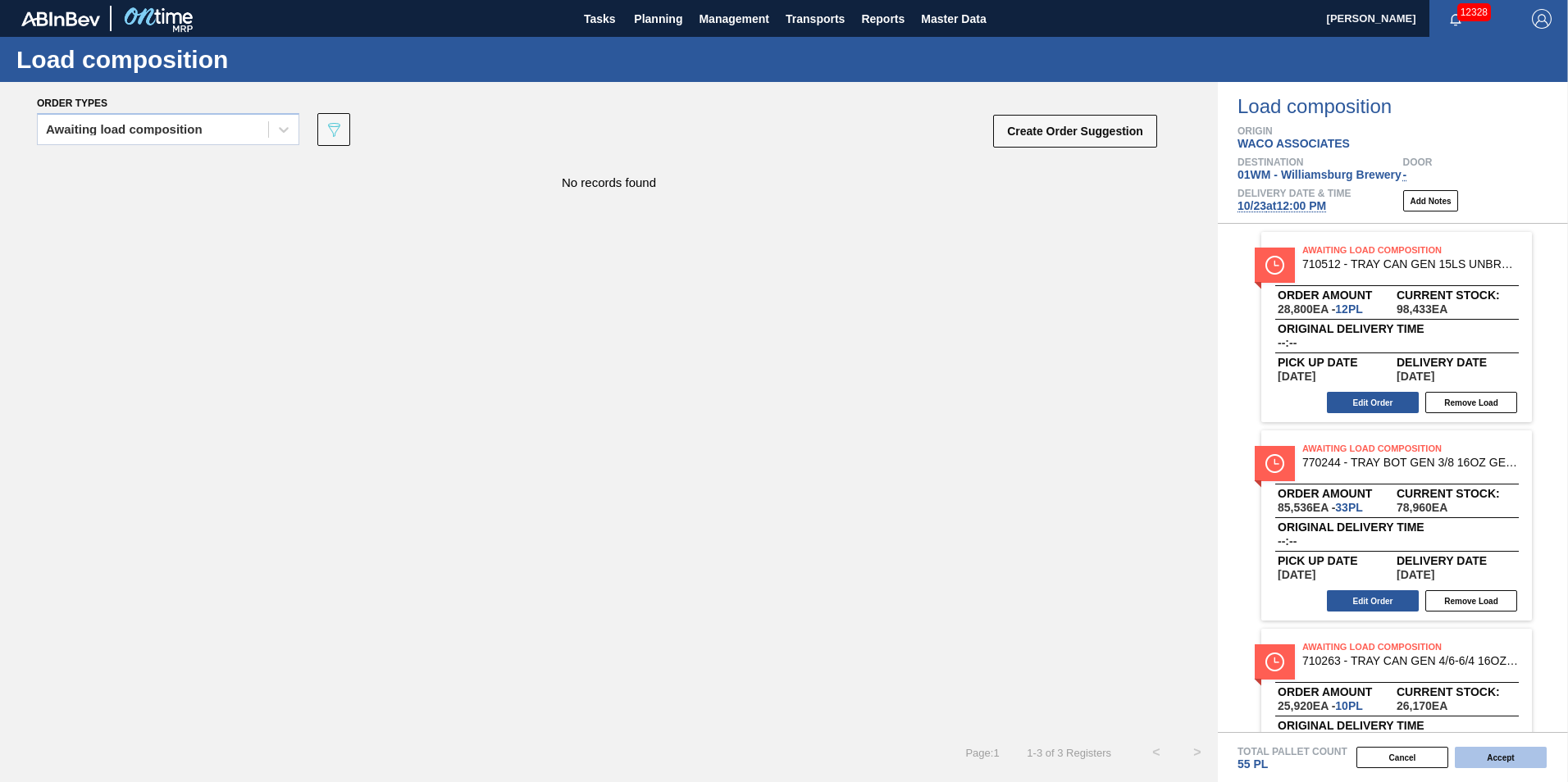
click at [1508, 762] on button "Accept" at bounding box center [1500, 757] width 92 height 21
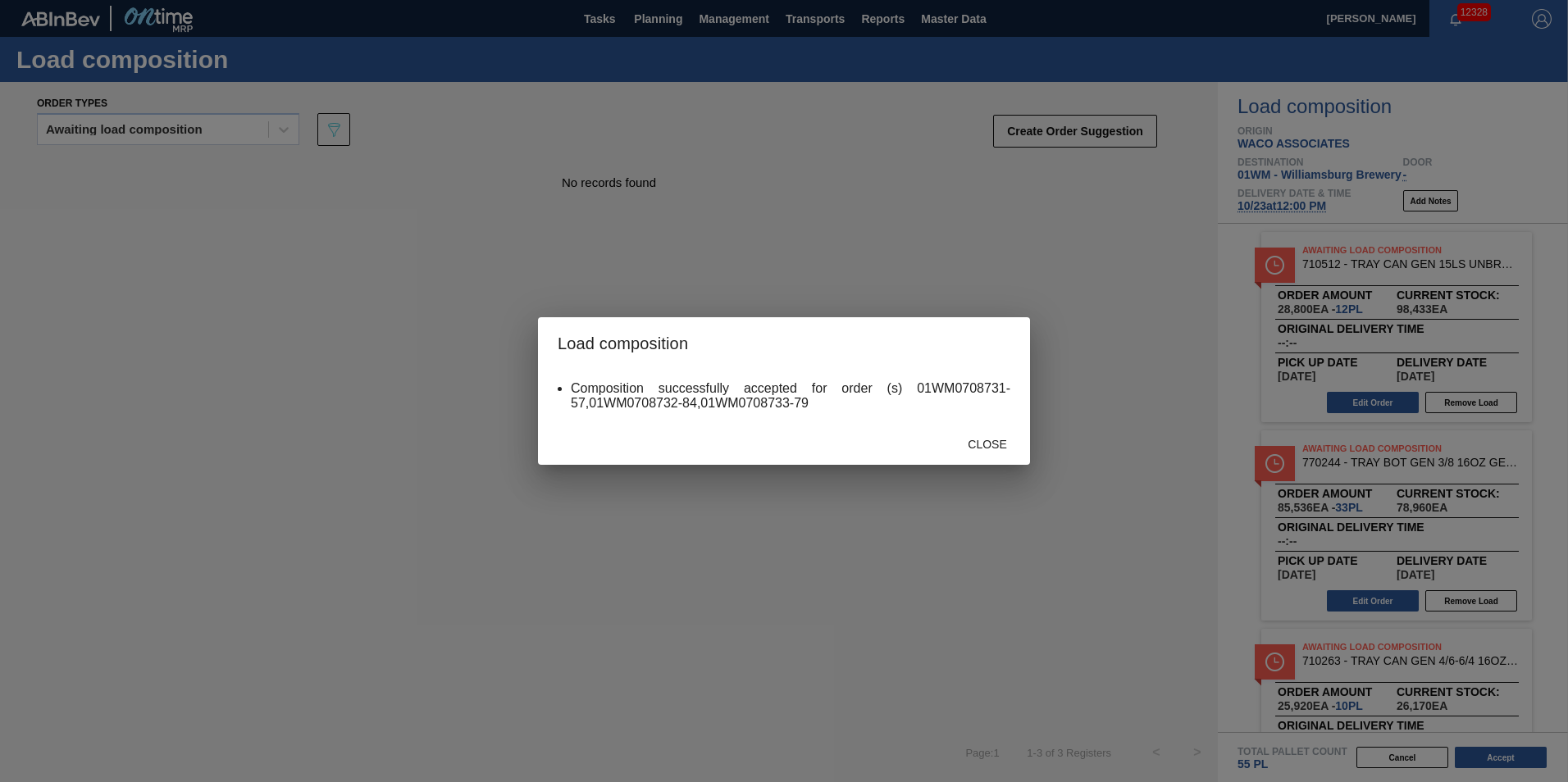
drag, startPoint x: 1509, startPoint y: 755, endPoint x: 1515, endPoint y: 745, distance: 11.7
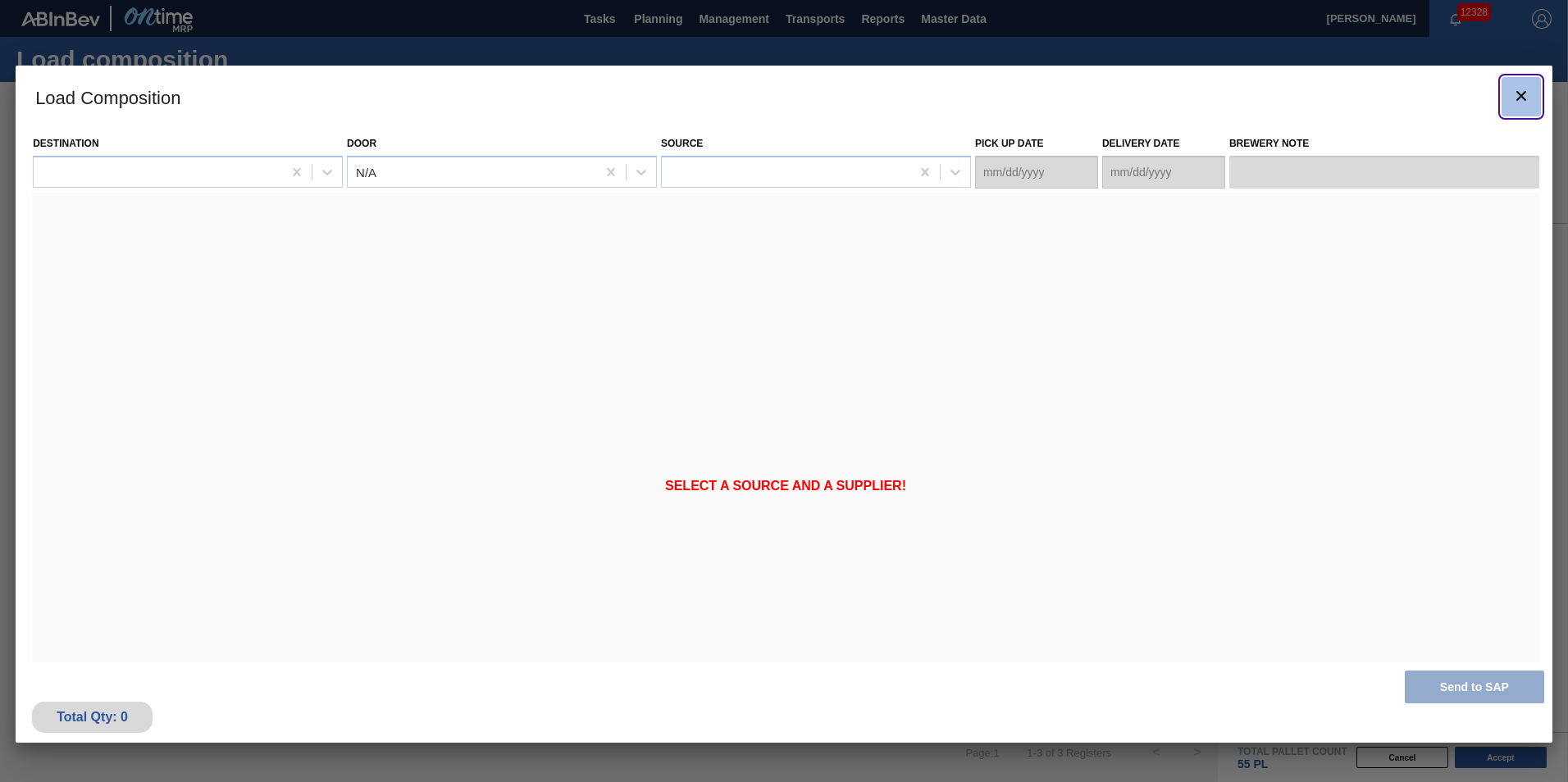
click at [1514, 110] on button "botão de ícone" at bounding box center [1521, 96] width 39 height 39
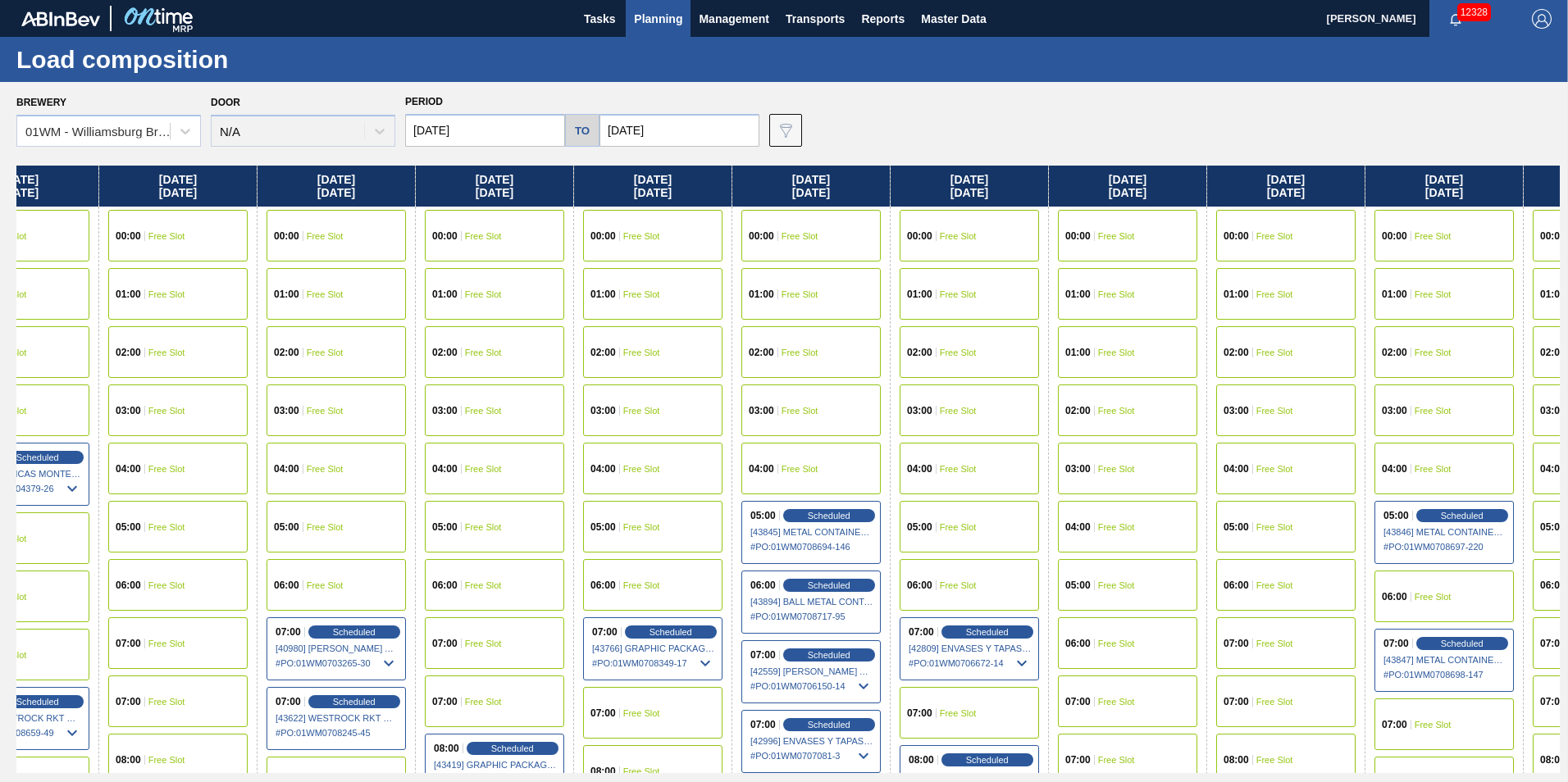
drag, startPoint x: 1417, startPoint y: 204, endPoint x: -254, endPoint y: 459, distance: 1690.3
click at [0, 0] on html "Tasks Planning Management Transports Reports Master Data [PERSON_NAME] 12328 Ma…" at bounding box center [784, 0] width 1568 height 0
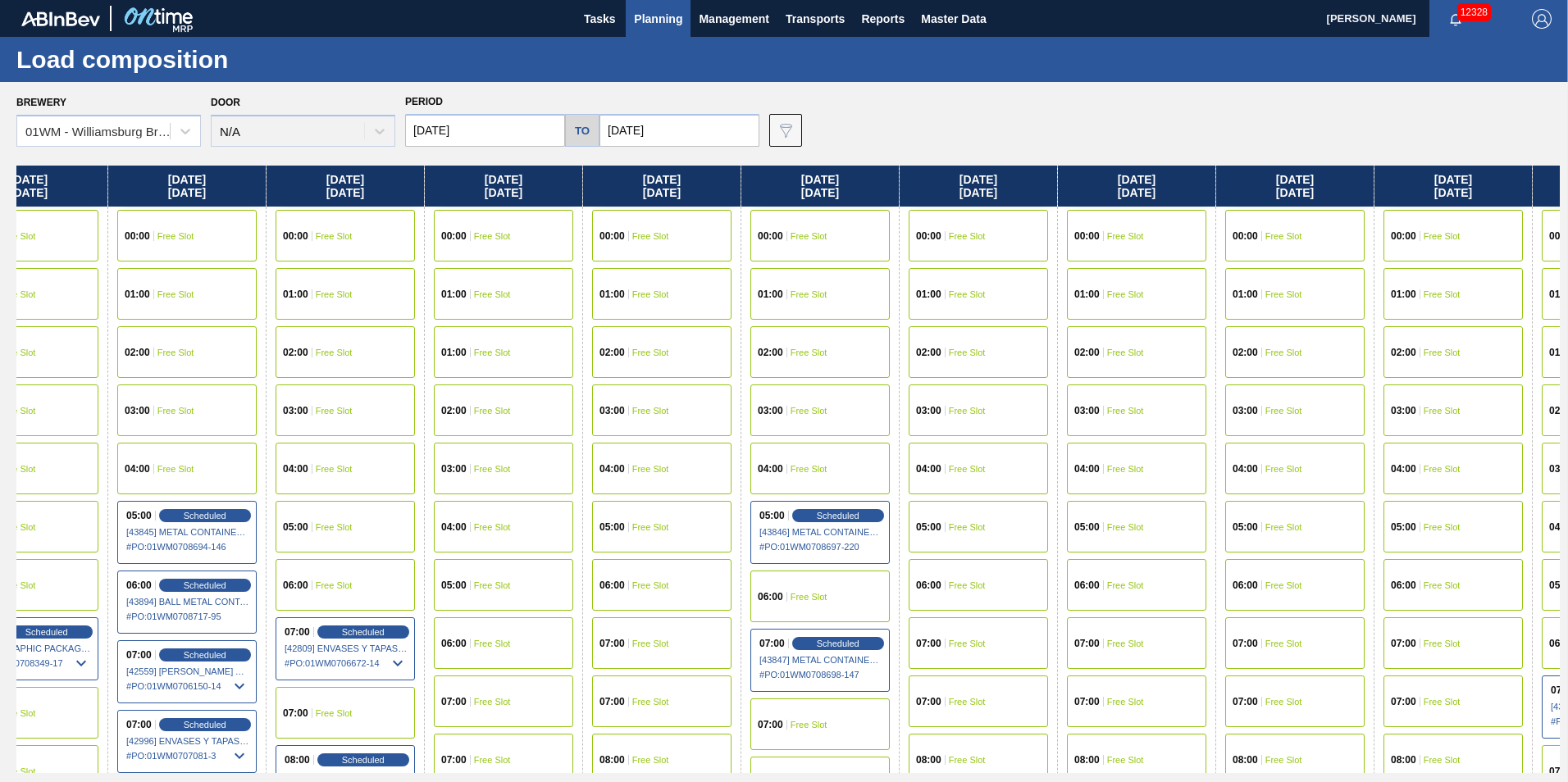
scroll to position [0, 2097]
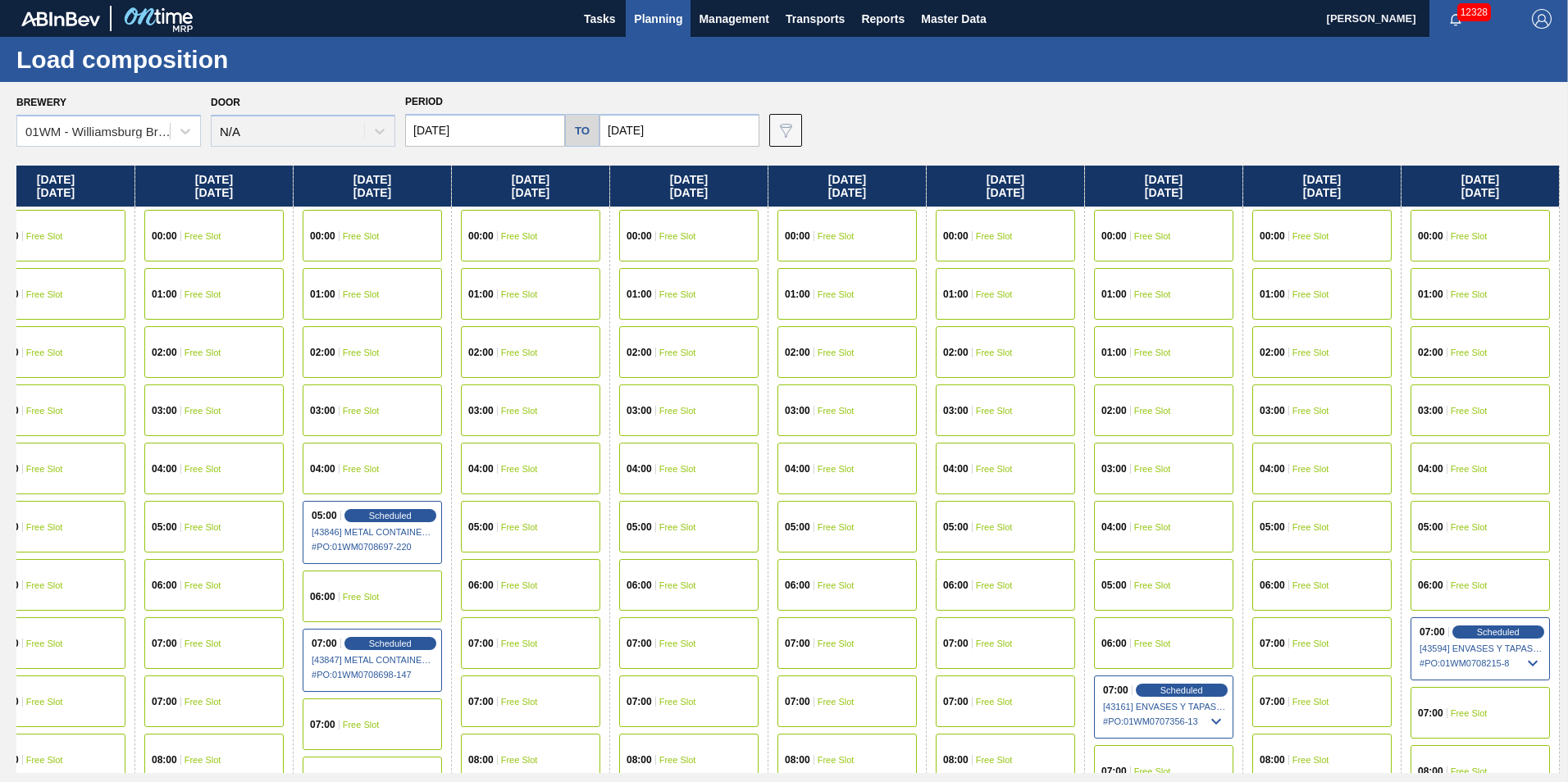
drag, startPoint x: 1412, startPoint y: 183, endPoint x: 694, endPoint y: 169, distance: 718.1
click at [695, 173] on div "[DATE] 00:00 Free Slot 01:00 Free Slot 02:00 Free Slot 03:00 Free Slot 04:00 Fr…" at bounding box center [788, 469] width 1543 height 607
click at [1485, 634] on span "Scheduled" at bounding box center [1497, 631] width 47 height 10
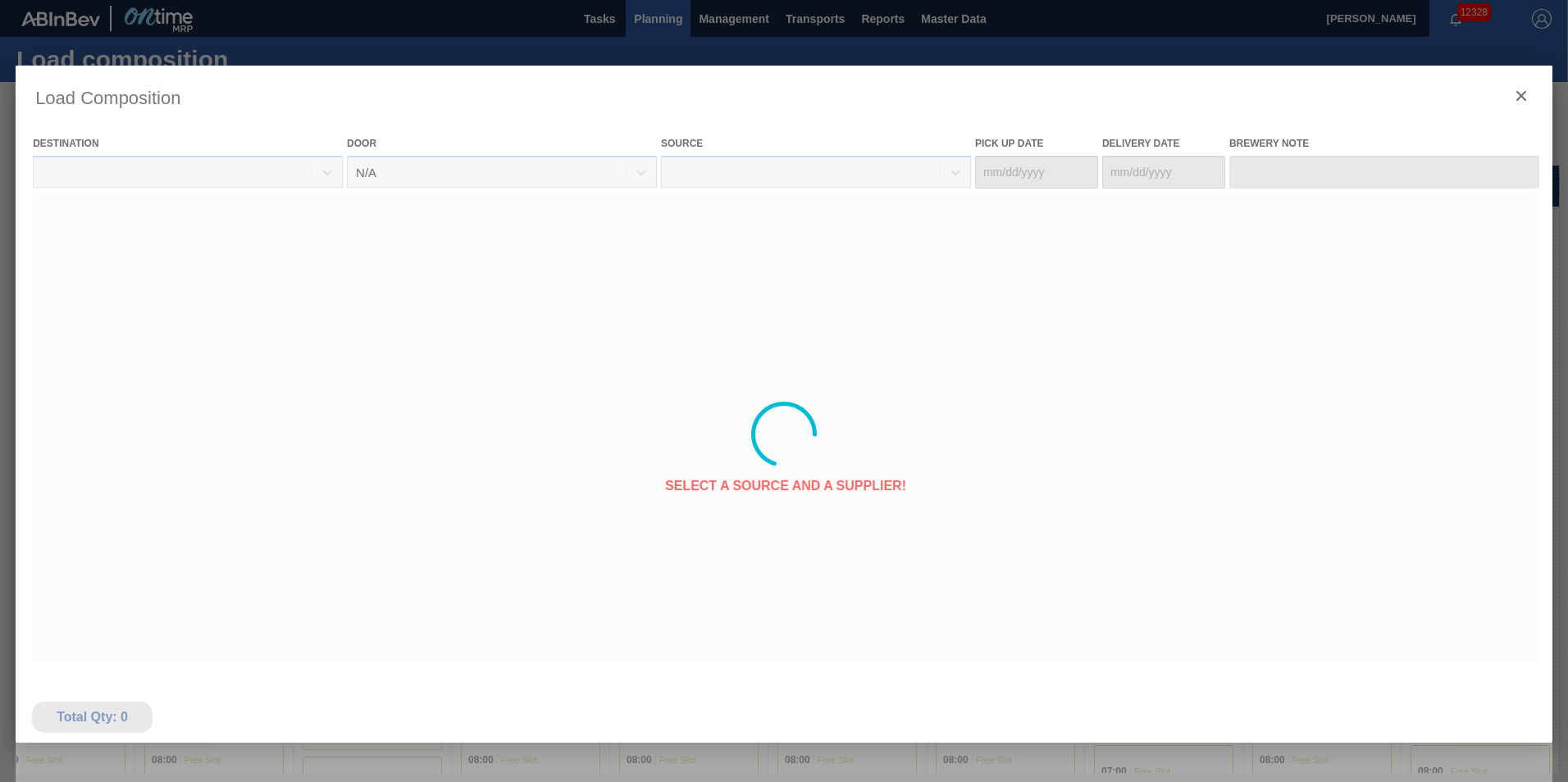
type Date "[DATE]"
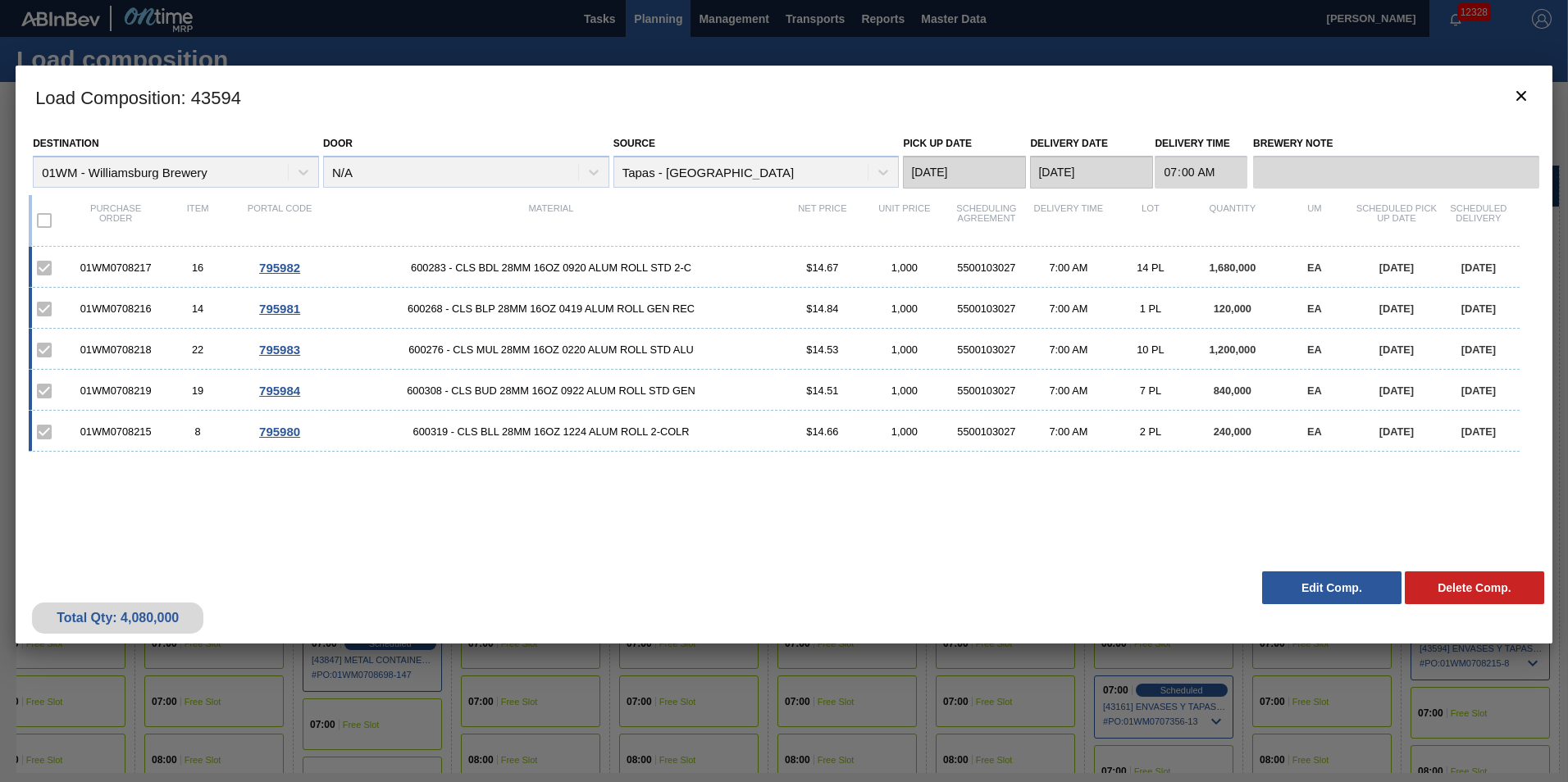
click at [686, 176] on div "Source Tapas - [GEOGRAPHIC_DATA]" at bounding box center [756, 159] width 286 height 56
click at [999, 48] on div at bounding box center [784, 391] width 1568 height 782
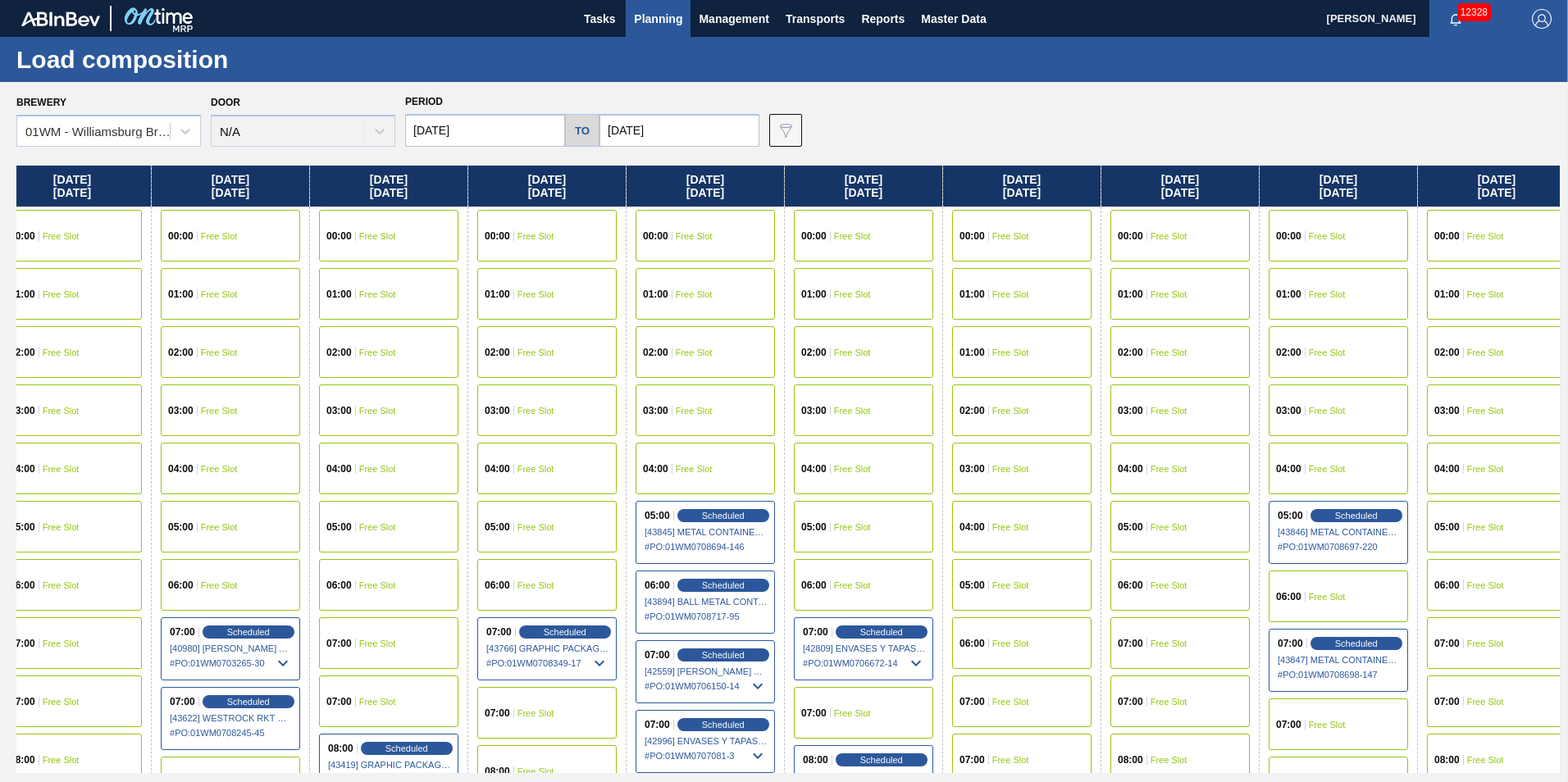
drag, startPoint x: 1455, startPoint y: 182, endPoint x: 302, endPoint y: 270, distance: 1156.4
click at [300, 273] on div "[DATE] 00:00 Free Slot 01:00 Free Slot 02:00 Free Slot 03:00 Free Slot 04:00 Fr…" at bounding box center [788, 469] width 1543 height 607
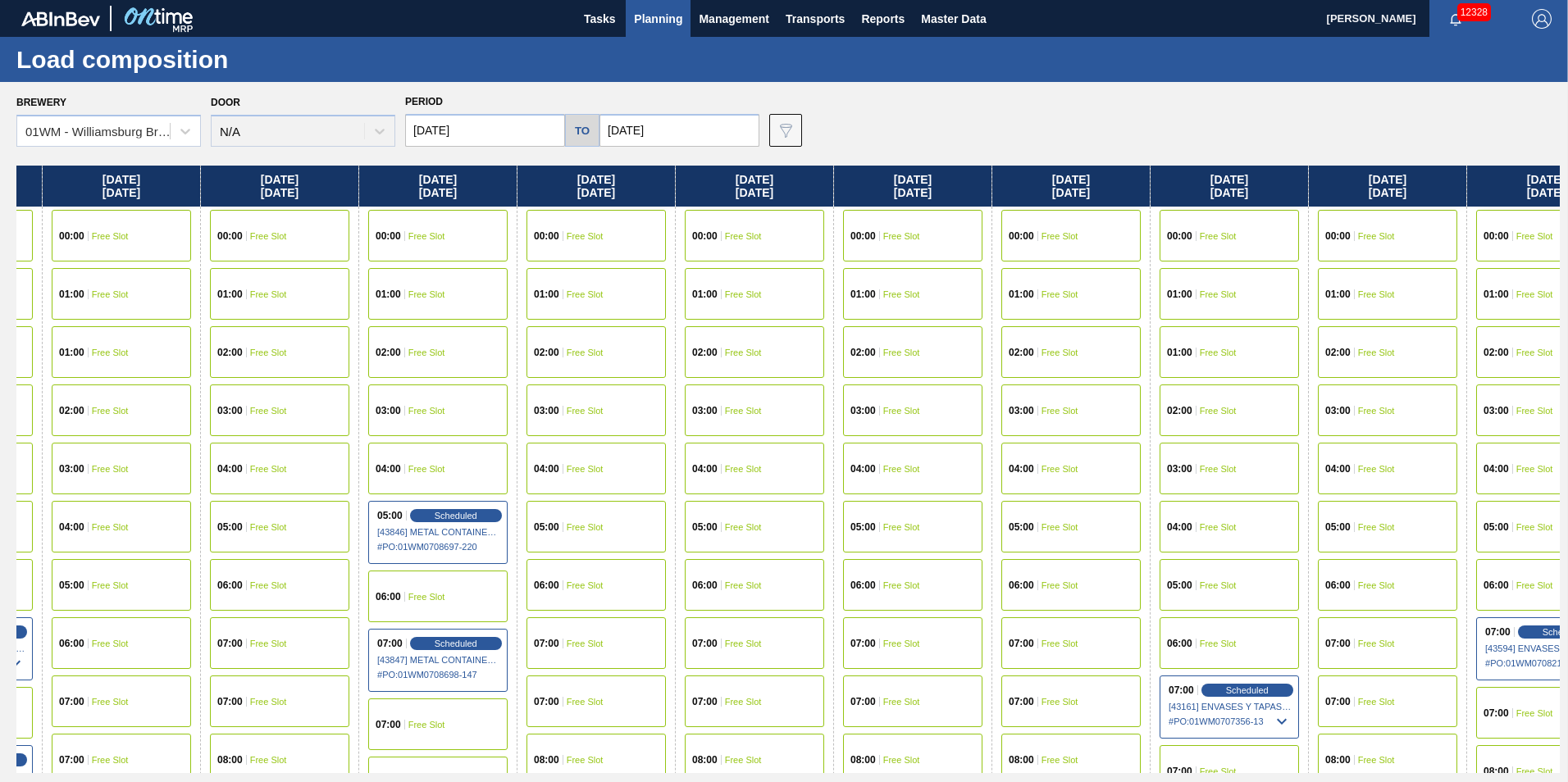
drag, startPoint x: 1482, startPoint y: 189, endPoint x: 562, endPoint y: 196, distance: 920.0
click at [562, 196] on div "[DATE] 00:00 Free Slot 01:00 Free Slot 02:00 Free Slot 03:00 Free Slot 04:00 Fr…" at bounding box center [788, 469] width 1543 height 607
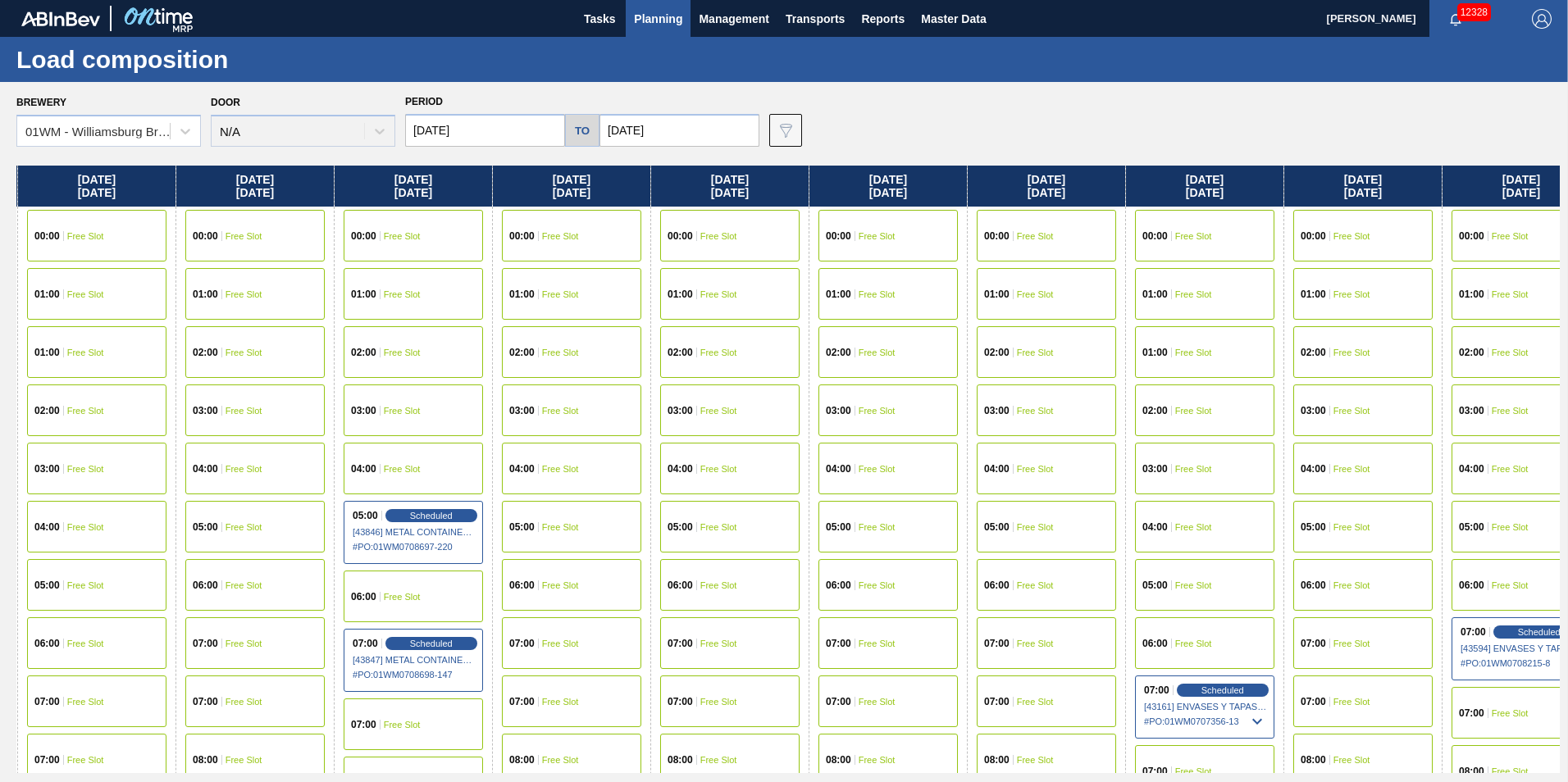
drag, startPoint x: 1559, startPoint y: 184, endPoint x: 1220, endPoint y: 203, distance: 339.5
click at [1220, 203] on div "Brewery 01WM - [GEOGRAPHIC_DATA] Brewery Door N/A Period [DATE] to [DATE] Data …" at bounding box center [784, 431] width 1568 height 699
click at [1442, 609] on div "06:00 Free Slot" at bounding box center [1521, 585] width 158 height 58
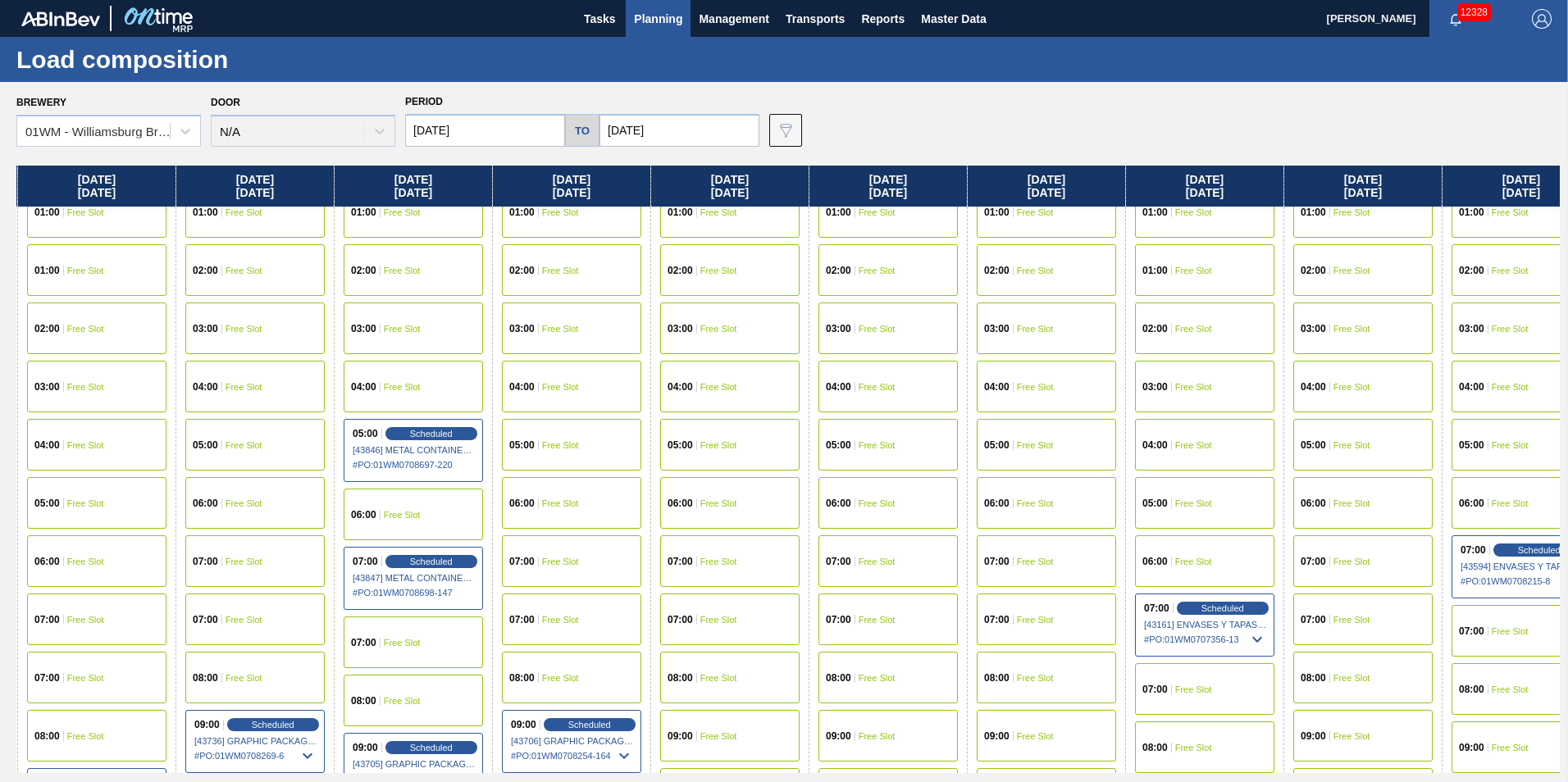
click at [1441, 593] on div "07:00 Free Slot 07:00 Free Slot" at bounding box center [1363, 590] width 158 height 117
click at [1243, 195] on div "[DATE]" at bounding box center [1204, 185] width 158 height 41
click at [1216, 185] on div "[DATE]" at bounding box center [1204, 185] width 158 height 41
click at [1217, 185] on div "[DATE]" at bounding box center [1204, 185] width 158 height 41
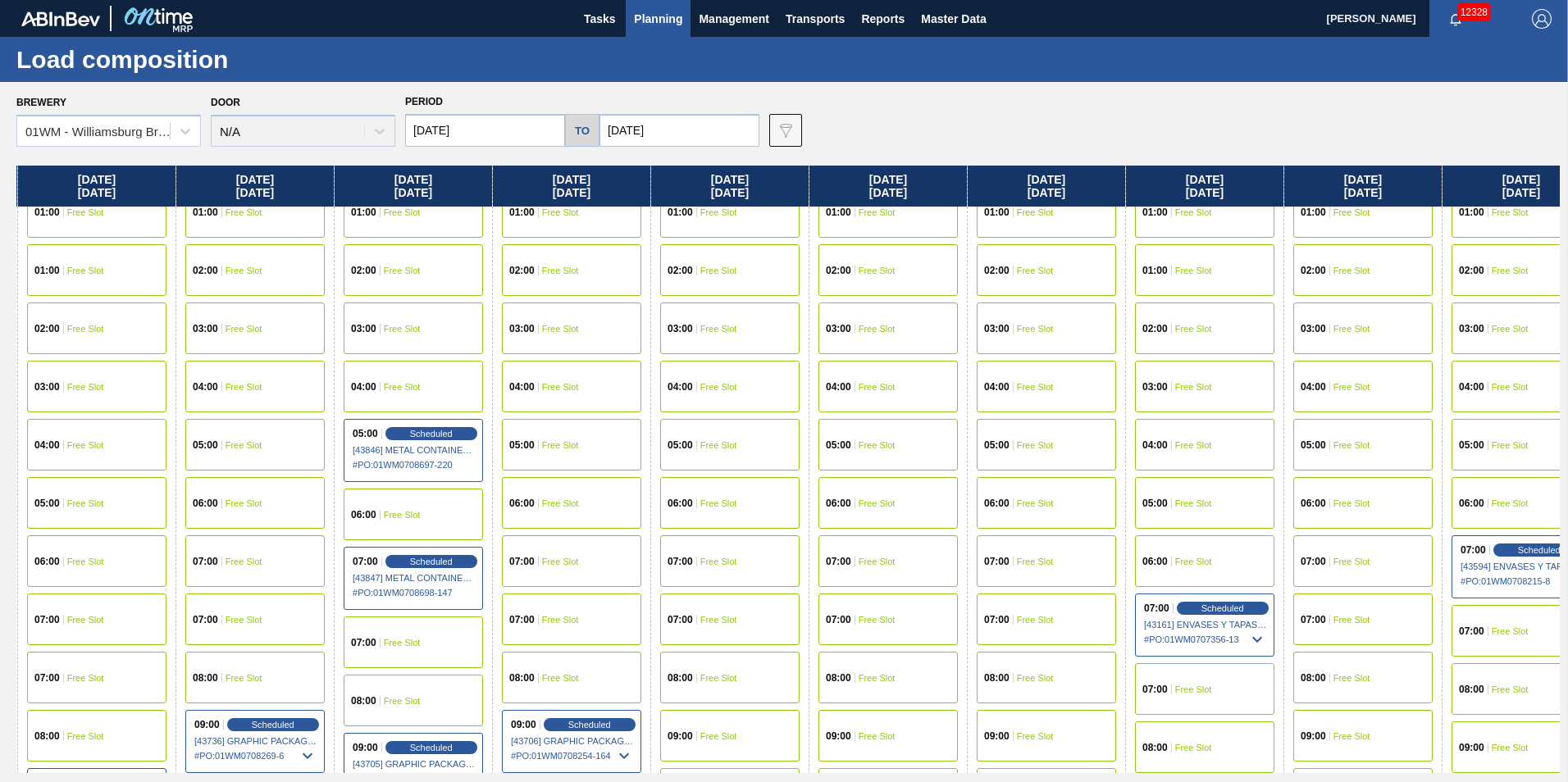
click at [1217, 185] on div "[DATE]" at bounding box center [1204, 185] width 158 height 41
click at [1514, 556] on div "Scheduled" at bounding box center [1539, 550] width 101 height 15
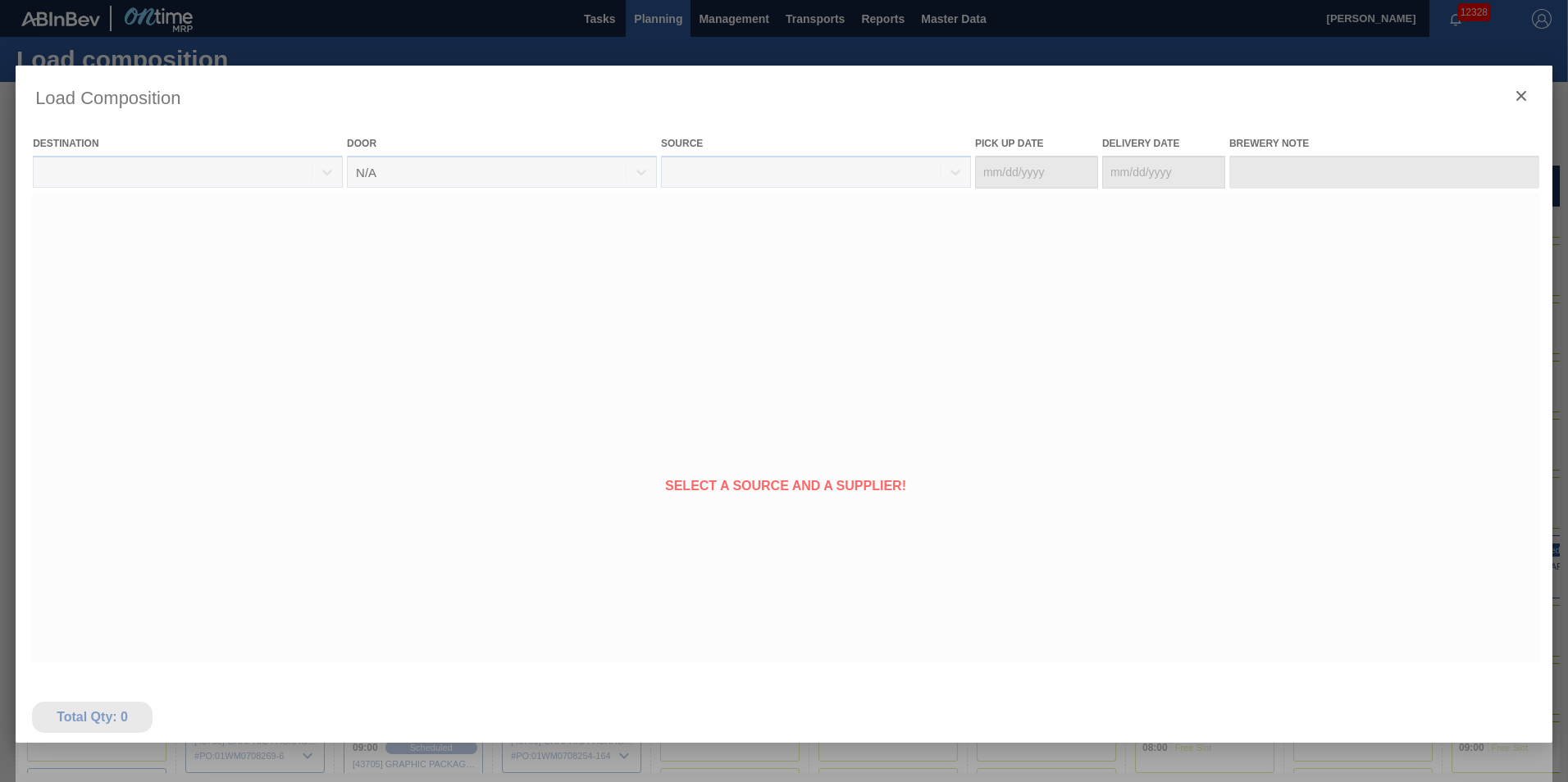
type Date "[DATE]"
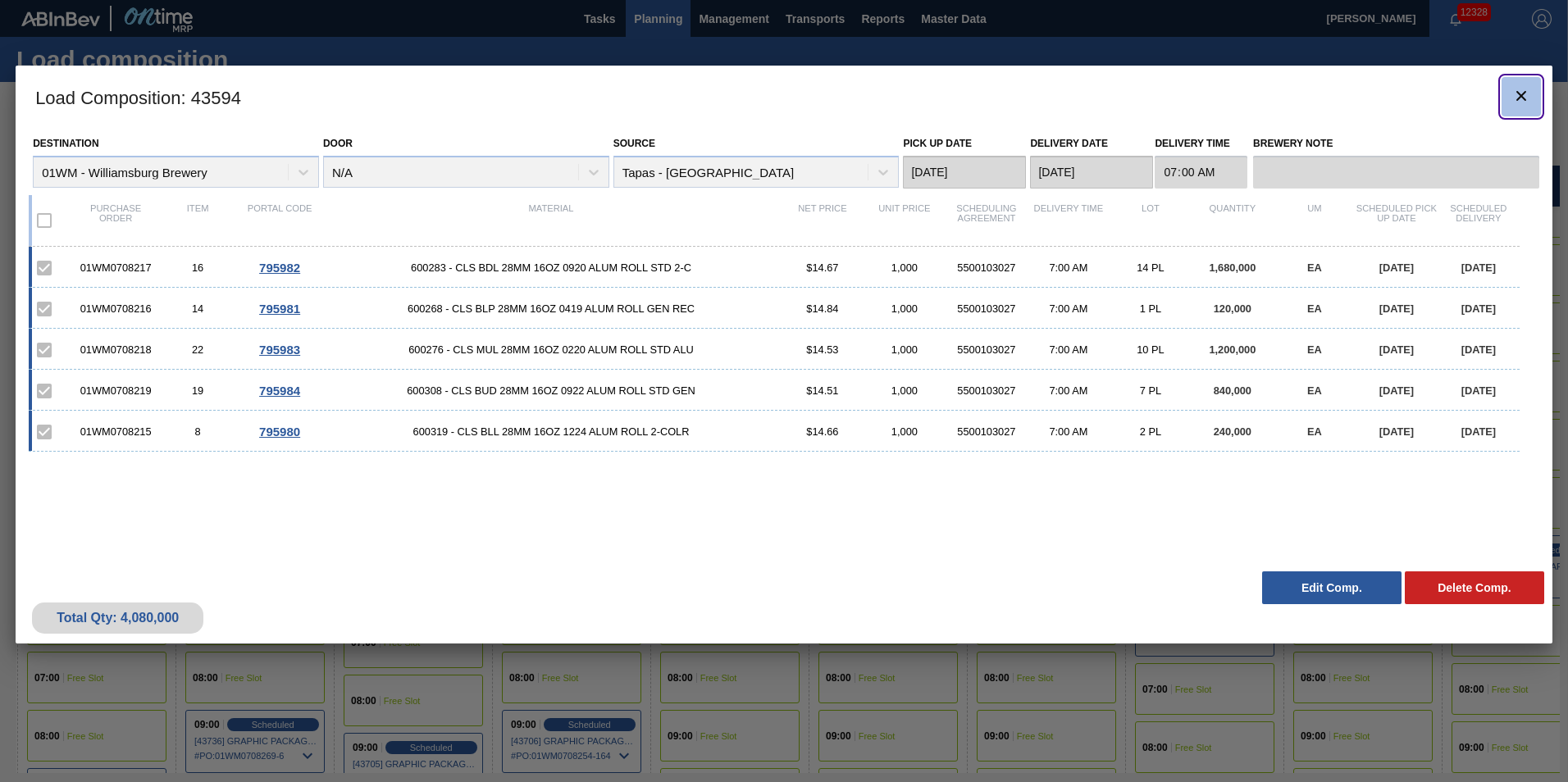
click at [1532, 99] on button "botão de ícone" at bounding box center [1521, 96] width 39 height 39
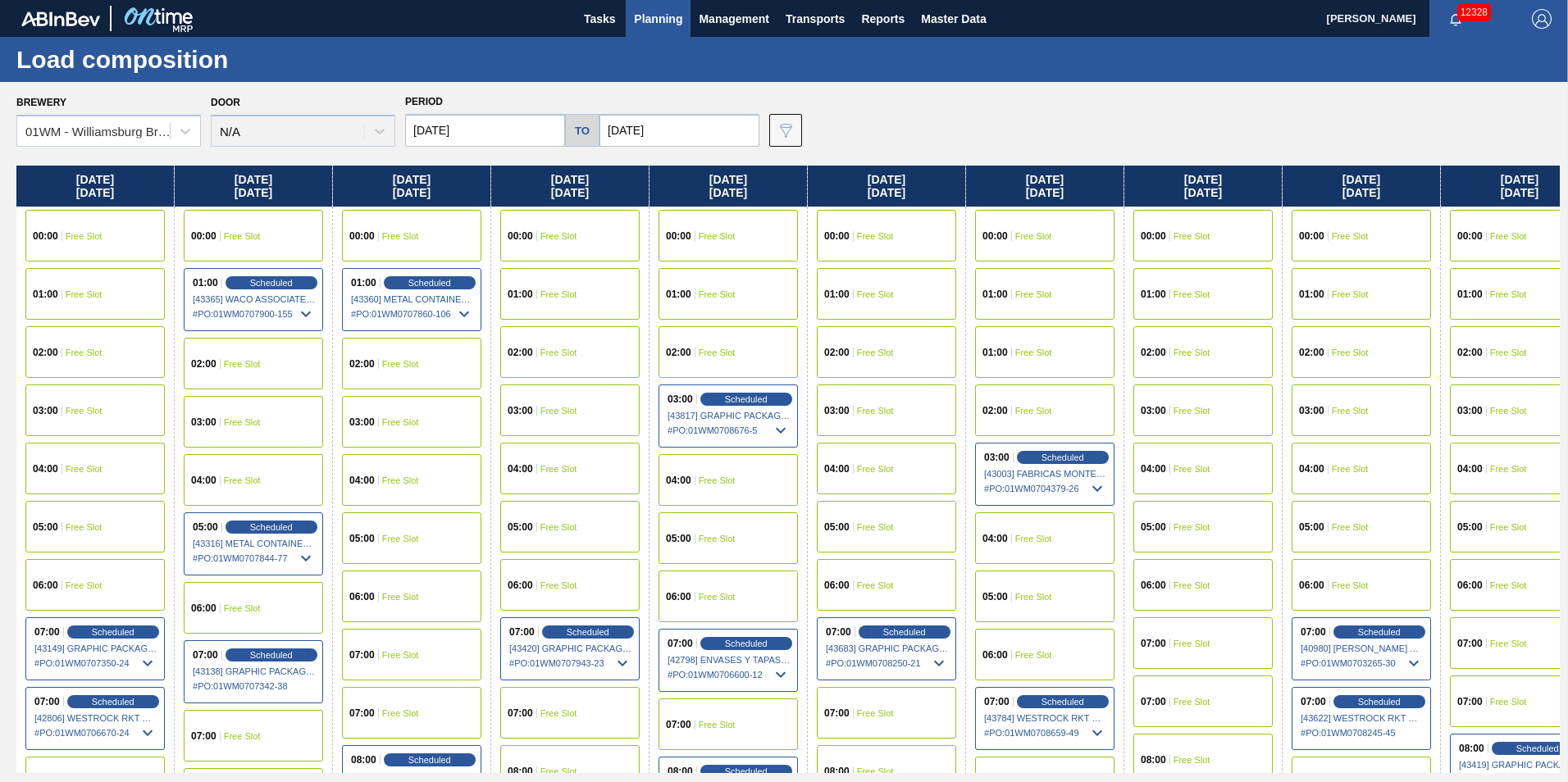
click at [664, 24] on span "Planning" at bounding box center [658, 19] width 48 height 20
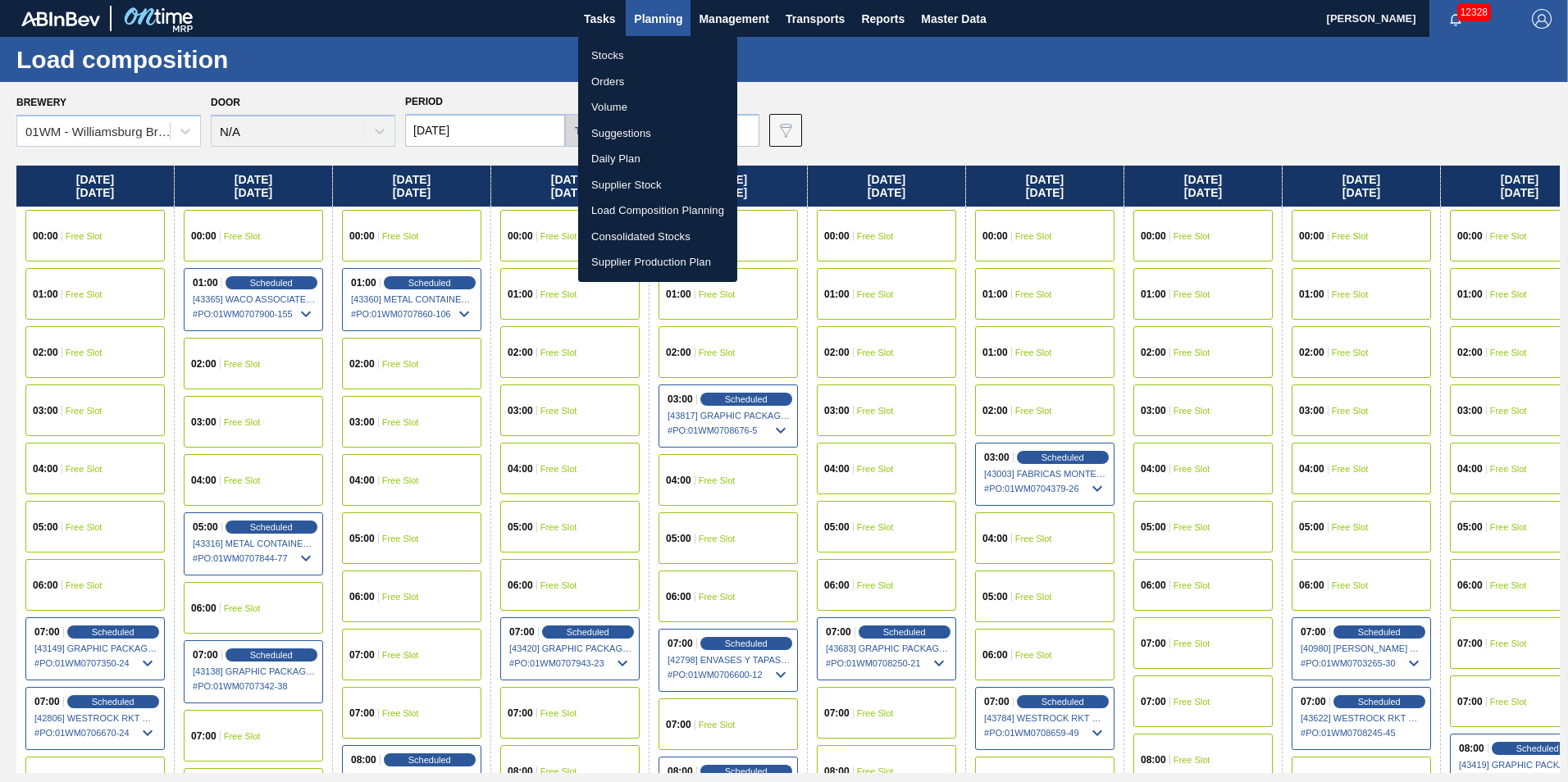
click at [848, 24] on div at bounding box center [784, 391] width 1568 height 782
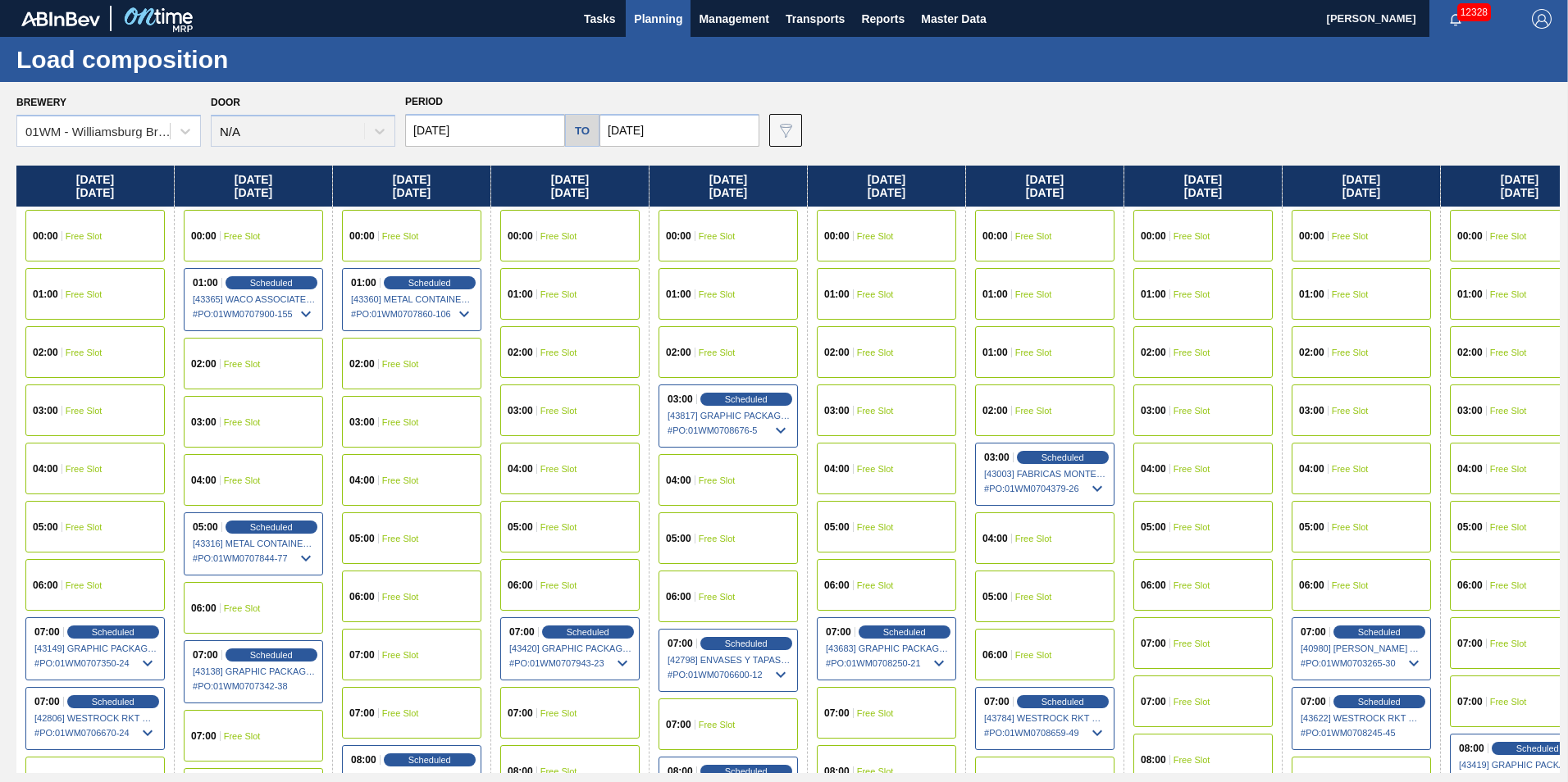
click at [659, 14] on span "Planning" at bounding box center [658, 19] width 48 height 20
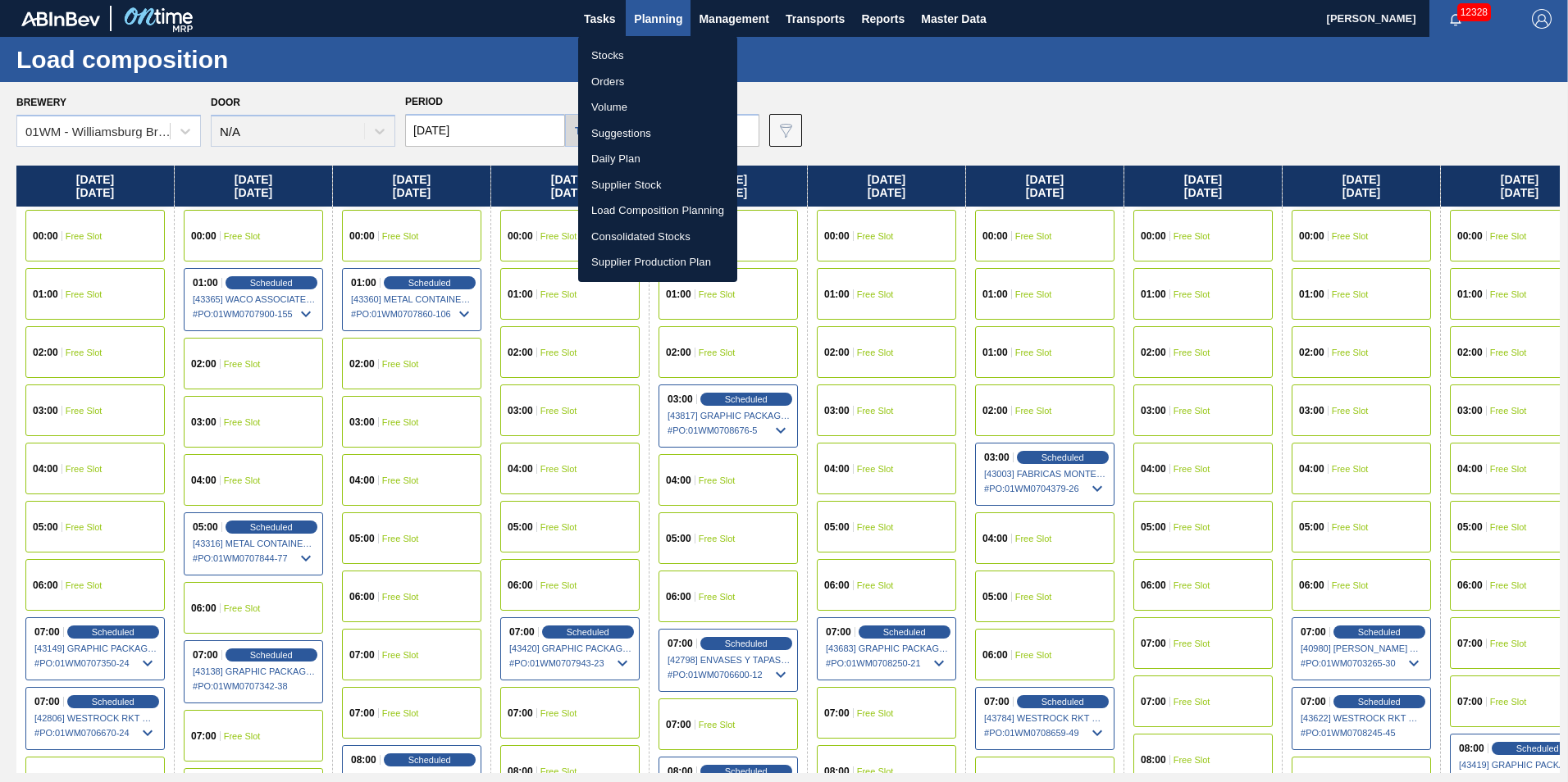
click at [992, 87] on div at bounding box center [784, 391] width 1568 height 782
